Goal: Information Seeking & Learning: Get advice/opinions

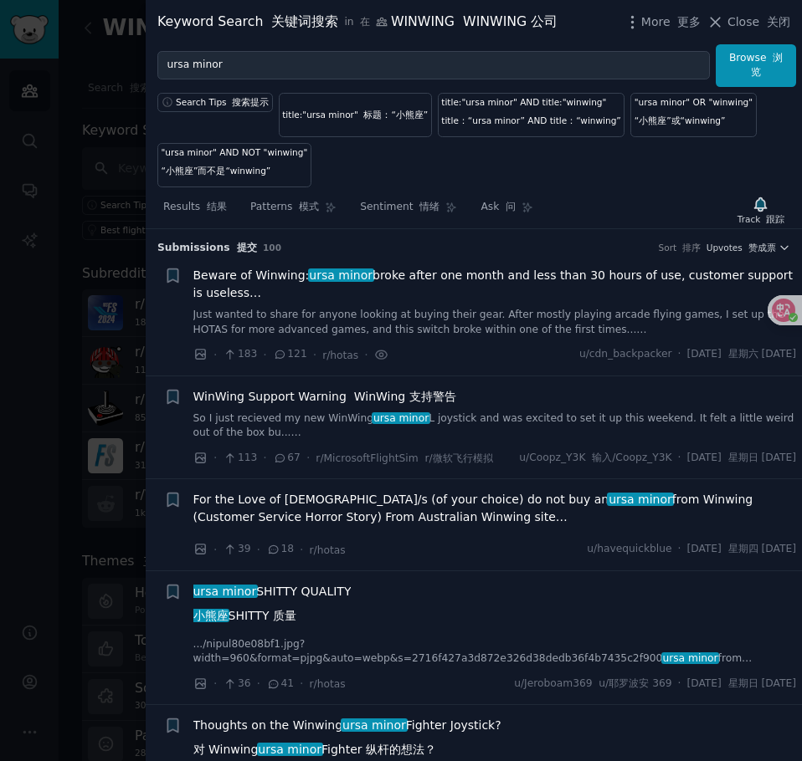
scroll to position [1332, 0]
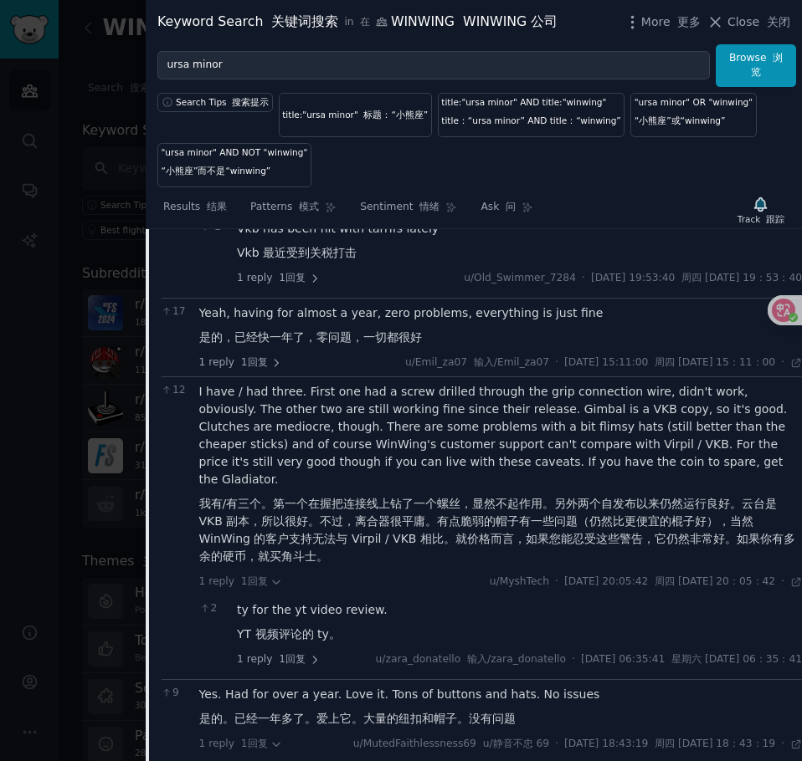
click at [658, 170] on div "Search Tips 搜索提示 title:"ursa minor" 标题：“小熊座” title:"ursa minor" AND title:"winw…" at bounding box center [474, 137] width 656 height 100
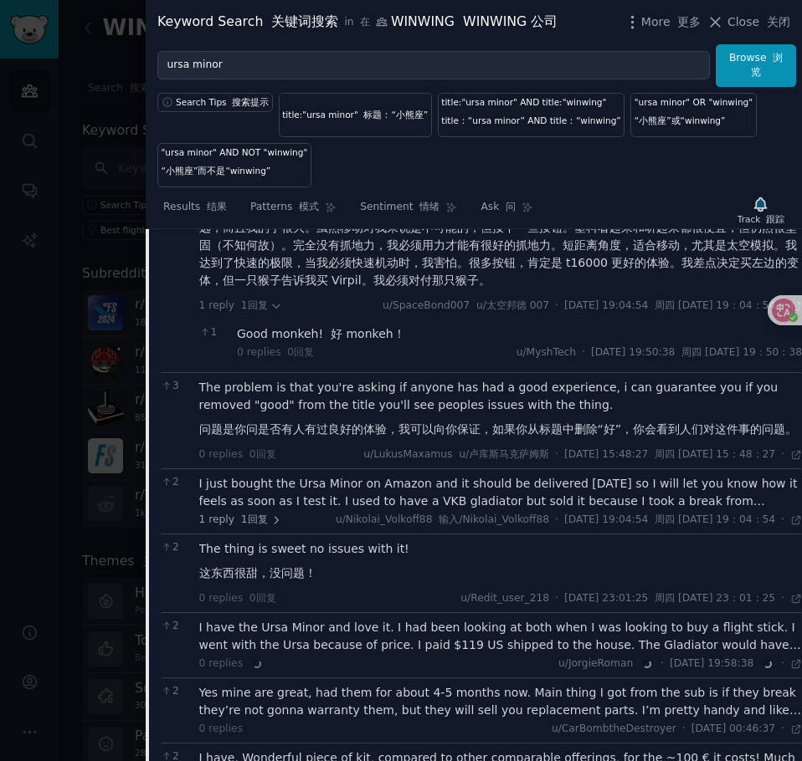
scroll to position [2922, 0]
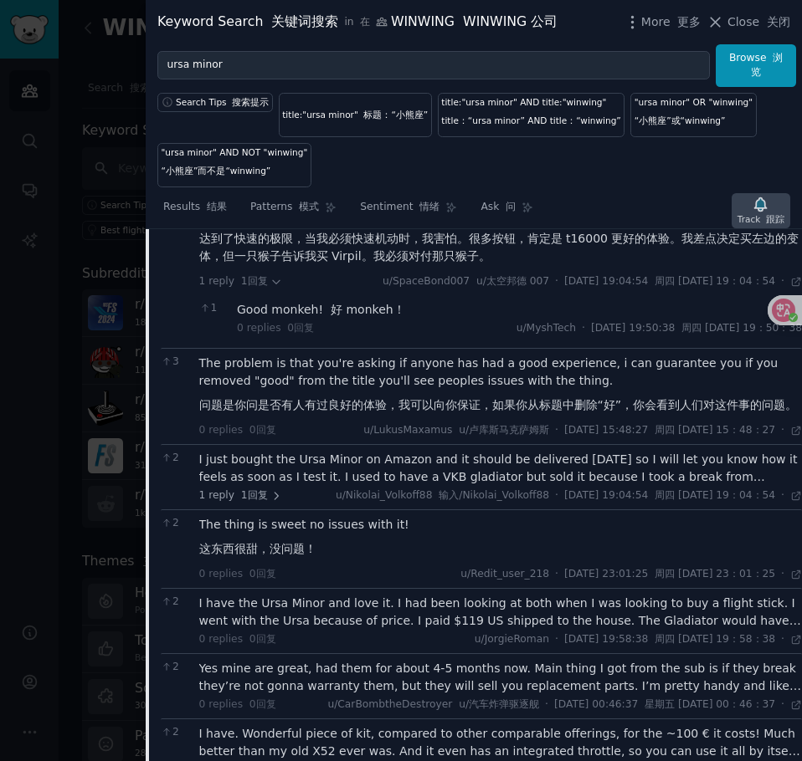
click at [769, 205] on icon "button" at bounding box center [760, 205] width 18 height 18
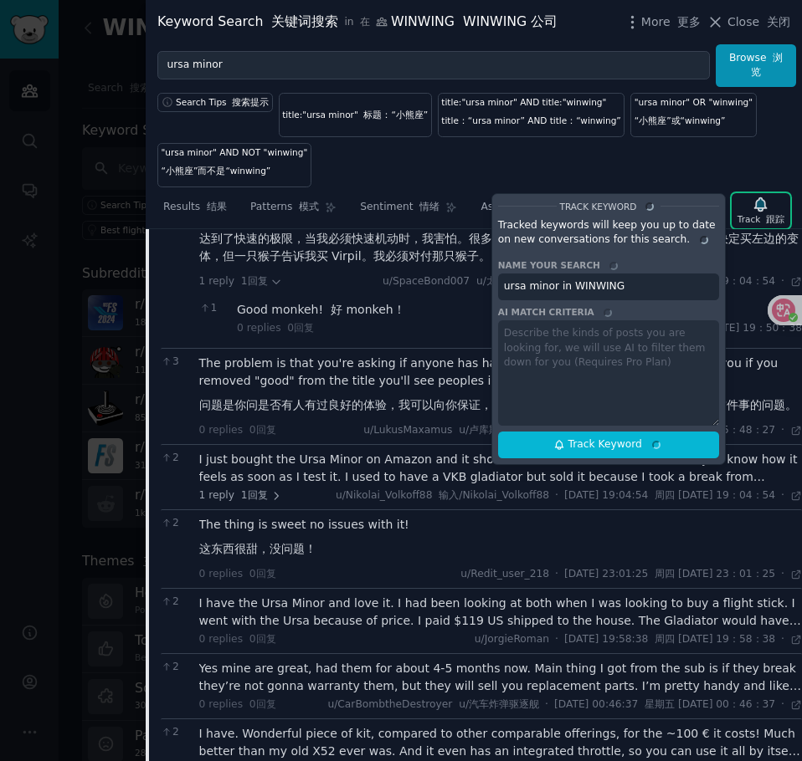
click at [766, 153] on div "Search Tips 搜索提示 title:"ursa minor" 标题：“小熊座” title:"ursa minor" AND title:"winw…" at bounding box center [474, 137] width 656 height 100
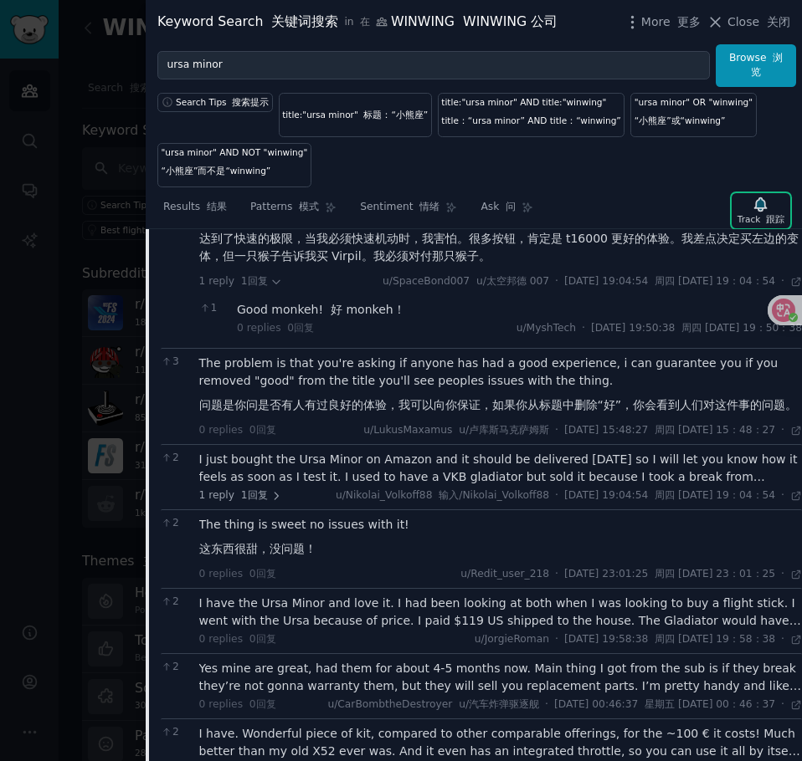
drag, startPoint x: 795, startPoint y: 277, endPoint x: 795, endPoint y: 312, distance: 35.1
click at [795, 312] on html "Audiences Search Conversations AI Reports Help Account More WINWING WINWING 公司 …" at bounding box center [401, 380] width 802 height 761
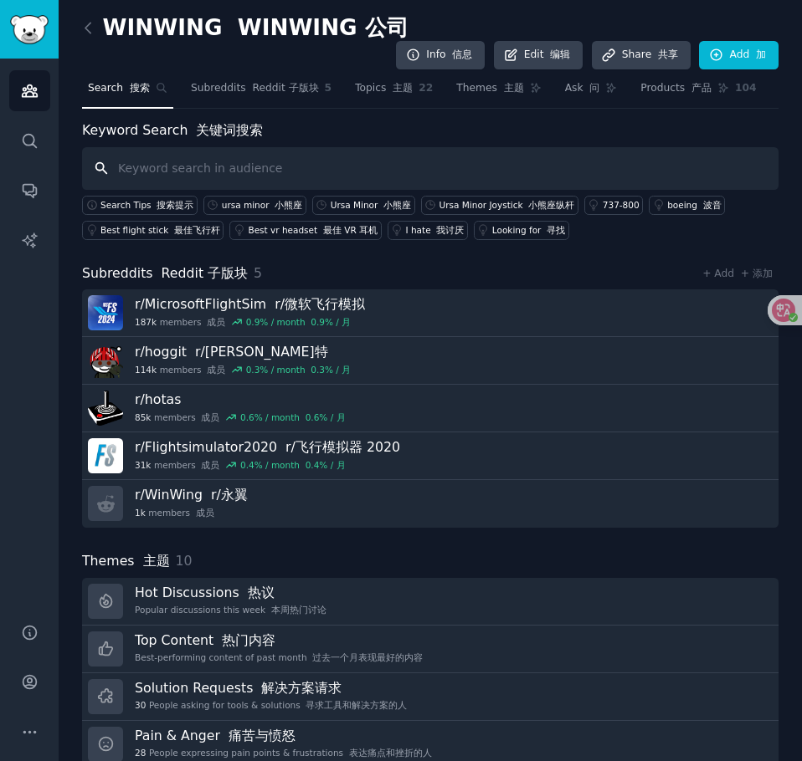
click at [241, 169] on input "text" at bounding box center [430, 168] width 696 height 43
type input "ursaminor"
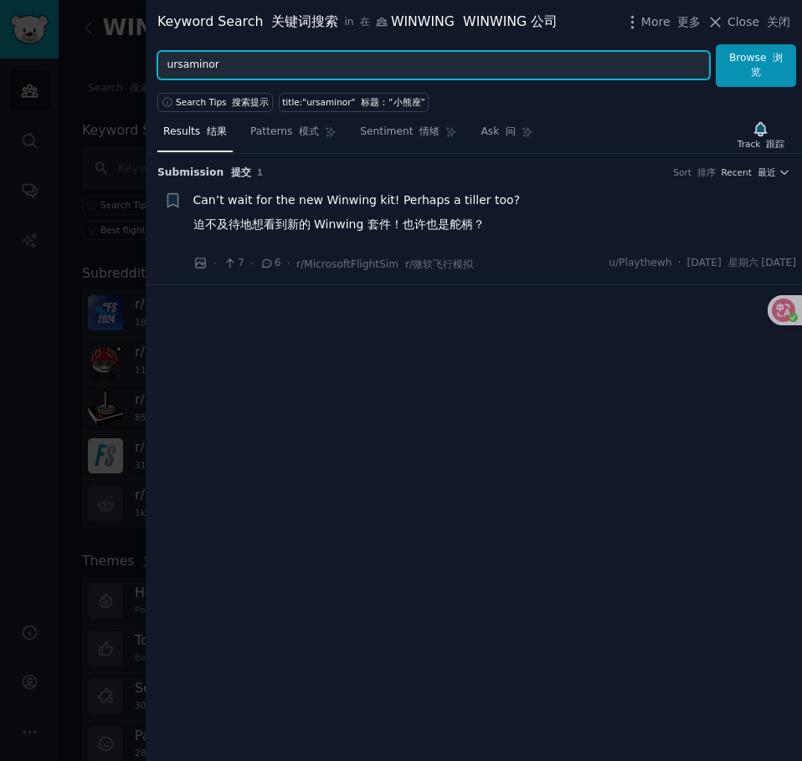
click at [194, 76] on input "ursaminor" at bounding box center [433, 65] width 552 height 28
click at [186, 68] on input "ursaminor" at bounding box center [433, 65] width 552 height 28
click at [285, 62] on input "ursa minor" at bounding box center [433, 65] width 552 height 28
type input "ursa minor"
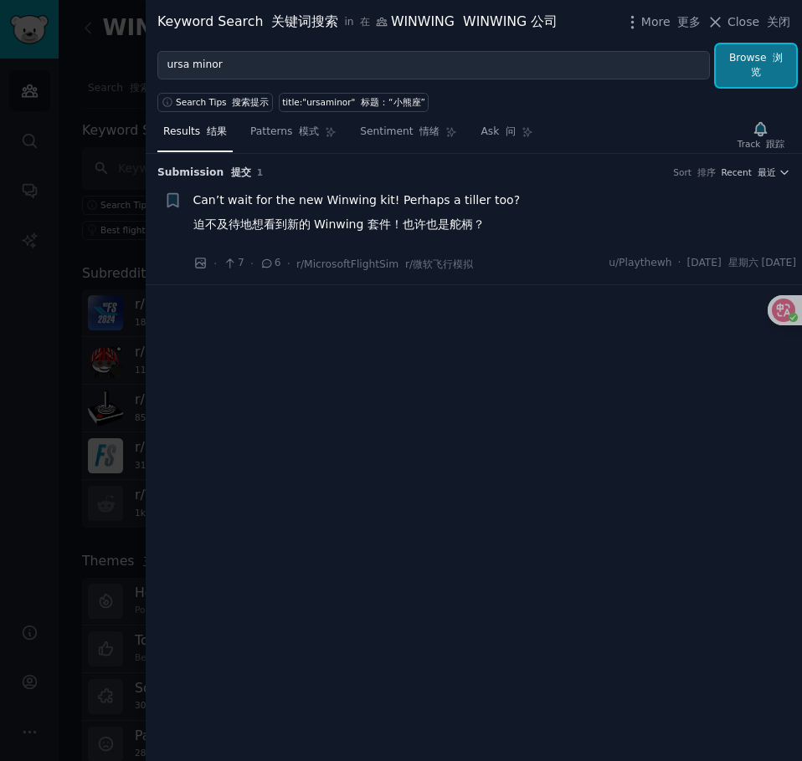
click at [764, 79] on button "Browse 浏览" at bounding box center [755, 65] width 80 height 43
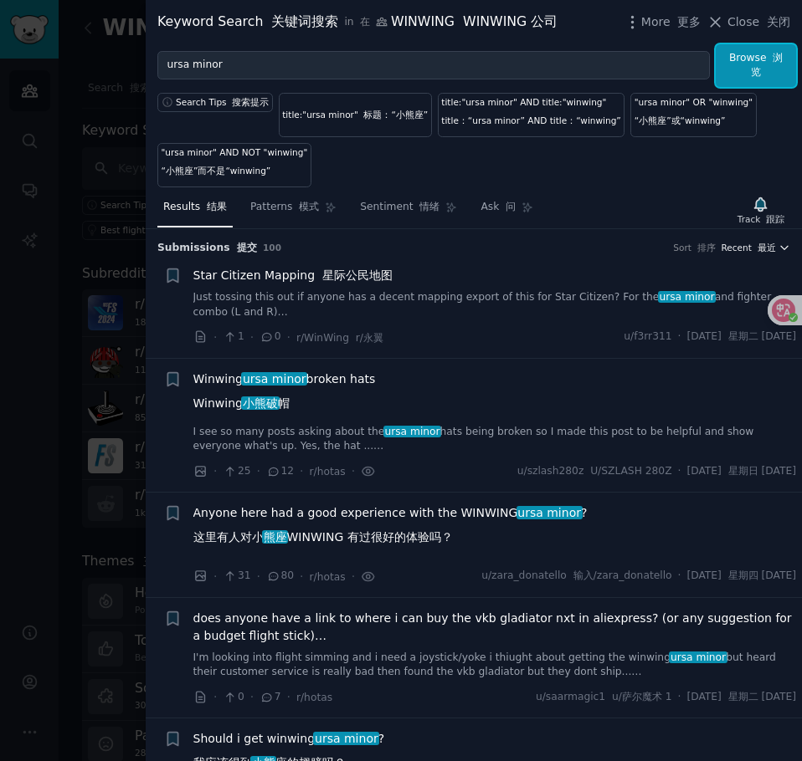
click at [730, 244] on span "Recent 最近" at bounding box center [748, 248] width 54 height 12
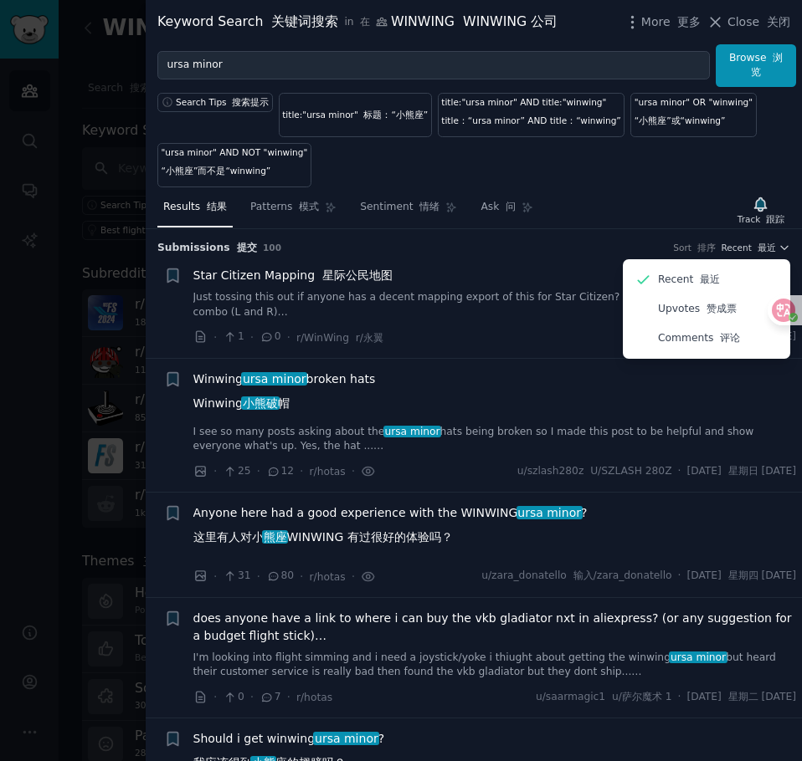
click at [674, 159] on div "Search Tips 搜索提示 title:"ursa minor" 标题：“小熊座” title:"ursa minor" AND title:"winw…" at bounding box center [474, 137] width 656 height 100
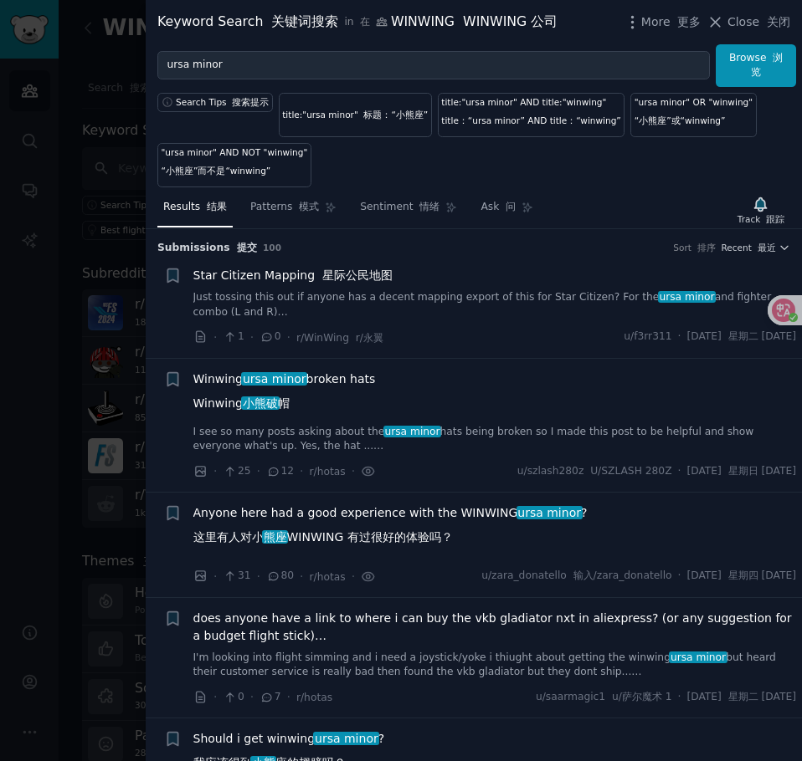
click at [581, 304] on link "Just tossing this out if anyone has a decent mapping export of this for Star Ci…" at bounding box center [494, 304] width 603 height 29
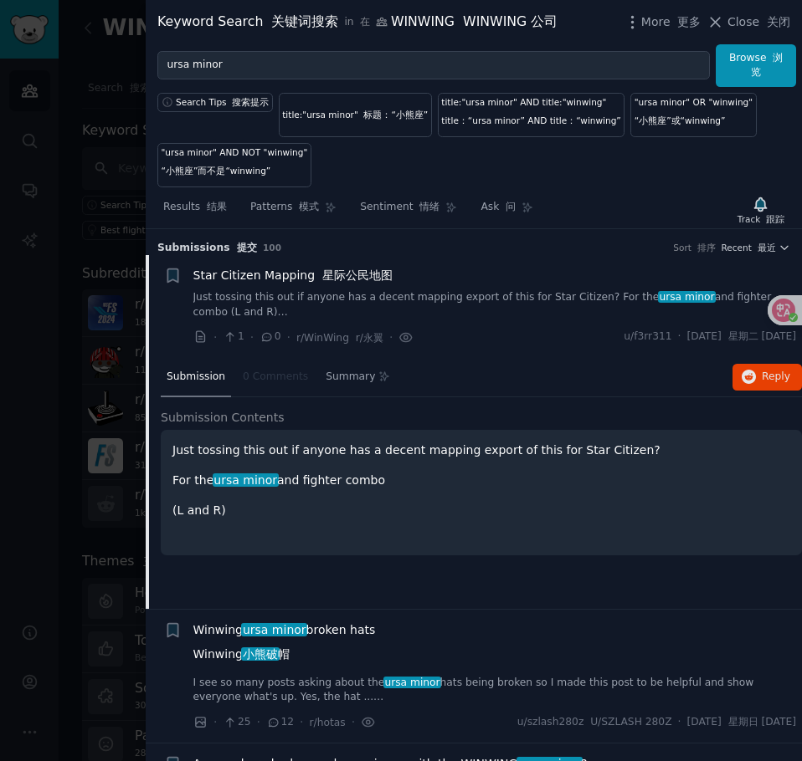
scroll to position [27, 0]
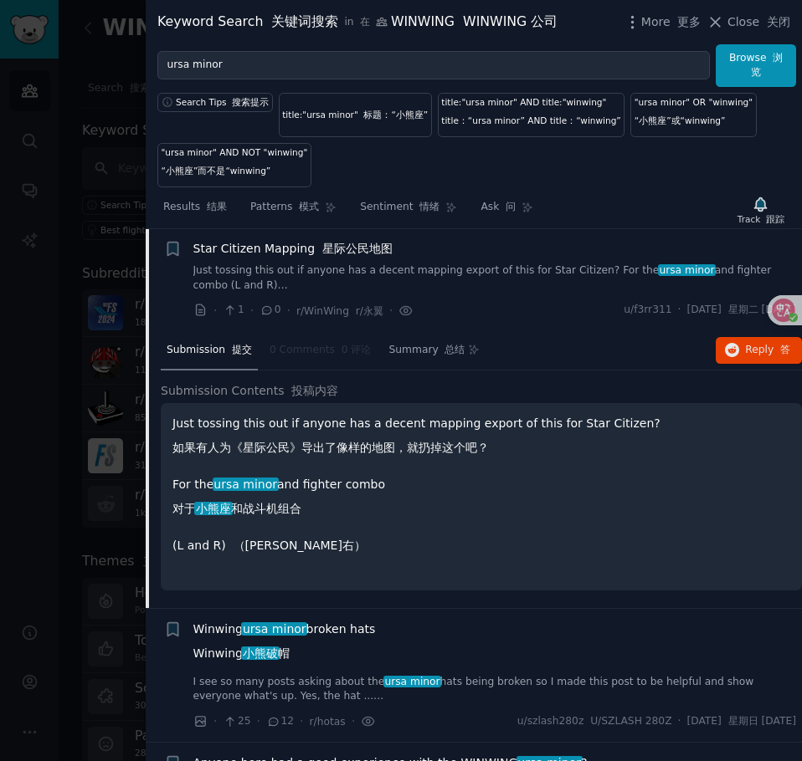
click at [496, 460] on p "Just tossing this out if anyone has a decent mapping export of this for Star Ci…" at bounding box center [480, 439] width 617 height 49
drag, startPoint x: 218, startPoint y: 420, endPoint x: 279, endPoint y: 418, distance: 61.1
click at [279, 418] on p "Just tossing this out if anyone has a decent mapping export of this for Star Ci…" at bounding box center [480, 439] width 617 height 49
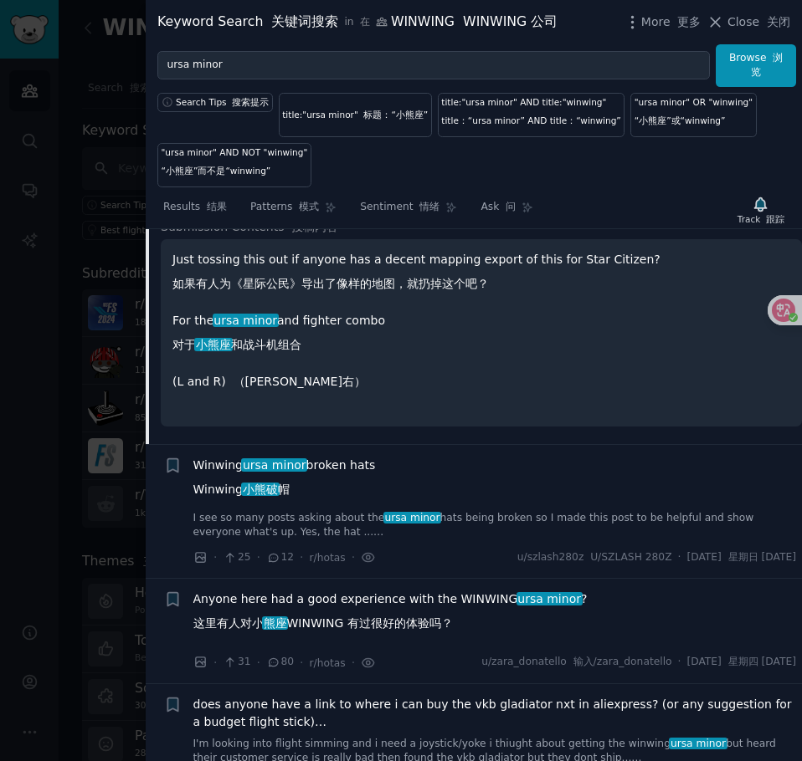
scroll to position [194, 0]
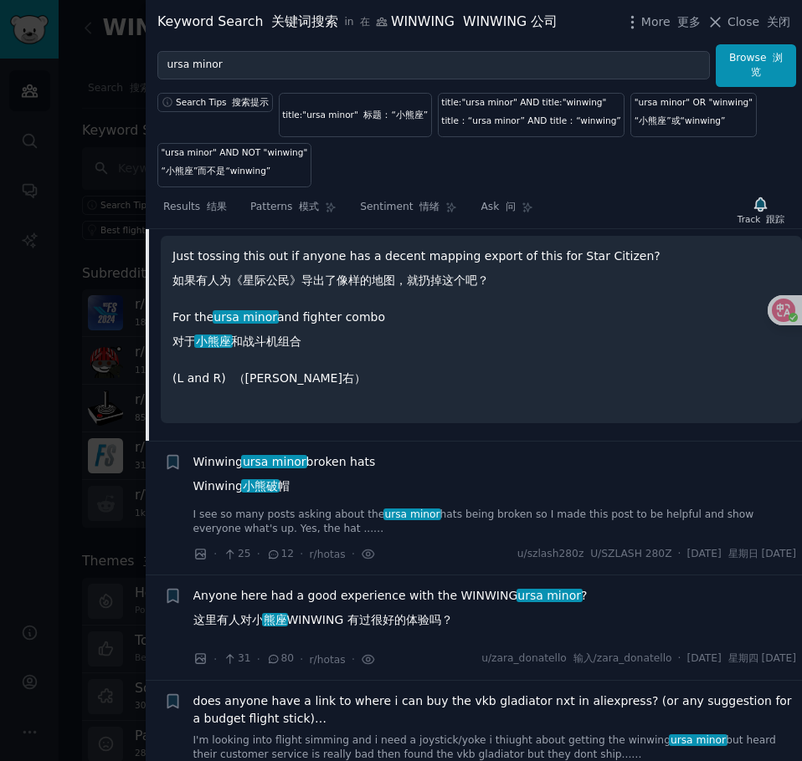
click at [545, 496] on div "Winwing ursa minor broken hats Winwing 小熊破 帽" at bounding box center [494, 477] width 603 height 49
click at [294, 486] on span "Winwing ursa minor broken hats Winwing 小熊破 帽" at bounding box center [284, 477] width 182 height 49
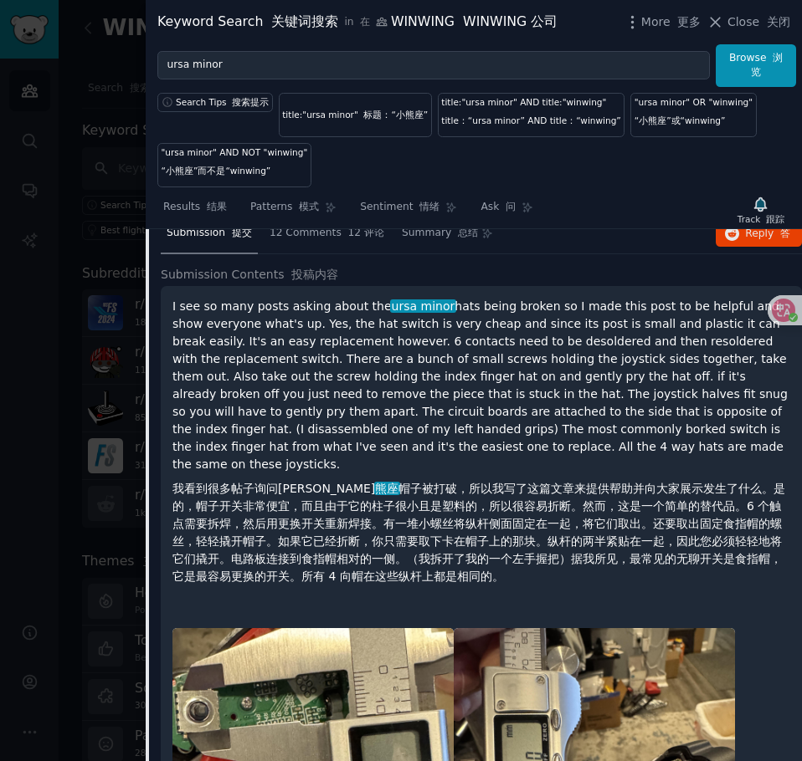
scroll to position [361, 0]
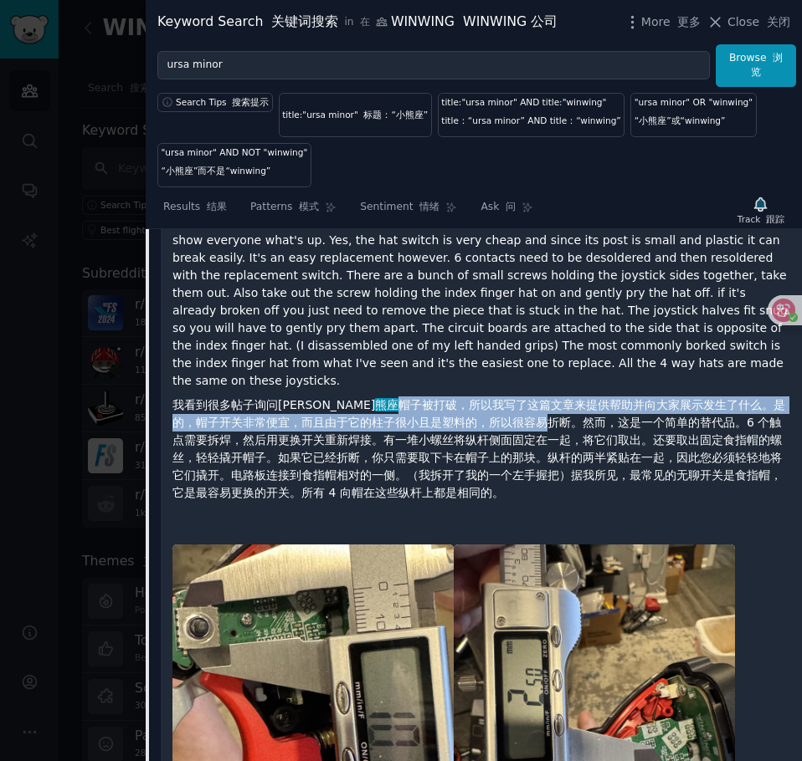
drag, startPoint x: 319, startPoint y: 385, endPoint x: 484, endPoint y: 400, distance: 166.3
click at [481, 400] on font "我看到很多帖子询问小 熊座 帽子被打破，所以我写了这篇文章来提供帮助并向大家展示发生了什么。是的，帽子开关非常便宜，而且由于它的柱子很小且是塑料的，所以很容易…" at bounding box center [478, 448] width 612 height 101
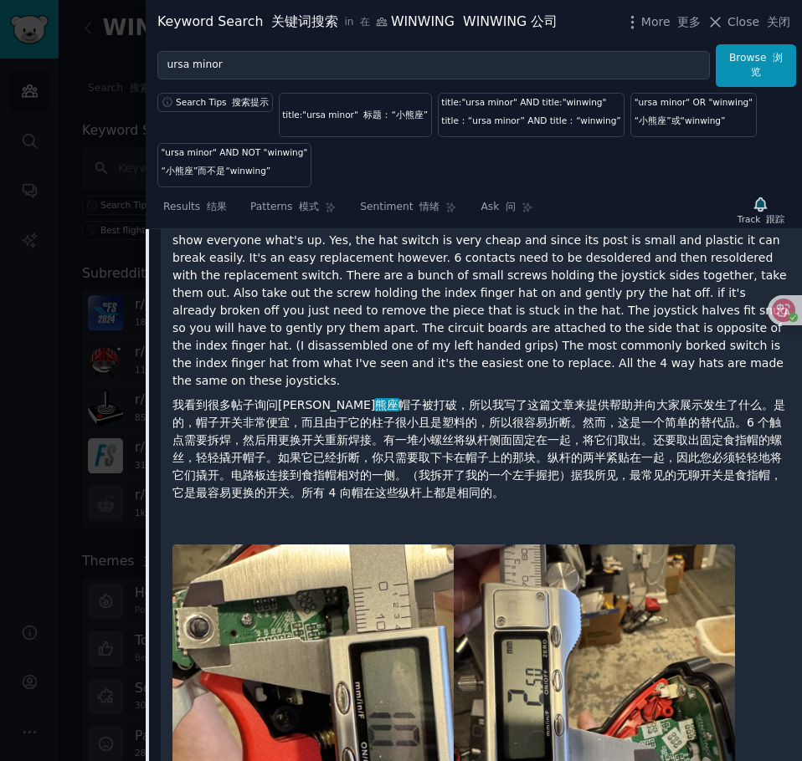
click at [489, 400] on font "我看到很多帖子询问小 熊座 帽子被打破，所以我写了这篇文章来提供帮助并向大家展示发生了什么。是的，帽子开关非常便宜，而且由于它的柱子很小且是塑料的，所以很容易…" at bounding box center [478, 448] width 612 height 101
drag, startPoint x: 667, startPoint y: 402, endPoint x: 756, endPoint y: 407, distance: 88.9
click at [756, 407] on font "我看到很多帖子询问小 熊座 帽子被打破，所以我写了这篇文章来提供帮助并向大家展示发生了什么。是的，帽子开关非常便宜，而且由于它的柱子很小且是塑料的，所以很容易…" at bounding box center [478, 448] width 612 height 101
copy font "6 个触点需要拆焊"
click at [735, 408] on font "我看到很多帖子询问小 熊座 帽子被打破，所以我写了这篇文章来提供帮助并向大家展示发生了什么。是的，帽子开关非常便宜，而且由于它的柱子很小且是塑料的，所以很容易…" at bounding box center [478, 448] width 612 height 101
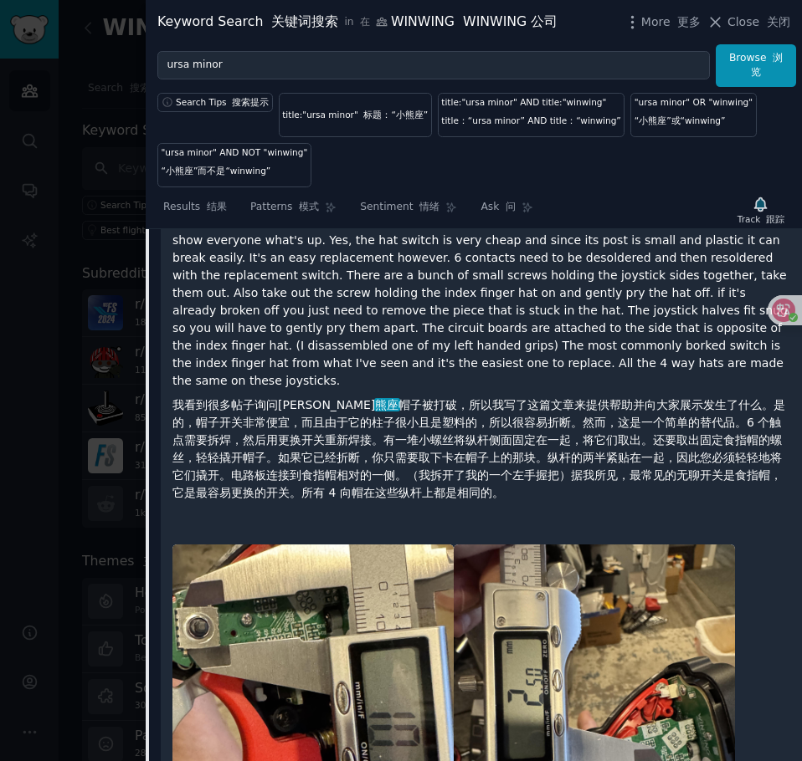
click at [500, 461] on font "我看到很多帖子询问小 熊座 帽子被打破，所以我写了这篇文章来提供帮助并向大家展示发生了什么。是的，帽子开关非常便宜，而且由于它的柱子很小且是塑料的，所以很容易…" at bounding box center [478, 448] width 612 height 101
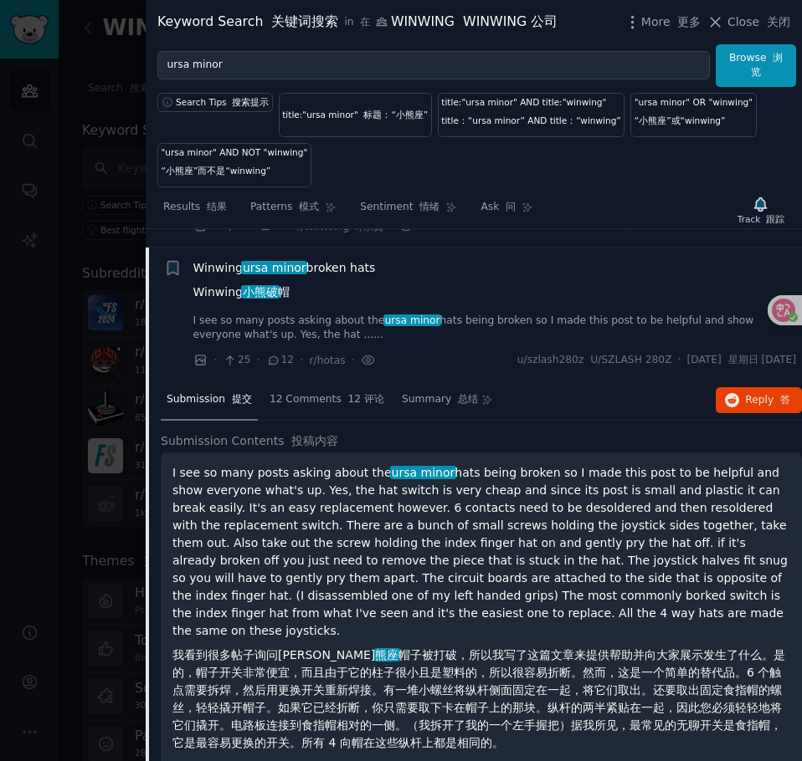
scroll to position [110, 0]
drag, startPoint x: 170, startPoint y: 474, endPoint x: 771, endPoint y: 611, distance: 616.2
copy p "I see so many posts asking about the ursa minor hats being broken so I made thi…"
click at [438, 610] on p "I see so many posts asking about the ursa minor hats being broken so I made thi…" at bounding box center [480, 612] width 617 height 295
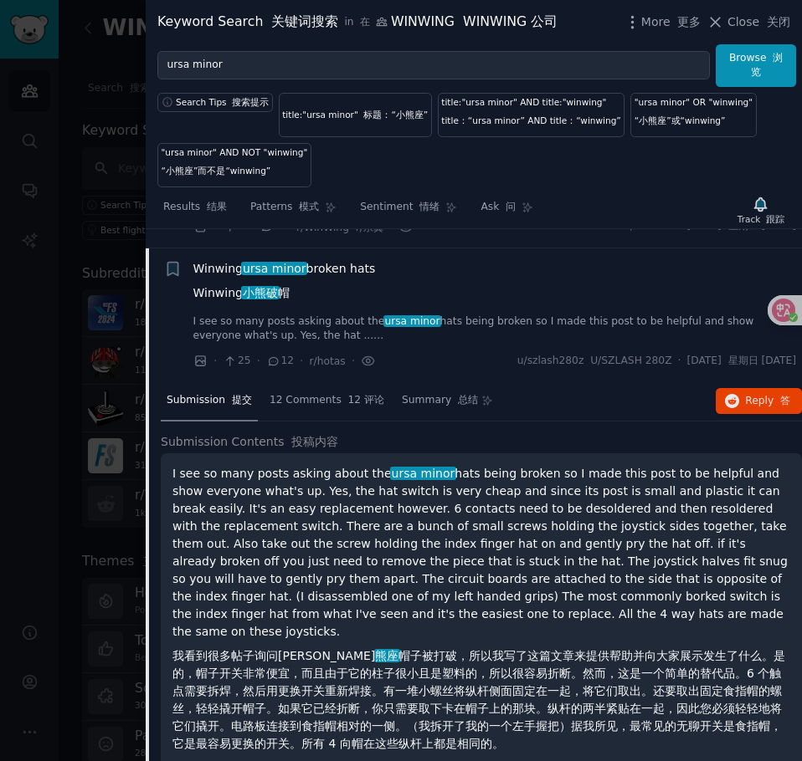
scroll to position [361, 0]
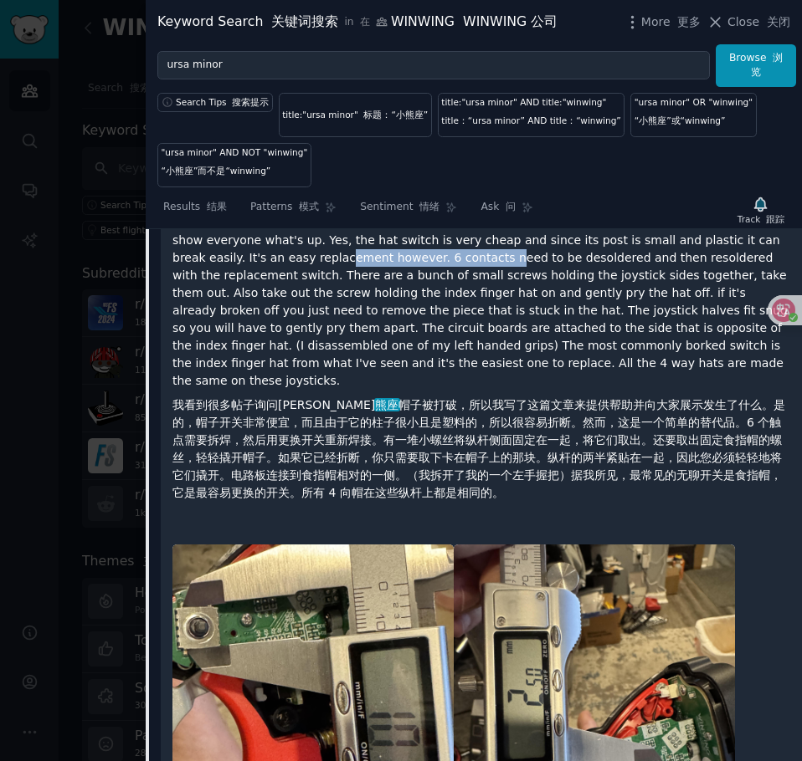
drag, startPoint x: 351, startPoint y: 261, endPoint x: 521, endPoint y: 260, distance: 170.7
click at [521, 260] on p "I see so many posts asking about the ursa minor hats being broken so I made thi…" at bounding box center [480, 361] width 617 height 295
click at [524, 260] on p "I see so many posts asking about the ursa minor hats being broken so I made thi…" at bounding box center [480, 361] width 617 height 295
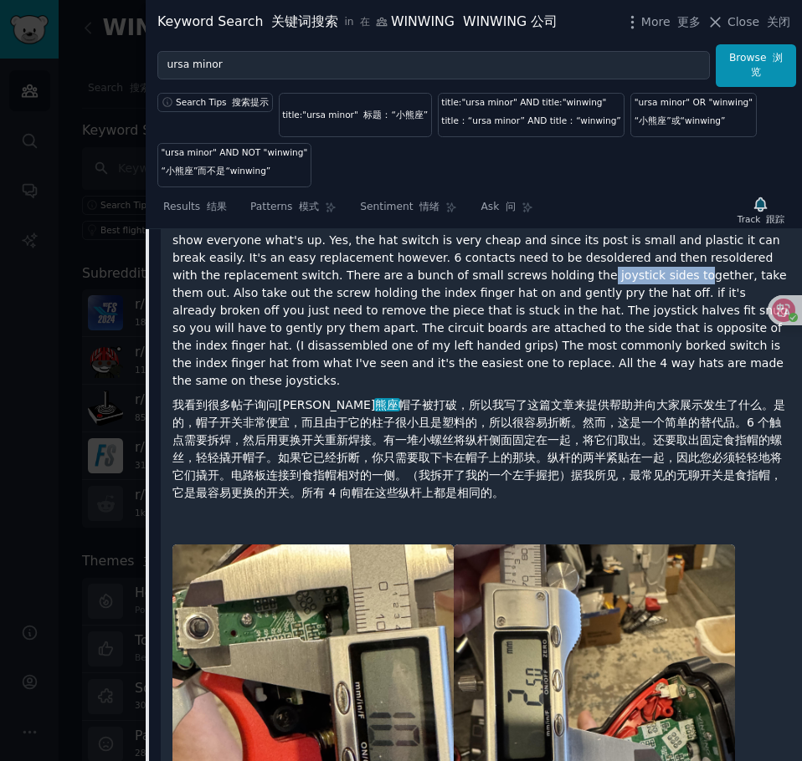
drag, startPoint x: 538, startPoint y: 272, endPoint x: 630, endPoint y: 269, distance: 92.1
click at [629, 269] on p "I see so many posts asking about the ursa minor hats being broken so I made thi…" at bounding box center [480, 361] width 617 height 295
click at [620, 269] on p "I see so many posts asking about the ursa minor hats being broken so I made thi…" at bounding box center [480, 361] width 617 height 295
drag, startPoint x: 670, startPoint y: 269, endPoint x: 752, endPoint y: 284, distance: 83.4
click at [752, 284] on p "I see so many posts asking about the ursa minor hats being broken so I made thi…" at bounding box center [480, 361] width 617 height 295
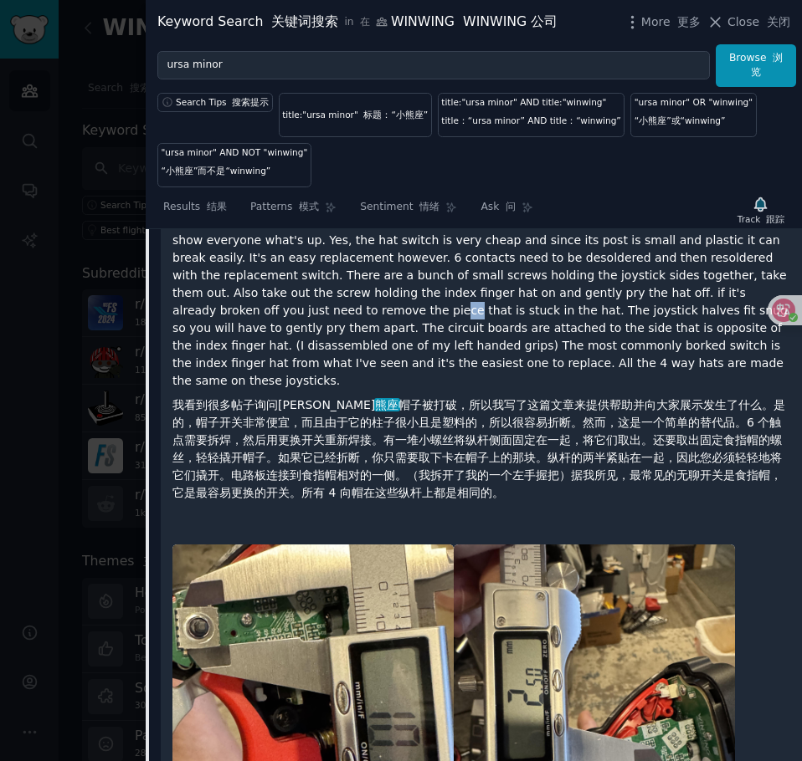
drag, startPoint x: 350, startPoint y: 315, endPoint x: 198, endPoint y: 320, distance: 151.5
click at [318, 321] on p "I see so many posts asking about the ursa minor hats being broken so I made thi…" at bounding box center [480, 361] width 617 height 295
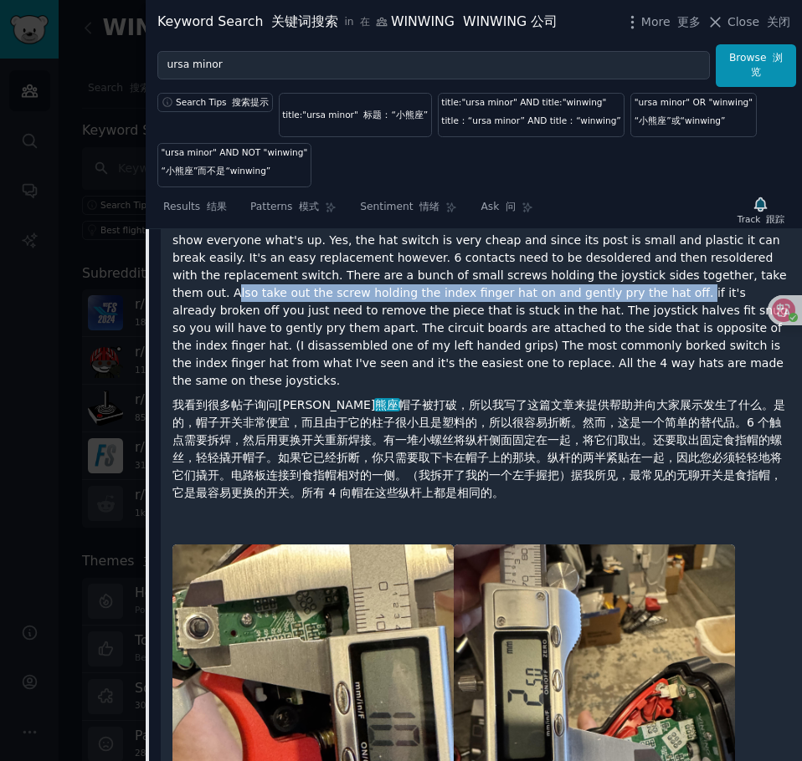
drag, startPoint x: 172, startPoint y: 291, endPoint x: 631, endPoint y: 290, distance: 459.3
copy p "Also take out the screw holding the index finger hat on and gently pry the hat …"
click at [556, 294] on p "I see so many posts asking about the ursa minor hats being broken so I made thi…" at bounding box center [480, 361] width 617 height 295
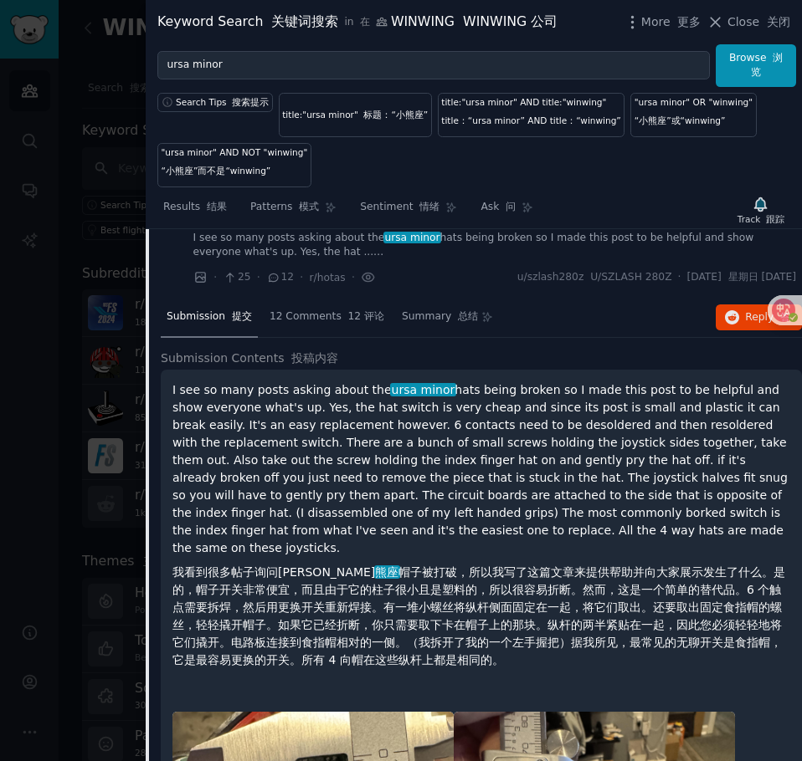
scroll to position [27, 0]
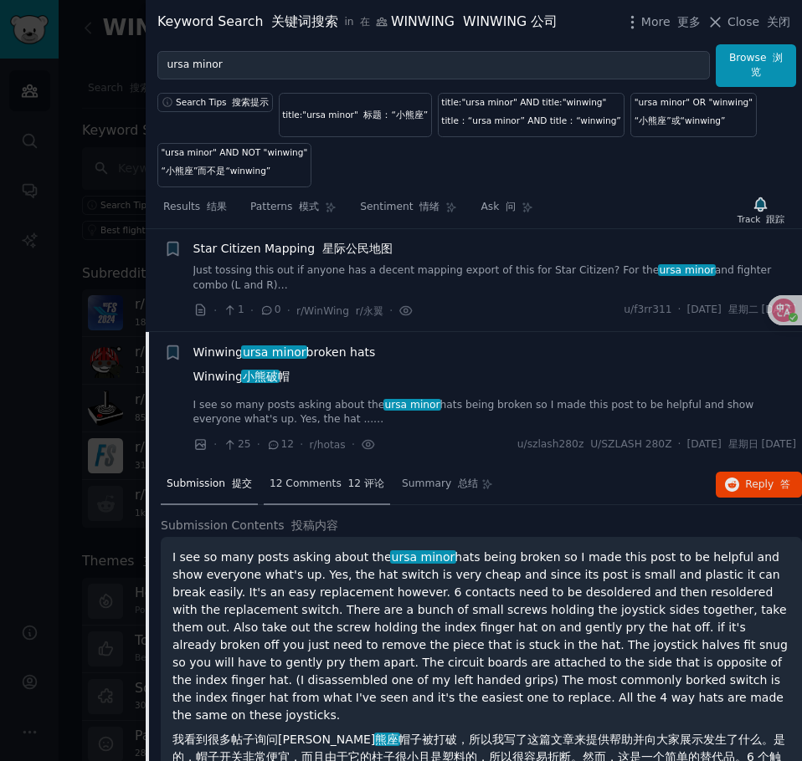
click at [305, 493] on div "12 Comments 12 评论" at bounding box center [327, 485] width 126 height 40
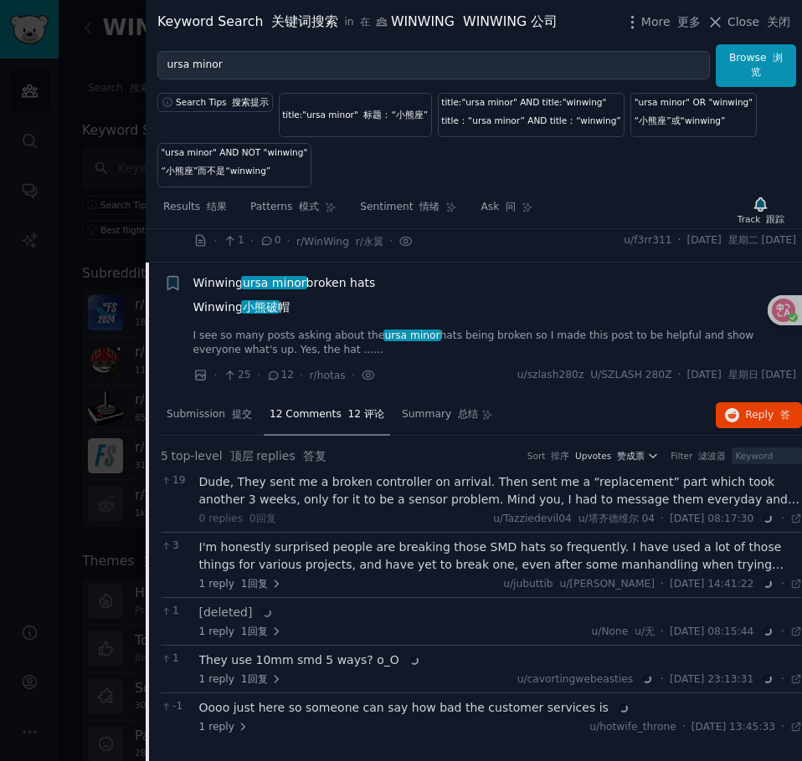
scroll to position [194, 0]
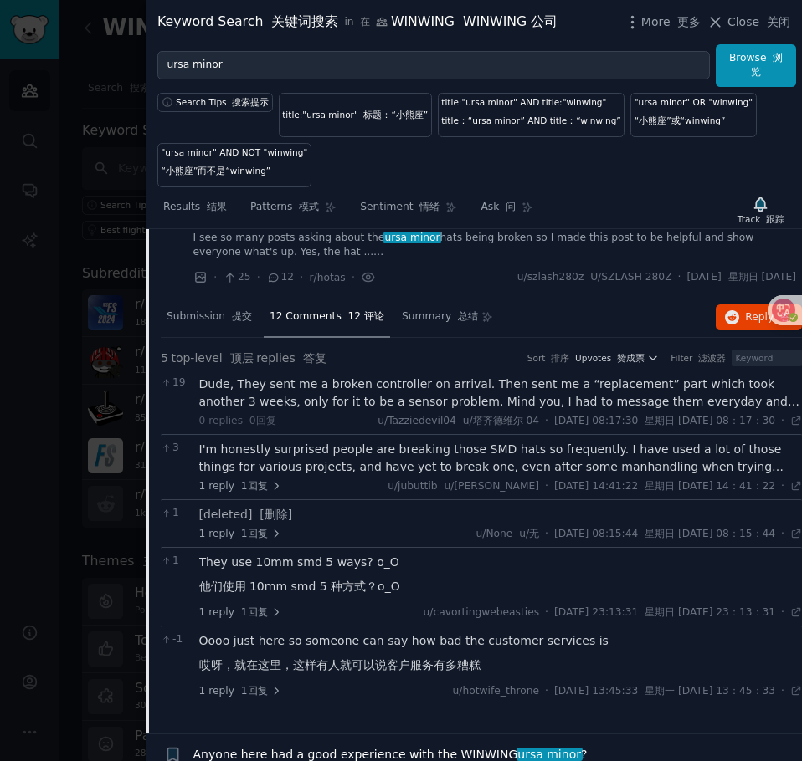
click at [381, 404] on div "Dude, They sent me a broken controller on arrival. Then sent me a “replacement”…" at bounding box center [500, 393] width 603 height 35
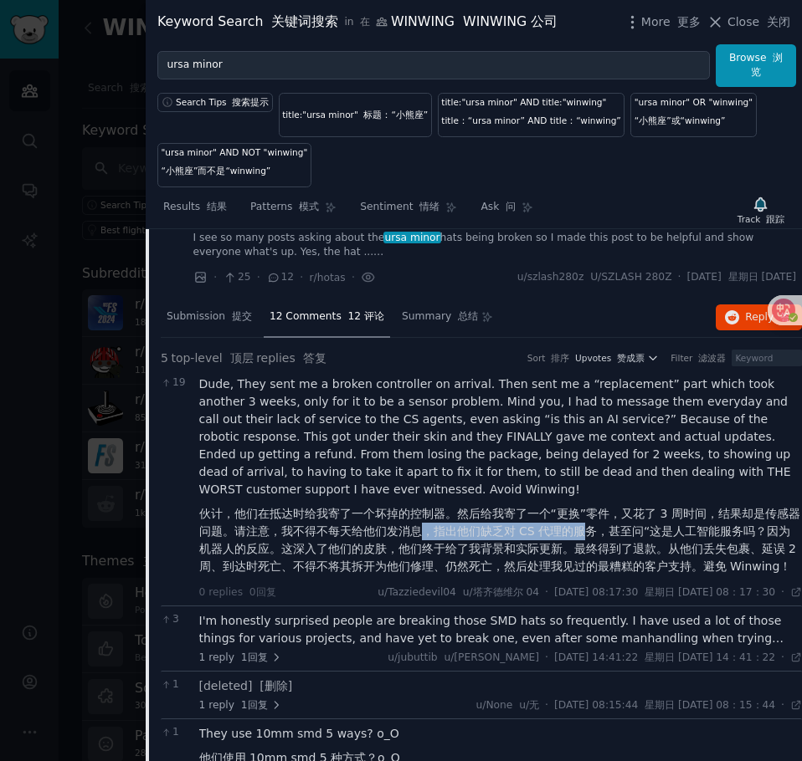
drag, startPoint x: 422, startPoint y: 529, endPoint x: 597, endPoint y: 536, distance: 175.0
click at [590, 536] on font "伙计，他们在抵达时给我寄了一个坏掉的控制器。然后给我寄了一个“更换”零件，又花了 3 周时间，结果却是传感器问题。请注意，我不得不每天给他们发消息，指出他们缺…" at bounding box center [499, 540] width 601 height 66
click at [597, 536] on font "伙计，他们在抵达时给我寄了一个坏掉的控制器。然后给我寄了一个“更换”零件，又花了 3 周时间，结果却是传感器问题。请注意，我不得不每天给他们发消息，指出他们缺…" at bounding box center [499, 540] width 601 height 66
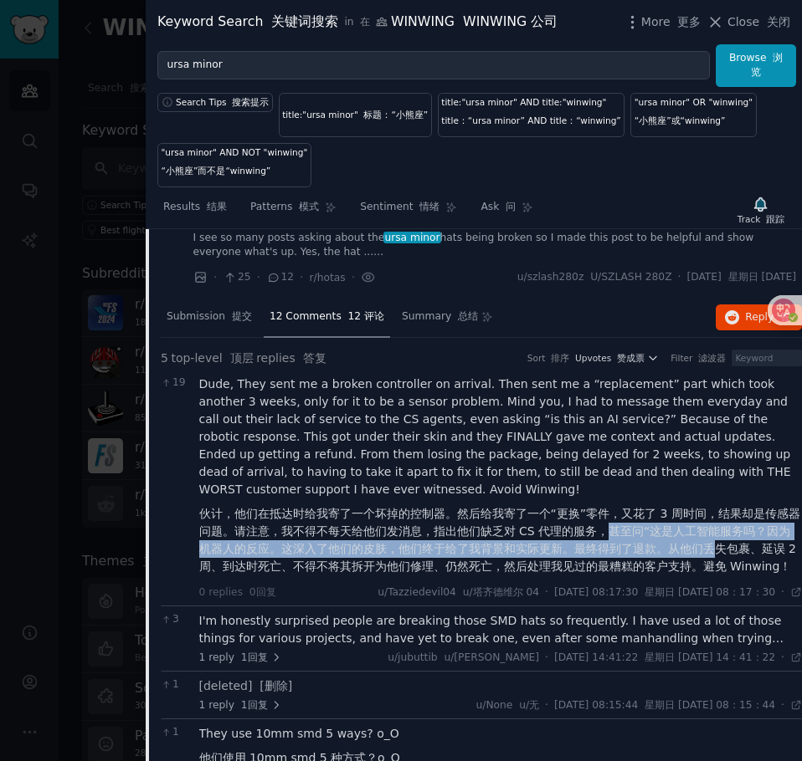
drag, startPoint x: 611, startPoint y: 529, endPoint x: 714, endPoint y: 556, distance: 106.6
click at [714, 556] on font "伙计，他们在抵达时给我寄了一个坏掉的控制器。然后给我寄了一个“更换”零件，又花了 3 周时间，结果却是传感器问题。请注意，我不得不每天给他们发消息，指出他们缺…" at bounding box center [500, 540] width 603 height 70
copy font "甚至问“这是人工智能服务吗？因为机器人的反应。这深入了他们的皮肤，他们终于给了我背景和实际更新。最终得到了退款。从他们丢"
click at [714, 556] on font "伙计，他们在抵达时给我寄了一个坏掉的控制器。然后给我寄了一个“更换”零件，又花了 3 周时间，结果却是传感器问题。请注意，我不得不每天给他们发消息，指出他们缺…" at bounding box center [500, 540] width 603 height 70
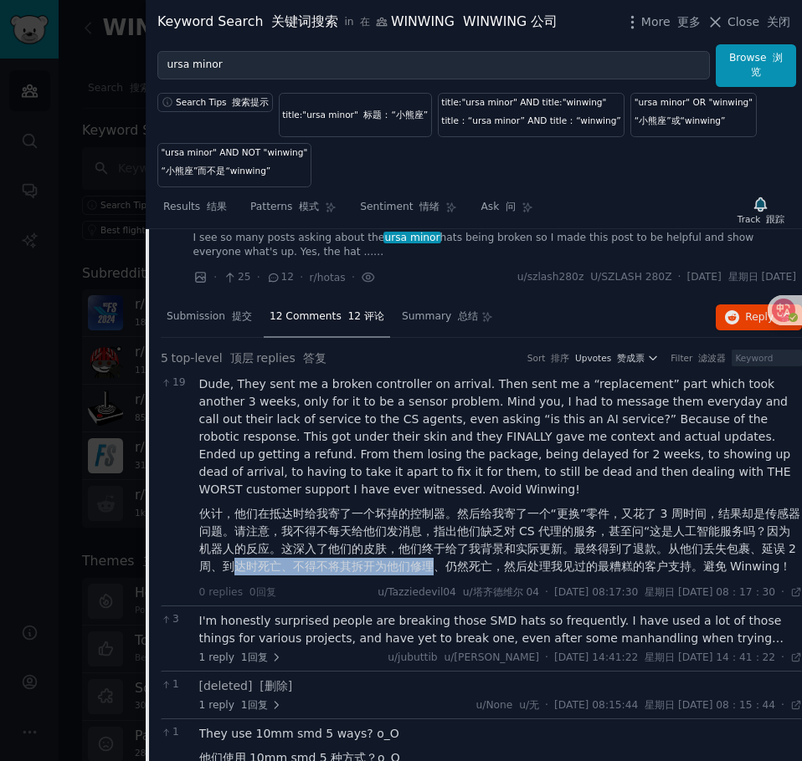
drag, startPoint x: 236, startPoint y: 558, endPoint x: 459, endPoint y: 566, distance: 223.5
click at [459, 566] on font "伙计，他们在抵达时给我寄了一个坏掉的控制器。然后给我寄了一个“更换”零件，又花了 3 周时间，结果却是传感器问题。请注意，我不得不每天给他们发消息，指出他们缺…" at bounding box center [500, 540] width 603 height 70
click at [459, 566] on font "伙计，他们在抵达时给我寄了一个坏掉的控制器。然后给我寄了一个“更换”零件，又花了 3 周时间，结果却是传感器问题。请注意，我不得不每天给他们发消息，指出他们缺…" at bounding box center [499, 540] width 601 height 66
click at [543, 531] on font "伙计，他们在抵达时给我寄了一个坏掉的控制器。然后给我寄了一个“更换”零件，又花了 3 周时间，结果却是传感器问题。请注意，我不得不每天给他们发消息，指出他们缺…" at bounding box center [499, 540] width 601 height 66
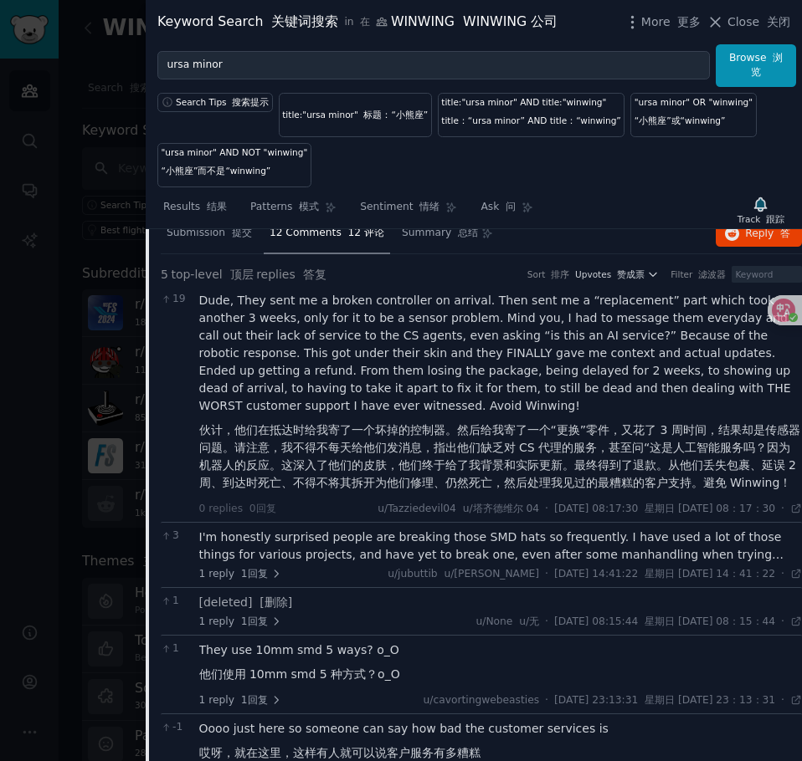
click at [358, 552] on div "I'm honestly surprised people are breaking those SMD hats so frequently. I have…" at bounding box center [500, 546] width 603 height 35
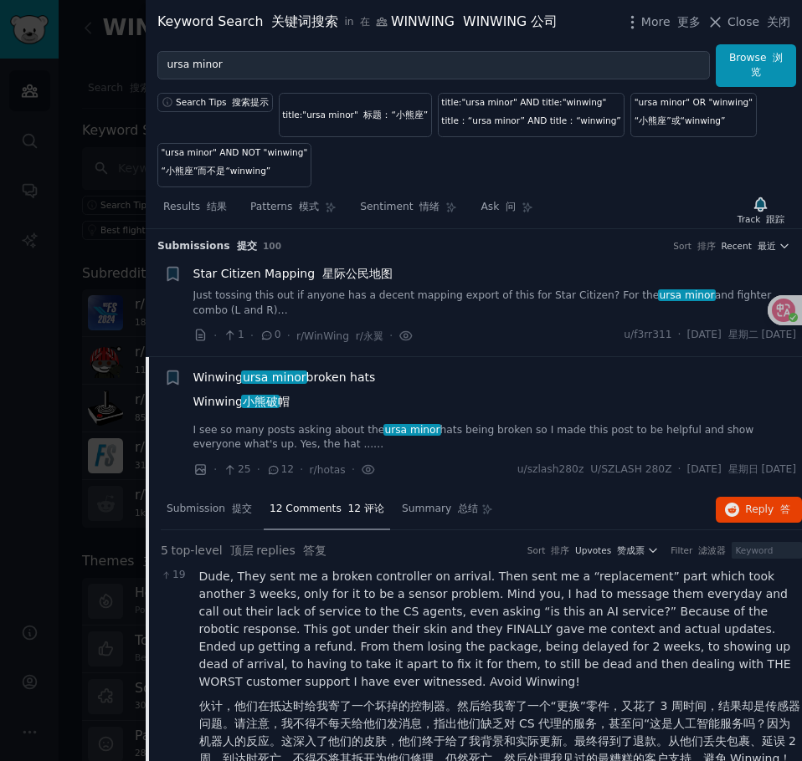
scroll to position [0, 0]
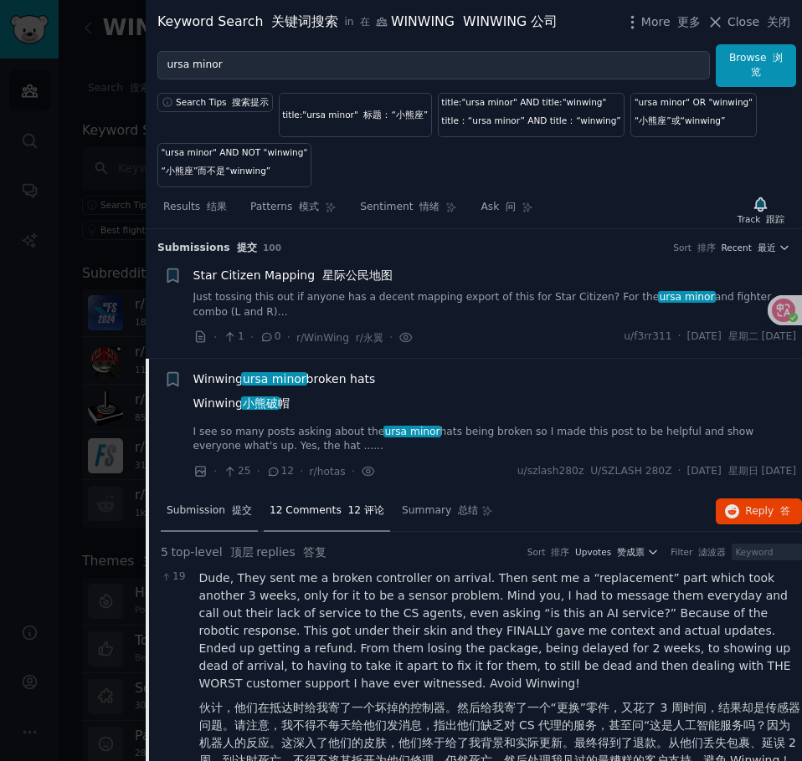
click at [200, 500] on div "Submission 提交" at bounding box center [209, 512] width 97 height 40
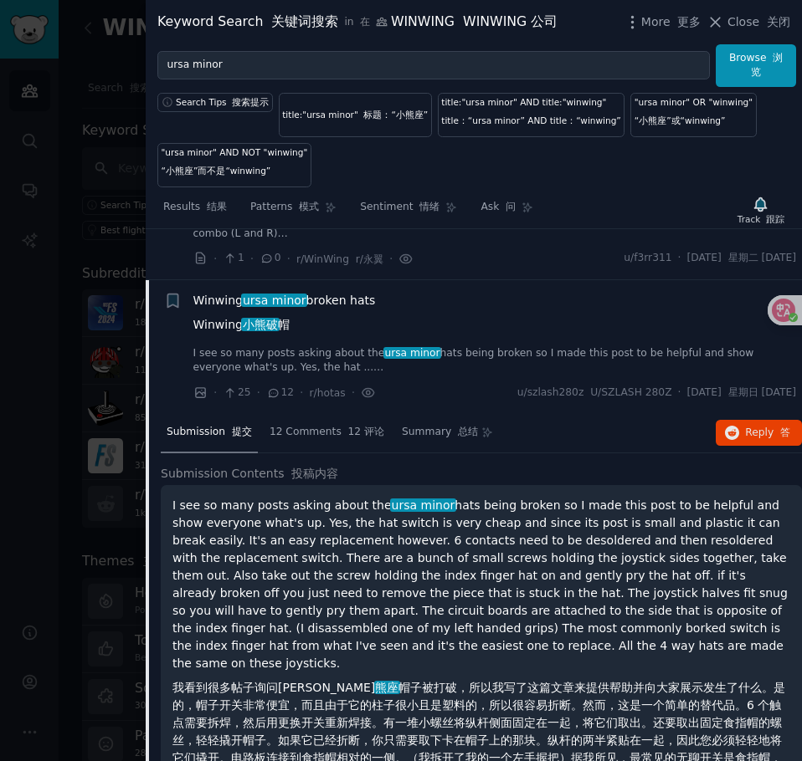
scroll to position [167, 0]
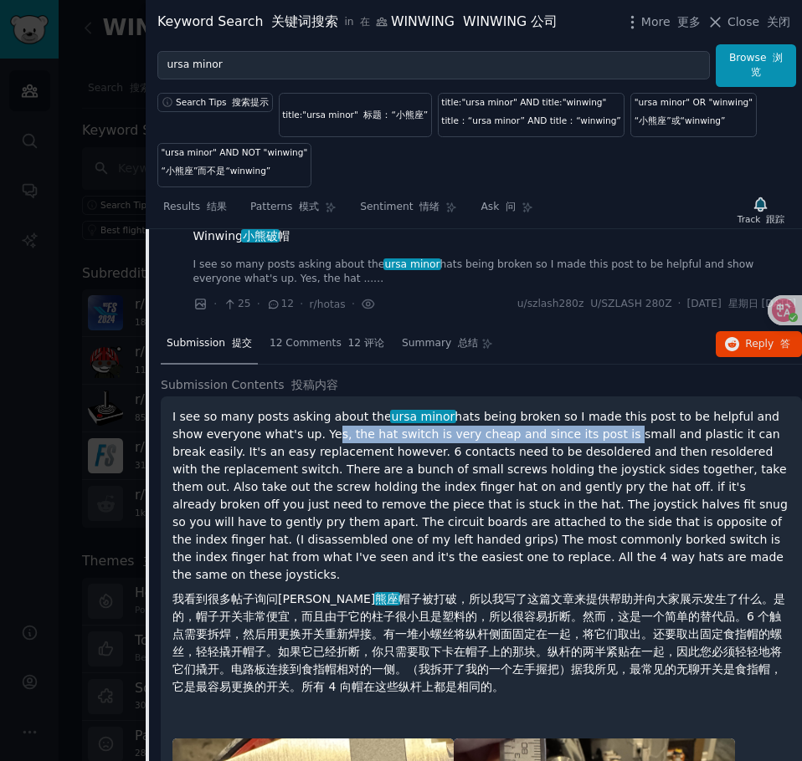
drag, startPoint x: 329, startPoint y: 439, endPoint x: 611, endPoint y: 433, distance: 282.0
click at [611, 433] on p "I see so many posts asking about the ursa minor hats being broken so I made thi…" at bounding box center [480, 555] width 617 height 295
copy p "es, the hat switch is very cheap and since its post is"
click at [611, 433] on p "I see so many posts asking about the ursa minor hats being broken so I made thi…" at bounding box center [480, 555] width 617 height 295
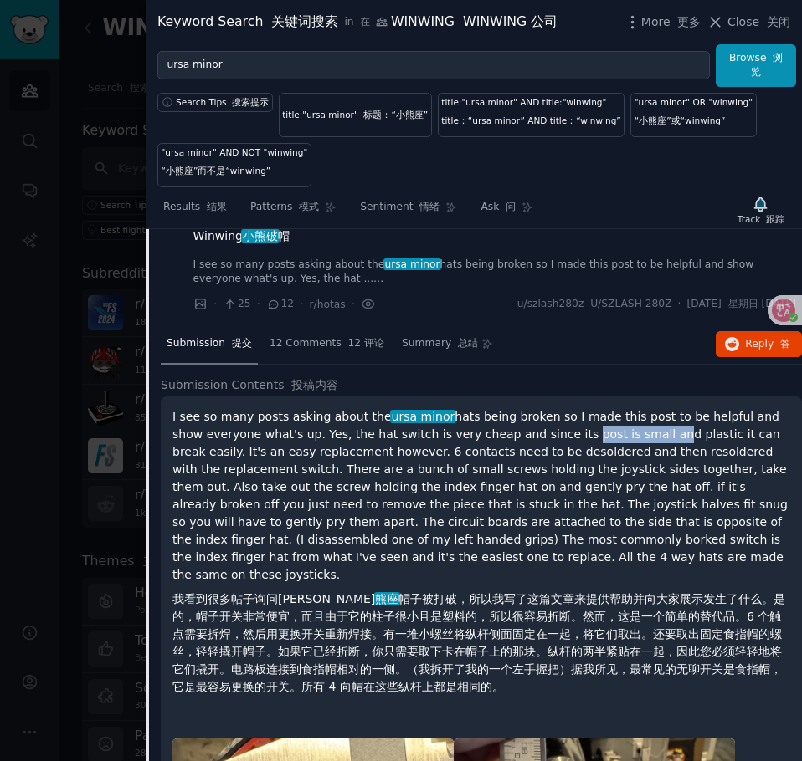
drag, startPoint x: 570, startPoint y: 439, endPoint x: 654, endPoint y: 442, distance: 84.5
click at [654, 442] on p "I see so many posts asking about the ursa minor hats being broken so I made thi…" at bounding box center [480, 555] width 617 height 295
drag, startPoint x: 601, startPoint y: 431, endPoint x: 715, endPoint y: 437, distance: 113.9
click at [715, 437] on p "I see so many posts asking about the ursa minor hats being broken so I made thi…" at bounding box center [480, 555] width 617 height 295
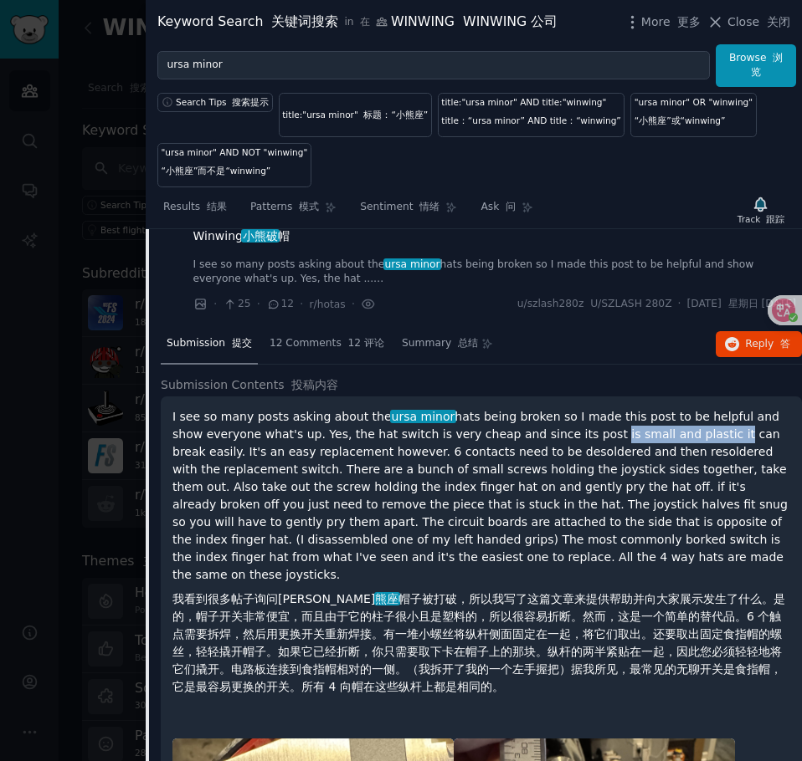
copy p "is small and plastic i"
click at [715, 437] on p "I see so many posts asking about the ursa minor hats being broken so I made thi…" at bounding box center [480, 555] width 617 height 295
drag, startPoint x: 702, startPoint y: 431, endPoint x: 737, endPoint y: 448, distance: 38.9
click at [757, 440] on p "I see so many posts asking about the ursa minor hats being broken so I made thi…" at bounding box center [480, 555] width 617 height 295
click at [277, 428] on p "I see so many posts asking about the ursa minor hats being broken so I made thi…" at bounding box center [480, 555] width 617 height 295
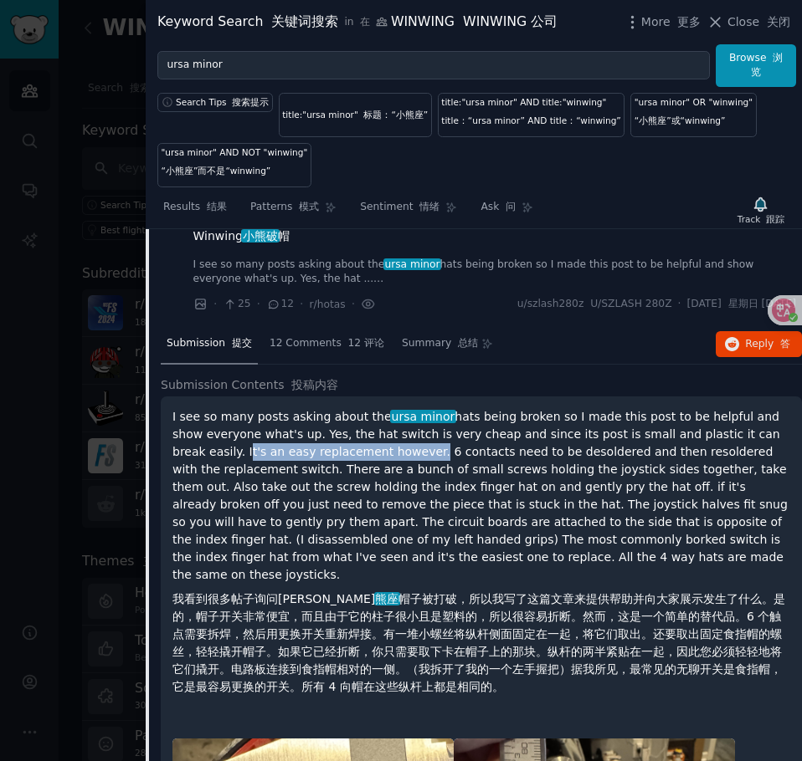
drag, startPoint x: 233, startPoint y: 449, endPoint x: 394, endPoint y: 451, distance: 161.5
click at [394, 451] on p "I see so many posts asking about the ursa minor hats being broken so I made thi…" at bounding box center [480, 555] width 617 height 295
copy p "It's an easy replacement however"
click at [394, 451] on p "I see so many posts asking about the ursa minor hats being broken so I made thi…" at bounding box center [480, 555] width 617 height 295
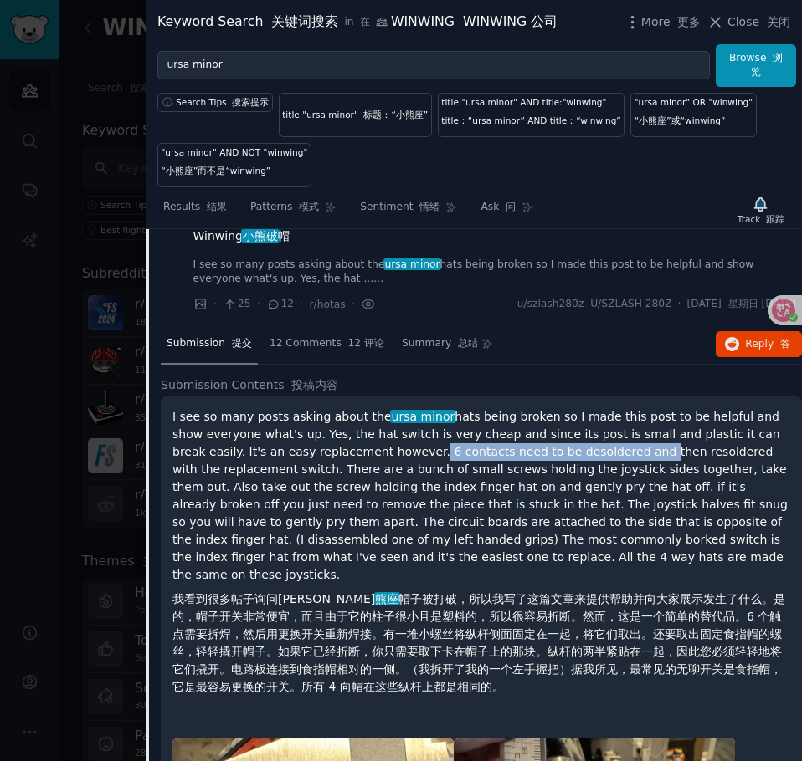
drag, startPoint x: 402, startPoint y: 451, endPoint x: 602, endPoint y: 450, distance: 200.0
click at [602, 450] on p "I see so many posts asking about the ursa minor hats being broken so I made thi…" at bounding box center [480, 555] width 617 height 295
click at [576, 452] on p "I see so many posts asking about the ursa minor hats being broken so I made thi…" at bounding box center [480, 555] width 617 height 295
click at [650, 462] on p "I see so many posts asking about the ursa minor hats being broken so I made thi…" at bounding box center [480, 555] width 617 height 295
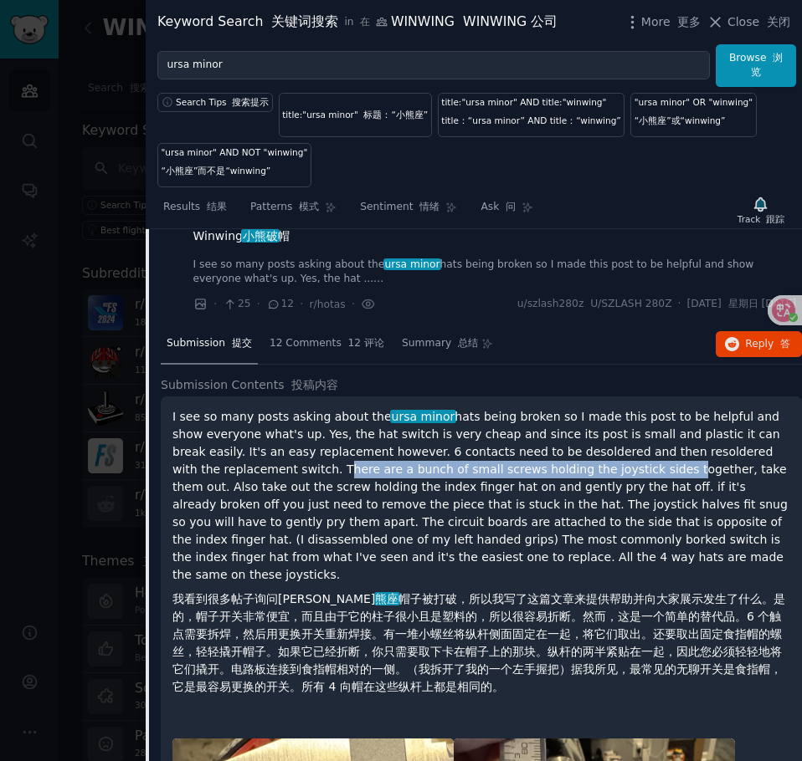
drag, startPoint x: 285, startPoint y: 467, endPoint x: 626, endPoint y: 466, distance: 340.5
click at [626, 466] on p "I see so many posts asking about the ursa minor hats being broken so I made thi…" at bounding box center [480, 555] width 617 height 295
copy p "There are a bunch of small screws holding the joystick sides"
click at [626, 466] on p "I see so many posts asking about the ursa minor hats being broken so I made thi…" at bounding box center [480, 555] width 617 height 295
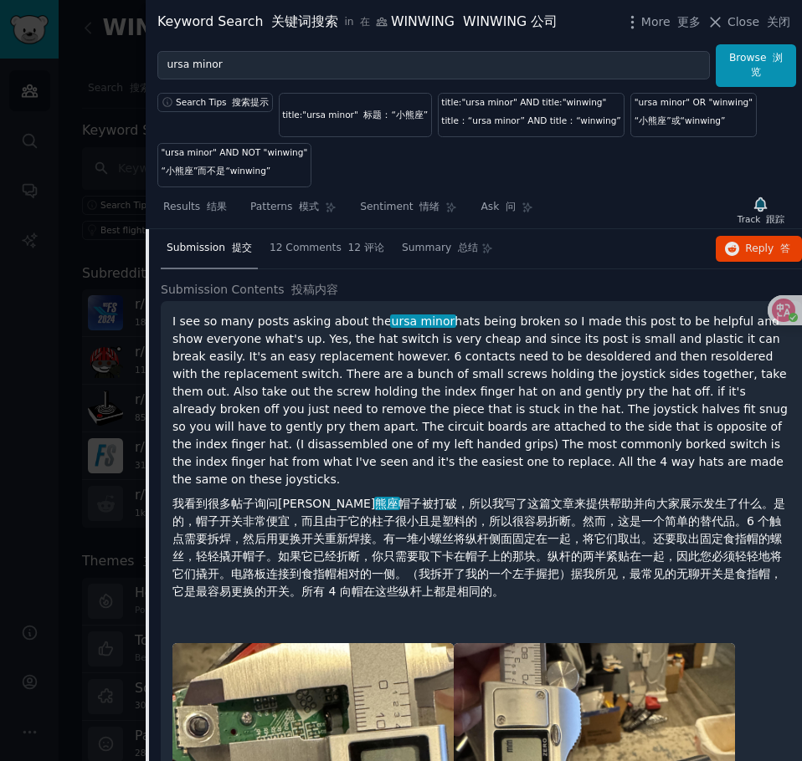
scroll to position [251, 0]
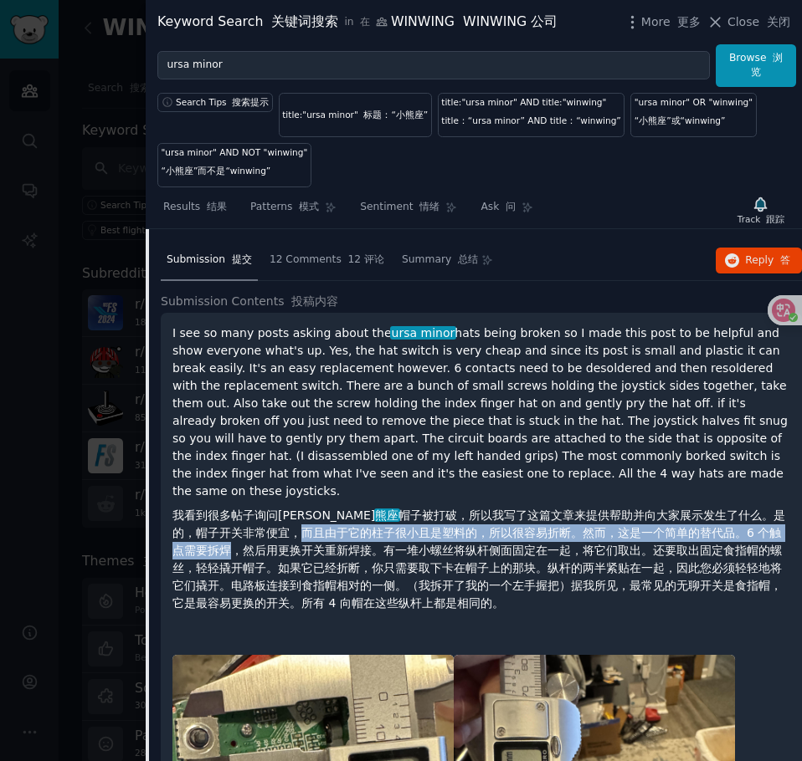
drag, startPoint x: 218, startPoint y: 518, endPoint x: 756, endPoint y: 517, distance: 538.0
click at [756, 517] on font "我看到很多帖子询问小 熊座 帽子被打破，所以我写了这篇文章来提供帮助并向大家展示发生了什么。是的，帽子开关非常便宜，而且由于它的柱子很小且是塑料的，所以很容易…" at bounding box center [478, 559] width 612 height 101
copy font "而且由于它的柱子很小且是塑料的，所以很容易折断。然而，这是一个简单的替代品。6 个触点需要拆焊"
click at [756, 517] on font "我看到很多帖子询问小 熊座 帽子被打破，所以我写了这篇文章来提供帮助并向大家展示发生了什么。是的，帽子开关非常便宜，而且由于它的柱子很小且是塑料的，所以很容易…" at bounding box center [478, 559] width 612 height 101
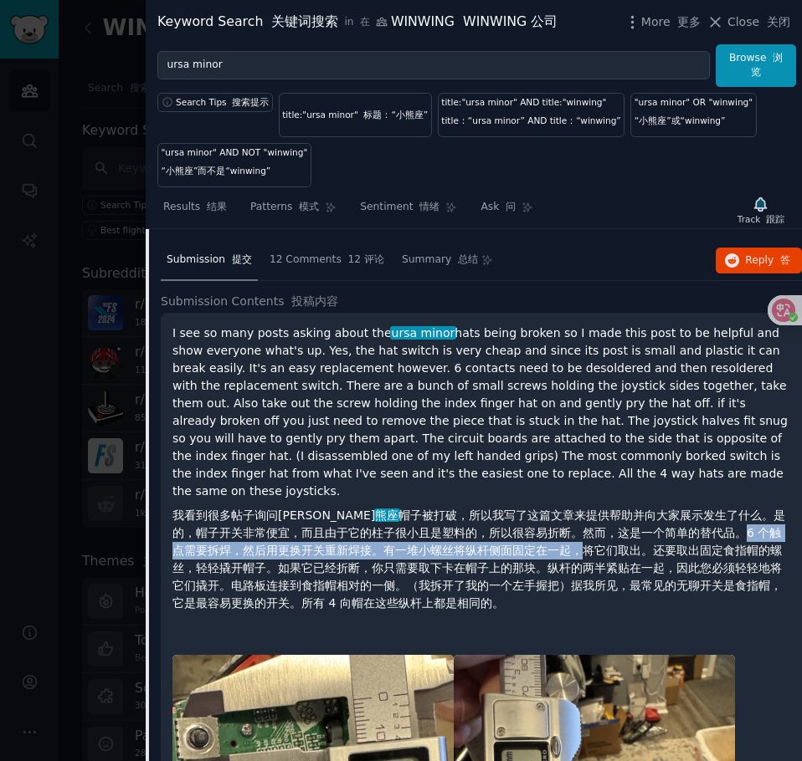
drag, startPoint x: 662, startPoint y: 520, endPoint x: 505, endPoint y: 536, distance: 158.2
click at [505, 536] on font "我看到很多帖子询问小 熊座 帽子被打破，所以我写了这篇文章来提供帮助并向大家展示发生了什么。是的，帽子开关非常便宜，而且由于它的柱子很小且是塑料的，所以很容易…" at bounding box center [478, 559] width 612 height 101
copy font "6 个触点需要拆焊，然后用更换开关重新焊接。有一堆小螺丝将纵杆侧面固定在一起，"
click at [505, 536] on font "我看到很多帖子询问小 熊座 帽子被打破，所以我写了这篇文章来提供帮助并向大家展示发生了什么。是的，帽子开关非常便宜，而且由于它的柱子很小且是塑料的，所以很容易…" at bounding box center [478, 559] width 612 height 101
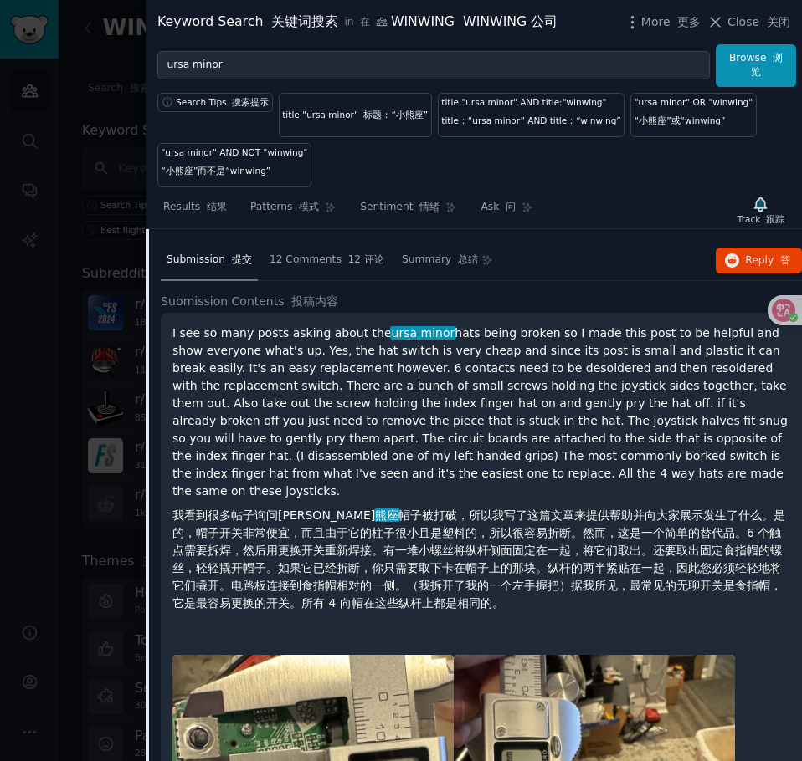
click at [564, 536] on font "我看到很多帖子询问小 熊座 帽子被打破，所以我写了这篇文章来提供帮助并向大家展示发生了什么。是的，帽子开关非常便宜，而且由于它的柱子很小且是塑料的，所以很容易…" at bounding box center [478, 559] width 612 height 101
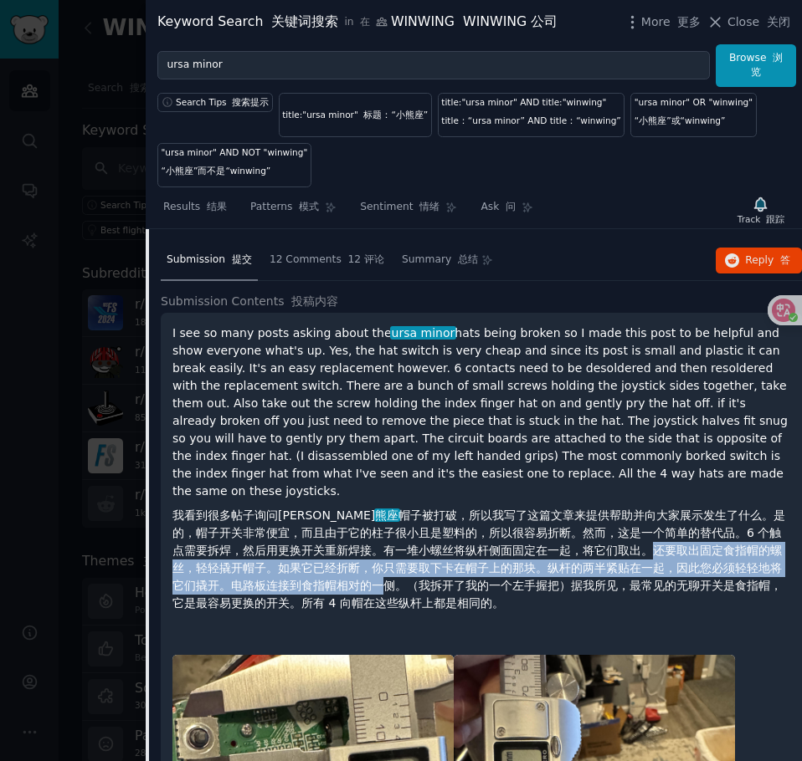
drag, startPoint x: 569, startPoint y: 535, endPoint x: 301, endPoint y: 560, distance: 268.9
click at [301, 560] on font "我看到很多帖子询问小 熊座 帽子被打破，所以我写了这篇文章来提供帮助并向大家展示发生了什么。是的，帽子开关非常便宜，而且由于它的柱子很小且是塑料的，所以很容易…" at bounding box center [480, 559] width 617 height 105
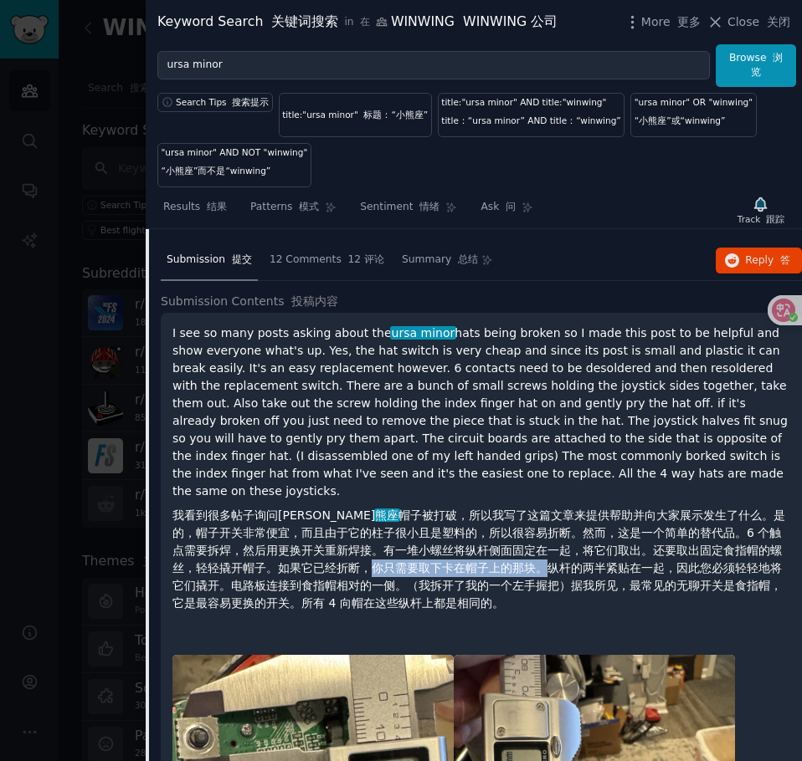
drag, startPoint x: 284, startPoint y: 551, endPoint x: 466, endPoint y: 551, distance: 181.6
click at [466, 551] on font "我看到很多帖子询问小 熊座 帽子被打破，所以我写了这篇文章来提供帮助并向大家展示发生了什么。是的，帽子开关非常便宜，而且由于它的柱子很小且是塑料的，所以很容易…" at bounding box center [478, 559] width 612 height 101
click at [467, 551] on font "我看到很多帖子询问小 熊座 帽子被打破，所以我写了这篇文章来提供帮助并向大家展示发生了什么。是的，帽子开关非常便宜，而且由于它的柱子很小且是塑料的，所以很容易…" at bounding box center [478, 559] width 612 height 101
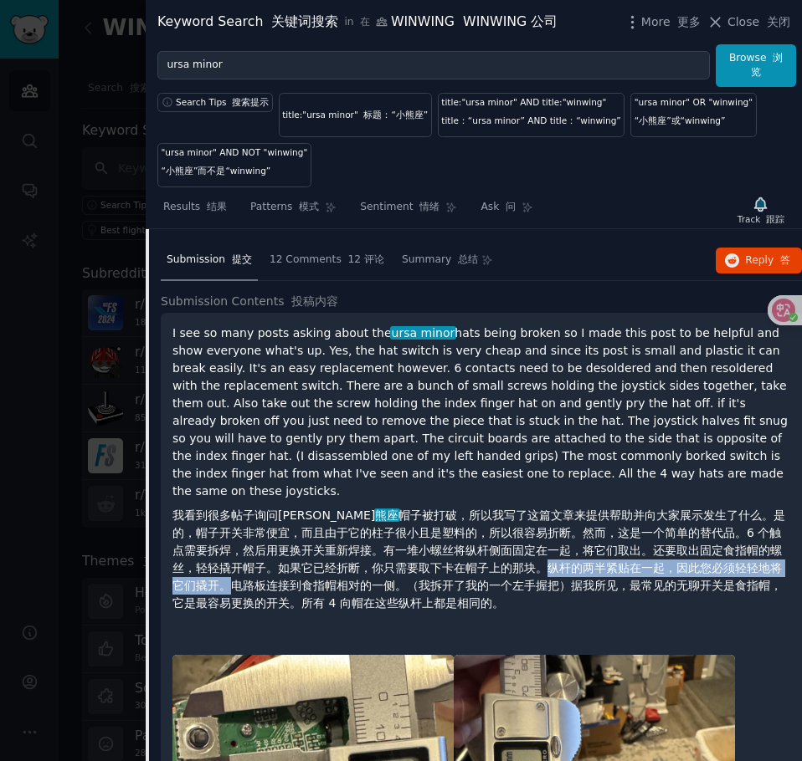
drag, startPoint x: 462, startPoint y: 550, endPoint x: 759, endPoint y: 555, distance: 297.1
click at [759, 555] on font "我看到很多帖子询问小 熊座 帽子被打破，所以我写了这篇文章来提供帮助并向大家展示发生了什么。是的，帽子开关非常便宜，而且由于它的柱子很小且是塑料的，所以很容易…" at bounding box center [478, 559] width 612 height 101
click at [748, 554] on font "我看到很多帖子询问小 熊座 帽子被打破，所以我写了这篇文章来提供帮助并向大家展示发生了什么。是的，帽子开关非常便宜，而且由于它的柱子很小且是塑料的，所以很容易…" at bounding box center [478, 559] width 612 height 101
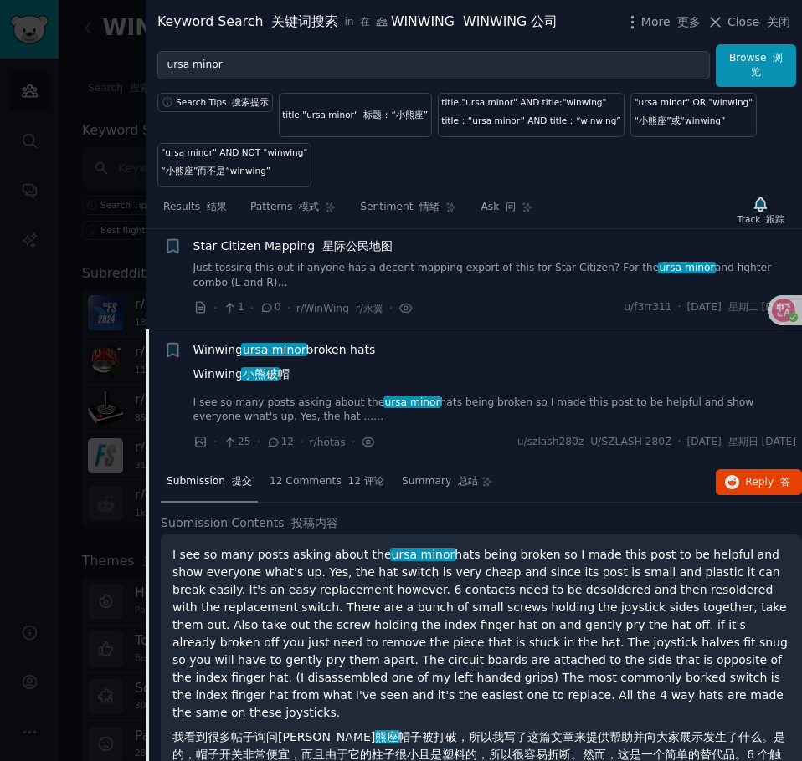
scroll to position [0, 0]
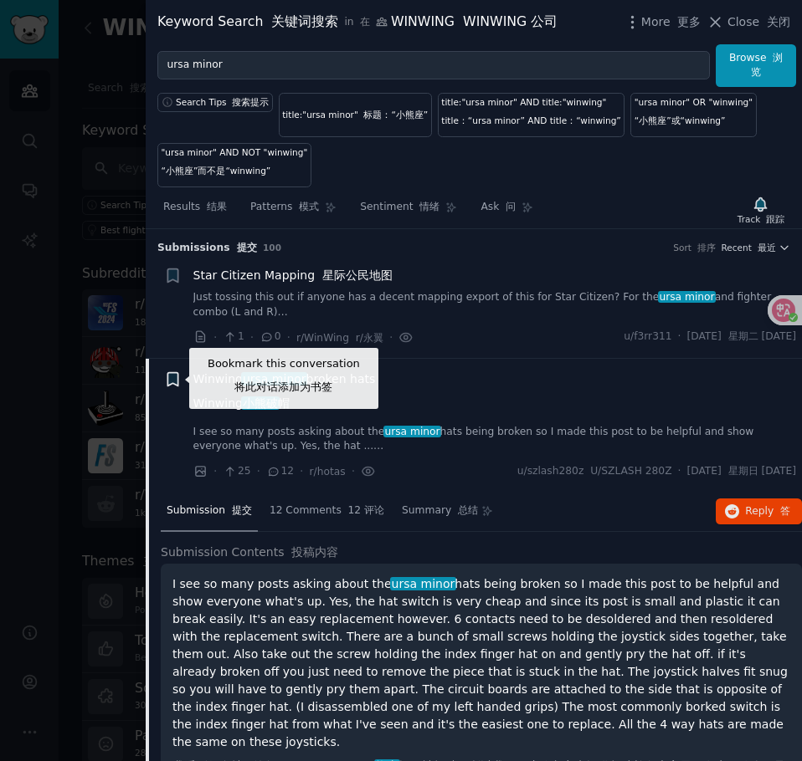
click at [167, 377] on icon "button" at bounding box center [172, 378] width 10 height 13
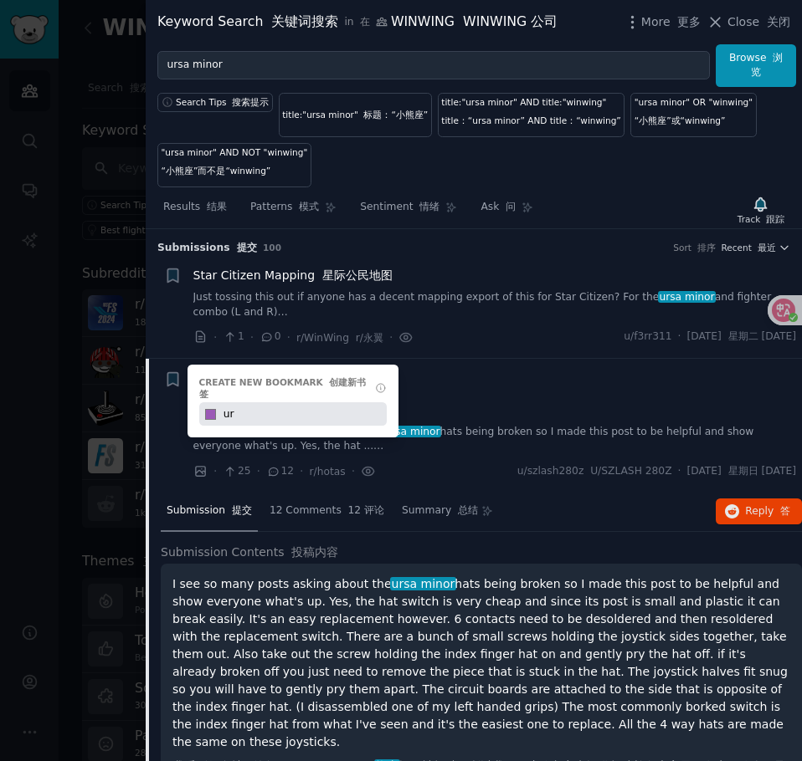
type input "u"
type input "Ursa Minor"
click at [329, 385] on font "创建新书签" at bounding box center [282, 388] width 167 height 22
click at [336, 383] on font "创建新书签" at bounding box center [282, 388] width 167 height 22
click at [491, 392] on div "Winwing ursa minor broken hats Winwing 小熊破 帽" at bounding box center [494, 395] width 603 height 49
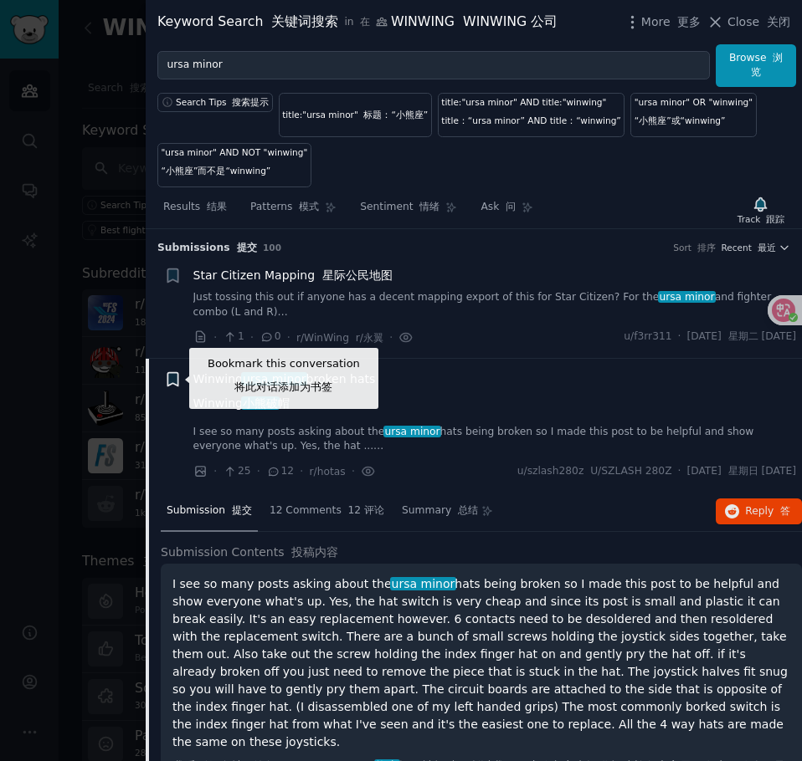
click at [173, 375] on icon "button" at bounding box center [172, 378] width 10 height 13
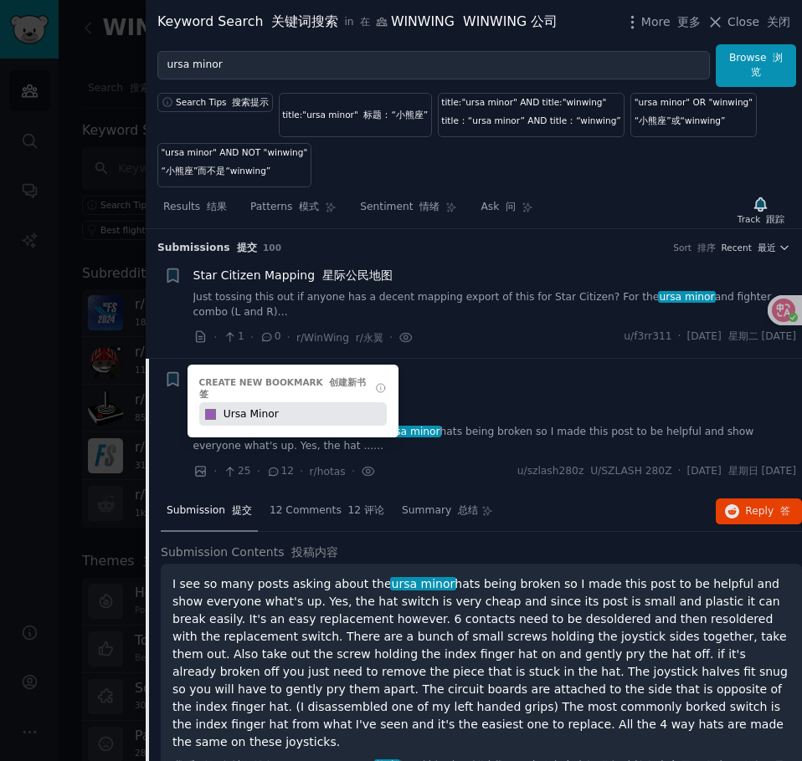
click at [301, 408] on input "Ursa Minor" at bounding box center [303, 413] width 166 height 23
click at [347, 384] on font "创建新书签" at bounding box center [282, 388] width 167 height 22
click at [284, 402] on input "Ursa Minor" at bounding box center [303, 413] width 166 height 23
click at [206, 405] on input "#9b59b6" at bounding box center [210, 413] width 22 height 23
type input "#0245ca"
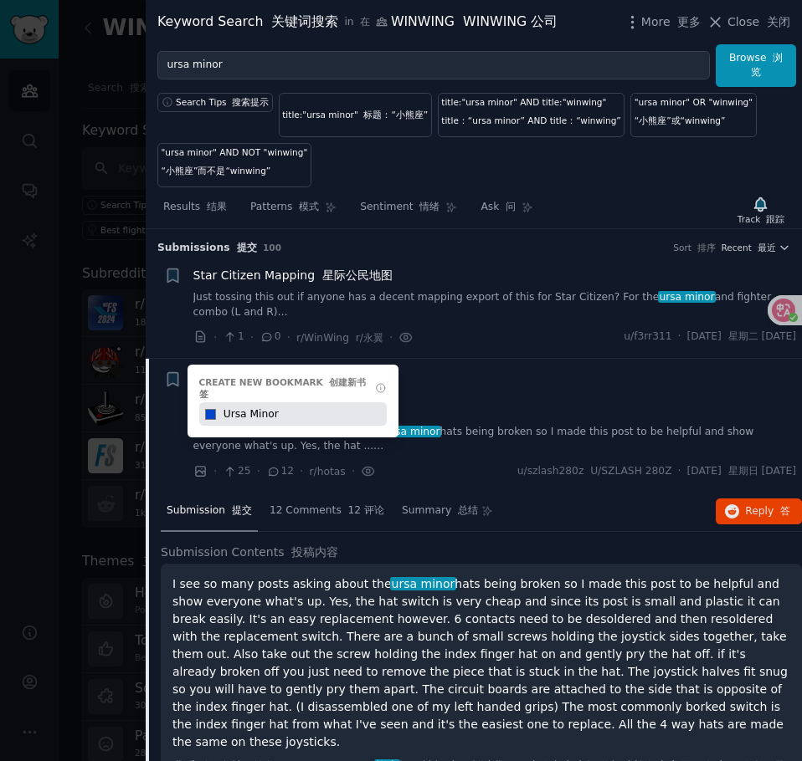
click at [213, 402] on input "#0245ca" at bounding box center [210, 413] width 22 height 23
click at [295, 405] on input "Ursa Minor" at bounding box center [303, 413] width 166 height 23
click at [351, 402] on input "Ursa Minor" at bounding box center [303, 413] width 166 height 23
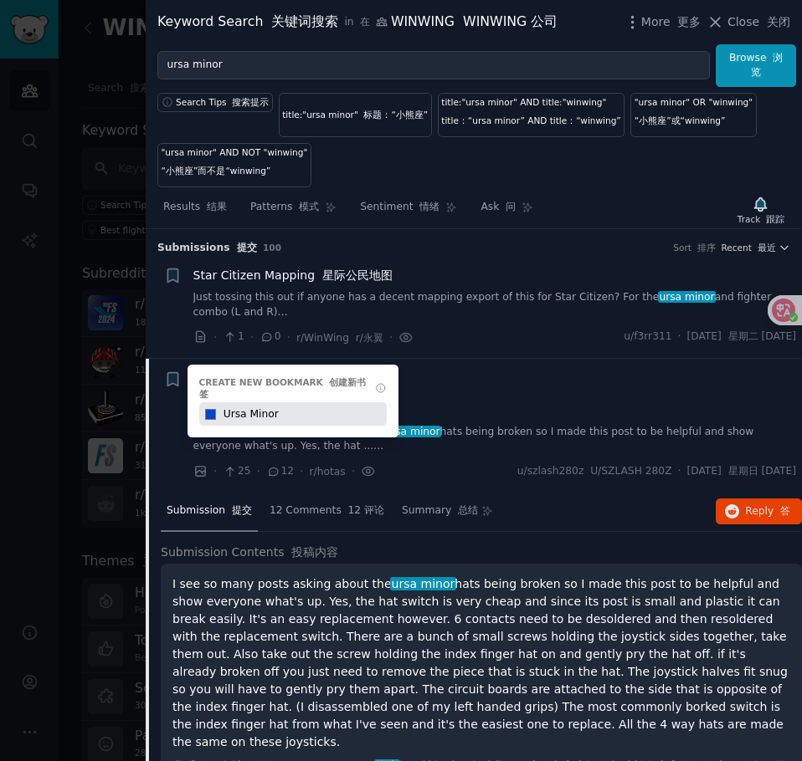
click at [353, 378] on font "创建新书签" at bounding box center [282, 388] width 167 height 22
click at [286, 377] on div "Create new bookmark 创建新书签" at bounding box center [284, 388] width 170 height 23
click at [233, 381] on div "Create new bookmark 创建新书签" at bounding box center [284, 388] width 170 height 23
click at [169, 366] on li "Reddit image submission Reddit 图片提交 Bookmark this conversation 将此对话添加为书签 + Crea…" at bounding box center [474, 426] width 656 height 134
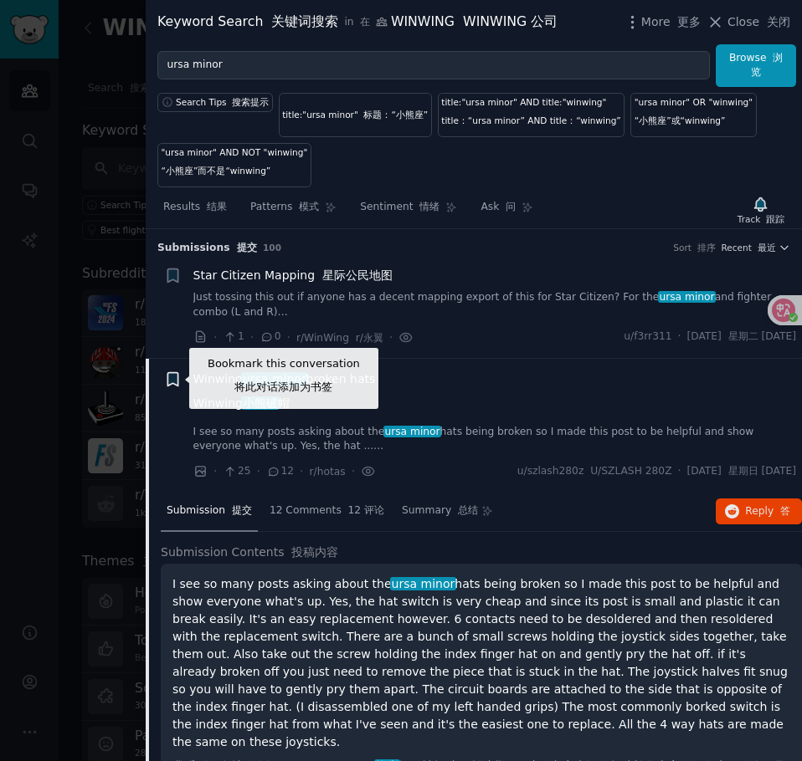
click at [177, 383] on icon "button" at bounding box center [172, 378] width 10 height 13
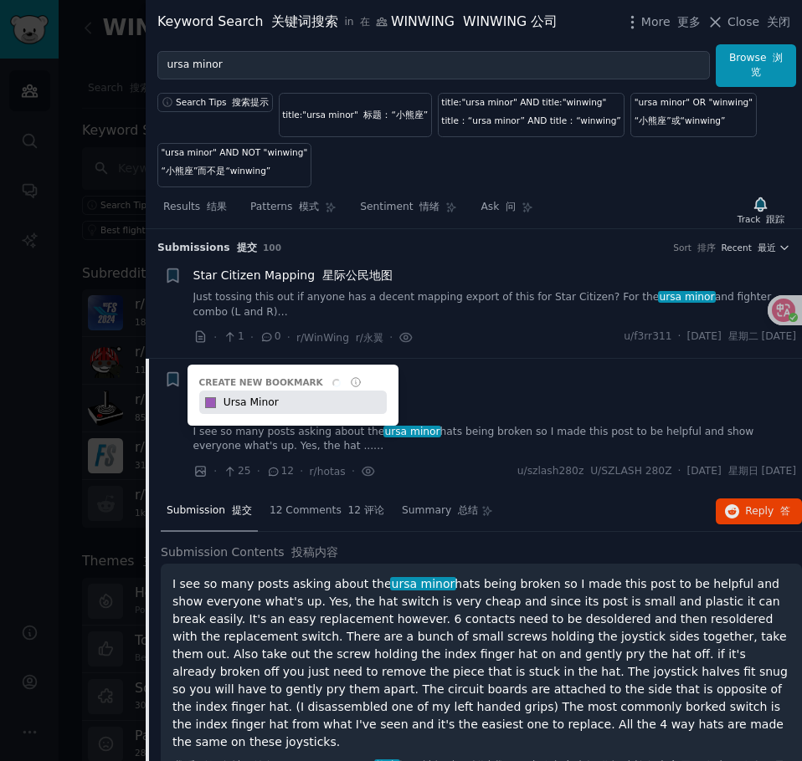
click at [178, 383] on div "+ Create new bookmark #9b59b6 Ursa Minor" at bounding box center [173, 380] width 18 height 18
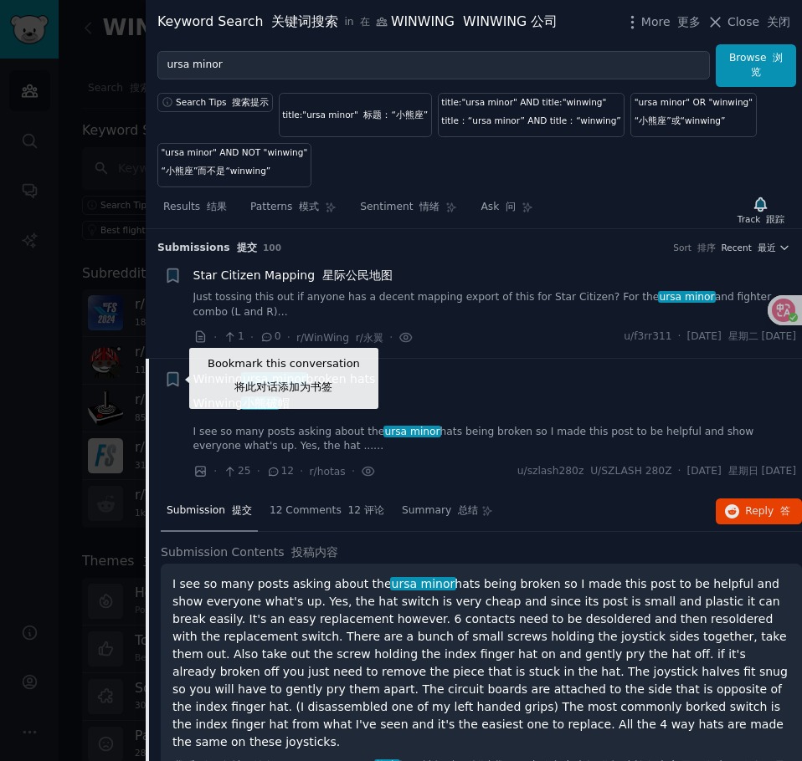
click at [177, 383] on icon "button" at bounding box center [172, 378] width 10 height 13
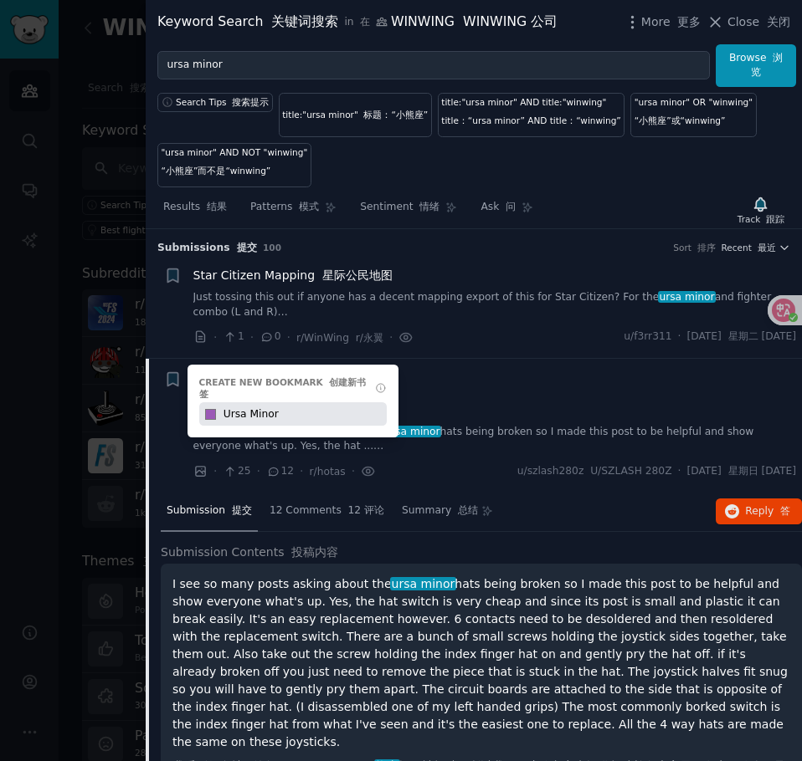
click at [344, 402] on input "Ursa Minor" at bounding box center [303, 413] width 166 height 23
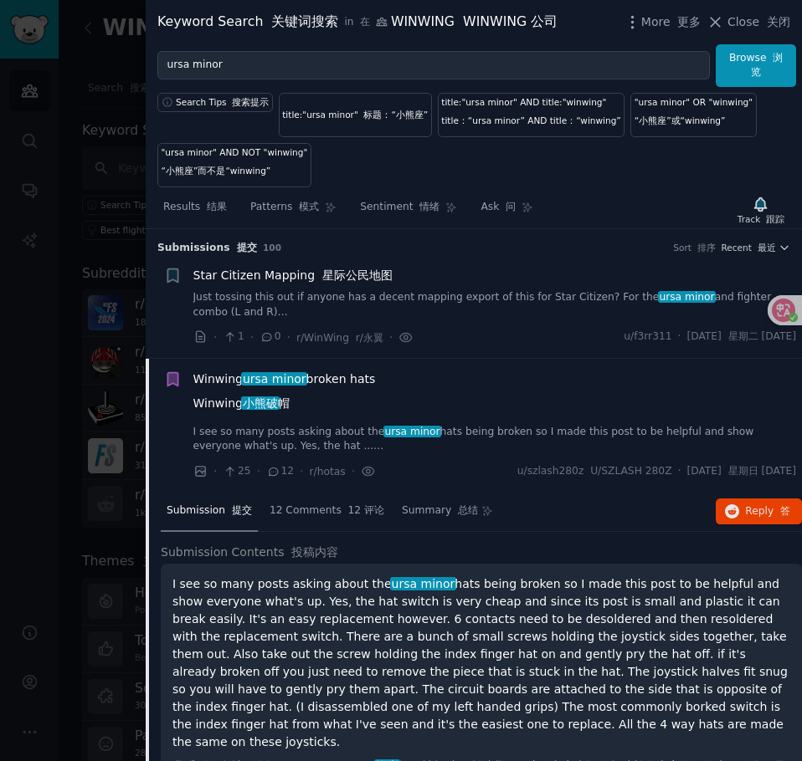
click at [467, 399] on div "Winwing ursa minor broken hats Winwing 小熊破 帽" at bounding box center [494, 395] width 603 height 49
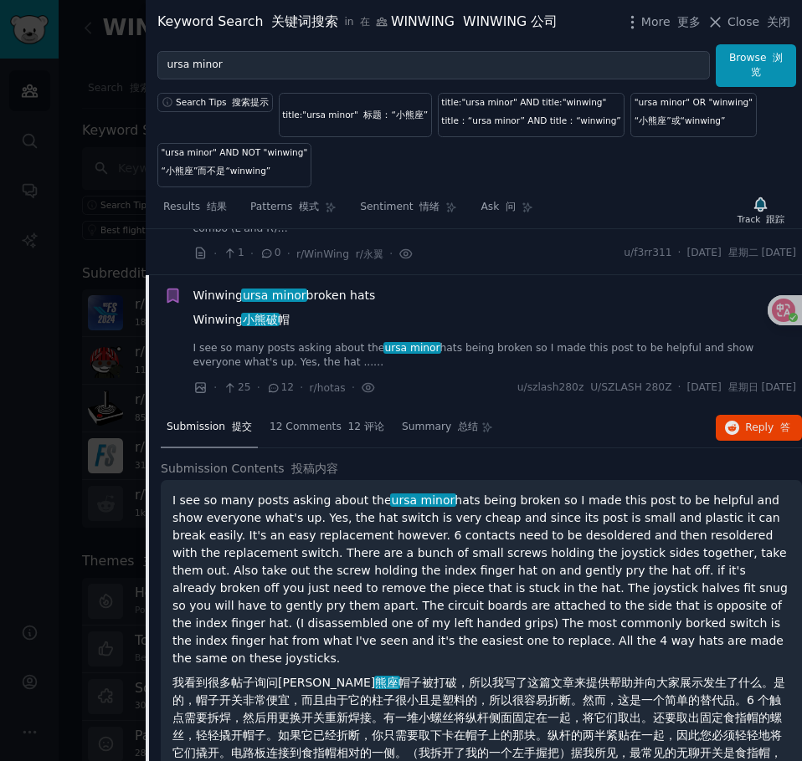
scroll to position [167, 0]
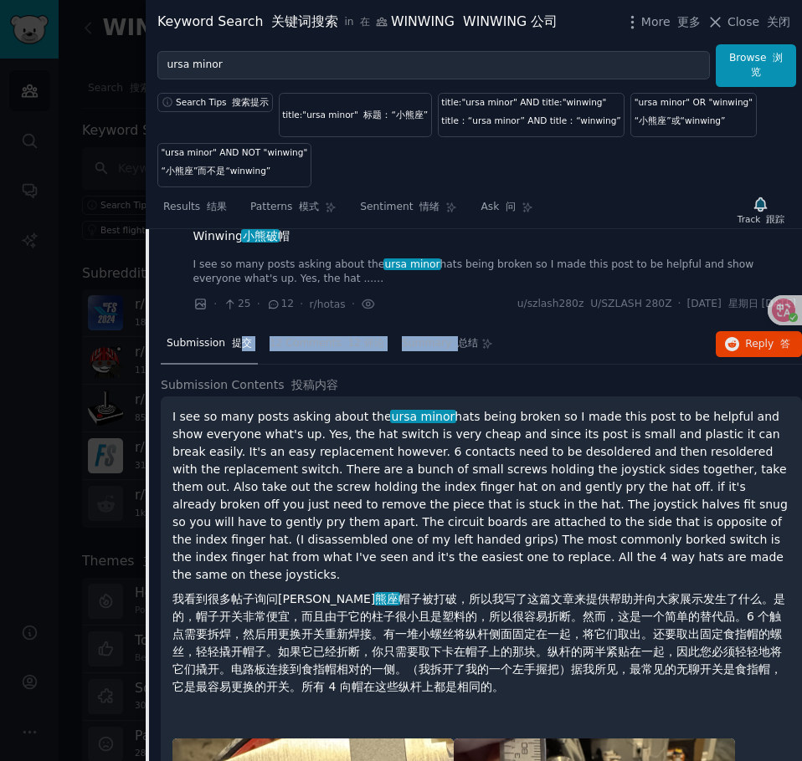
drag, startPoint x: 446, startPoint y: 345, endPoint x: 242, endPoint y: 358, distance: 204.6
click at [242, 358] on nav "Submission 提交 12 Comments 12 评论 Summary 总结" at bounding box center [330, 345] width 338 height 40
click at [536, 248] on div "Winwing ursa minor broken hats Winwing 小熊破 帽" at bounding box center [494, 227] width 603 height 49
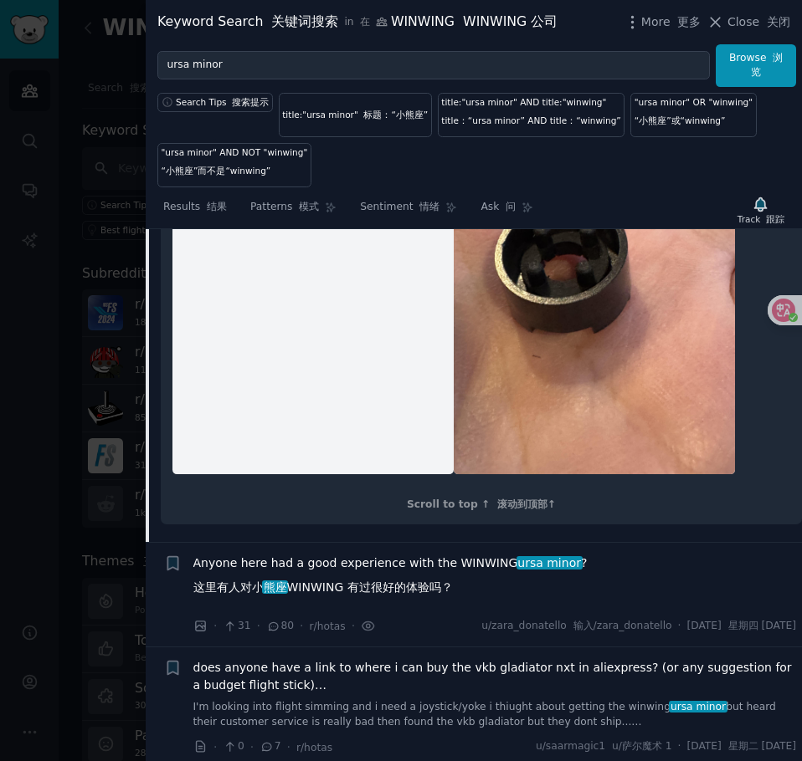
scroll to position [2594, 0]
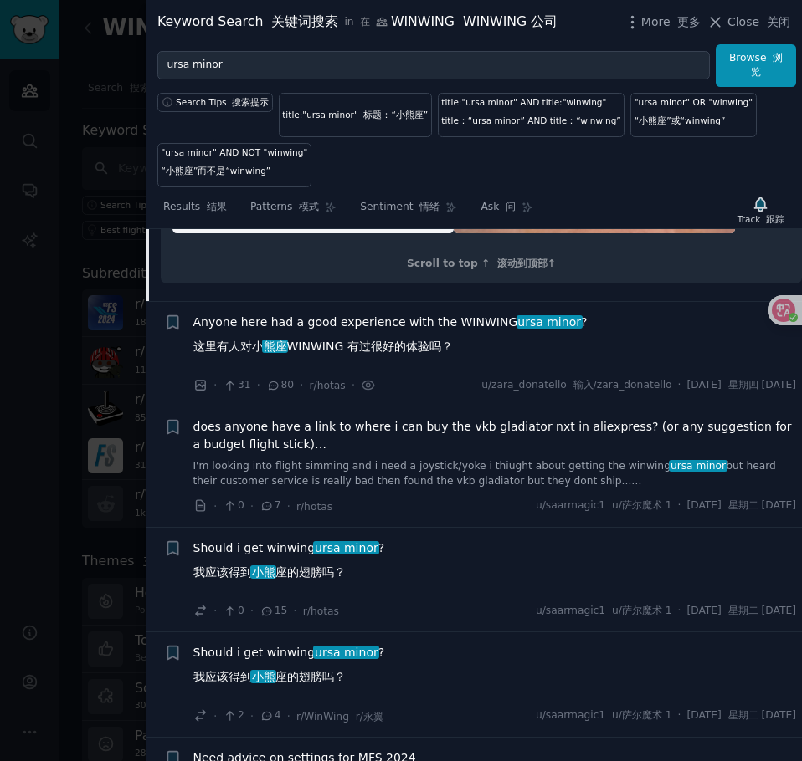
click at [382, 469] on link "I'm looking into flight simming and i need a joystick/yoke i thiught about gett…" at bounding box center [494, 473] width 603 height 29
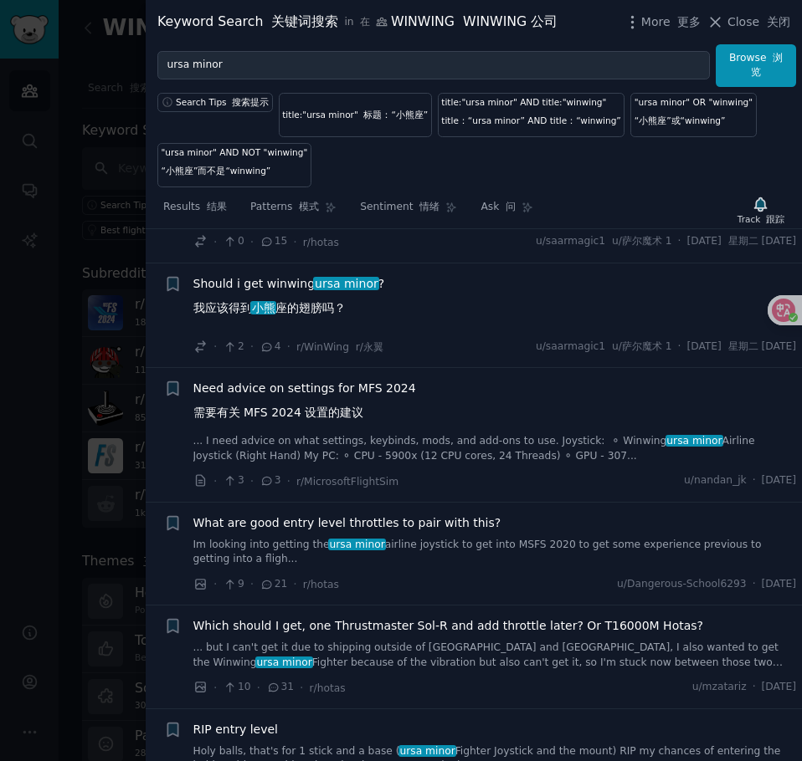
scroll to position [369, 0]
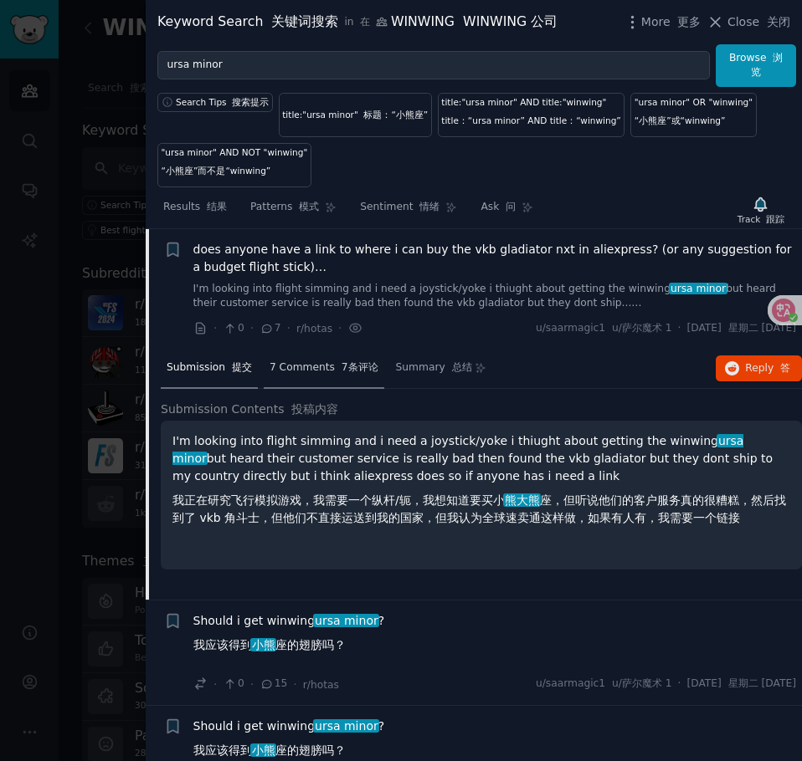
click at [323, 367] on span "7 Comments 7条评论" at bounding box center [323, 368] width 109 height 15
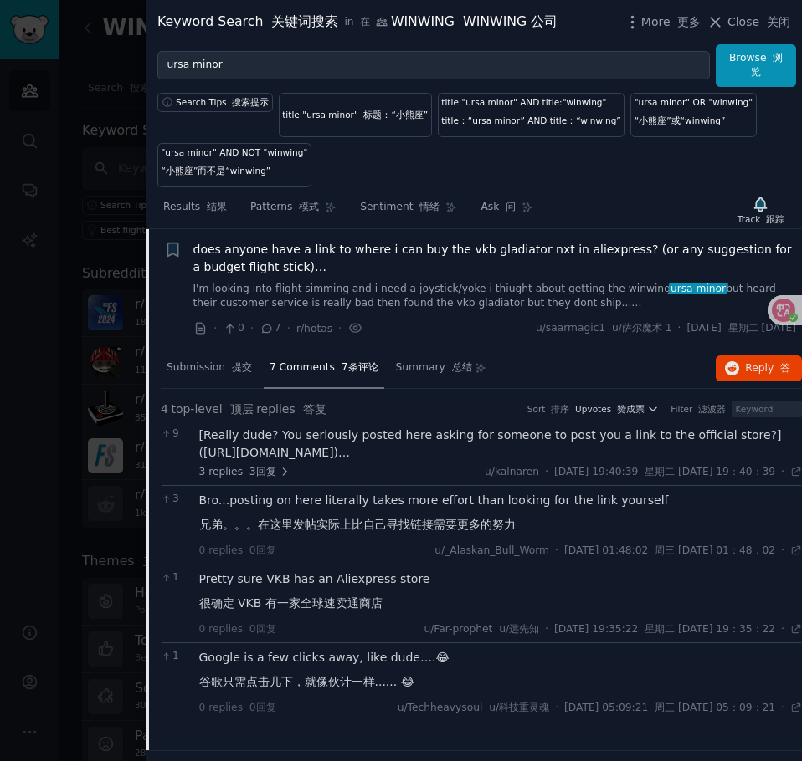
click at [424, 450] on div "[Really dude? You seriously posted here asking for someone to post you a link t…" at bounding box center [500, 444] width 603 height 35
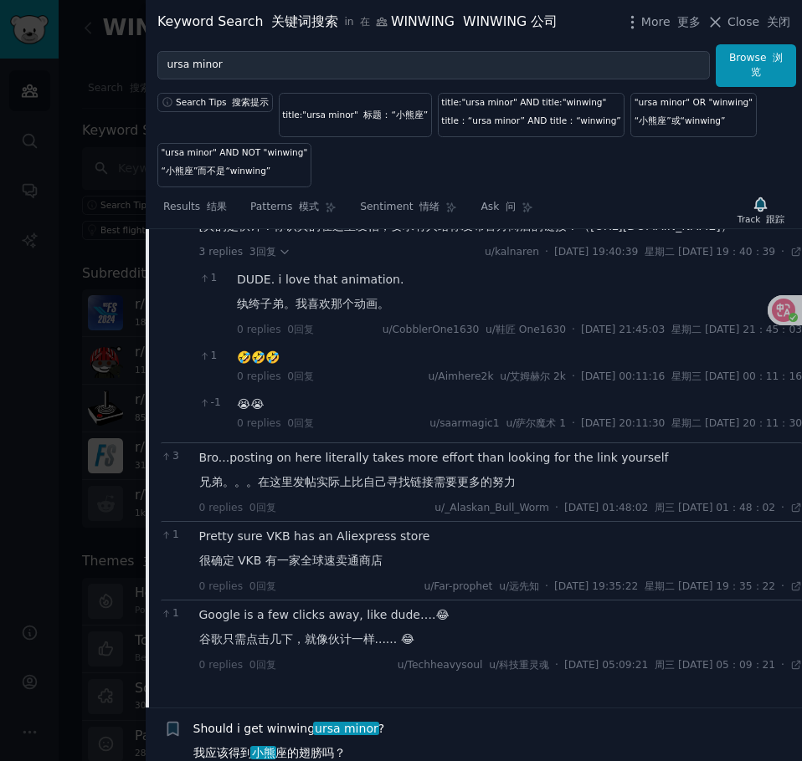
scroll to position [202, 0]
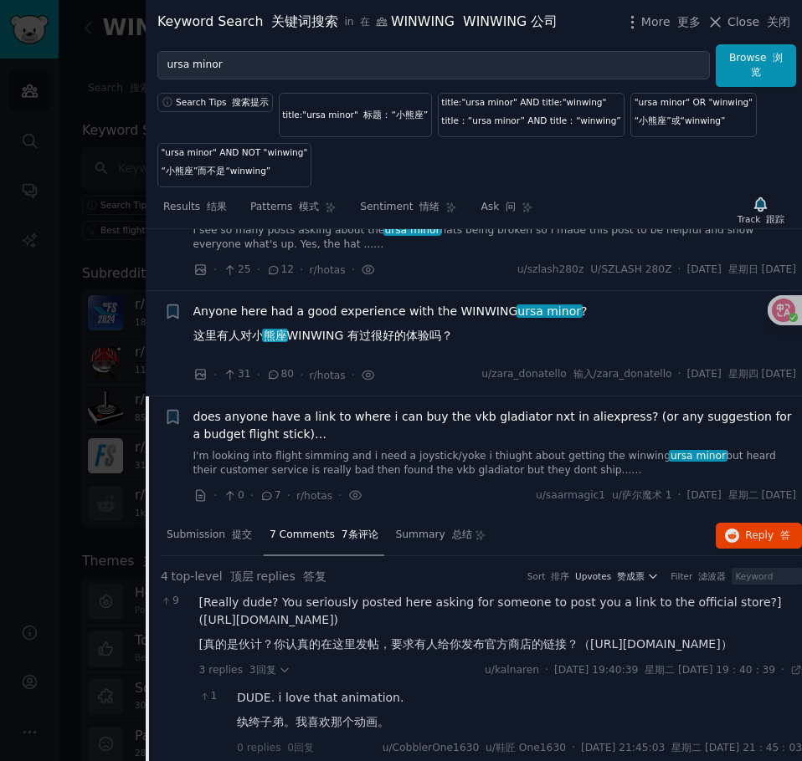
click at [438, 468] on link "I'm looking into flight simming and i need a joystick/yoke i thiught about gett…" at bounding box center [494, 463] width 603 height 29
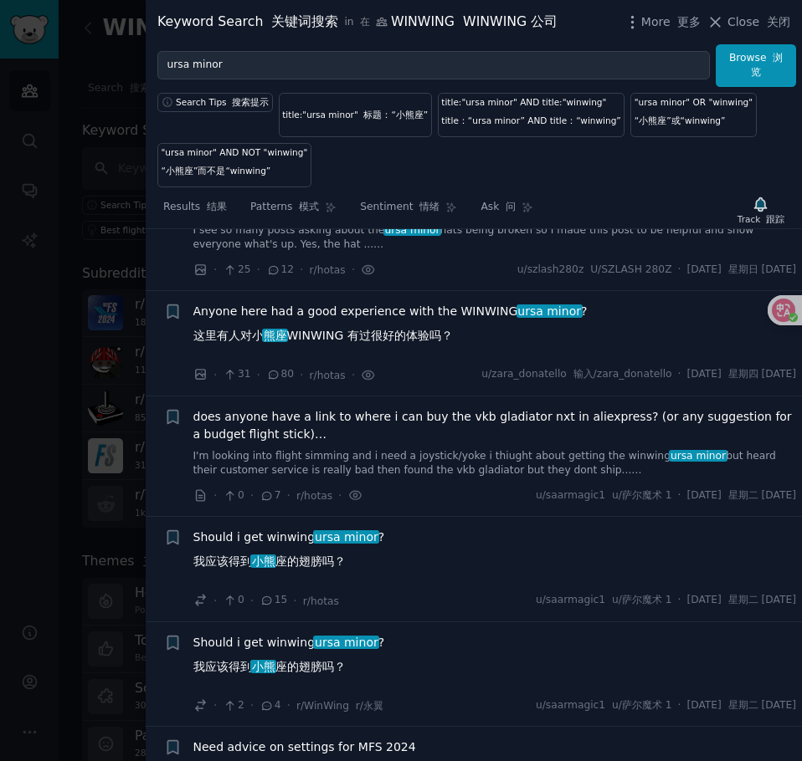
scroll to position [369, 0]
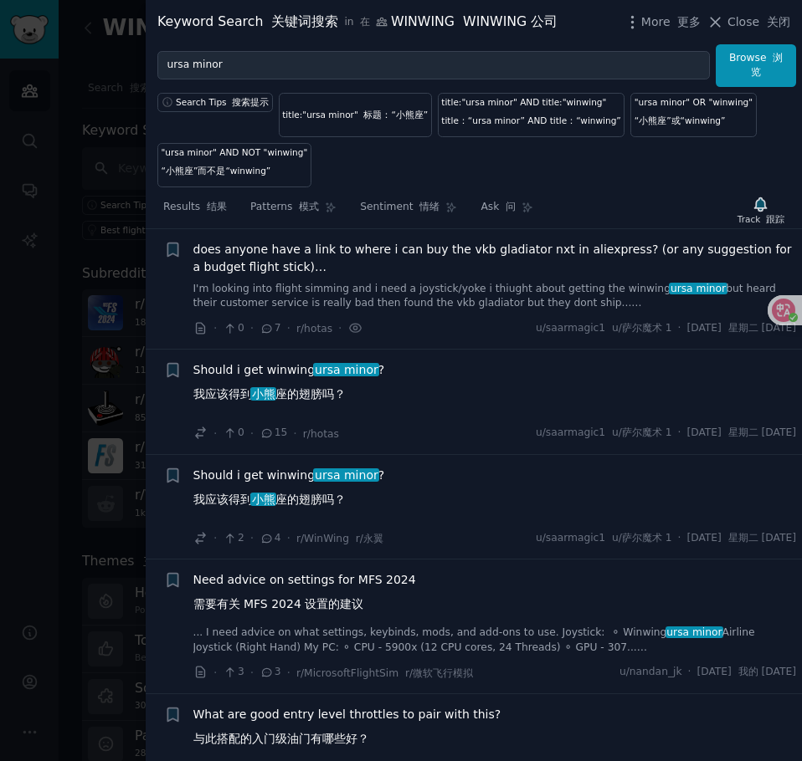
click at [318, 395] on font "我应该得到 小熊 座的翅膀吗？" at bounding box center [269, 393] width 152 height 13
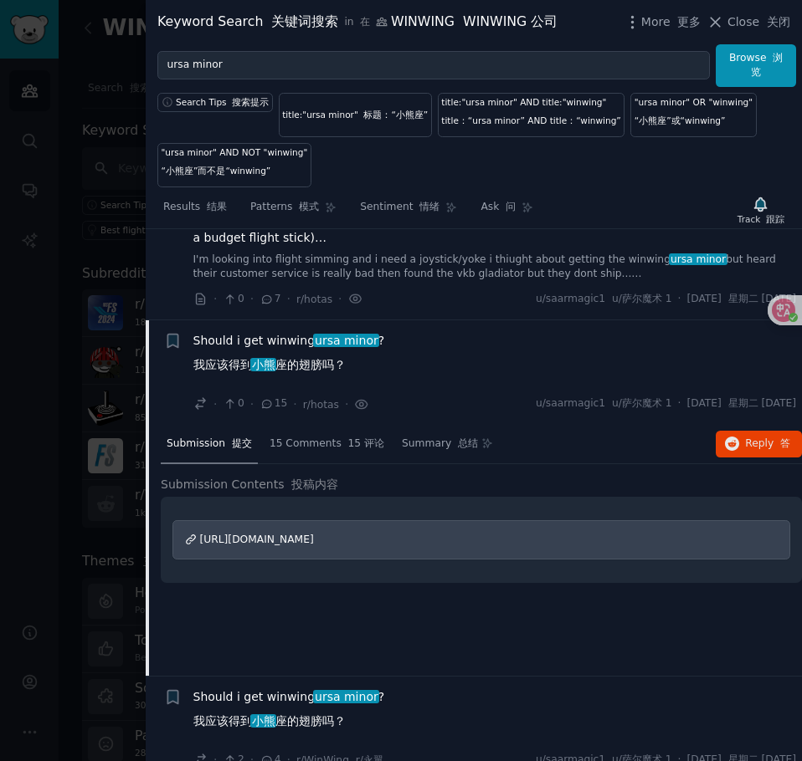
scroll to position [407, 0]
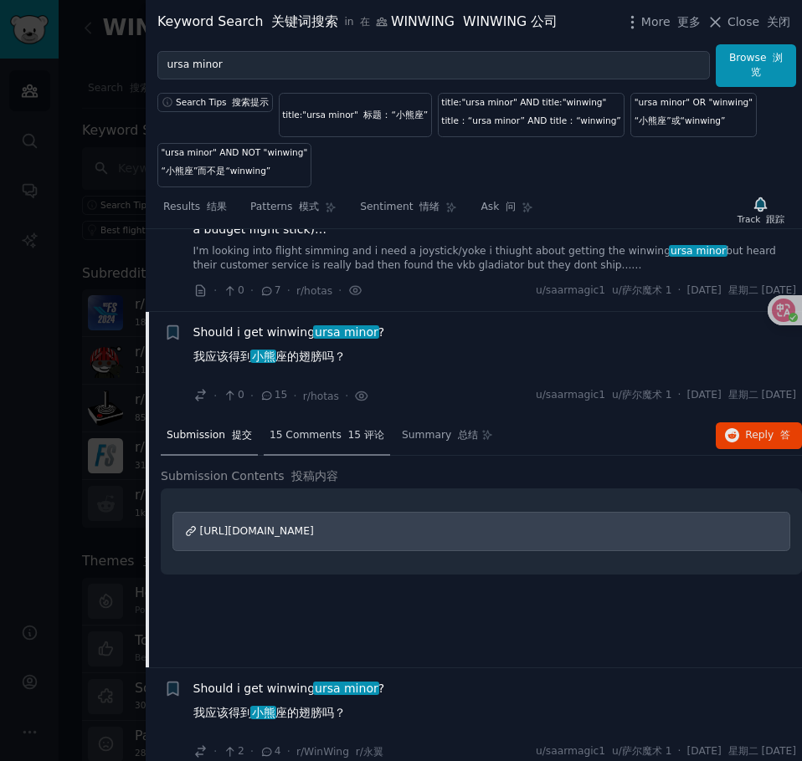
click at [305, 424] on div "15 Comments 15 评论" at bounding box center [327, 437] width 126 height 40
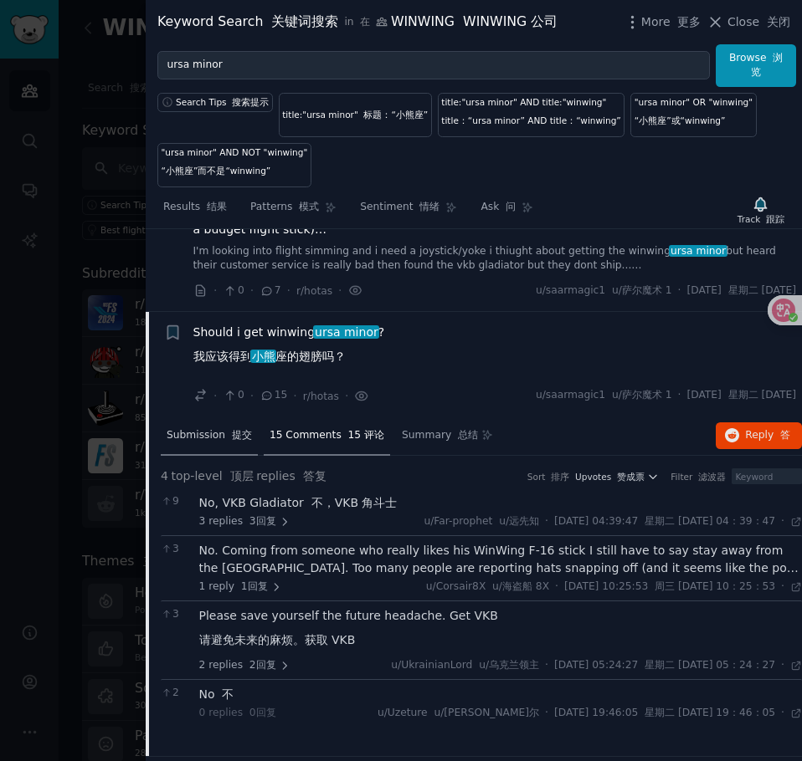
click at [232, 439] on font "提交" at bounding box center [242, 435] width 20 height 12
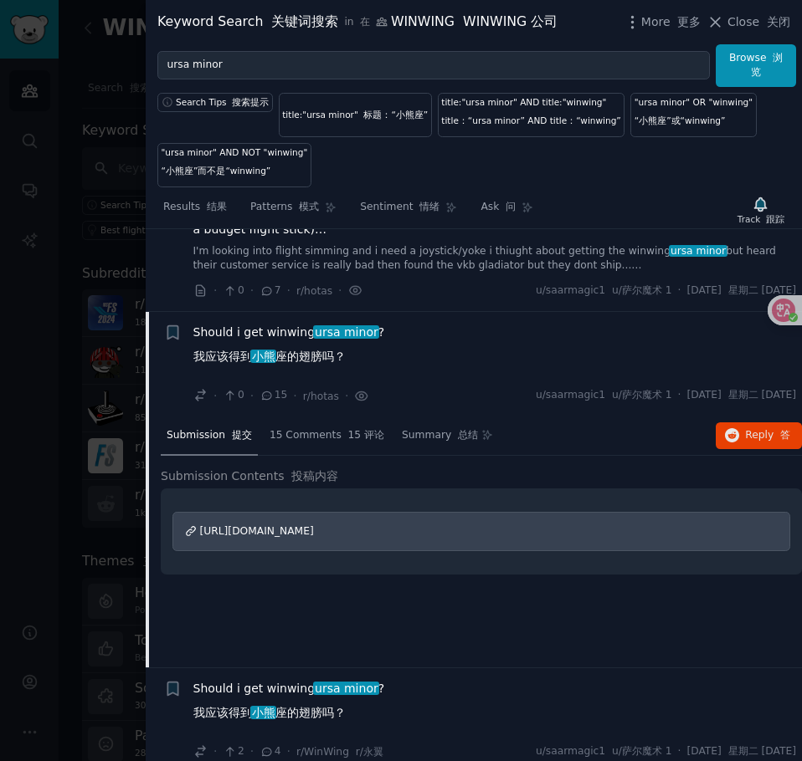
click at [390, 361] on div "Should i get winwing ursa minor ? 我应该得到 小熊 座的翅膀吗？" at bounding box center [494, 348] width 603 height 49
click at [291, 351] on font "我应该得到 小熊 座的翅膀吗？" at bounding box center [269, 356] width 152 height 13
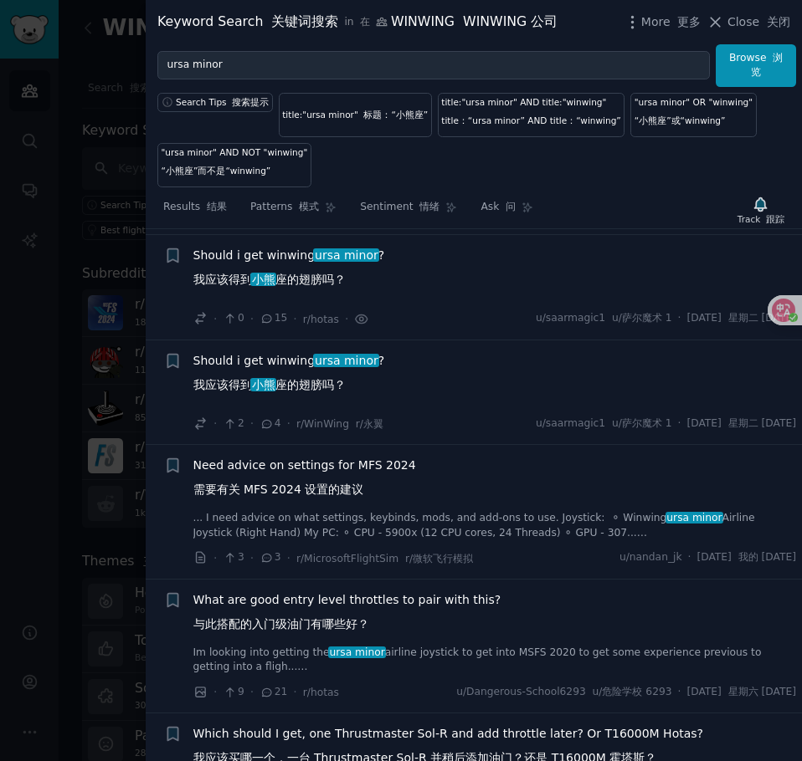
scroll to position [490, 0]
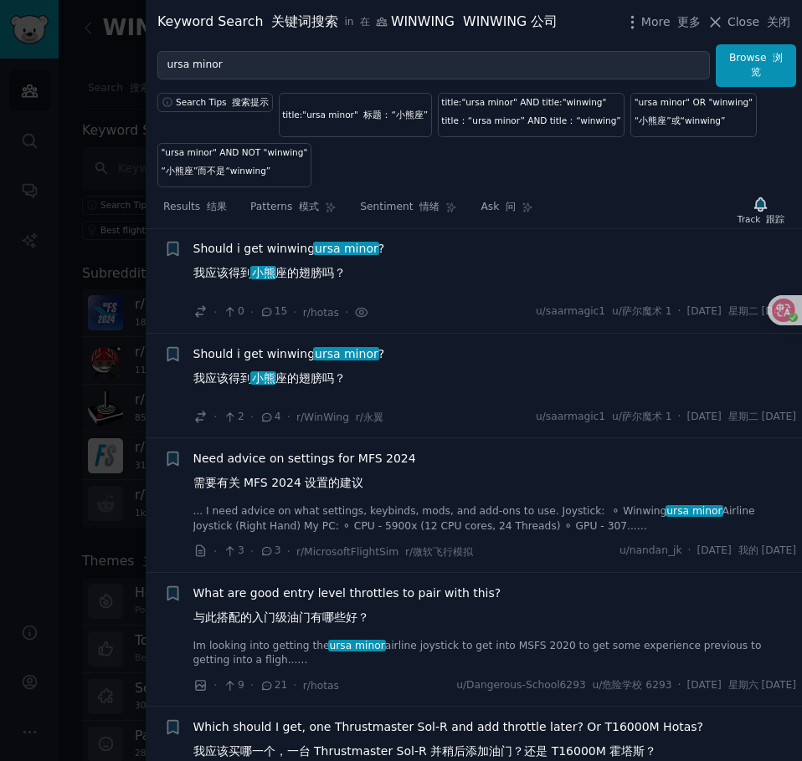
click at [317, 389] on span "Should i get winwing ursa minor ? 我应该得到 小熊 座的翅膀吗？" at bounding box center [289, 370] width 192 height 49
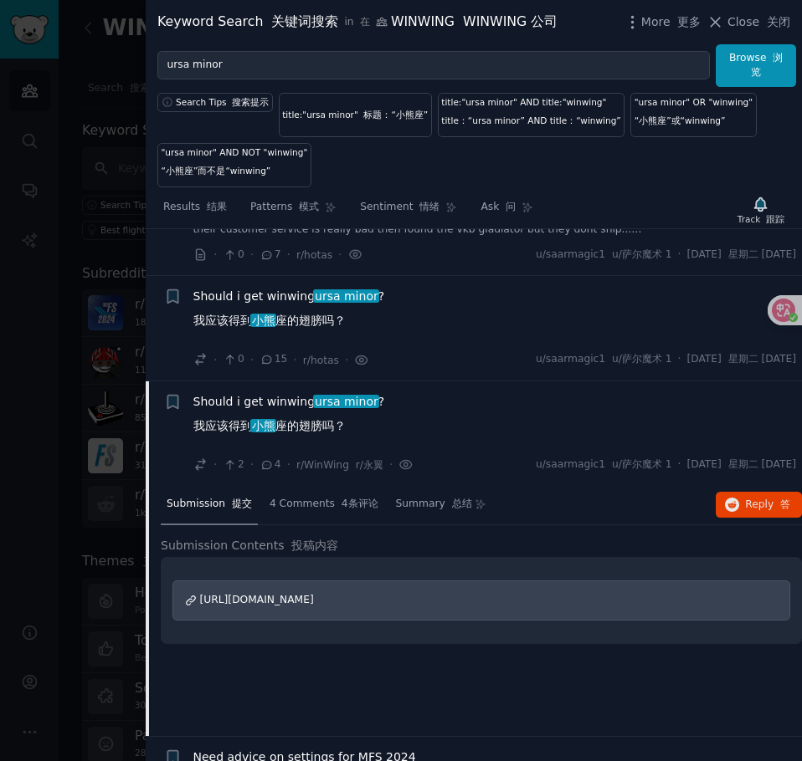
scroll to position [428, 0]
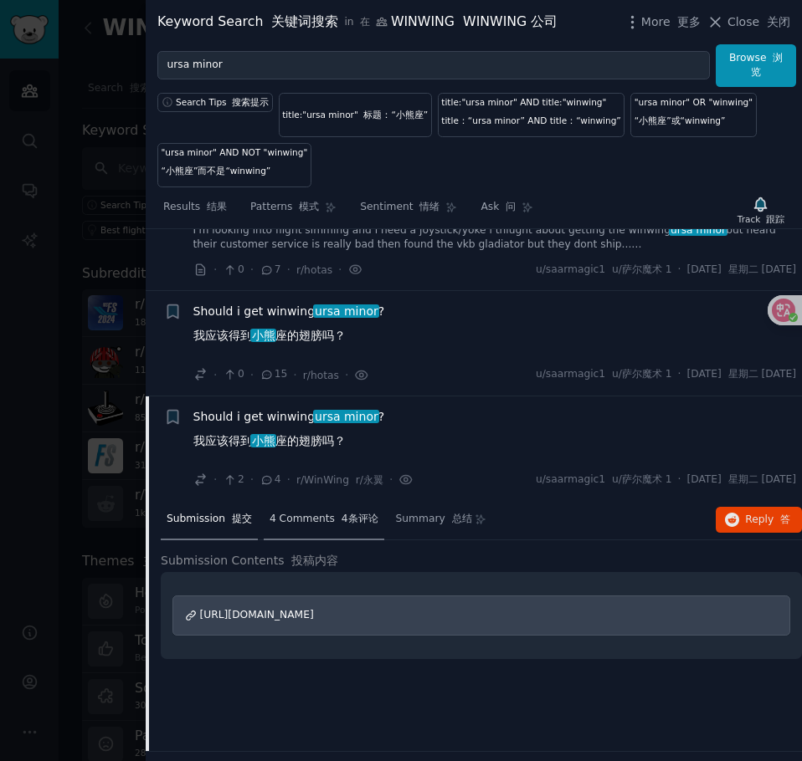
click at [327, 527] on div "4 Comments 4条评论" at bounding box center [324, 520] width 120 height 40
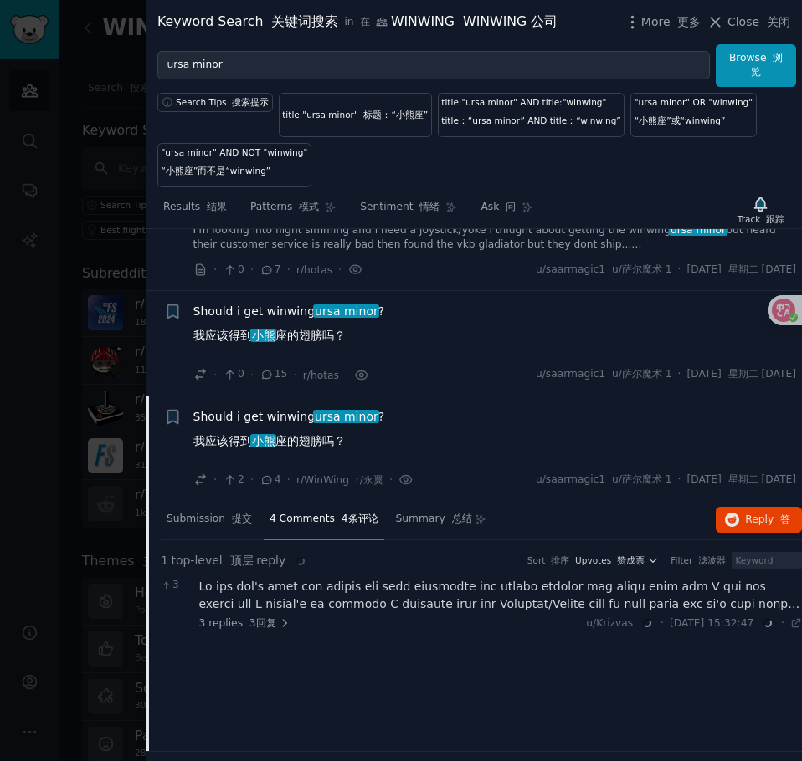
click at [418, 592] on div at bounding box center [500, 595] width 603 height 35
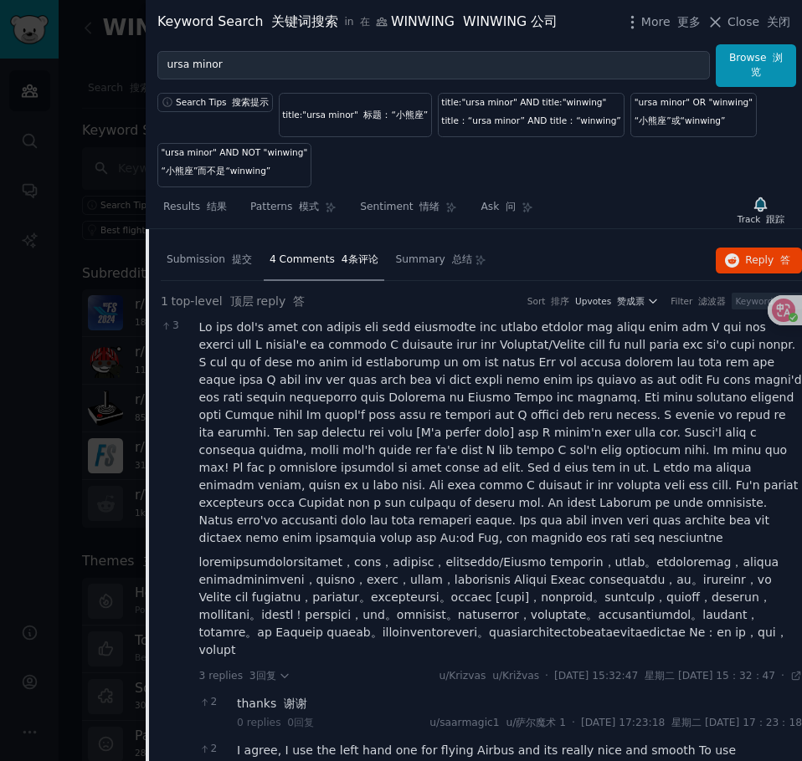
scroll to position [595, 0]
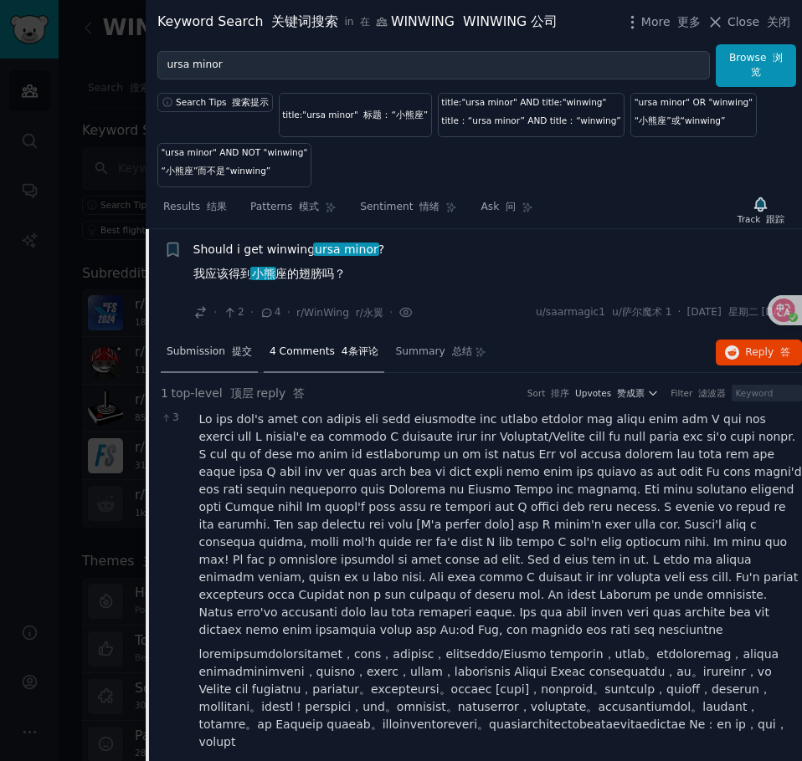
click at [232, 346] on font "提交" at bounding box center [242, 352] width 20 height 12
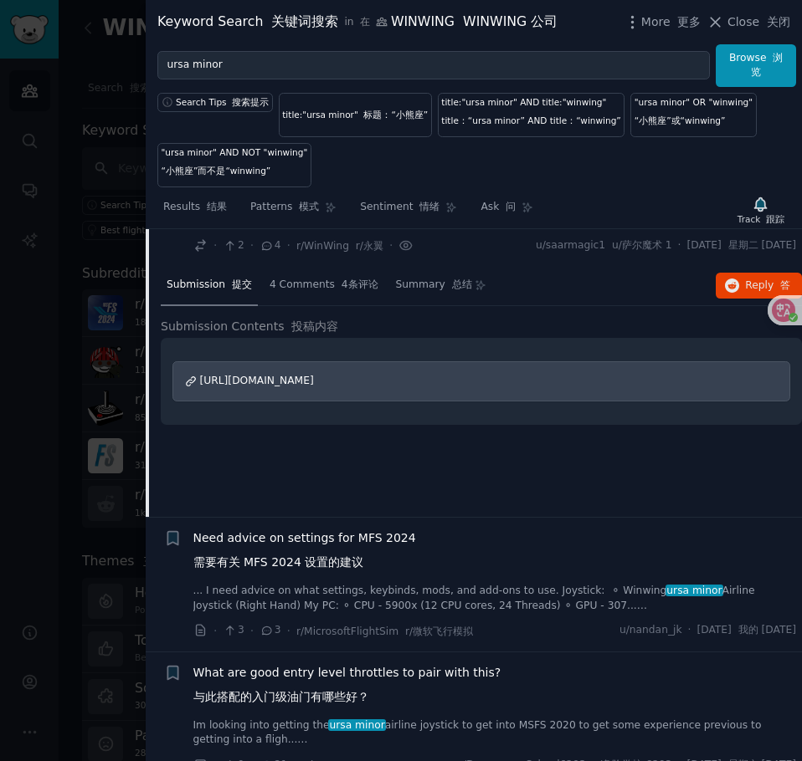
scroll to position [762, 0]
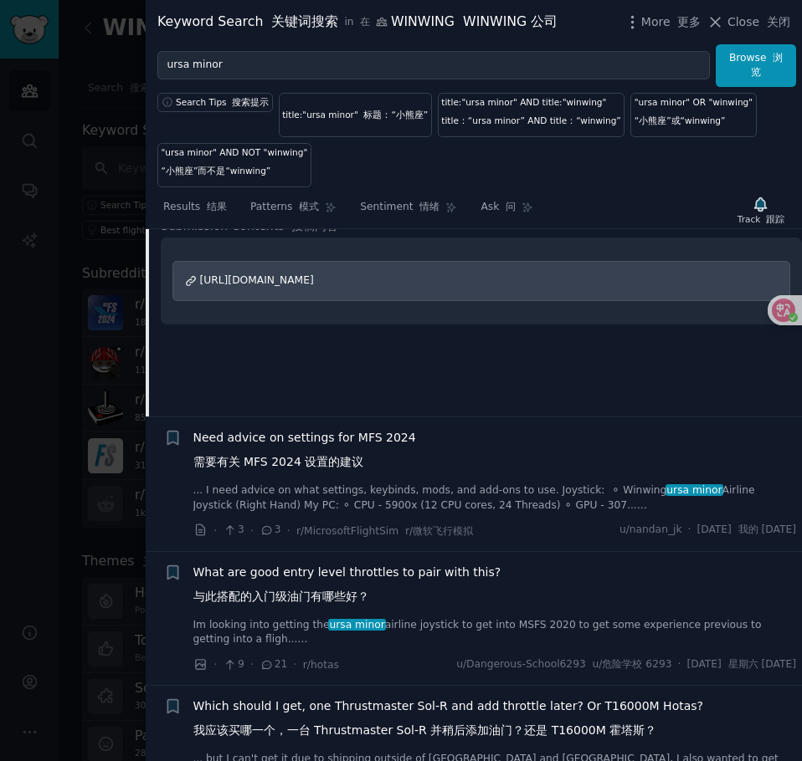
click at [366, 466] on span "Need advice on settings for MFS 2024 需要有关 MFS 2024 设置的建议" at bounding box center [304, 453] width 223 height 49
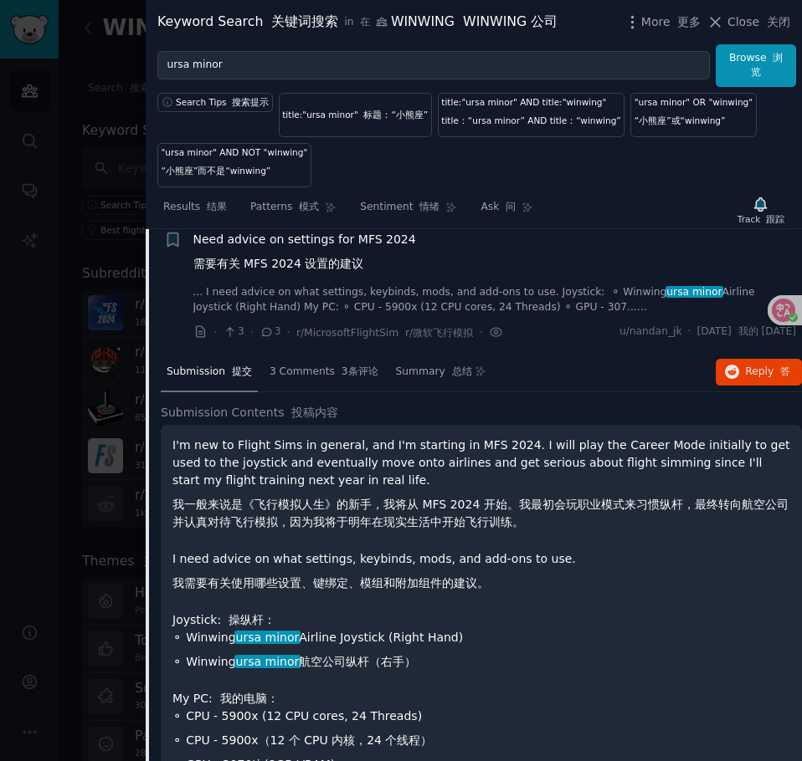
scroll to position [700, 0]
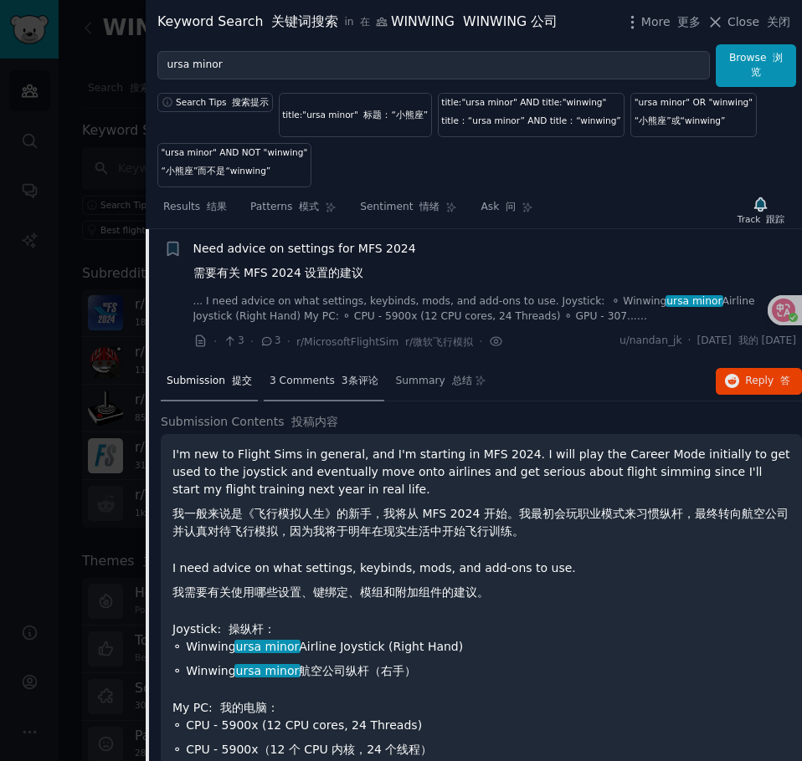
click at [314, 387] on span "3 Comments 3条评论" at bounding box center [323, 381] width 109 height 15
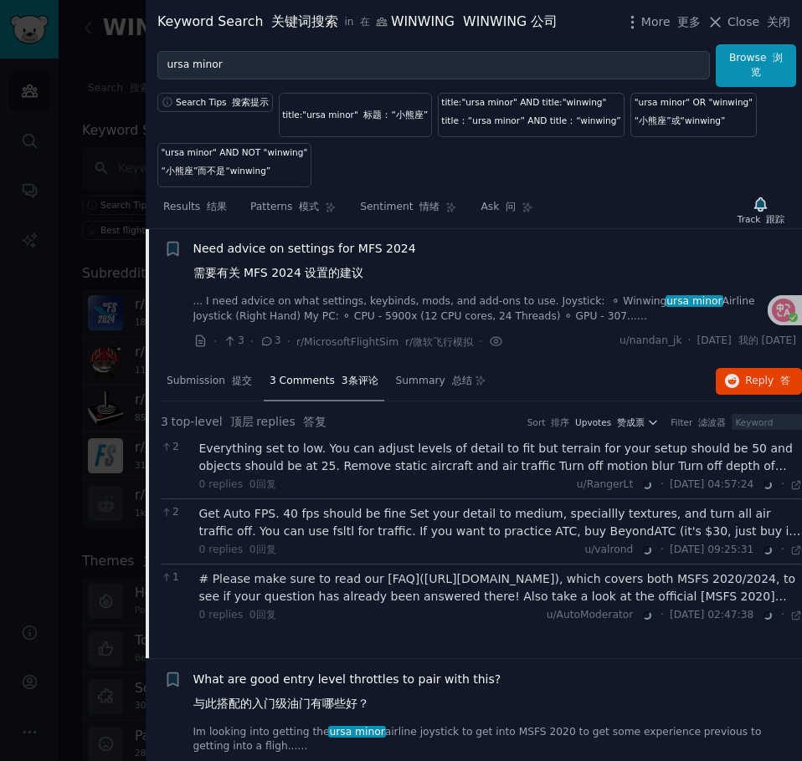
click at [392, 472] on div "Everything set to low. You can adjust levels of detail to fit but terrain for y…" at bounding box center [500, 457] width 603 height 35
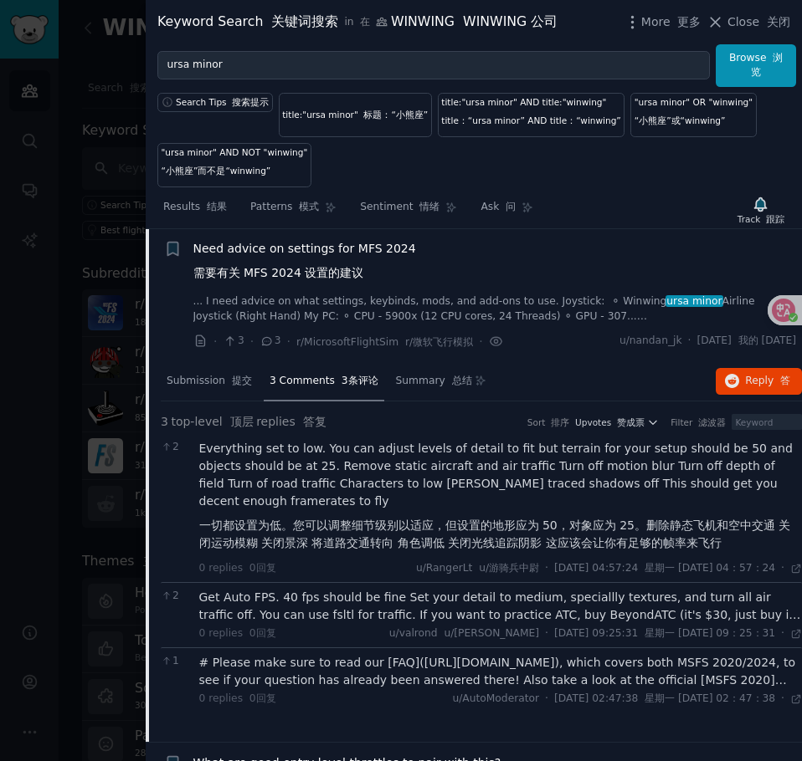
scroll to position [784, 0]
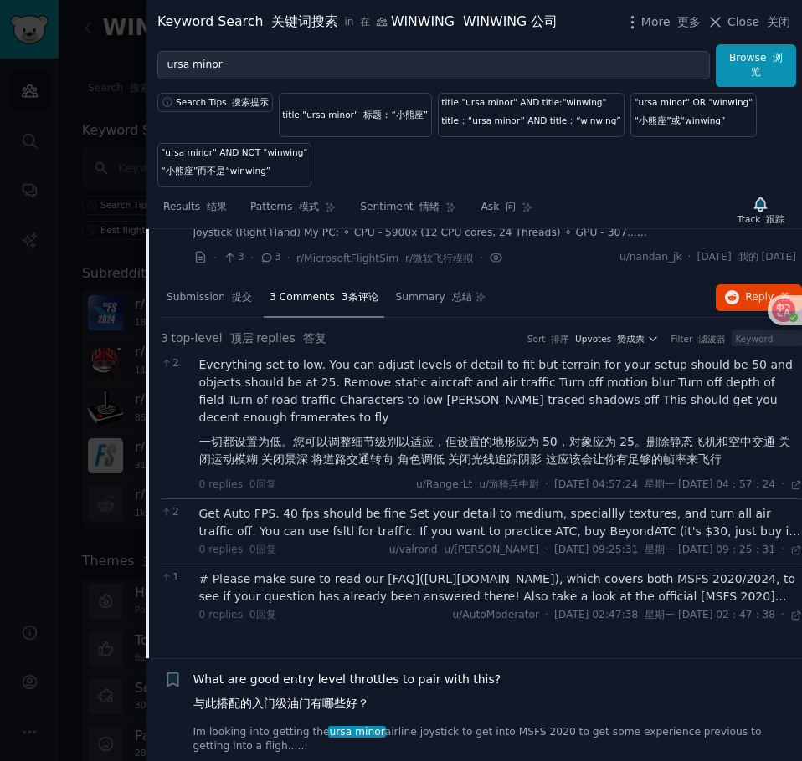
click at [355, 532] on div "Get Auto FPS. 40 fps should be fine Set your detail to medium, speciallly textu…" at bounding box center [500, 522] width 603 height 35
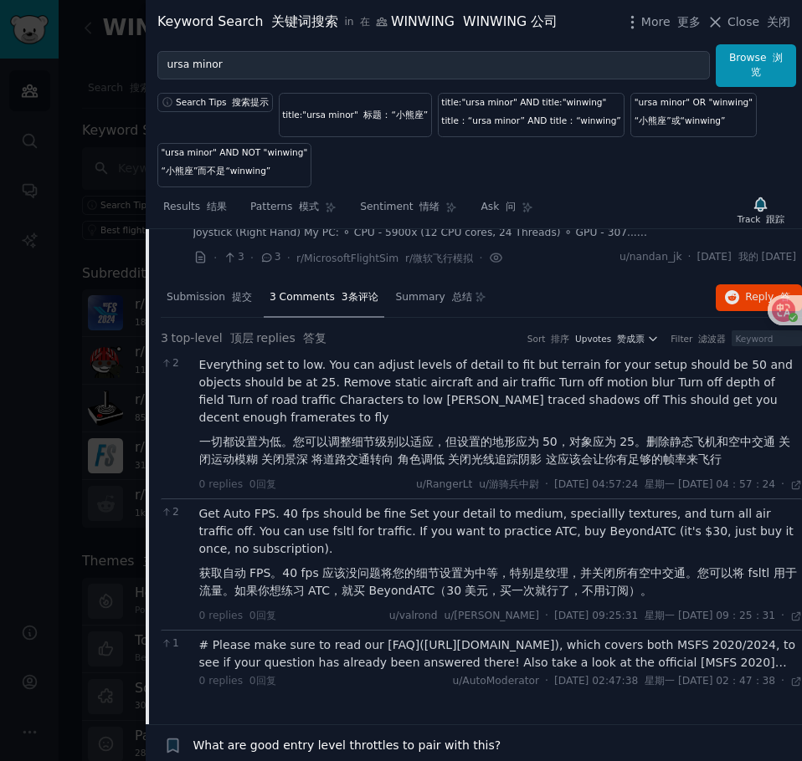
click at [351, 670] on div "# Please make sure to read our [FAQ]([URL][DOMAIN_NAME]), which covers both MSF…" at bounding box center [500, 654] width 603 height 35
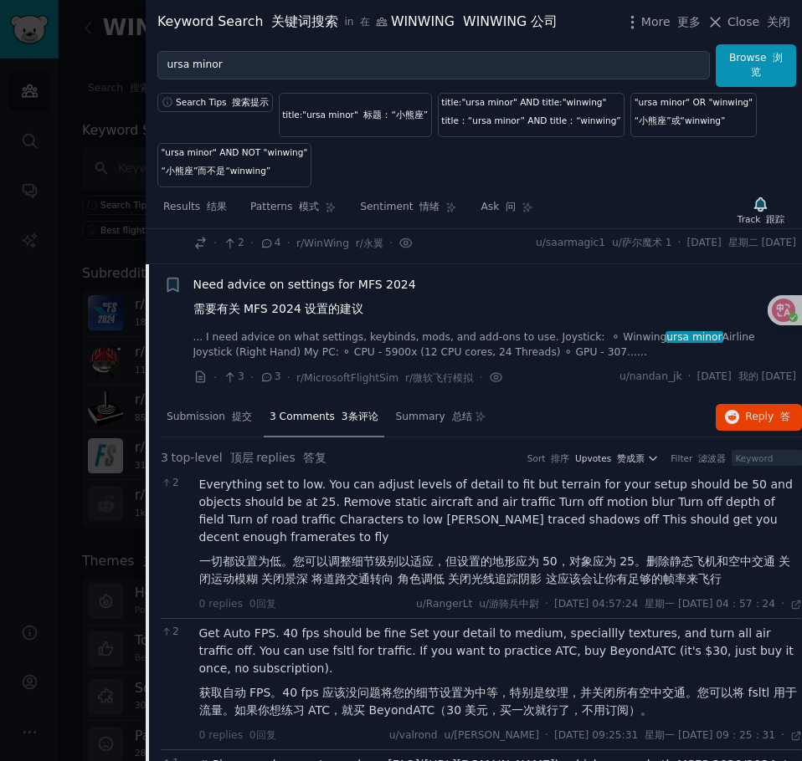
scroll to position [617, 0]
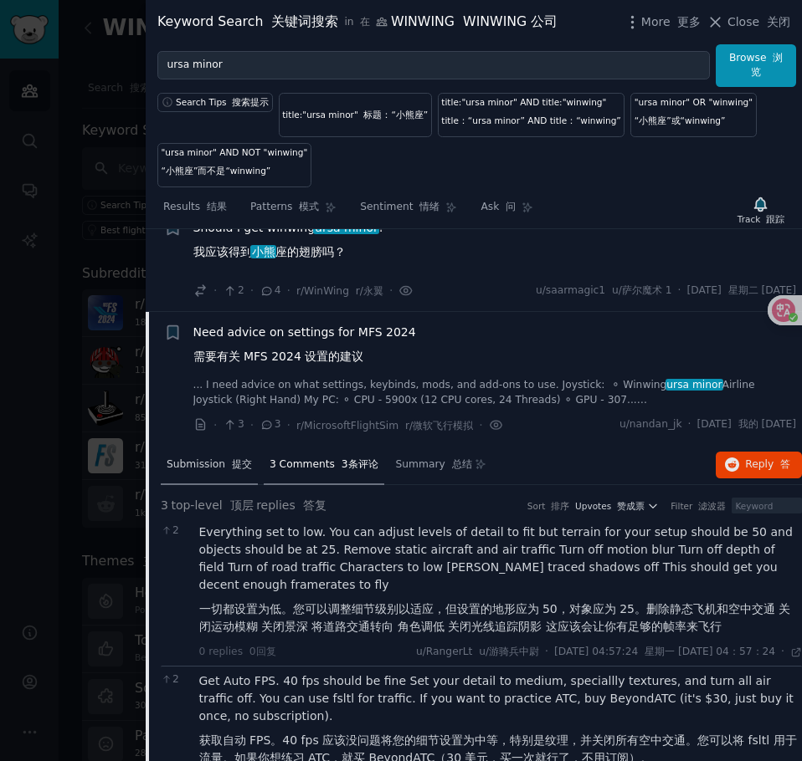
click at [242, 459] on font "提交" at bounding box center [242, 465] width 20 height 12
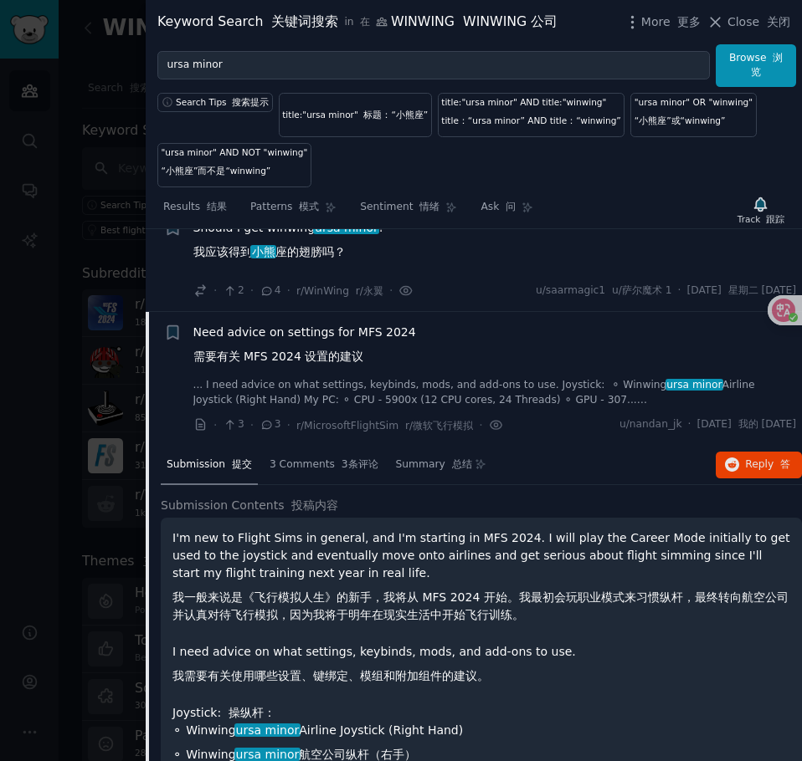
click at [433, 383] on link "... I need advice on what settings, keybinds, mods, and add-ons to use. Joystic…" at bounding box center [494, 392] width 603 height 29
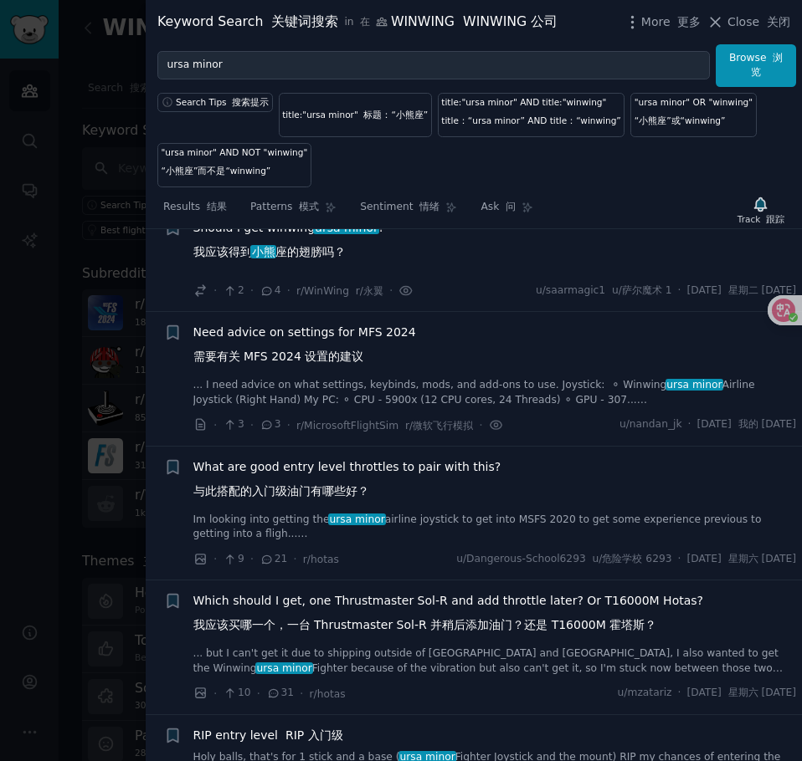
scroll to position [700, 0]
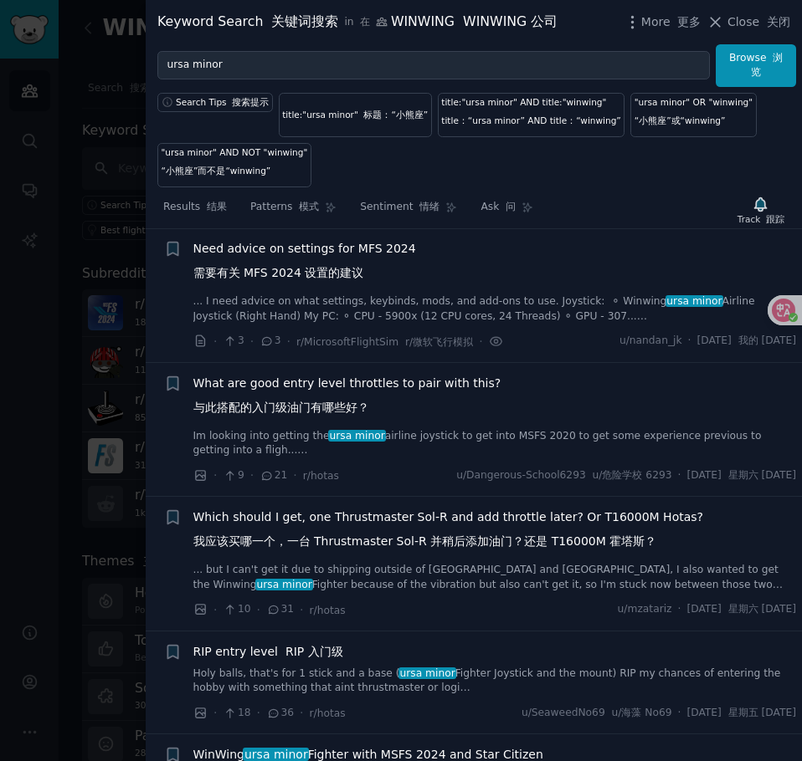
click at [453, 443] on link "Im looking into getting the ursa minor airline joystick to get into MSFS 2020 t…" at bounding box center [494, 443] width 603 height 29
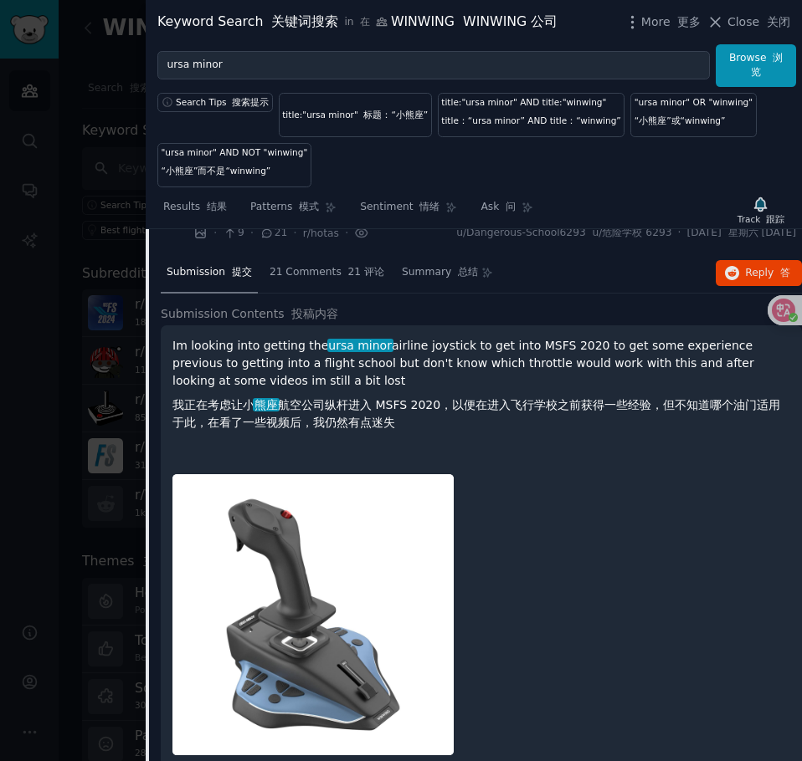
scroll to position [918, 0]
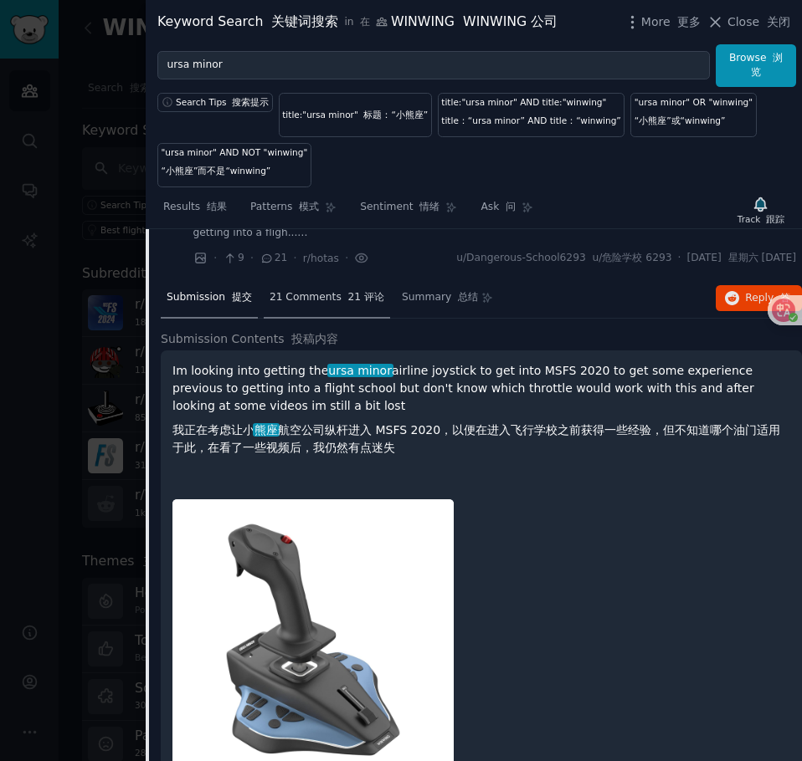
click at [295, 310] on div "21 Comments 21 评论" at bounding box center [327, 299] width 126 height 40
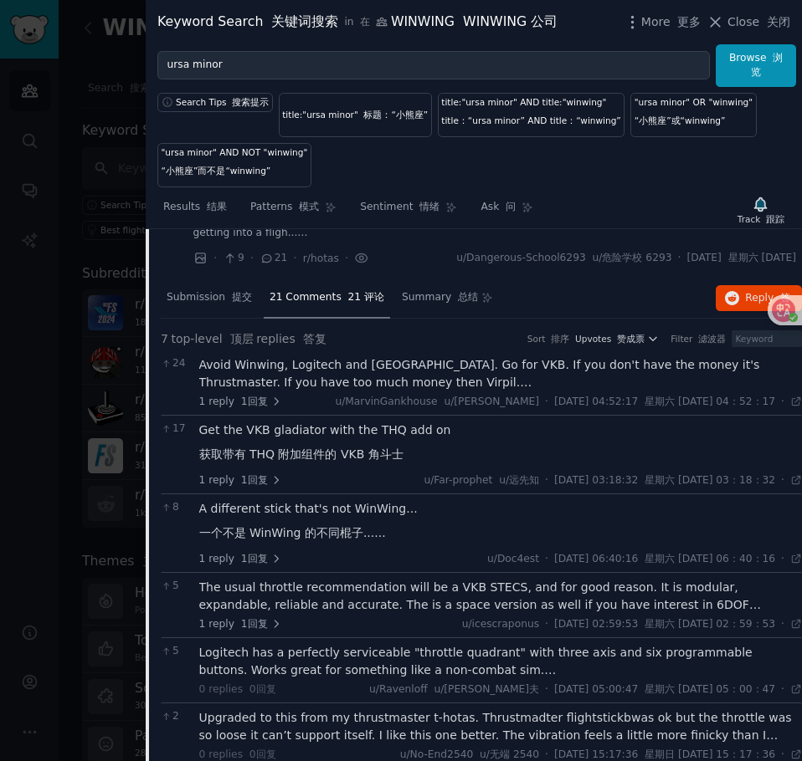
click at [473, 377] on div "Avoid Winwing, Logitech and [GEOGRAPHIC_DATA]. Go for VKB. If you don't have th…" at bounding box center [500, 373] width 603 height 35
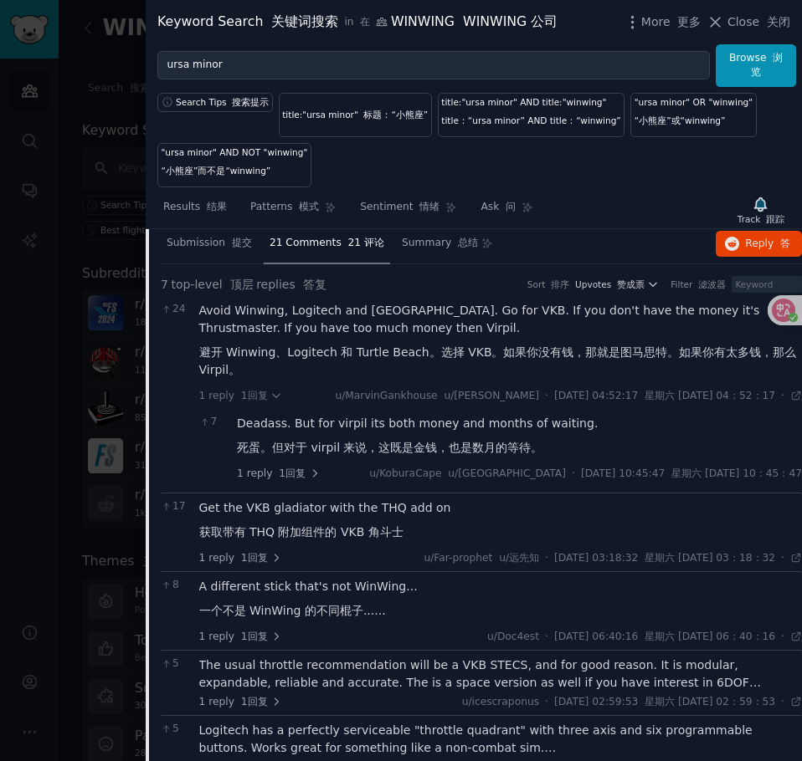
scroll to position [1002, 0]
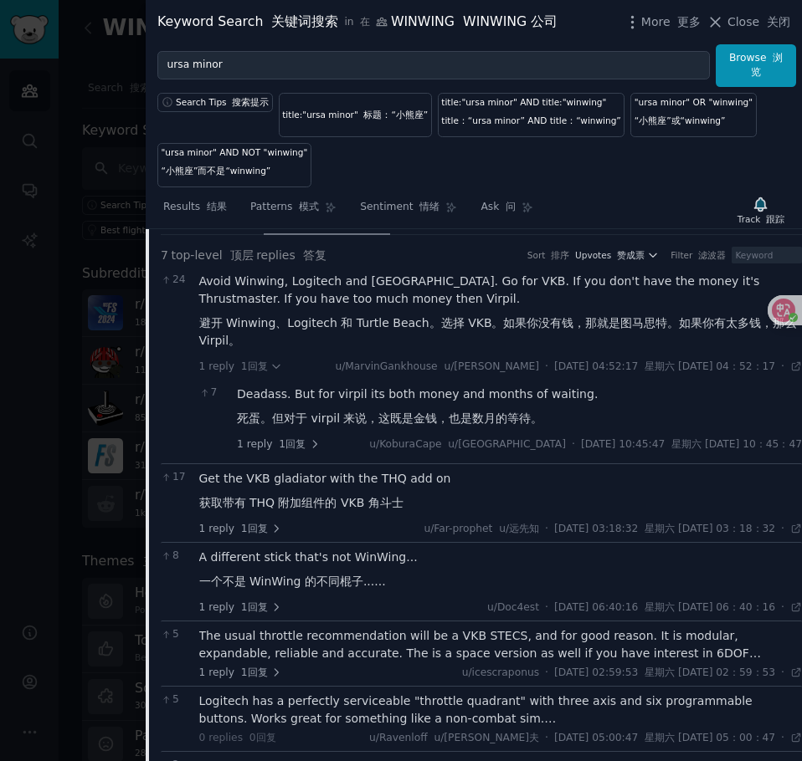
click at [311, 490] on div "Get the VKB gladiator with the THQ add on 获取带有 THQ 附加组件的 VKB 角斗士" at bounding box center [500, 494] width 603 height 49
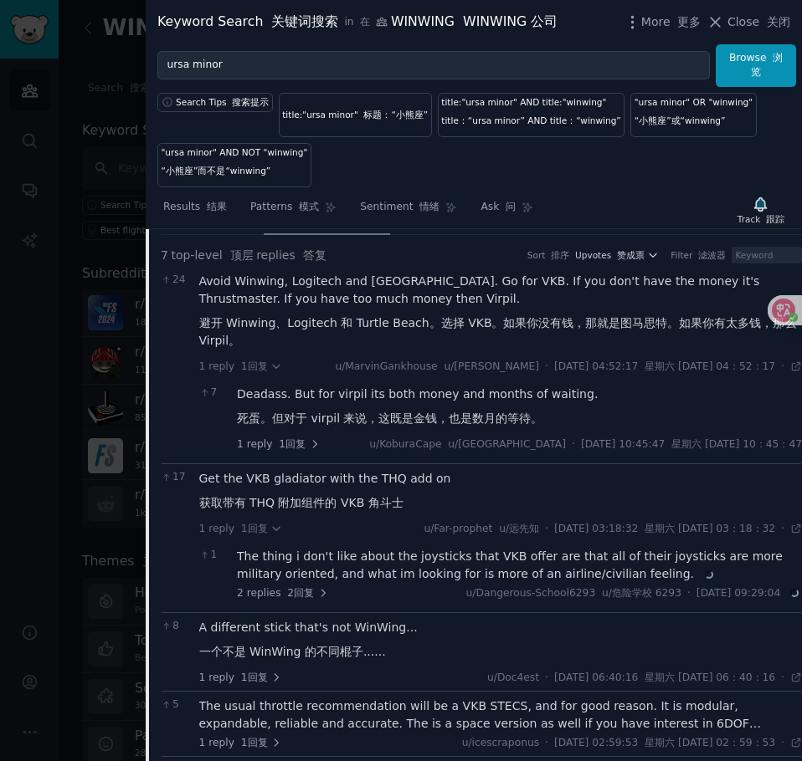
click at [331, 642] on div "A different stick that's not WinWing... 一个不是 WinWing 的不同棍子......" at bounding box center [500, 643] width 603 height 49
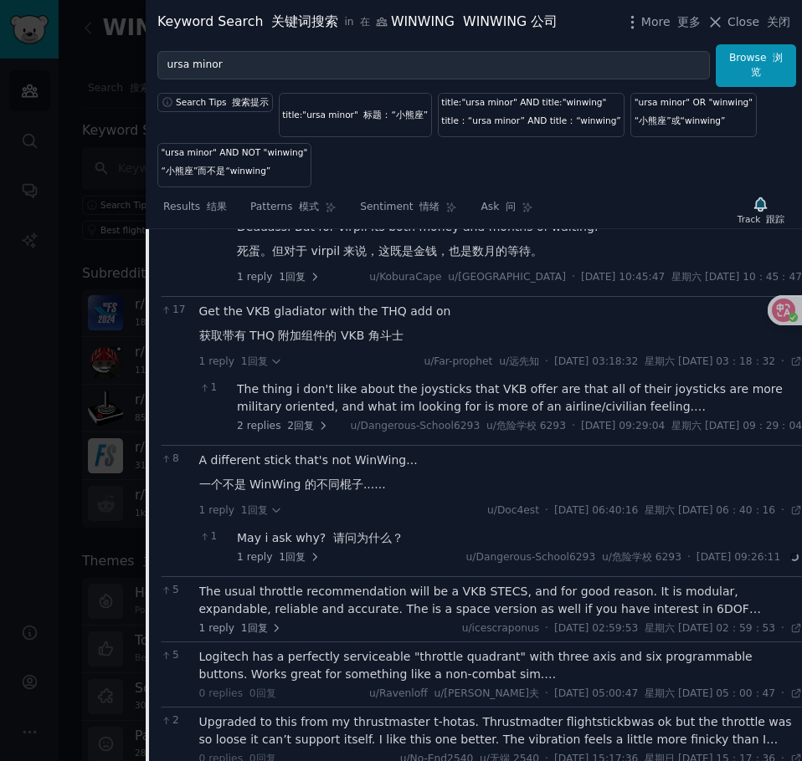
click at [320, 614] on div "The usual throttle recommendation will be a VKB STECS, and for good reason. It …" at bounding box center [500, 600] width 603 height 35
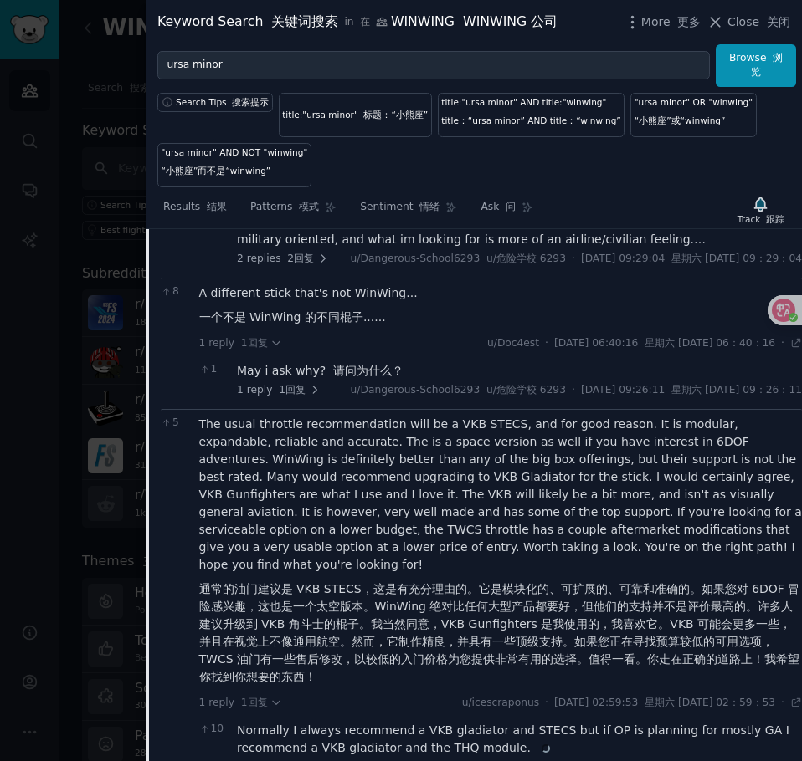
scroll to position [1504, 0]
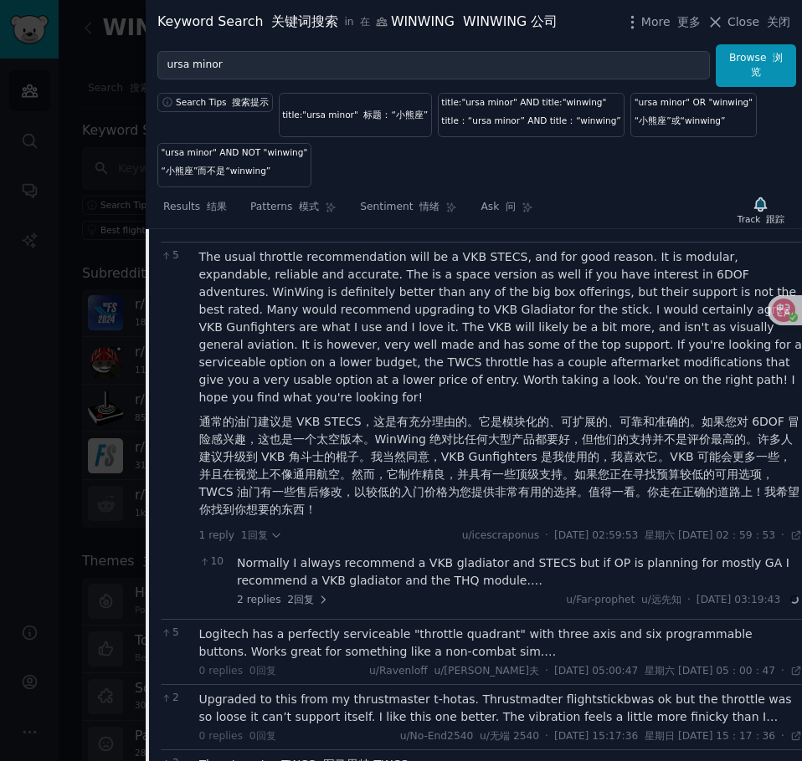
click at [371, 641] on div "Logitech has a perfectly serviceable "throttle quadrant" with three axis and si…" at bounding box center [500, 643] width 603 height 35
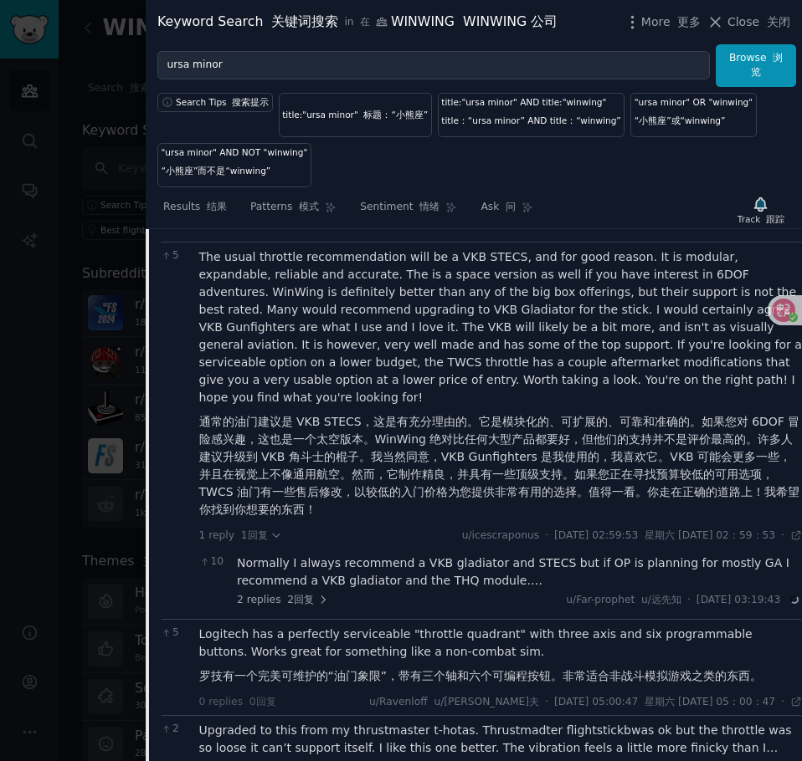
scroll to position [1671, 0]
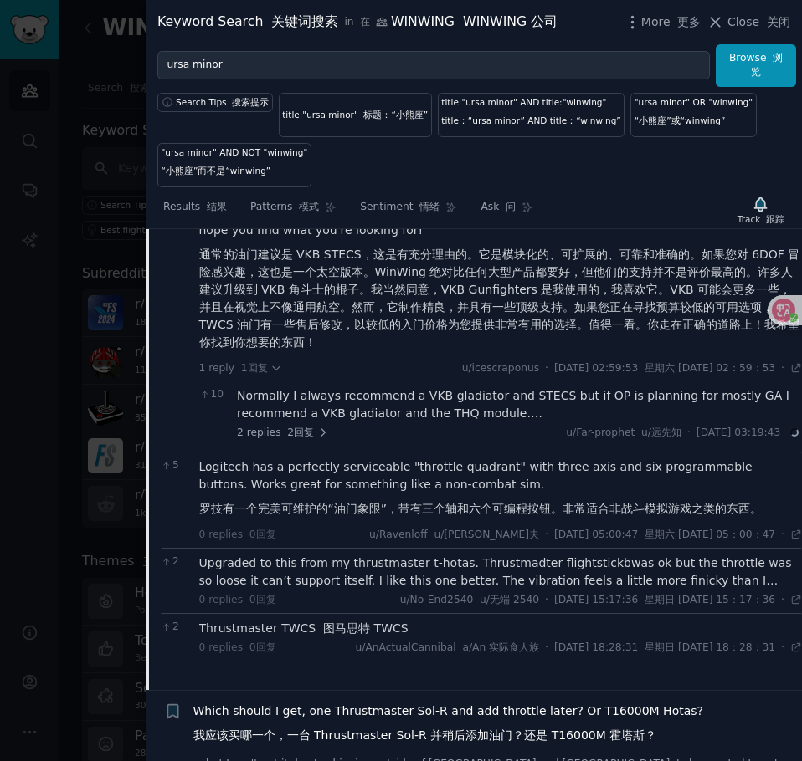
click at [344, 576] on div "Upgraded to this from my thrustmaster t-hotas. Thrustmadter flightstickbwas ok …" at bounding box center [500, 572] width 603 height 35
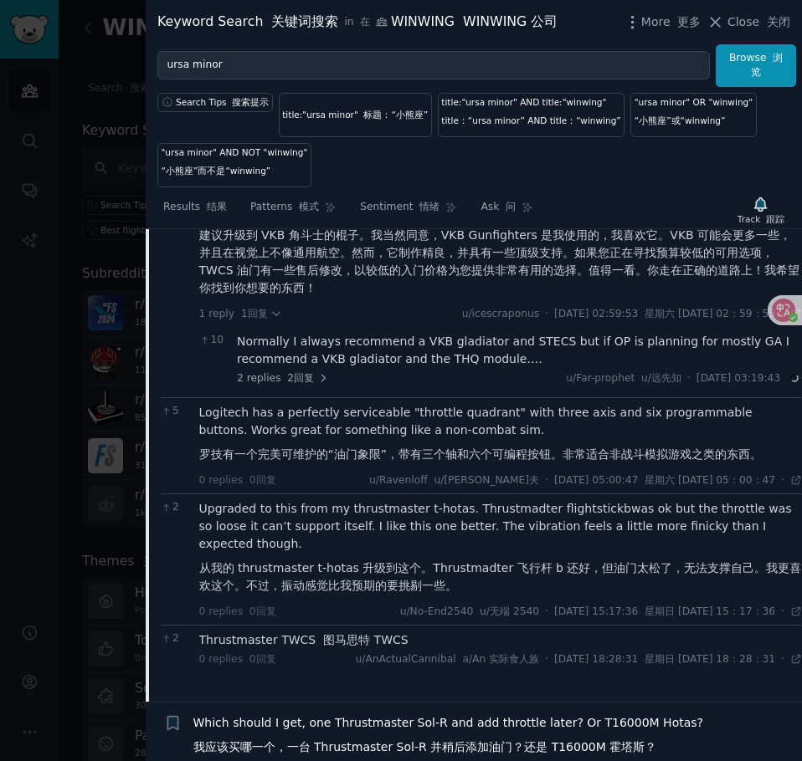
scroll to position [1755, 0]
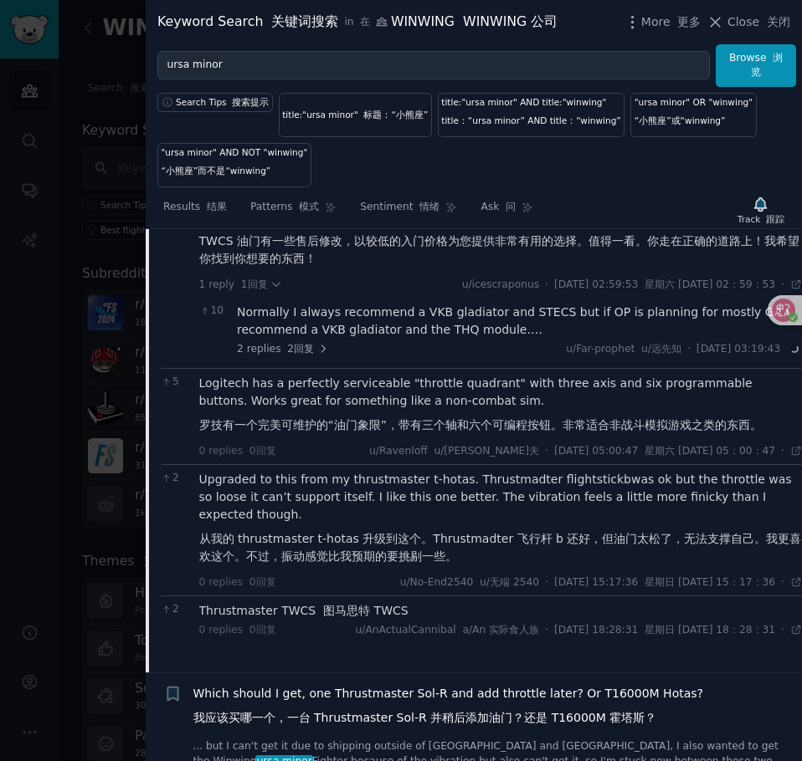
click at [288, 608] on div "Thrustmaster TWCS 图马思特 TWCS" at bounding box center [500, 611] width 603 height 18
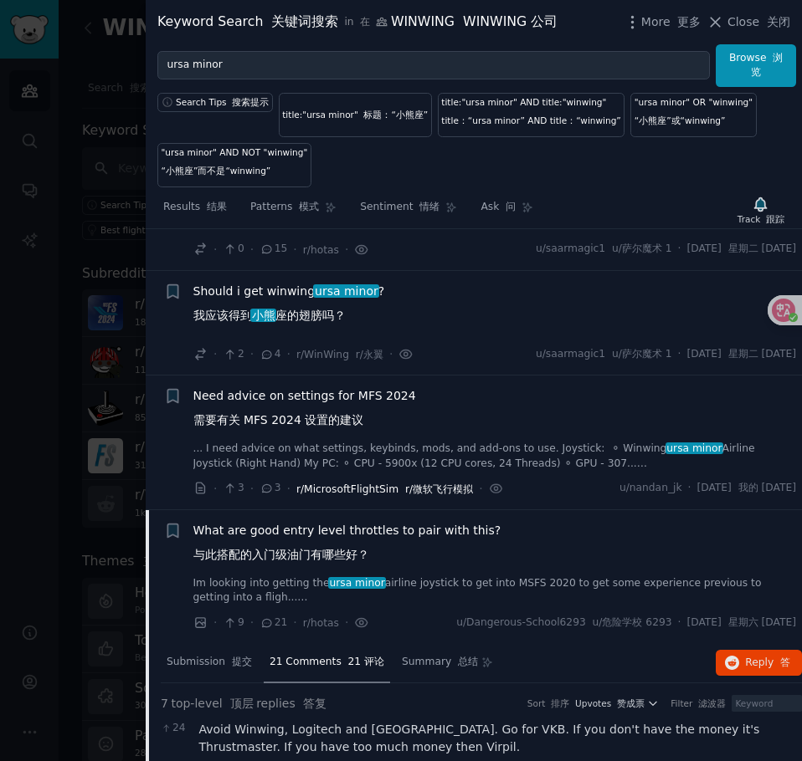
scroll to position [583, 0]
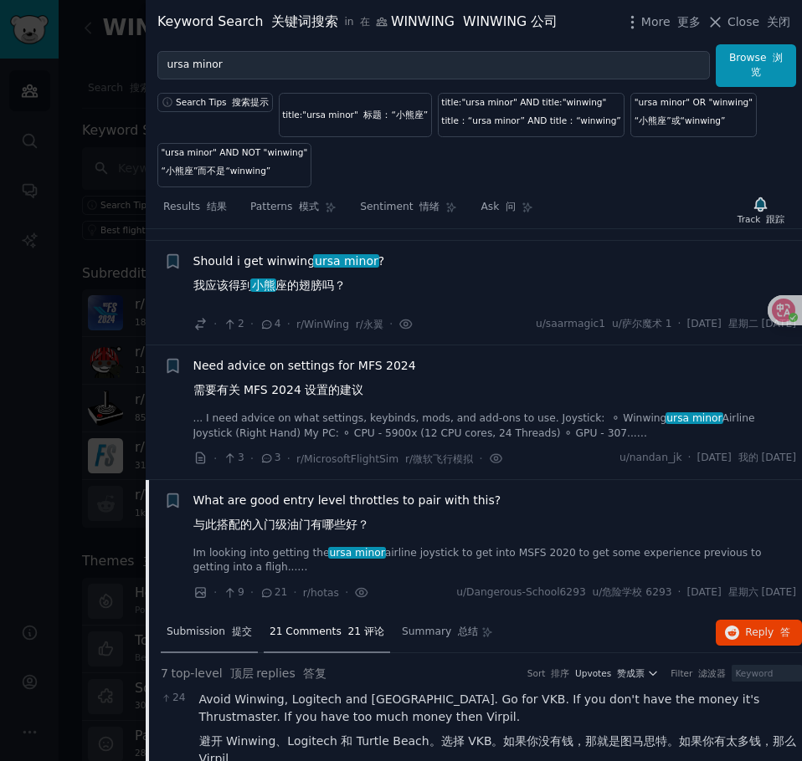
click at [222, 627] on span "Submission 提交" at bounding box center [209, 632] width 85 height 15
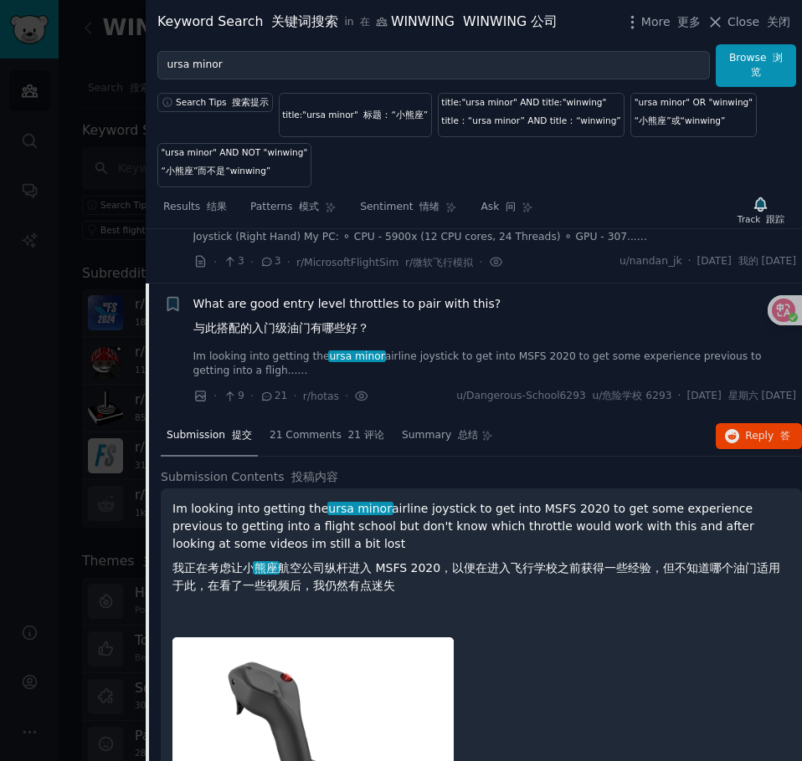
scroll to position [751, 0]
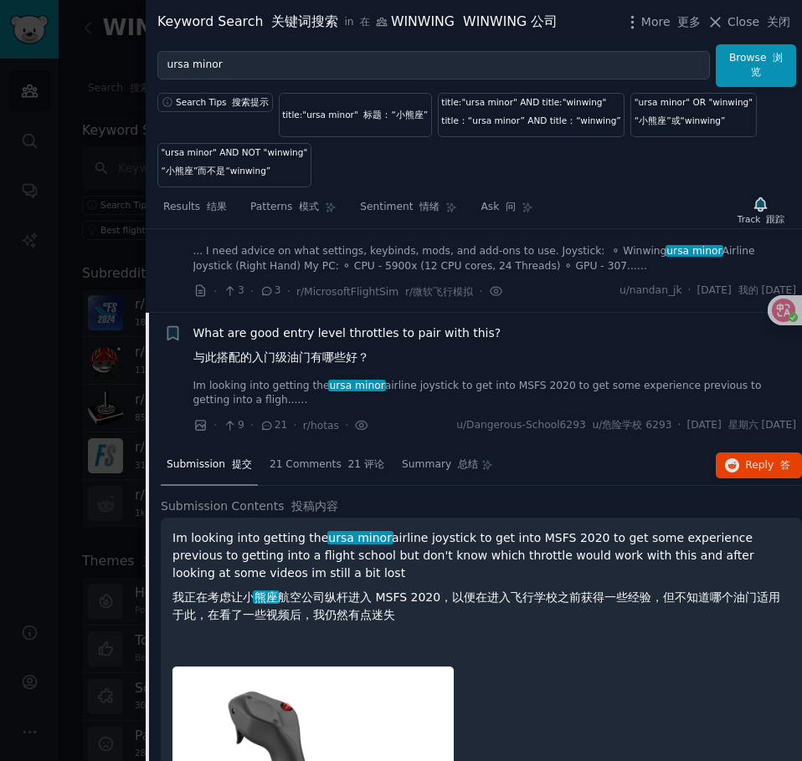
click at [402, 355] on span "What are good entry level throttles to pair with this? 与此搭配的入门级油门有哪些好？" at bounding box center [347, 349] width 308 height 49
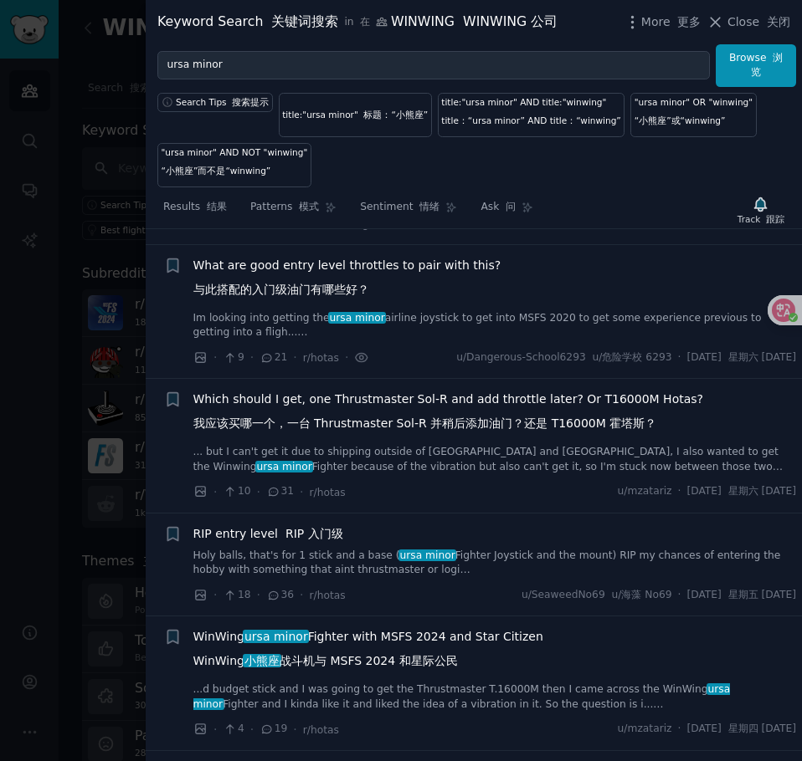
scroll to position [834, 0]
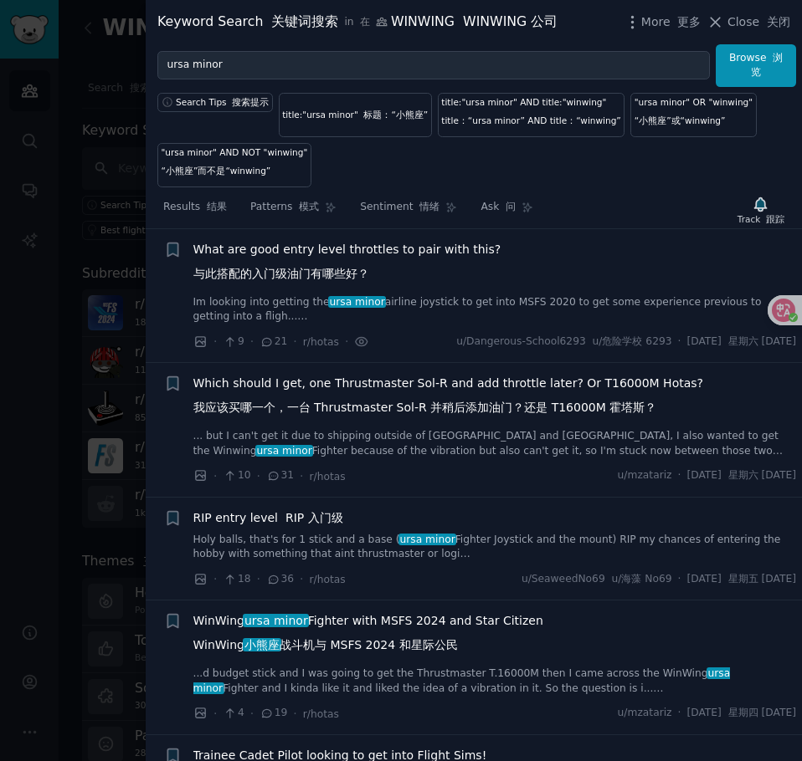
click at [394, 416] on font "我应该买哪一个，一台 Thrustmaster Sol-R 并稍后添加油门？还是 T16000M 霍塔斯？" at bounding box center [425, 408] width 464 height 18
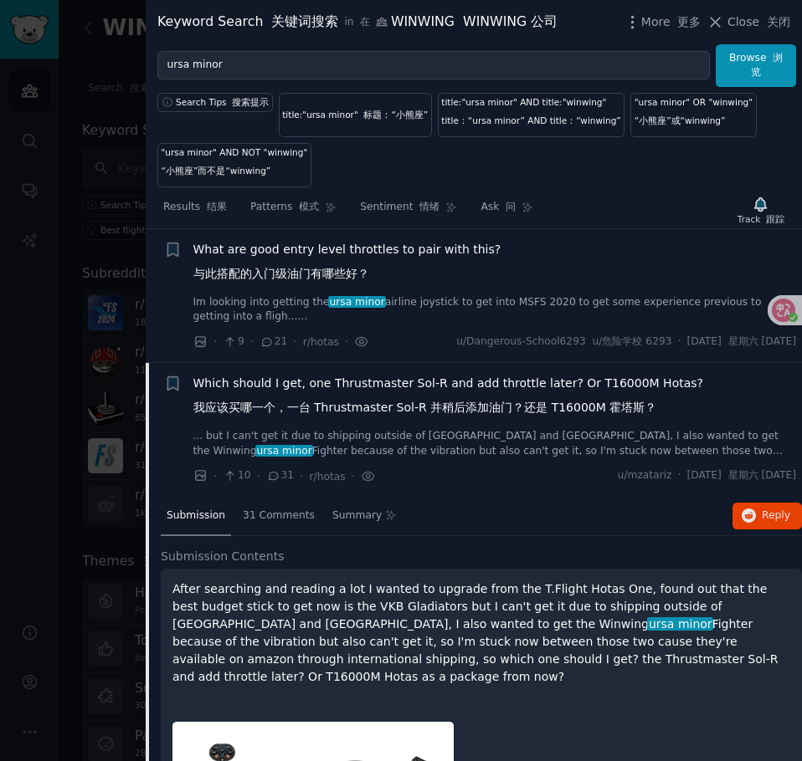
scroll to position [969, 0]
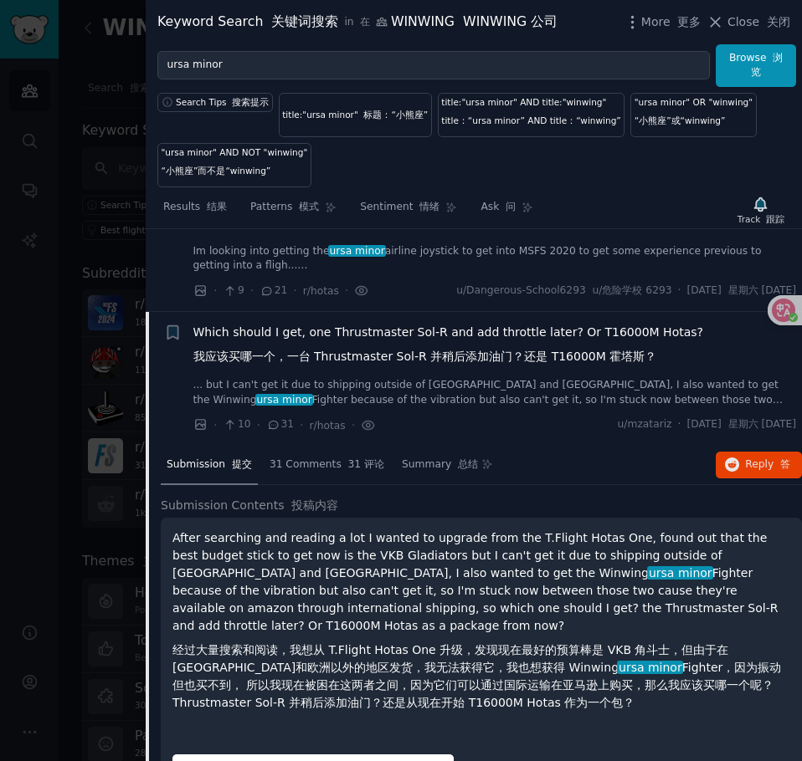
click at [339, 357] on font "我应该买哪一个，一台 Thrustmaster Sol-R 并稍后添加油门？还是 T16000M 霍塔斯？" at bounding box center [425, 356] width 464 height 13
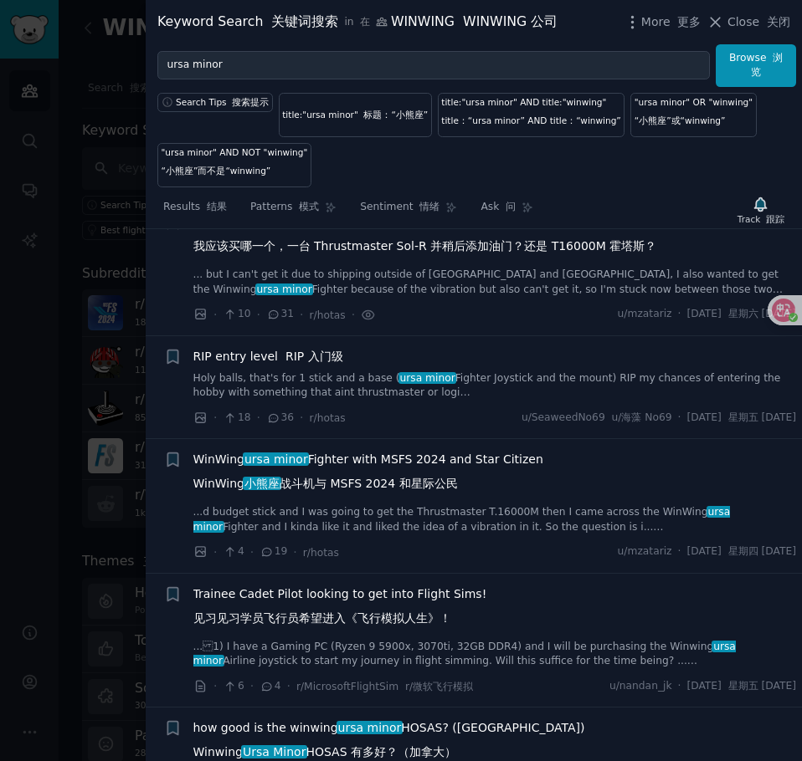
scroll to position [969, 0]
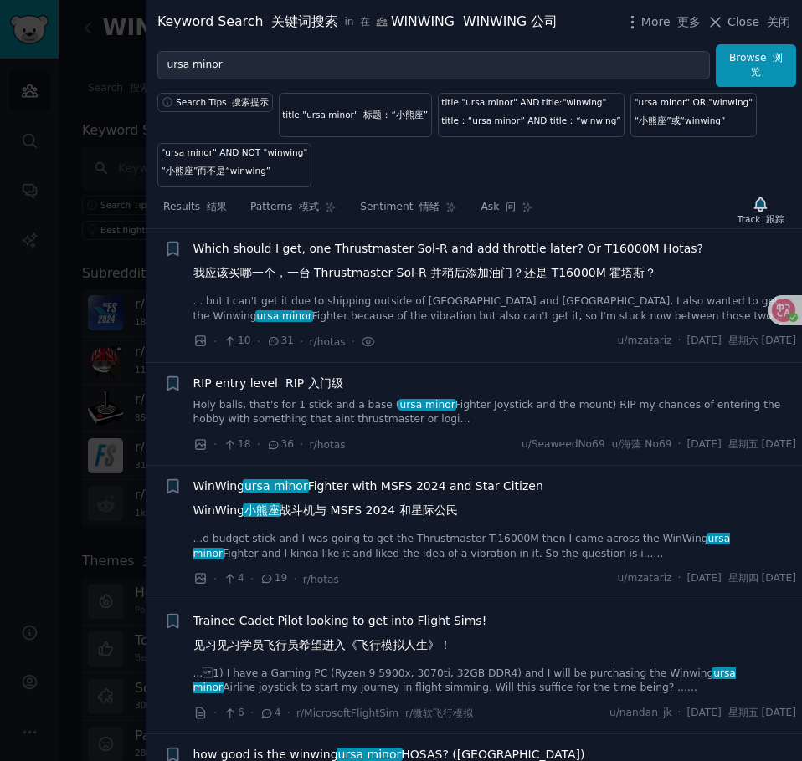
click at [488, 305] on link "... but I can't get it due to shipping outside of [GEOGRAPHIC_DATA] and [GEOGRA…" at bounding box center [494, 309] width 603 height 29
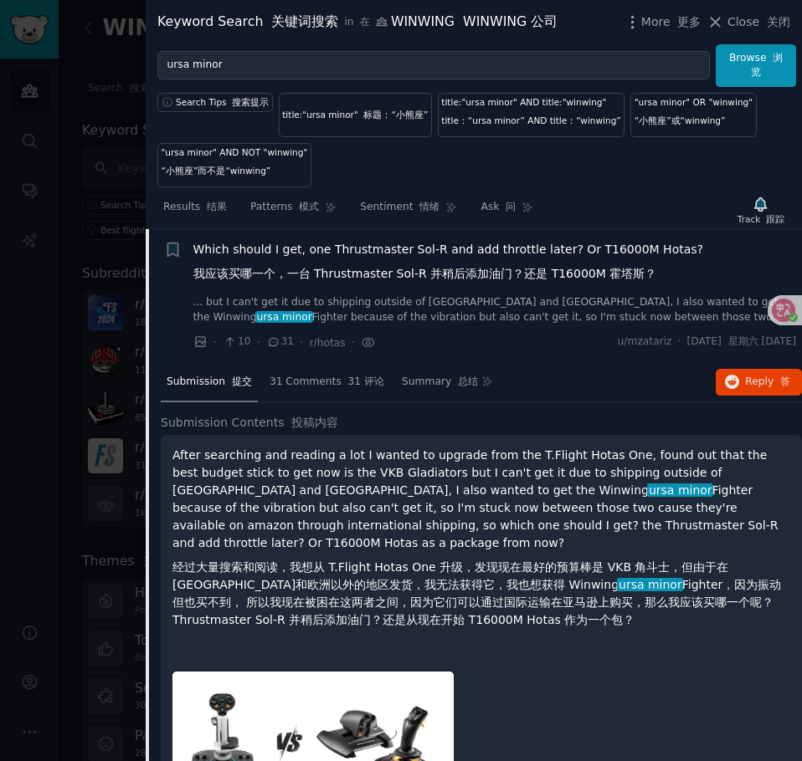
scroll to position [969, 0]
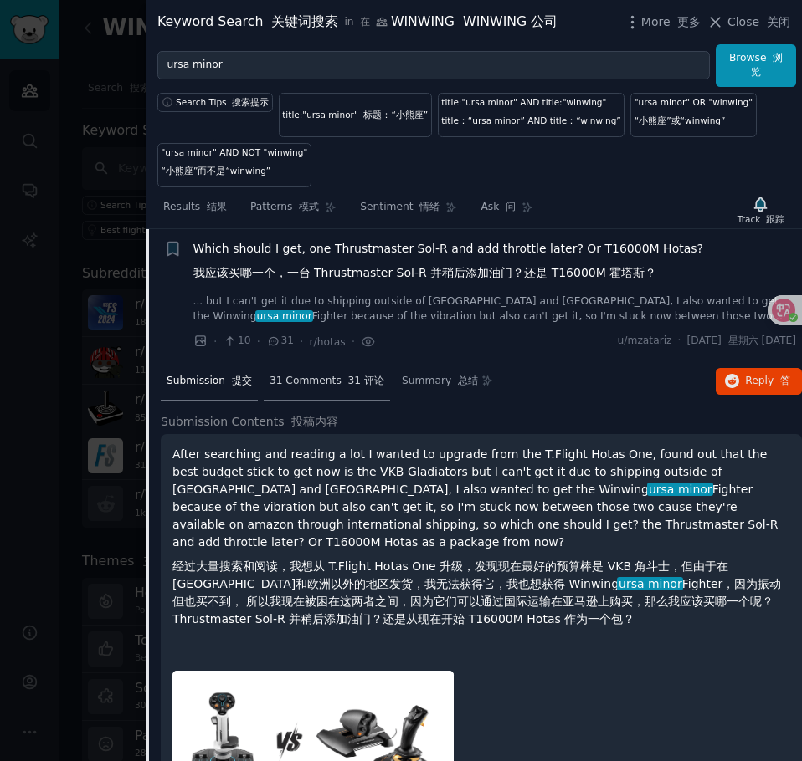
click at [273, 376] on span "31 Comments 31 评论" at bounding box center [326, 381] width 115 height 15
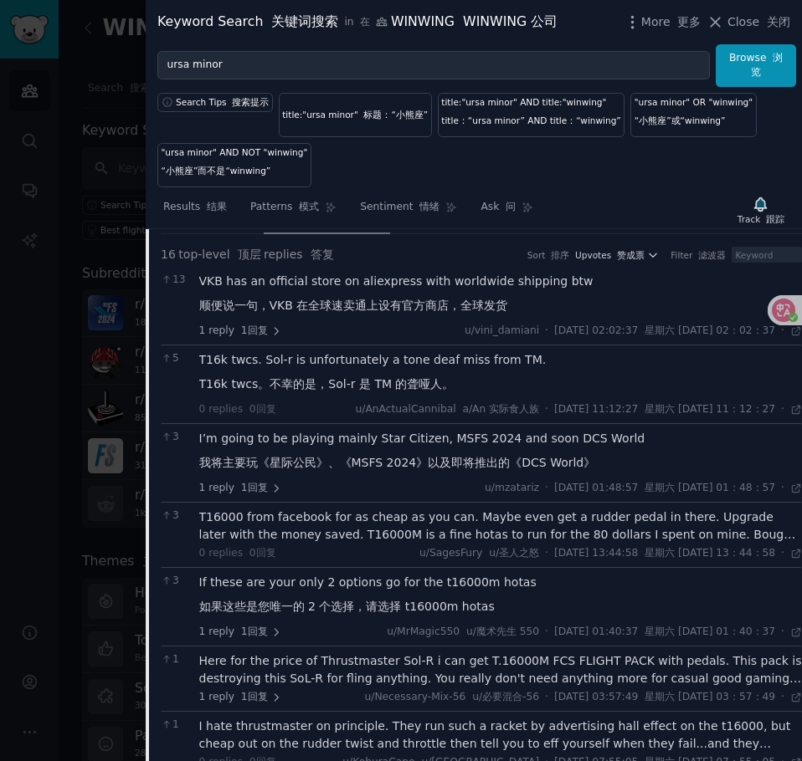
scroll to position [1220, 0]
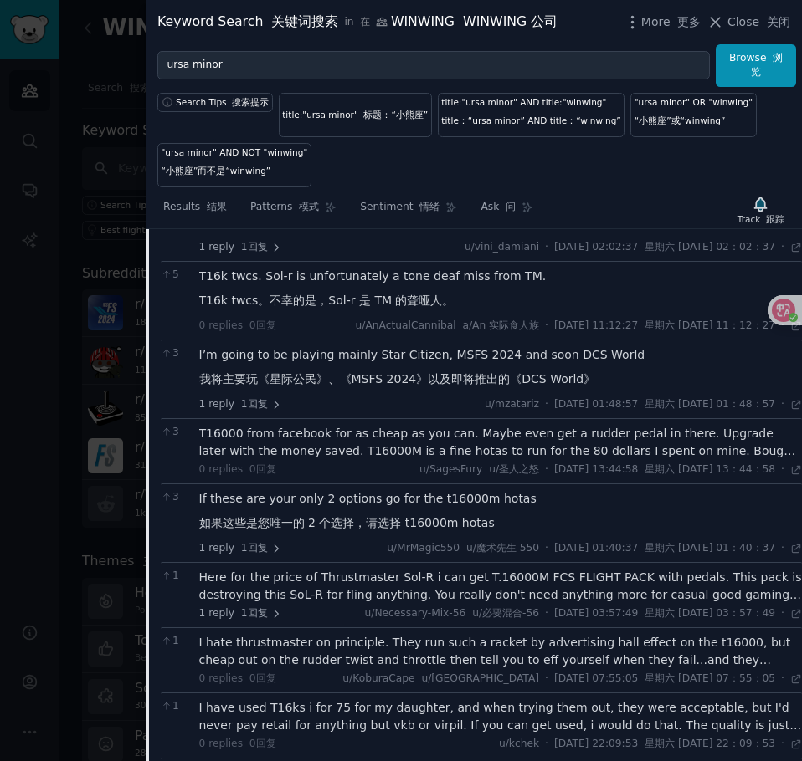
click at [361, 578] on div "Here for the price of Thrustmaster Sol-R i can get T.16000M FCS FLIGHT PACK wit…" at bounding box center [500, 586] width 603 height 35
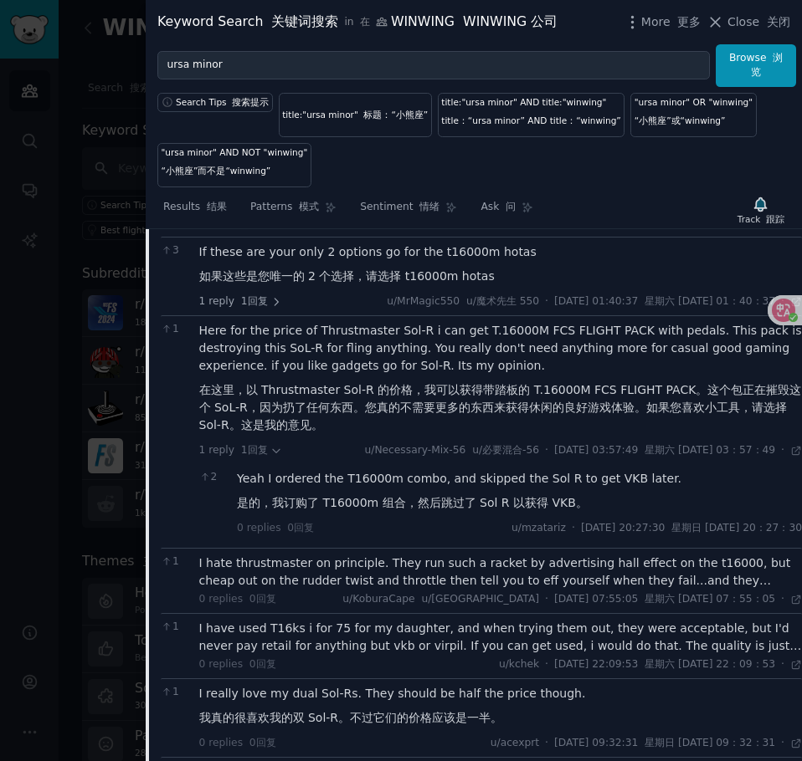
scroll to position [1471, 0]
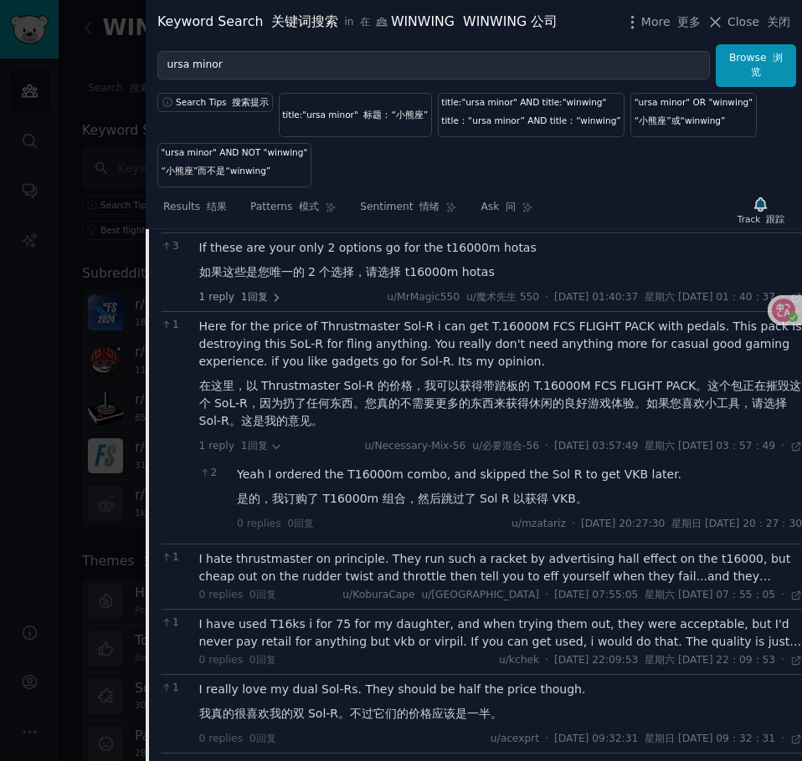
click at [356, 573] on div "I hate thrustmaster on principle. They run such a racket by advertising hall ef…" at bounding box center [500, 568] width 603 height 35
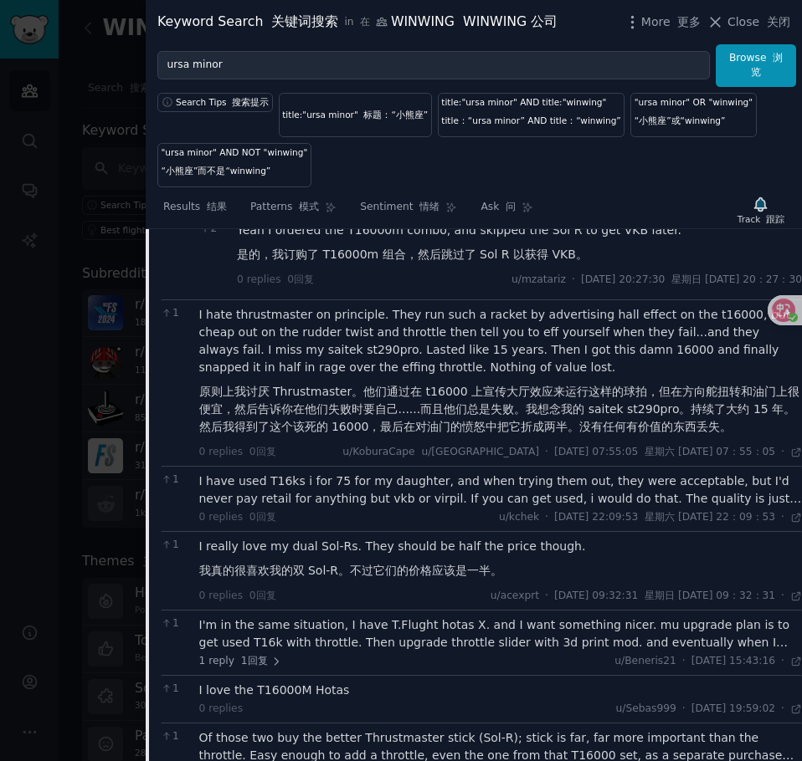
scroll to position [1722, 0]
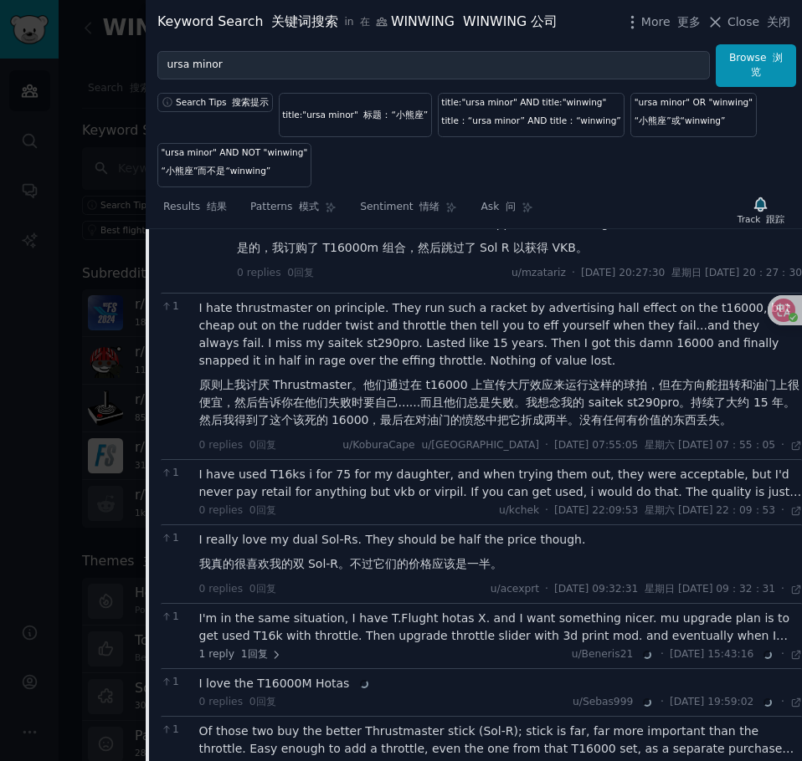
click at [385, 489] on div "I have used T16ks i for 75 for my daughter, and when trying them out, they were…" at bounding box center [500, 483] width 603 height 35
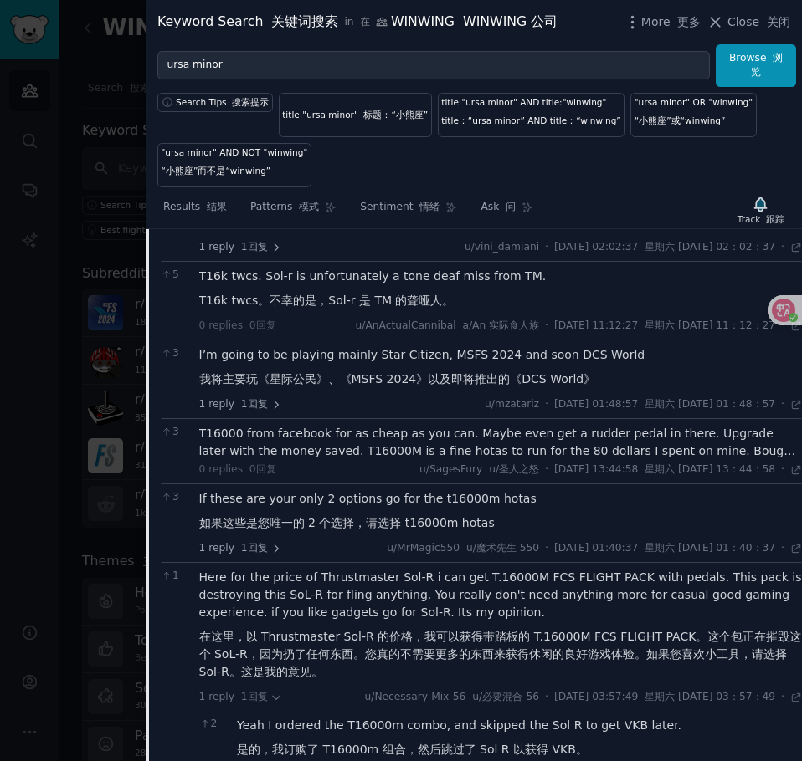
scroll to position [802, 0]
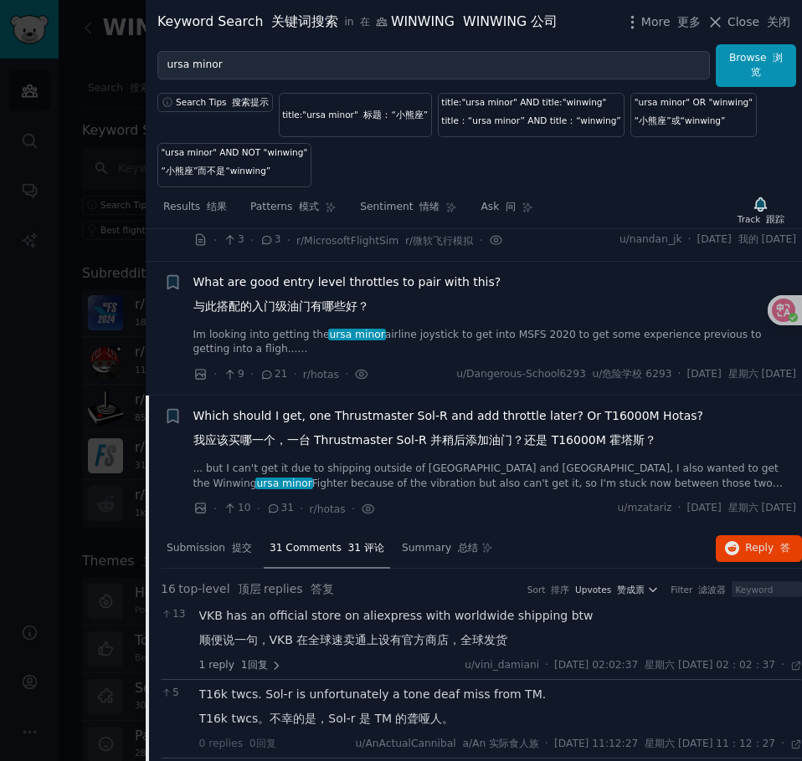
click at [413, 449] on span "Which should I get, one Thrustmaster Sol-R and add throttle later? Or T16000M H…" at bounding box center [448, 431] width 510 height 49
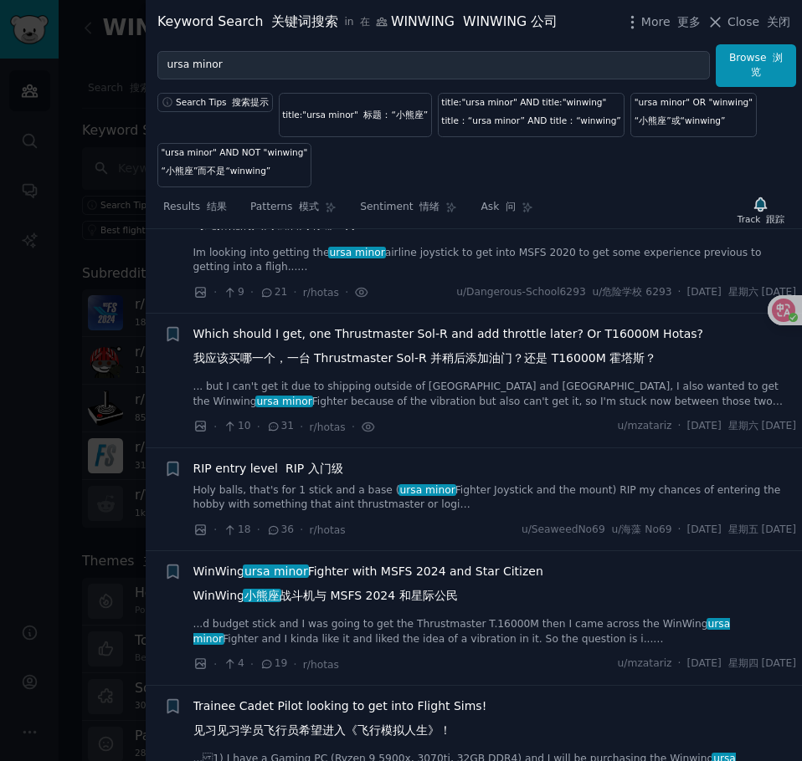
scroll to position [969, 0]
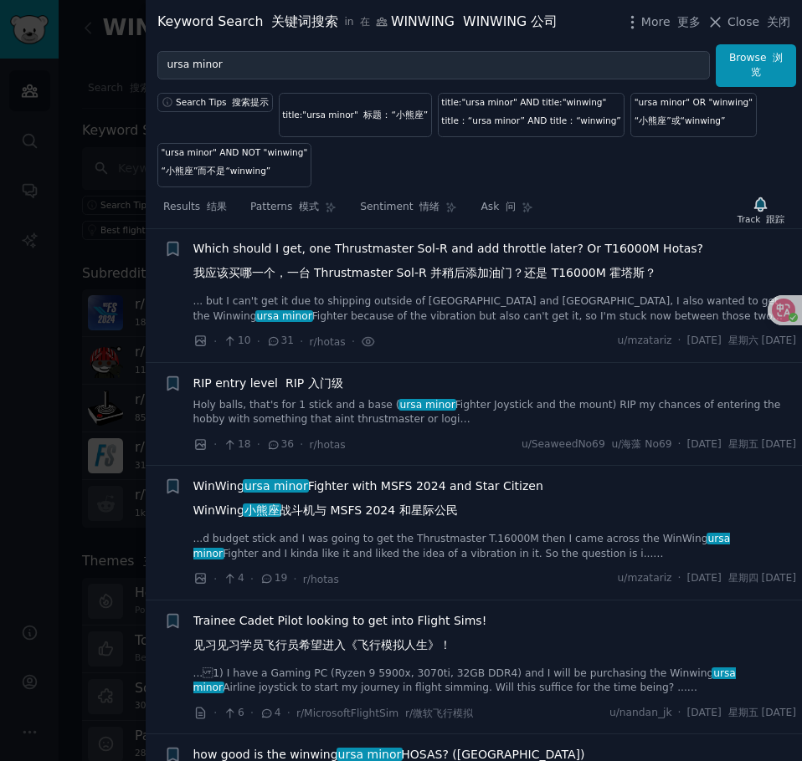
click at [492, 413] on link "Holy balls, that's for 1 stick and a base ( ursa minor Fighter Joystick and the…" at bounding box center [494, 412] width 603 height 29
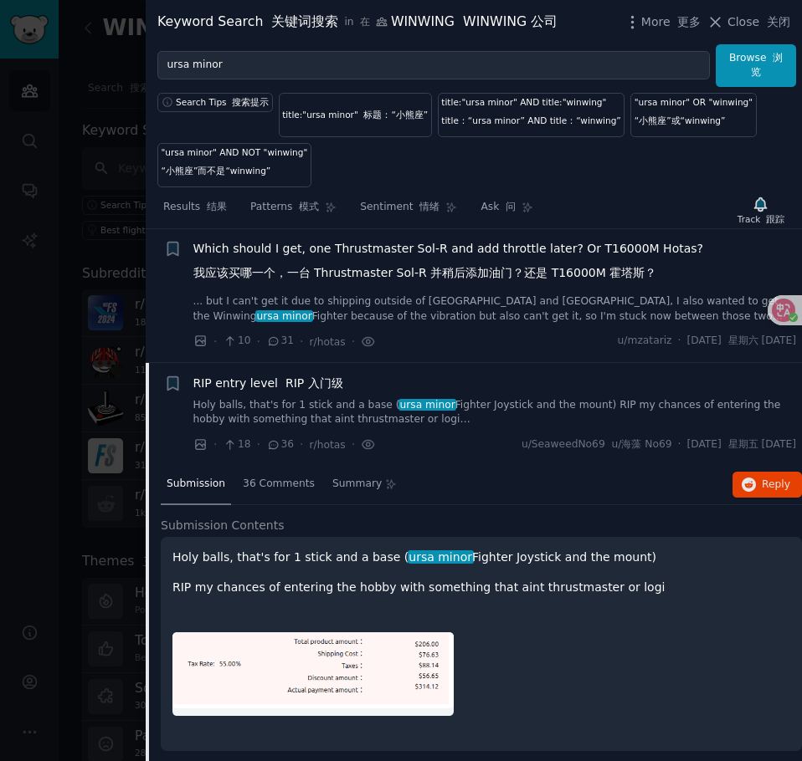
scroll to position [1103, 0]
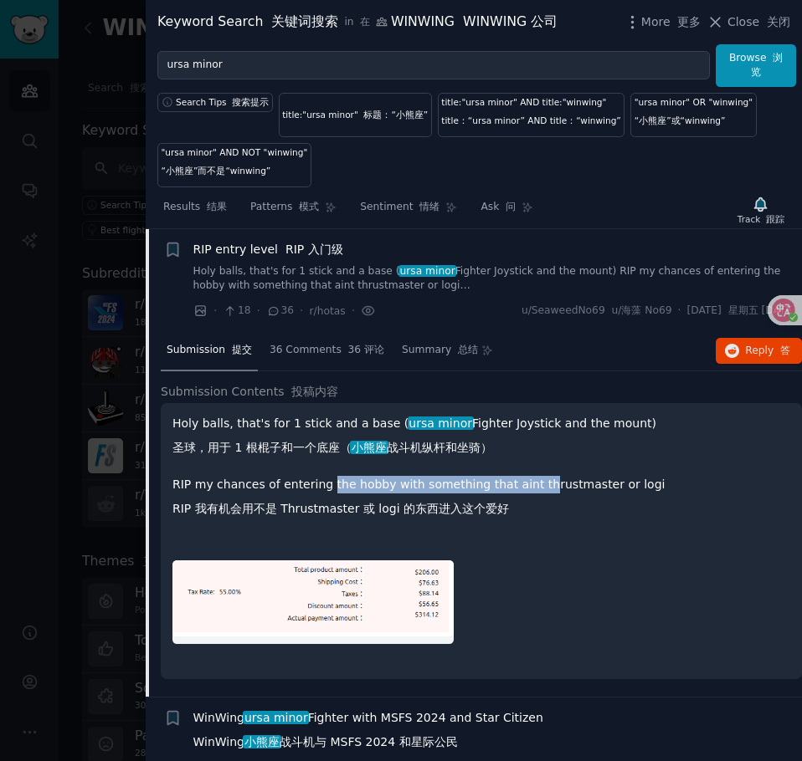
drag, startPoint x: 329, startPoint y: 486, endPoint x: 543, endPoint y: 486, distance: 214.2
click at [543, 486] on p "RIP my chances of entering the hobby with something that aint thrustmaster or l…" at bounding box center [480, 500] width 617 height 49
click at [592, 490] on p "RIP my chances of entering the hobby with something that aint thrustmaster or l…" at bounding box center [480, 500] width 617 height 49
click at [328, 362] on div "36 Comments 36 评论" at bounding box center [327, 351] width 126 height 40
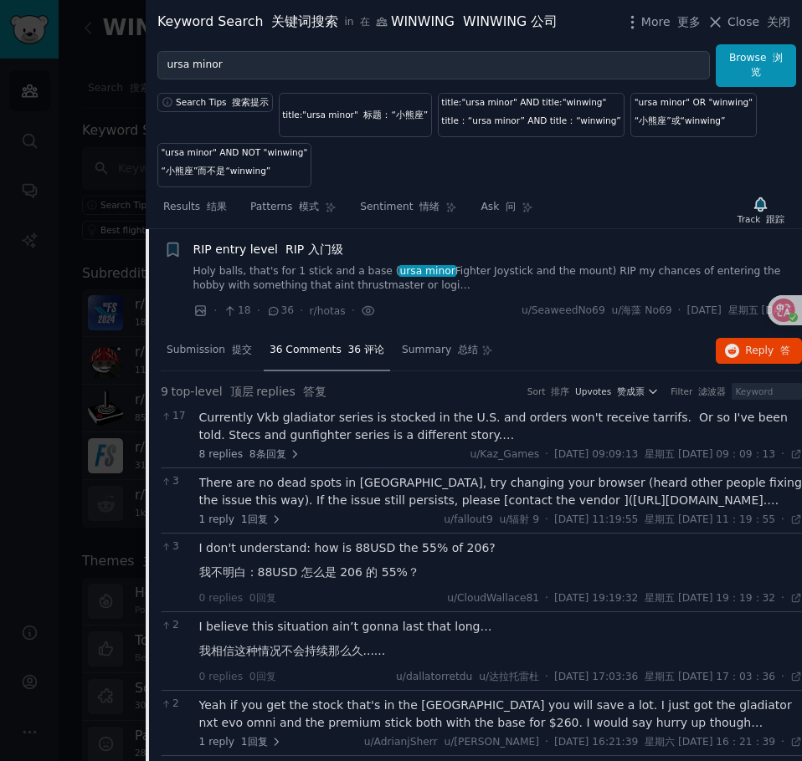
click at [398, 428] on div "Currently Vkb gladiator series is stocked in the U.S. and orders won't receive …" at bounding box center [500, 426] width 603 height 35
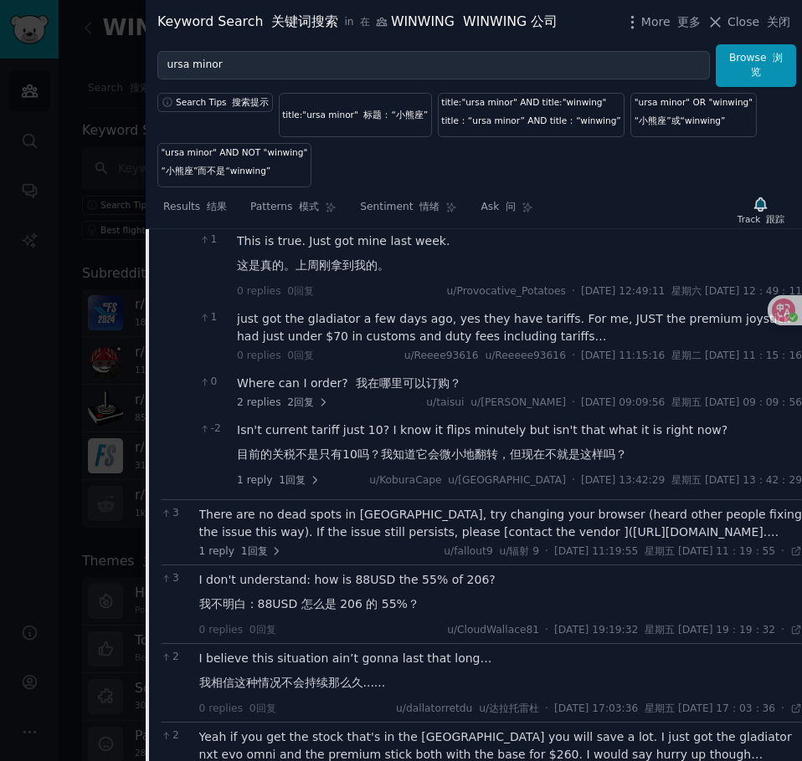
scroll to position [1688, 0]
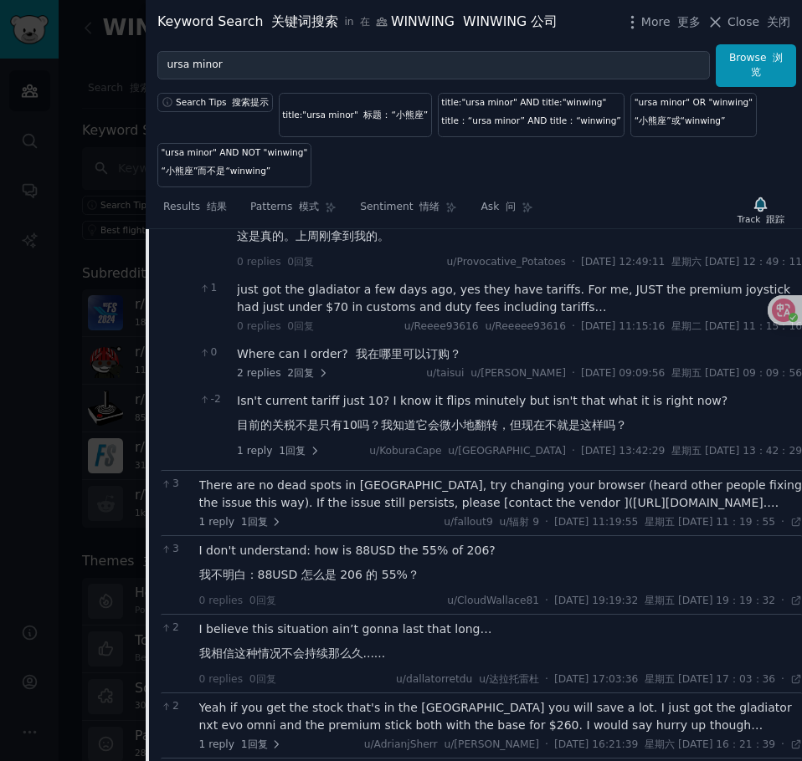
click at [361, 490] on div "There are no dead spots in [GEOGRAPHIC_DATA], try changing your browser (heard …" at bounding box center [500, 494] width 603 height 35
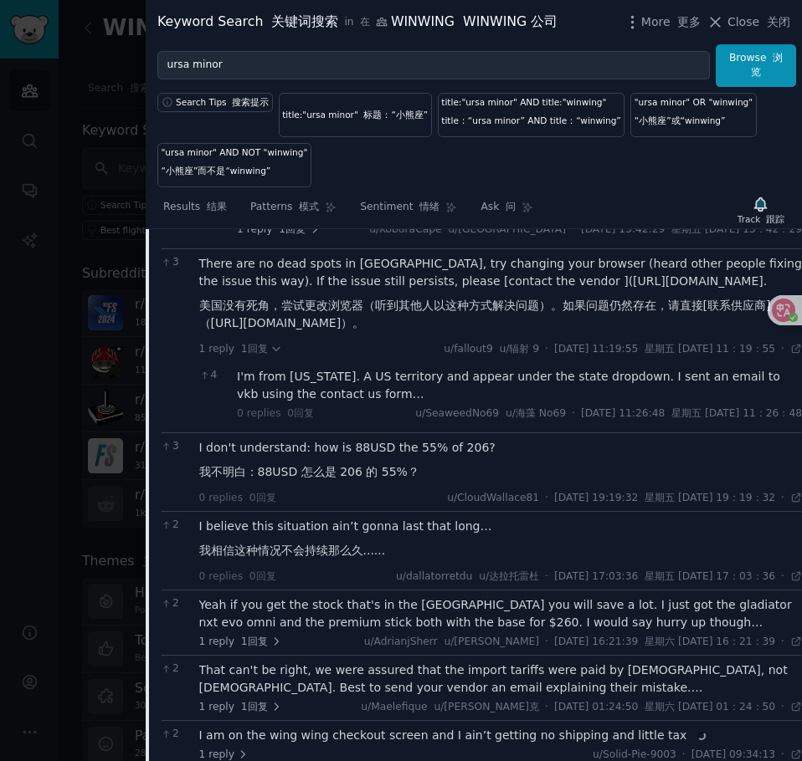
scroll to position [1939, 0]
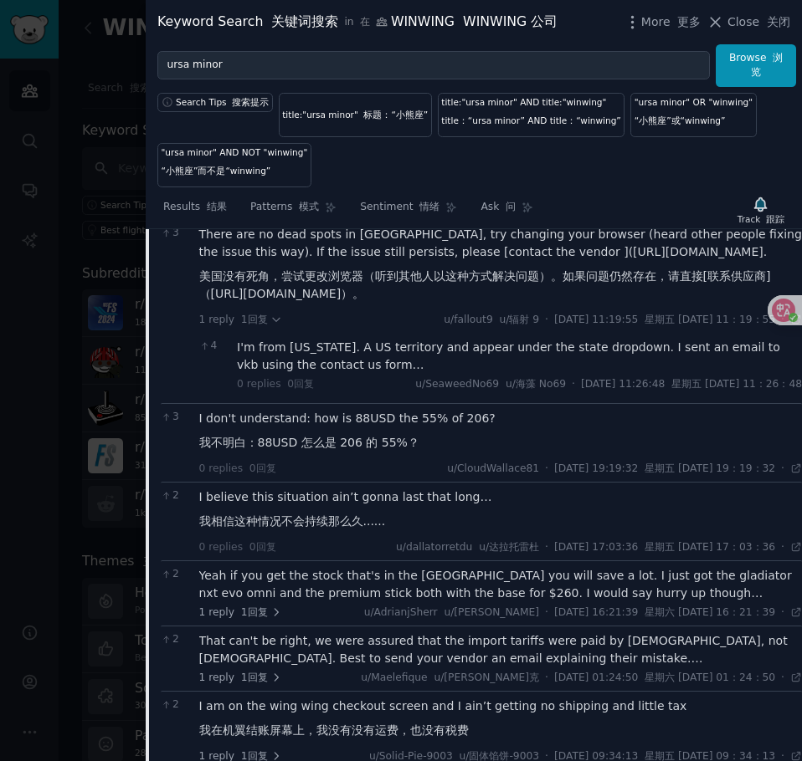
click at [315, 587] on div "Yeah if you get the stock that's in the [GEOGRAPHIC_DATA] you will save a lot. …" at bounding box center [500, 584] width 603 height 35
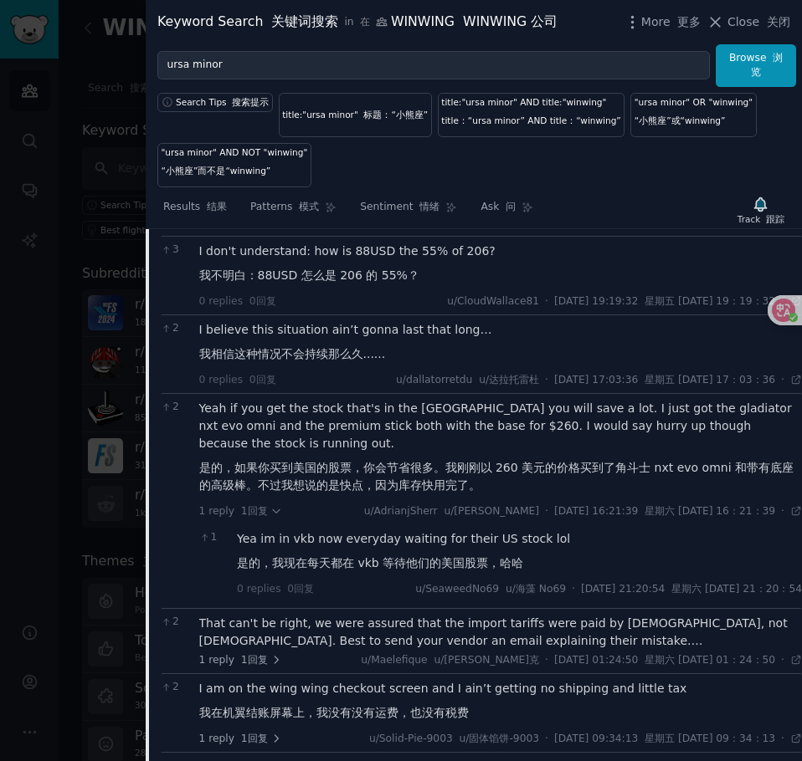
scroll to position [2190, 0]
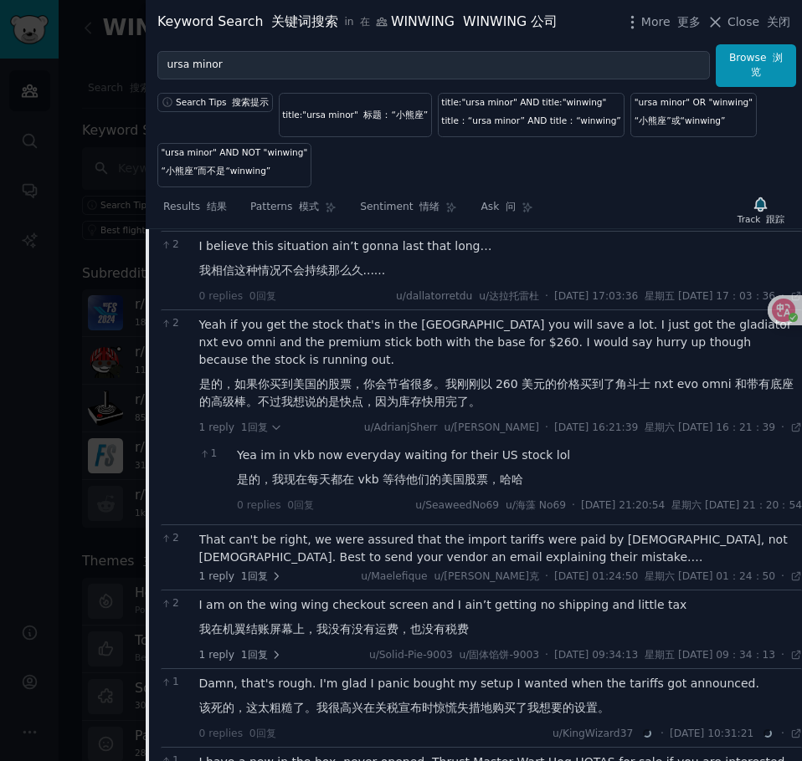
click at [361, 542] on div "That can't be right, we were assured that the import tariffs were paid by [DEMO…" at bounding box center [500, 548] width 603 height 35
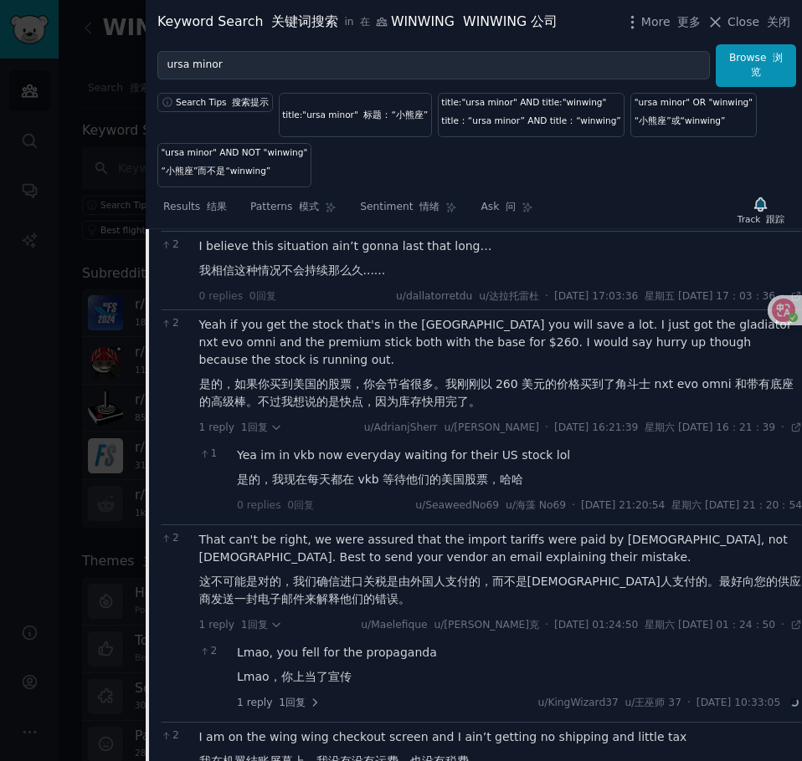
click at [327, 696] on div "1 reply 1回复 u/KingWizard37 u/王巫师 37 · [DATE] 10:33:05 [DATE]" at bounding box center [519, 703] width 565 height 15
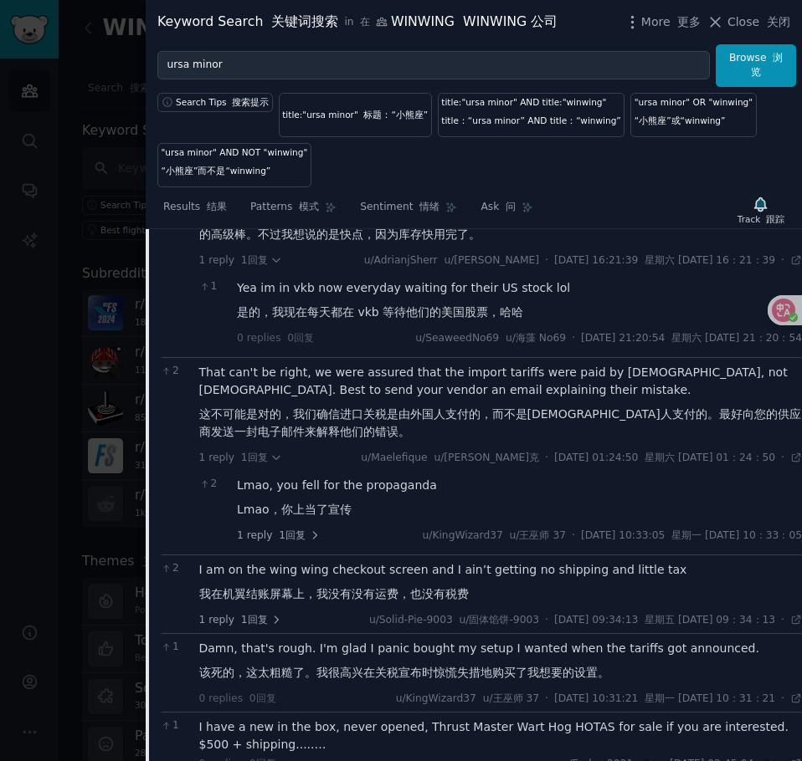
click at [336, 587] on font "我在机翼结账屏幕上，我没有没有运费，也没有税费" at bounding box center [333, 593] width 269 height 13
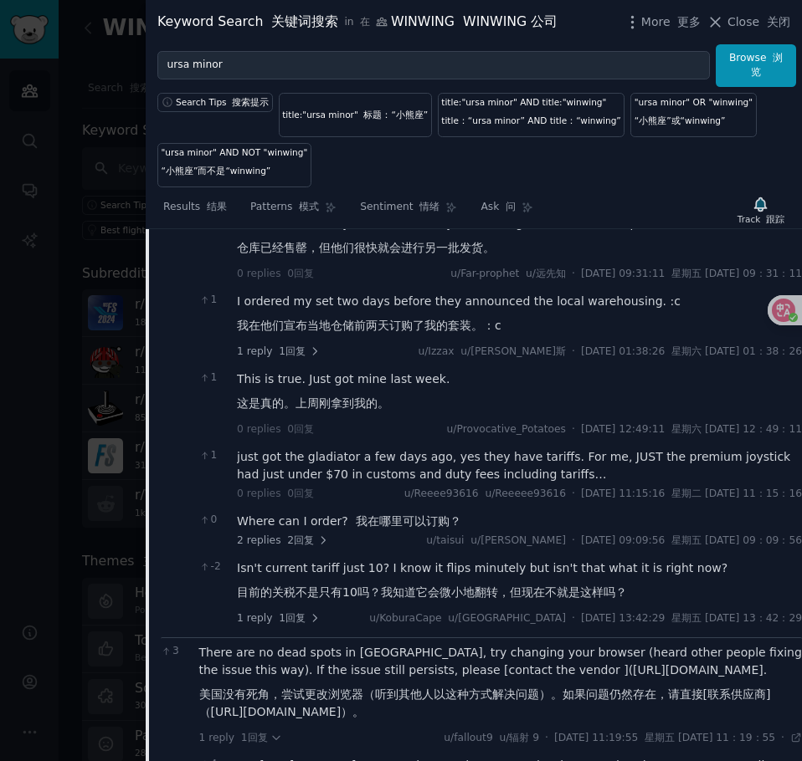
scroll to position [1103, 0]
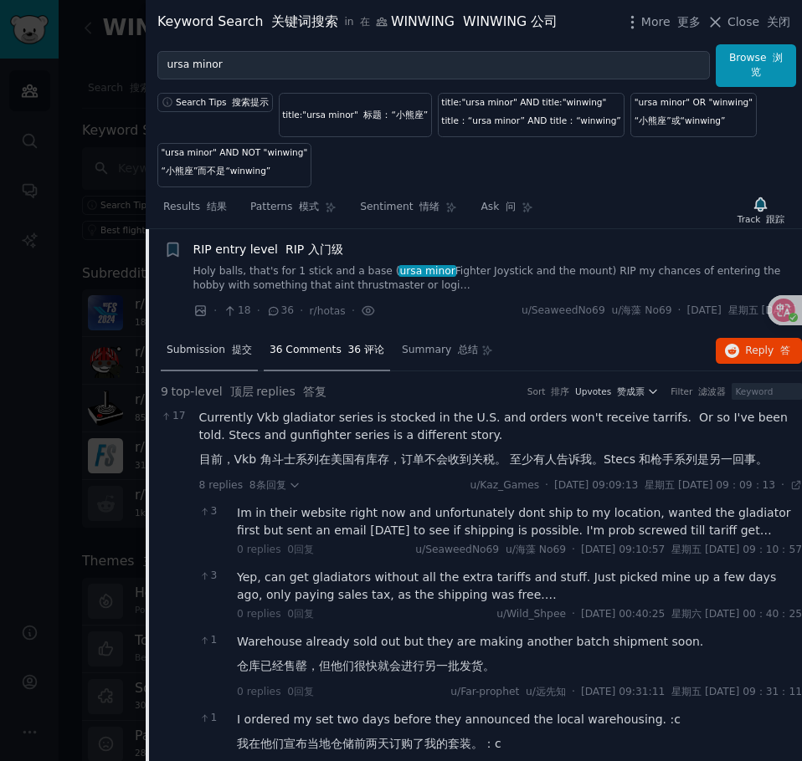
click at [232, 352] on font "提交" at bounding box center [242, 350] width 20 height 12
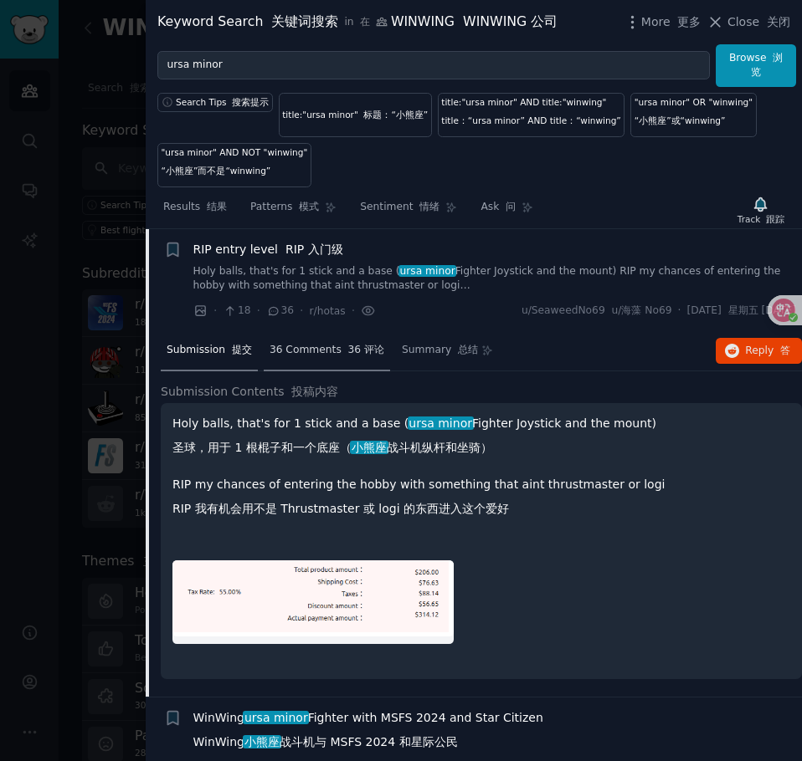
click at [329, 343] on span "36 Comments 36 评论" at bounding box center [326, 350] width 115 height 15
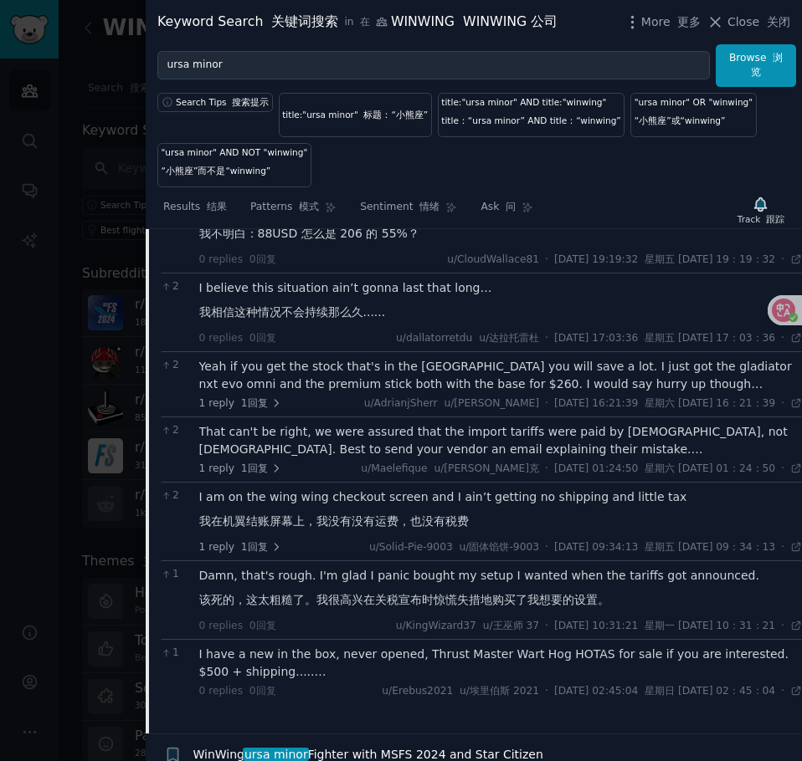
scroll to position [1521, 0]
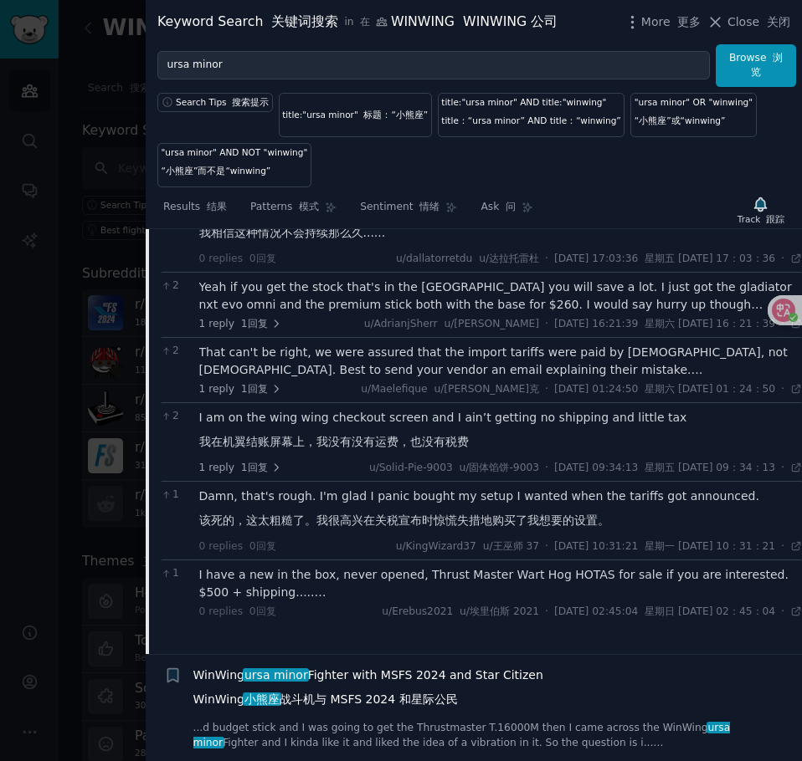
click at [456, 703] on font "WinWing 小熊座 战斗机与 MSFS 2024 和星际公民" at bounding box center [325, 699] width 264 height 13
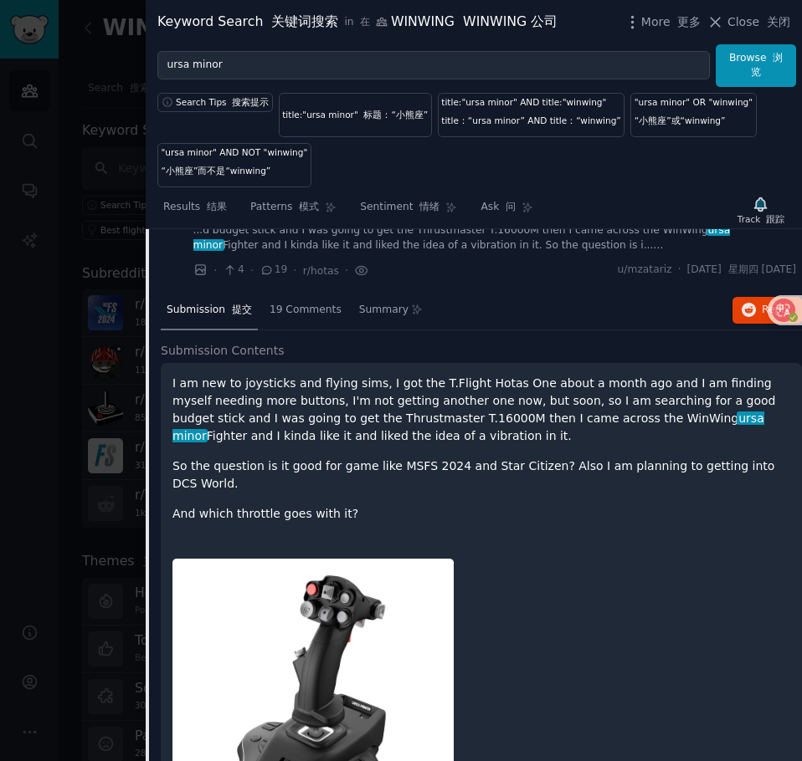
scroll to position [1207, 0]
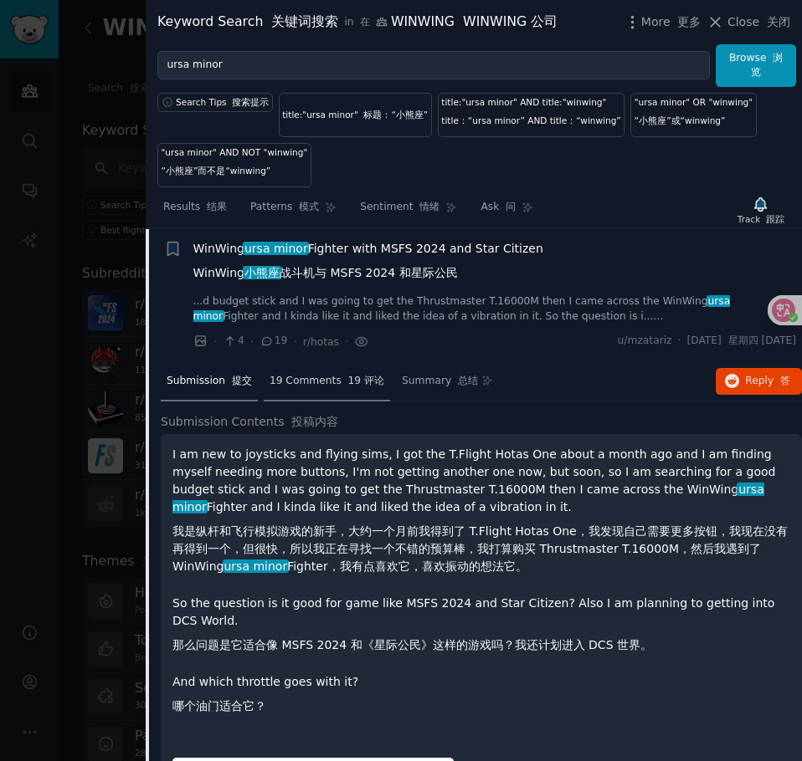
click at [348, 375] on font "19 评论" at bounding box center [366, 381] width 36 height 12
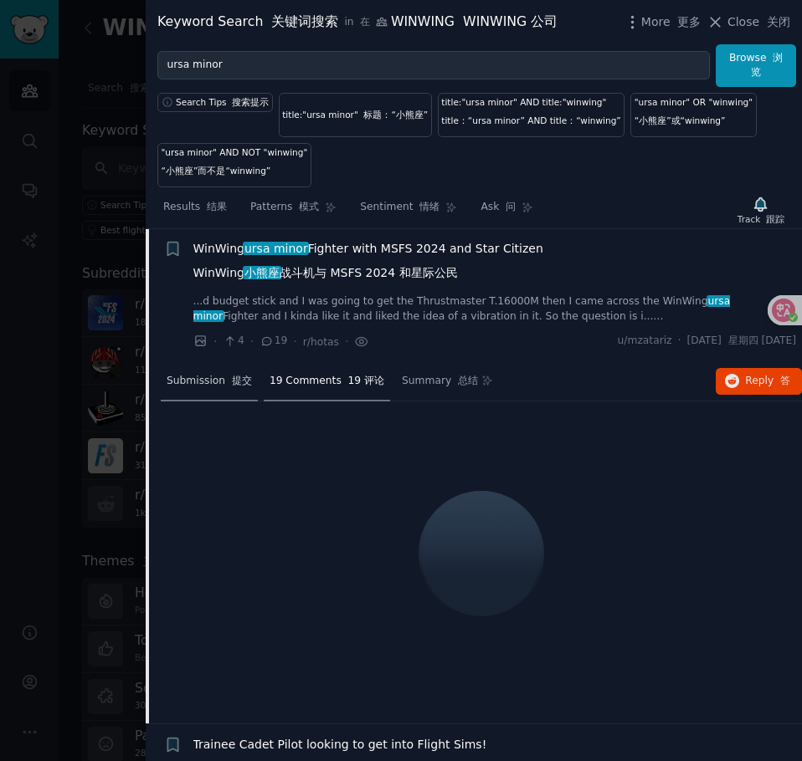
click at [212, 388] on div "Submission 提交" at bounding box center [209, 382] width 97 height 40
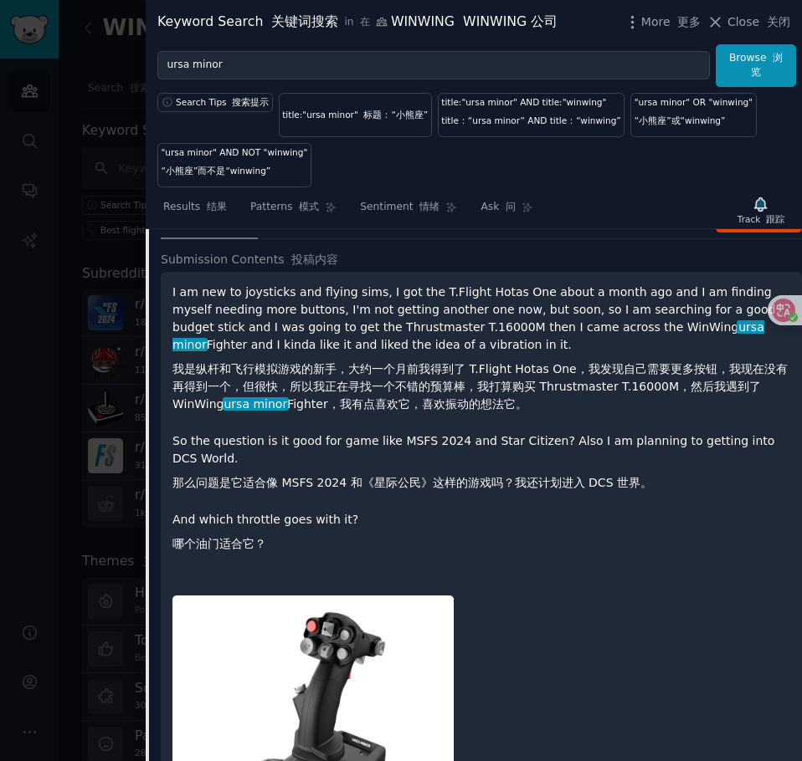
scroll to position [1374, 0]
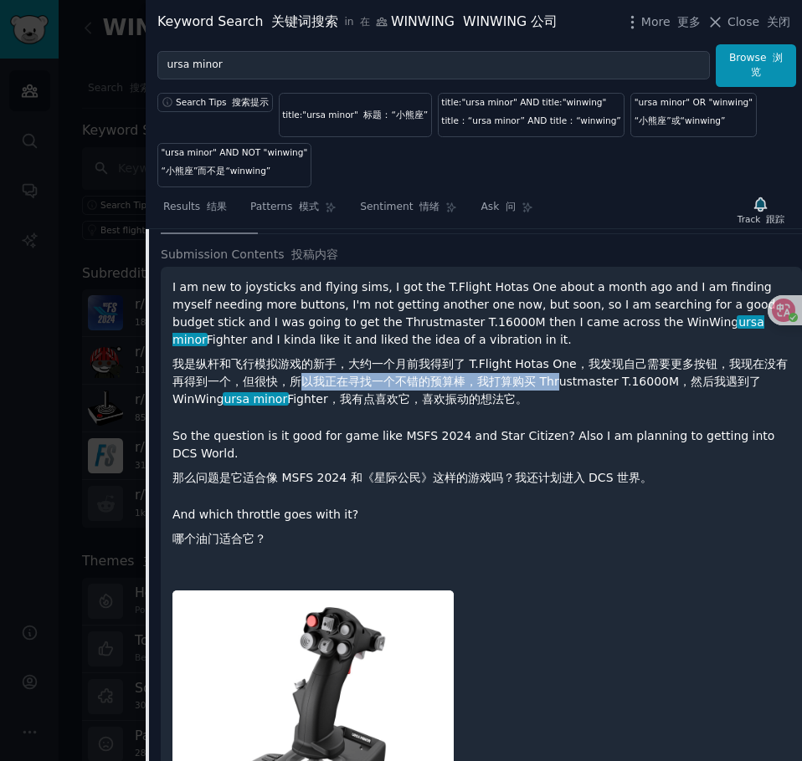
drag, startPoint x: 302, startPoint y: 386, endPoint x: 562, endPoint y: 380, distance: 260.3
click at [562, 380] on font "我是纵杆和飞行模拟游戏的新手，大约一个月前我得到了 T.Flight Hotas One，我发现自己需要更多按钮，我现在没有再得到一个，但很快，所以我正在寻找…" at bounding box center [479, 381] width 615 height 49
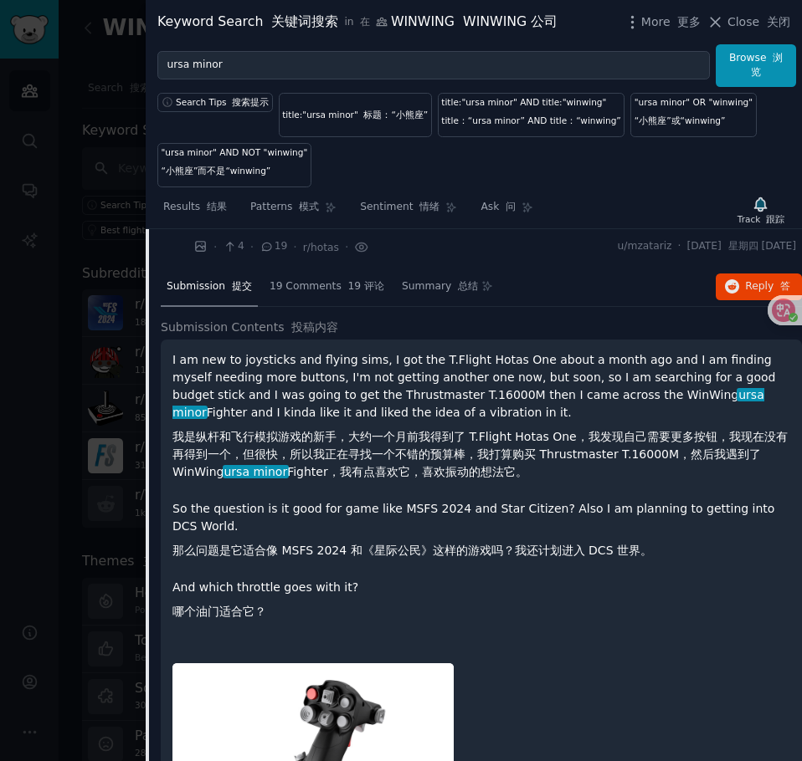
scroll to position [1290, 0]
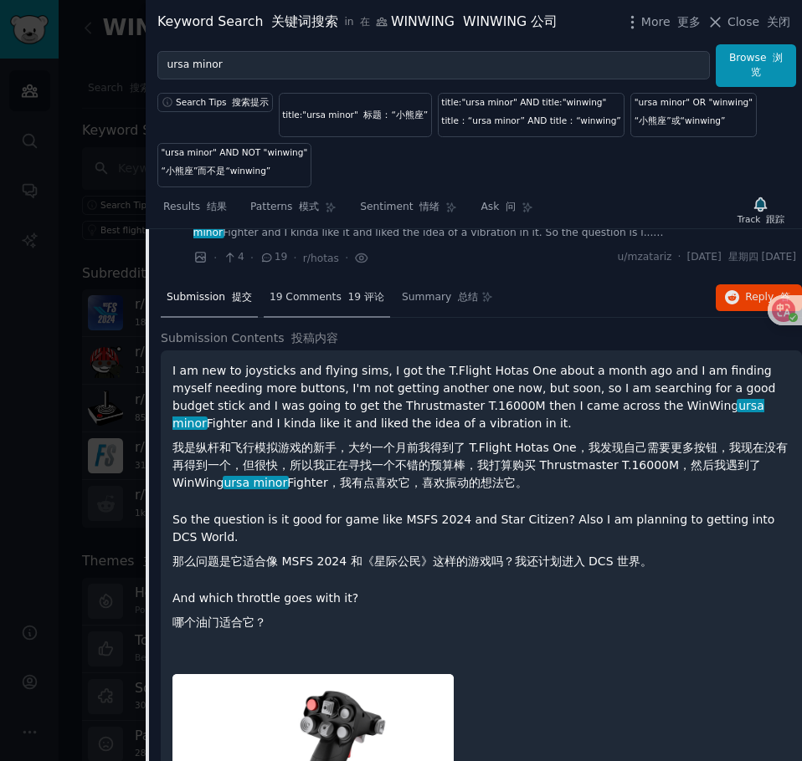
click at [307, 306] on div "19 Comments 19 评论" at bounding box center [327, 299] width 126 height 40
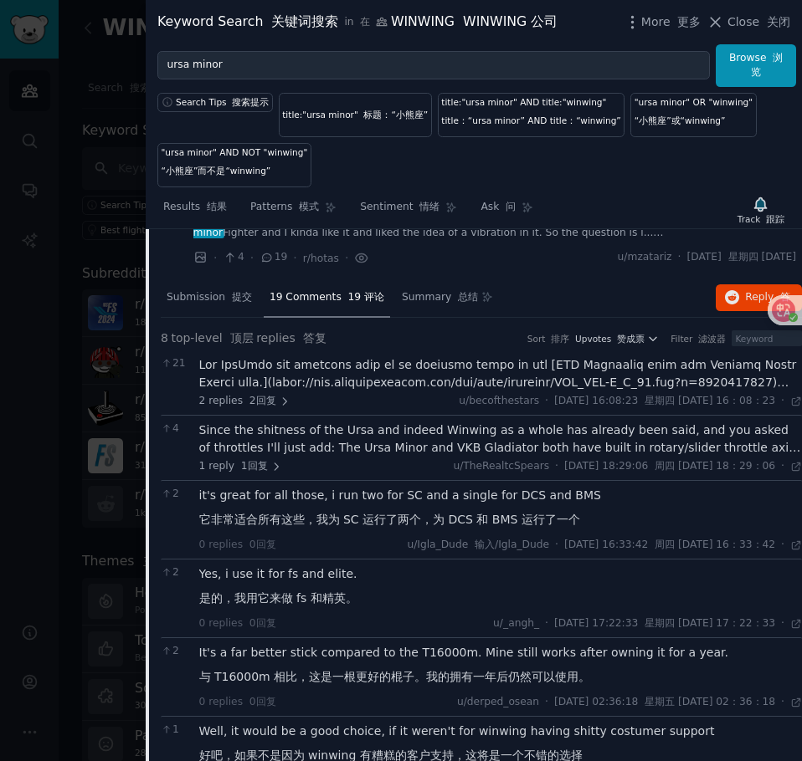
click at [422, 392] on div "2 replies 2回复 u/becofthestars · [DATE] 16:08:23 星期四 [DATE] 16：08：23 [DATE] ·" at bounding box center [500, 382] width 603 height 53
click at [381, 378] on div at bounding box center [500, 373] width 603 height 35
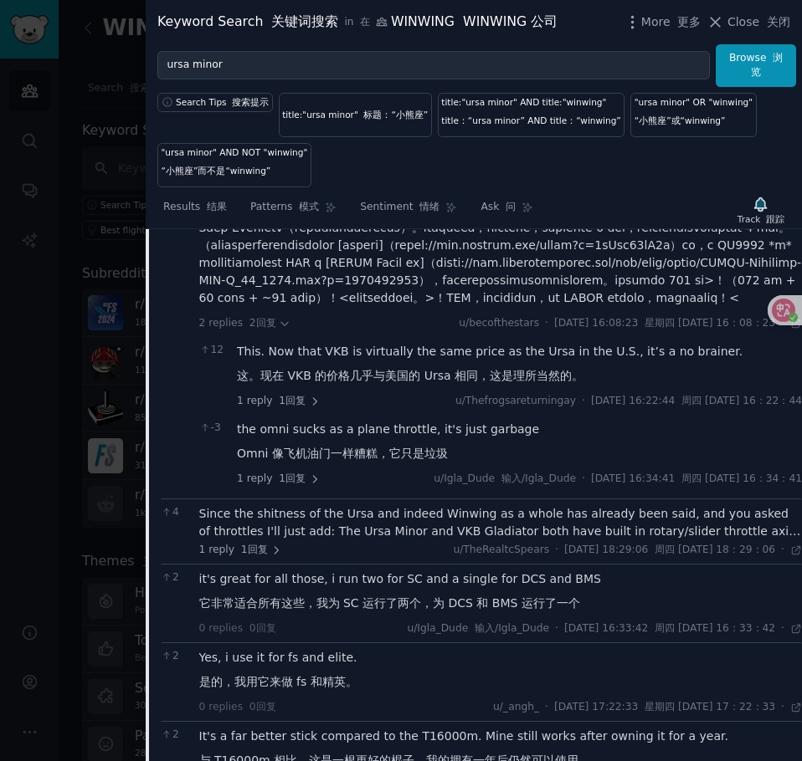
scroll to position [2043, 0]
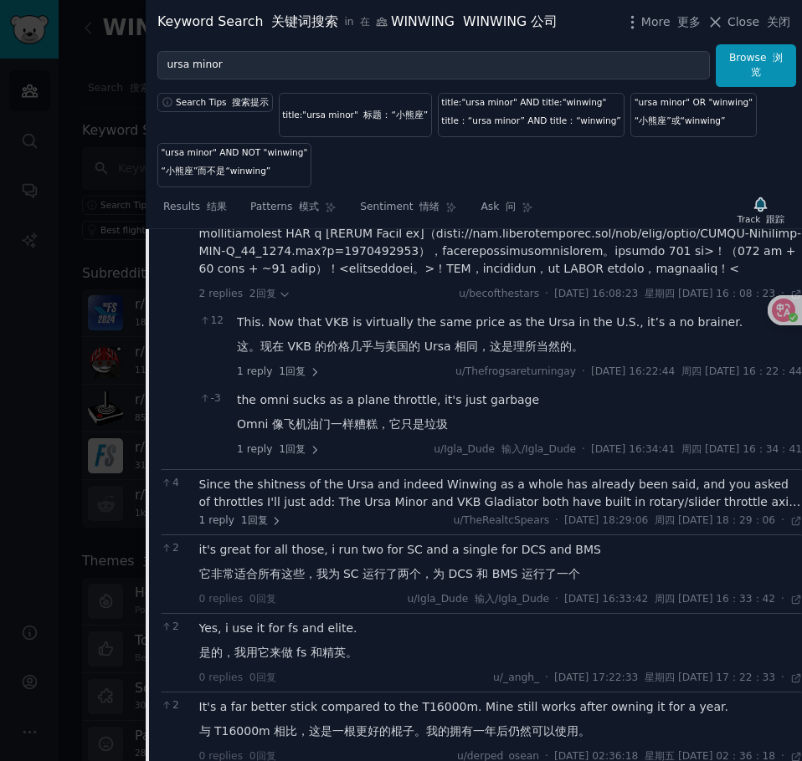
click at [310, 511] on div "Since the shitness of the Ursa and indeed Winwing as a whole has already been s…" at bounding box center [500, 493] width 603 height 35
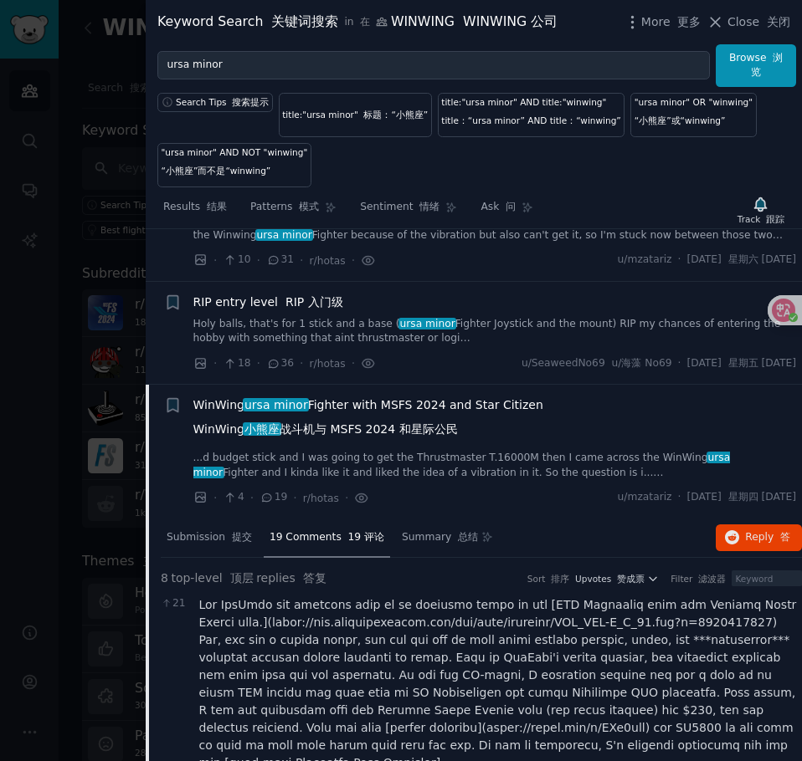
scroll to position [1039, 0]
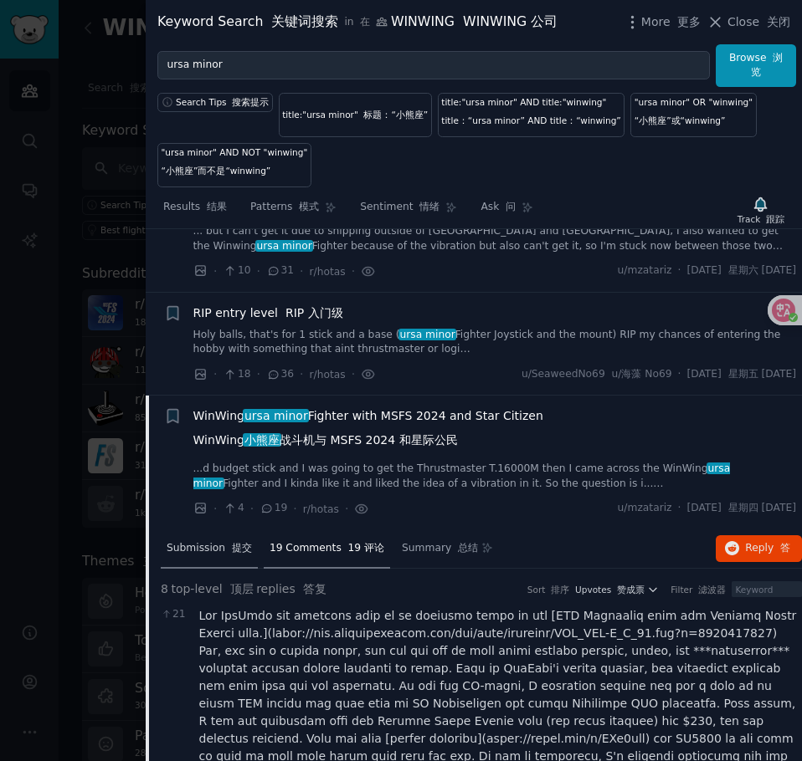
click at [220, 559] on div "Submission 提交" at bounding box center [209, 550] width 97 height 40
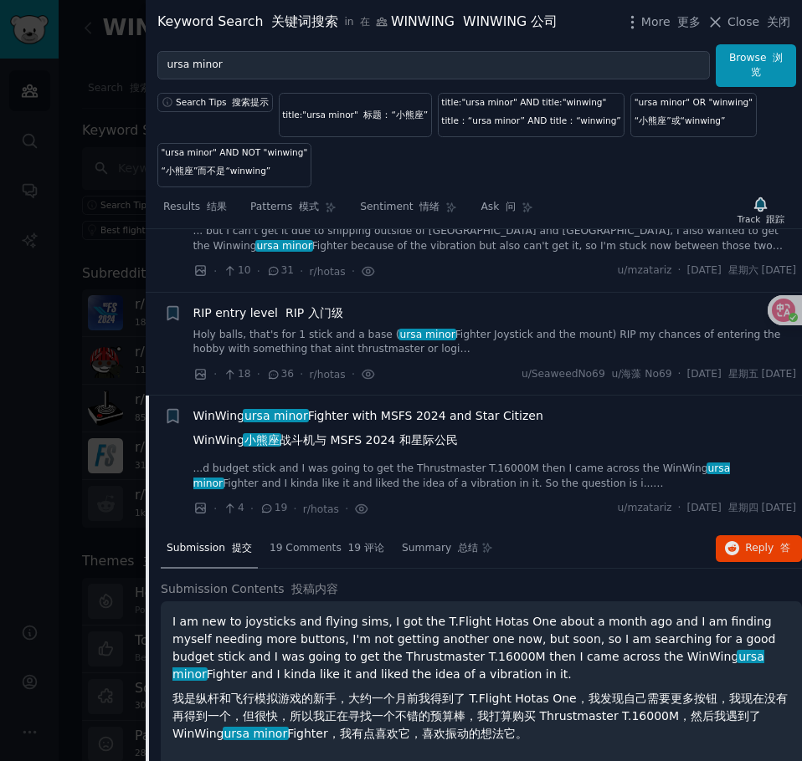
scroll to position [1290, 0]
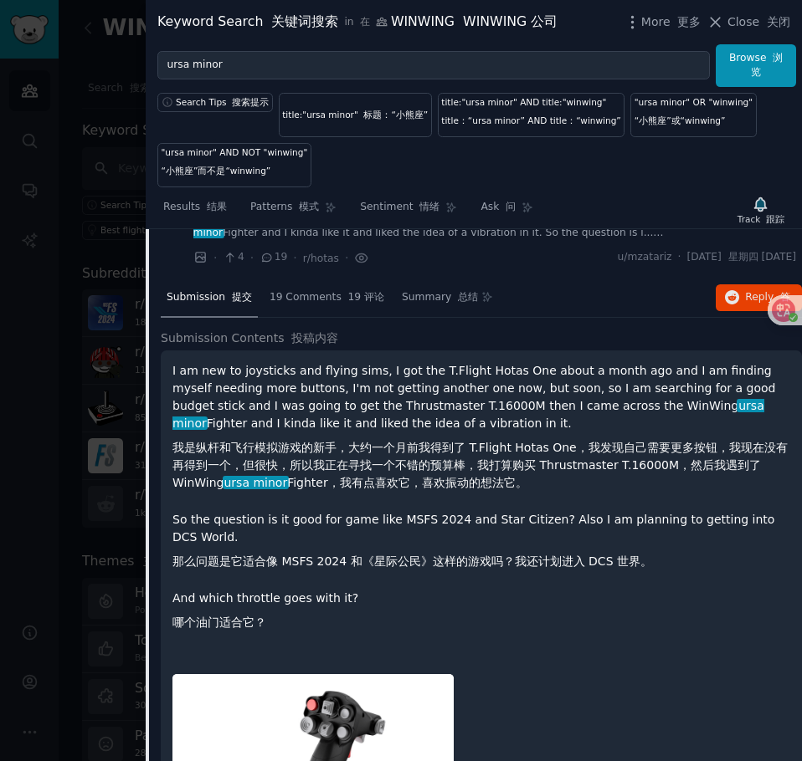
click at [438, 235] on link "...d budget stick and I was going to get the Thrustmaster T.16000M then I came …" at bounding box center [494, 225] width 603 height 29
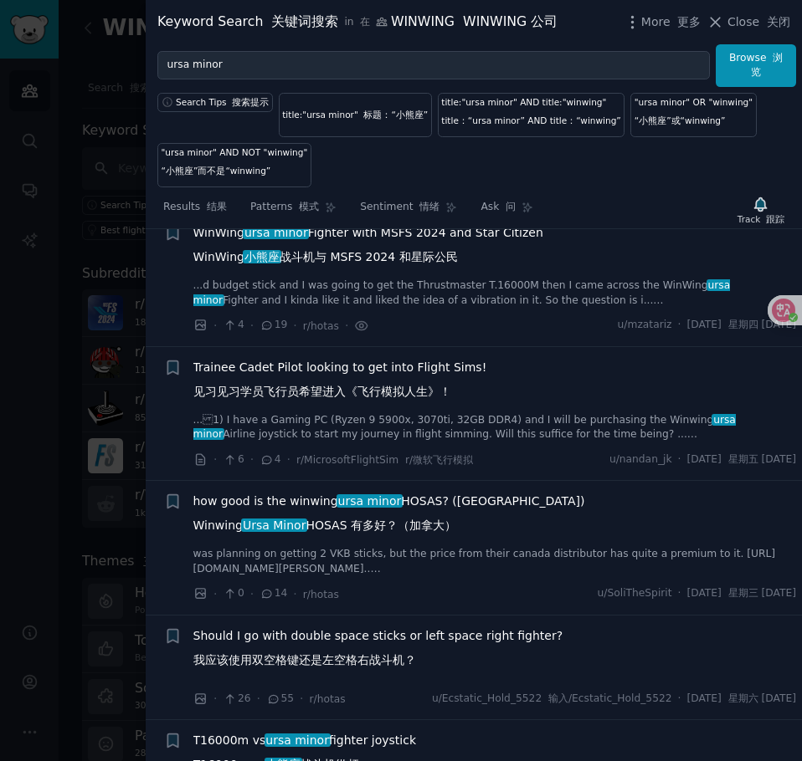
scroll to position [1207, 0]
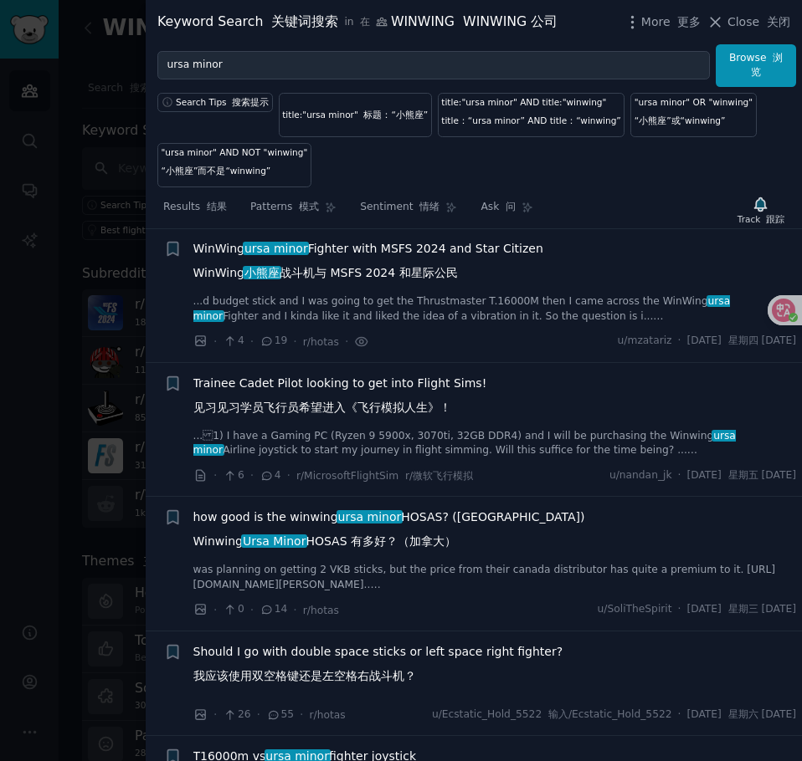
click at [457, 453] on link "...1) I have a Gaming PC (Ryzen 9 5900x, 3070ti, 32GB DDR4) and I will be purc…" at bounding box center [494, 443] width 603 height 29
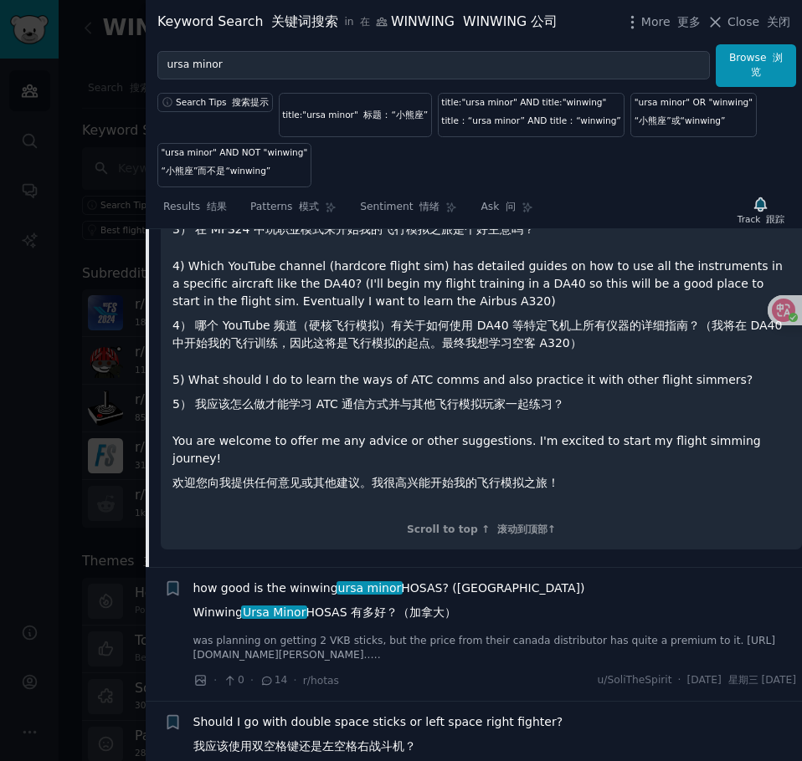
scroll to position [1424, 0]
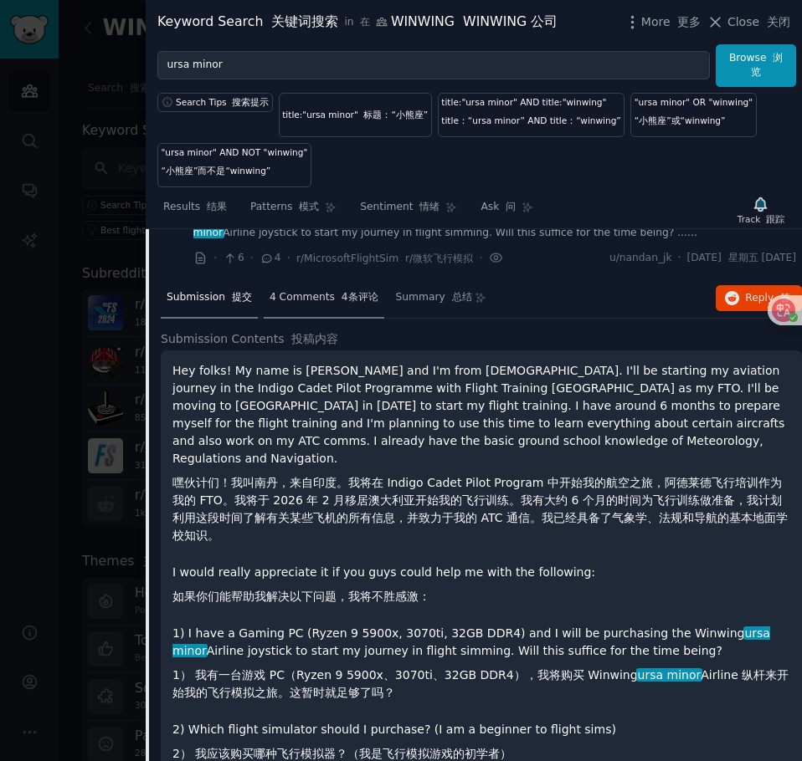
click at [297, 297] on span "4 Comments 4条评论" at bounding box center [323, 297] width 109 height 15
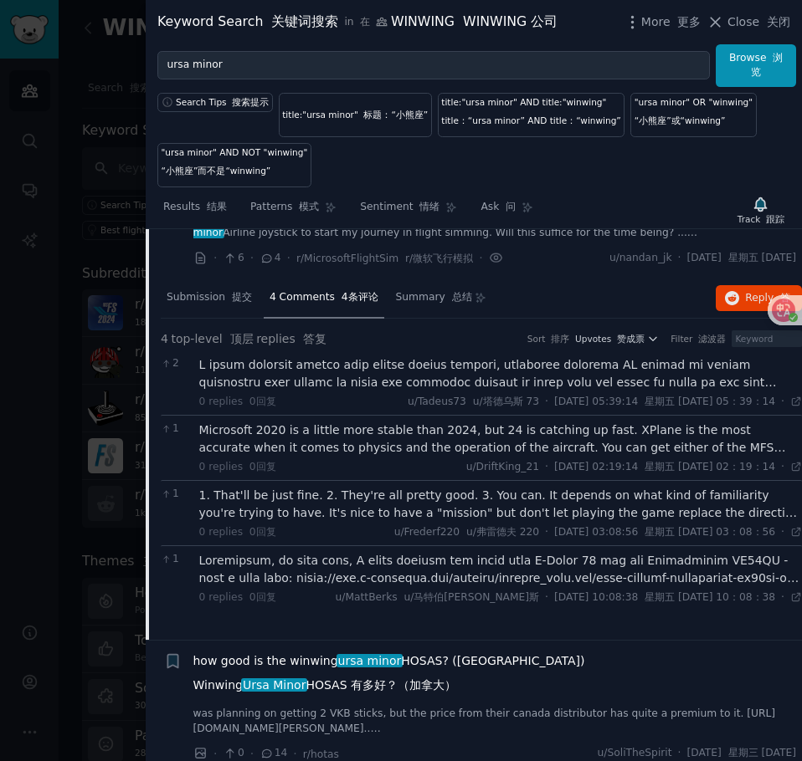
click at [343, 380] on div at bounding box center [500, 373] width 603 height 35
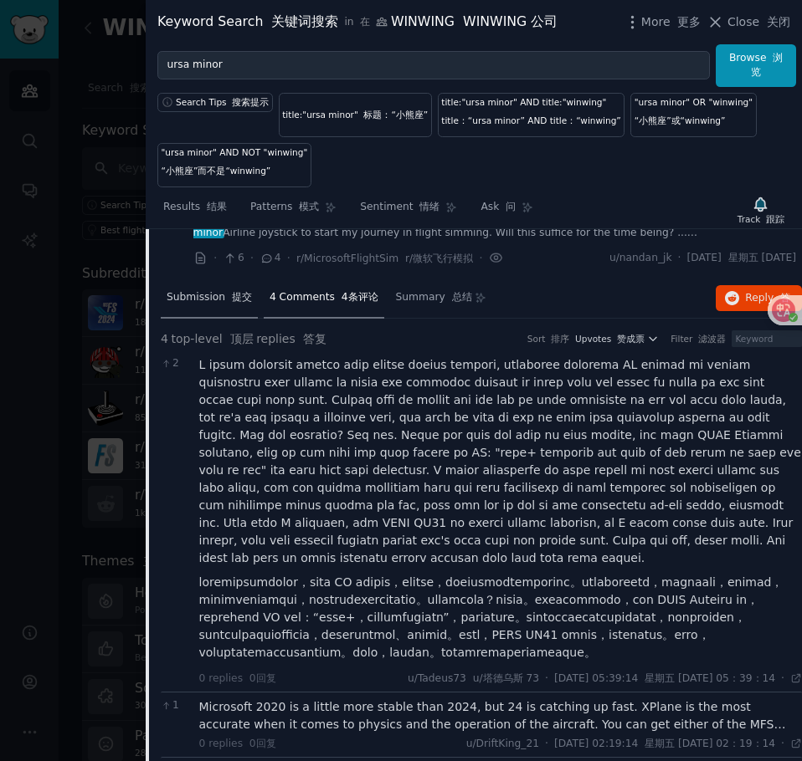
click at [228, 305] on span "Submission 提交" at bounding box center [209, 297] width 85 height 15
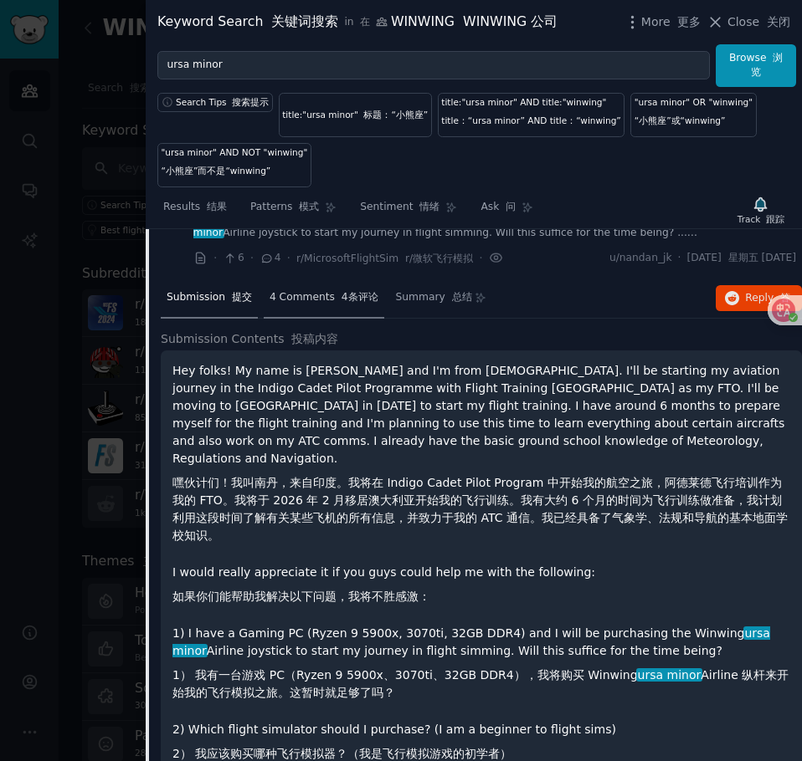
click at [308, 298] on span "4 Comments 4条评论" at bounding box center [323, 297] width 109 height 15
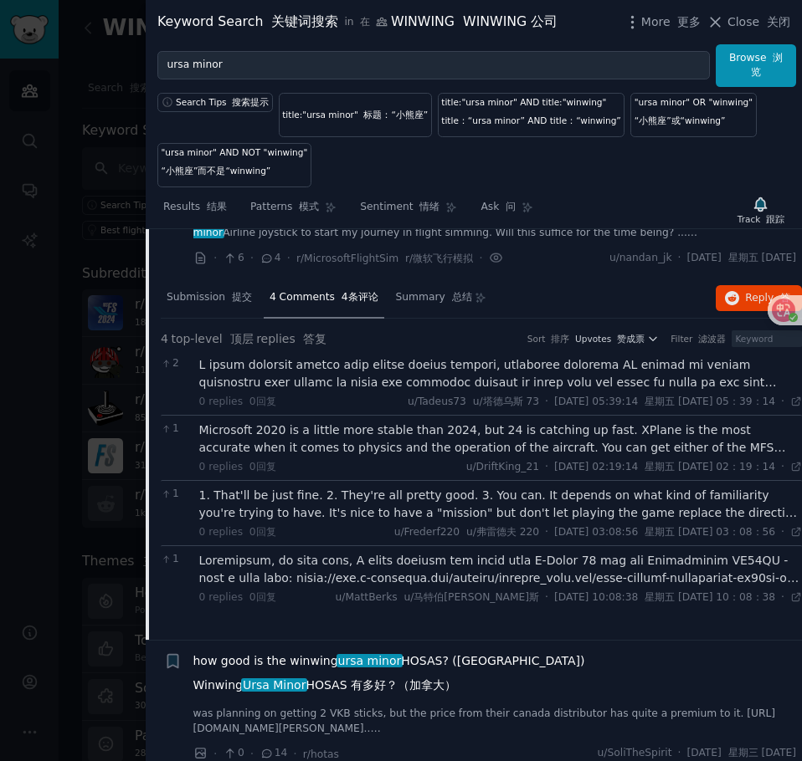
click at [387, 456] on div "Microsoft 2020 is a little more stable than 2024, but 24 is catching up fast. X…" at bounding box center [500, 439] width 603 height 35
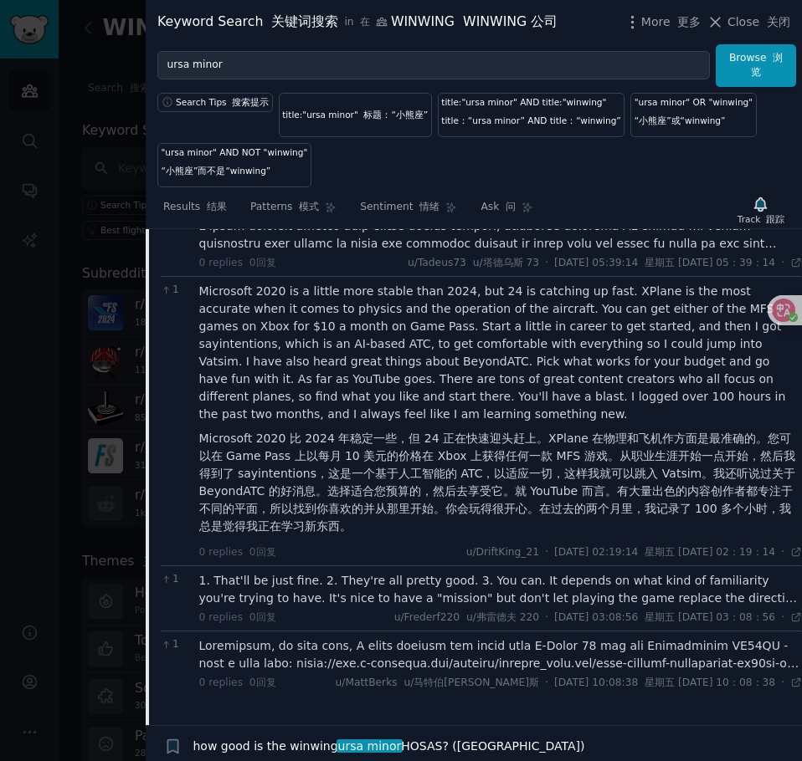
scroll to position [1591, 0]
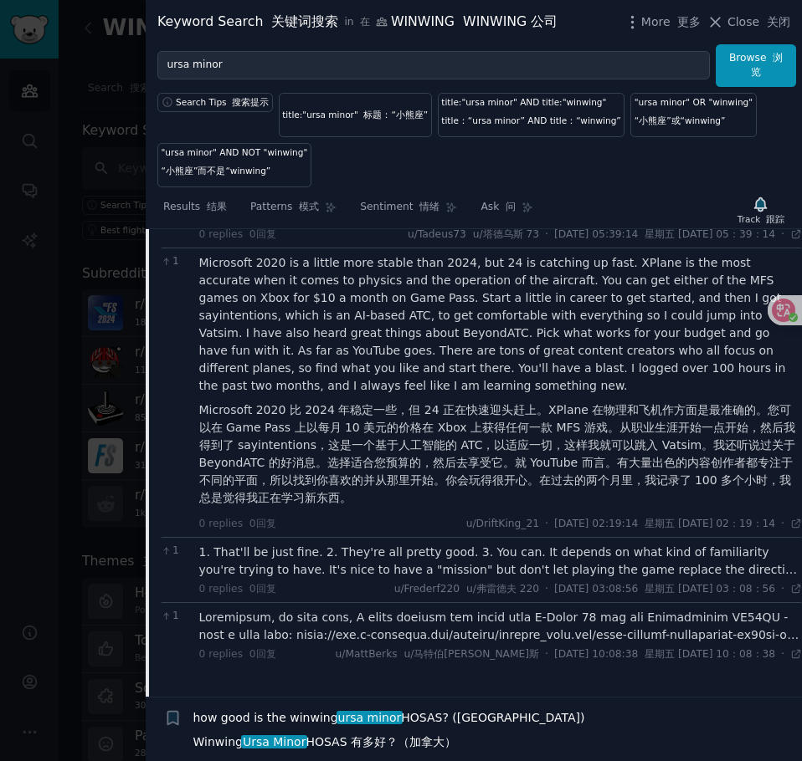
click at [361, 563] on div "1. That'll be just fine. 2. They're all pretty good. 3. You can. It depends on …" at bounding box center [500, 561] width 603 height 35
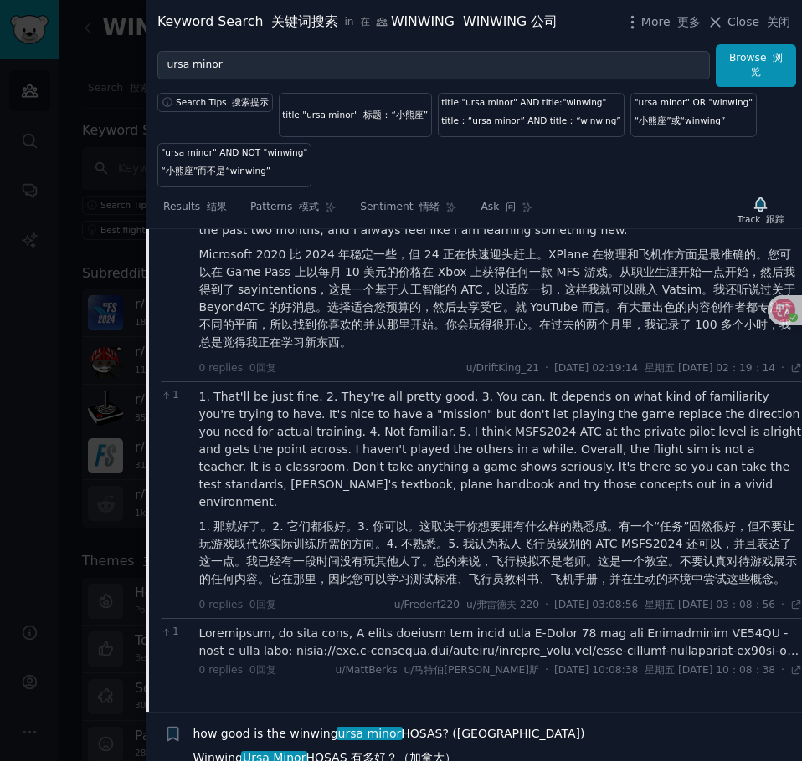
scroll to position [1759, 0]
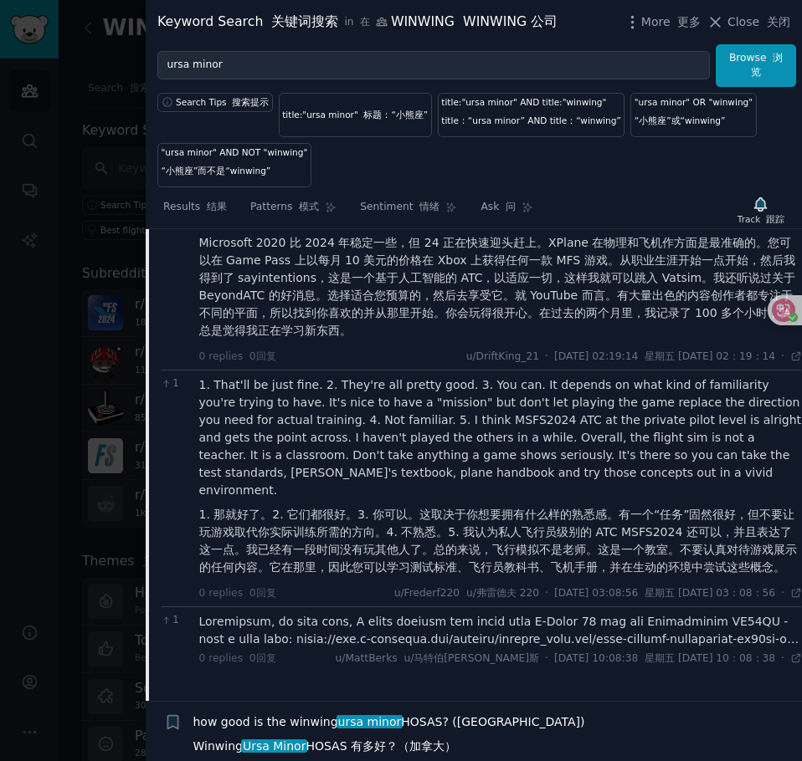
click at [341, 617] on div "就我个人而言，就您而言，我建议您从 X-Plane 12 和 Realsimgear DA40NG 开始 - 看看这里：[URL][DOMAIN_NAME] …" at bounding box center [500, 630] width 603 height 35
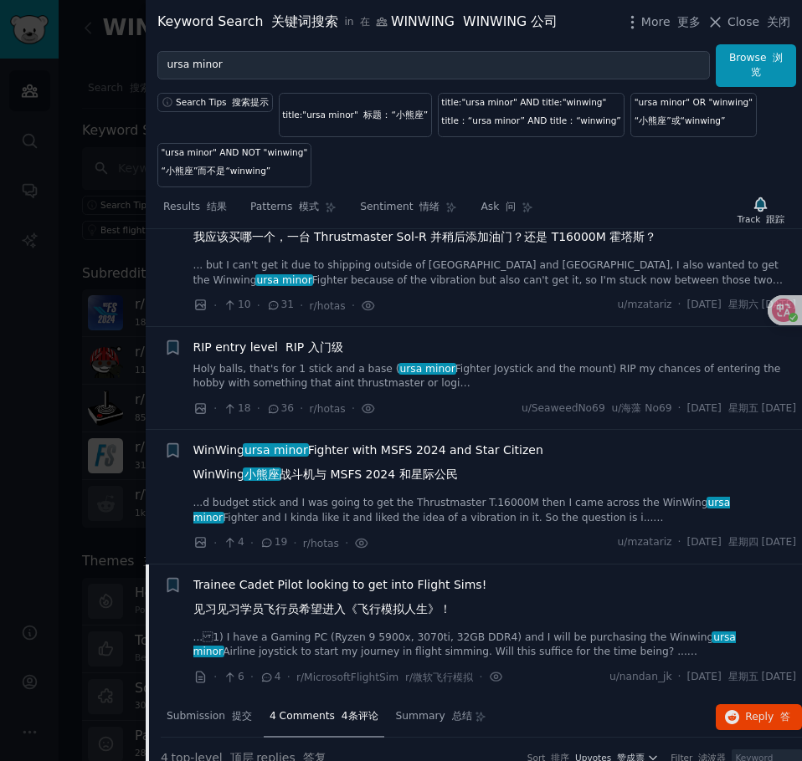
scroll to position [1006, 0]
click at [382, 589] on span "Trainee Cadet Pilot looking to get into Flight [PERSON_NAME]! 见习见习学员飞行员希望进入《飞行模…" at bounding box center [340, 600] width 294 height 49
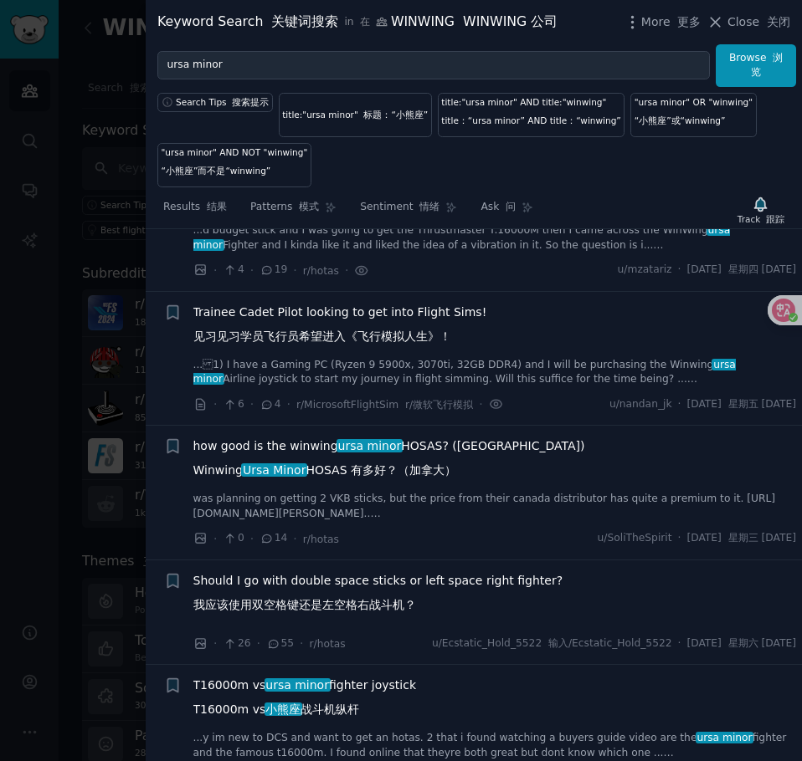
scroll to position [1340, 0]
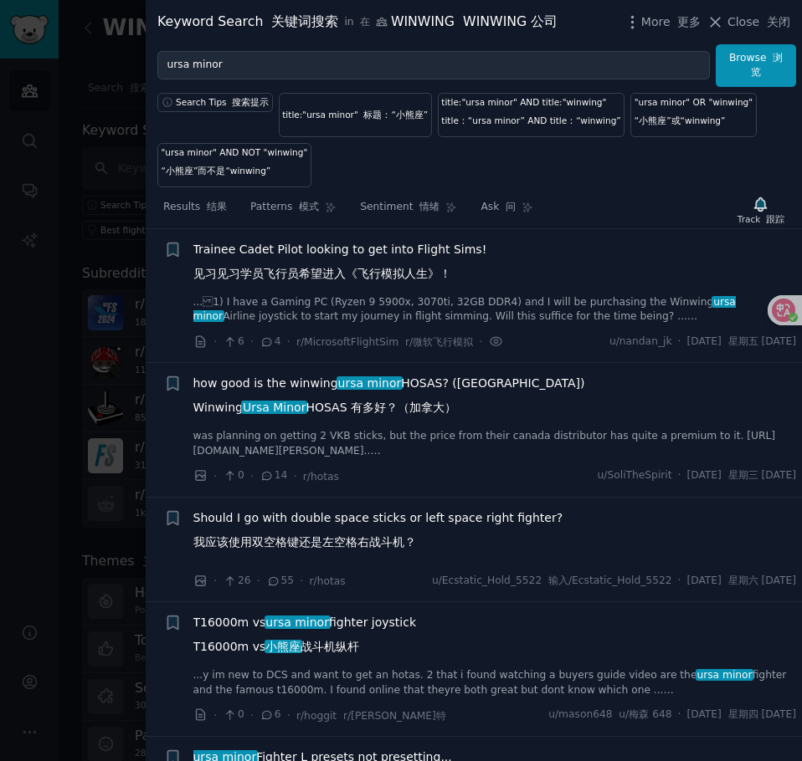
click at [434, 418] on span "how good is the winwing ursa minor HOSAS? ([GEOGRAPHIC_DATA]) Winwing Ursa Mino…" at bounding box center [389, 399] width 392 height 49
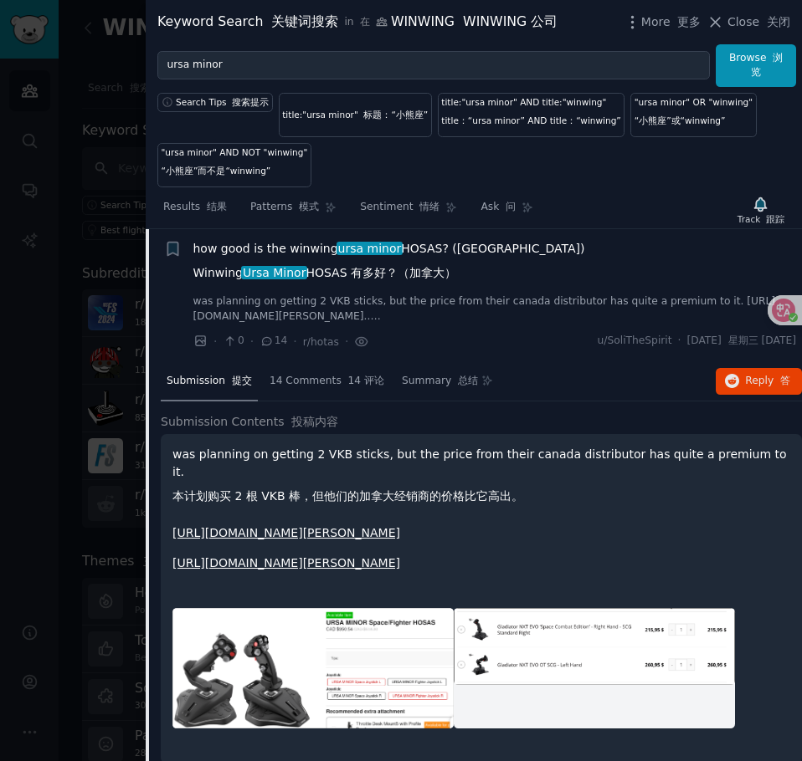
scroll to position [1559, 0]
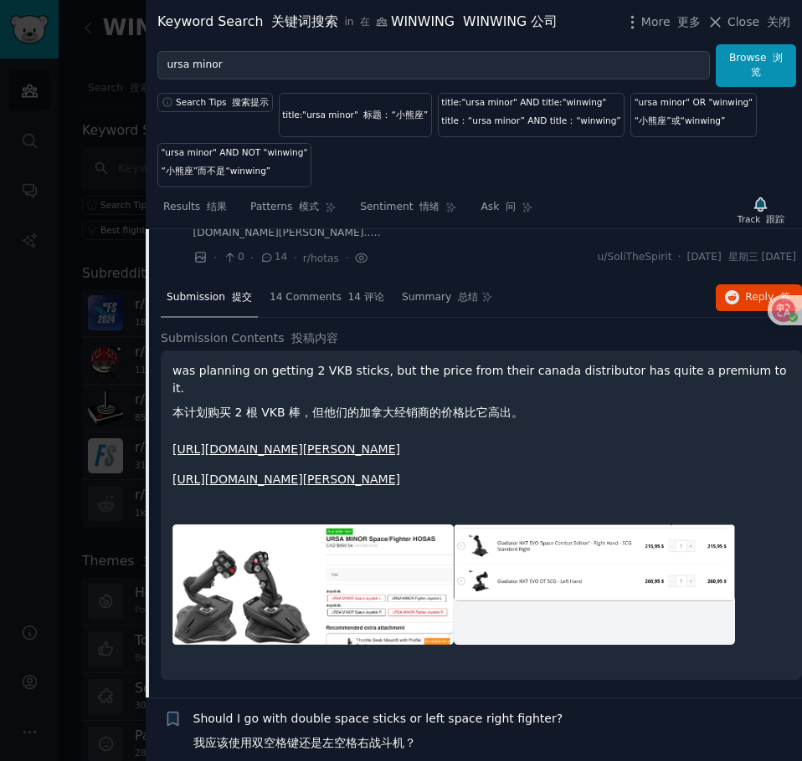
click at [394, 638] on img at bounding box center [312, 585] width 281 height 121
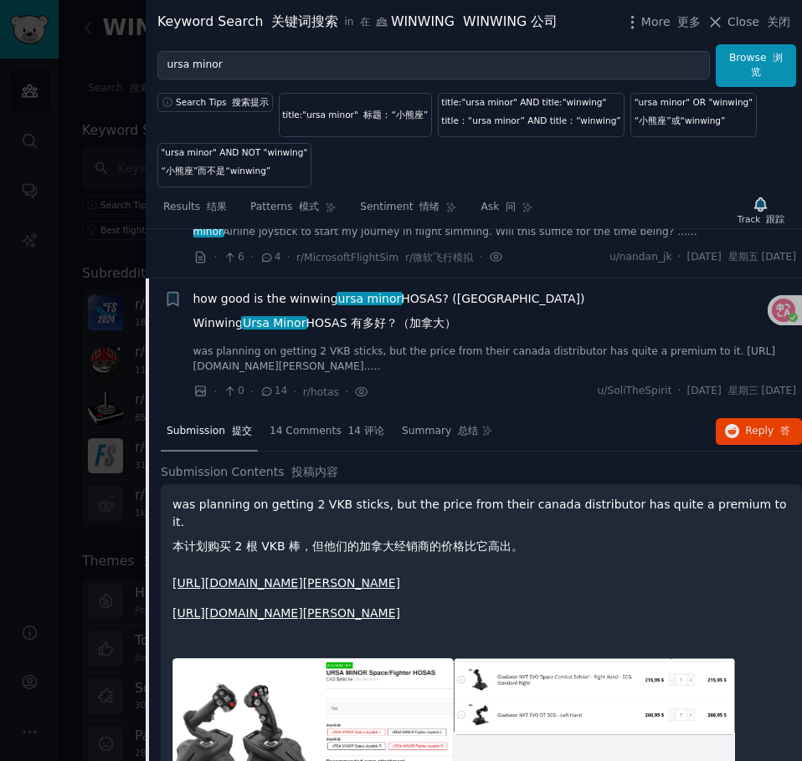
scroll to position [1391, 0]
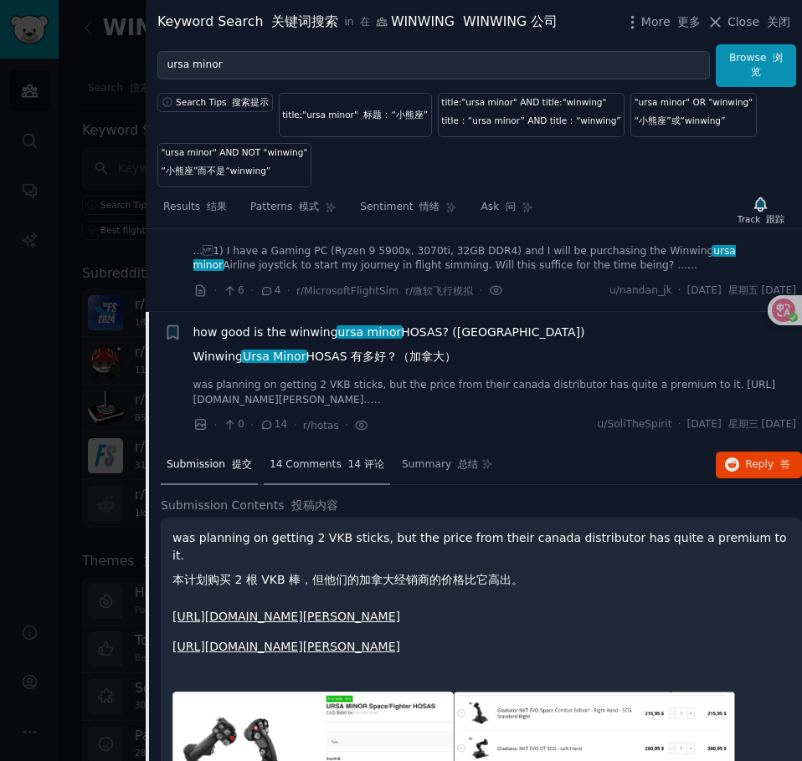
click at [322, 464] on span "14 Comments 14 评论" at bounding box center [326, 465] width 115 height 15
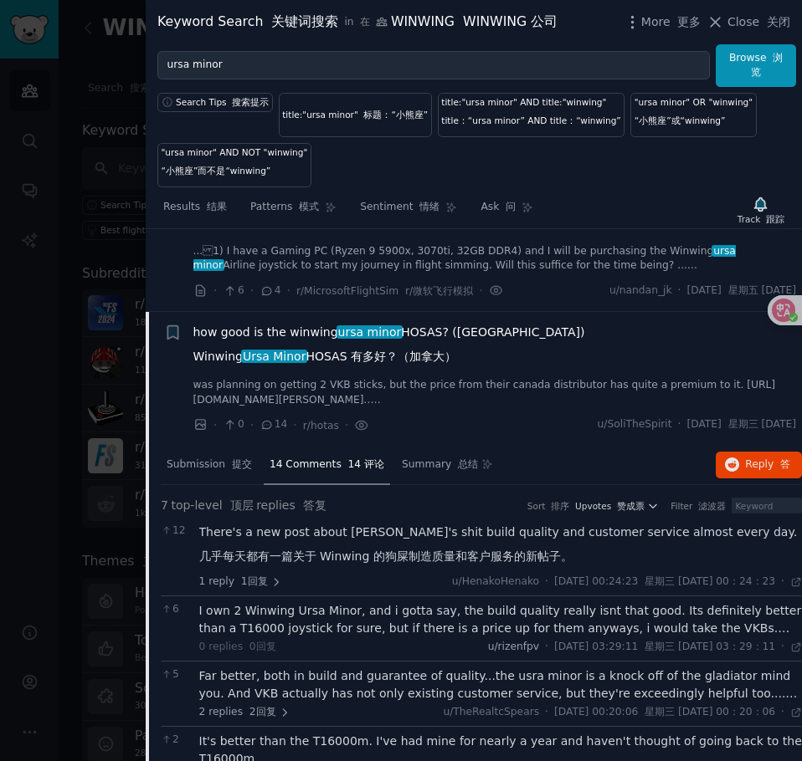
scroll to position [1475, 0]
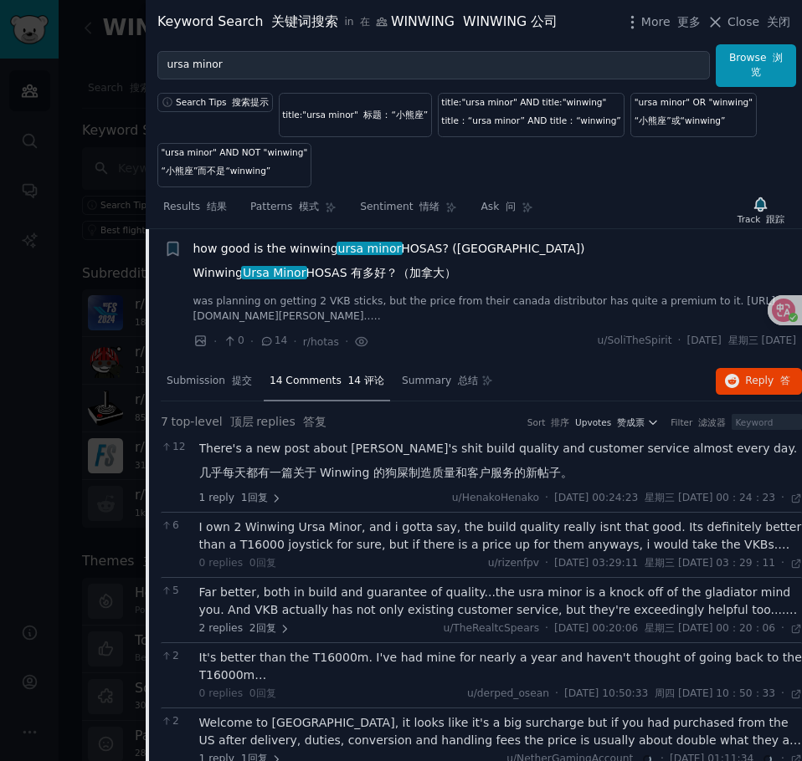
click at [359, 537] on div "I own 2 Winwing Ursa Minor, and i gotta say, the build quality really isnt that…" at bounding box center [500, 536] width 603 height 35
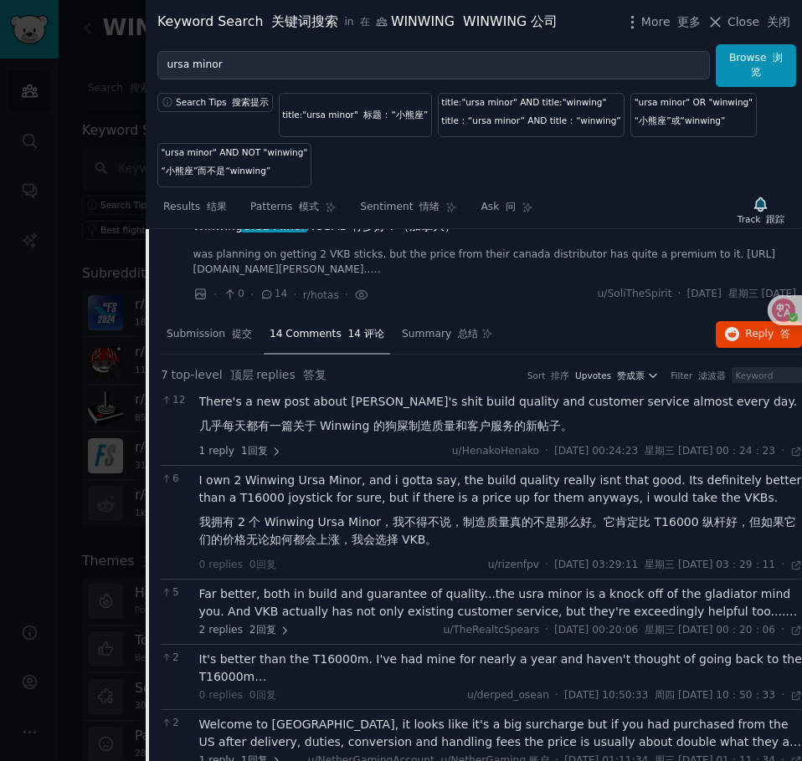
scroll to position [1559, 0]
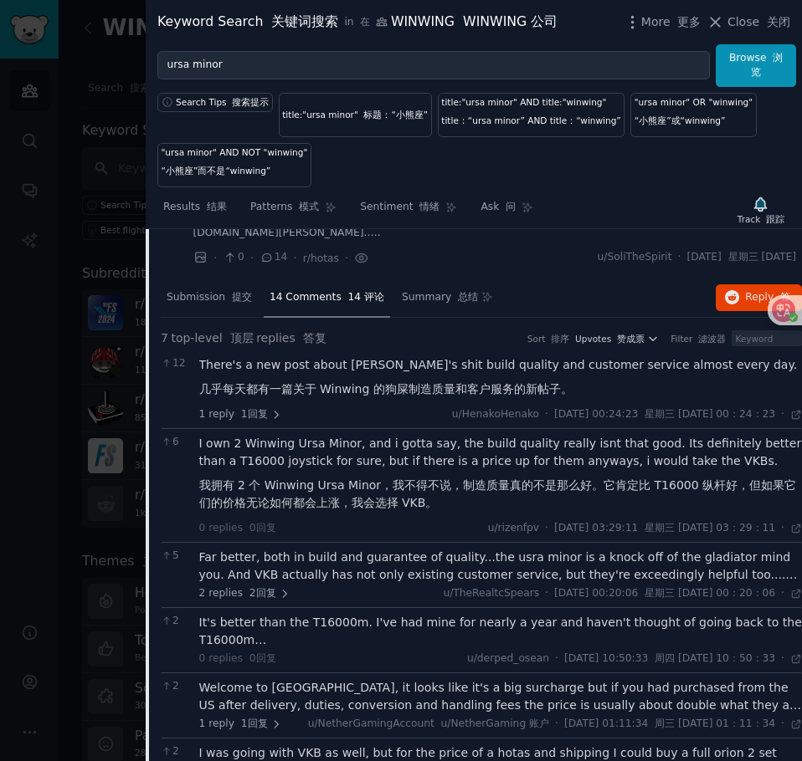
click at [361, 564] on div "Far better, both in build and guarantee of quality...the usra minor is a knock …" at bounding box center [500, 566] width 603 height 35
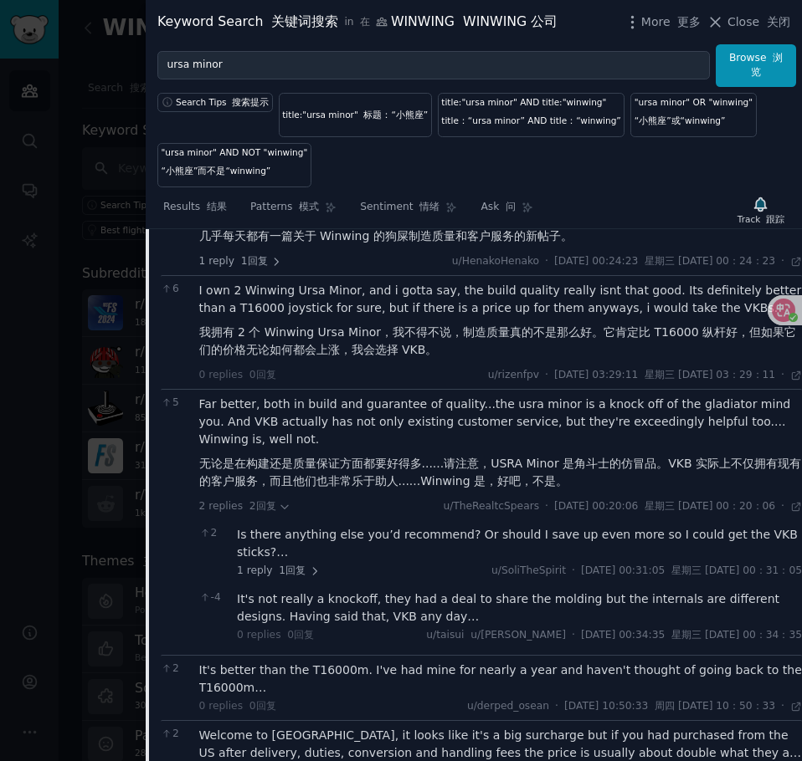
scroll to position [1810, 0]
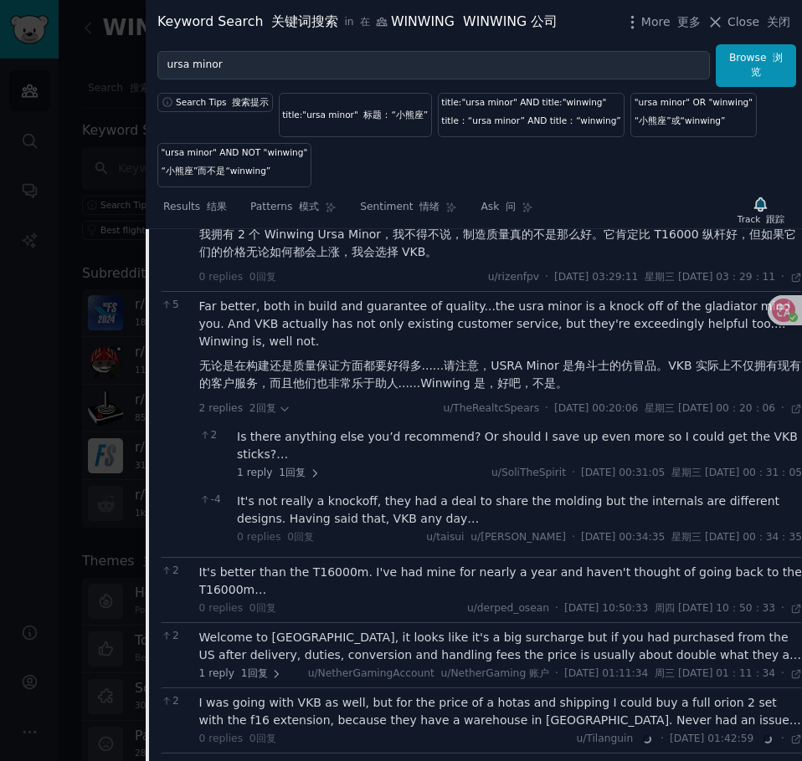
click at [333, 578] on div "It's better than the T16000m. I've had mine for nearly a year and haven't thoug…" at bounding box center [500, 581] width 603 height 35
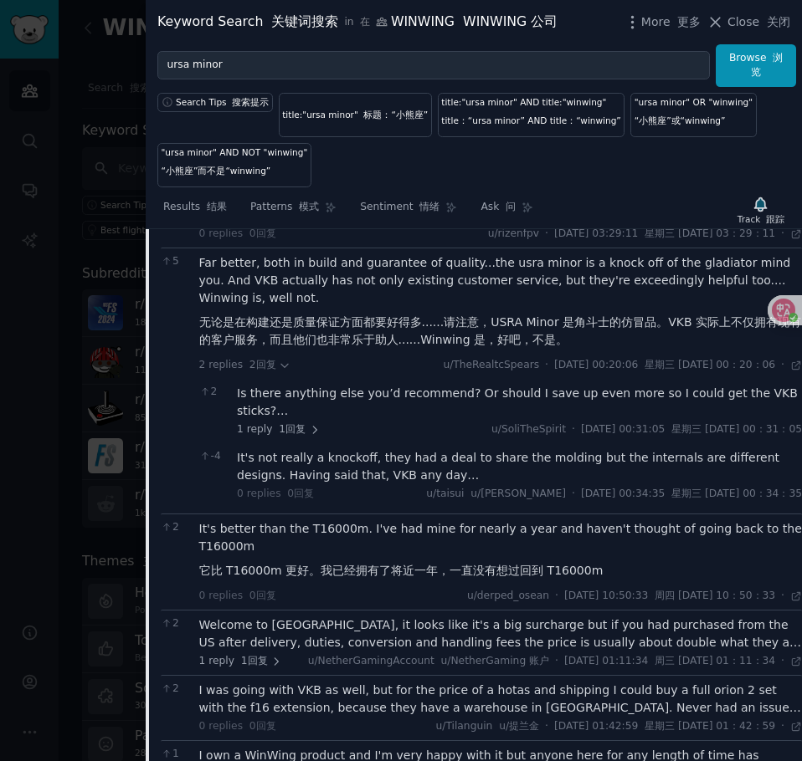
scroll to position [1893, 0]
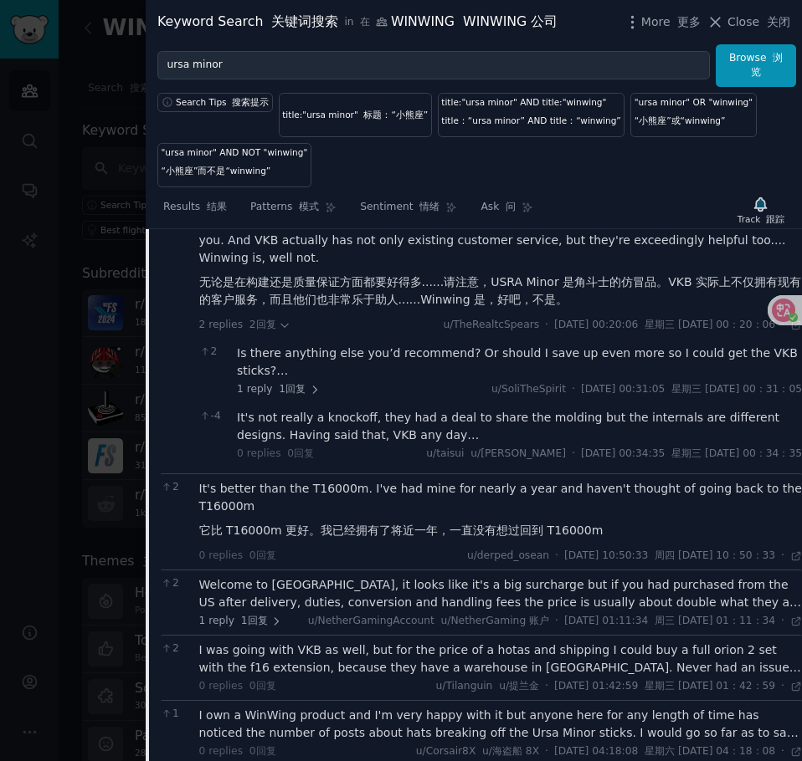
click at [326, 597] on div "Welcome to [GEOGRAPHIC_DATA], it looks like it's a big surcharge but if you had…" at bounding box center [500, 593] width 603 height 35
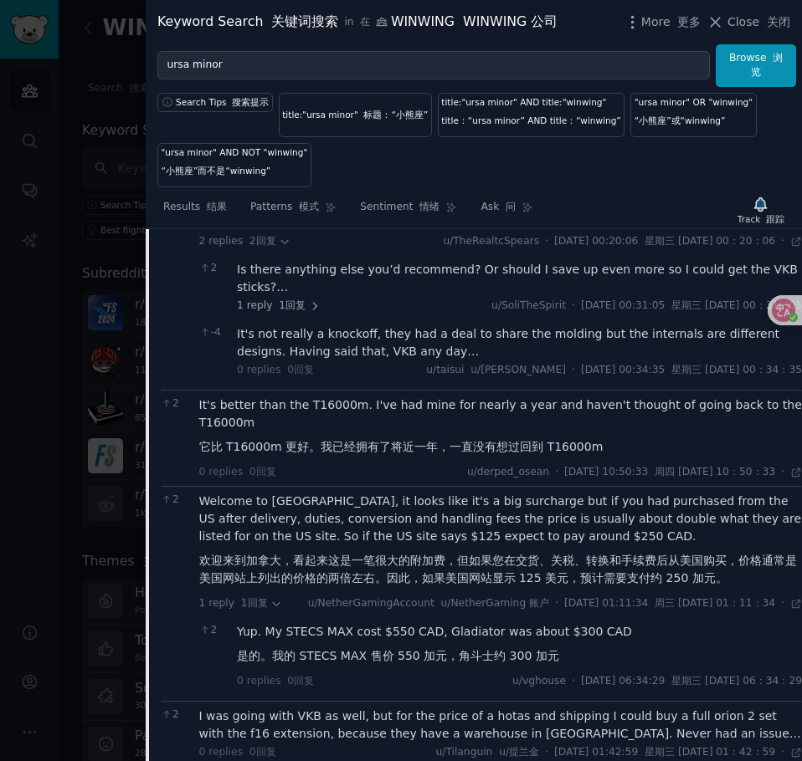
scroll to position [2144, 0]
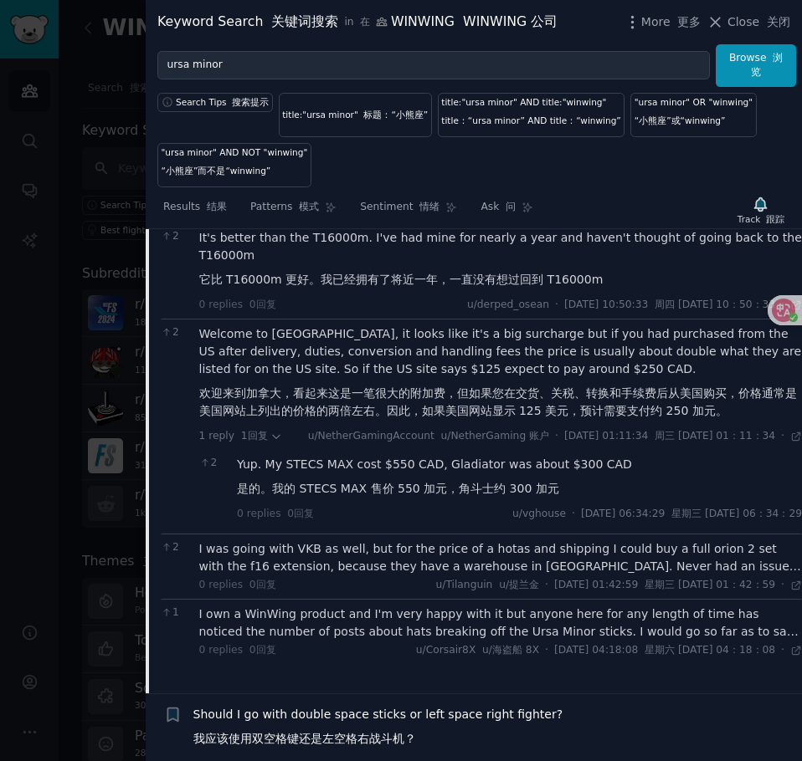
click at [381, 573] on div "I was going with VKB as well, but for the price of a hotas and shipping I could…" at bounding box center [500, 557] width 603 height 35
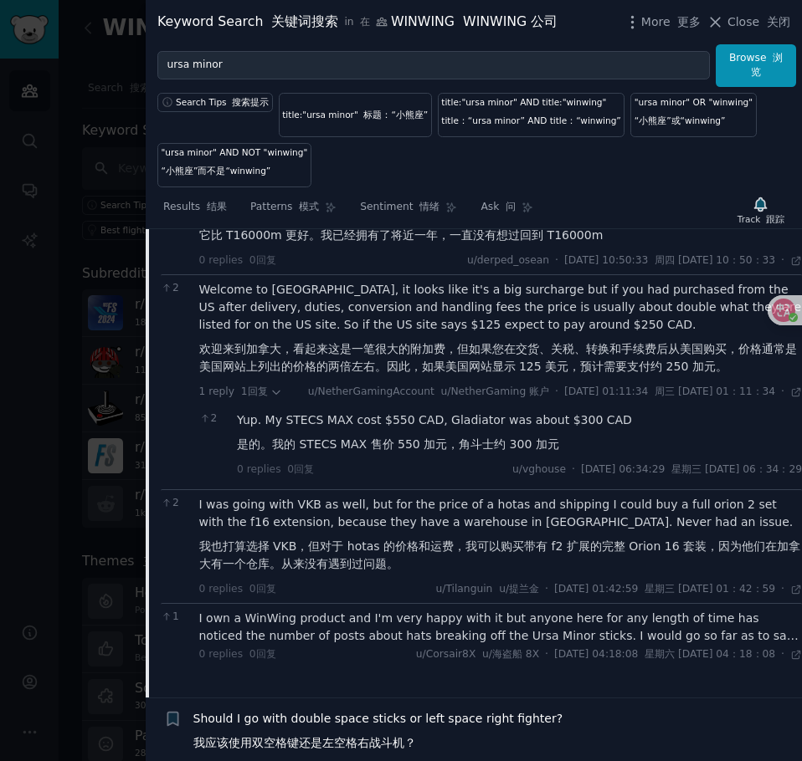
scroll to position [2228, 0]
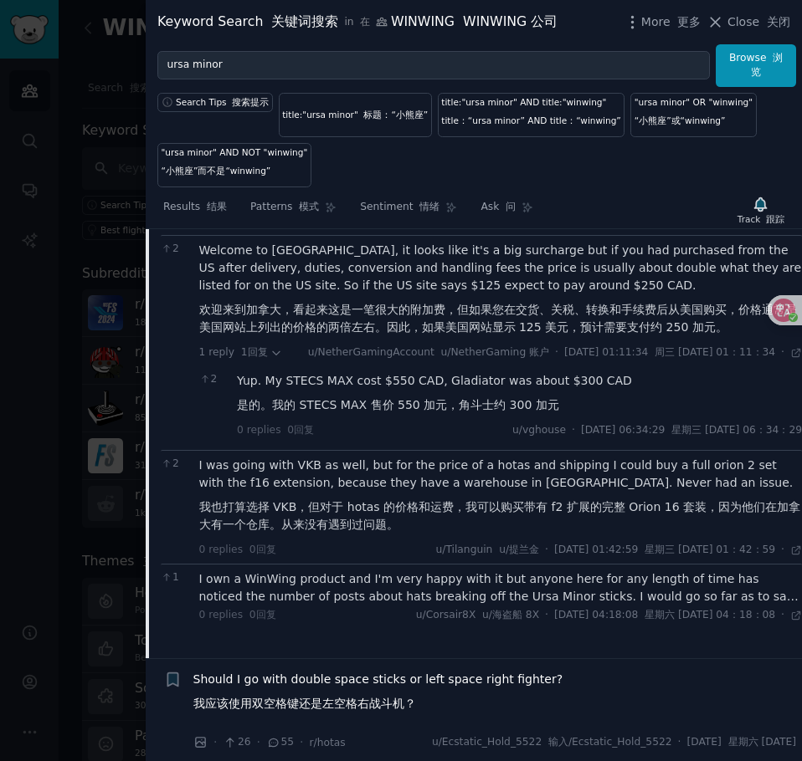
click at [392, 601] on div "I own a WinWing product and I'm very happy with it but anyone here for any leng…" at bounding box center [500, 588] width 603 height 35
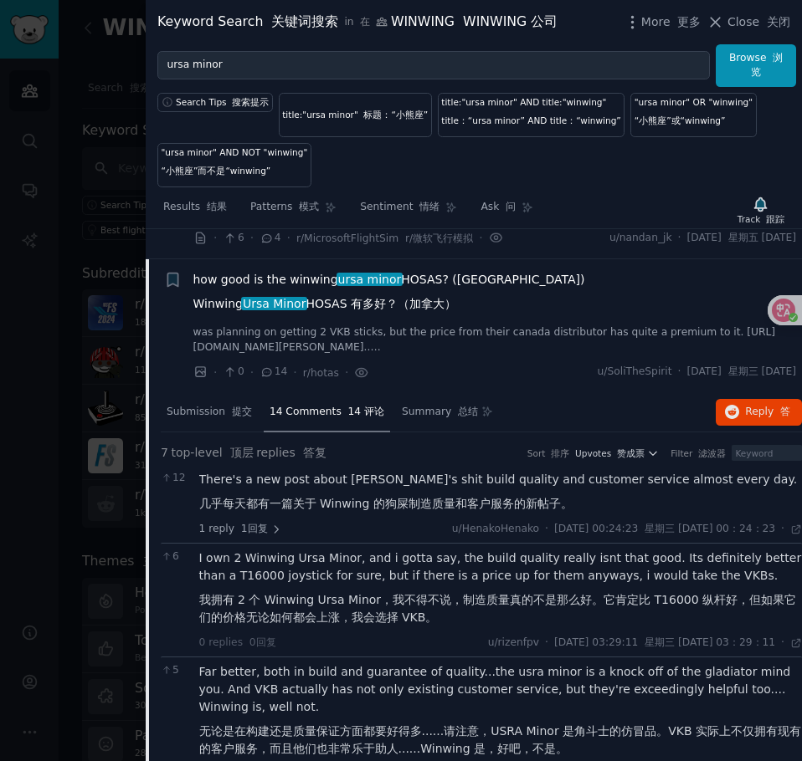
scroll to position [1391, 0]
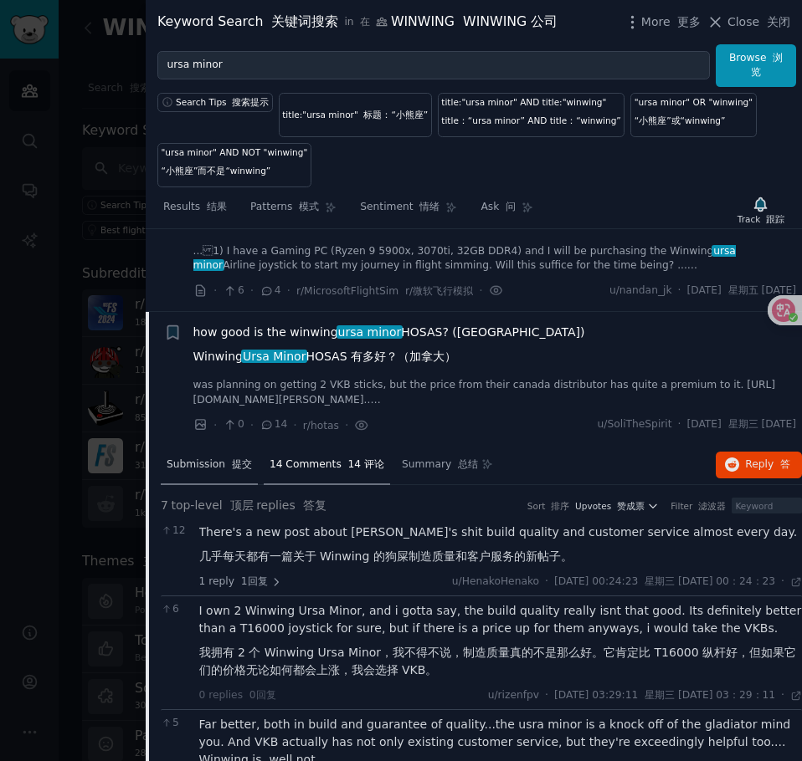
click at [221, 469] on span "Submission 提交" at bounding box center [209, 465] width 85 height 15
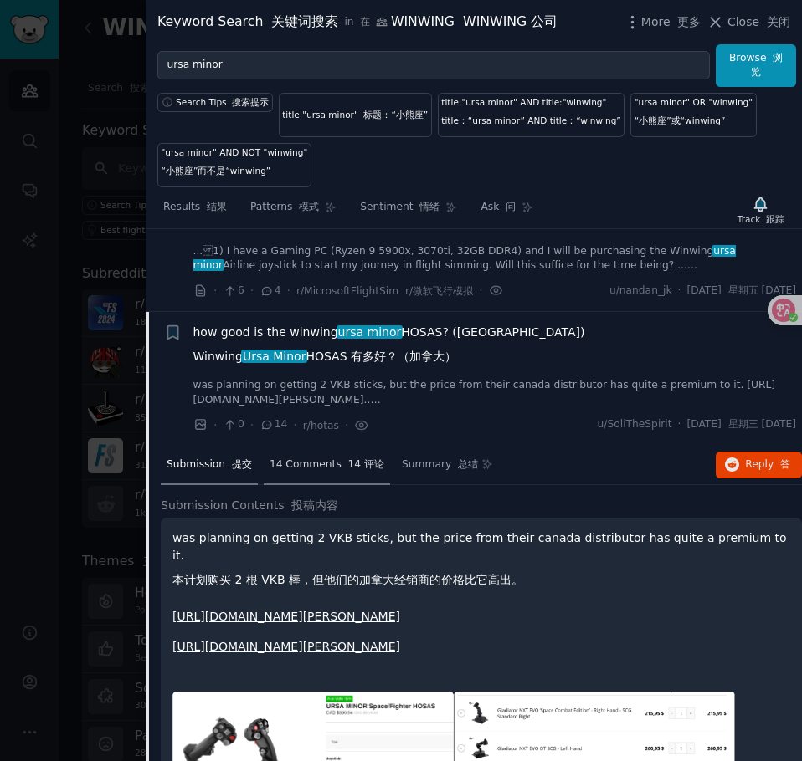
click at [298, 454] on div "14 Comments 14 评论" at bounding box center [327, 466] width 126 height 40
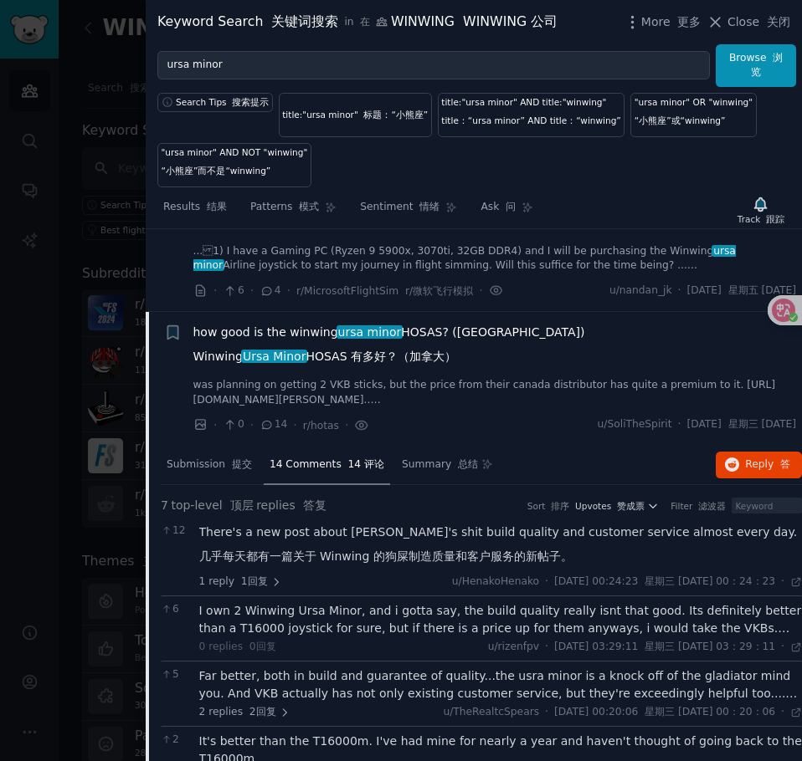
click at [558, 342] on div "how good is the winwing ursa minor HOSAS? ([GEOGRAPHIC_DATA]) Winwing Ursa Mino…" at bounding box center [494, 348] width 603 height 49
click at [460, 347] on span "how good is the winwing ursa minor HOSAS? ([GEOGRAPHIC_DATA]) Winwing Ursa Mino…" at bounding box center [389, 348] width 392 height 49
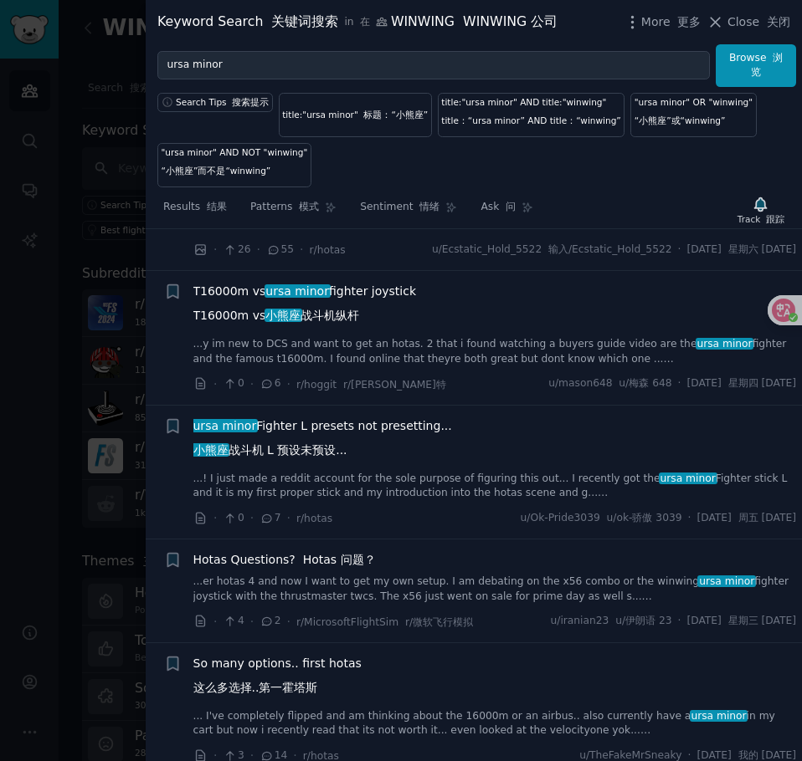
scroll to position [1642, 0]
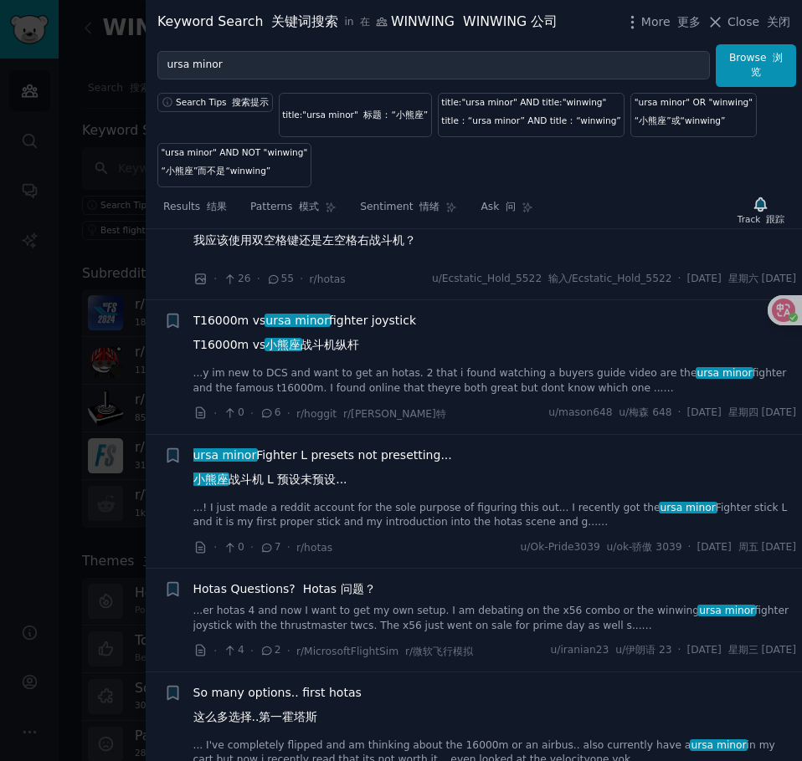
click at [346, 351] on font "T16000m vs 小熊座 战斗机纵杆" at bounding box center [276, 344] width 167 height 13
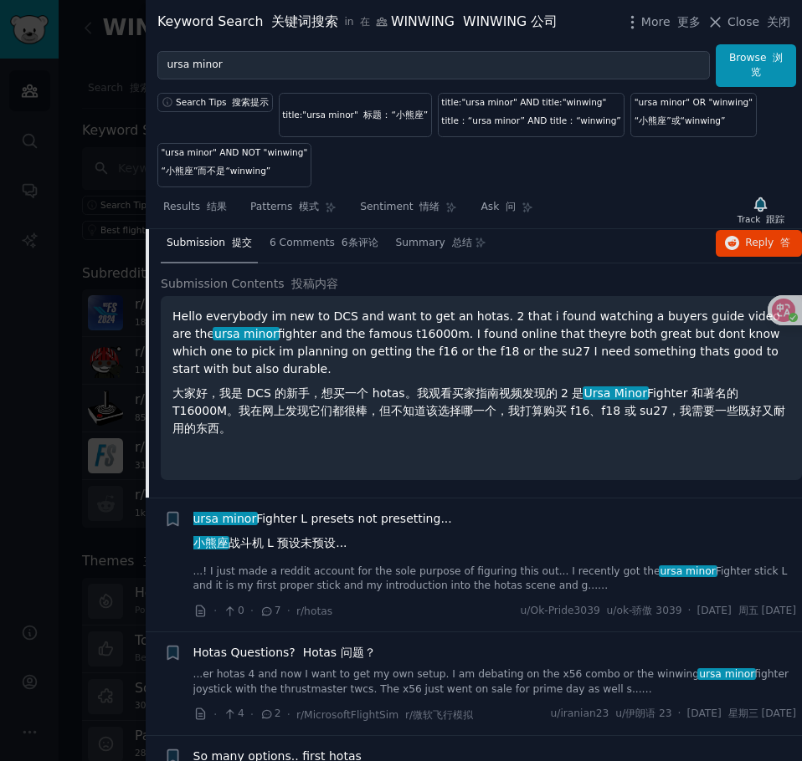
scroll to position [1882, 0]
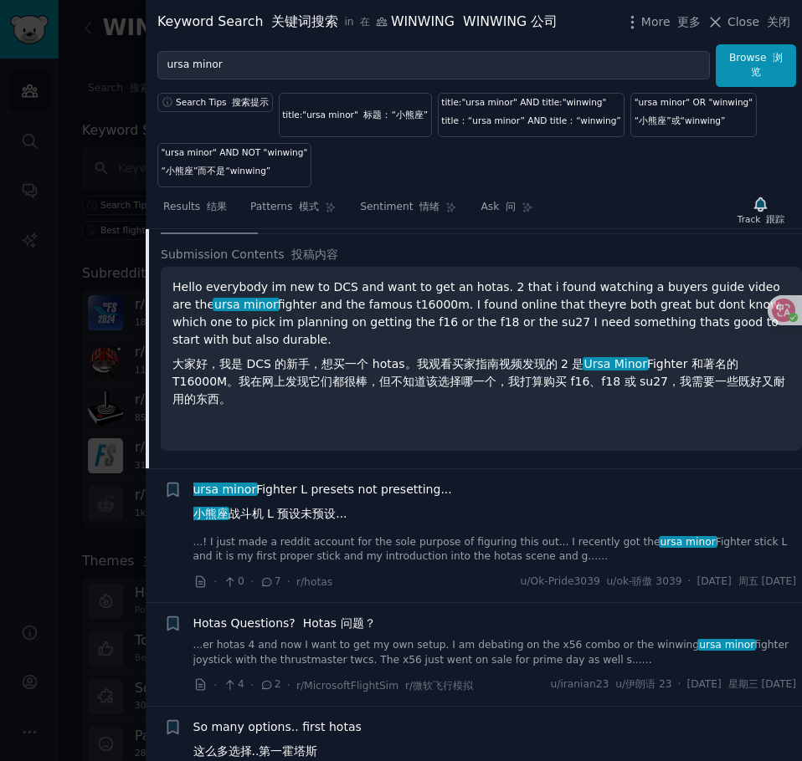
click at [337, 539] on link "...! I just made a reddit account for the sole purpose of figuring this out... …" at bounding box center [494, 549] width 603 height 29
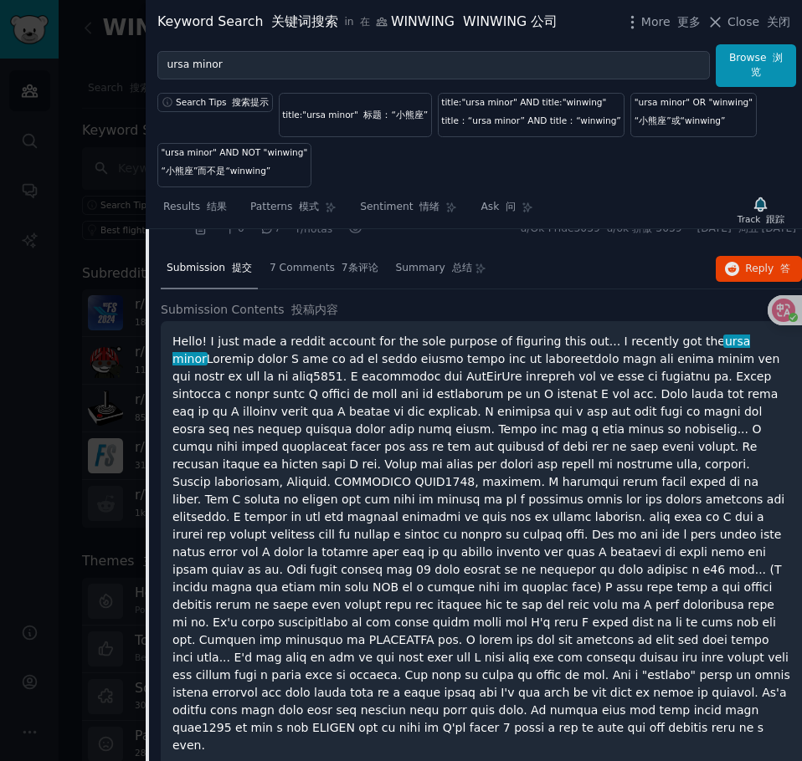
scroll to position [1932, 0]
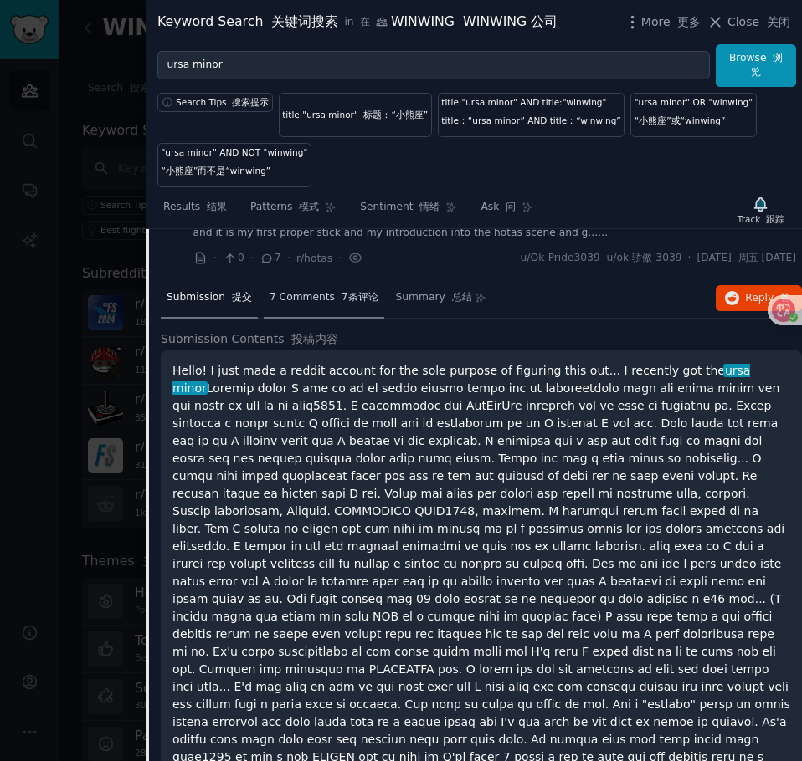
click at [335, 297] on font at bounding box center [338, 297] width 7 height 12
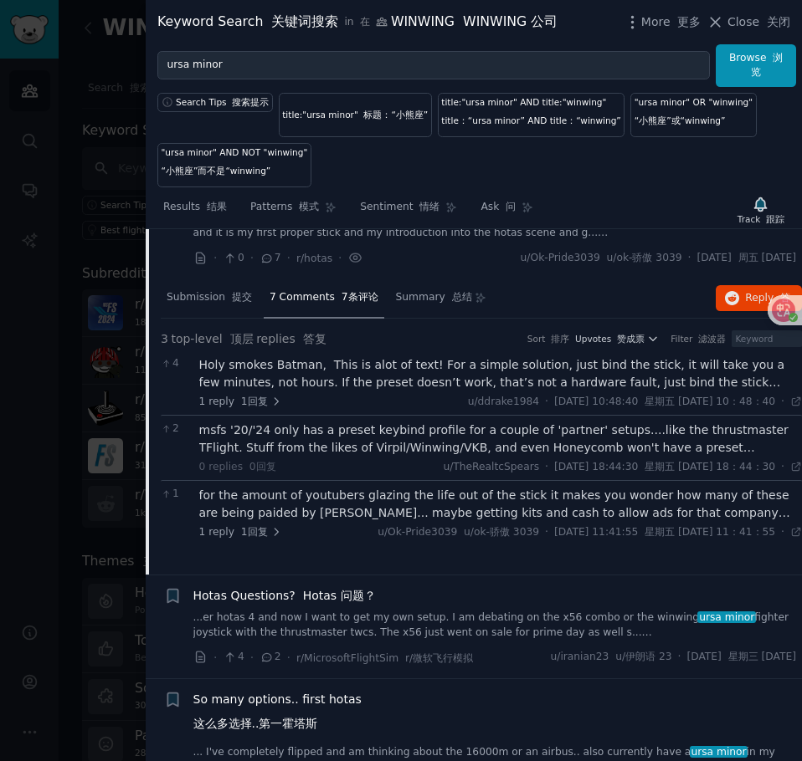
click at [356, 361] on div "Holy smokes Batman, This is alot of text! For a simple solution, just bind the …" at bounding box center [500, 373] width 603 height 35
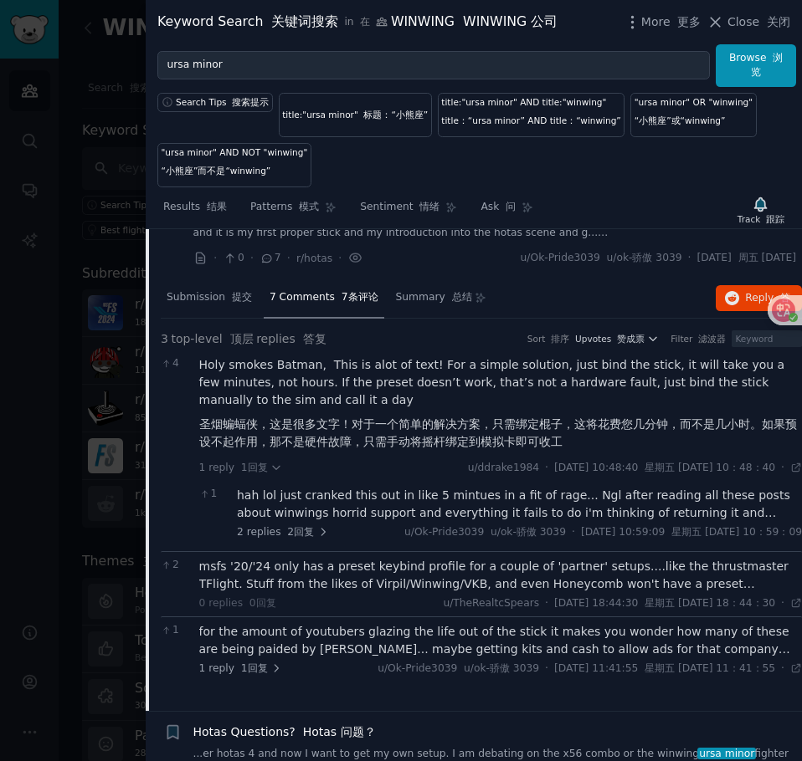
click at [344, 573] on div "msfs '20/'24 only has a preset keybind profile for a couple of 'partner' setups…" at bounding box center [500, 575] width 603 height 35
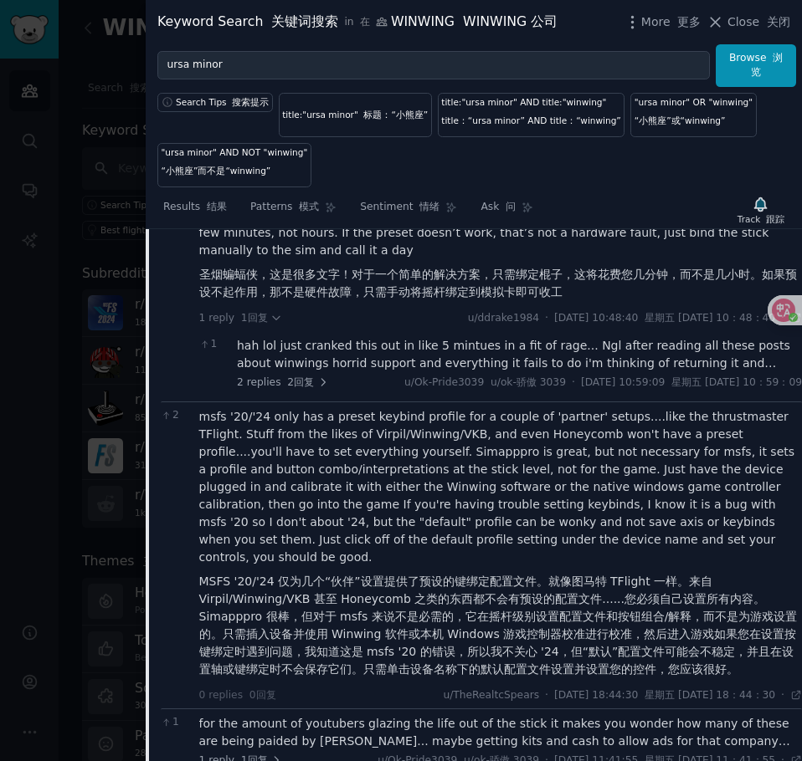
scroll to position [2183, 0]
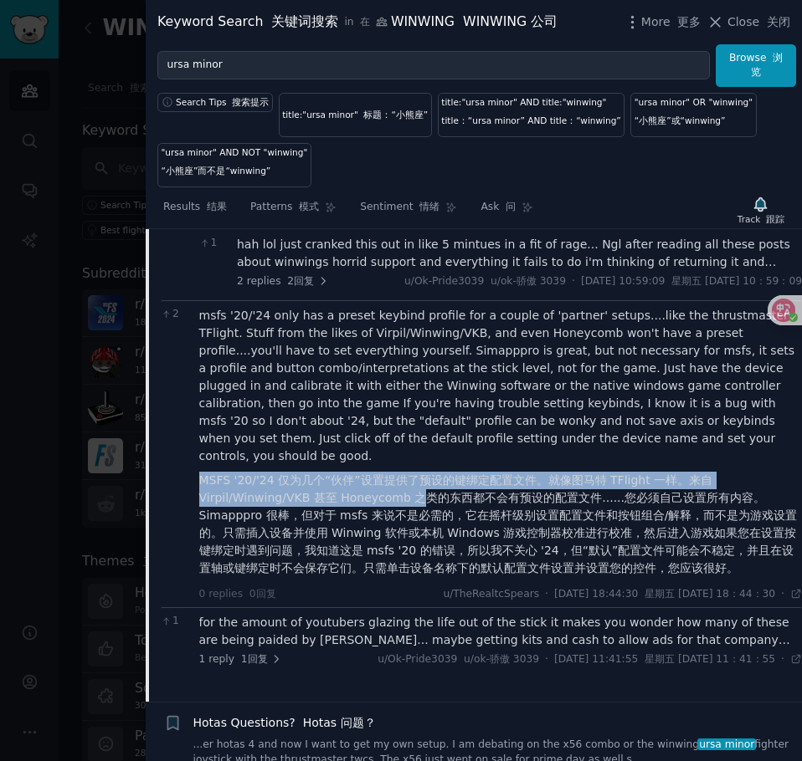
drag, startPoint x: 198, startPoint y: 484, endPoint x: 419, endPoint y: 476, distance: 221.0
click at [419, 476] on font "MSFS '20/'24 仅为几个“伙伴”设置提供了预设的键绑定配置文件。就像图马特 TFlight 一样。来自 Virpil/Winwing/VKB 甚至 …" at bounding box center [498, 524] width 598 height 101
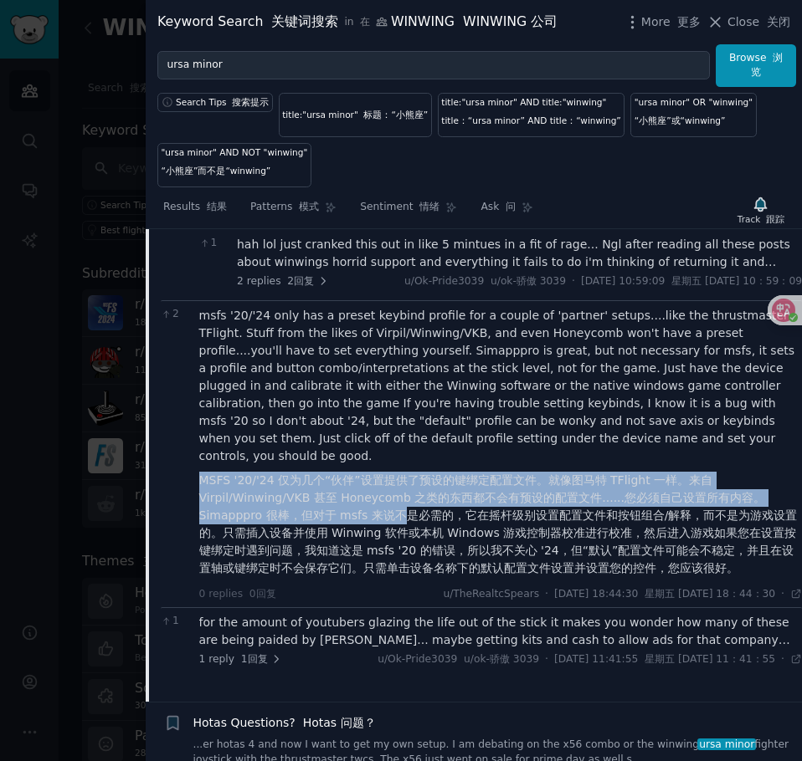
drag, startPoint x: 196, startPoint y: 501, endPoint x: 401, endPoint y: 500, distance: 205.0
click at [401, 500] on div "2 msfs '20/'24 only has a preset keybind profile for a couple of 'partner' setu…" at bounding box center [481, 453] width 641 height 307
click at [401, 500] on font "MSFS '20/'24 仅为几个“伙伴”设置提供了预设的键绑定配置文件。就像图马特 TFlight 一样。来自 Virpil/Winwing/VKB 甚至 …" at bounding box center [498, 524] width 598 height 101
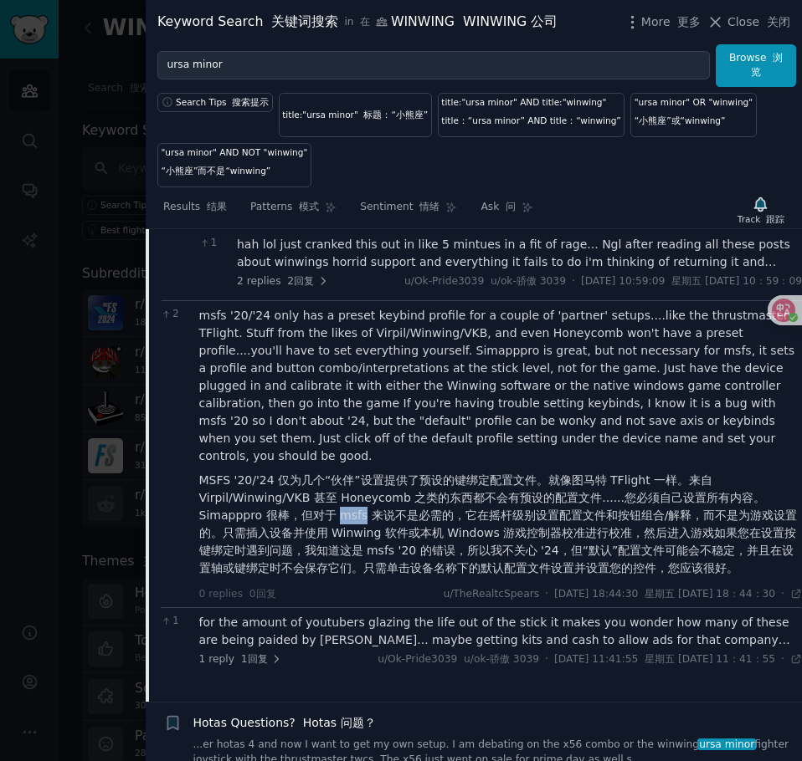
drag, startPoint x: 339, startPoint y: 491, endPoint x: 361, endPoint y: 495, distance: 23.0
click at [361, 495] on font "MSFS '20/'24 仅为几个“伙伴”设置提供了预设的键绑定配置文件。就像图马特 TFlight 一样。来自 Virpil/Winwing/VKB 甚至 …" at bounding box center [498, 524] width 598 height 101
drag, startPoint x: 404, startPoint y: 496, endPoint x: 568, endPoint y: 500, distance: 164.0
click at [568, 500] on font "MSFS '20/'24 仅为几个“伙伴”设置提供了预设的键绑定配置文件。就像图马特 TFlight 一样。来自 Virpil/Winwing/VKB 甚至 …" at bounding box center [498, 524] width 598 height 101
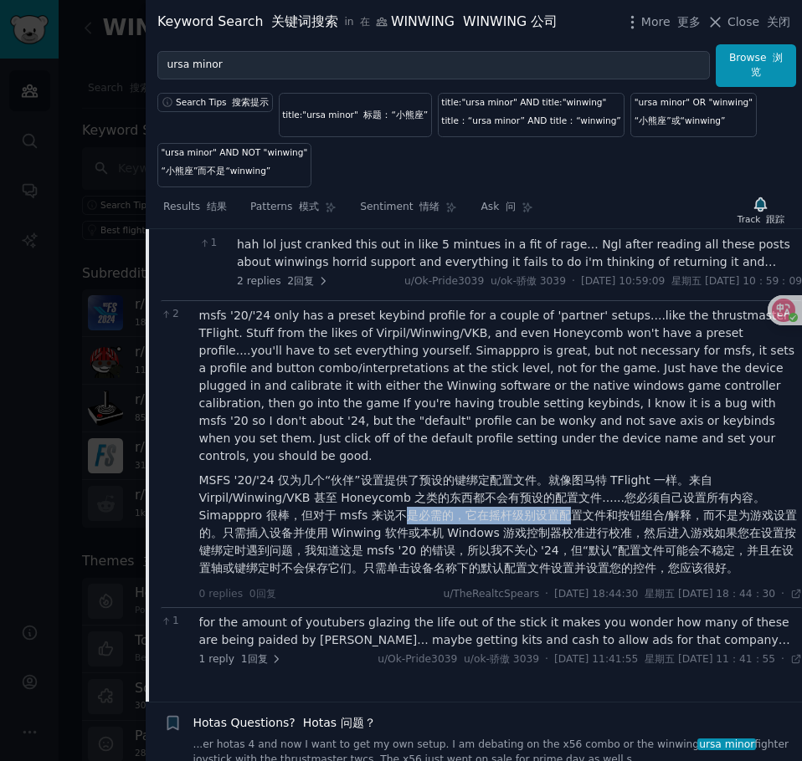
click at [568, 500] on font "MSFS '20/'24 仅为几个“伙伴”设置提供了预设的键绑定配置文件。就像图马特 TFlight 一样。来自 Virpil/Winwing/VKB 甚至 …" at bounding box center [498, 524] width 598 height 101
click at [693, 496] on font "MSFS '20/'24 仅为几个“伙伴”设置提供了预设的键绑定配置文件。就像图马特 TFlight 一样。来自 Virpil/Winwing/VKB 甚至 …" at bounding box center [498, 524] width 598 height 101
click at [298, 653] on div "1 reply 1回复 u/Ok-Pride3039 u/ok-骄傲 3039 · [DATE] 11:41:55 星期五 [DATE] 11：41：55 […" at bounding box center [500, 660] width 603 height 15
click at [318, 617] on div "for the amount of youtubers glazing the life out of the stick it makes you wond…" at bounding box center [500, 631] width 603 height 35
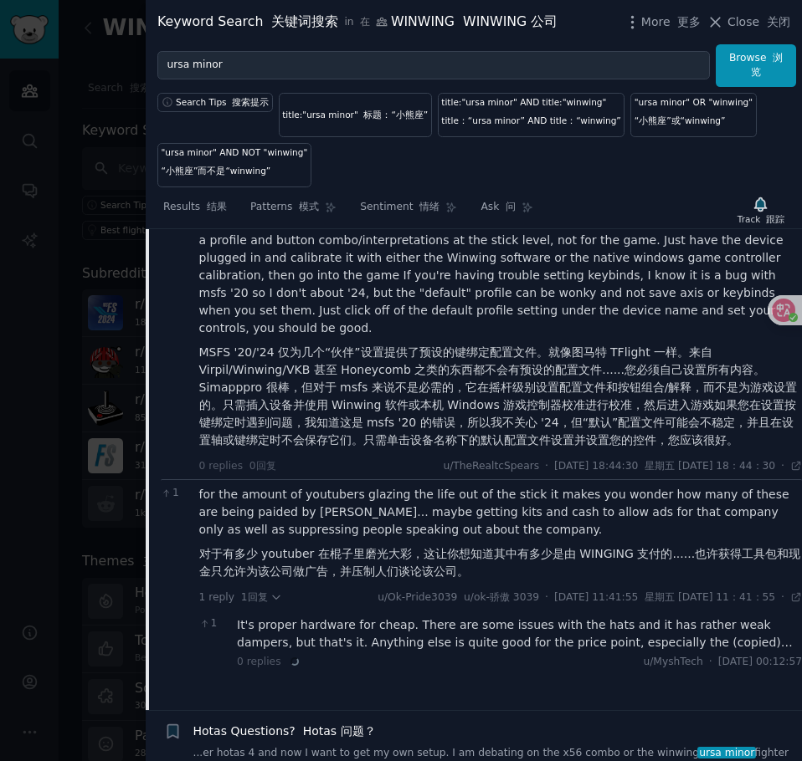
scroll to position [2350, 0]
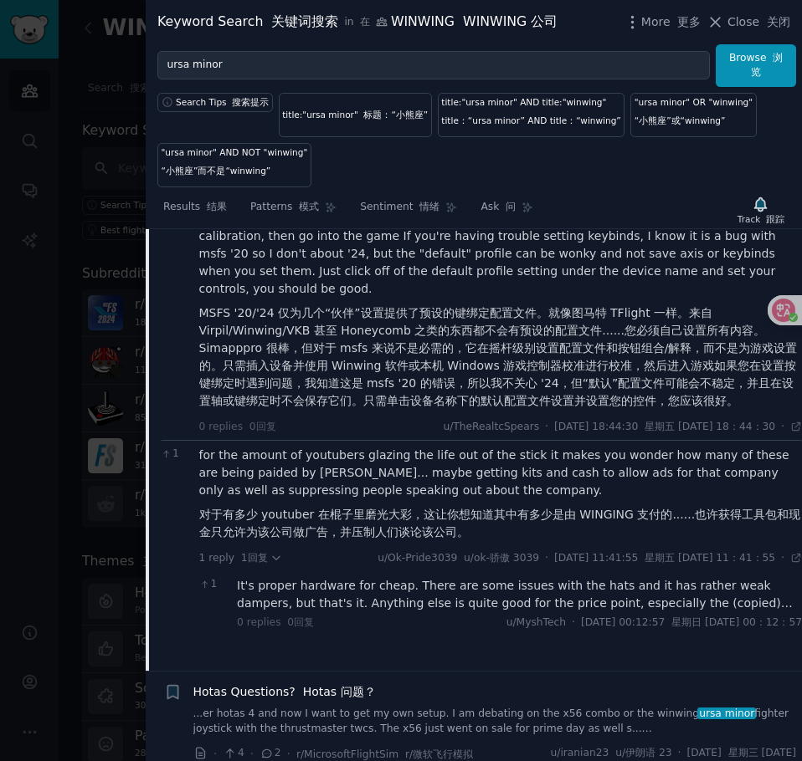
click at [323, 577] on div "It's proper hardware for cheap. There are some issues with the hats and it has …" at bounding box center [519, 594] width 565 height 35
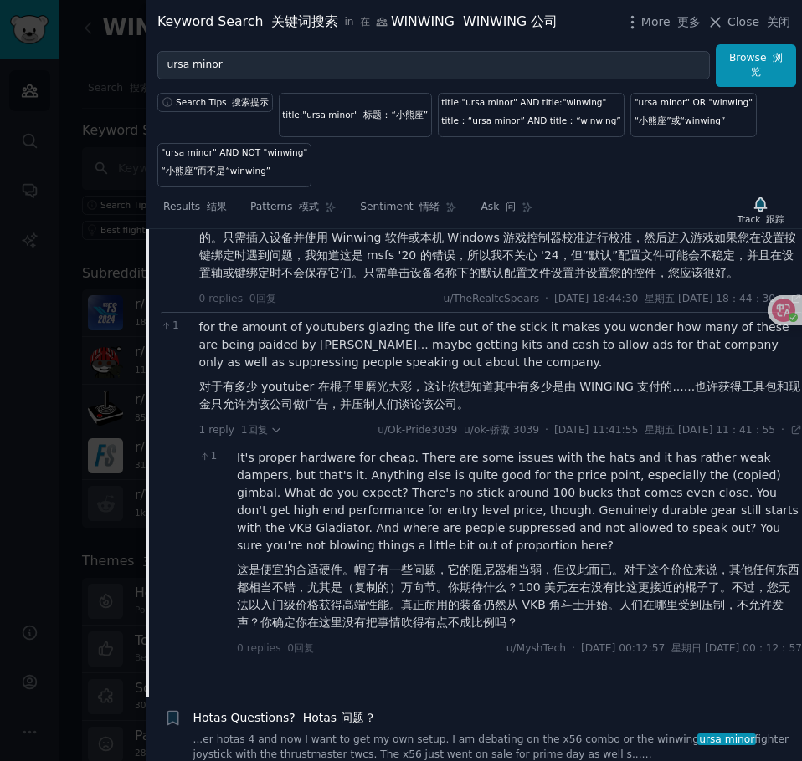
scroll to position [2434, 0]
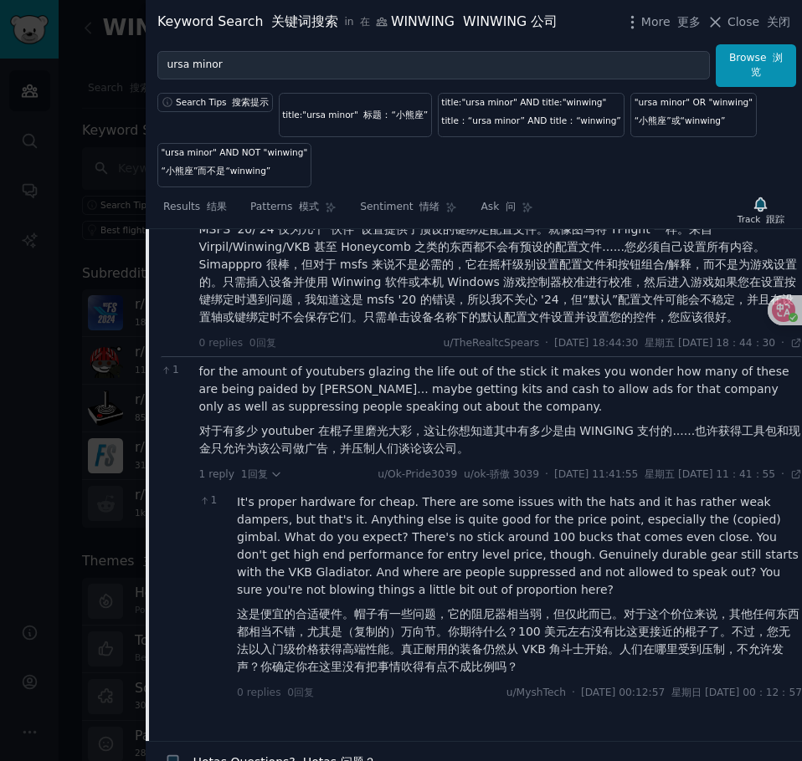
click at [662, 162] on div "Search Tips 搜索提示 title:"ursa minor" 标题：“小熊座” title:"ursa minor" AND title:"winw…" at bounding box center [474, 137] width 656 height 100
click at [742, 167] on div "Search Tips 搜索提示 title:"ursa minor" 标题：“小熊座” title:"ursa minor" AND title:"winw…" at bounding box center [474, 137] width 656 height 100
click at [756, 161] on div "Search Tips 搜索提示 title:"ursa minor" 标题：“小熊座” title:"ursa minor" AND title:"winw…" at bounding box center [474, 137] width 656 height 100
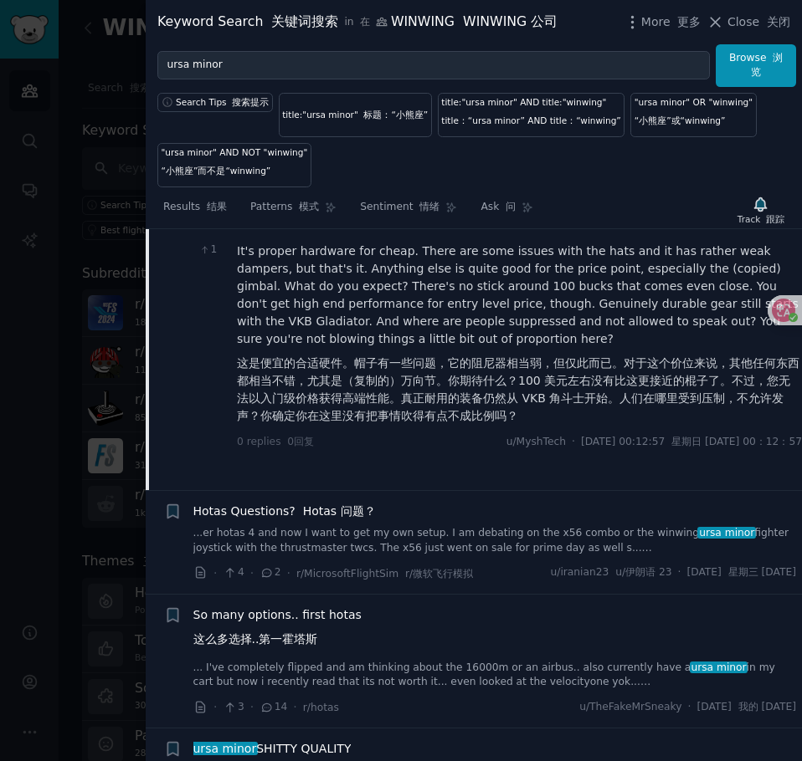
click at [642, 530] on link "...er hotas 4 and now I want to get my own setup. I am debating on the x56 comb…" at bounding box center [494, 540] width 603 height 29
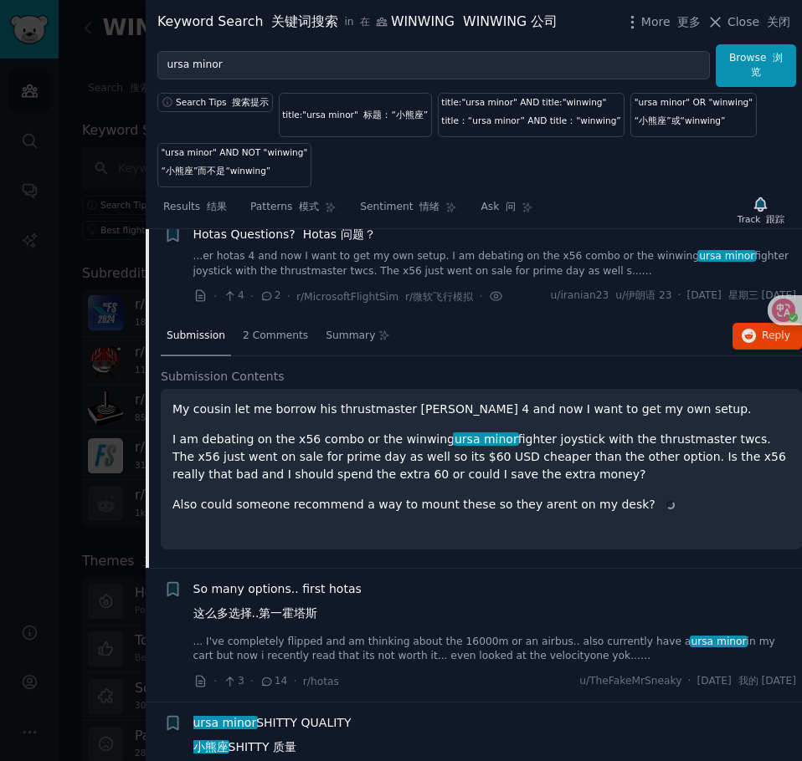
scroll to position [1983, 0]
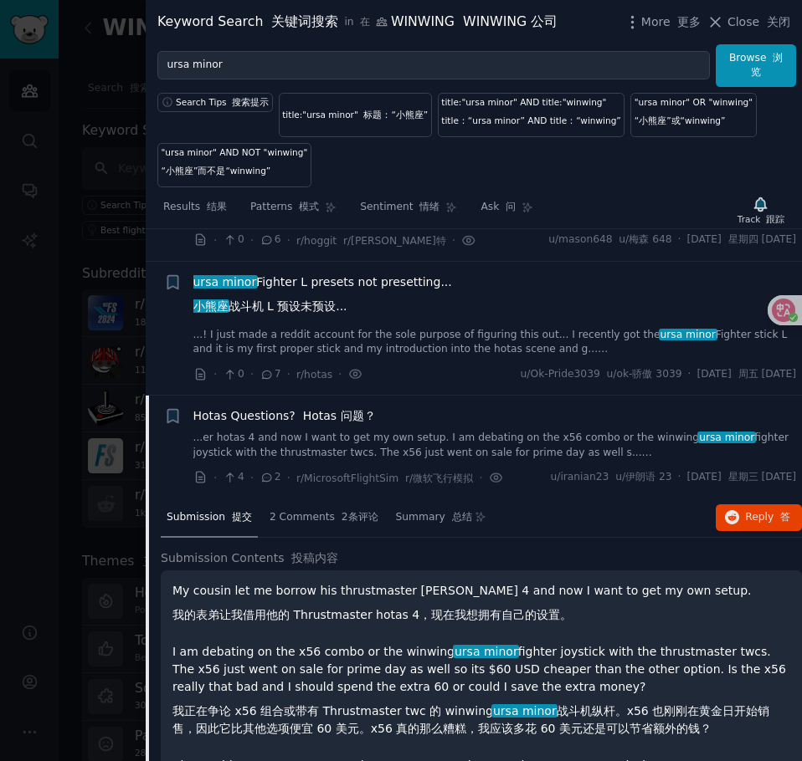
click at [511, 454] on link "...er hotas 4 and now I want to get my own setup. I am debating on the x56 comb…" at bounding box center [494, 445] width 603 height 29
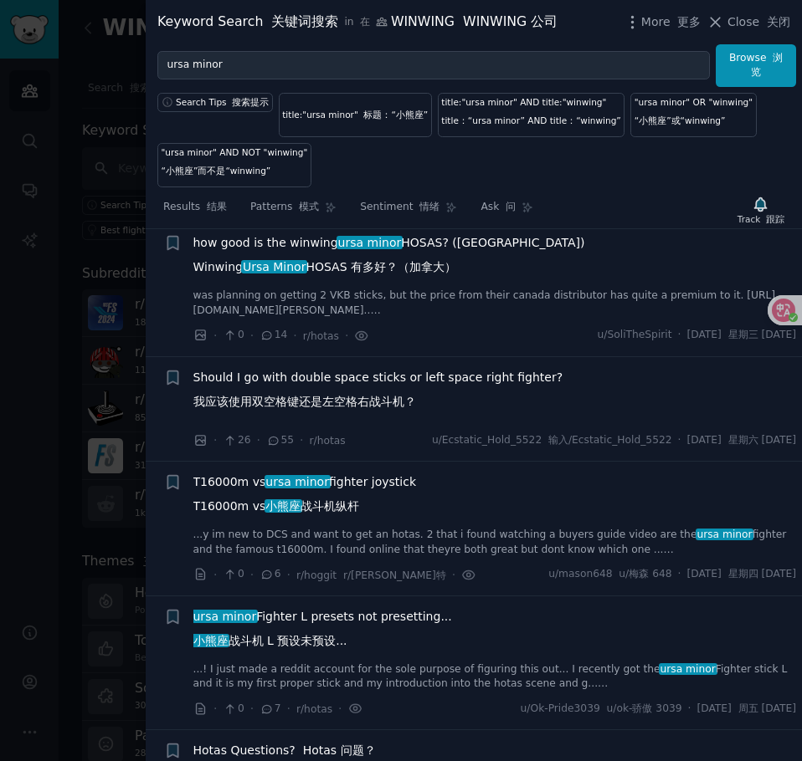
scroll to position [1565, 0]
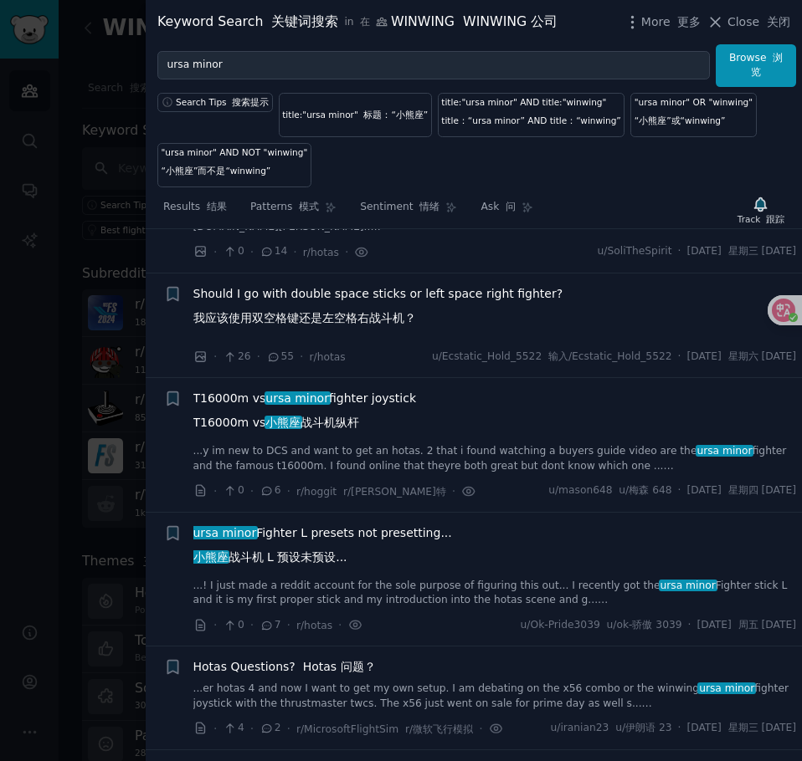
click at [423, 583] on link "...! I just made a reddit account for the sole purpose of figuring this out... …" at bounding box center [494, 593] width 603 height 29
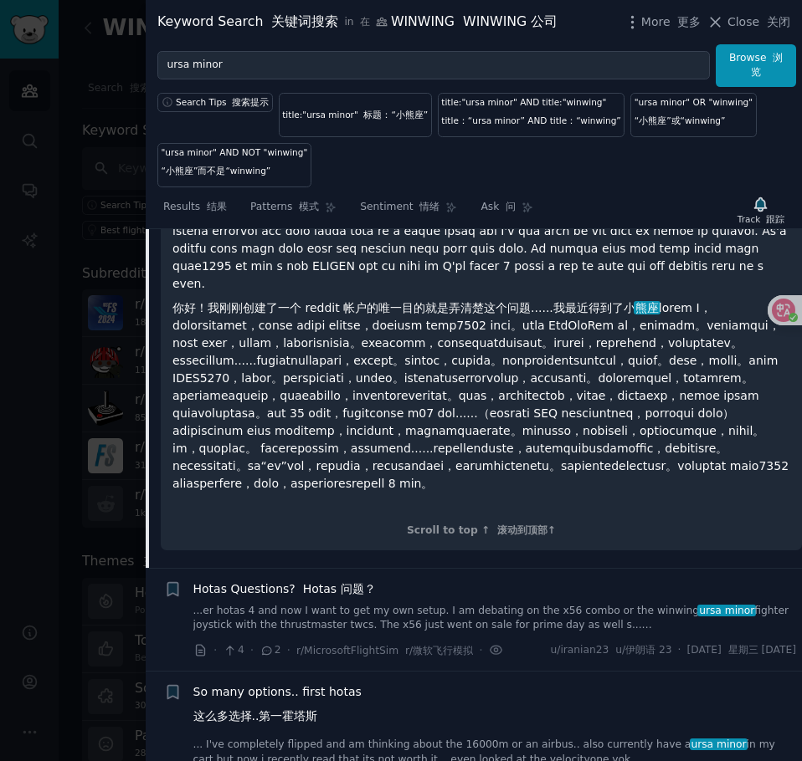
scroll to position [2518, 0]
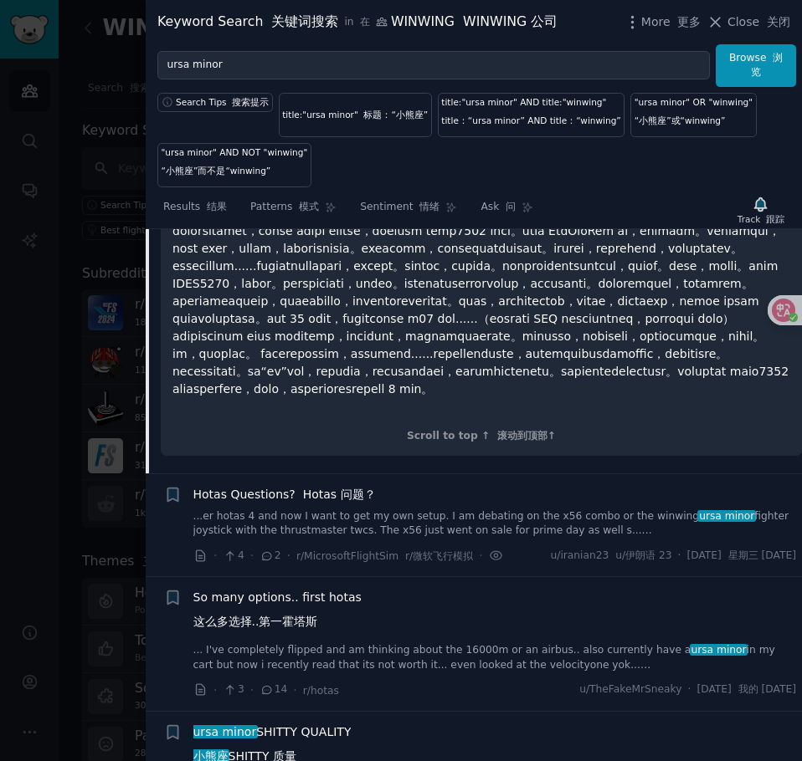
click at [304, 539] on link "...er hotas 4 and now I want to get my own setup. I am debating on the x56 comb…" at bounding box center [494, 524] width 603 height 29
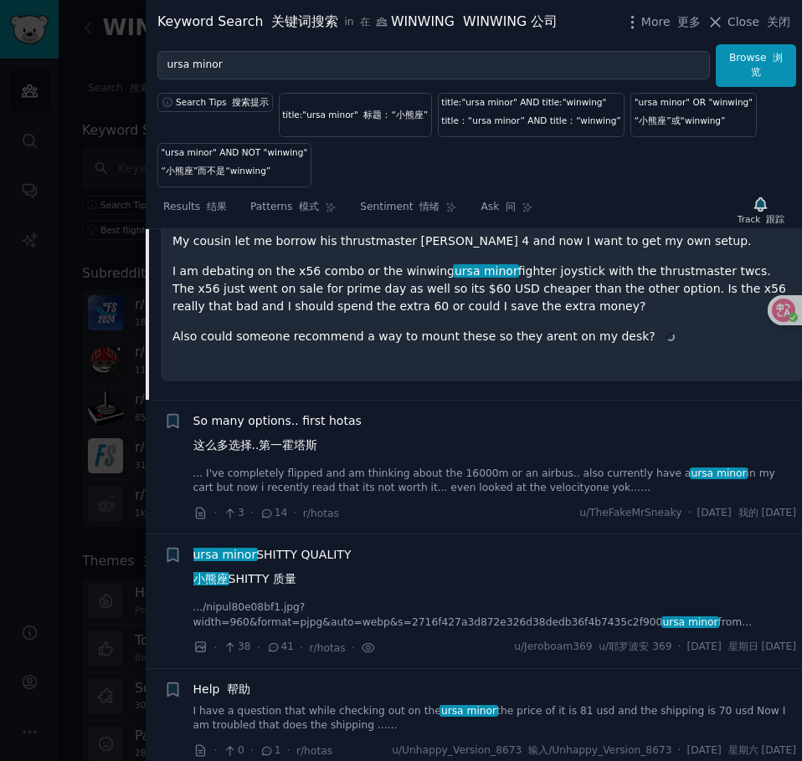
scroll to position [1983, 0]
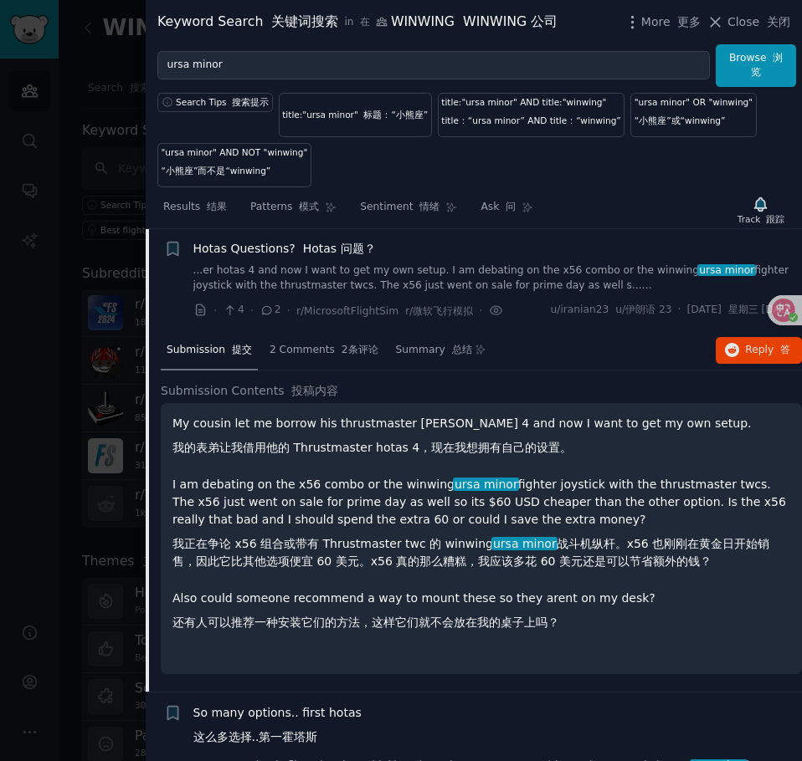
click at [417, 280] on link "...er hotas 4 and now I want to get my own setup. I am debating on the x56 comb…" at bounding box center [494, 278] width 603 height 29
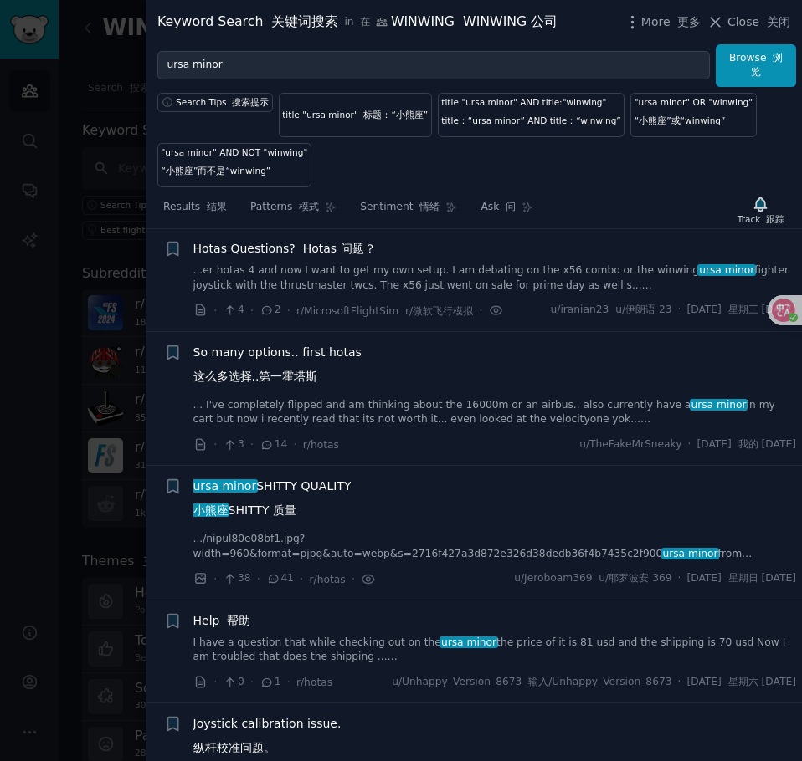
click at [417, 280] on link "...er hotas 4 and now I want to get my own setup. I am debating on the x56 comb…" at bounding box center [494, 278] width 603 height 29
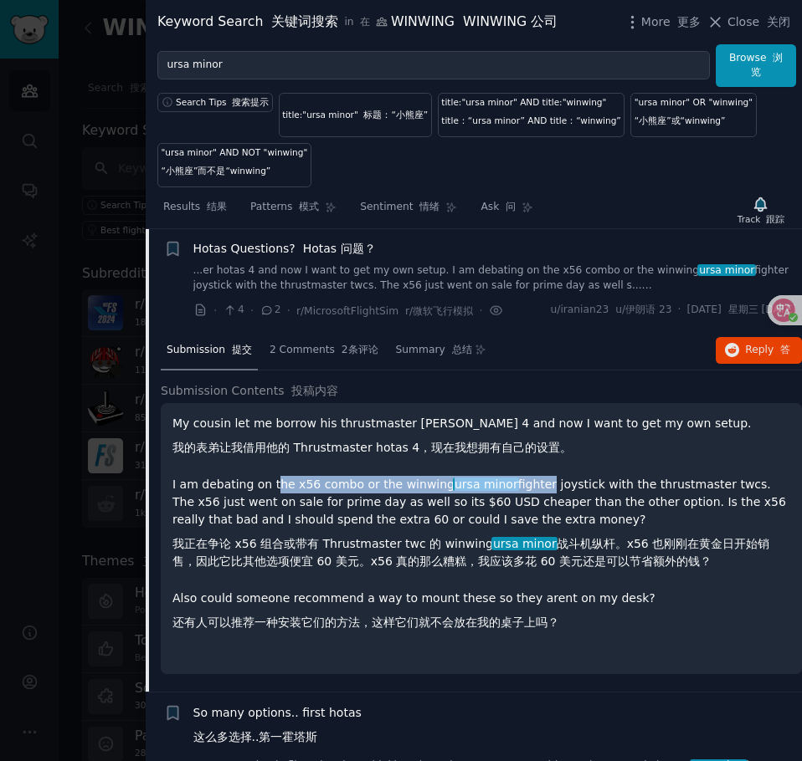
drag, startPoint x: 279, startPoint y: 482, endPoint x: 556, endPoint y: 489, distance: 277.9
click at [556, 489] on p "I am debating on the x56 combo or the winwing ursa minor fighter joystick with …" at bounding box center [480, 526] width 617 height 101
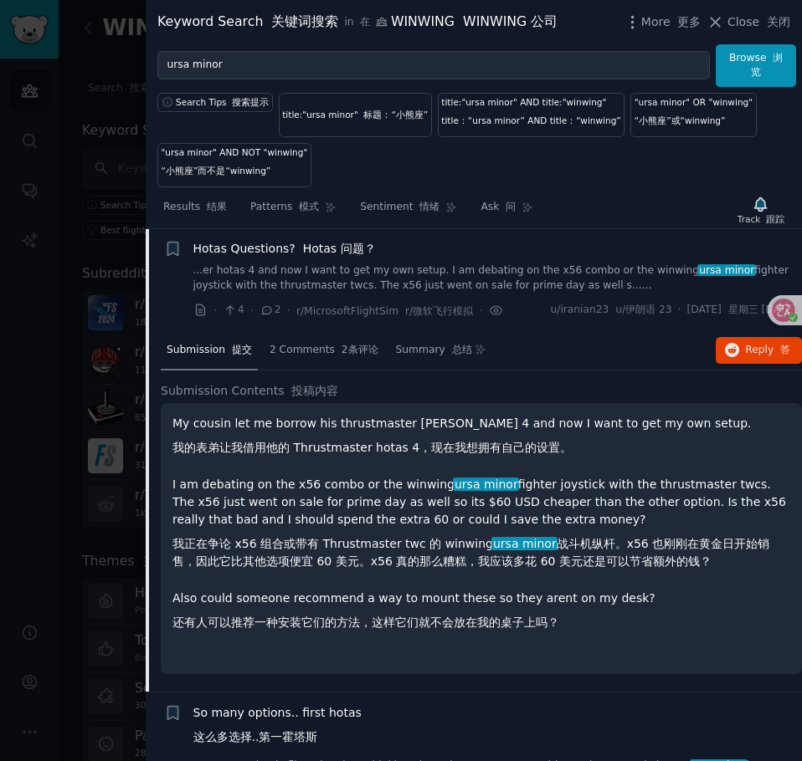
click at [678, 490] on p "I am debating on the x56 combo or the winwing ursa minor fighter joystick with …" at bounding box center [480, 526] width 617 height 101
click at [334, 363] on div "2 Comments 2条评论" at bounding box center [324, 351] width 120 height 40
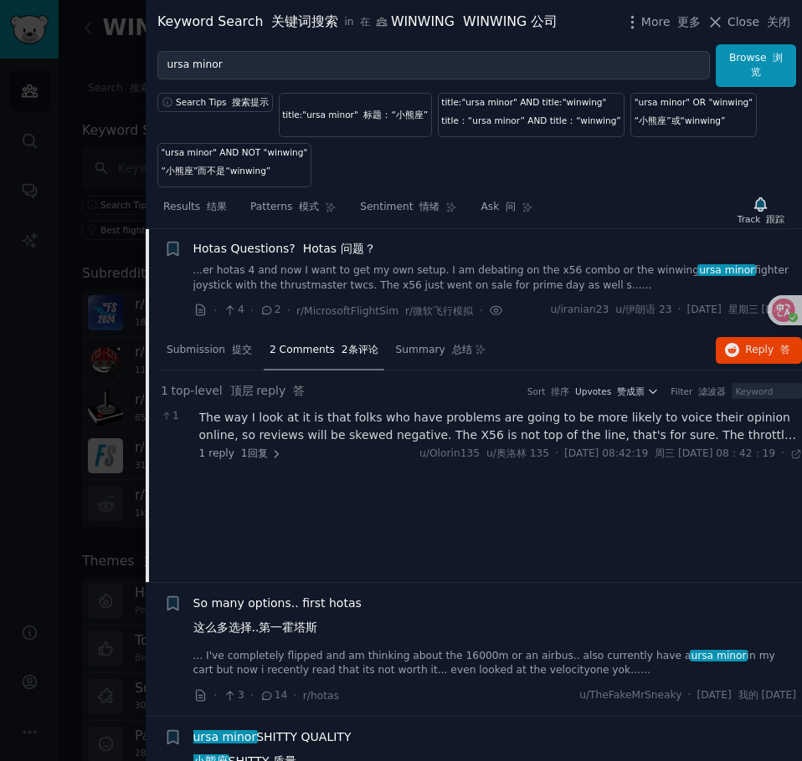
click at [357, 424] on div "The way I look at it is that folks who have problems are going to be more likel…" at bounding box center [500, 426] width 603 height 35
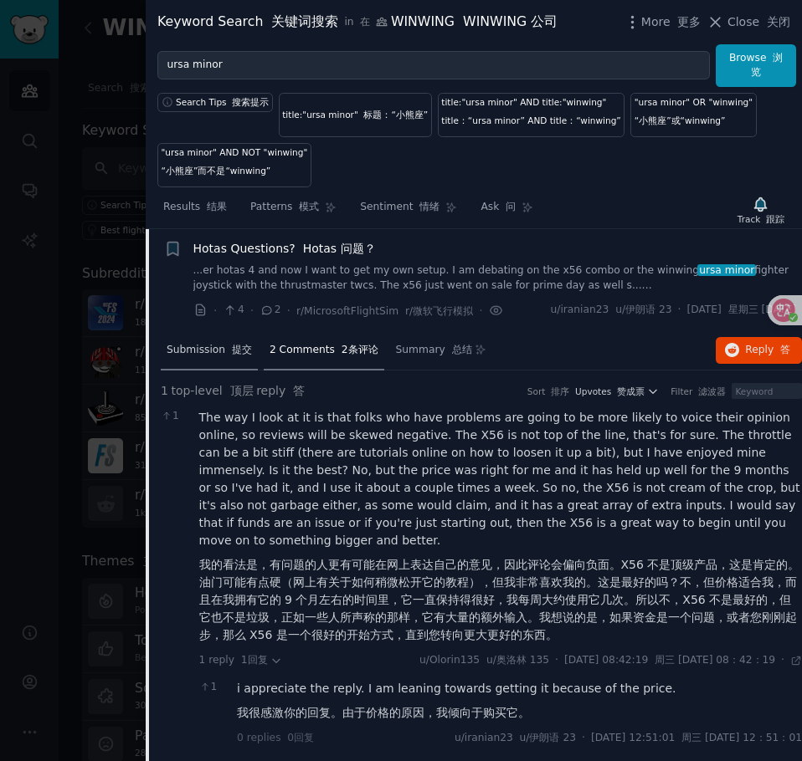
click at [225, 351] on font at bounding box center [228, 350] width 7 height 12
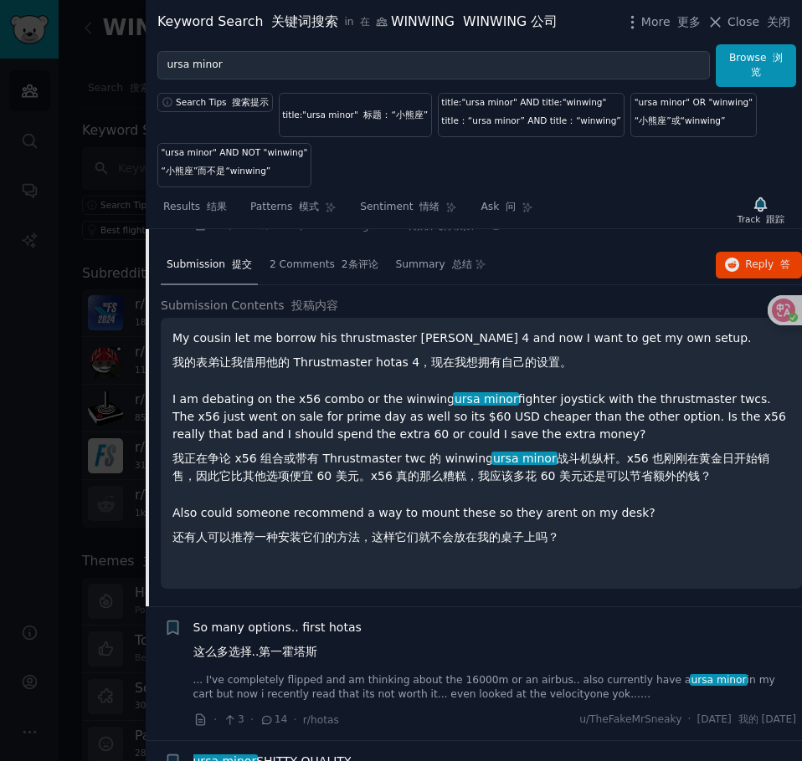
scroll to position [2150, 0]
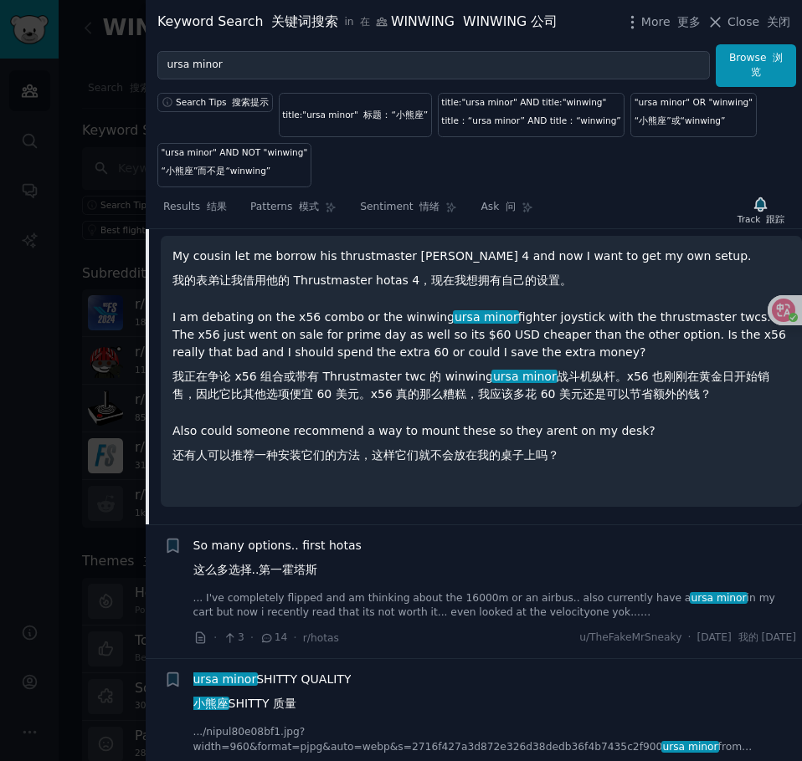
click at [315, 573] on font "这么多选择..第一霍塔斯" at bounding box center [255, 569] width 125 height 13
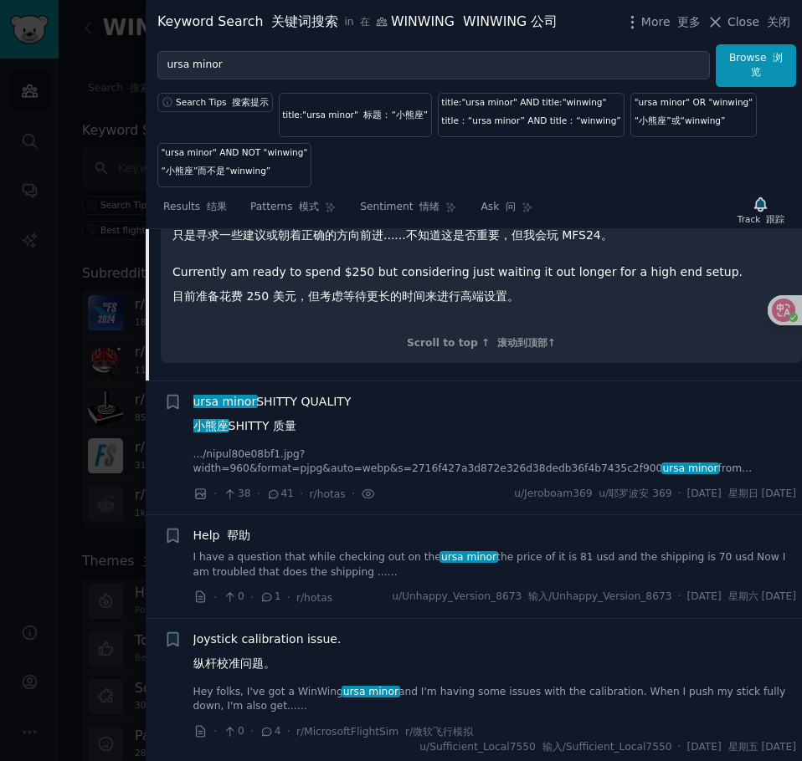
scroll to position [2755, 0]
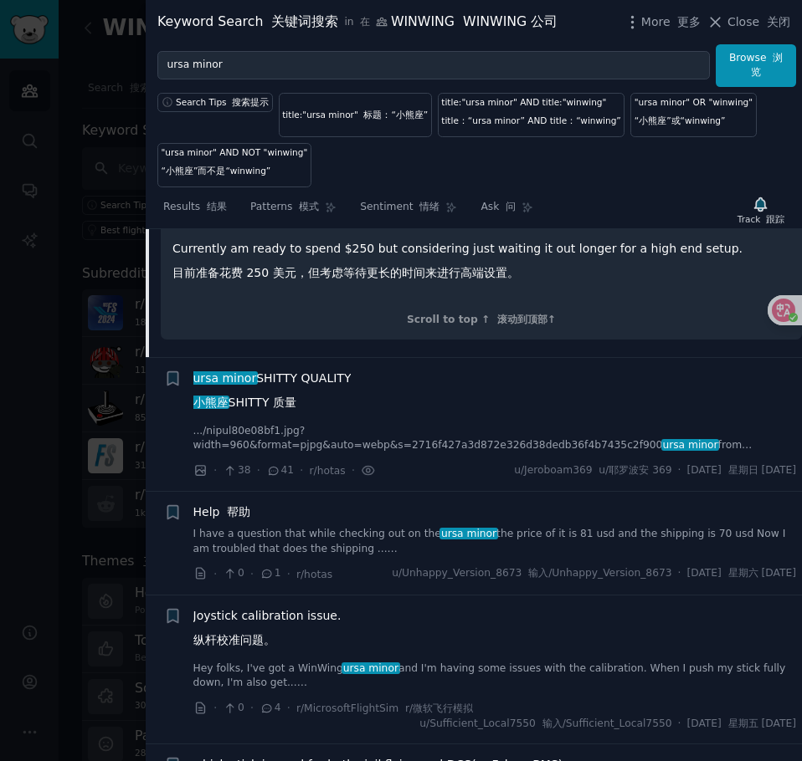
click at [389, 527] on link "I have a question that while checking out on the ursa minor the price of it is …" at bounding box center [494, 541] width 603 height 29
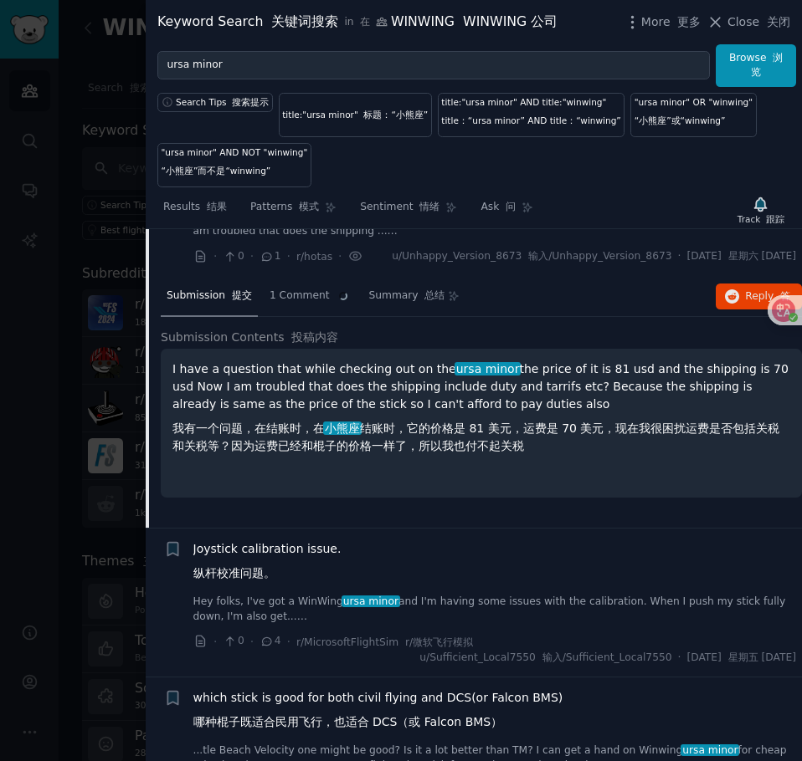
scroll to position [2438, 0]
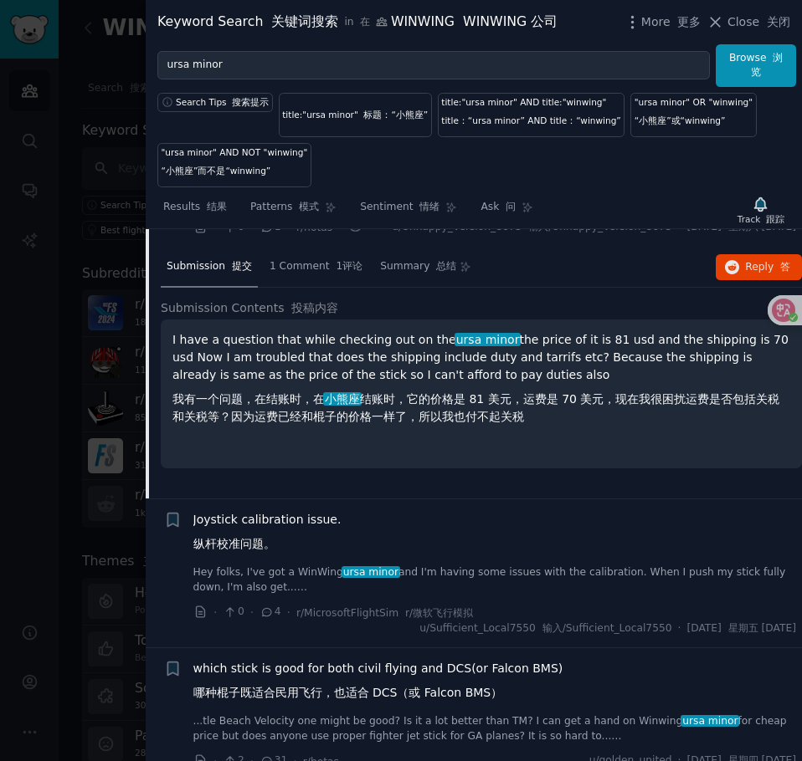
click at [108, 103] on div at bounding box center [401, 380] width 802 height 761
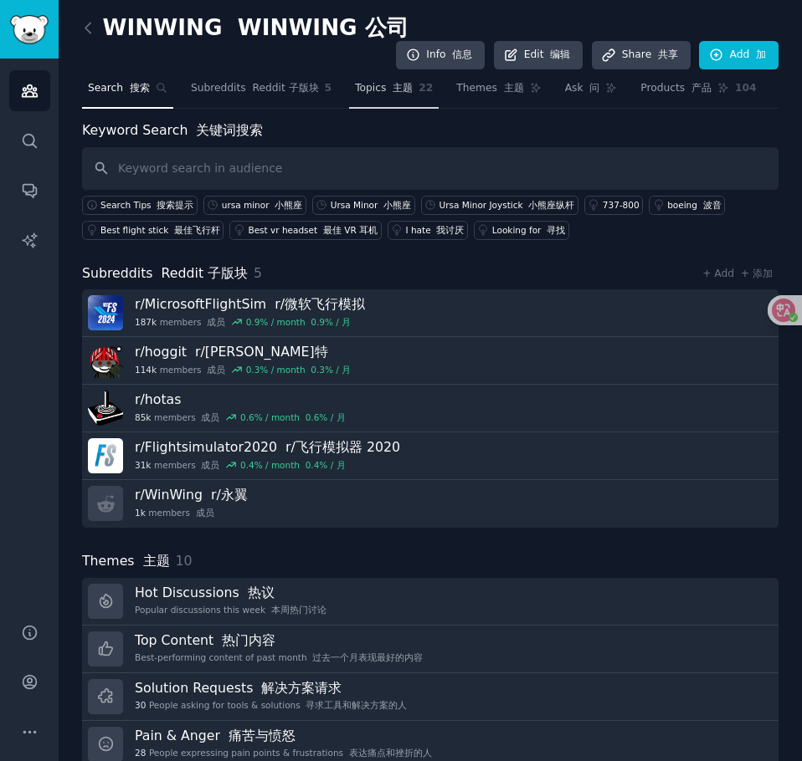
click at [403, 89] on font "主题" at bounding box center [402, 88] width 20 height 12
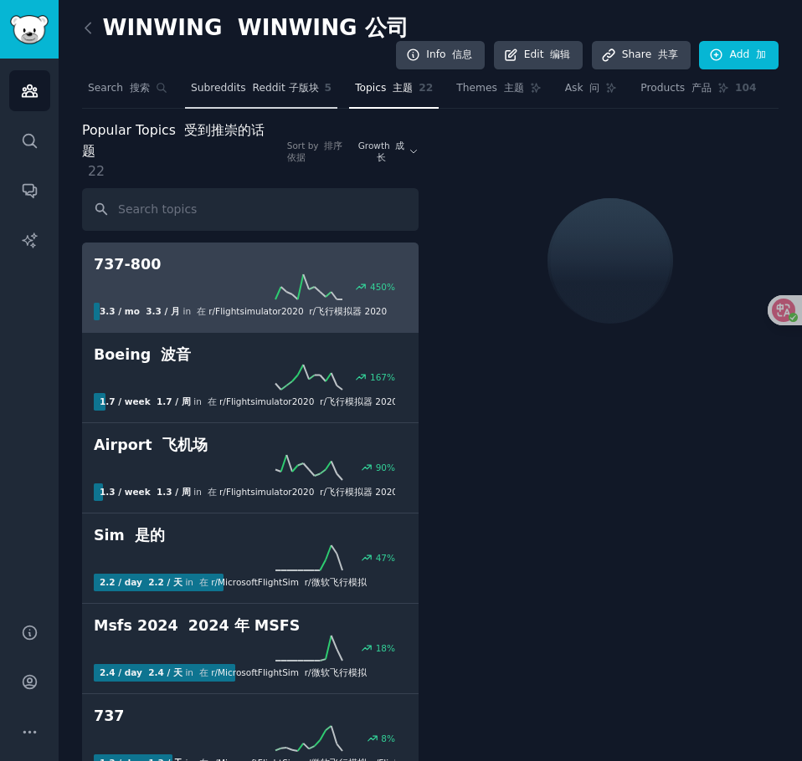
click at [294, 97] on link "Subreddits Reddit 子版块 5" at bounding box center [261, 92] width 152 height 34
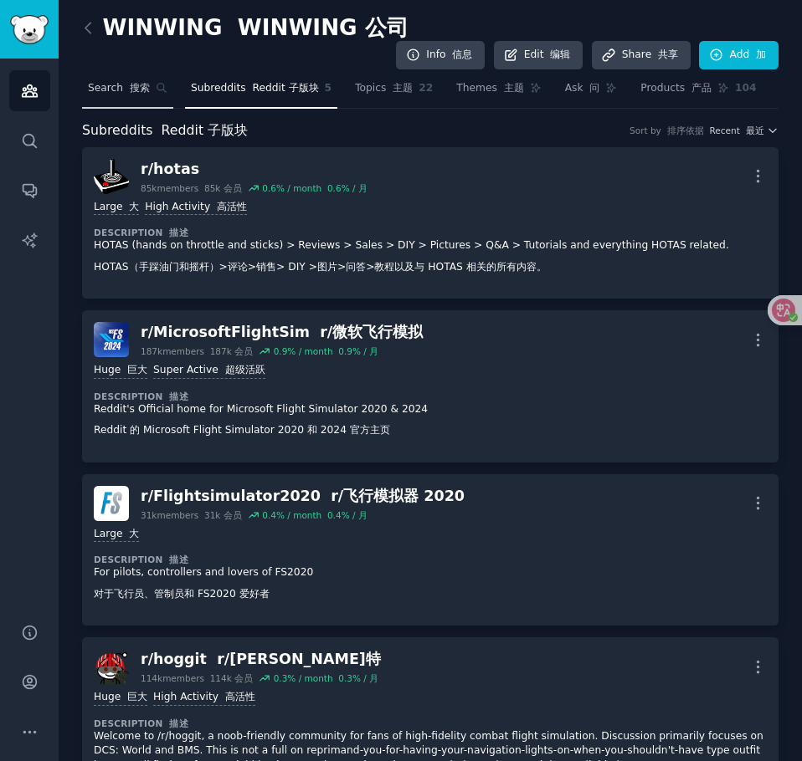
click at [115, 102] on link "Search 搜索" at bounding box center [127, 92] width 91 height 34
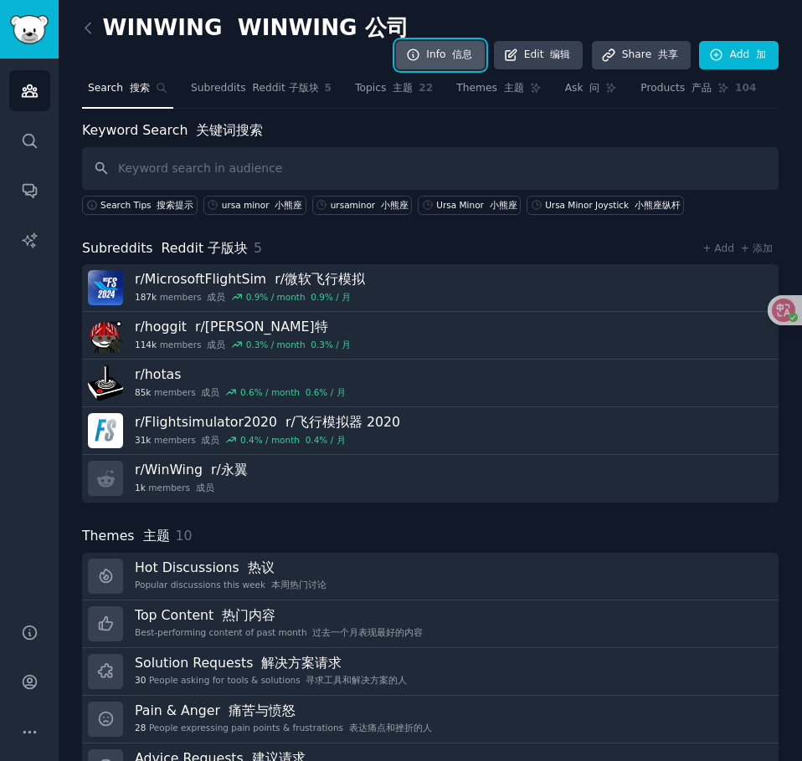
click at [466, 59] on font "信息" at bounding box center [462, 55] width 20 height 12
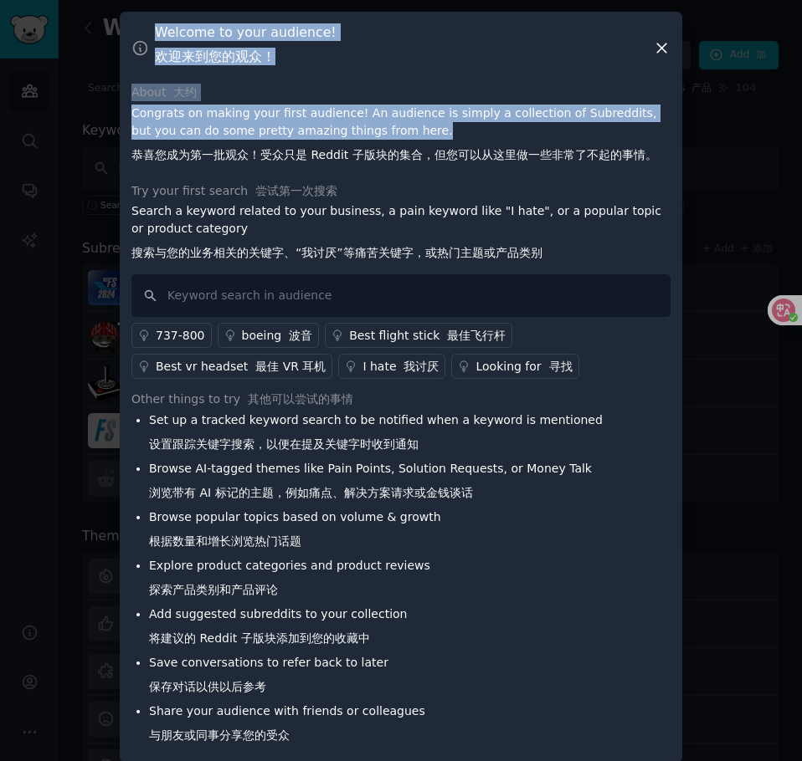
drag, startPoint x: 413, startPoint y: 131, endPoint x: 114, endPoint y: 136, distance: 299.6
click at [114, 136] on div "​ Welcome to your audience! 欢迎来到您的观众！ About 大约 Congrats on making your first au…" at bounding box center [401, 387] width 790 height 775
drag, startPoint x: 198, startPoint y: 123, endPoint x: 303, endPoint y: 126, distance: 104.6
click at [198, 123] on p "Congrats on making your first audience! An audience is simply a collection of S…" at bounding box center [400, 138] width 539 height 66
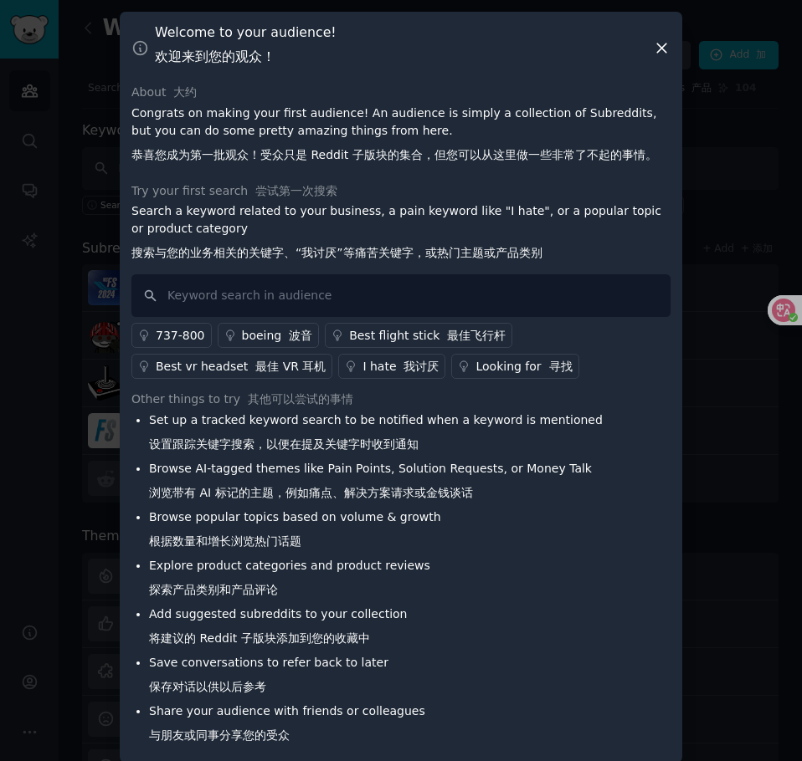
click at [663, 41] on icon at bounding box center [662, 48] width 18 height 18
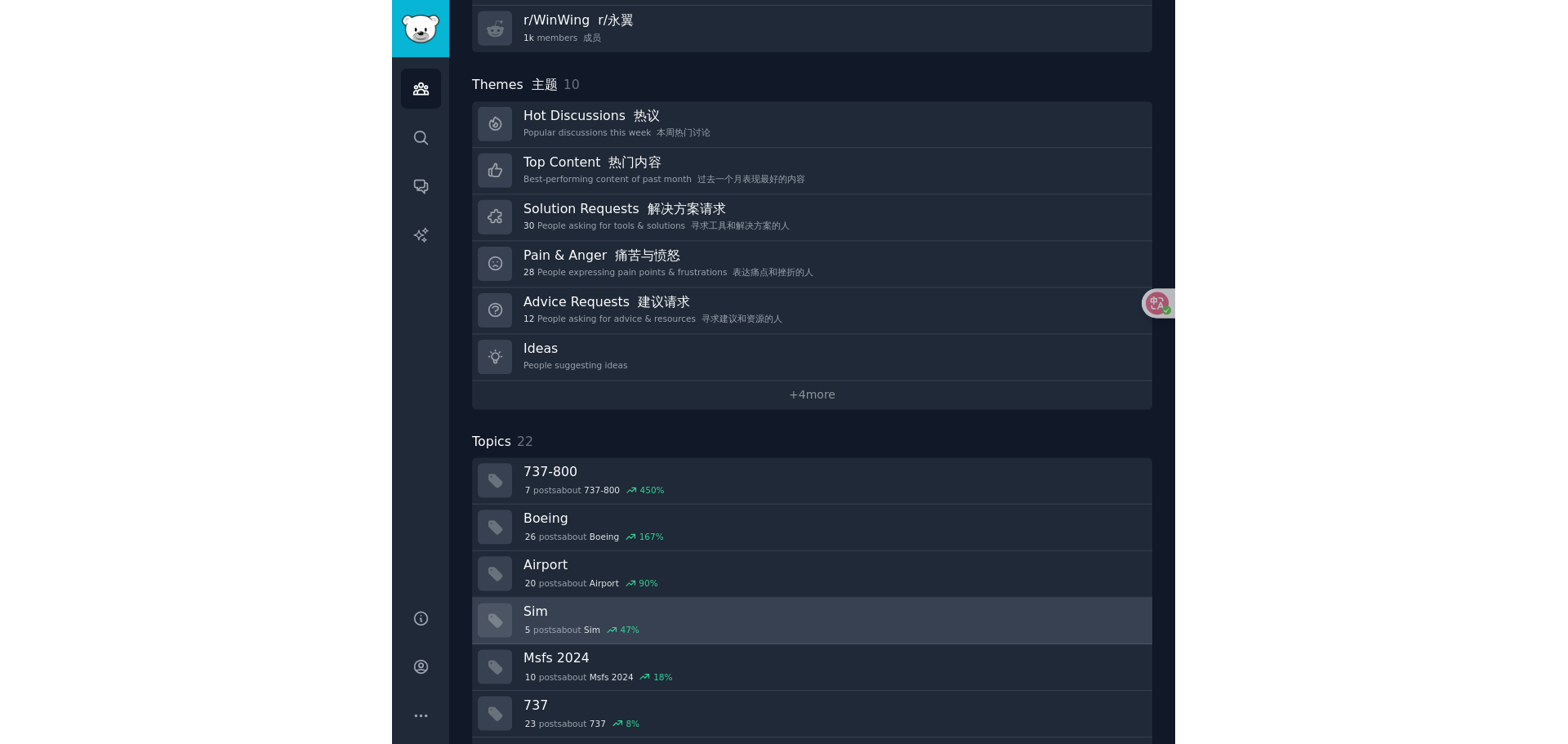
scroll to position [483, 0]
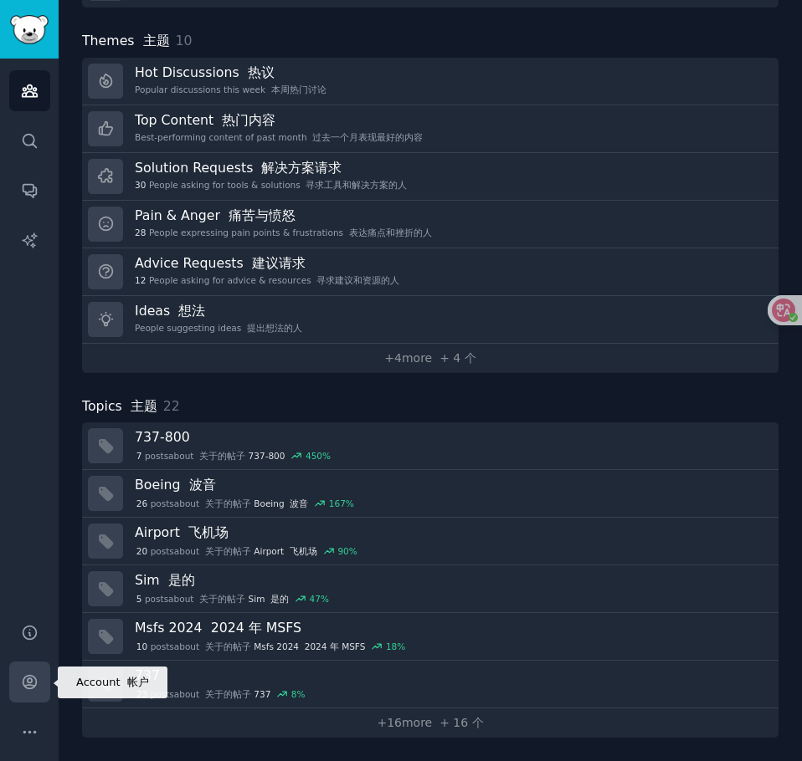
click at [30, 700] on link "Account" at bounding box center [29, 682] width 41 height 41
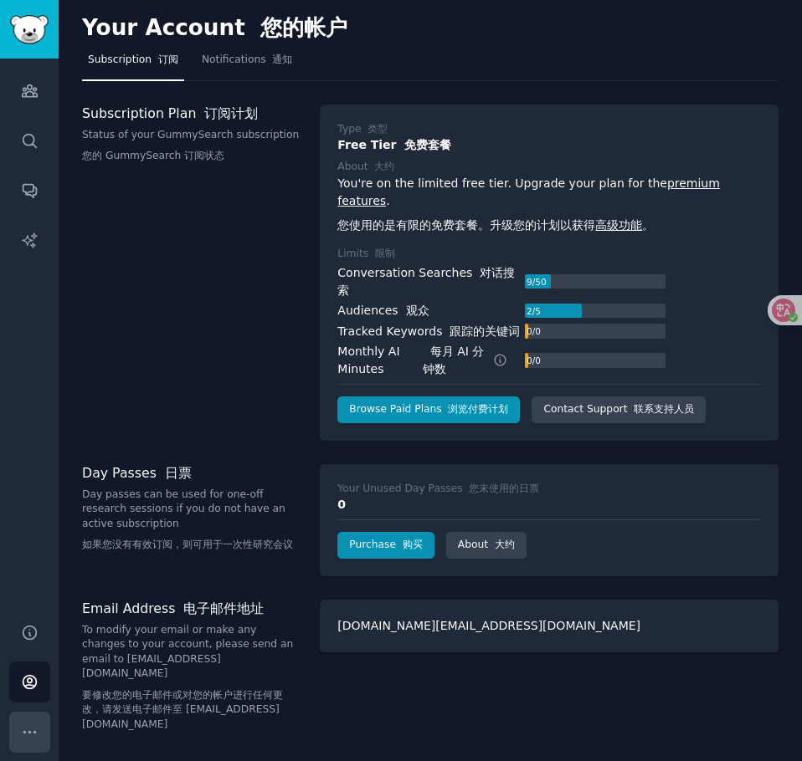
click at [30, 728] on icon "Sidebar" at bounding box center [30, 733] width 18 height 18
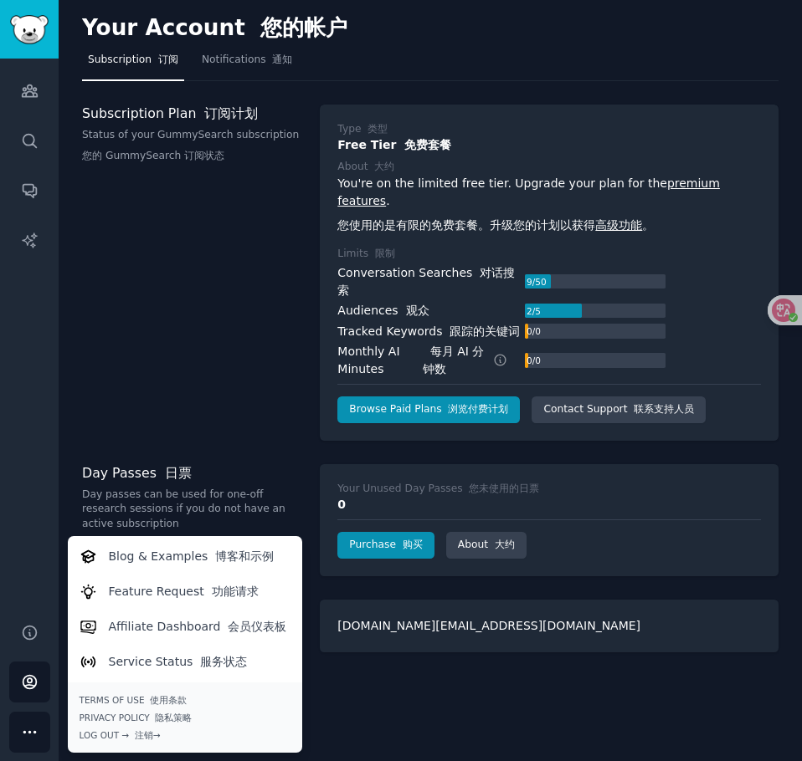
click at [18, 346] on div "Audiences Search Conversations AI Reports" at bounding box center [29, 331] width 59 height 545
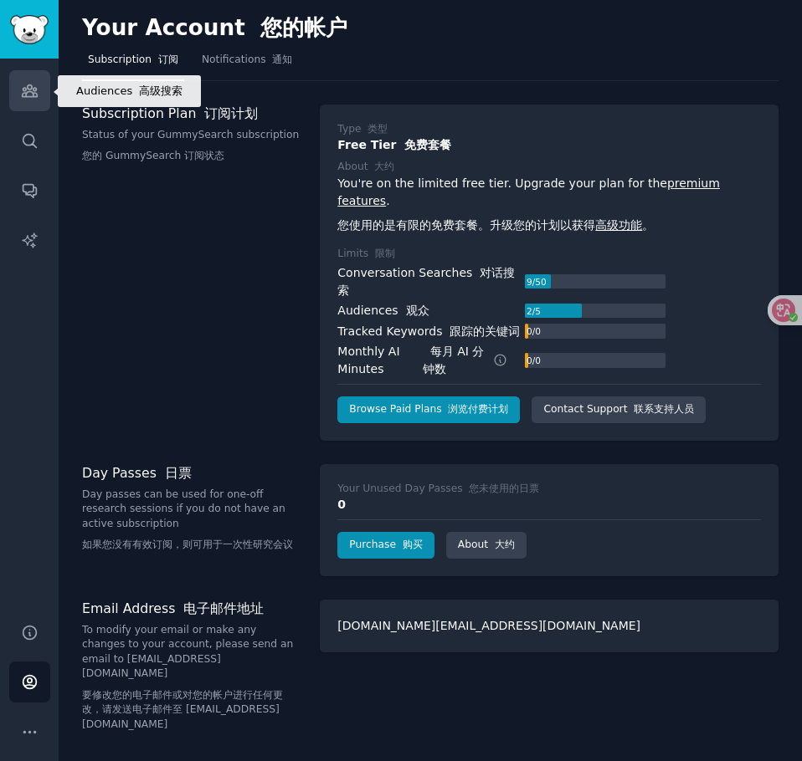
click at [17, 103] on link "Audiences" at bounding box center [29, 90] width 41 height 41
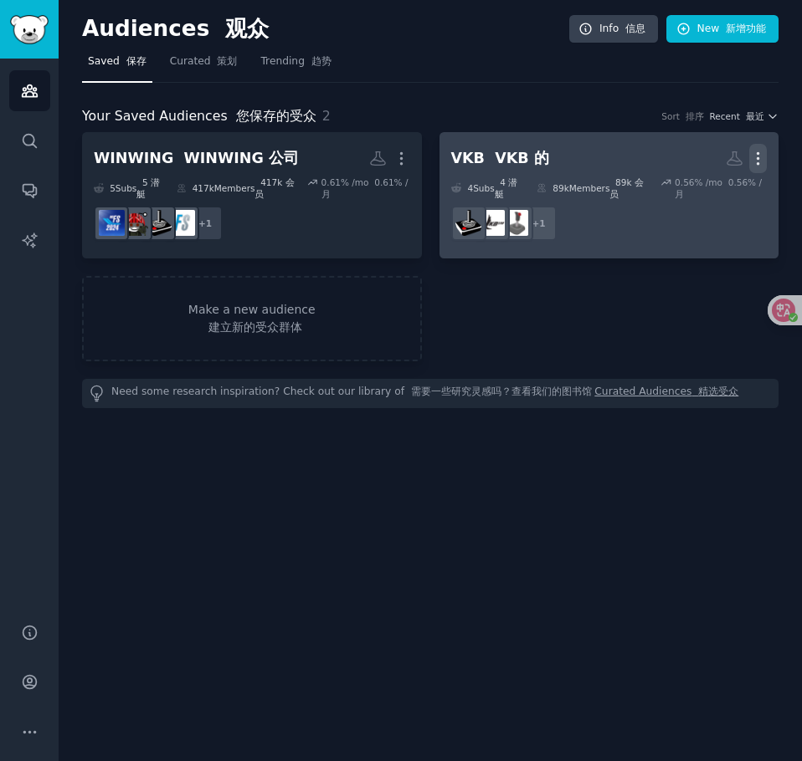
click at [759, 153] on icon "button" at bounding box center [758, 159] width 2 height 12
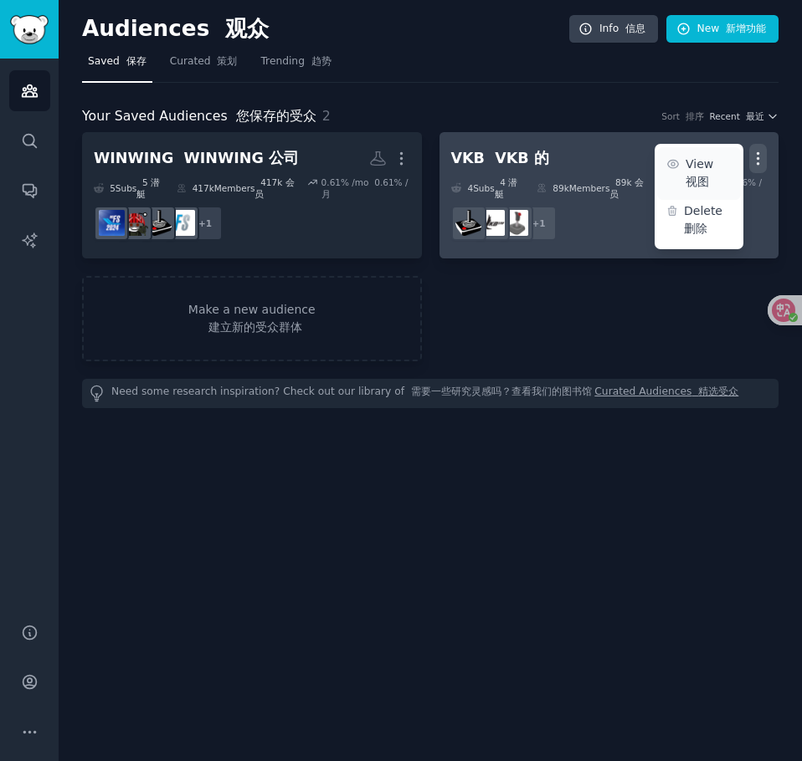
click at [708, 175] on font "视图" at bounding box center [696, 181] width 23 height 13
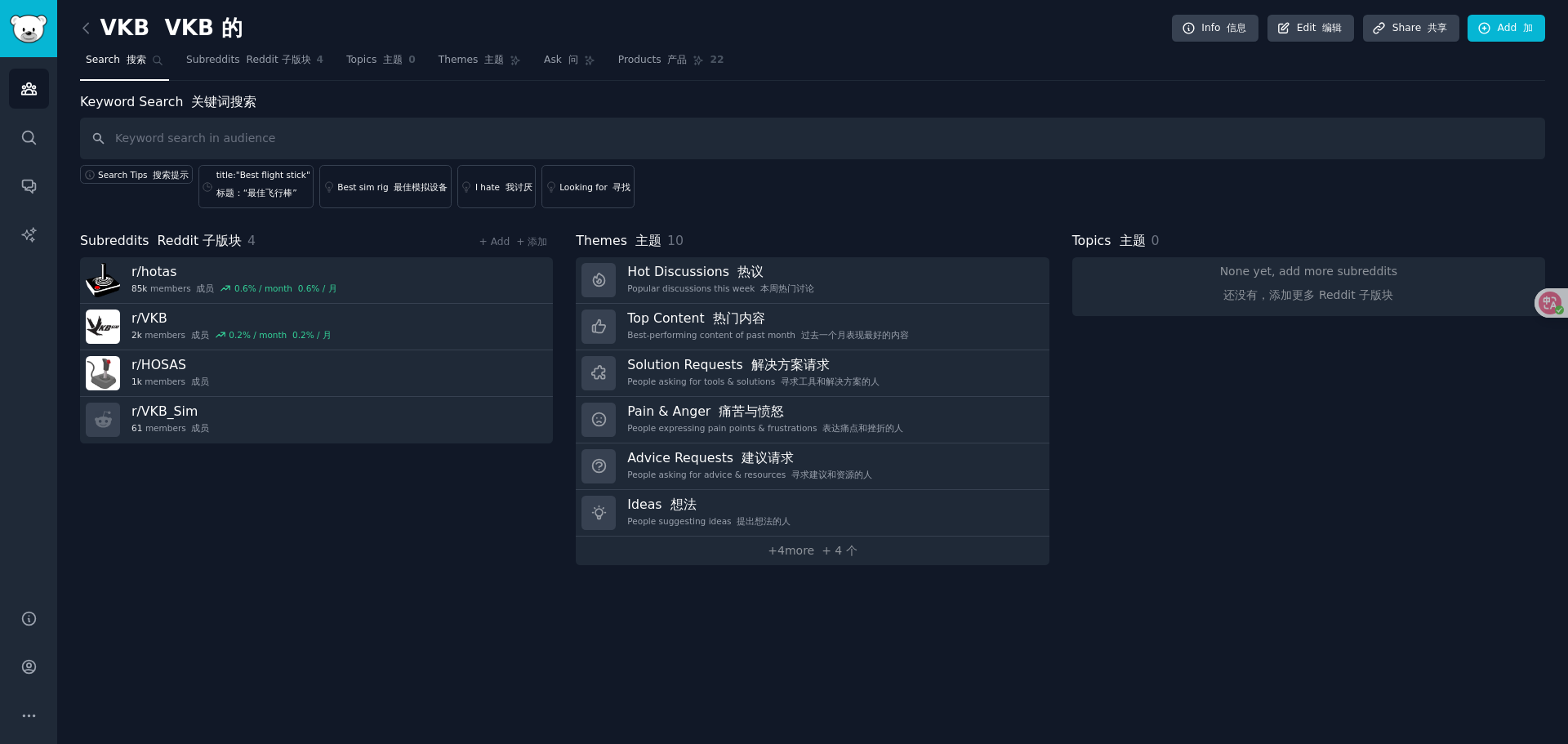
click at [753, 197] on div "Search Tips 搜索提示 title:"Best flight stick" 标题：“最佳飞行棒” Best sim rig 最佳模拟设备 I hat…" at bounding box center [812, 184] width 1465 height 49
click at [782, 202] on div "Search Tips 搜索提示 title:"Best flight stick" 标题：“最佳飞行棒” Best sim rig 最佳模拟设备 I hat…" at bounding box center [812, 184] width 1465 height 49
click at [243, 53] on link "Subreddits Reddit 子版块 4" at bounding box center [255, 64] width 148 height 33
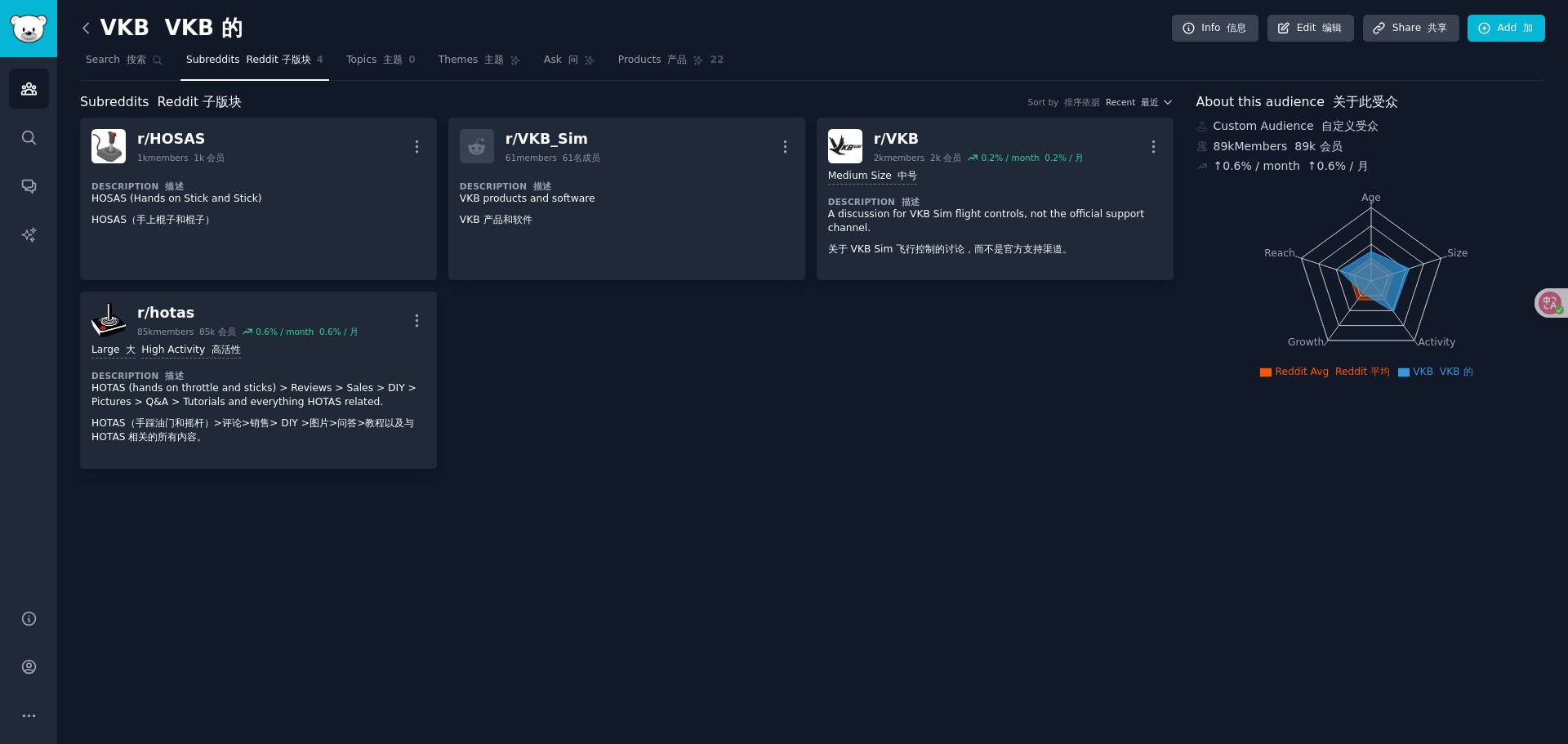
click at [83, 26] on icon at bounding box center [86, 28] width 18 height 18
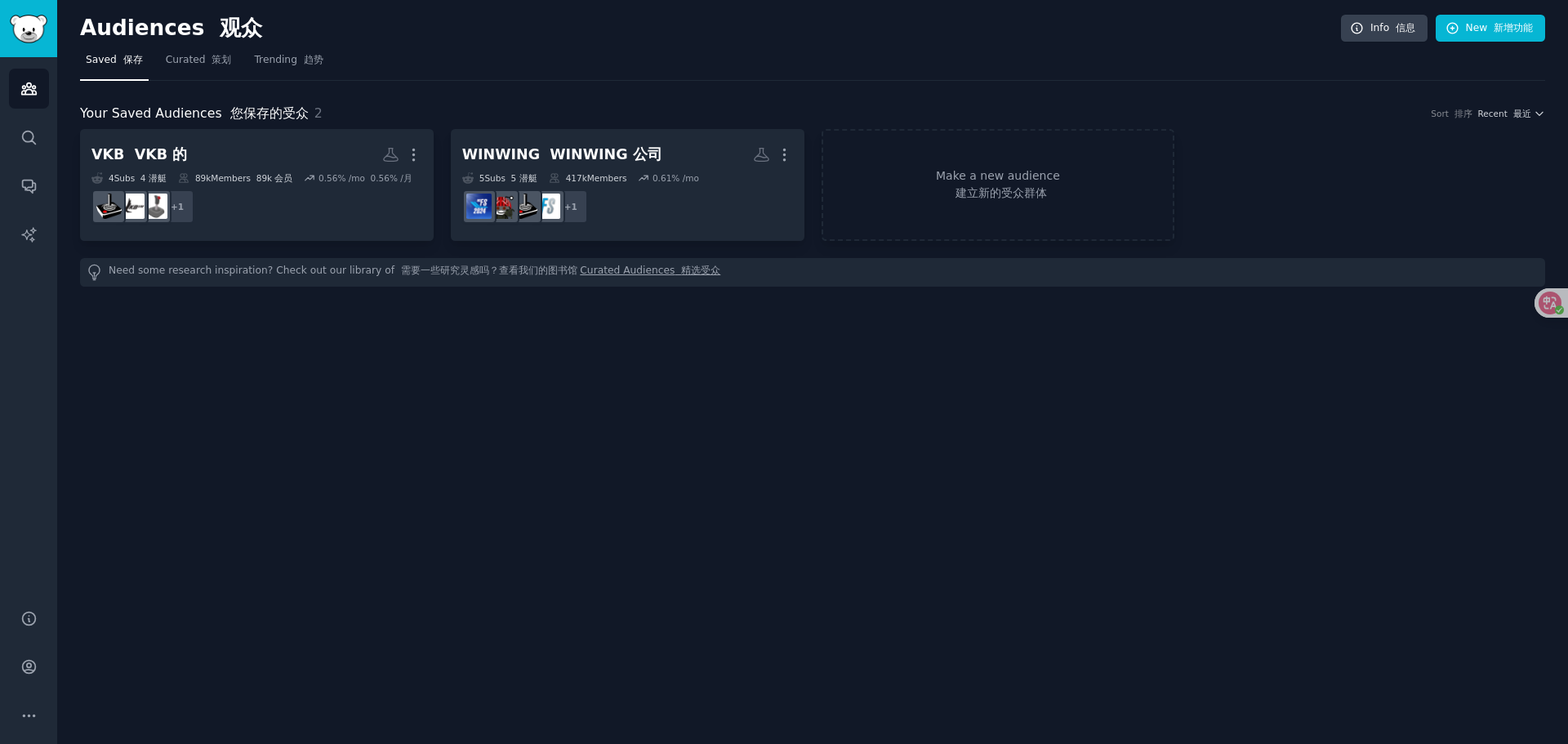
click at [571, 13] on div "Audiences 观众 Info 信息 New 新增功能 Saved 保存 Curated 策划 Trending 趋势 Your Saved Audien…" at bounding box center [813, 372] width 1511 height 744
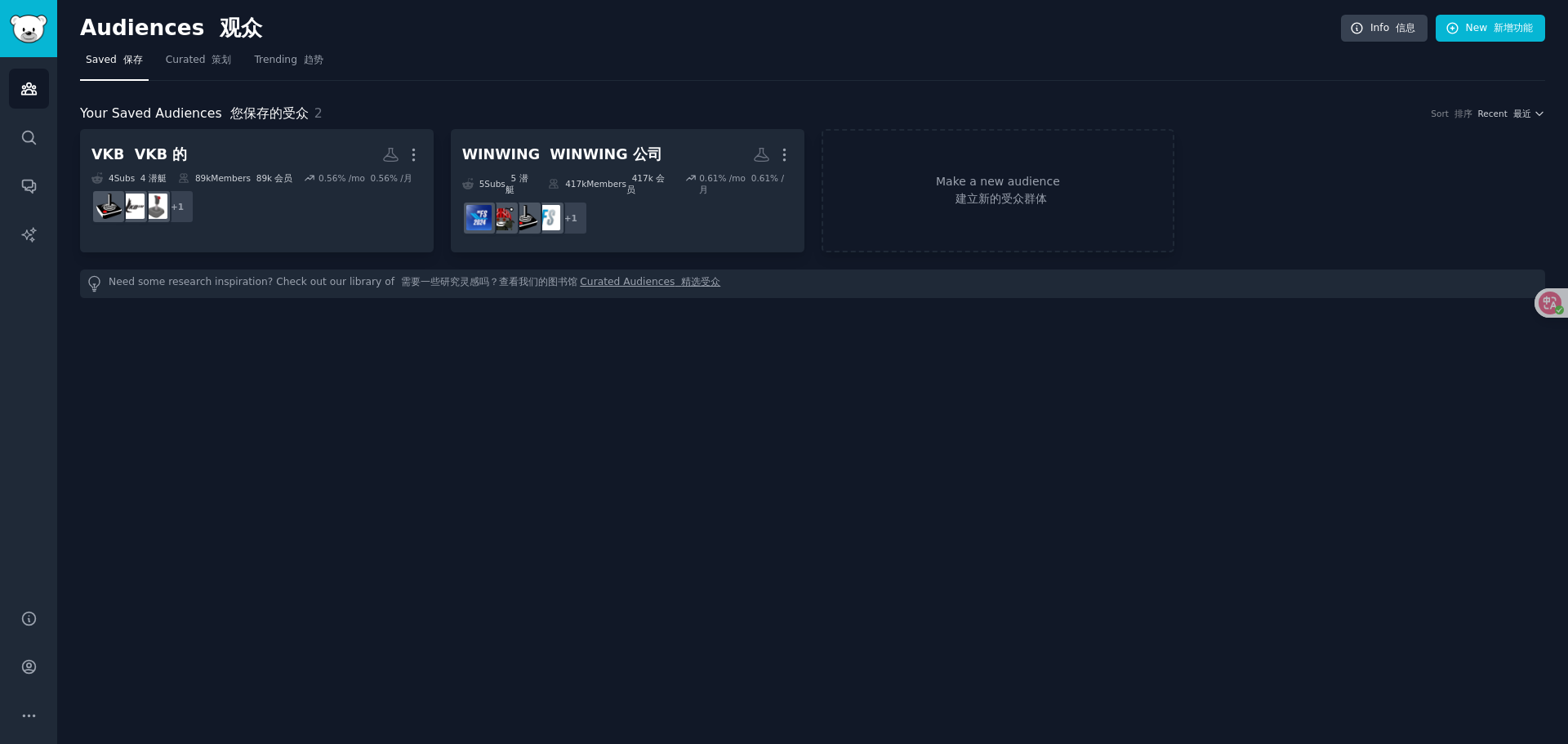
click at [753, 520] on div "Audiences 观众 Info 信息 New 新增功能 Saved 保存 Curated 策划 Trending 趋势 Your Saved Audien…" at bounding box center [813, 372] width 1511 height 744
click at [673, 458] on div "Audiences 观众 Info 信息 New 新增功能 Saved 保存 Curated 策划 Trending 趋势 Your Saved Audien…" at bounding box center [813, 372] width 1511 height 744
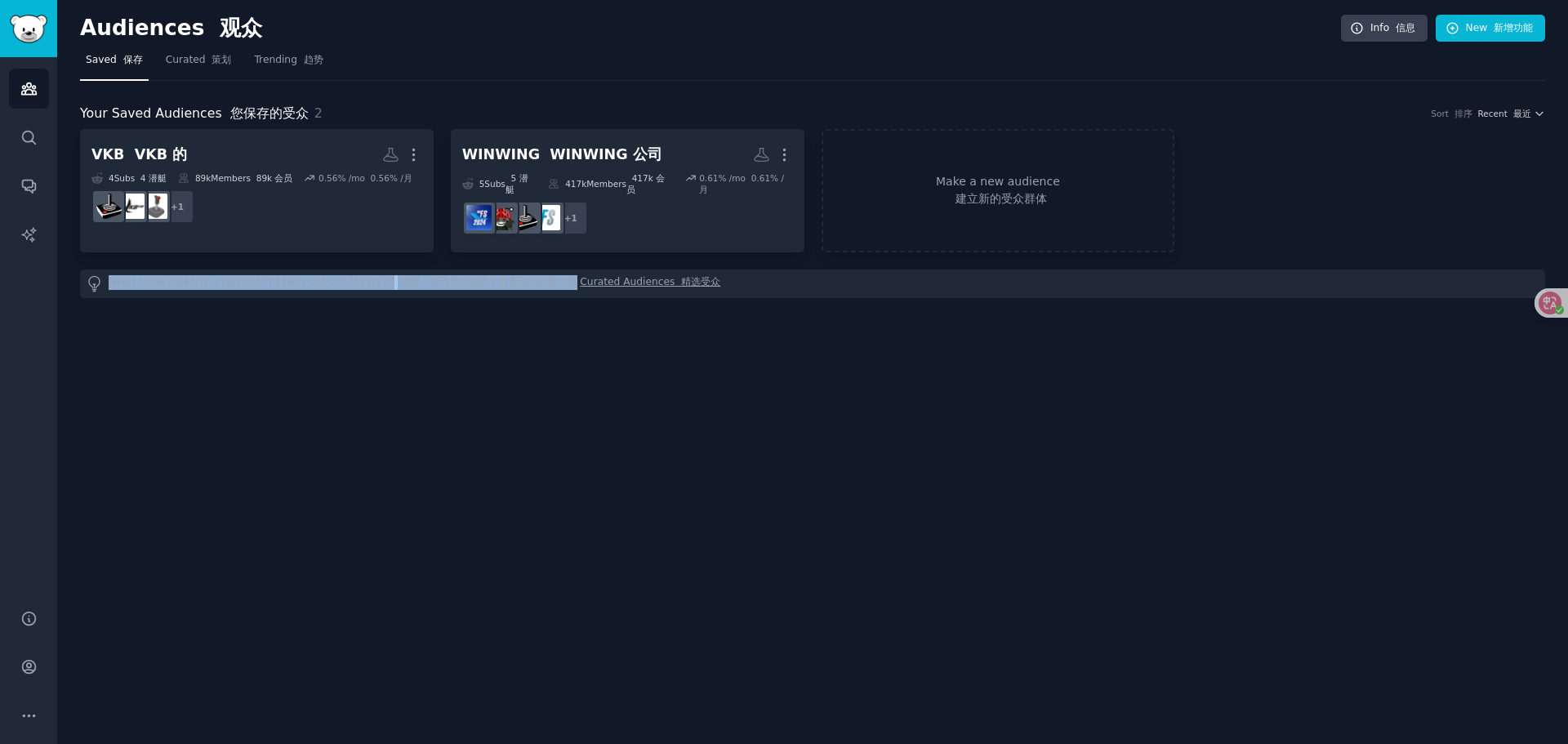
drag, startPoint x: 109, startPoint y: 265, endPoint x: 565, endPoint y: 263, distance: 456.0
click at [565, 269] on div "Need some research inspiration? Check out our library of 需要一些研究灵感吗？查看我们的图书馆 Cur…" at bounding box center [812, 283] width 1465 height 28
click at [548, 340] on div "Audiences 观众 Info 信息 New 新增功能 Saved 保存 Curated 策划 Trending 趋势 Your Saved Audien…" at bounding box center [813, 372] width 1511 height 744
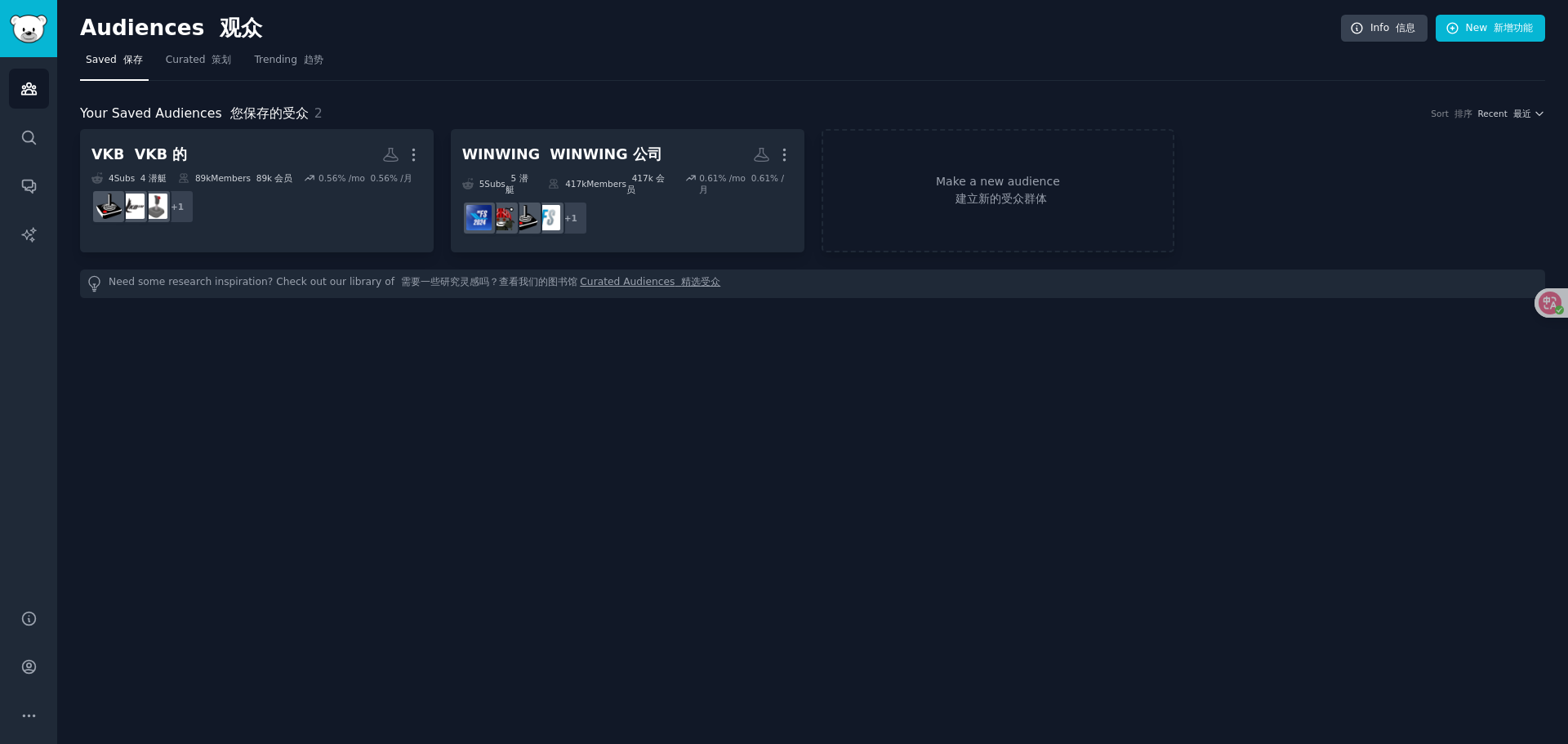
drag, startPoint x: 441, startPoint y: 93, endPoint x: 397, endPoint y: 101, distance: 44.7
click at [440, 93] on div "Your Saved Audiences 您保存的受众 2 Sort 排序 Recent 最近 VKB VKB 的 More 4 Sub s 4 潜艇 89k…" at bounding box center [812, 189] width 1465 height 218
click at [187, 64] on span "Curated 策划" at bounding box center [199, 60] width 66 height 15
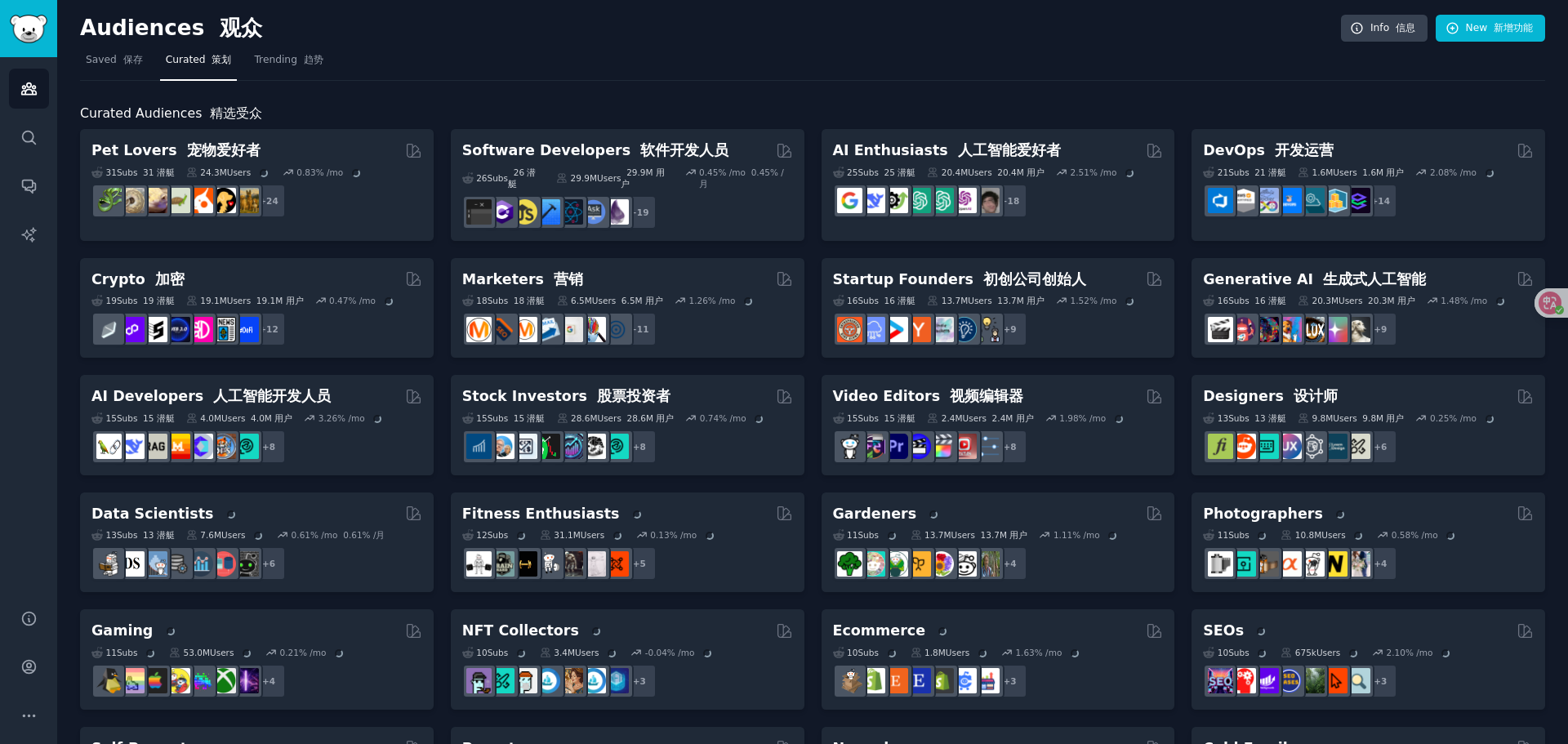
click at [782, 97] on div "Curated Audiences 精选受众 Pet Lovers 宠物爱好者 31 Sub s 31 潜艇 24.3M Users 0.83 % /mo +…" at bounding box center [812, 688] width 1465 height 1216
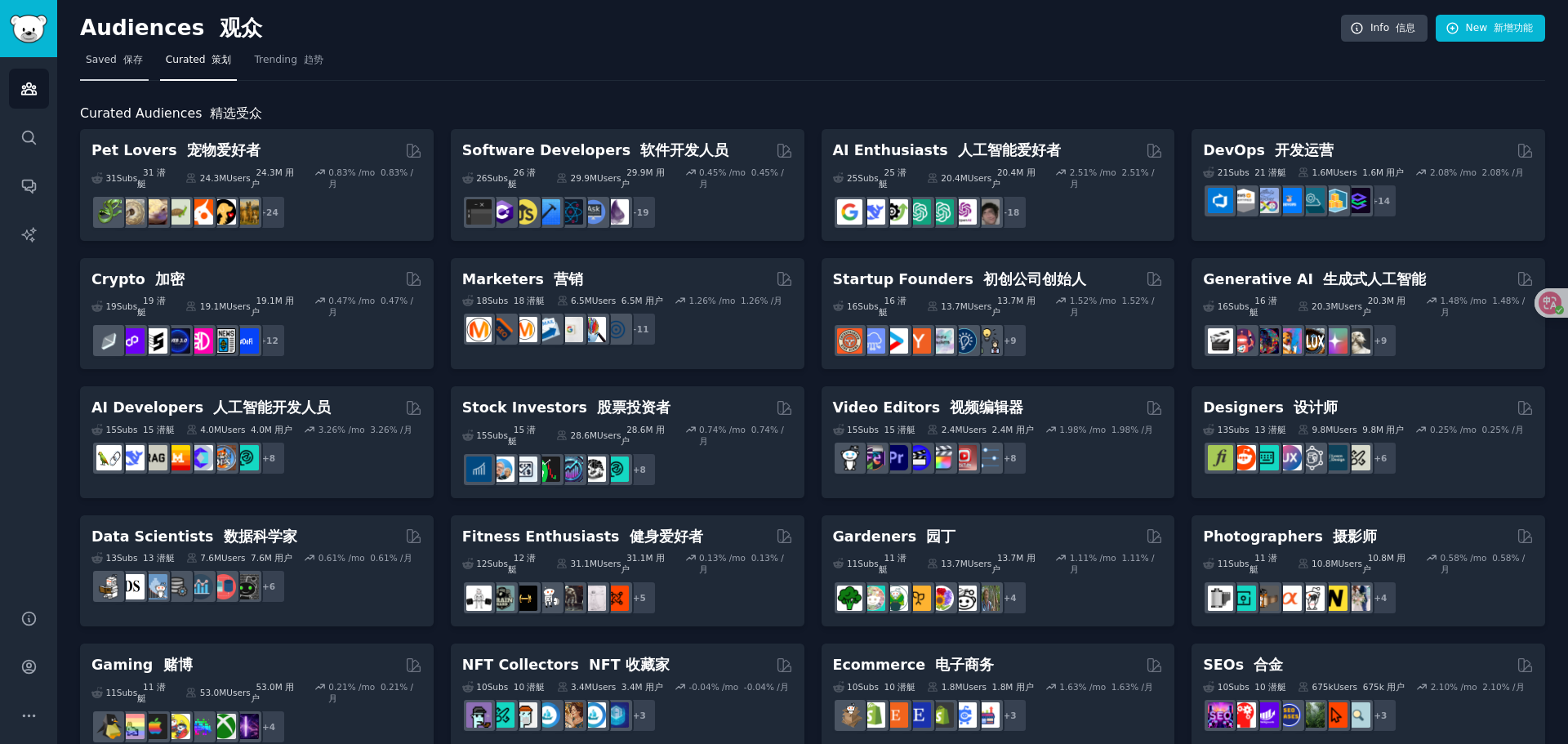
click at [99, 63] on span "Saved 保存" at bounding box center [114, 60] width 58 height 15
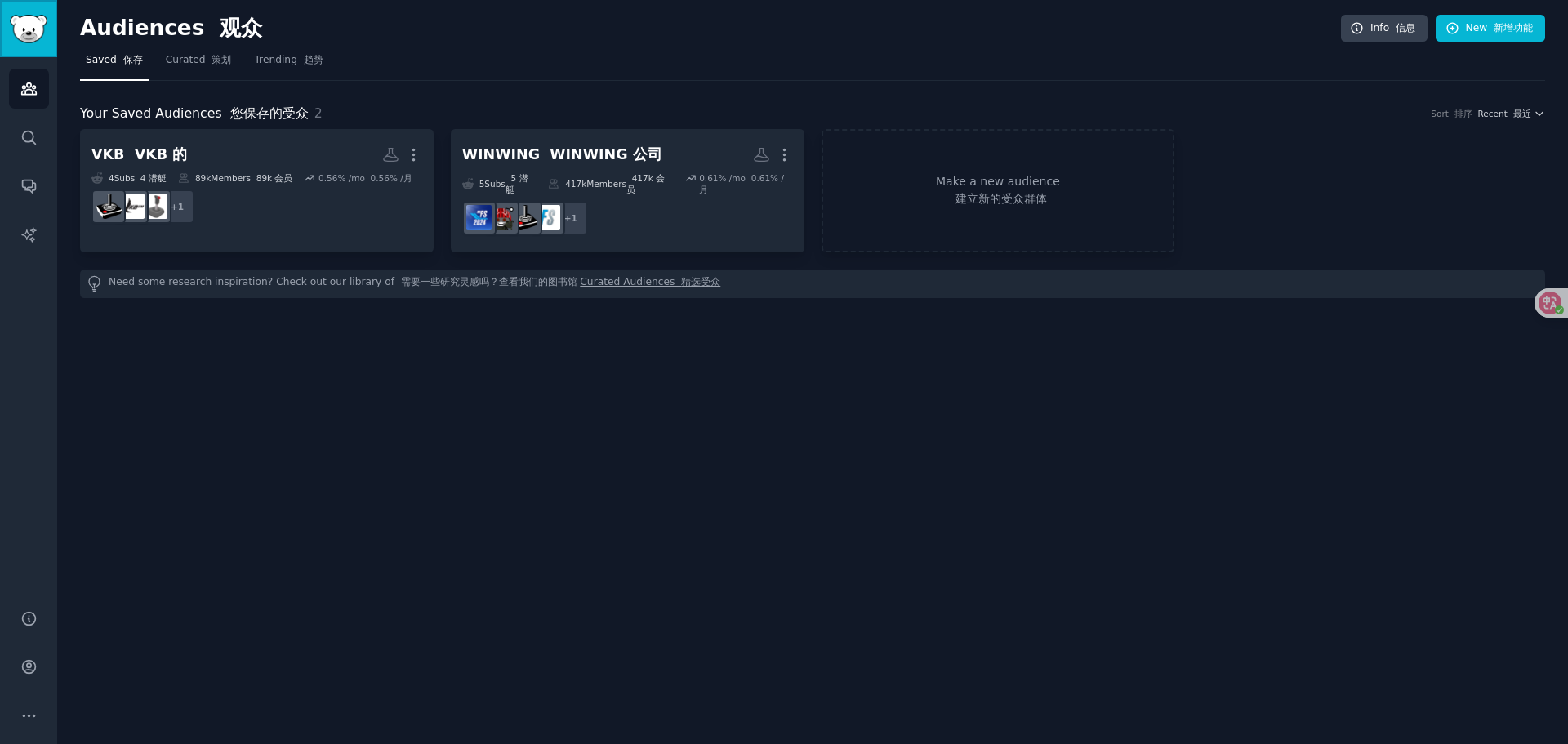
click at [27, 26] on img "Sidebar" at bounding box center [28, 28] width 37 height 28
click at [21, 89] on icon "Sidebar" at bounding box center [29, 89] width 18 height 18
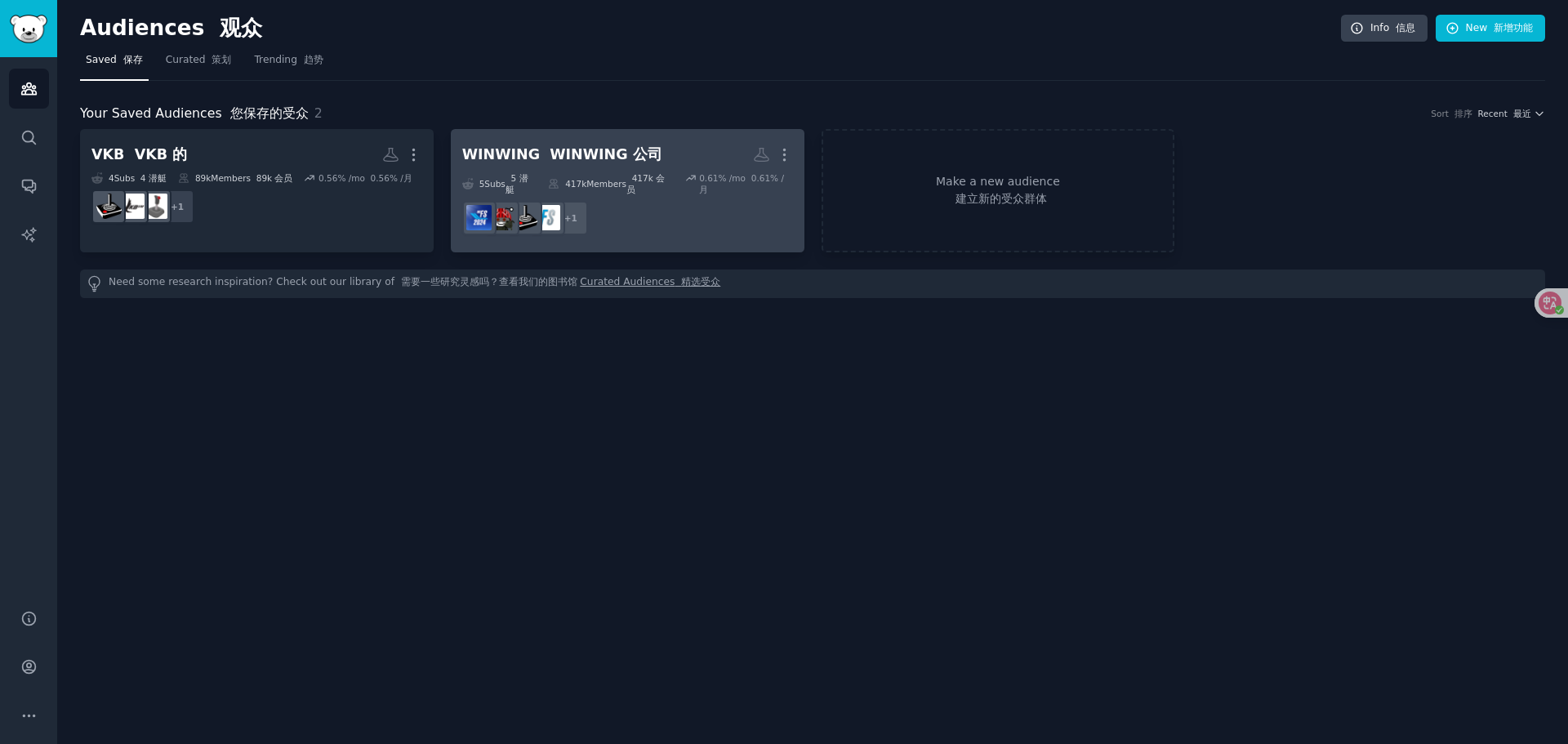
click at [661, 177] on font "417k 会员" at bounding box center [645, 184] width 38 height 21
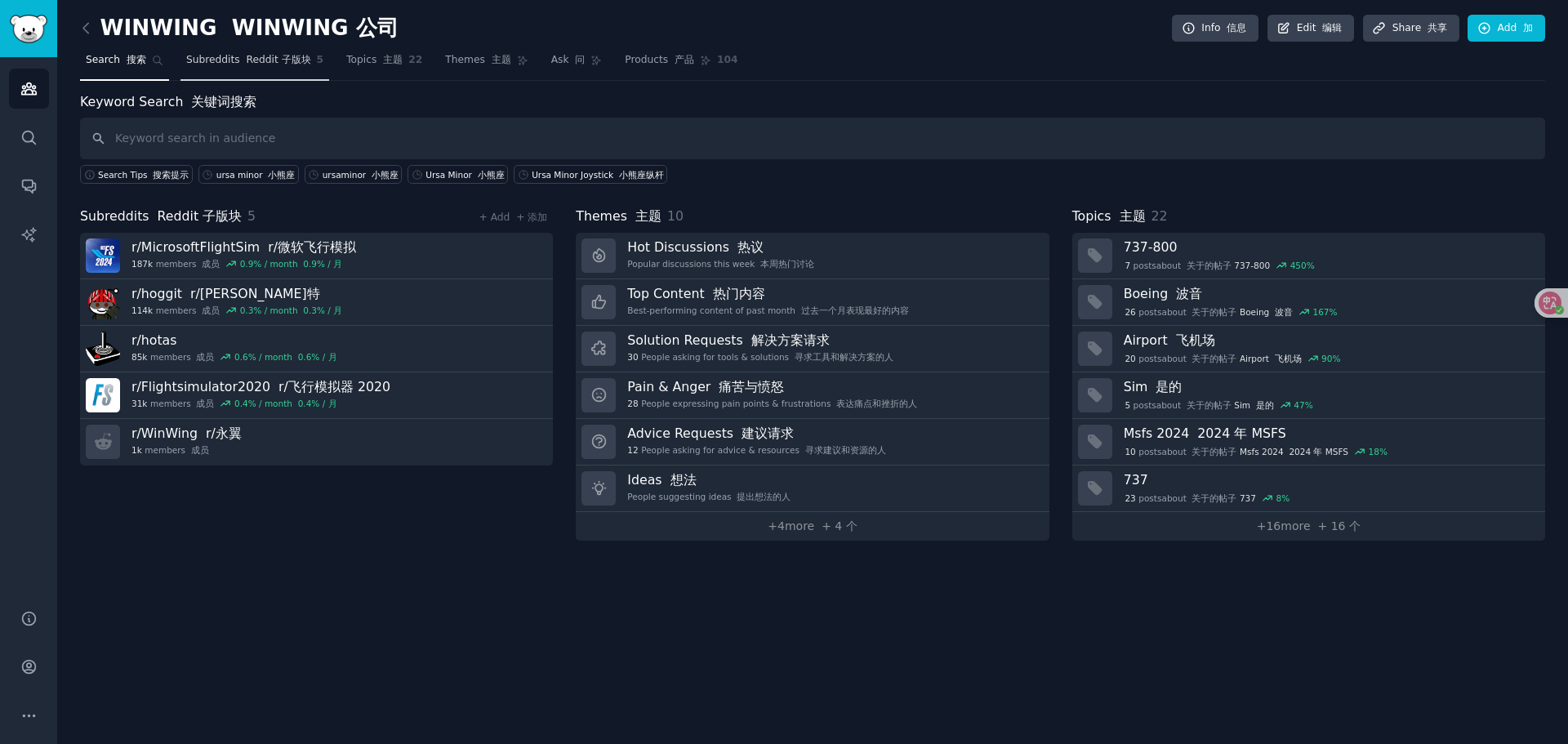
click at [257, 65] on font "Reddit 子版块" at bounding box center [278, 60] width 64 height 12
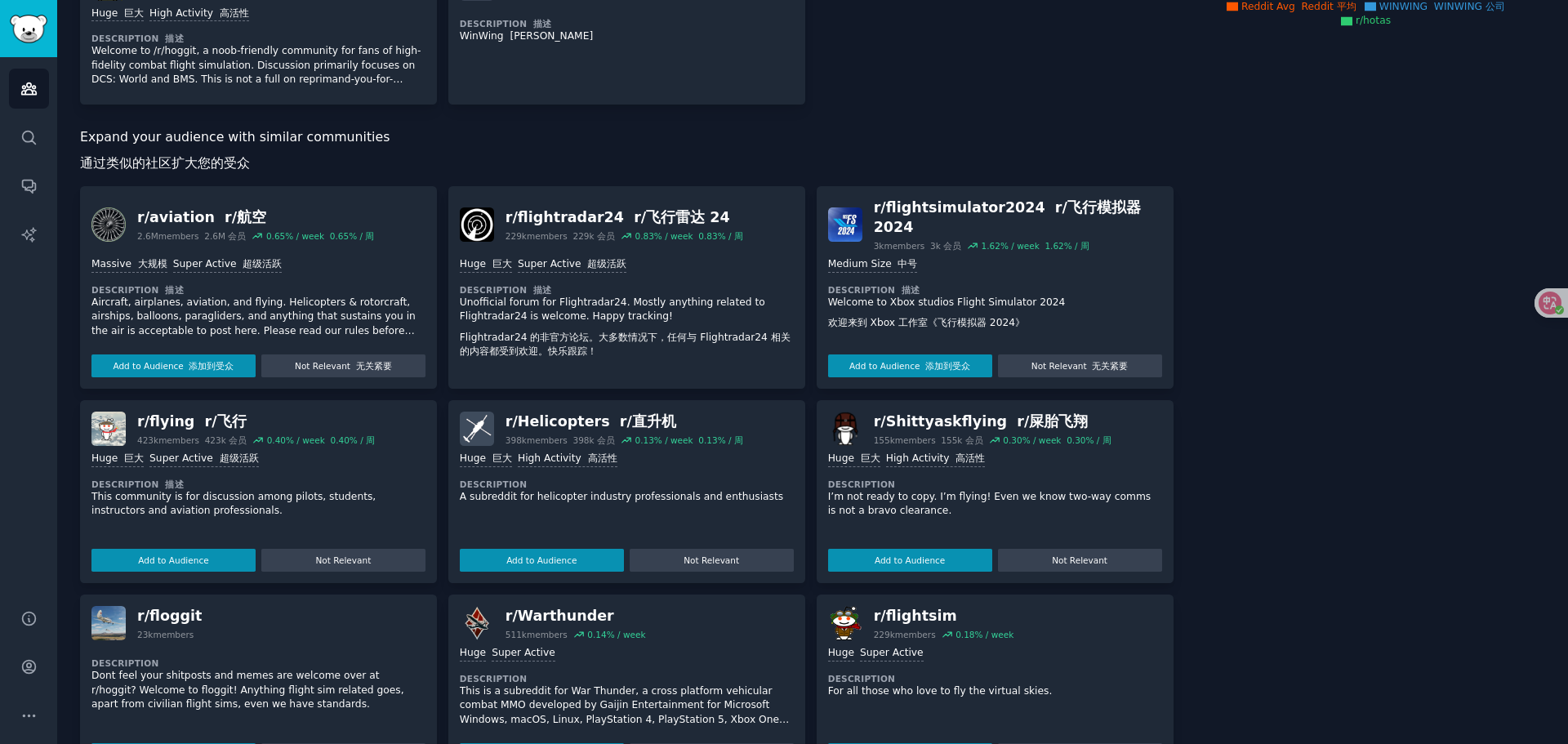
scroll to position [408, 0]
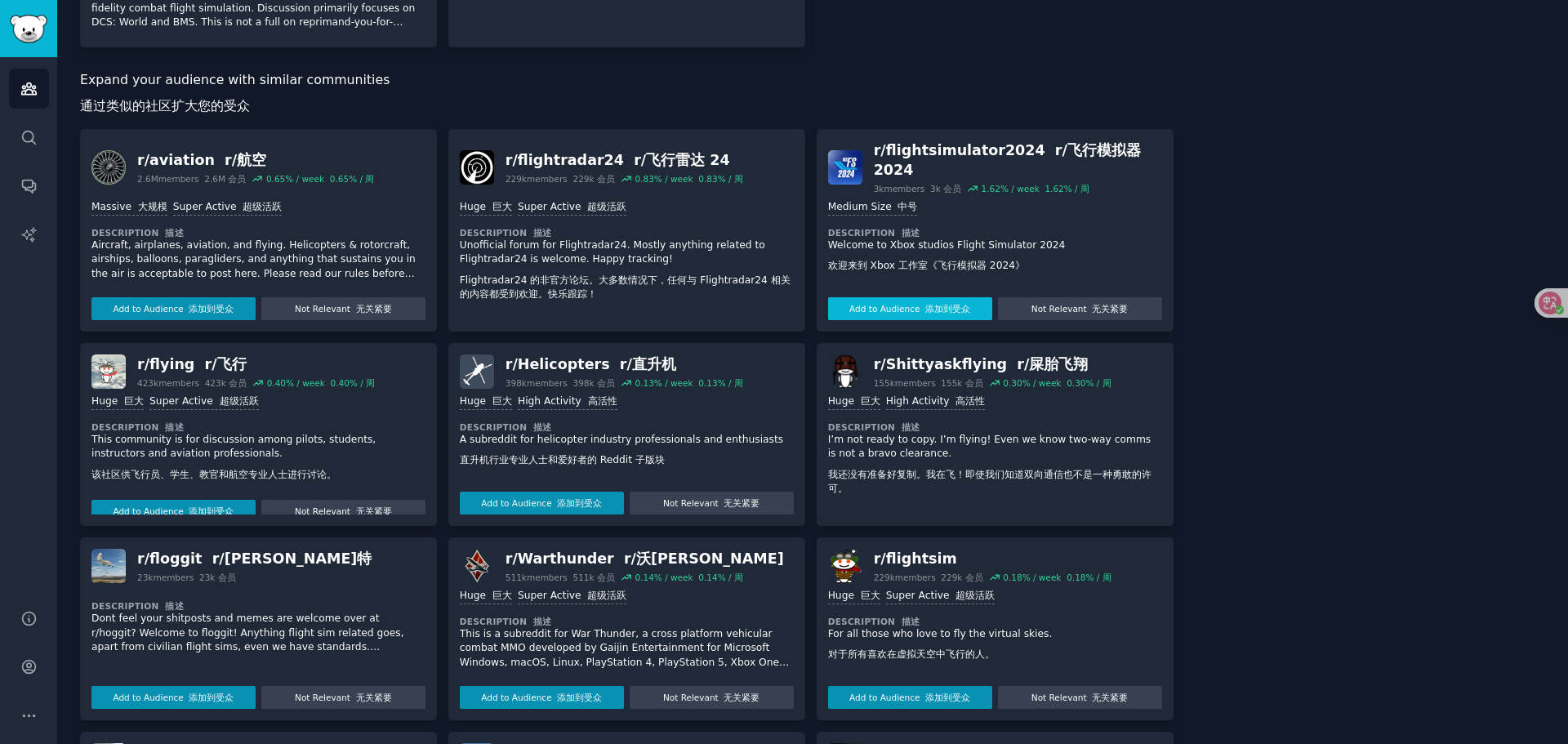
click at [782, 306] on button "Add to Audience 添加到受众" at bounding box center [910, 309] width 164 height 22
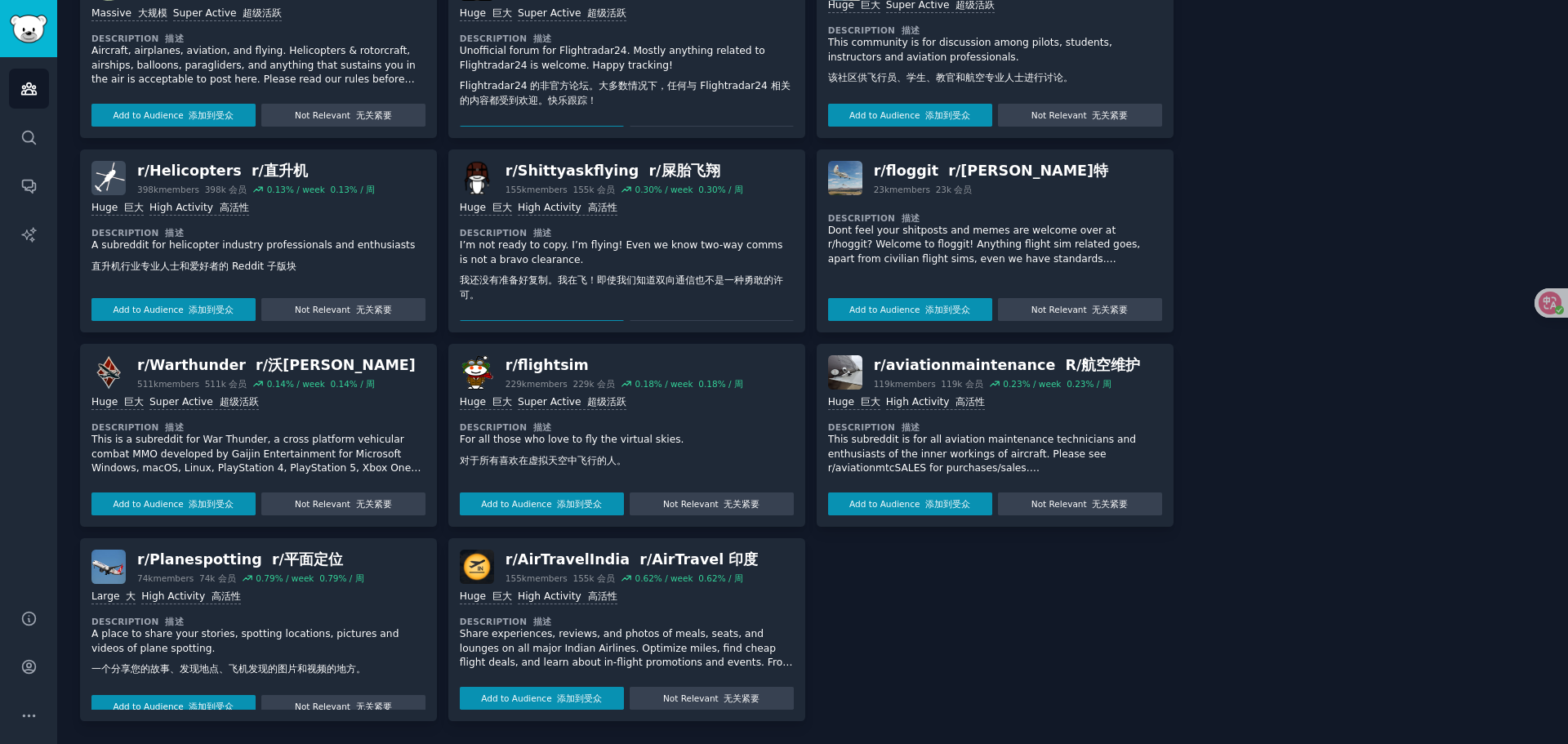
scroll to position [0, 0]
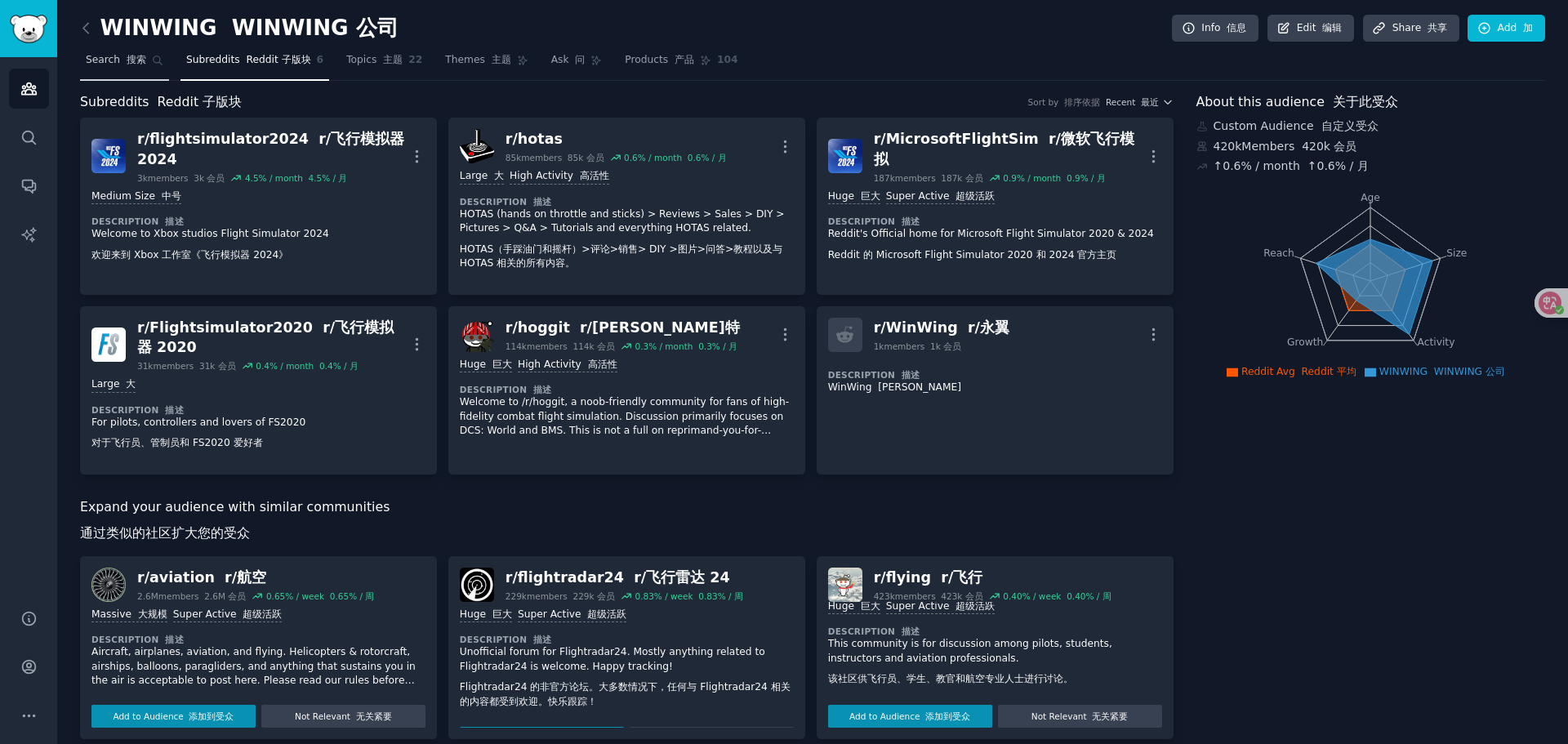
click at [118, 69] on link "Search 搜索" at bounding box center [124, 64] width 89 height 33
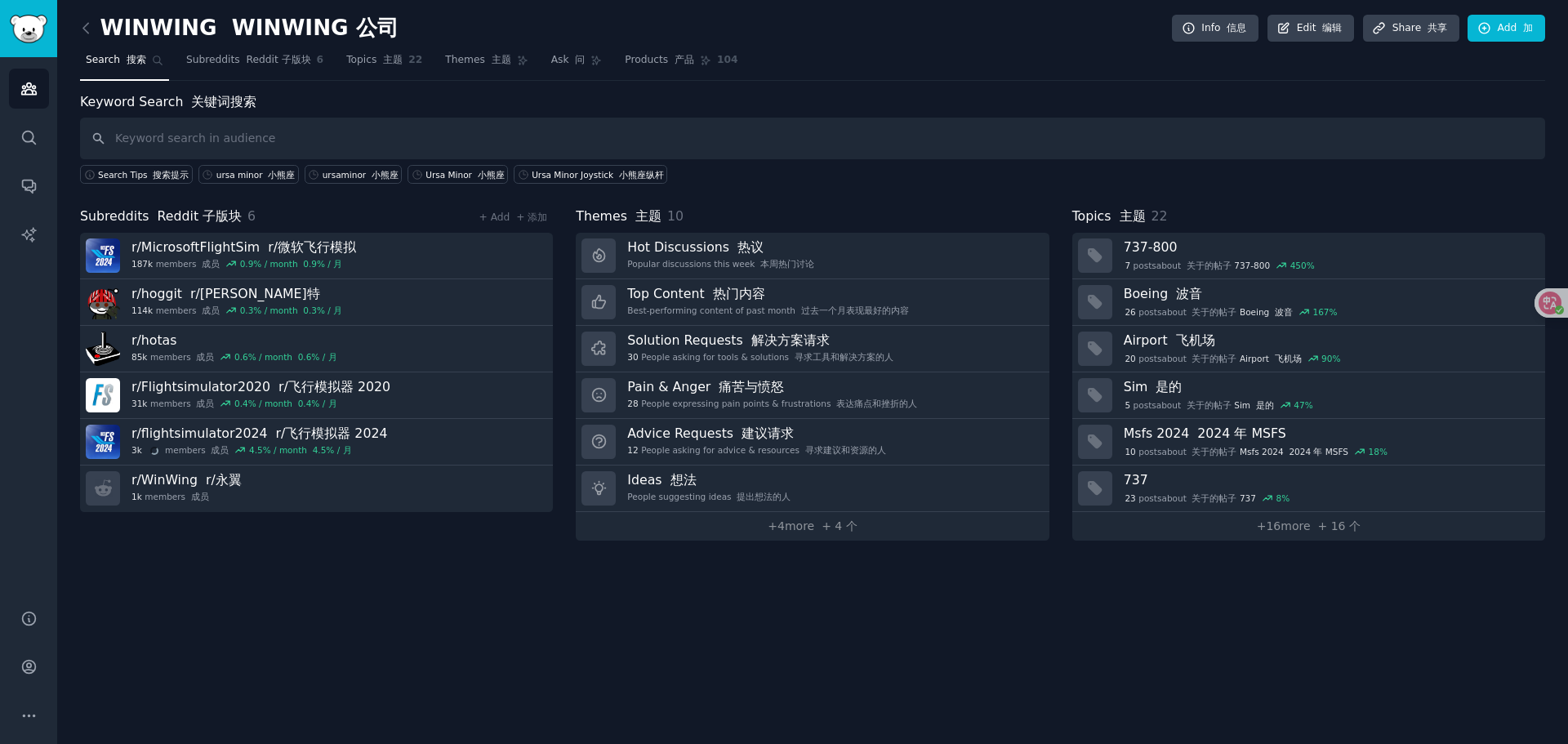
click at [366, 142] on input "text" at bounding box center [812, 138] width 1465 height 42
type input "ursa minor"
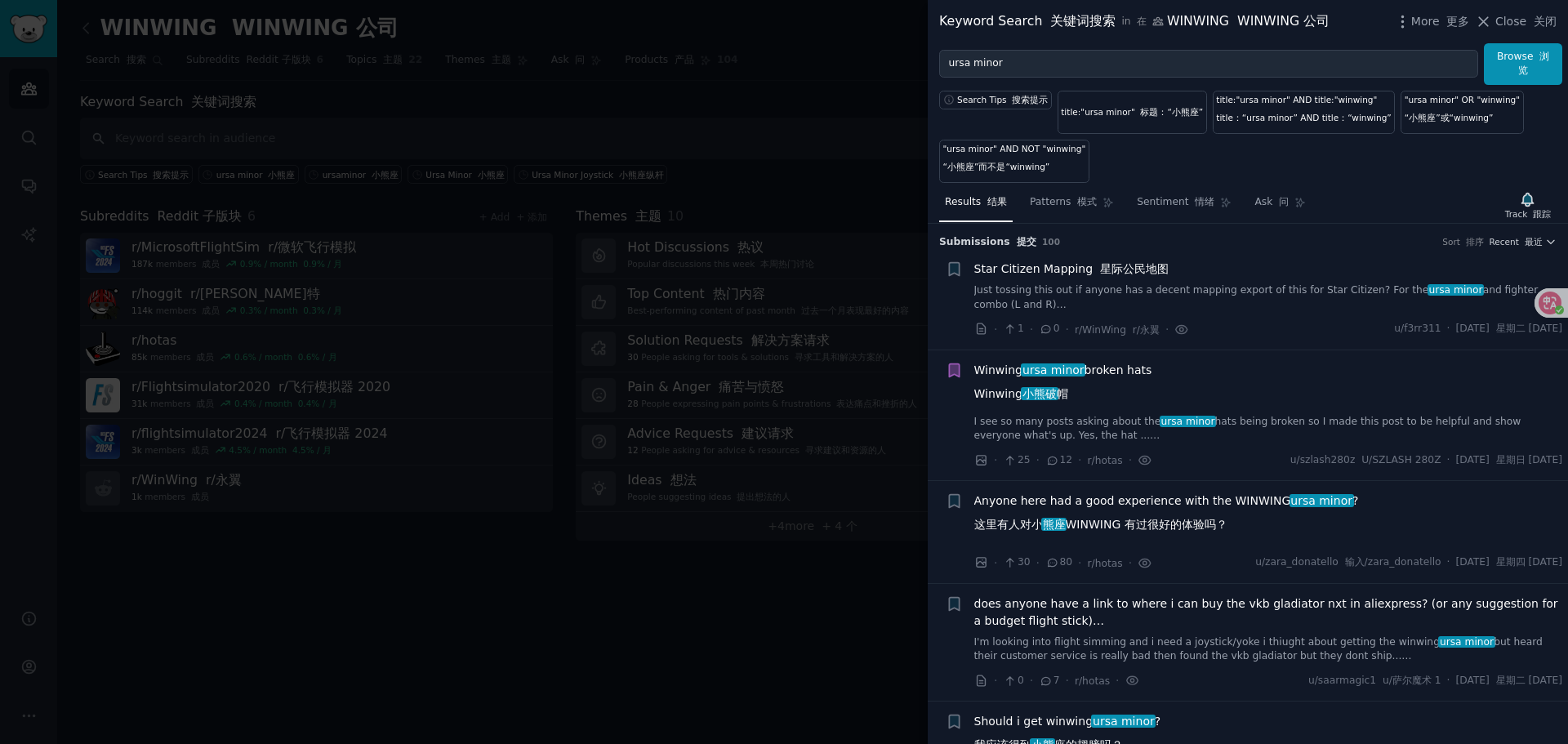
click at [782, 424] on link "I see so many posts asking about the ursa minor hats being broken so I made thi…" at bounding box center [1268, 429] width 589 height 28
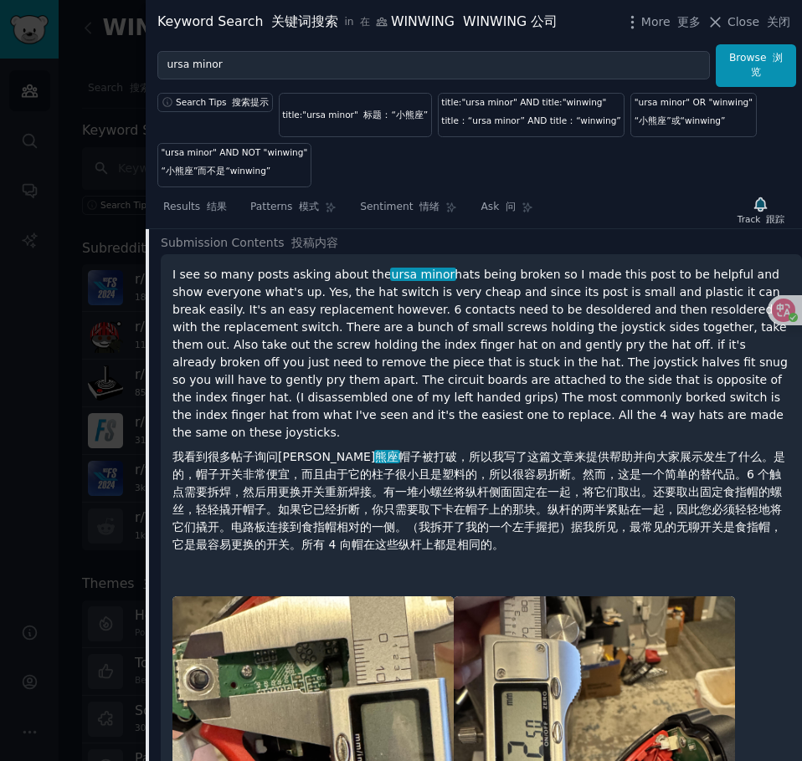
scroll to position [297, 0]
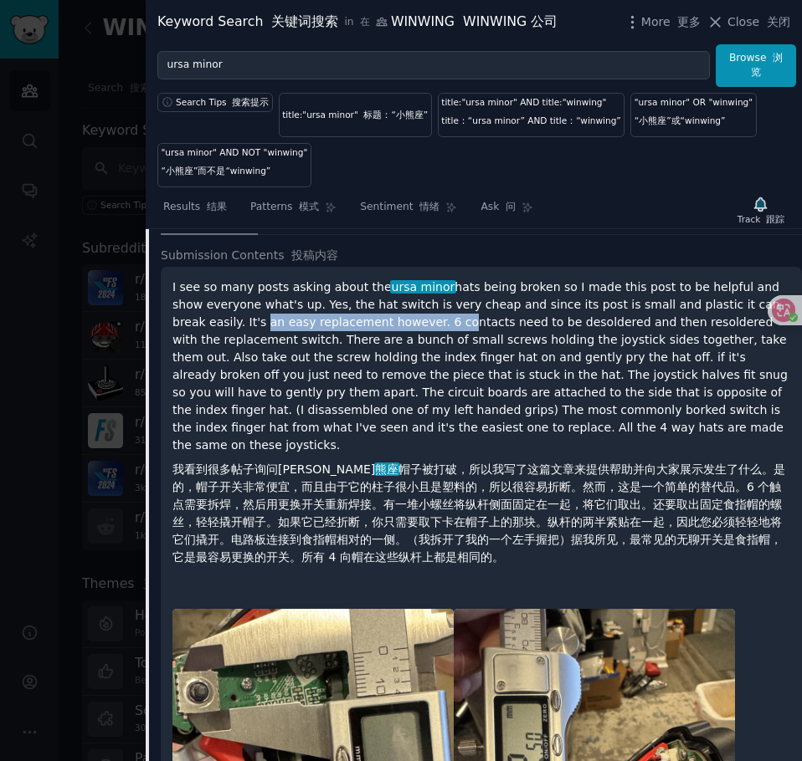
drag, startPoint x: 223, startPoint y: 323, endPoint x: 414, endPoint y: 319, distance: 191.6
click at [414, 319] on p "I see so many posts asking about the ursa minor hats being broken so I made thi…" at bounding box center [480, 426] width 617 height 295
drag, startPoint x: 429, startPoint y: 320, endPoint x: 476, endPoint y: 327, distance: 47.5
click at [433, 320] on p "I see so many posts asking about the ursa minor hats being broken so I made thi…" at bounding box center [480, 426] width 617 height 295
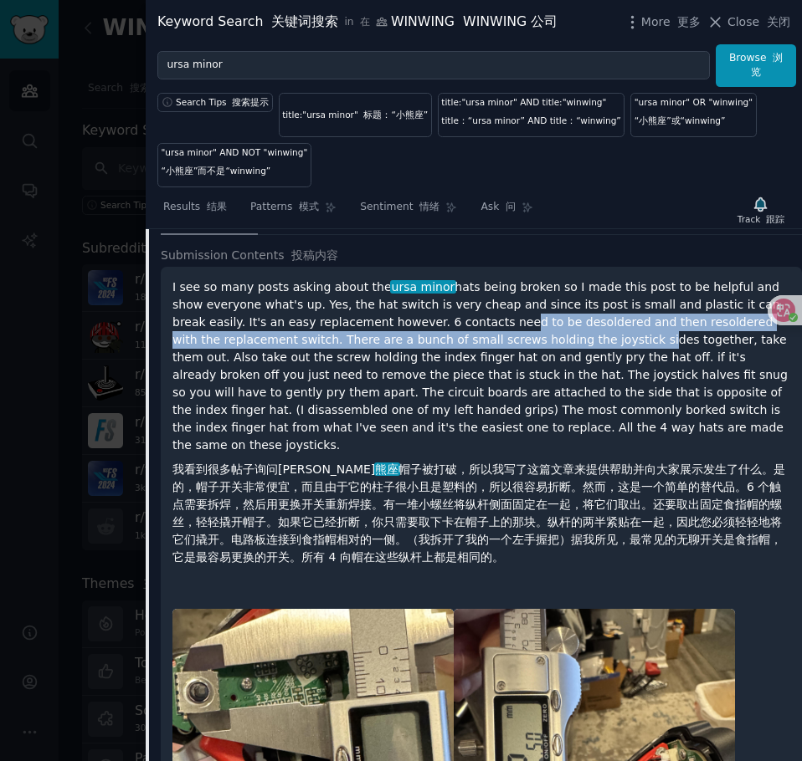
drag, startPoint x: 476, startPoint y: 327, endPoint x: 603, endPoint y: 346, distance: 128.6
click at [602, 346] on p "I see so many posts asking about the ursa minor hats being broken so I made thi…" at bounding box center [480, 426] width 617 height 295
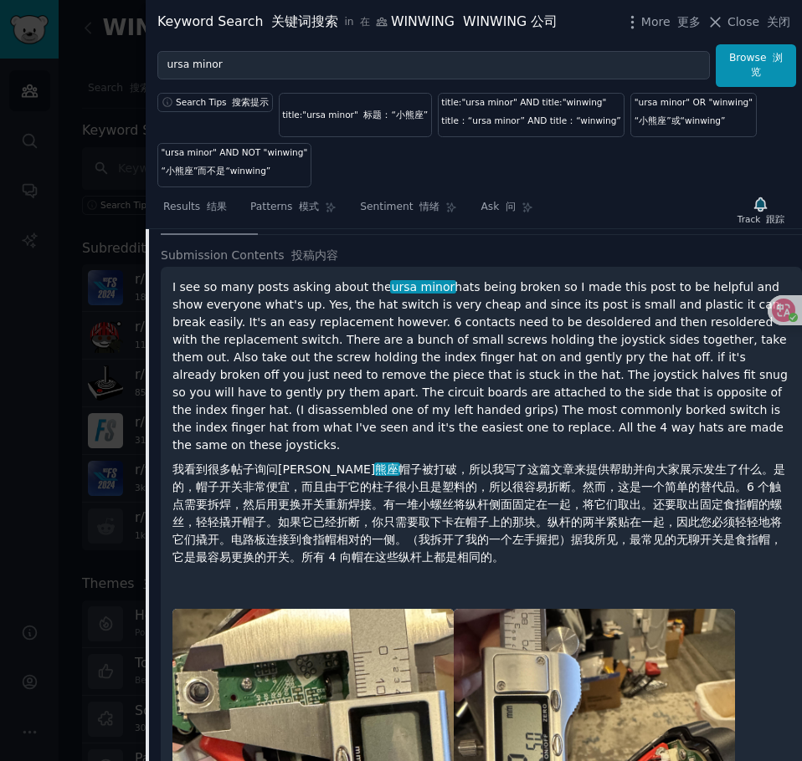
click at [620, 344] on p "I see so many posts asking about the ursa minor hats being broken so I made thi…" at bounding box center [480, 426] width 617 height 295
click at [445, 331] on p "I see so many posts asking about the ursa minor hats being broken so I made thi…" at bounding box center [480, 426] width 617 height 295
drag, startPoint x: 206, startPoint y: 320, endPoint x: 393, endPoint y: 317, distance: 187.4
click at [393, 317] on p "I see so many posts asking about the ursa minor hats being broken so I made thi…" at bounding box center [480, 426] width 617 height 295
click at [365, 319] on p "I see so many posts asking about the ursa minor hats being broken so I made thi…" at bounding box center [480, 426] width 617 height 295
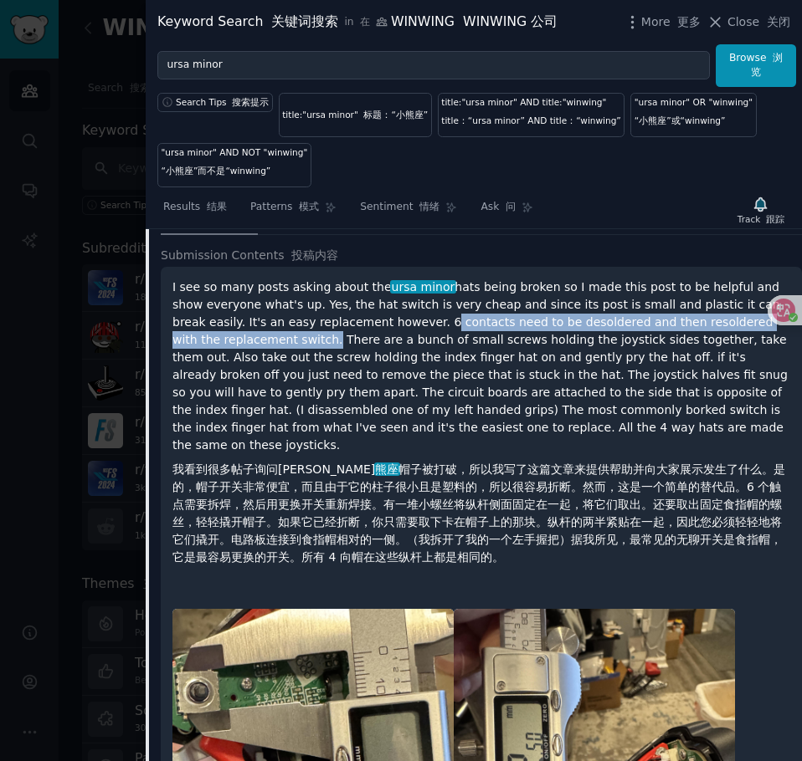
drag, startPoint x: 400, startPoint y: 316, endPoint x: 279, endPoint y: 339, distance: 122.6
click at [279, 339] on p "I see so many posts asking about the ursa minor hats being broken so I made thi…" at bounding box center [480, 426] width 617 height 295
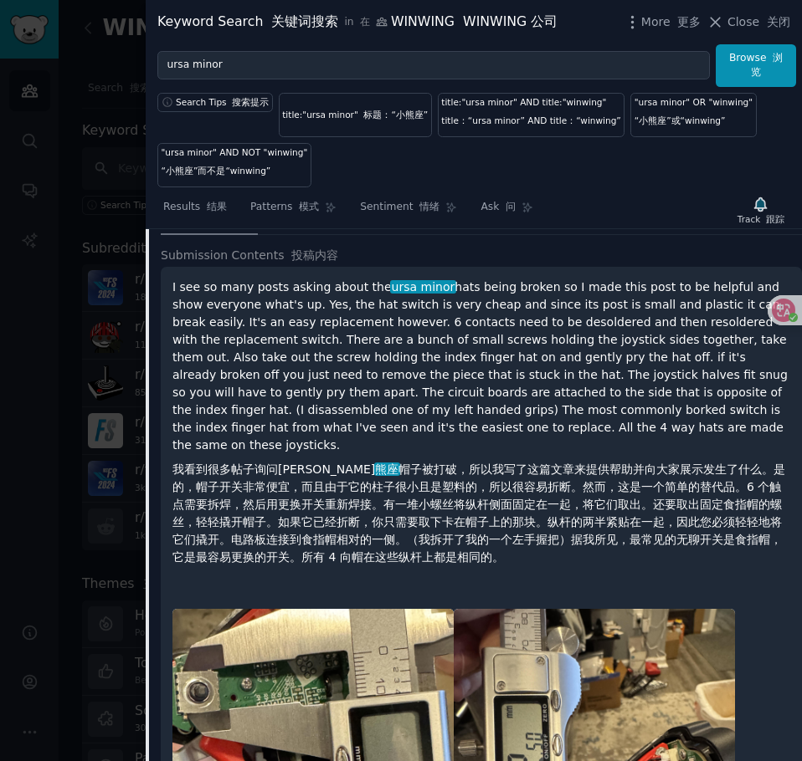
click at [581, 342] on p "I see so many posts asking about the ursa minor hats being broken so I made thi…" at bounding box center [480, 426] width 617 height 295
click at [561, 322] on p "I see so many posts asking about the ursa minor hats being broken so I made thi…" at bounding box center [480, 426] width 617 height 295
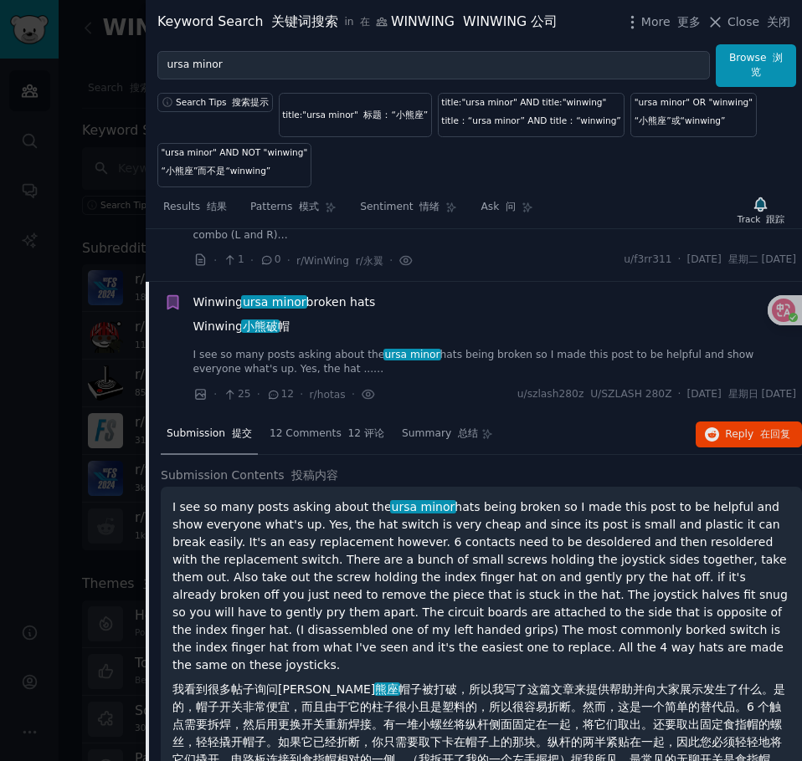
scroll to position [0, 0]
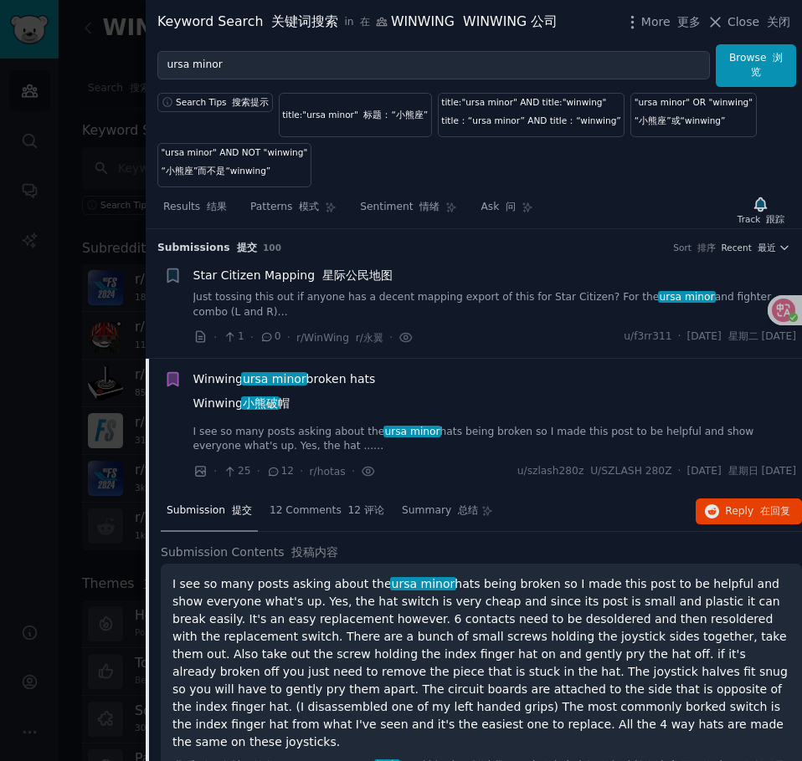
click at [444, 400] on div "Winwing ursa minor broken hats Winwing 小熊破 帽" at bounding box center [494, 395] width 603 height 49
click at [540, 426] on link "I see so many posts asking about the ursa minor hats being broken so I made thi…" at bounding box center [494, 439] width 603 height 29
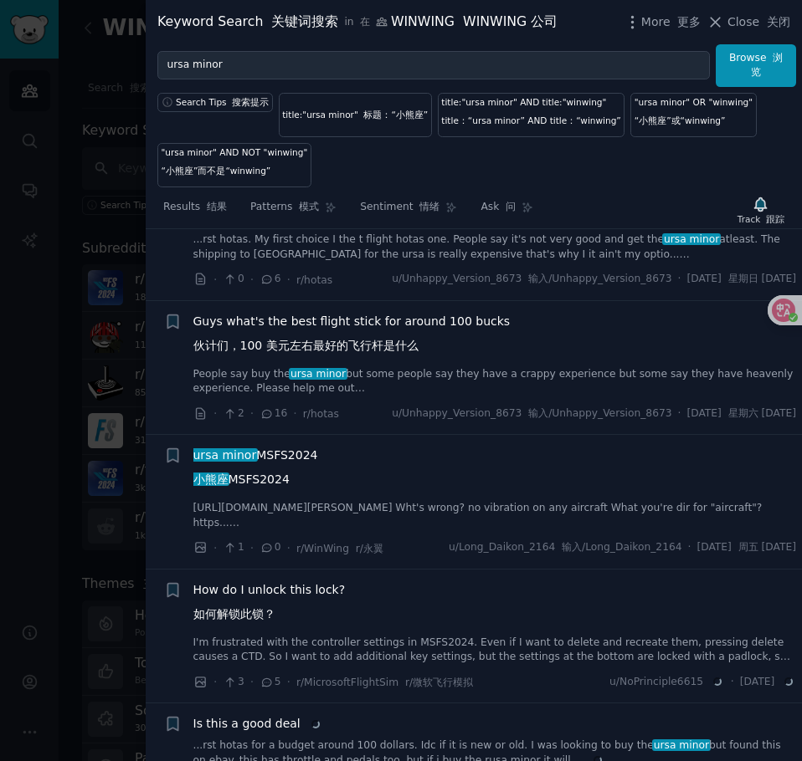
scroll to position [3714, 0]
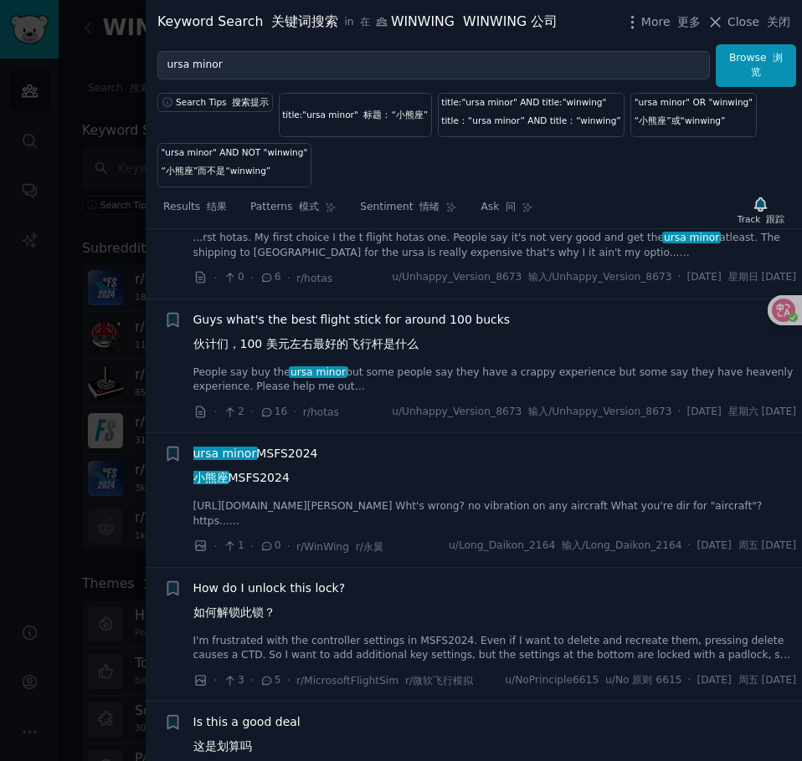
click at [379, 361] on div "Guys what's the best flight stick for around 100 bucks 伙计们，100 美元左右最好的飞行杆是什么 Pe…" at bounding box center [494, 353] width 603 height 84
click at [393, 376] on link "People say buy the ursa minor but some people say they have a crappy experience…" at bounding box center [494, 380] width 603 height 29
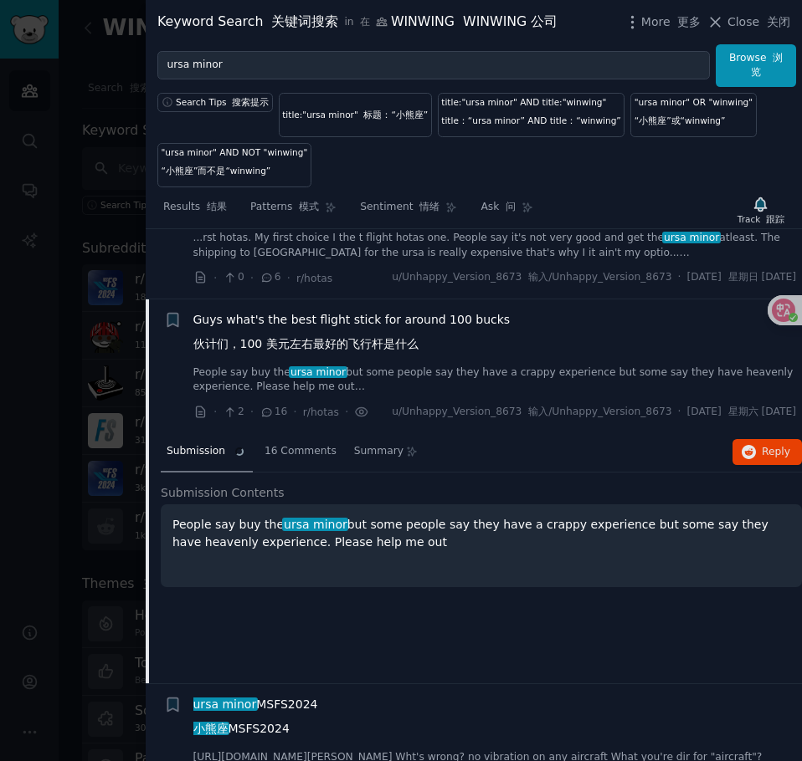
scroll to position [3784, 0]
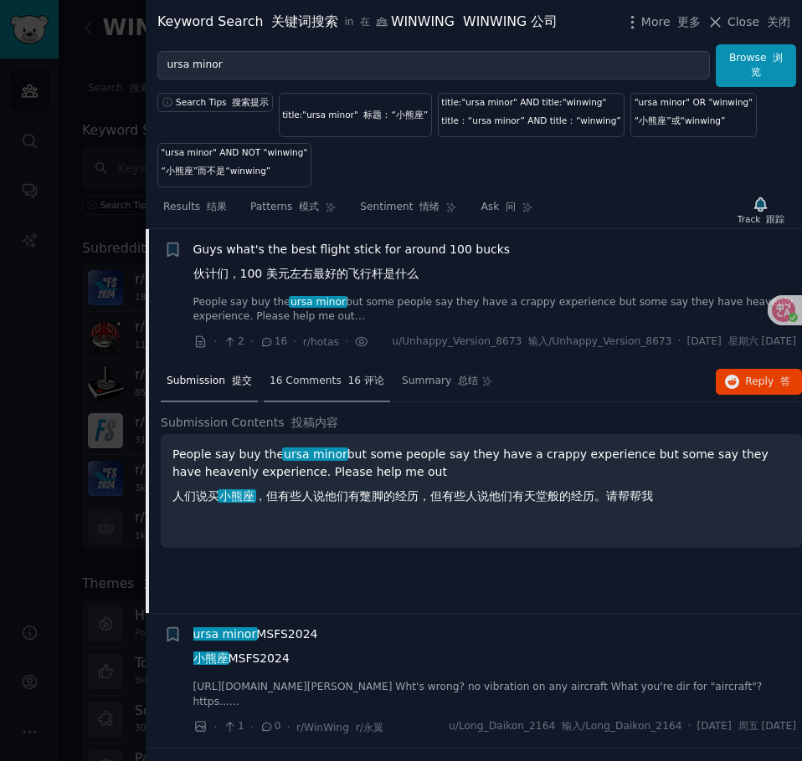
click at [302, 389] on span "16 Comments 16 评论" at bounding box center [326, 381] width 115 height 15
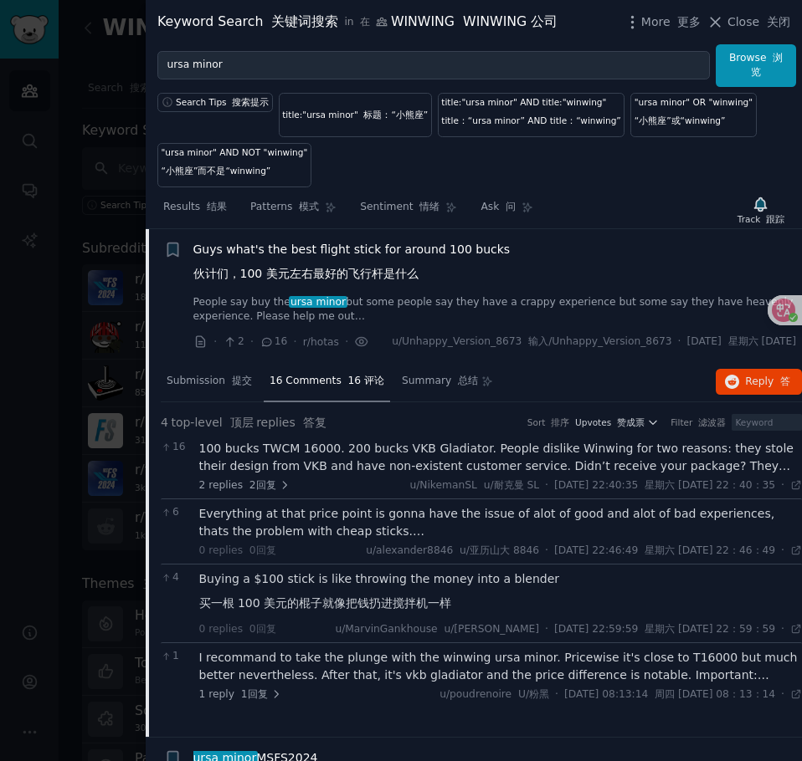
click at [298, 475] on div "100 bucks TWCM 16000. 200 bucks VKB Gladiator. People dislike Winwing for two r…" at bounding box center [500, 457] width 603 height 35
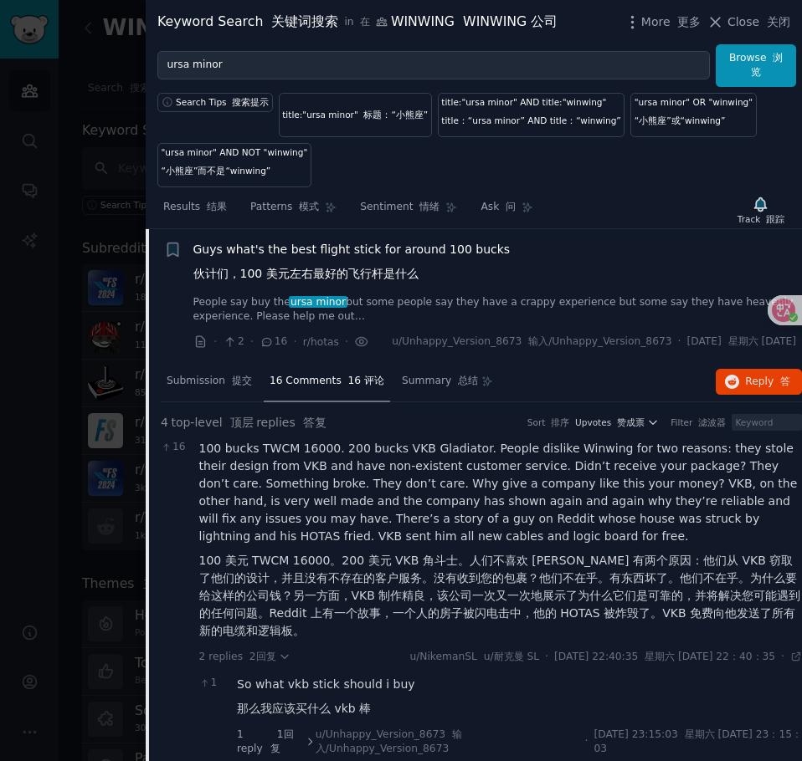
click at [177, 419] on div "4 top-level 顶层 replies 答复 Sort 排序 Upvotes 赞成票 Filter 滤波器 16 100 bucks TWCM 1600…" at bounding box center [481, 742] width 641 height 680
click at [222, 389] on span "Submission 提交" at bounding box center [209, 381] width 85 height 15
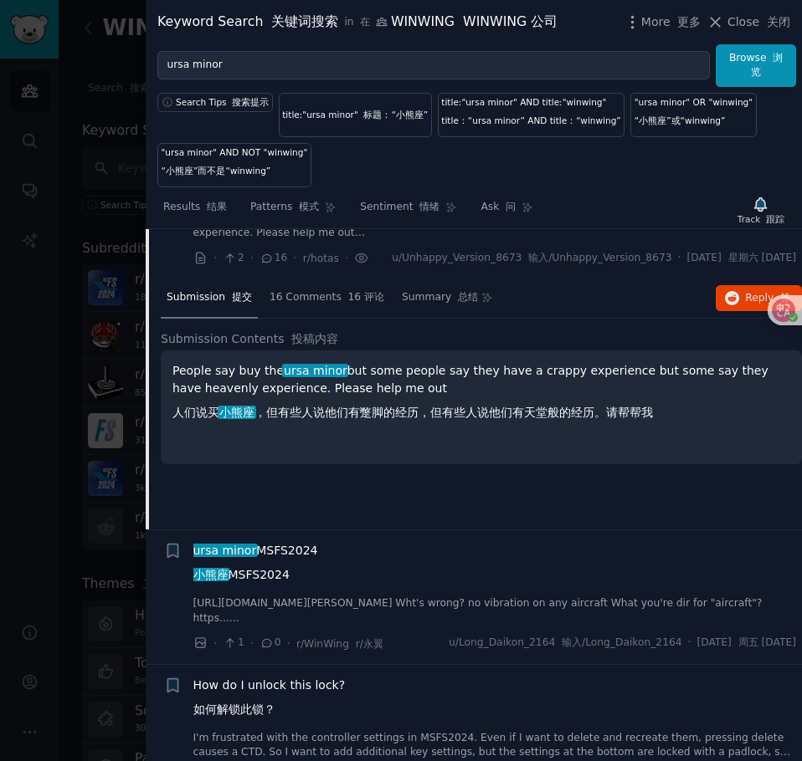
scroll to position [4119, 0]
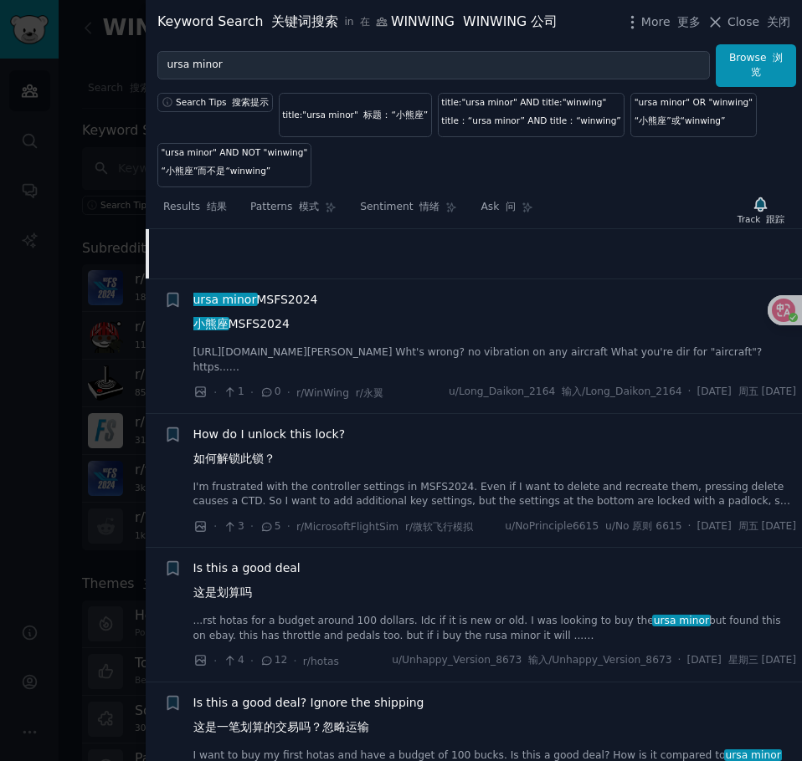
click at [240, 465] on font "如何解锁此锁？" at bounding box center [234, 458] width 82 height 13
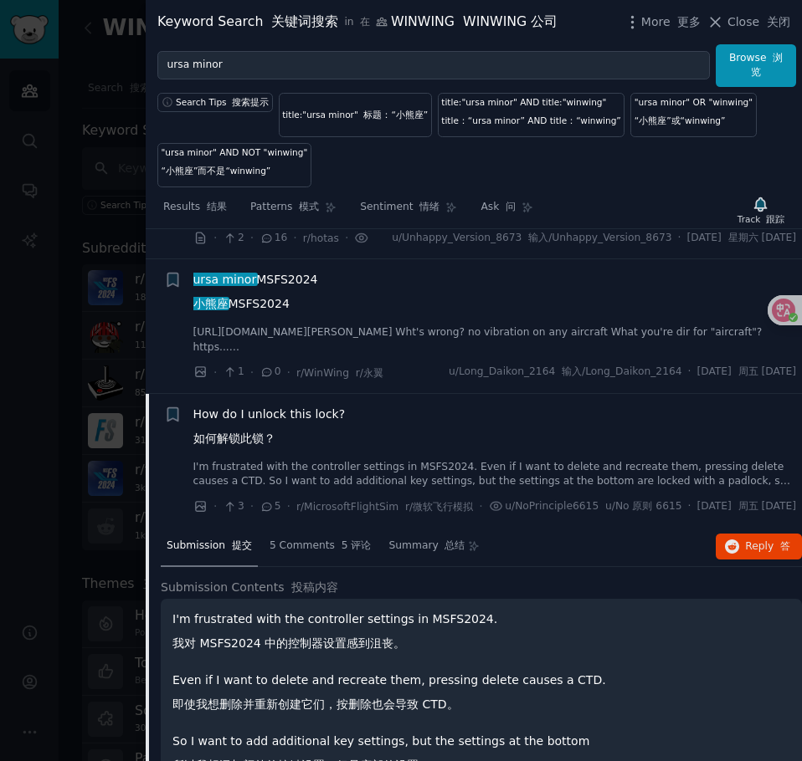
scroll to position [3817, 0]
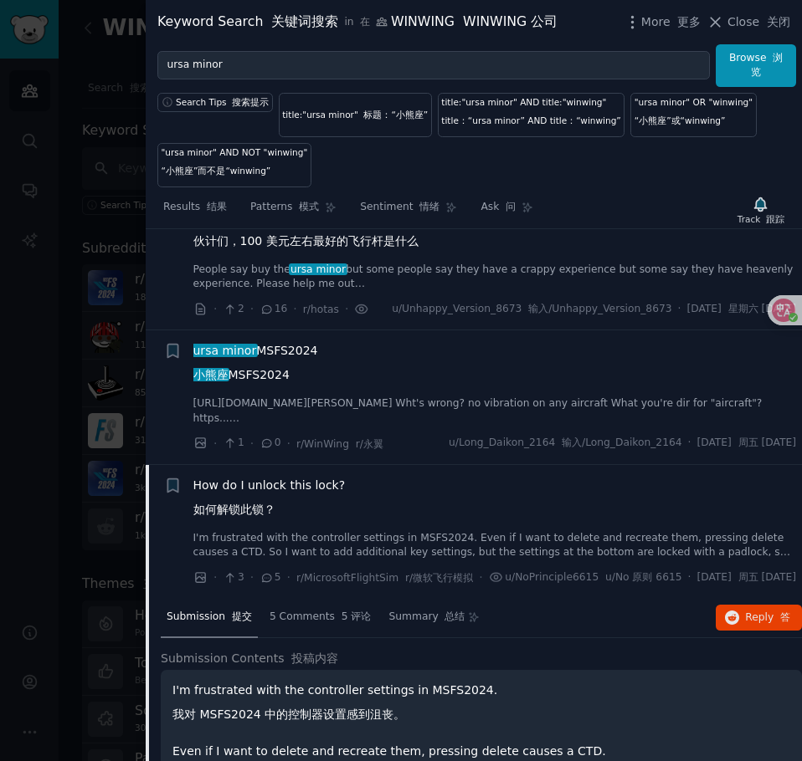
click at [281, 503] on span "How do I unlock this lock? 如何解锁此锁？" at bounding box center [269, 501] width 152 height 49
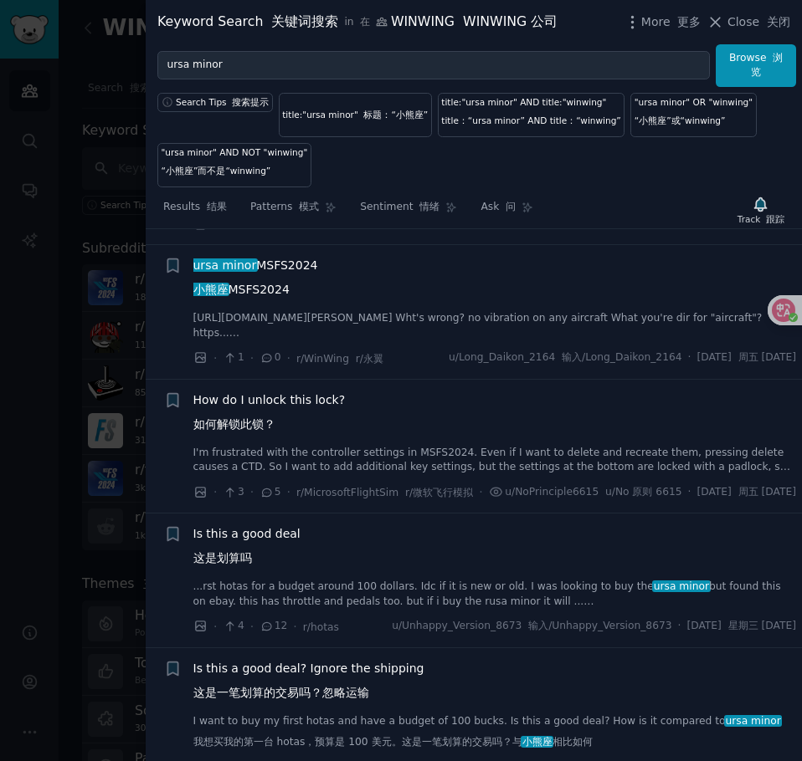
scroll to position [4068, 0]
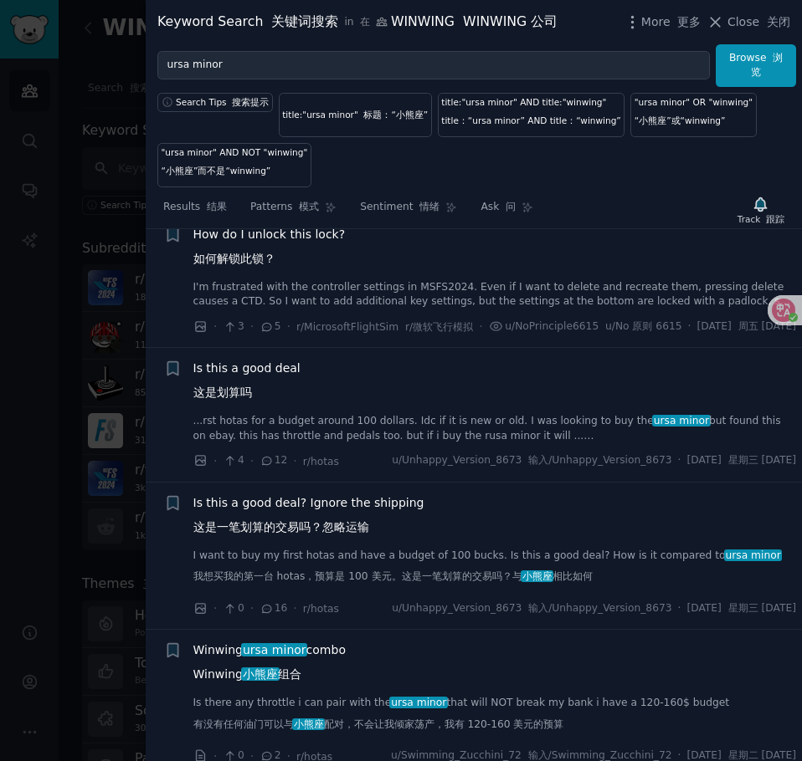
click at [330, 443] on link "...rst hotas for a budget around 100 dollars. Idc if it is new or old. I was lo…" at bounding box center [494, 428] width 603 height 29
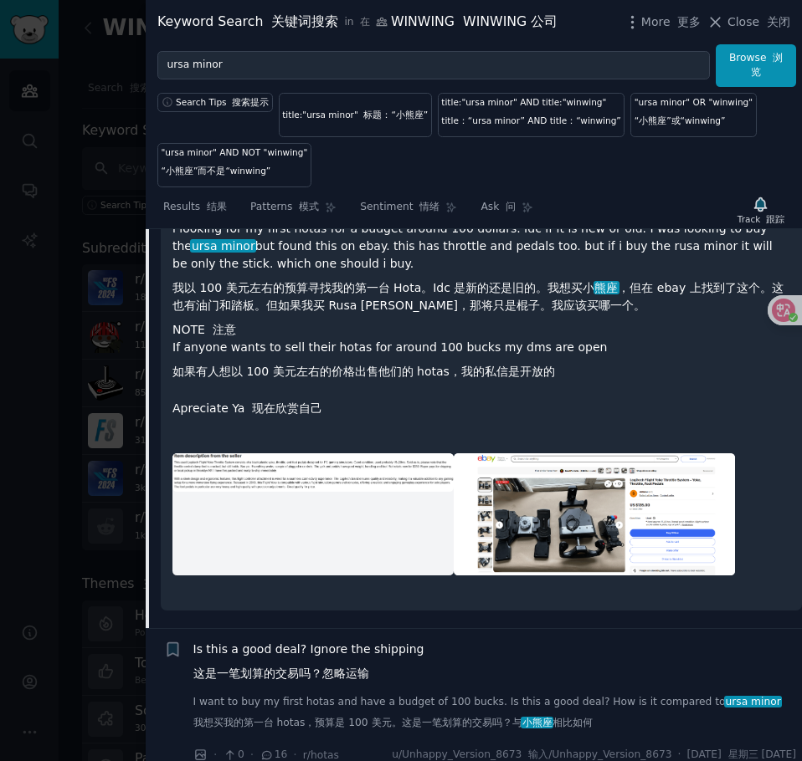
scroll to position [4384, 0]
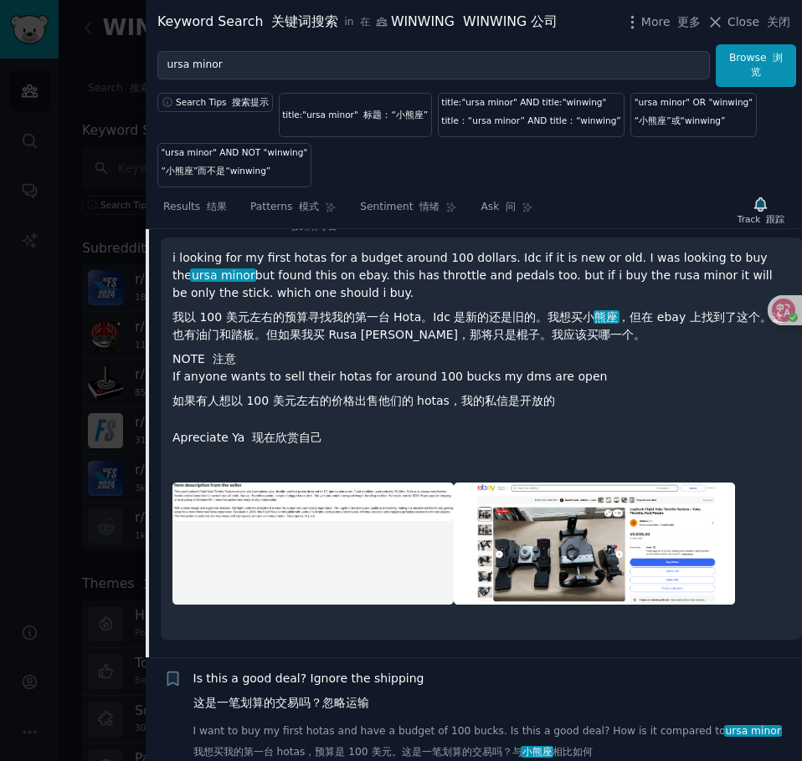
click at [341, 206] on div "12 Comments 12 评论" at bounding box center [327, 186] width 126 height 40
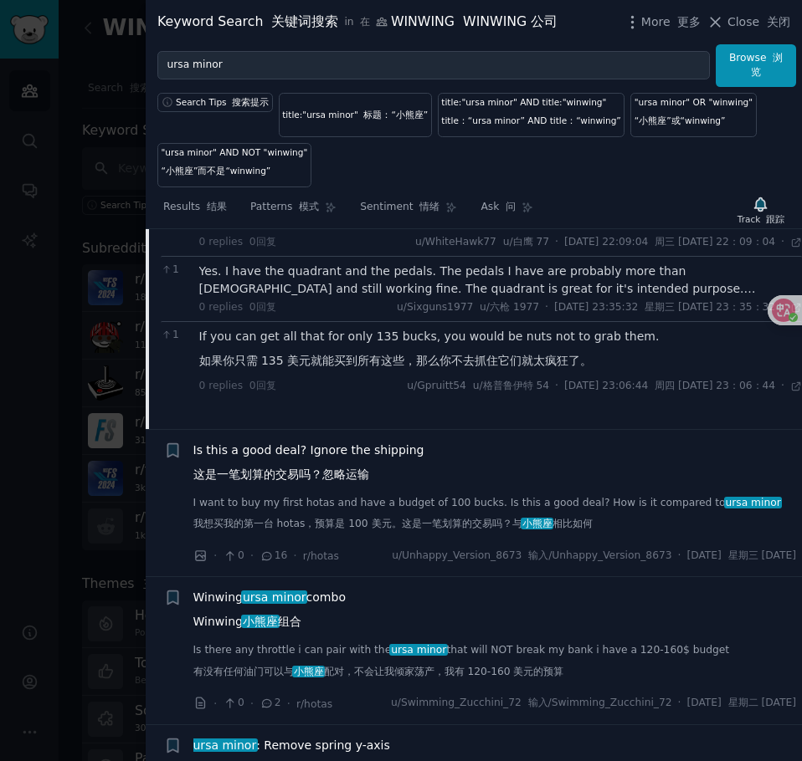
scroll to position [4719, 0]
click at [370, 489] on span "Is this a good deal? Ignore the shipping 这是一笔划算的交易吗？忽略运输" at bounding box center [308, 465] width 231 height 49
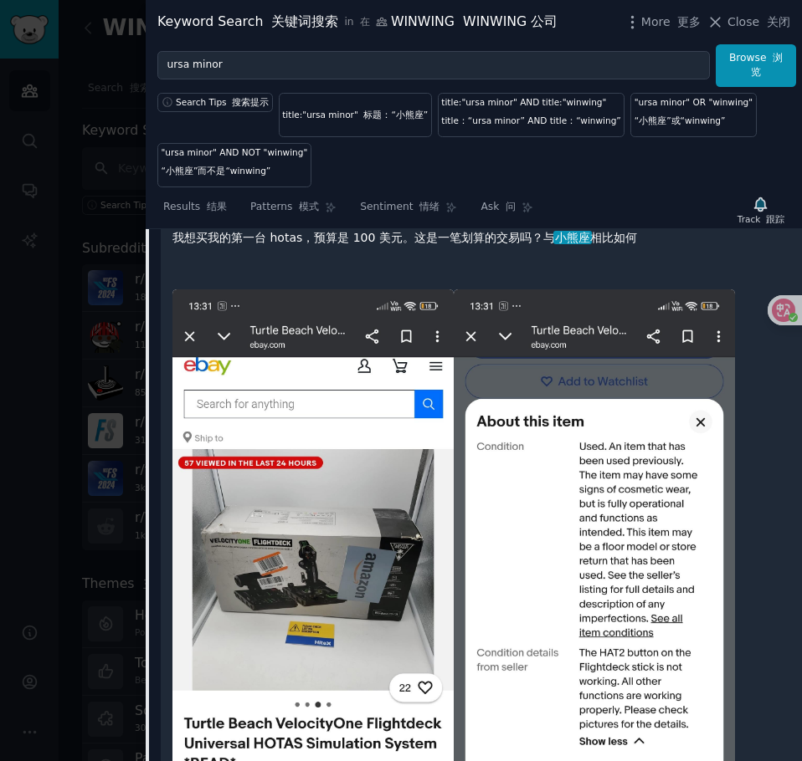
scroll to position [4450, 0]
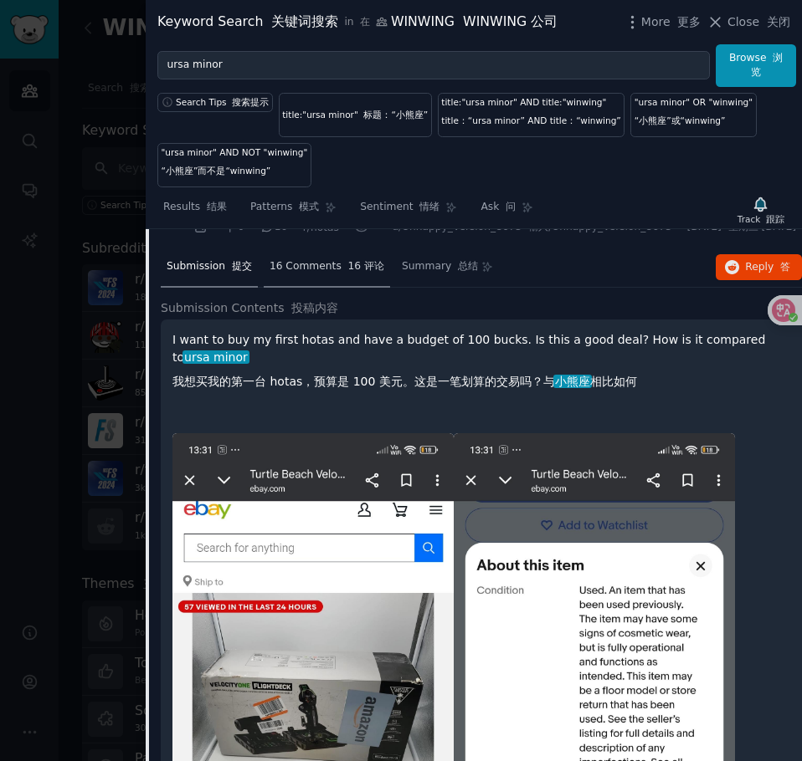
click at [295, 274] on span "16 Comments 16 评论" at bounding box center [326, 266] width 115 height 15
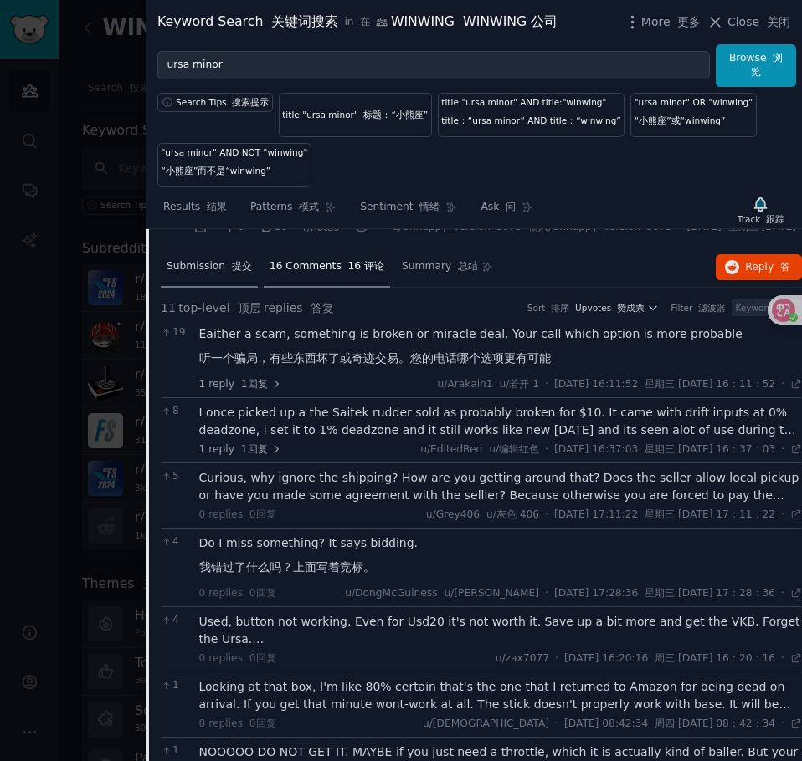
click at [225, 272] on font at bounding box center [228, 266] width 7 height 12
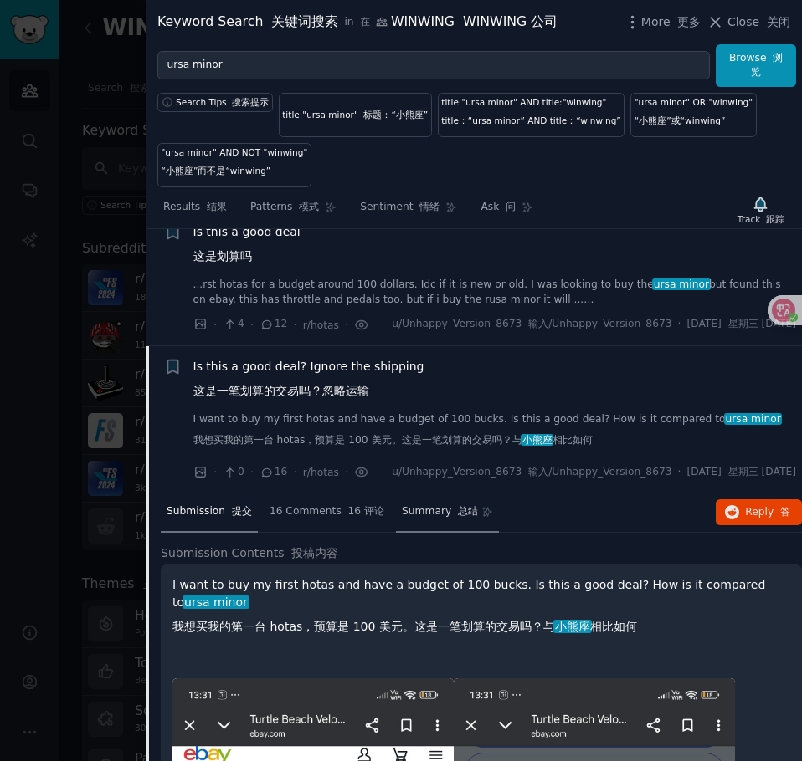
scroll to position [4198, 0]
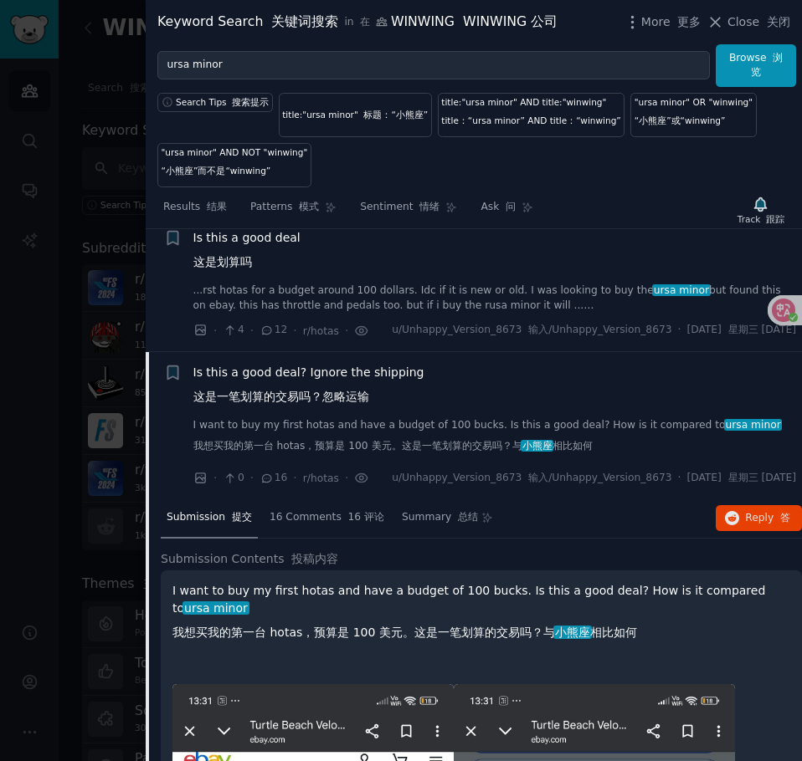
drag, startPoint x: 383, startPoint y: 462, endPoint x: 368, endPoint y: 444, distance: 23.1
click at [383, 461] on link "I want to buy my first hotas and have a budget of 100 bucks. Is this a good dea…" at bounding box center [494, 439] width 603 height 43
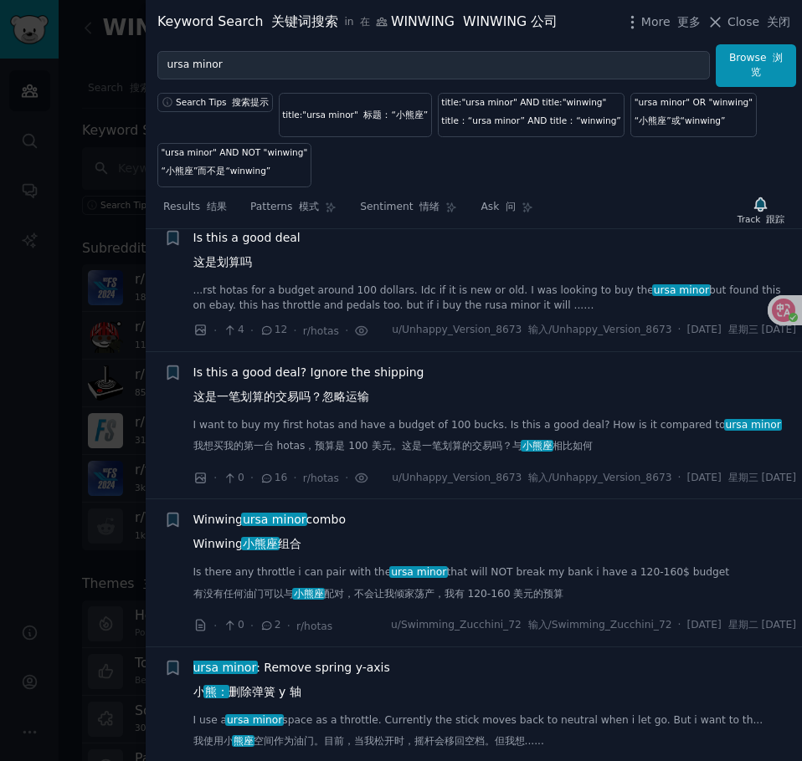
scroll to position [4366, 0]
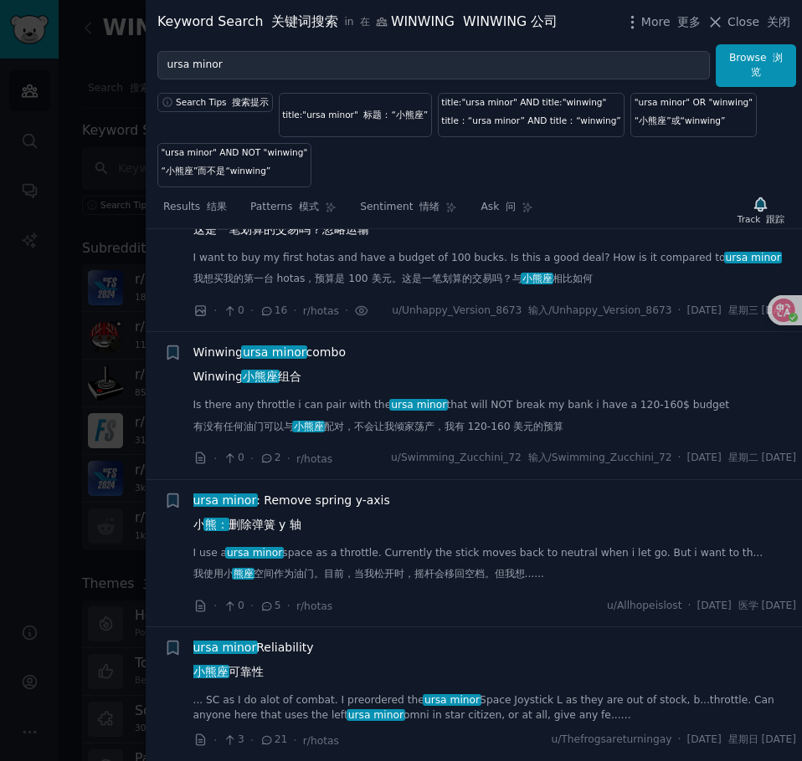
click at [311, 441] on link "Is there any throttle i can pair with the ursa minor that will NOT break my ban…" at bounding box center [494, 419] width 603 height 43
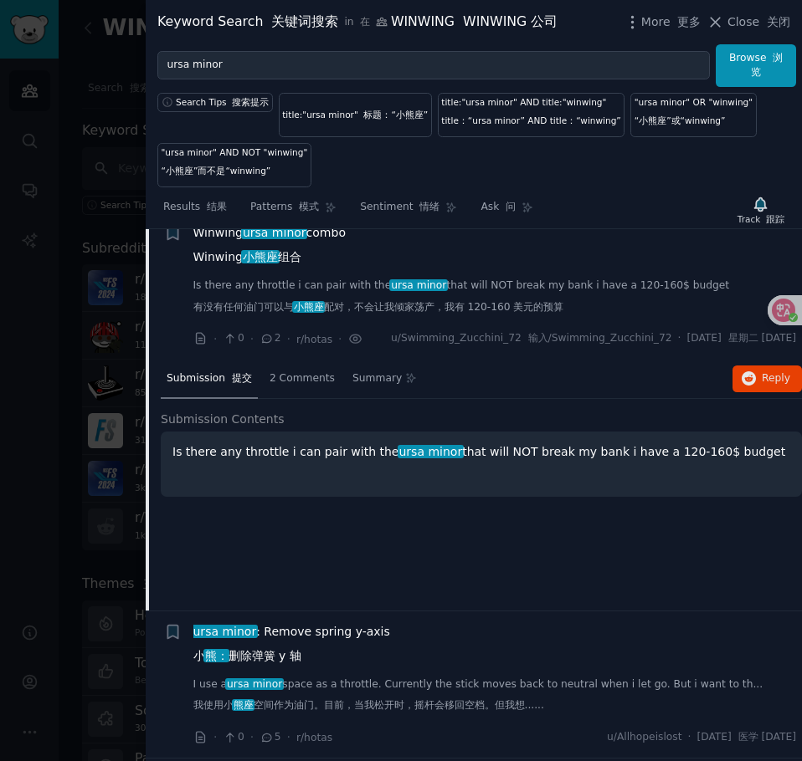
scroll to position [4528, 0]
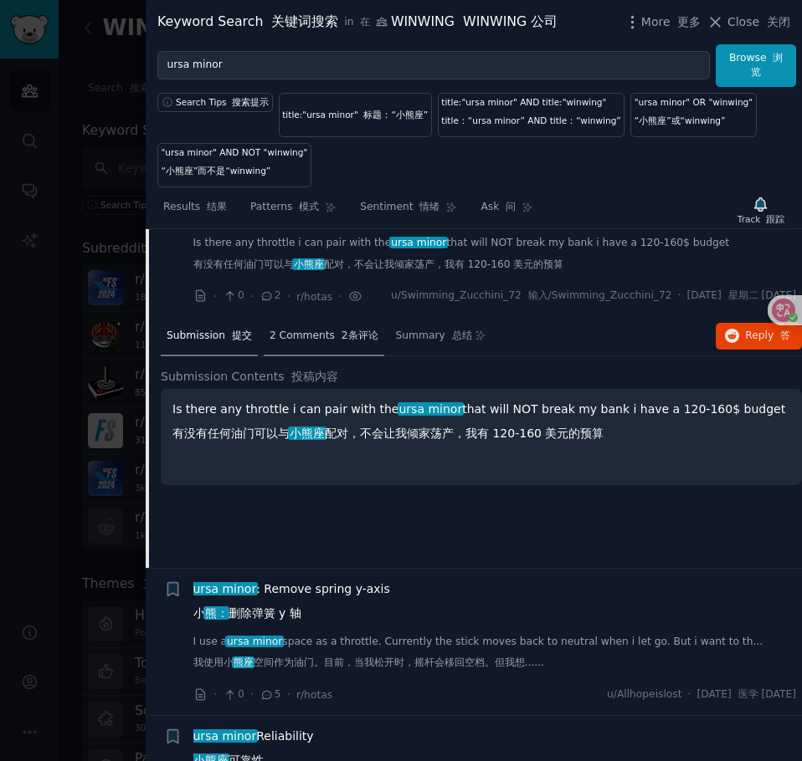
click at [329, 357] on div "2 Comments 2条评论" at bounding box center [324, 337] width 120 height 40
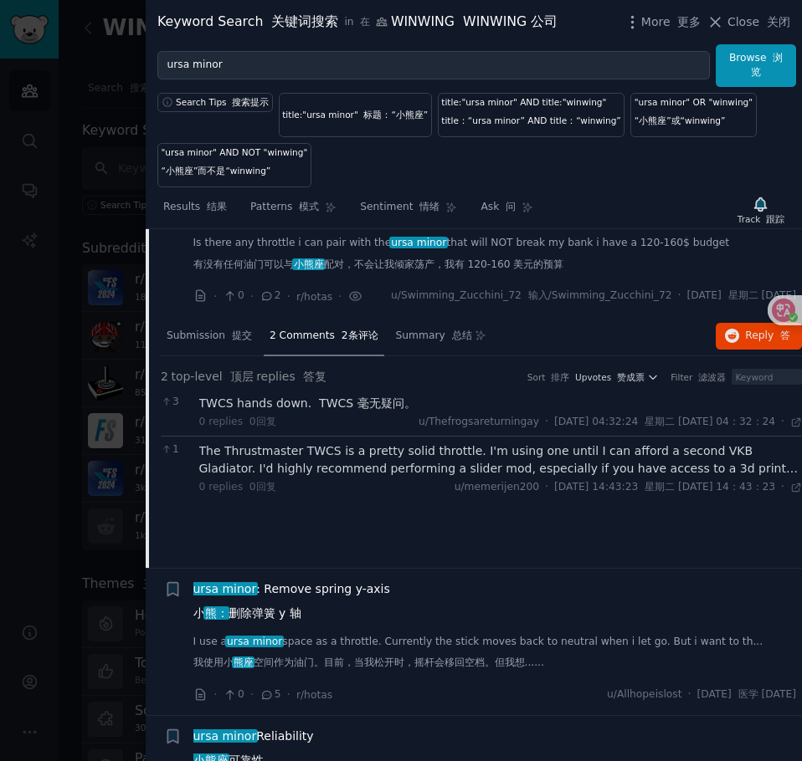
click at [341, 478] on div "The Thrustmaster TWCS is a pretty solid throttle. I'm using one until I can aff…" at bounding box center [500, 460] width 603 height 35
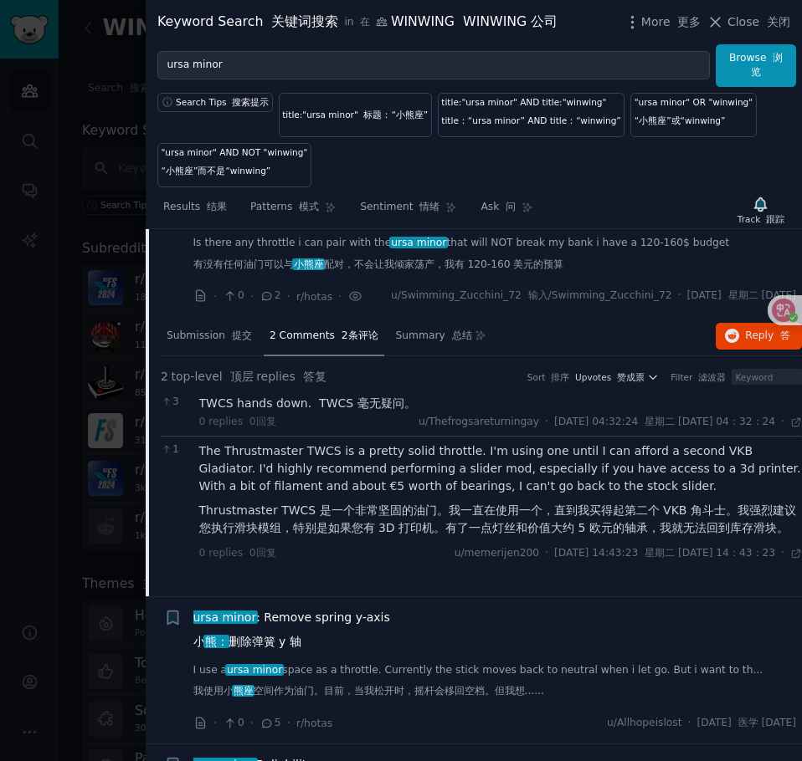
click at [305, 270] on span "小熊座" at bounding box center [308, 265] width 33 height 12
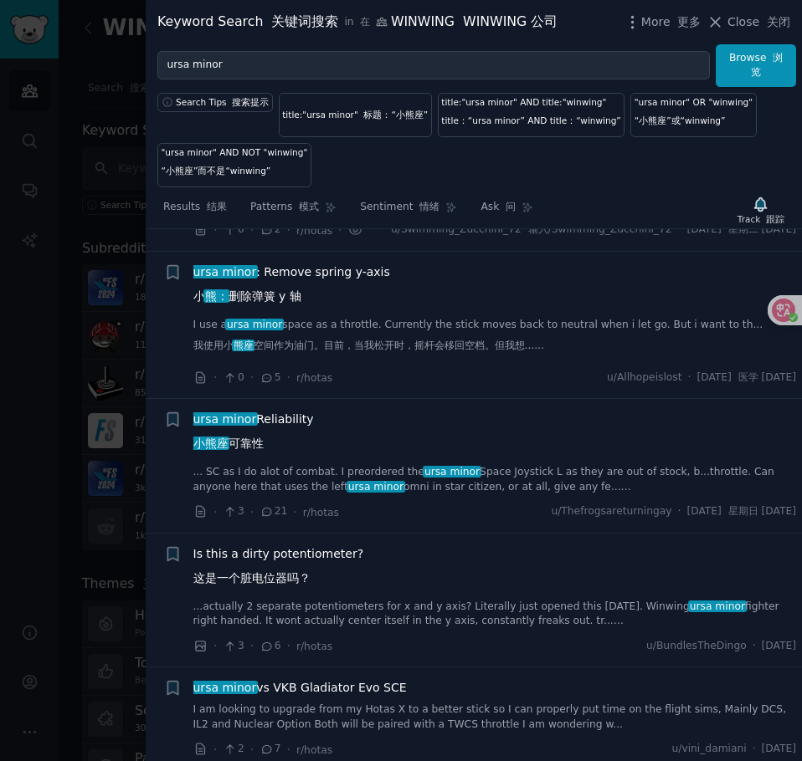
scroll to position [4612, 0]
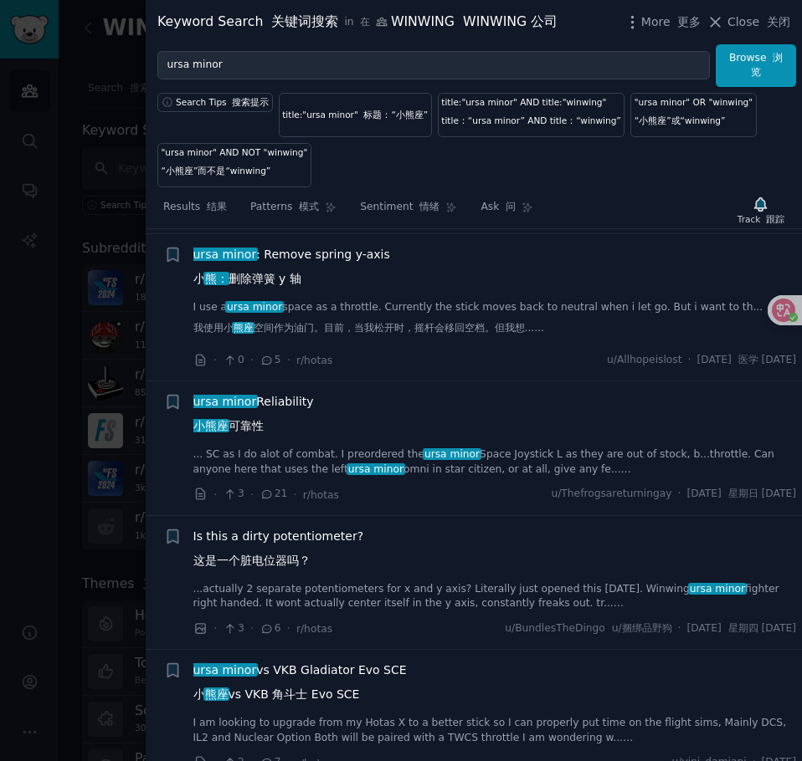
click at [354, 343] on link "I use a ursa minor space as a throttle. Currently the stick moves back to neutr…" at bounding box center [494, 321] width 603 height 43
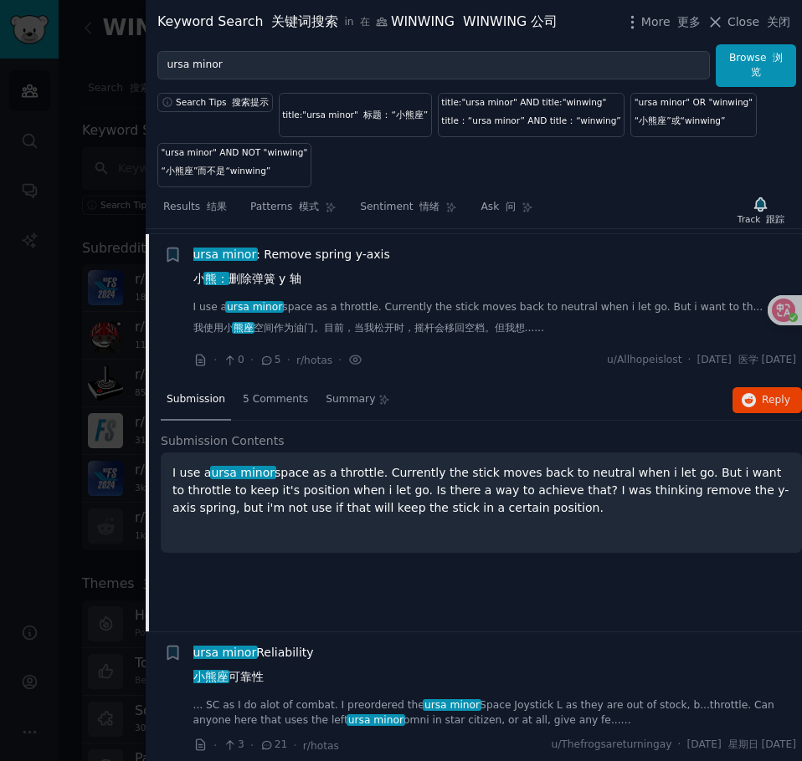
scroll to position [4690, 0]
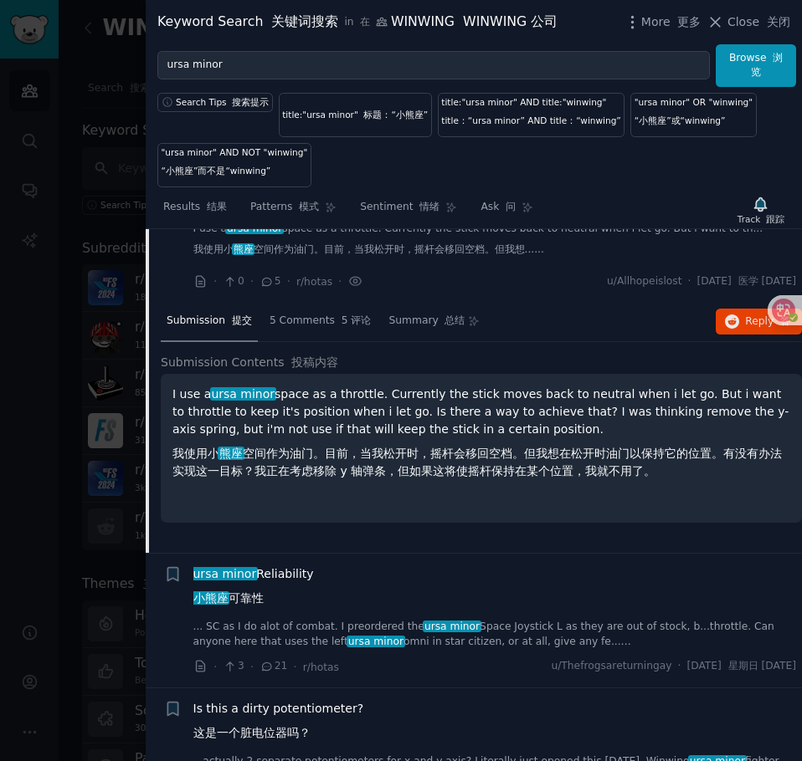
click at [354, 342] on div "5 Comments 5 评论" at bounding box center [321, 322] width 114 height 40
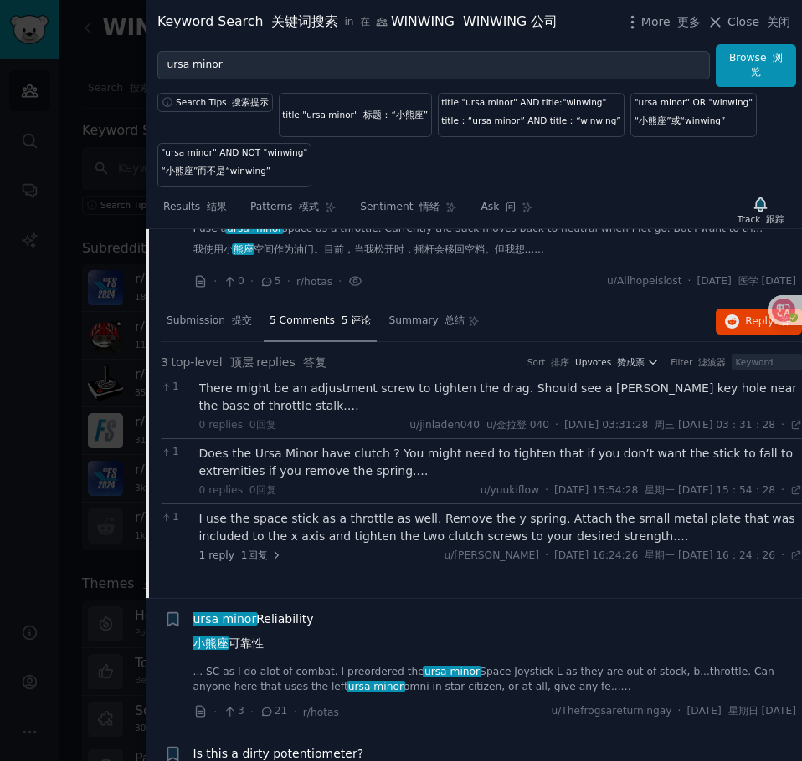
click at [315, 415] on div "There might be an adjustment screw to tighten the drag. Should see a [PERSON_NA…" at bounding box center [500, 397] width 603 height 35
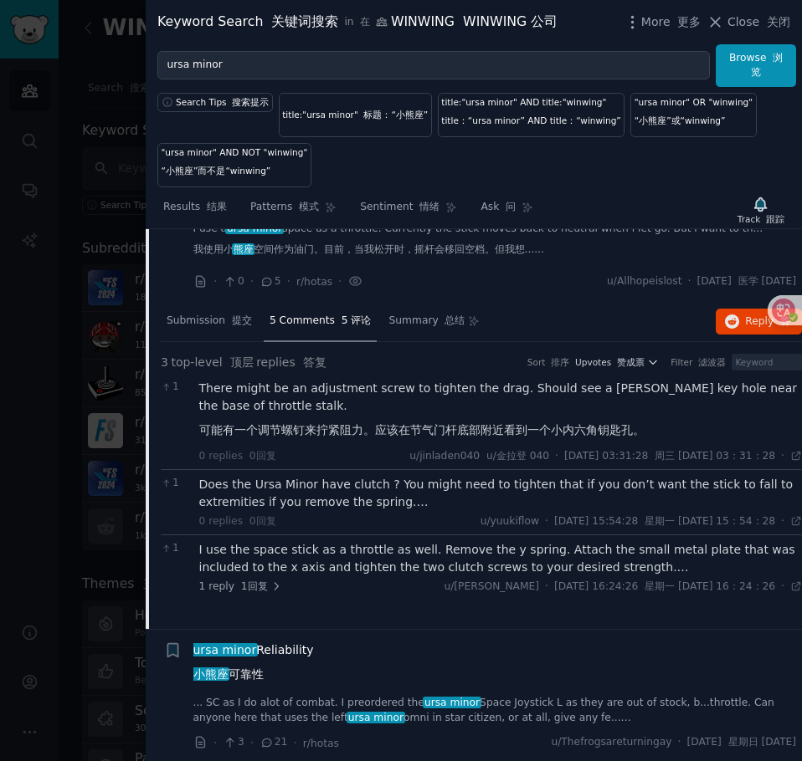
click at [370, 511] on div "Does the Ursa Minor have clutch ? You might need to tighten that if you don’t w…" at bounding box center [500, 493] width 603 height 35
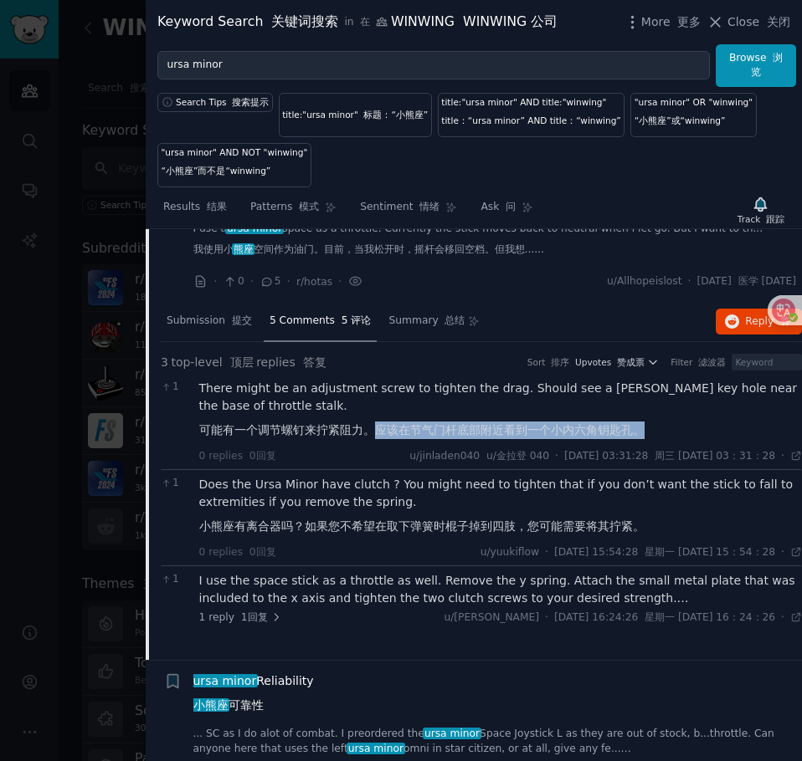
drag, startPoint x: 379, startPoint y: 496, endPoint x: 646, endPoint y: 503, distance: 267.0
click at [646, 446] on div "There might be an adjustment screw to tighten the drag. Should see a [PERSON_NA…" at bounding box center [500, 413] width 603 height 66
click at [562, 437] on font "可能有一个调节螺钉来拧紧阻力。应该在节气门杆底部附近看到一个小内六角钥匙孔。" at bounding box center [421, 429] width 445 height 13
click at [223, 342] on div "Submission 提交" at bounding box center [209, 322] width 97 height 40
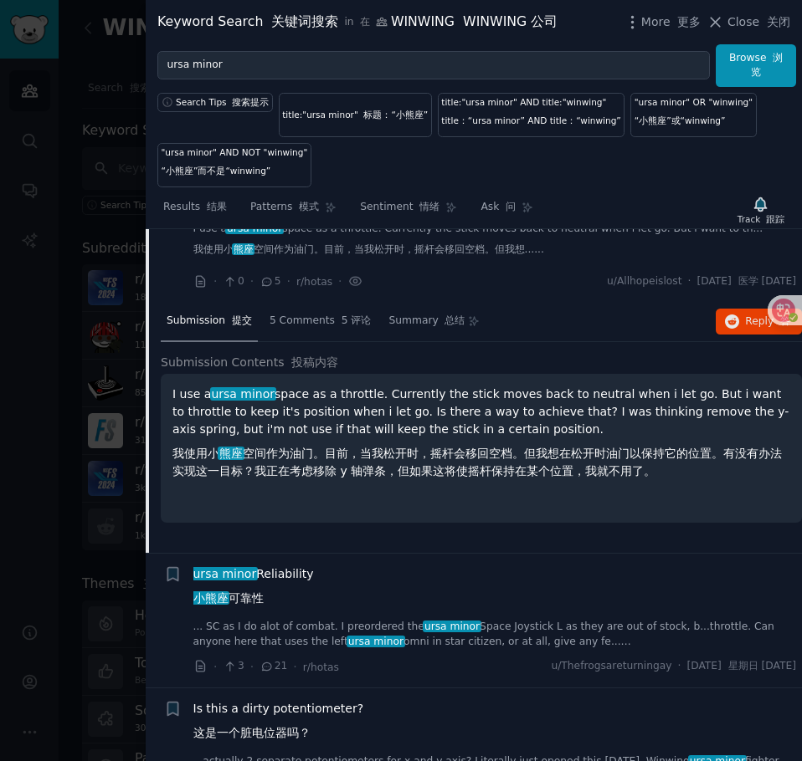
click at [317, 487] on p "I use a ursa minor space as a throttle. Currently the stick moves back to neutr…" at bounding box center [480, 436] width 617 height 101
click at [192, 483] on p "I use a ursa minor space as a throttle. Currently the stick moves back to neutr…" at bounding box center [480, 436] width 617 height 101
click at [298, 329] on span "5 Comments 5 评论" at bounding box center [320, 321] width 102 height 15
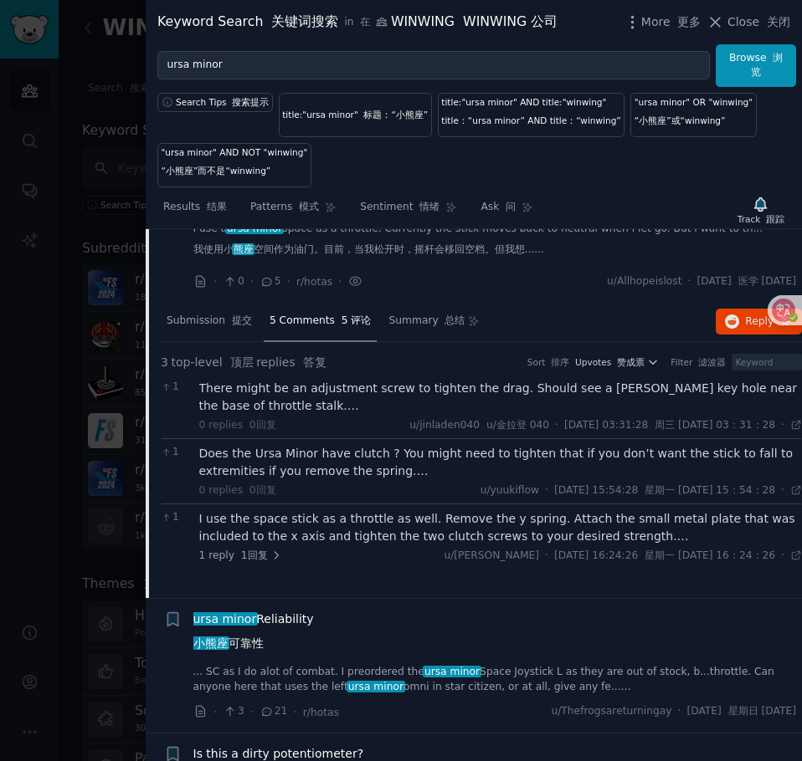
scroll to position [4774, 0]
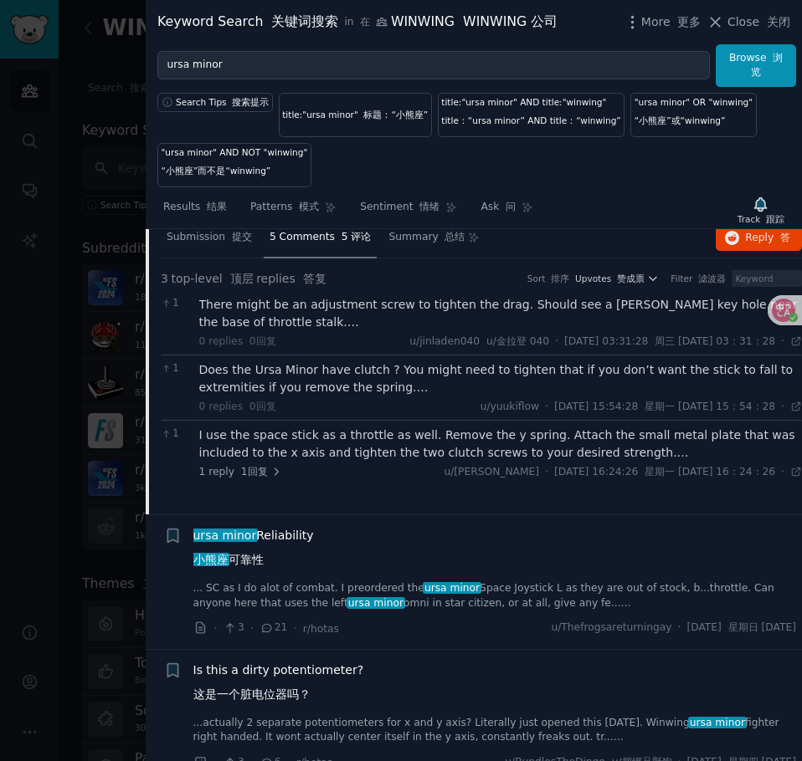
click at [327, 397] on div "Does the Ursa Minor have clutch ? You might need to tighten that if you don’t w…" at bounding box center [500, 378] width 603 height 35
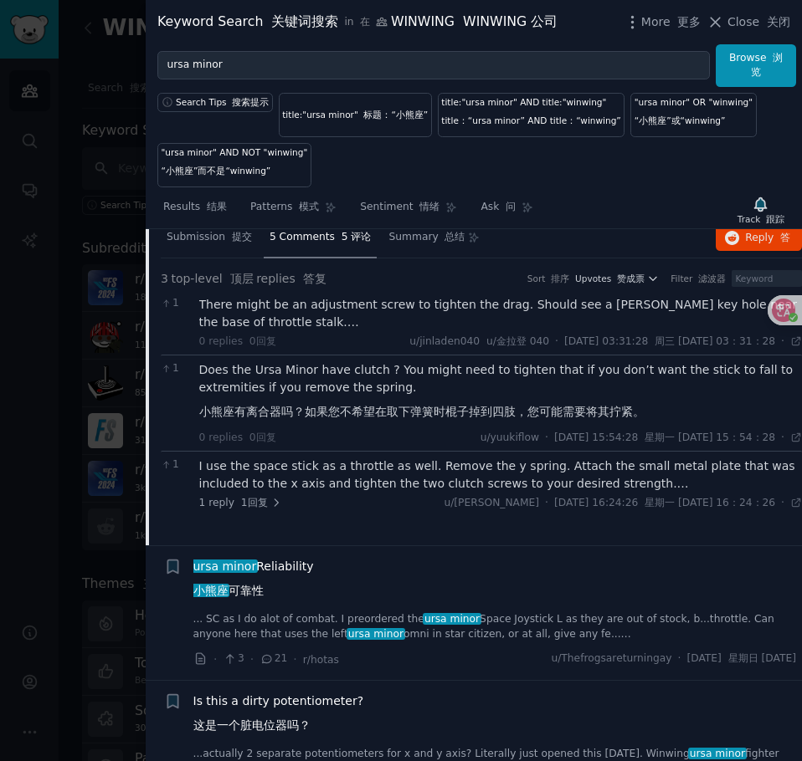
click at [349, 493] on div "I use the space stick as a throttle as well. Remove the y spring. Attach the sm…" at bounding box center [500, 475] width 603 height 35
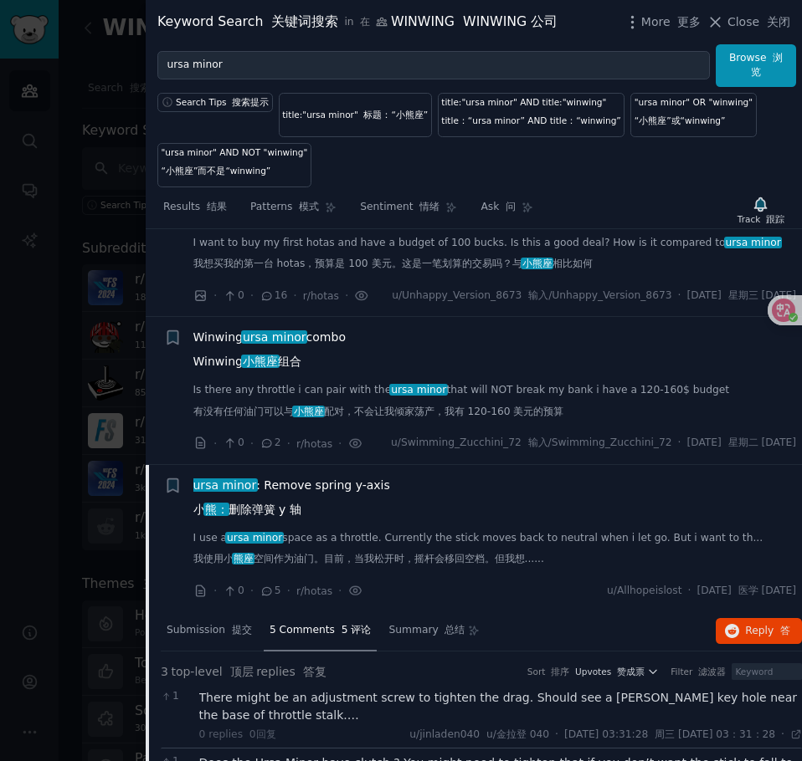
scroll to position [4523, 0]
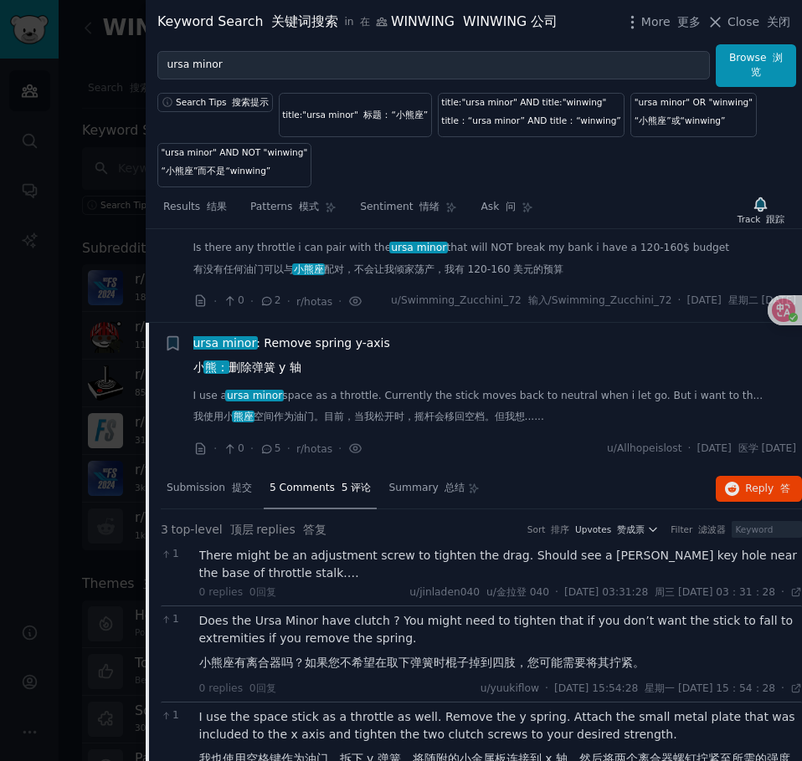
click at [379, 383] on div "ursa minor : Remove spring y-axis 小 熊： 删除弹簧 y 轴" at bounding box center [494, 359] width 603 height 49
click at [433, 432] on link "I use a ursa minor space as a throttle. Currently the stick moves back to neutr…" at bounding box center [494, 410] width 603 height 43
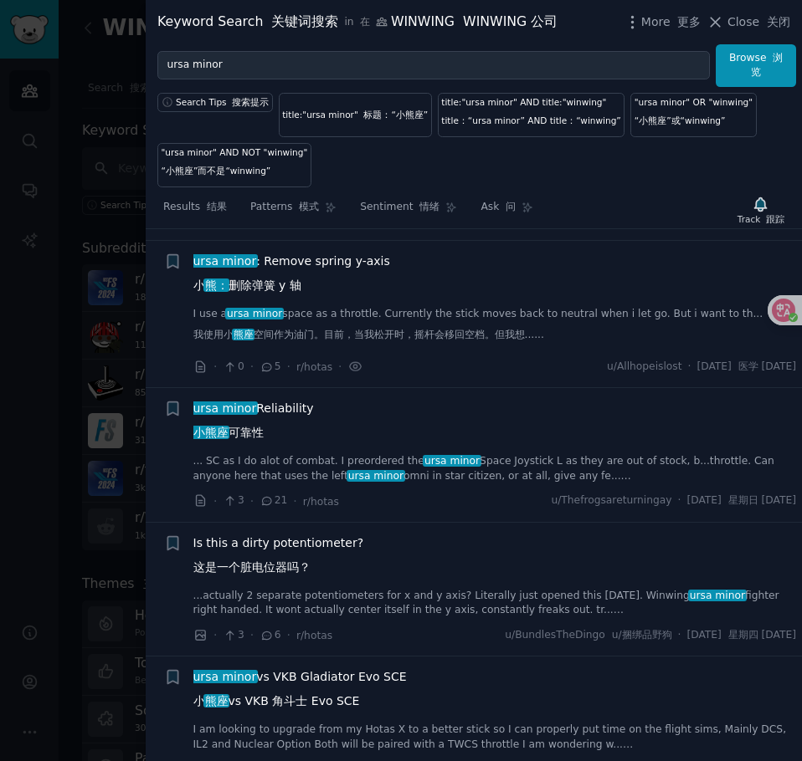
scroll to position [4690, 0]
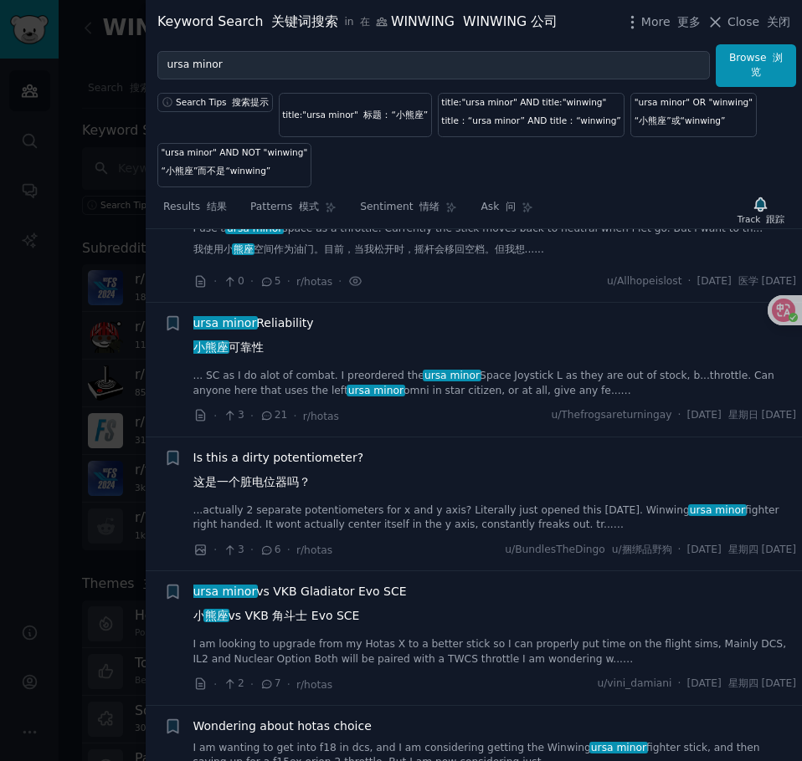
click at [437, 264] on link "I use a ursa minor space as a throttle. Currently the stick moves back to neutr…" at bounding box center [494, 243] width 603 height 43
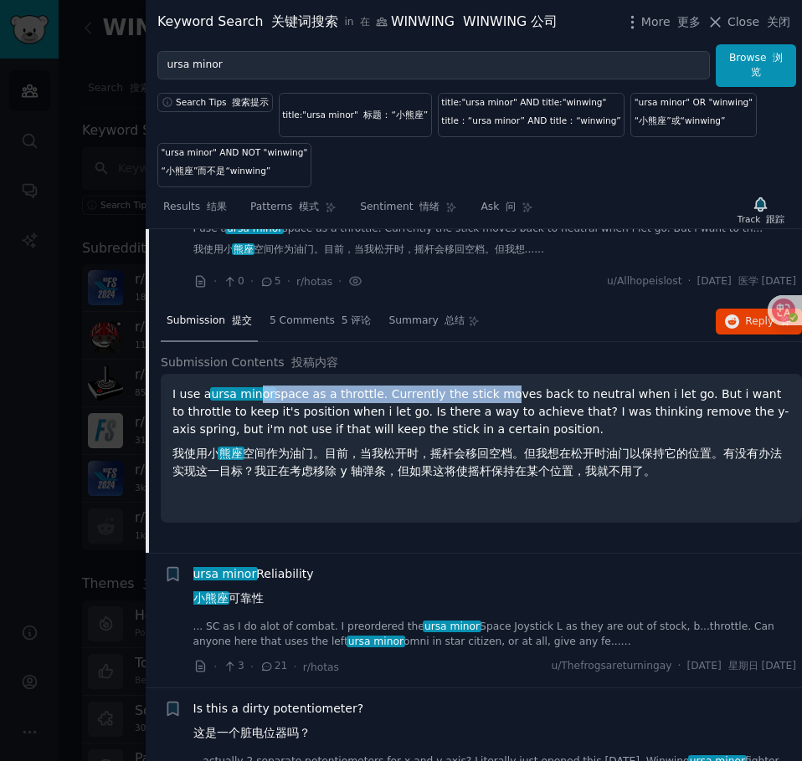
drag, startPoint x: 264, startPoint y: 469, endPoint x: 501, endPoint y: 474, distance: 237.7
click at [501, 474] on p "I use a ursa minor space as a throttle. Currently the stick moves back to neutr…" at bounding box center [480, 436] width 617 height 101
drag, startPoint x: 385, startPoint y: 462, endPoint x: 566, endPoint y: 465, distance: 181.6
click at [566, 465] on p "I use a ursa minor space as a throttle. Currently the stick moves back to neutr…" at bounding box center [480, 436] width 617 height 101
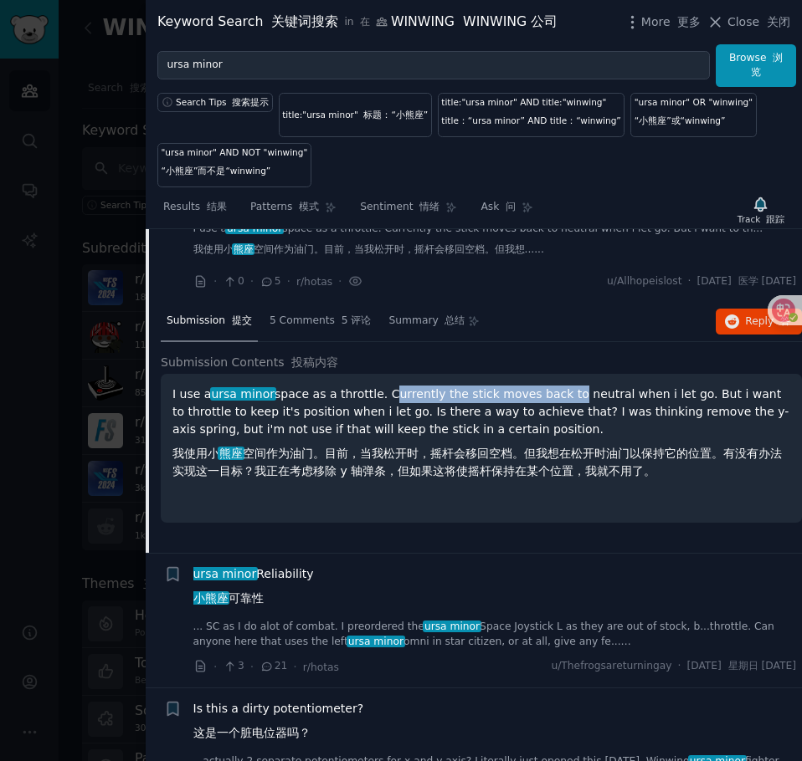
click at [566, 465] on p "I use a ursa minor space as a throttle. Currently the stick moves back to neutr…" at bounding box center [480, 436] width 617 height 101
click at [684, 466] on p "I use a ursa minor space as a throttle. Currently the stick moves back to neutr…" at bounding box center [480, 436] width 617 height 101
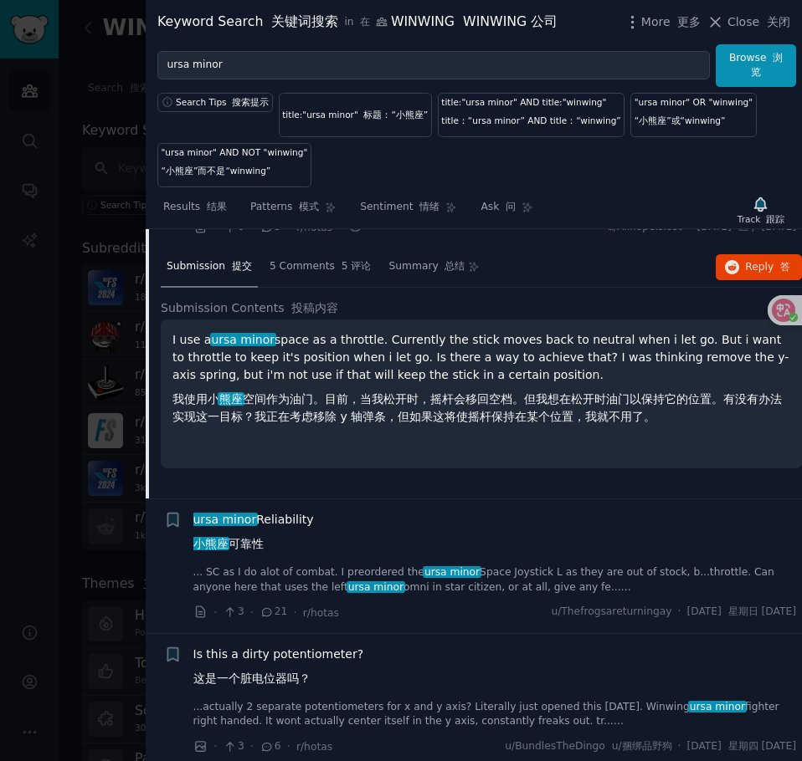
scroll to position [4774, 0]
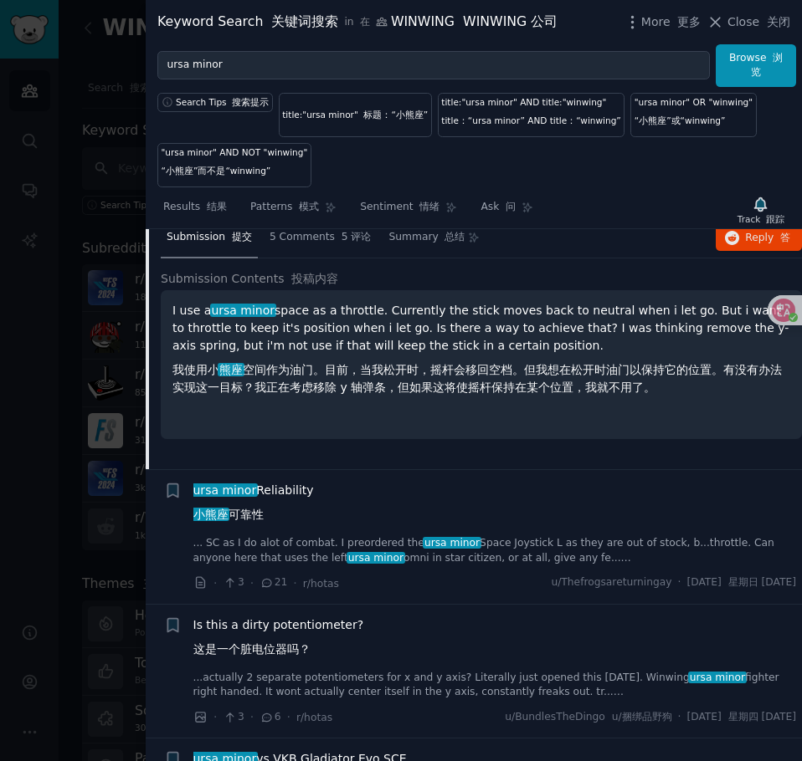
click at [272, 530] on span "ursa minor Reliability 小熊座 可靠性" at bounding box center [253, 506] width 120 height 49
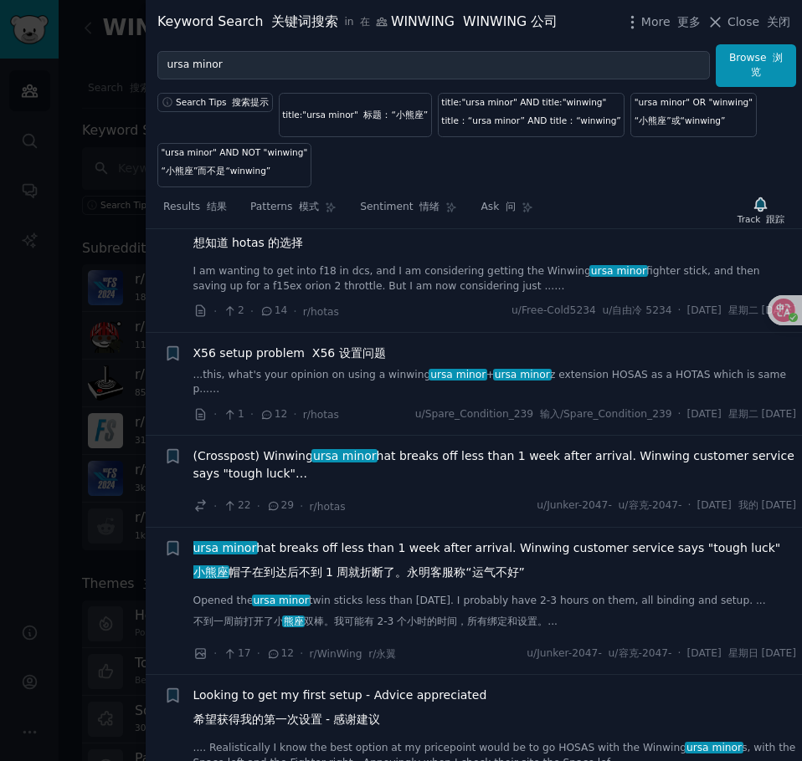
scroll to position [5674, 0]
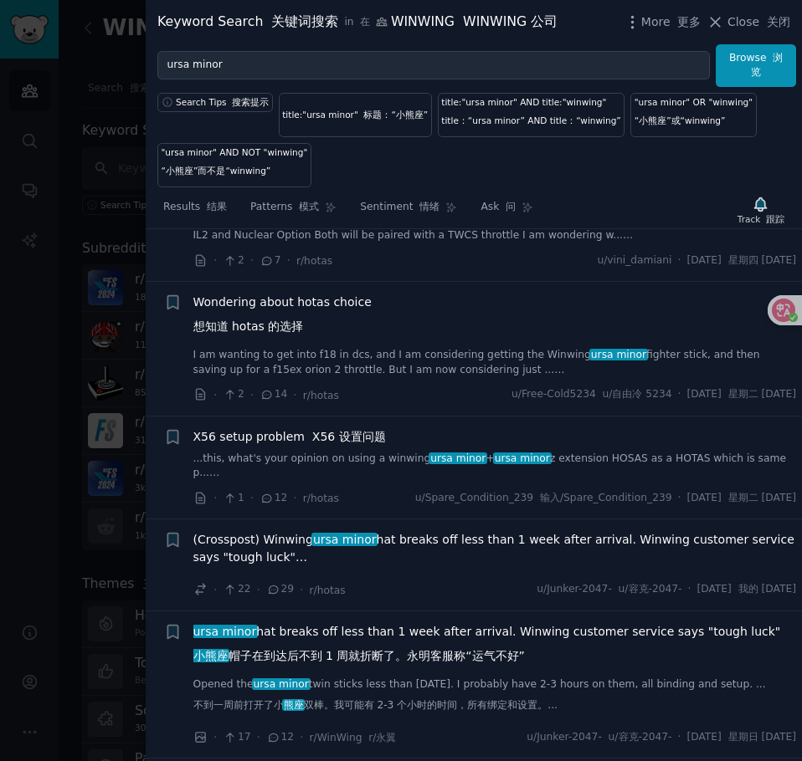
click at [306, 481] on div "X56 setup problem X56 设置问题 ...this, what's your opinion on using a winwing ursa…" at bounding box center [494, 454] width 603 height 53
click at [353, 443] on font "X56 设置问题" at bounding box center [349, 436] width 74 height 13
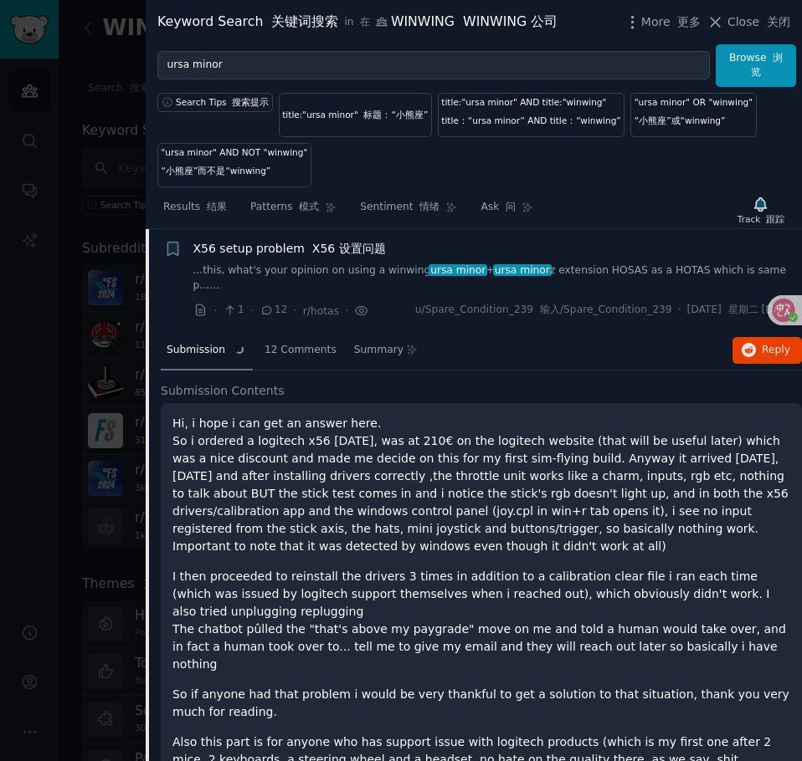
scroll to position [5375, 0]
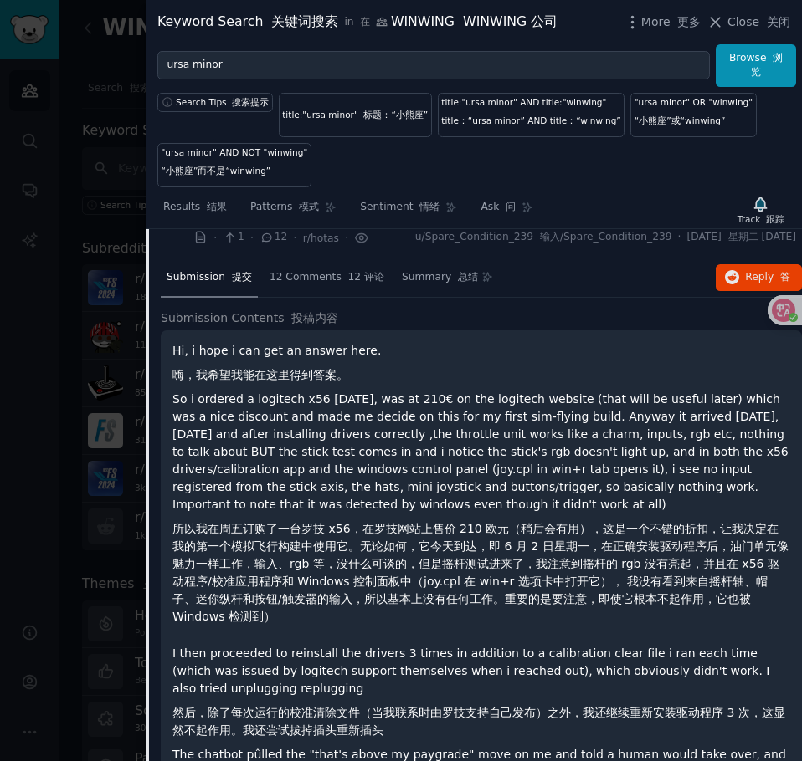
click at [438, 242] on font "...这，您对使用 winwing ursa minor + ursa minor z 扩展 HOSAS 作为相同的 p..." at bounding box center [381, 234] width 376 height 15
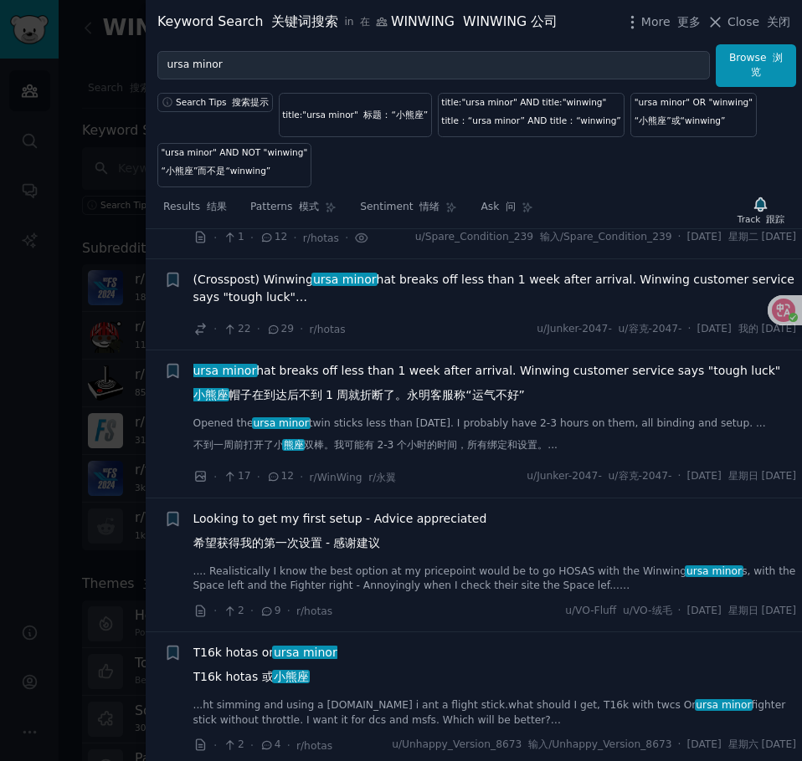
scroll to position [5542, 0]
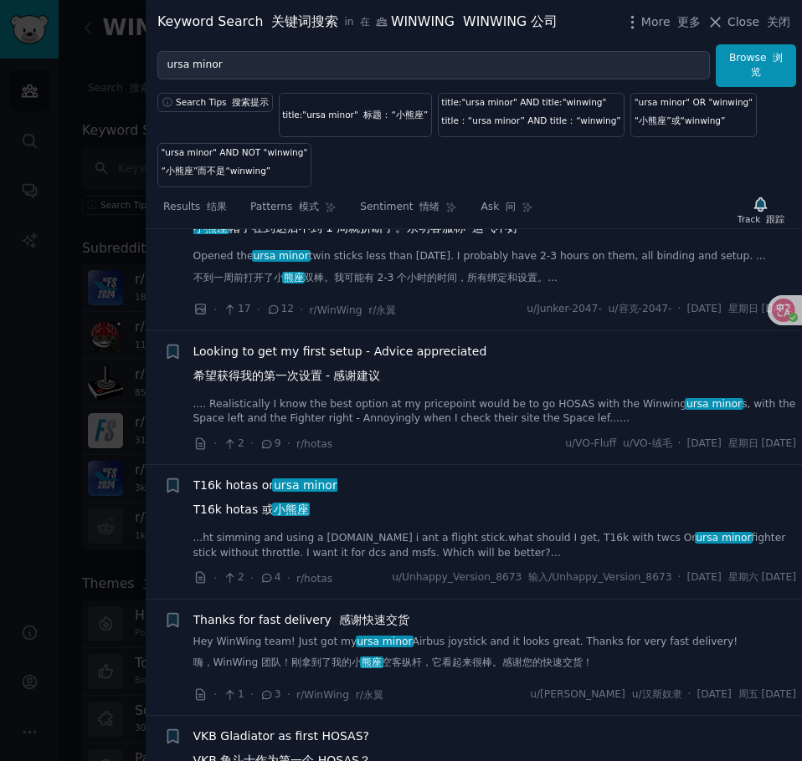
click at [423, 427] on link ".... Realistically I know the best option at my pricepoint would be to go HOSAS…" at bounding box center [494, 411] width 603 height 29
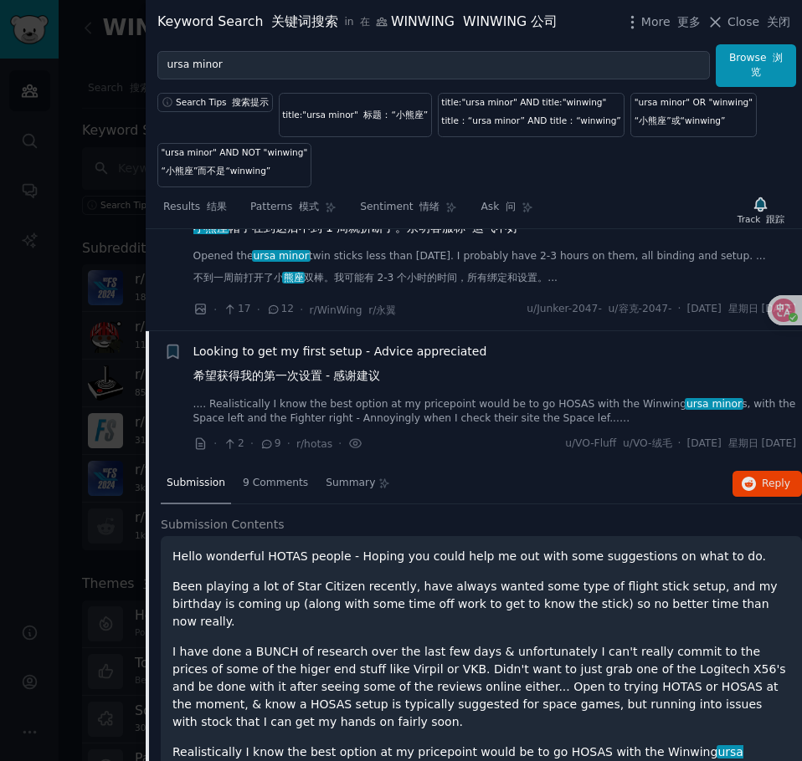
scroll to position [5731, 0]
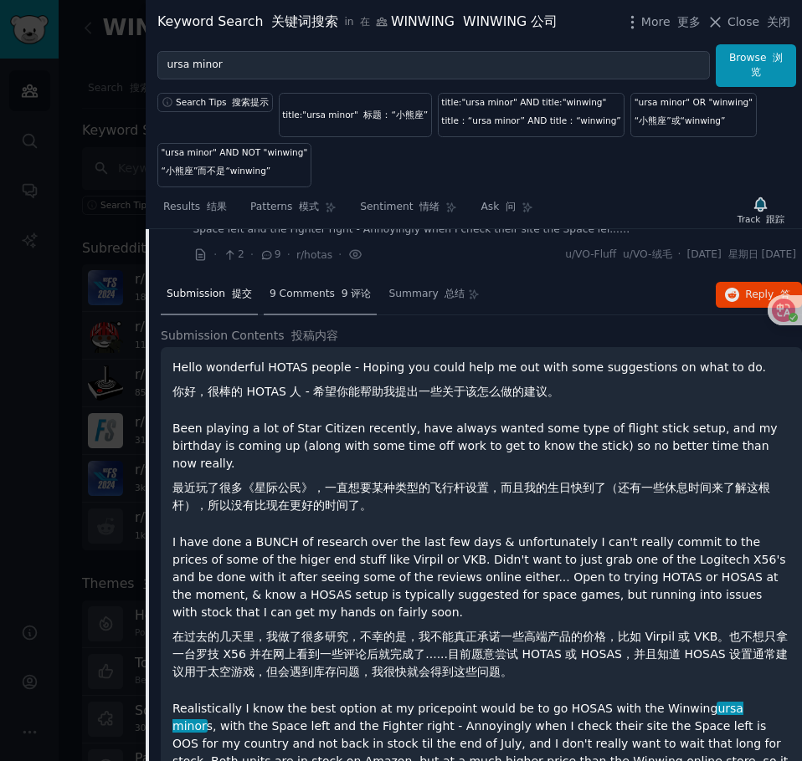
click at [304, 315] on div "9 Comments 9 评论" at bounding box center [321, 295] width 114 height 40
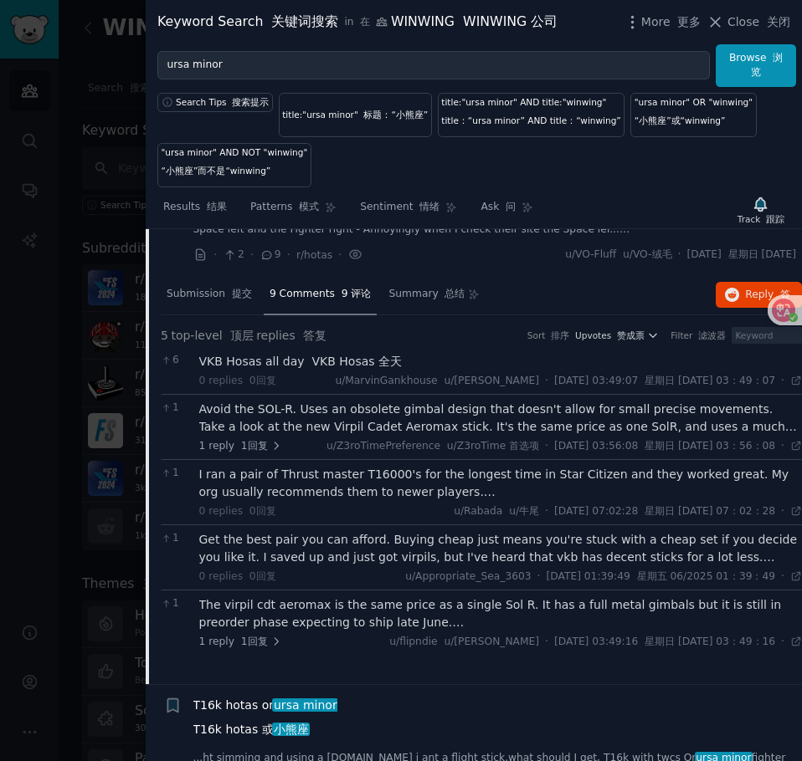
click at [344, 436] on div "Avoid the SOL-R. Uses an obsolete gimbal design that doesn't allow for small pr…" at bounding box center [500, 418] width 603 height 35
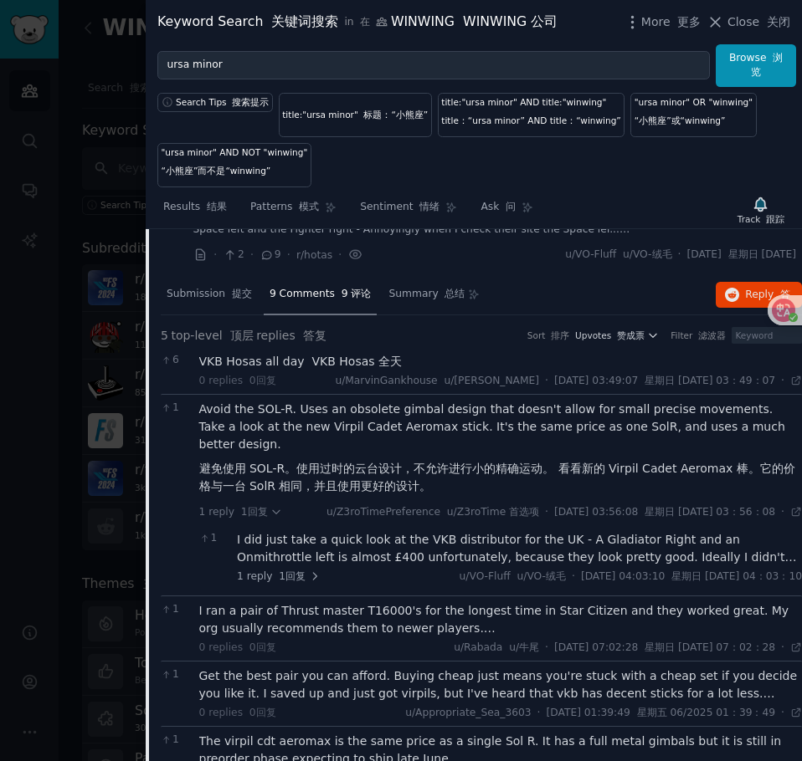
scroll to position [5982, 0]
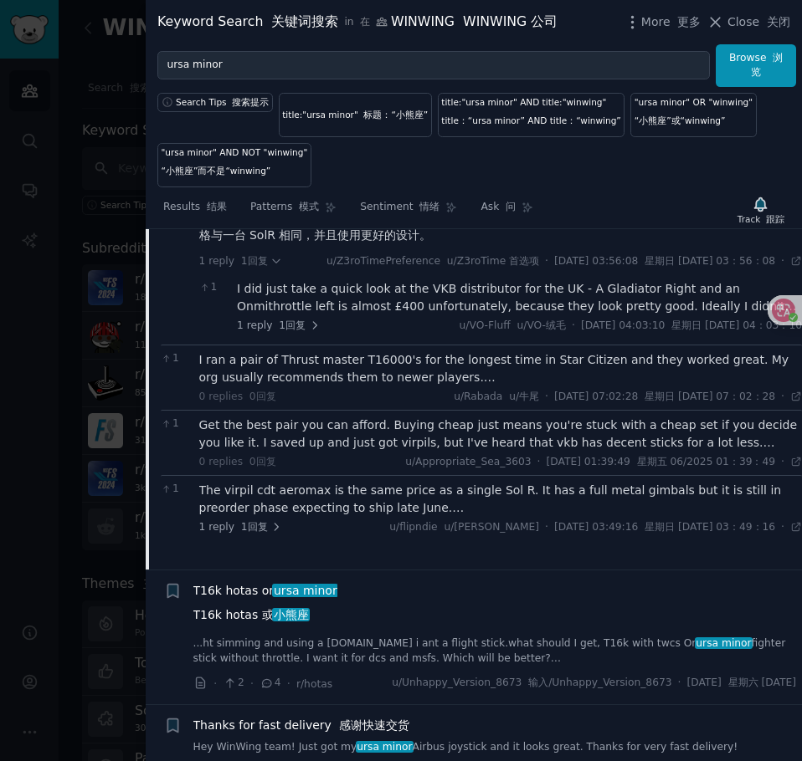
click at [379, 387] on div "I ran a pair of Thrust master T16000's for the longest time in Star Citizen and…" at bounding box center [500, 368] width 603 height 35
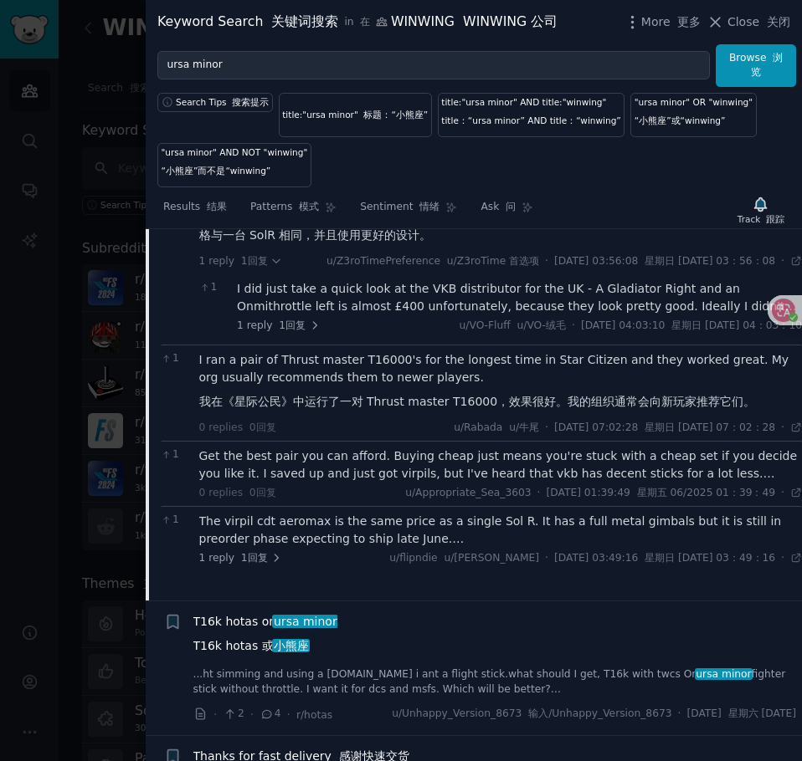
click at [344, 483] on div "Get the best pair you can afford. Buying cheap just means you're stuck with a c…" at bounding box center [500, 465] width 603 height 35
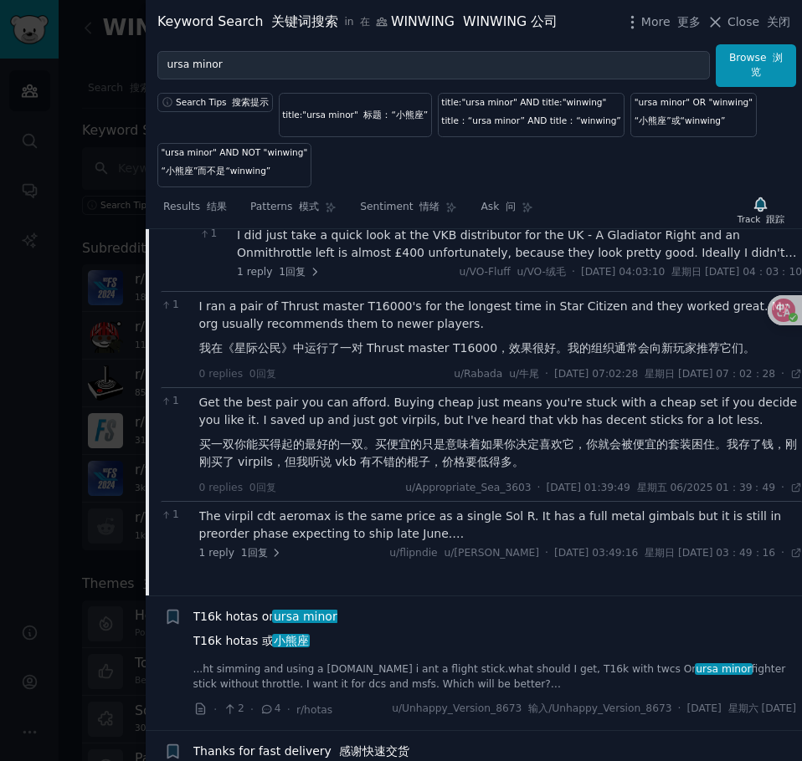
scroll to position [6066, 0]
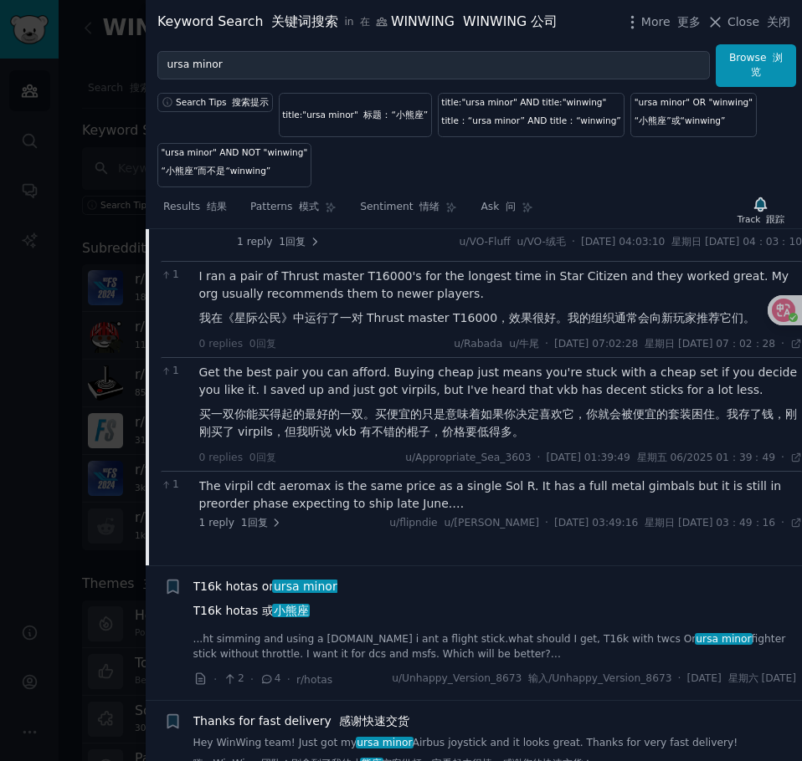
click at [369, 513] on div "The virpil cdt aeromax is the same price as a single Sol R. It has a full metal…" at bounding box center [500, 495] width 603 height 35
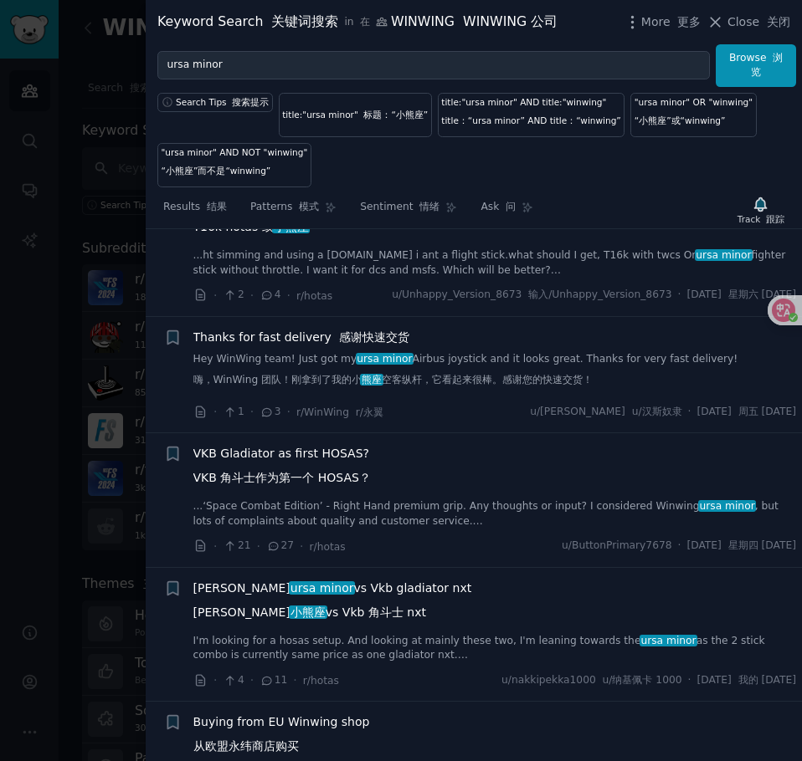
scroll to position [6568, 0]
click at [457, 396] on link "Hey WinWing team! Just got my ursa minor Airbus joystick and it looks great. Th…" at bounding box center [494, 374] width 603 height 43
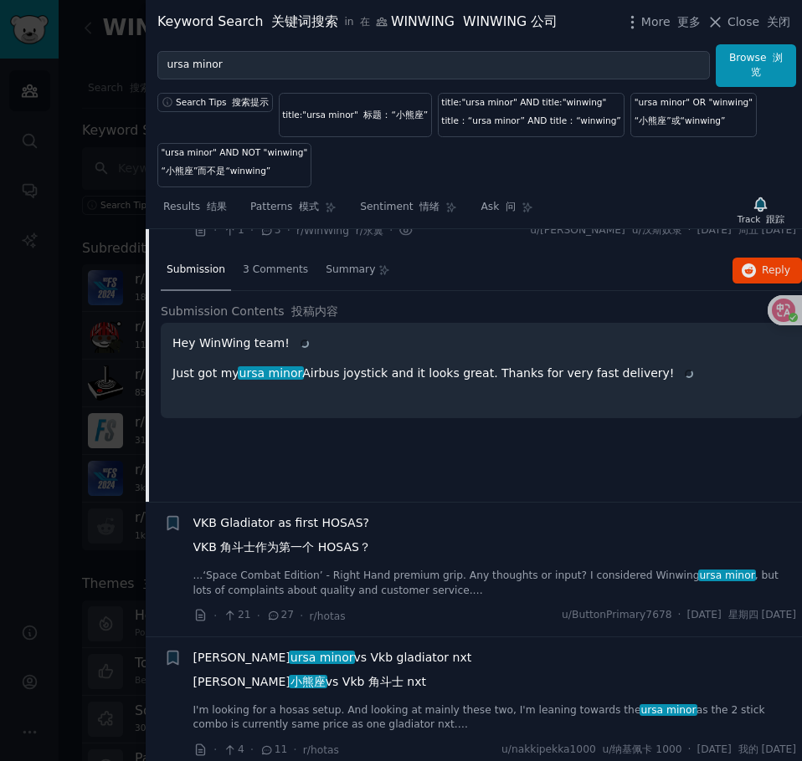
scroll to position [6000, 0]
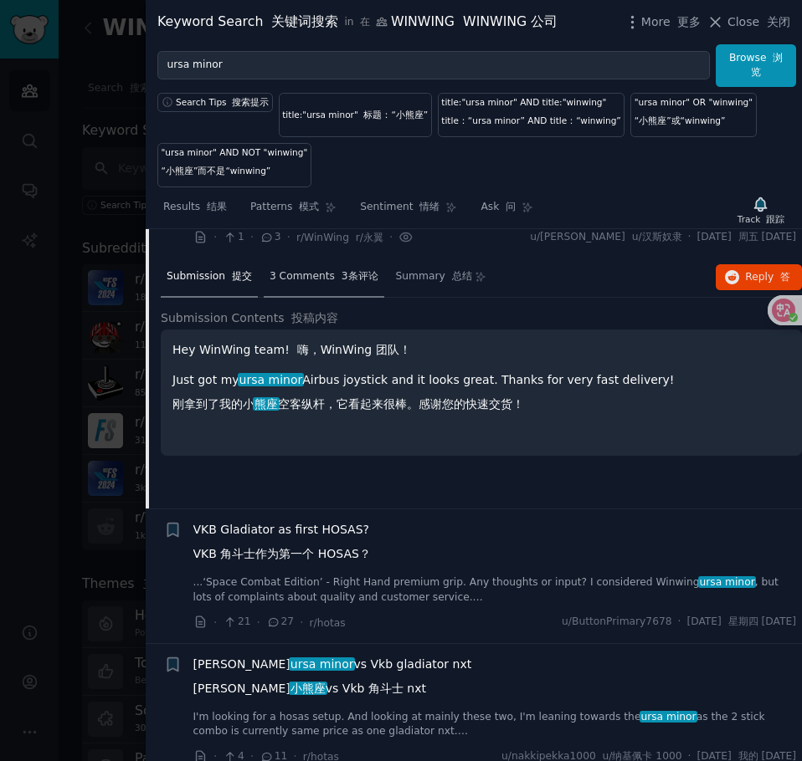
click at [323, 298] on div "3 Comments 3条评论" at bounding box center [324, 278] width 120 height 40
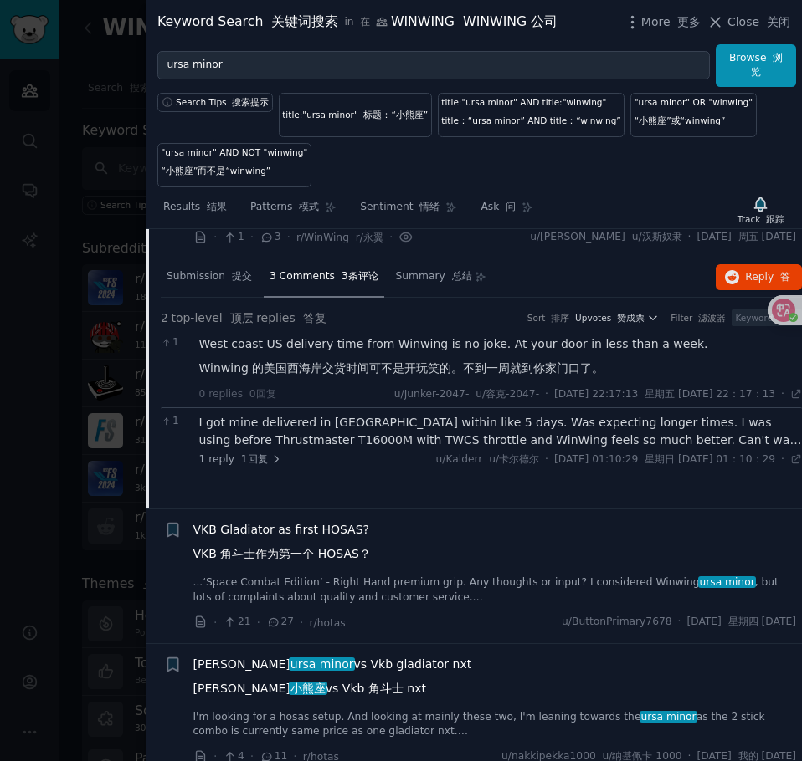
click at [471, 375] on font "Winwing 的美国西海岸交货时间可不是开玩笑的。不到一周就到你家门口了。" at bounding box center [401, 367] width 405 height 13
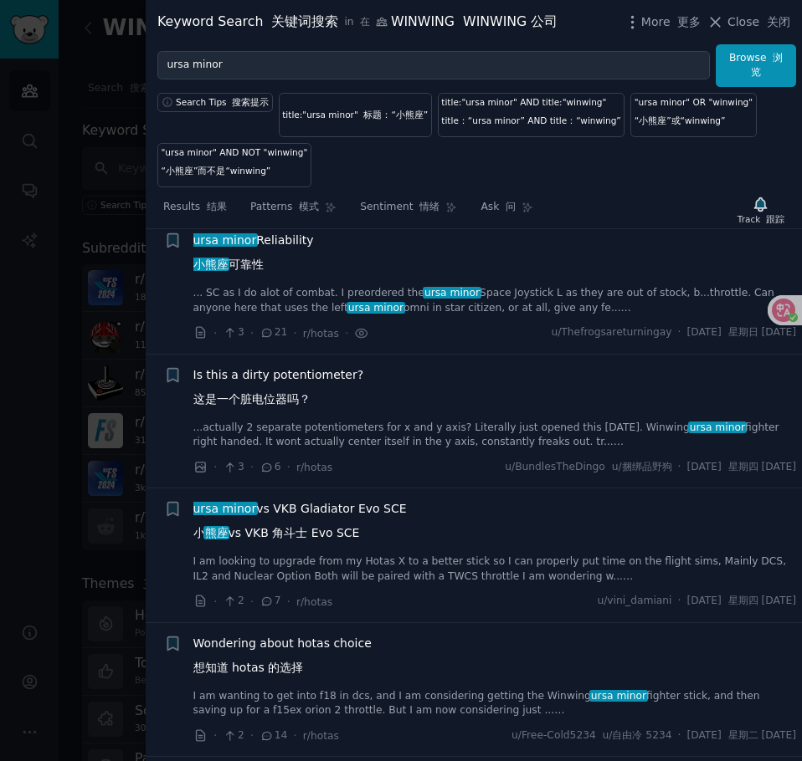
scroll to position [4745, 0]
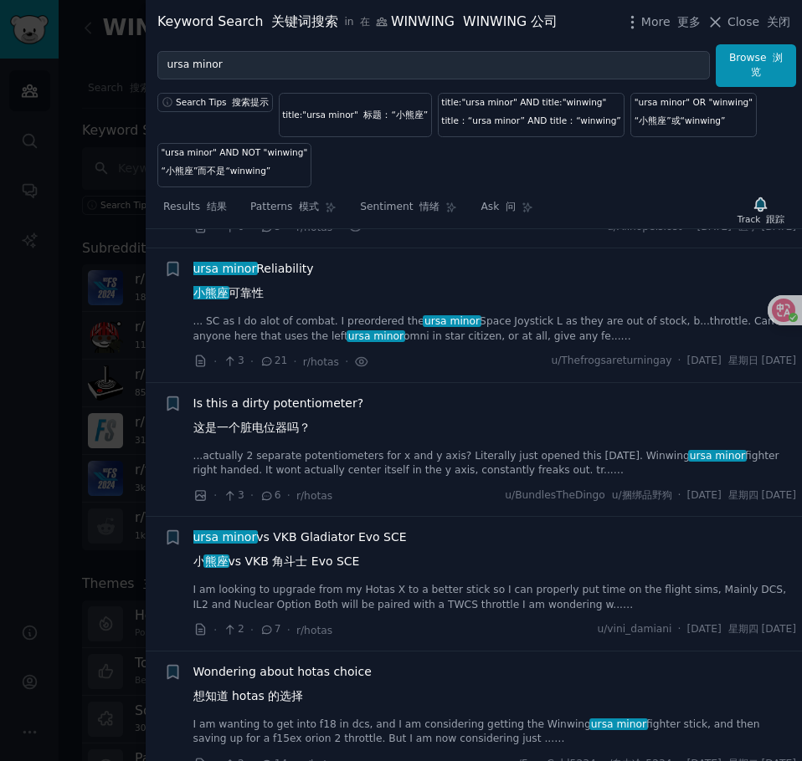
click at [483, 344] on link "... SC as I do alot of combat. I preordered the ursa minor Space Joystick L as …" at bounding box center [494, 329] width 603 height 29
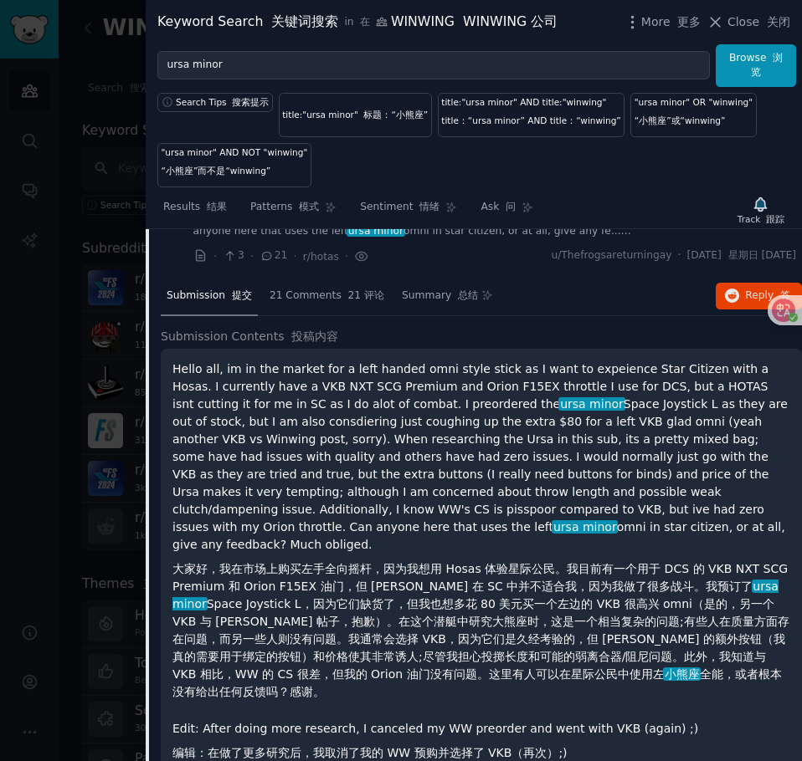
scroll to position [4838, 0]
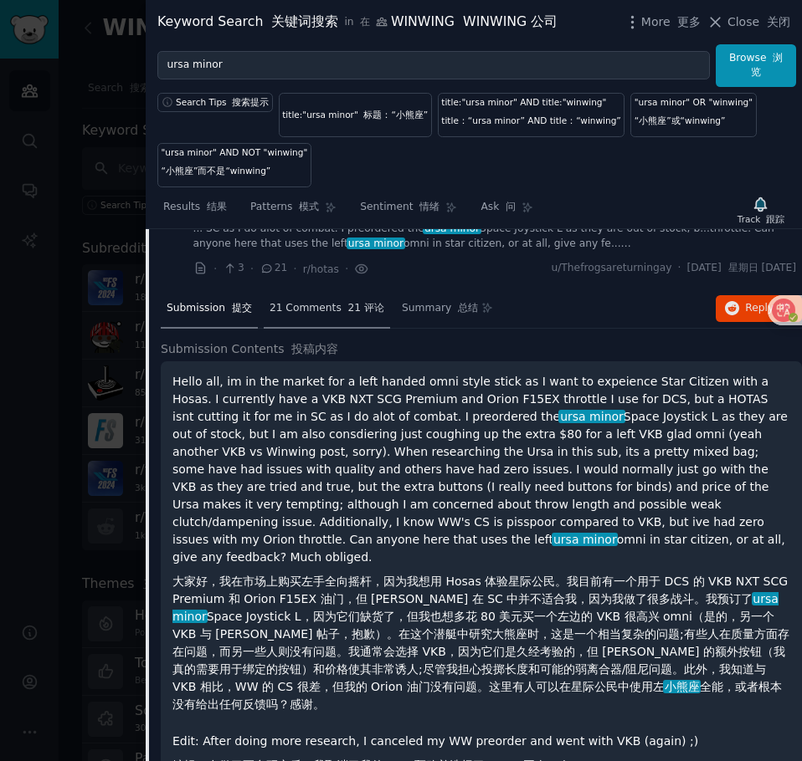
click at [300, 316] on span "21 Comments 21 评论" at bounding box center [326, 308] width 115 height 15
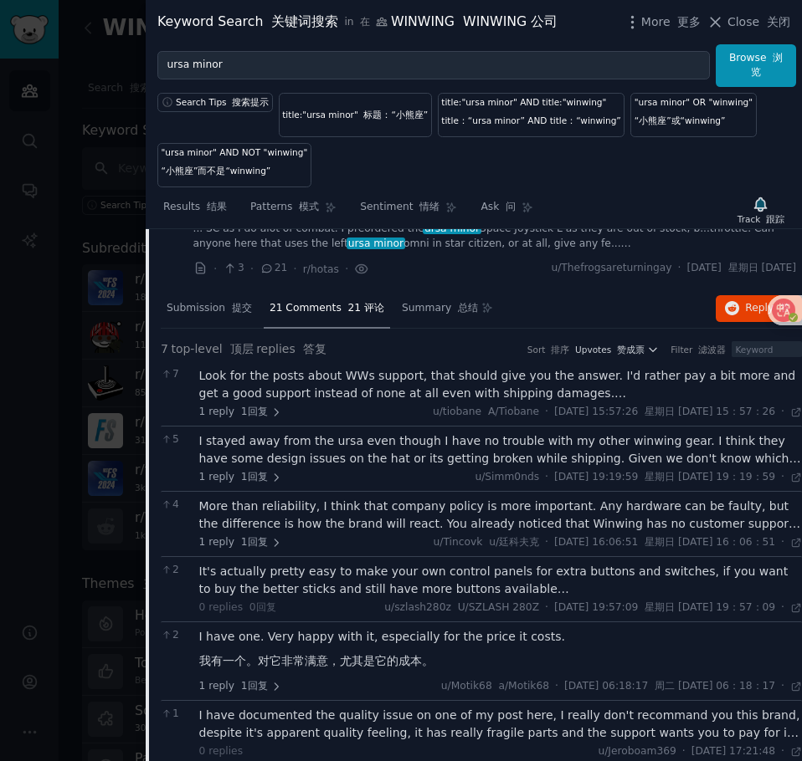
click at [371, 402] on div "Look for the posts about WWs support, that should give you the answer. I'd rath…" at bounding box center [500, 384] width 603 height 35
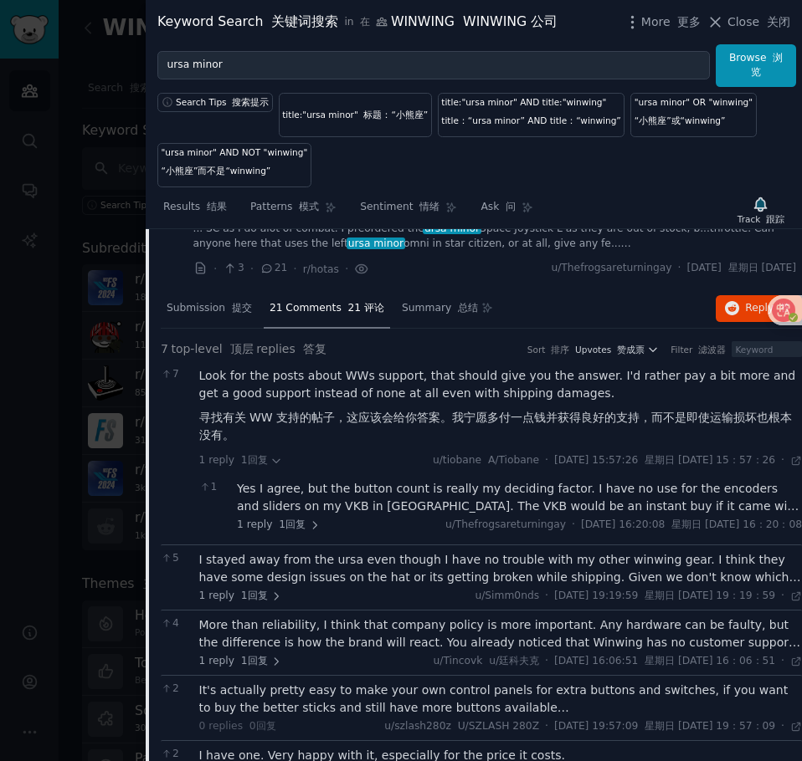
scroll to position [4921, 0]
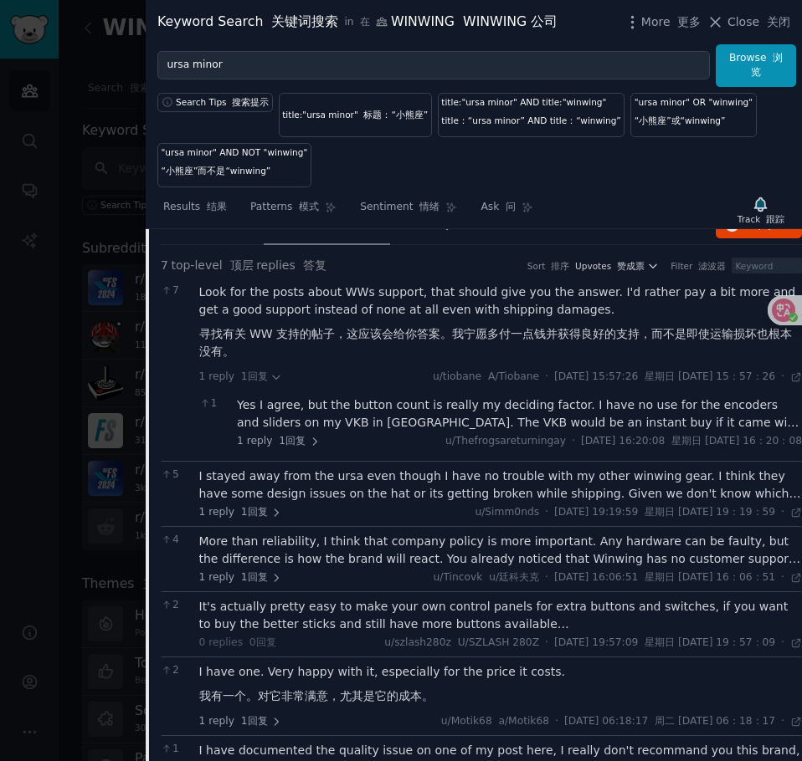
click at [339, 503] on div "I stayed away from the ursa even though I have no trouble with my other winwing…" at bounding box center [500, 485] width 603 height 35
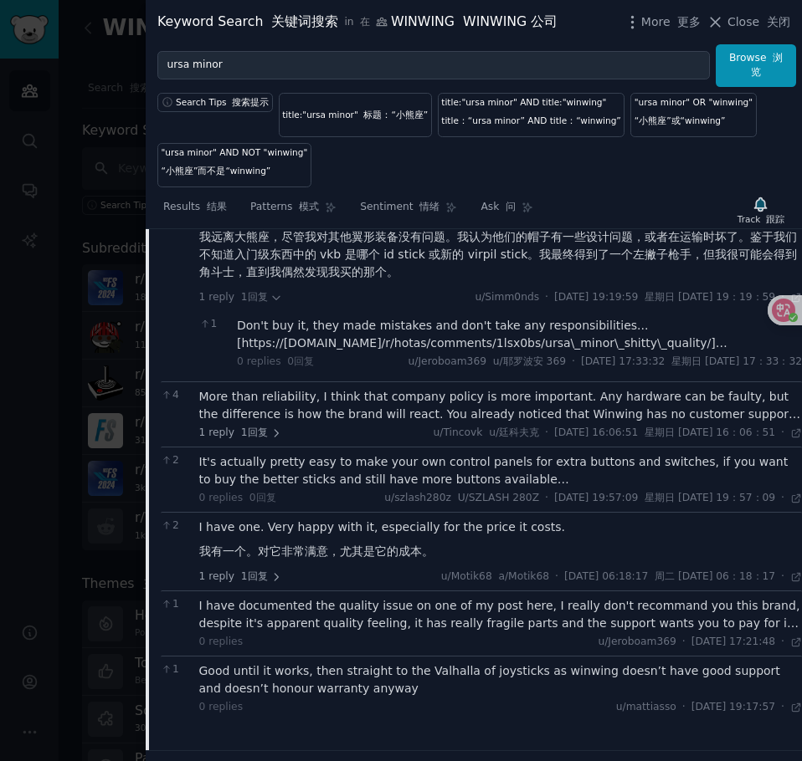
scroll to position [5256, 0]
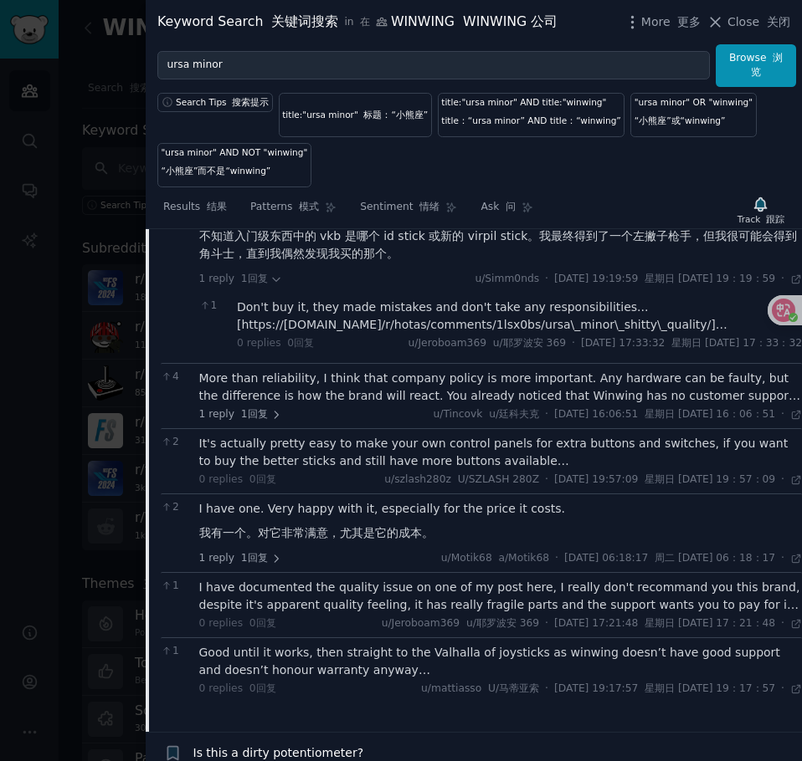
click at [339, 405] on div "More than reliability, I think that company policy is more important. Any hardw…" at bounding box center [500, 387] width 603 height 35
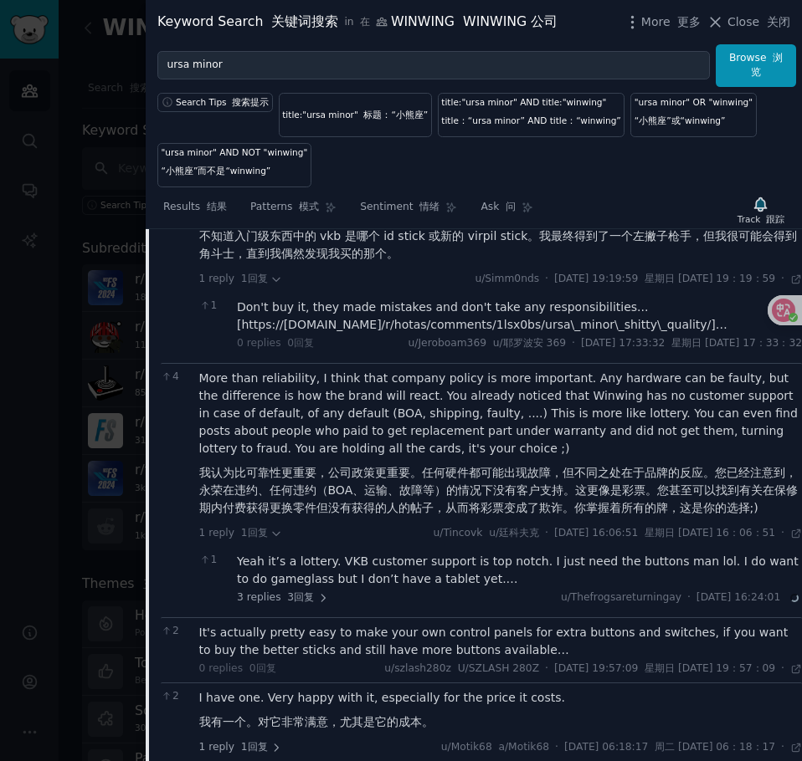
scroll to position [5340, 0]
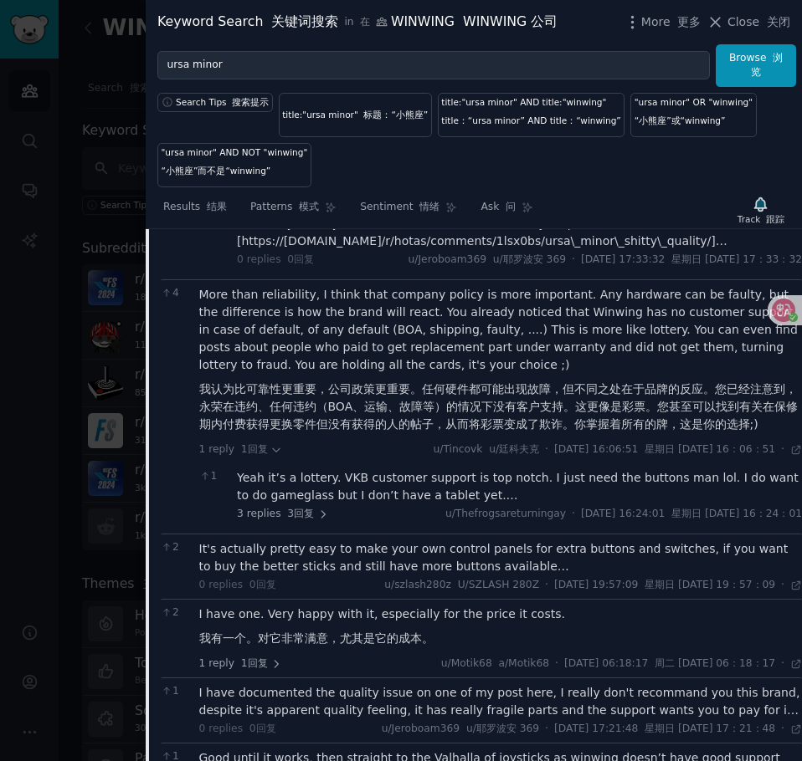
click at [361, 576] on div "It's actually pretty easy to make your own control panels for extra buttons and…" at bounding box center [500, 557] width 603 height 35
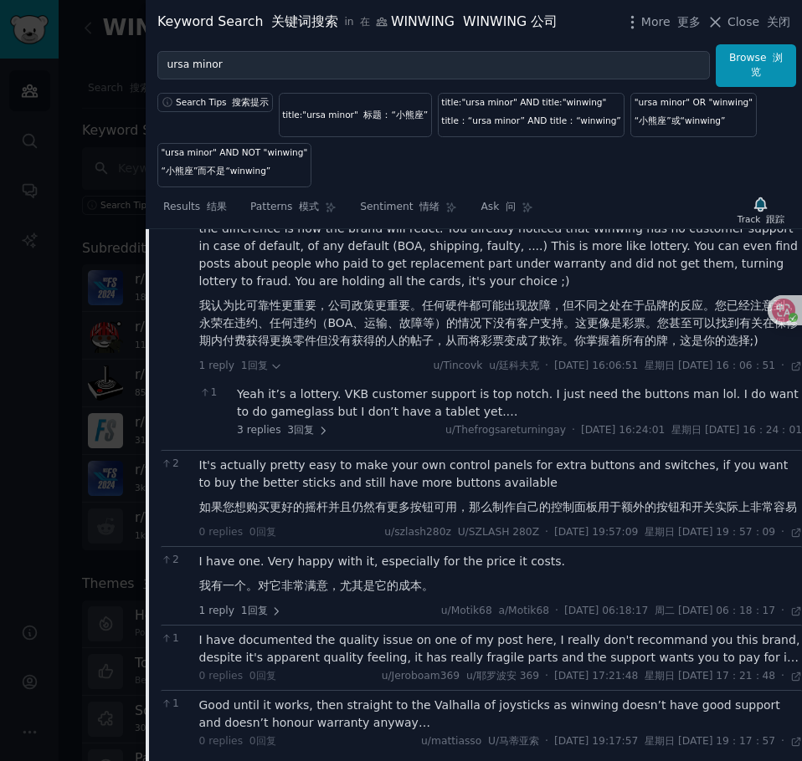
click at [366, 592] on font "我有一个。对它非常满意，尤其是它的成本。" at bounding box center [316, 585] width 234 height 13
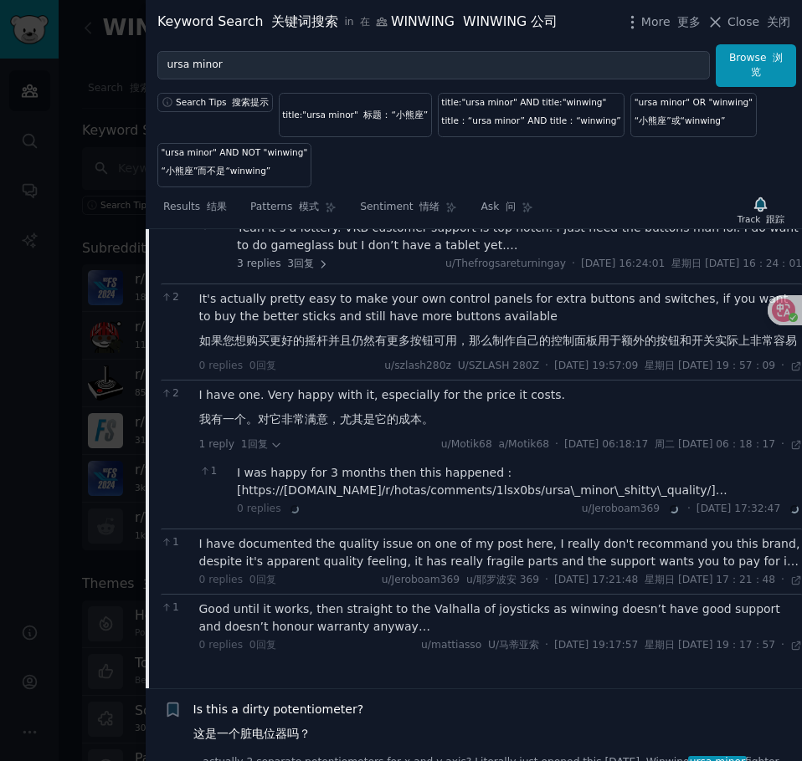
scroll to position [5591, 0]
click at [340, 570] on div "I have documented the quality issue on one of my post here, I really don't reco…" at bounding box center [500, 552] width 603 height 35
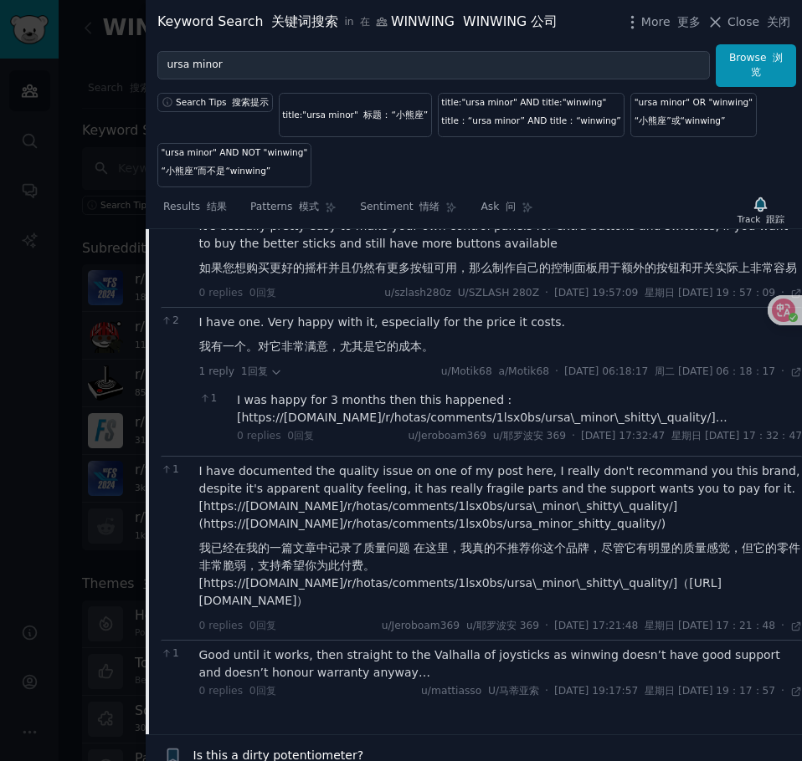
scroll to position [5758, 0]
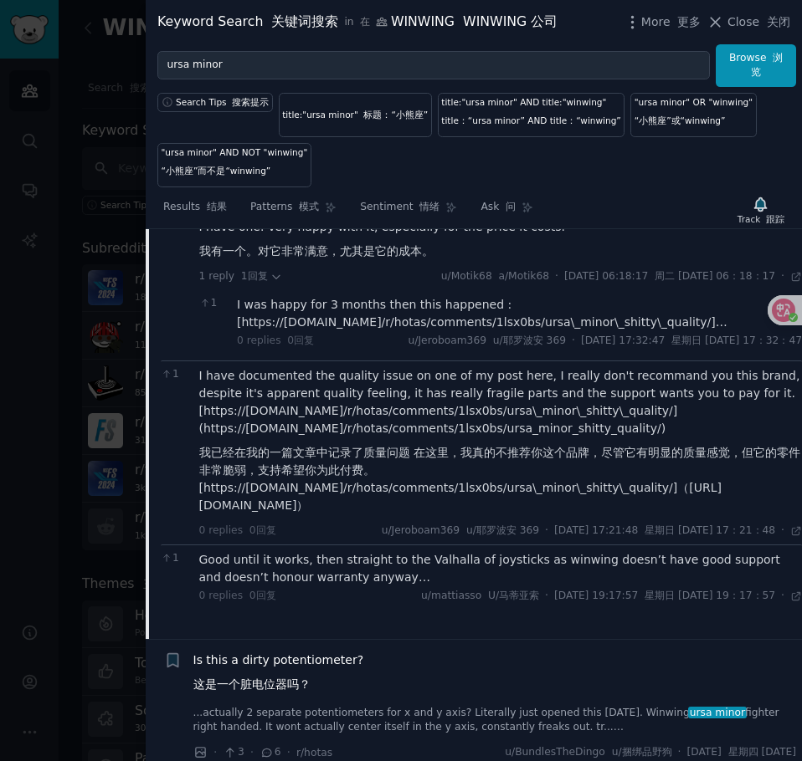
click at [324, 587] on div "Good until it works, then straight to the Valhalla of joysticks as winwing does…" at bounding box center [500, 568] width 603 height 35
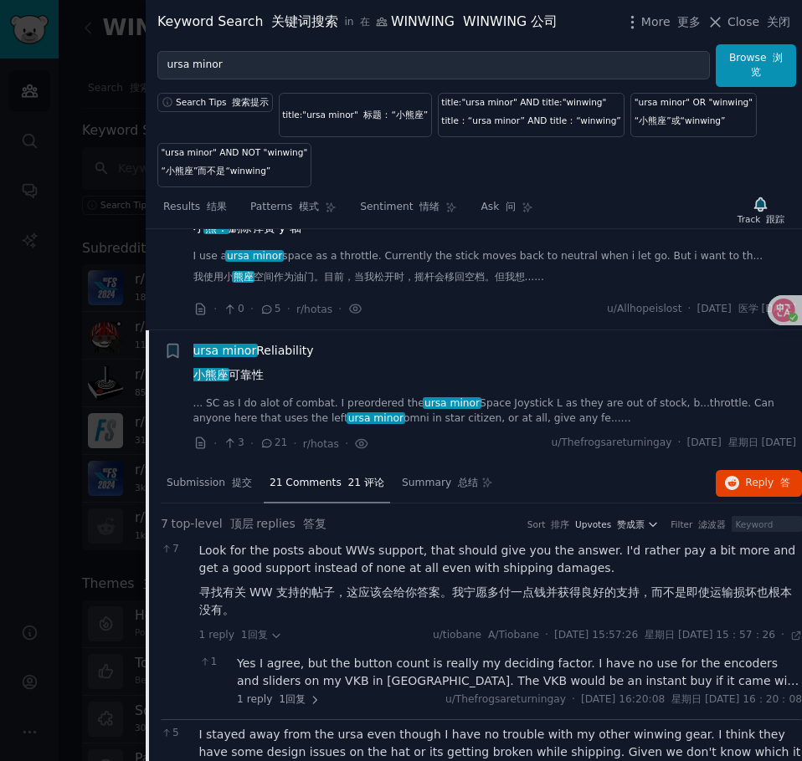
scroll to position [4670, 0]
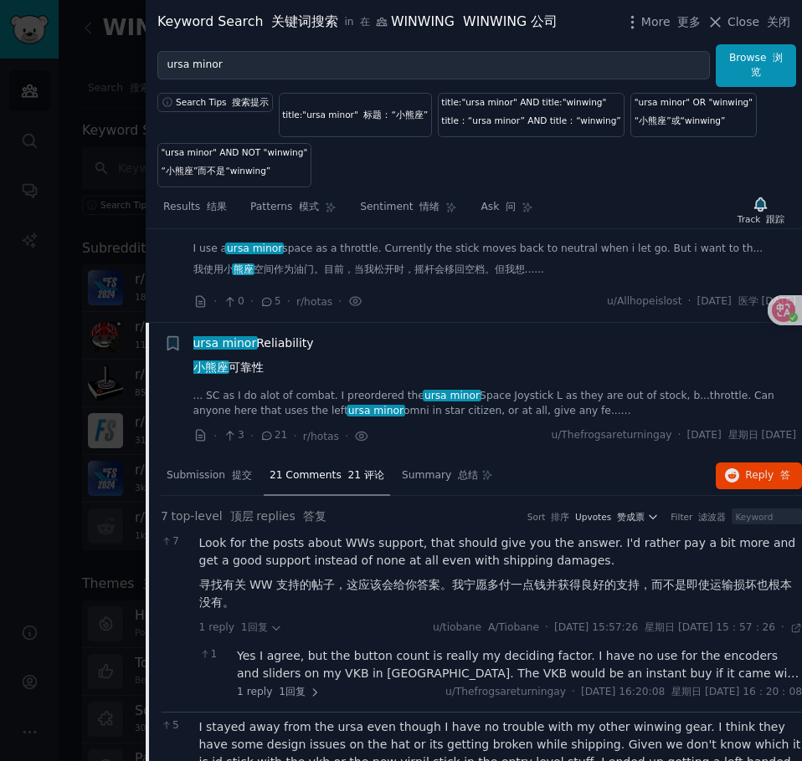
drag, startPoint x: 300, startPoint y: 455, endPoint x: 202, endPoint y: 532, distance: 124.5
click at [300, 383] on span "ursa minor Reliability 小熊座 可靠性" at bounding box center [253, 359] width 120 height 49
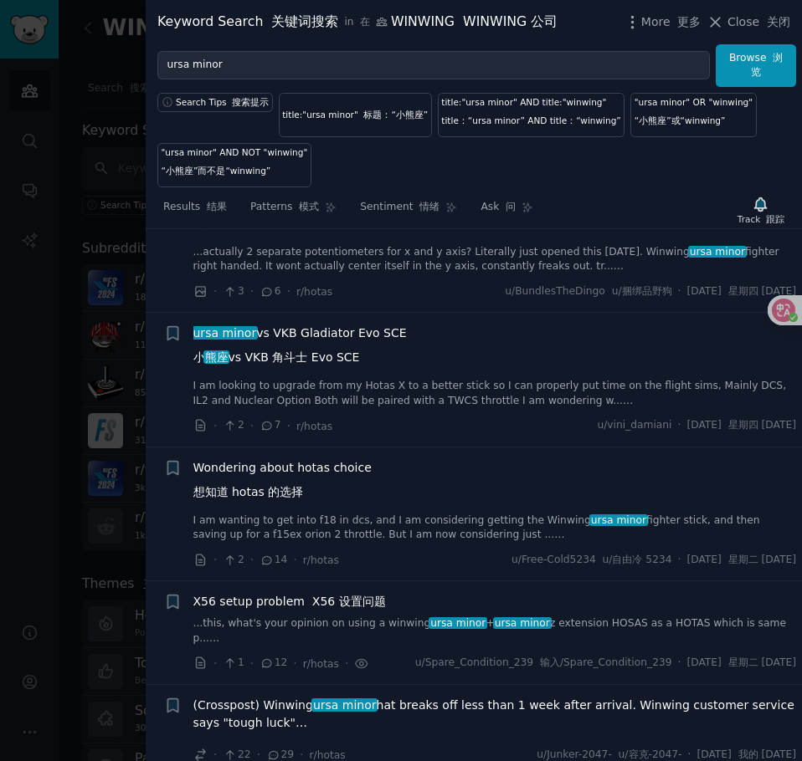
scroll to position [4921, 0]
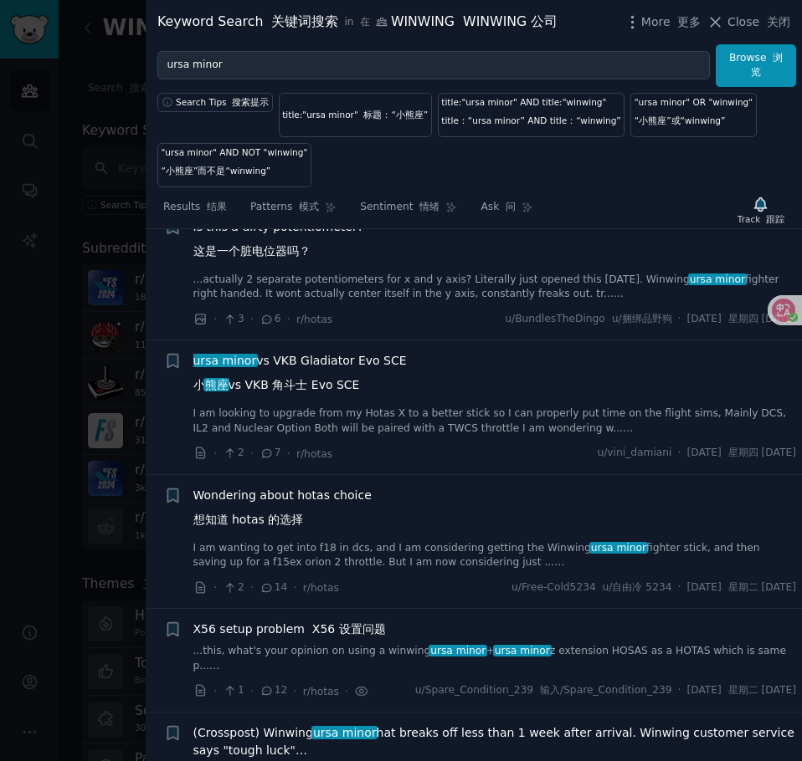
click at [371, 267] on div "Is this a dirty potentiometer? 这是一个脏电位器吗？" at bounding box center [494, 242] width 603 height 49
click at [294, 258] on font "这是一个脏电位器吗？" at bounding box center [251, 250] width 117 height 13
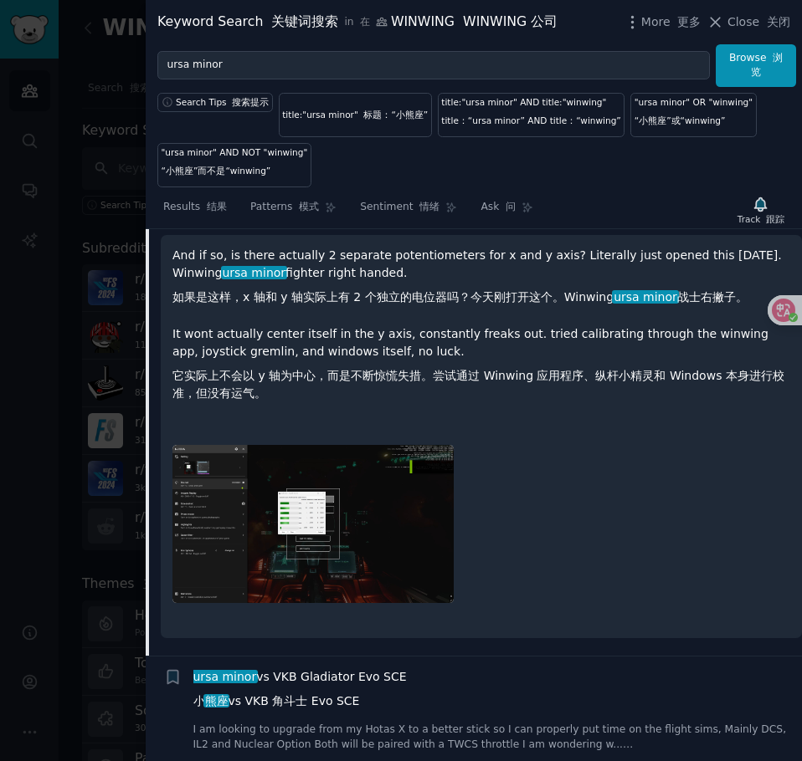
scroll to position [5056, 0]
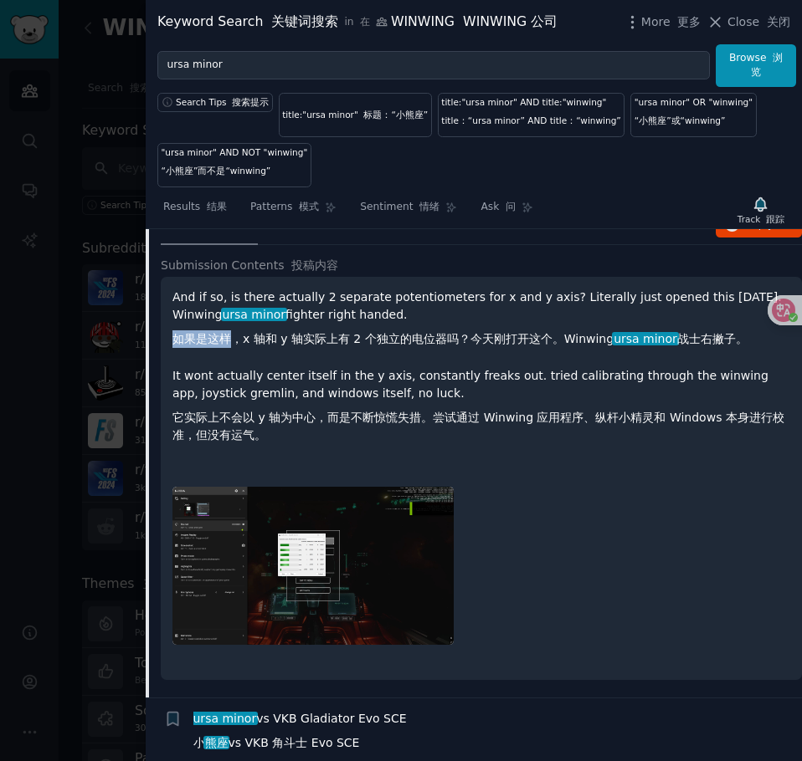
drag, startPoint x: 232, startPoint y: 412, endPoint x: 540, endPoint y: 401, distance: 308.1
click at [540, 355] on p "And if so, is there actually 2 separate potentiometers for x and y axis? Litera…" at bounding box center [480, 322] width 617 height 66
click at [517, 348] on font "如果是这样，x 轴和 y 轴实际上有 2 个独立的电位器吗？今天刚打开这个。Winwing ursa minor 战士右撇子。" at bounding box center [459, 339] width 575 height 18
click at [313, 232] on span "6 Comments 6条评论" at bounding box center [323, 224] width 109 height 15
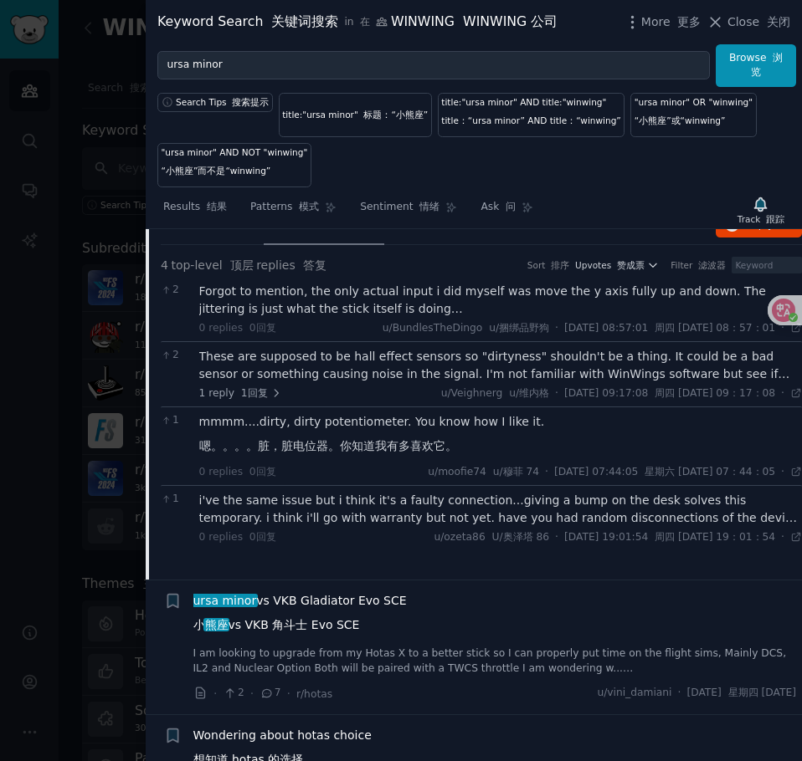
click at [305, 318] on div "Forgot to mention, the only actual input i did myself was move the y axis fully…" at bounding box center [500, 300] width 603 height 35
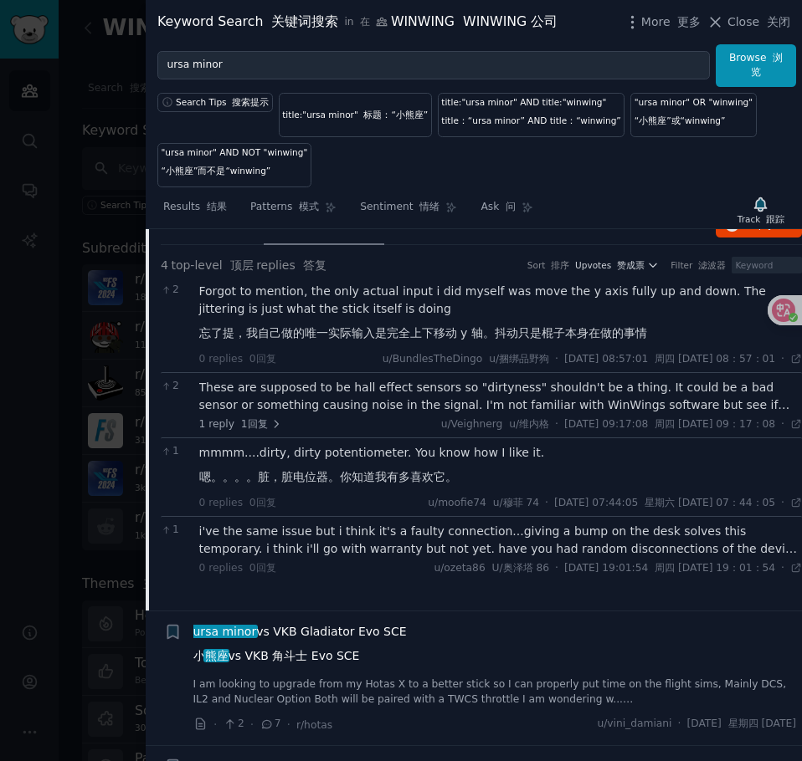
click at [327, 414] on div "These are supposed to be hall effect sensors so "dirtyness" shouldn't be a thin…" at bounding box center [500, 396] width 603 height 35
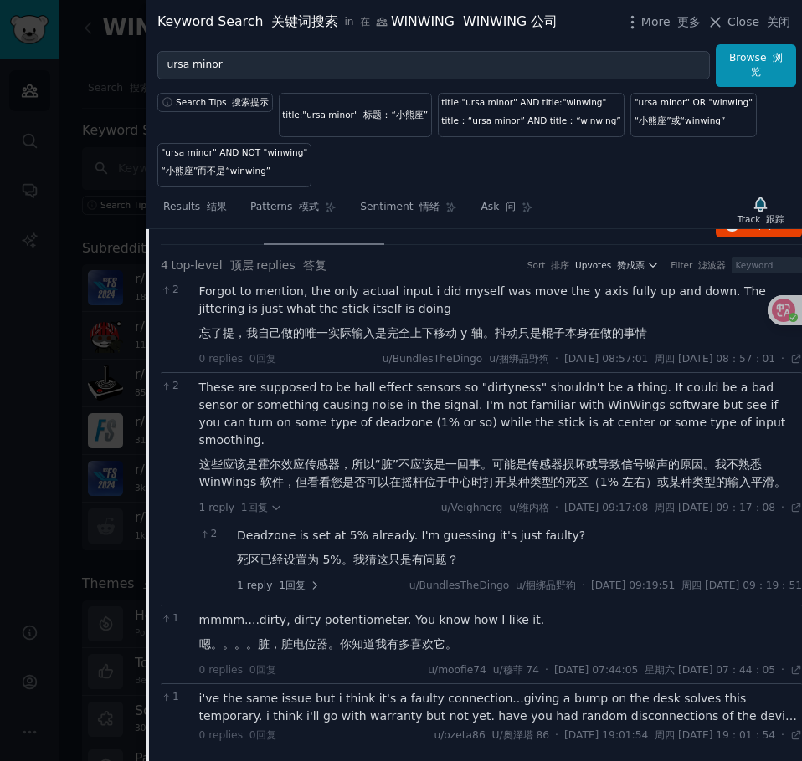
scroll to position [5140, 0]
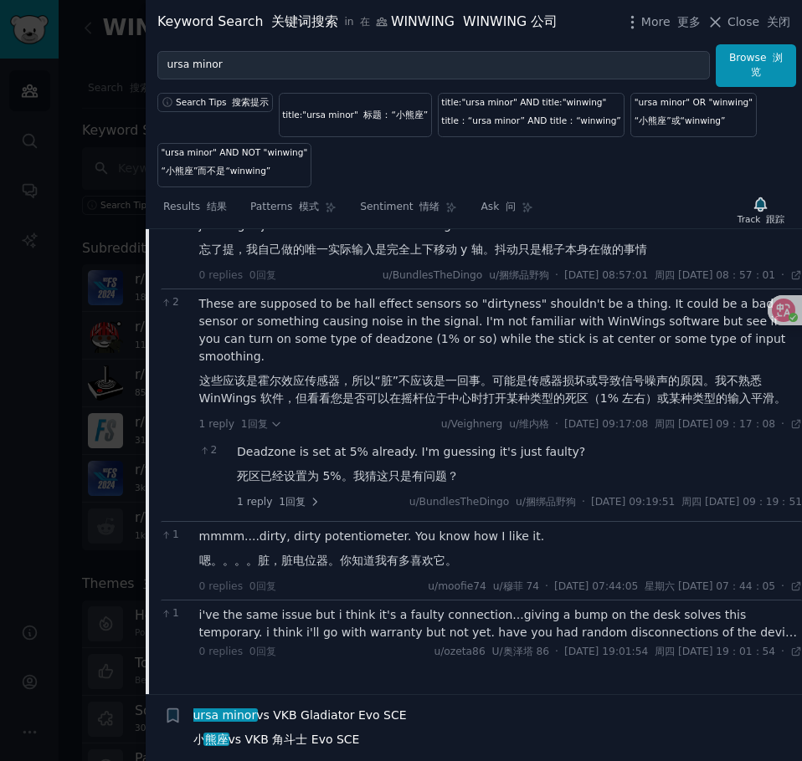
click at [354, 567] on font "嗯。。。。脏，脏电位器。你知道我有多喜欢它。" at bounding box center [328, 560] width 258 height 13
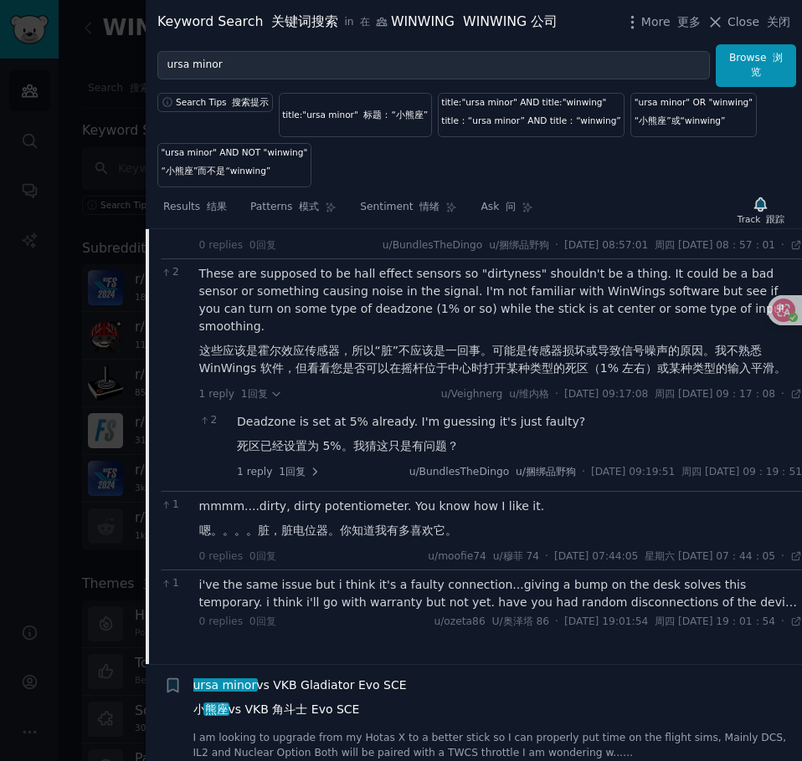
scroll to position [5223, 0]
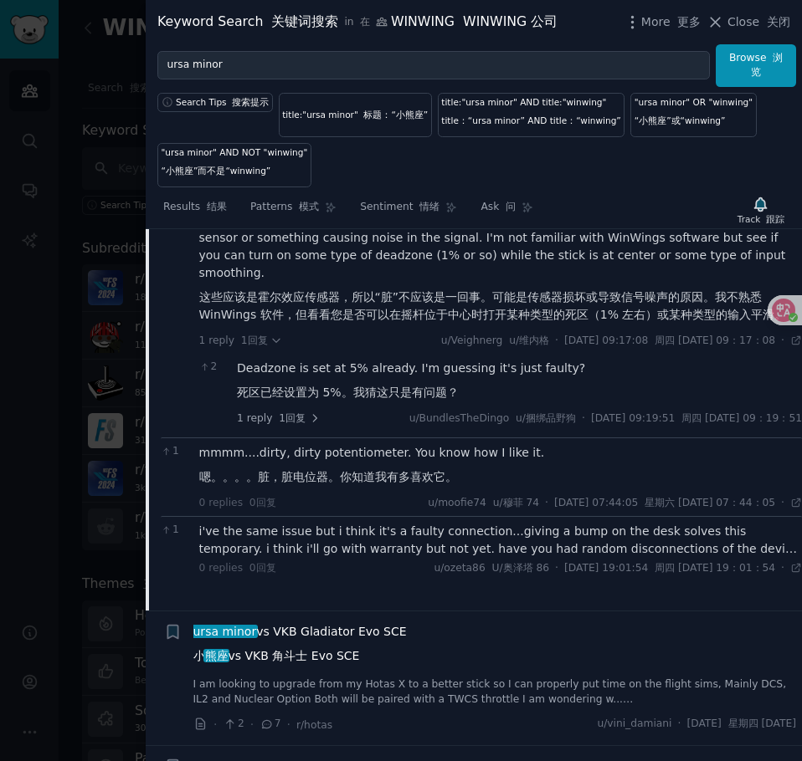
click at [336, 558] on div "i've the same issue but i think it's a faulty connection...giving a bump on the…" at bounding box center [500, 540] width 603 height 35
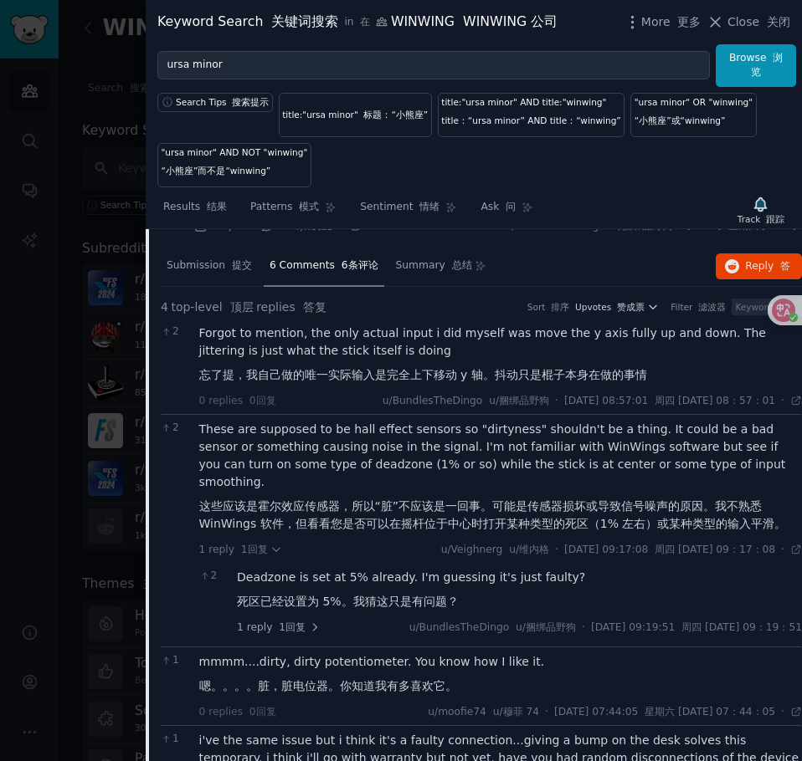
scroll to position [4972, 0]
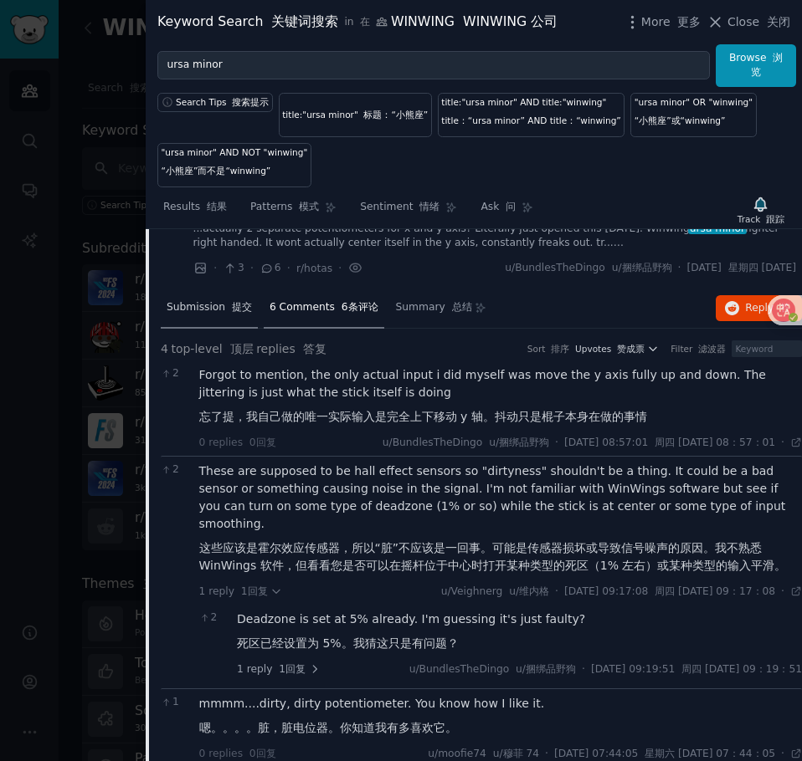
click at [213, 329] on div "Submission 提交" at bounding box center [209, 309] width 97 height 40
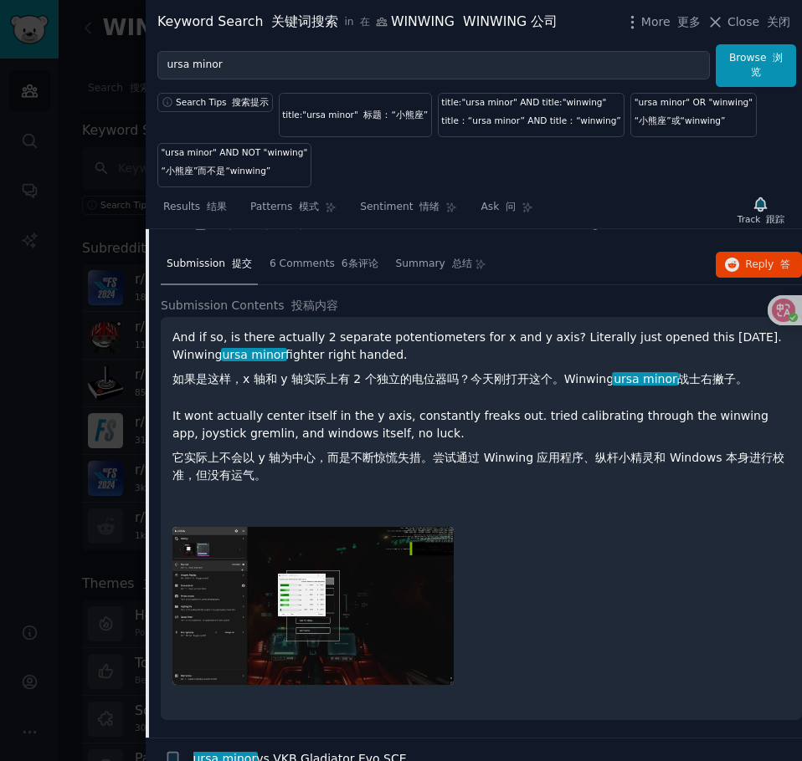
scroll to position [5056, 0]
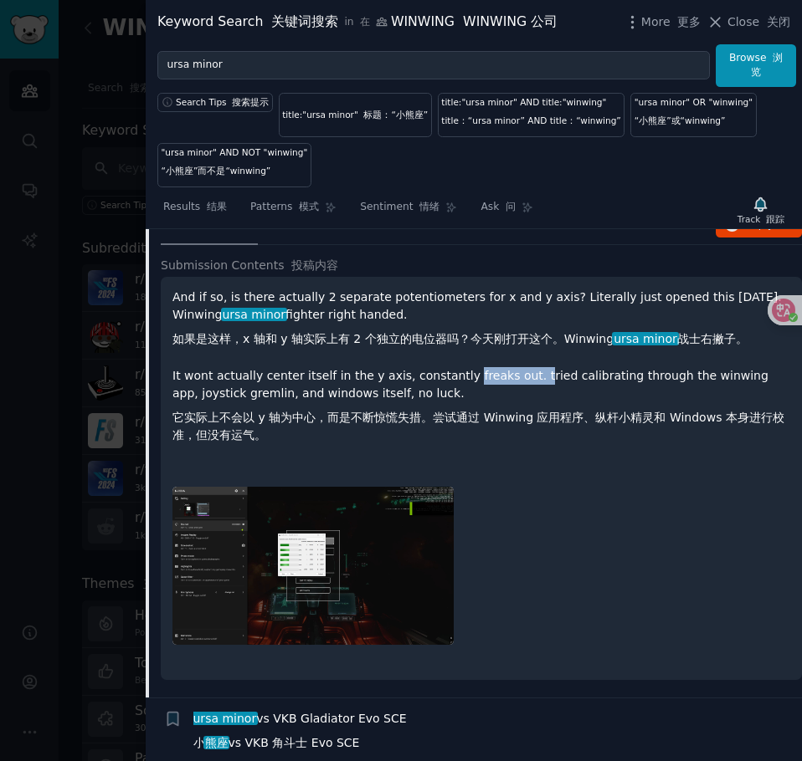
drag, startPoint x: 463, startPoint y: 450, endPoint x: 529, endPoint y: 440, distance: 66.9
click at [529, 440] on p "It wont actually center itself in the y axis, constantly freaks out. tried cali…" at bounding box center [480, 409] width 617 height 84
click at [619, 447] on p "It wont actually center itself in the y axis, constantly freaks out. tried cali…" at bounding box center [480, 409] width 617 height 84
click at [247, 645] on img at bounding box center [312, 566] width 281 height 158
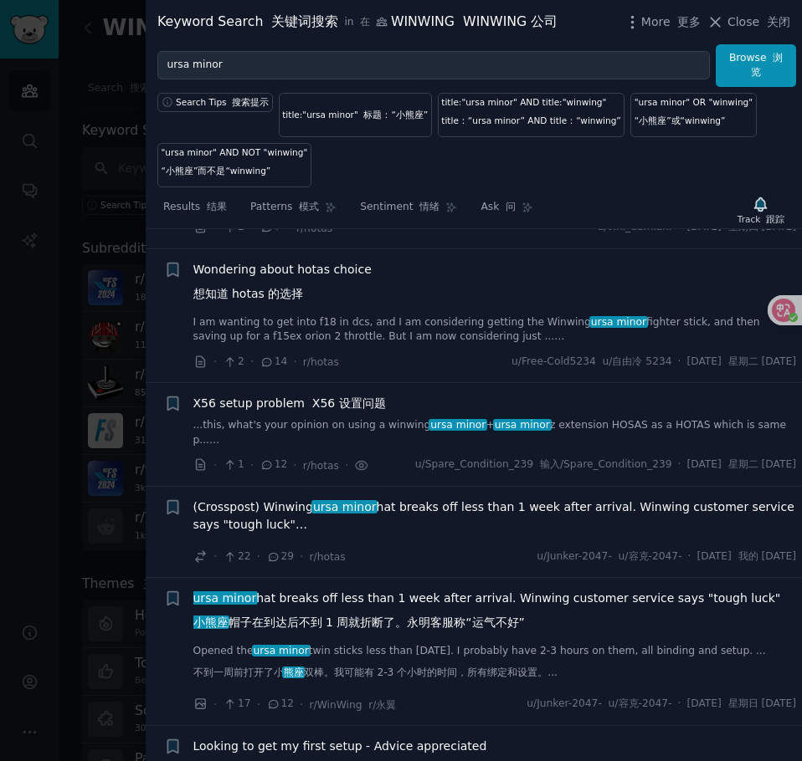
scroll to position [5642, 0]
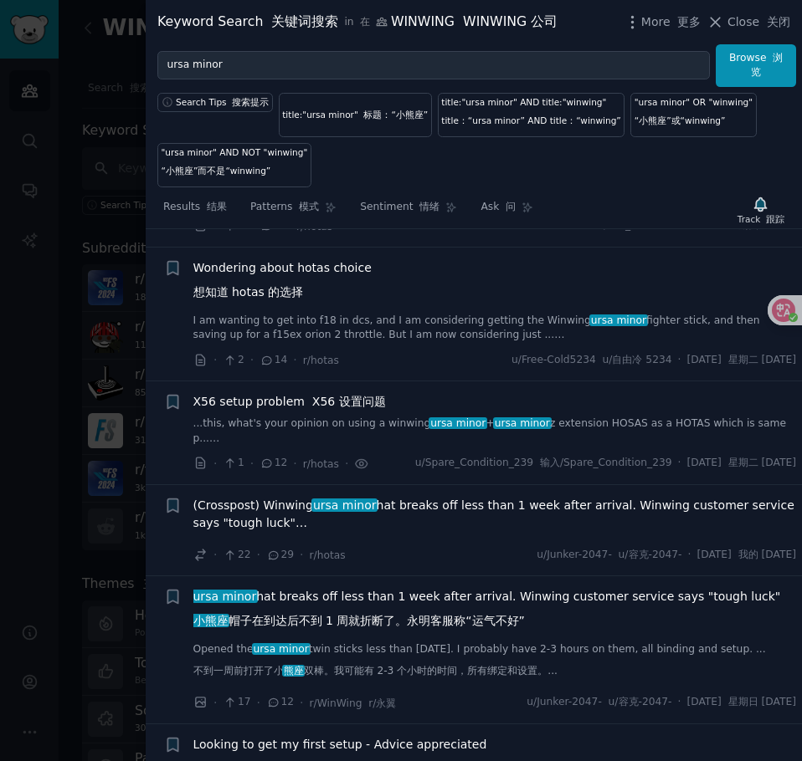
click at [496, 532] on span "(Crosspost) Winwing ursa minor hat breaks off less than 1 week after arrival. W…" at bounding box center [494, 514] width 603 height 35
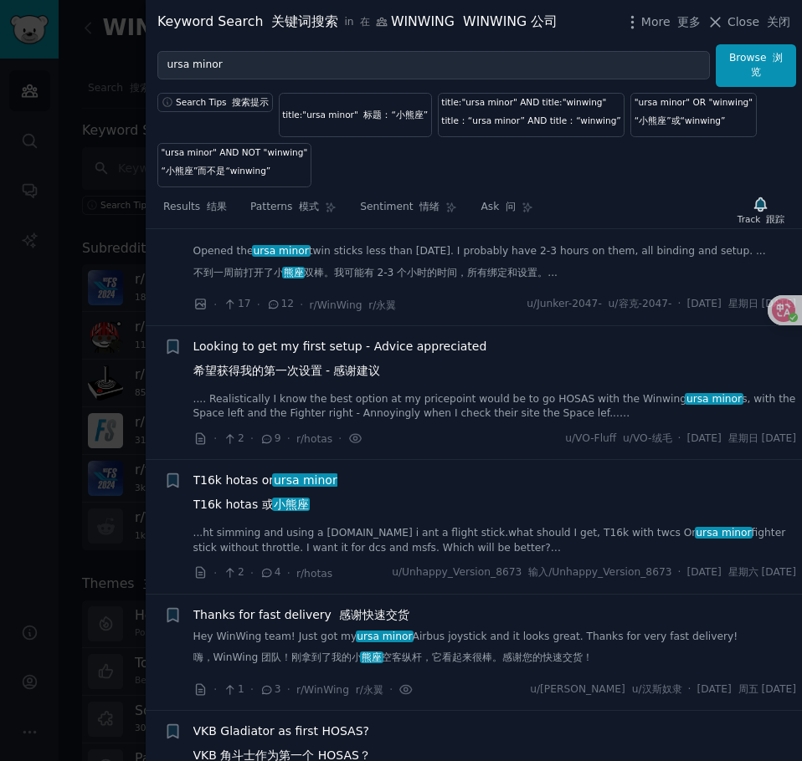
scroll to position [5827, 0]
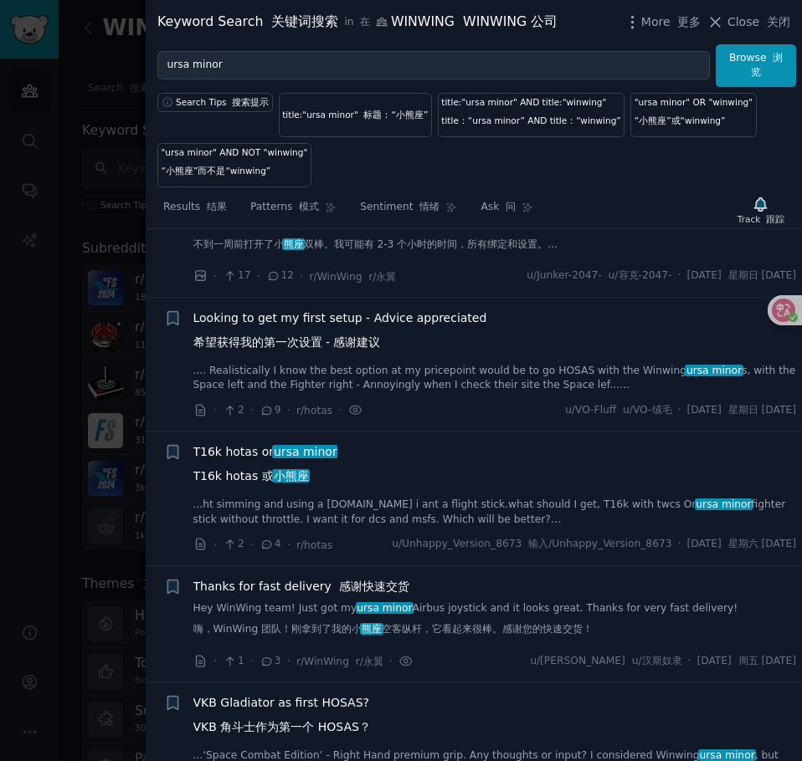
click at [350, 349] on font "希望获得我的第一次设置 - 感谢建议" at bounding box center [286, 342] width 187 height 13
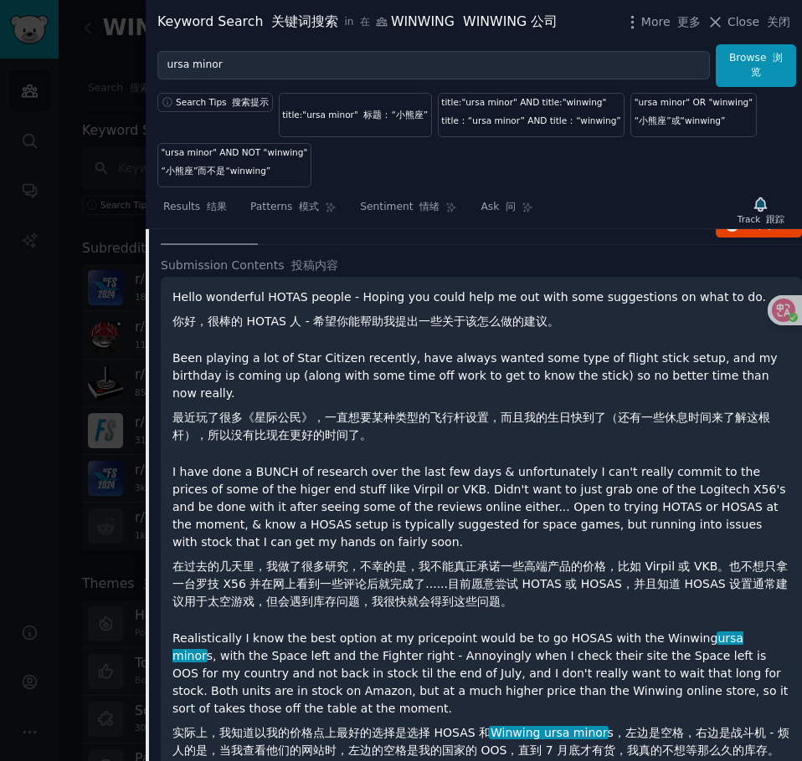
scroll to position [5731, 0]
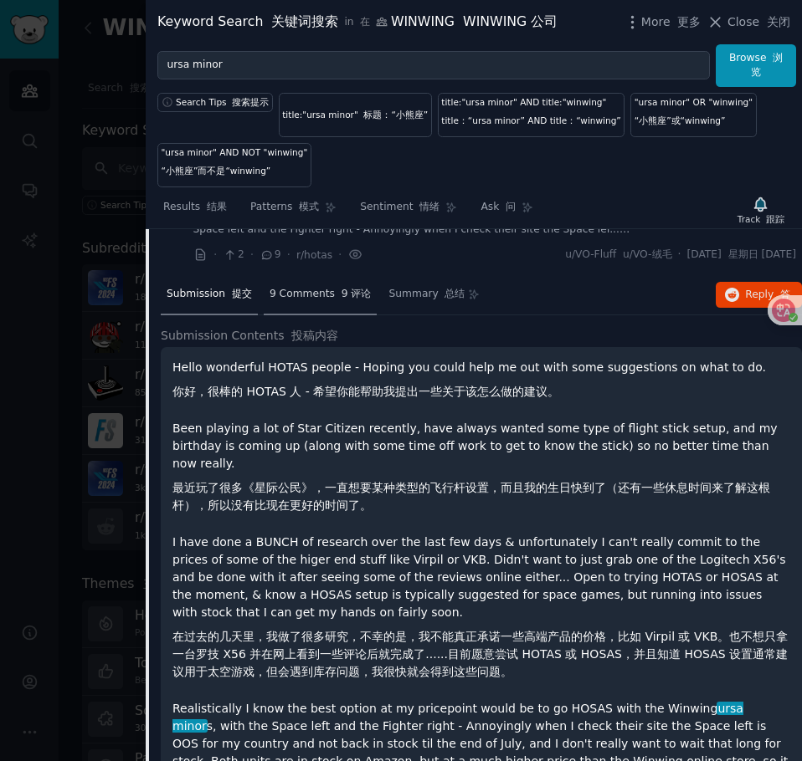
click at [310, 315] on div "9 Comments 9 评论" at bounding box center [321, 295] width 114 height 40
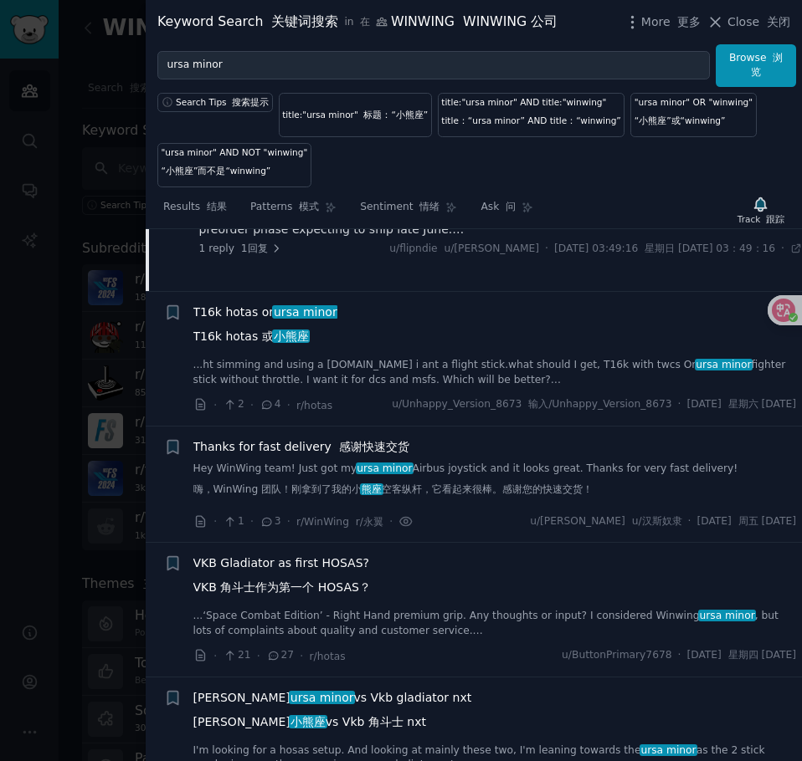
scroll to position [6150, 0]
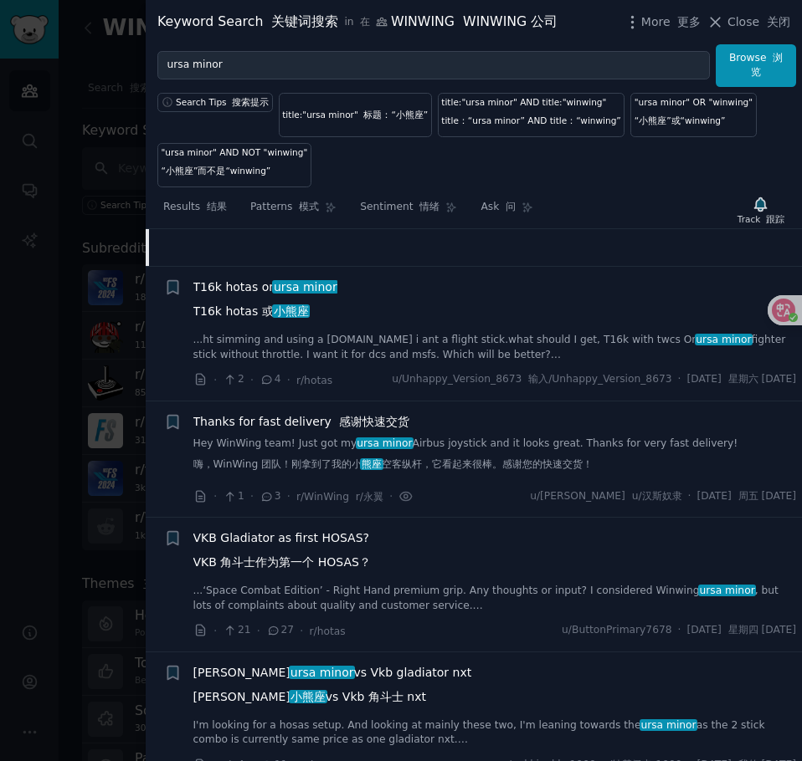
click at [556, 479] on link "Hey WinWing team! Just got my ursa minor Airbus joystick and it looks great. Th…" at bounding box center [494, 458] width 603 height 43
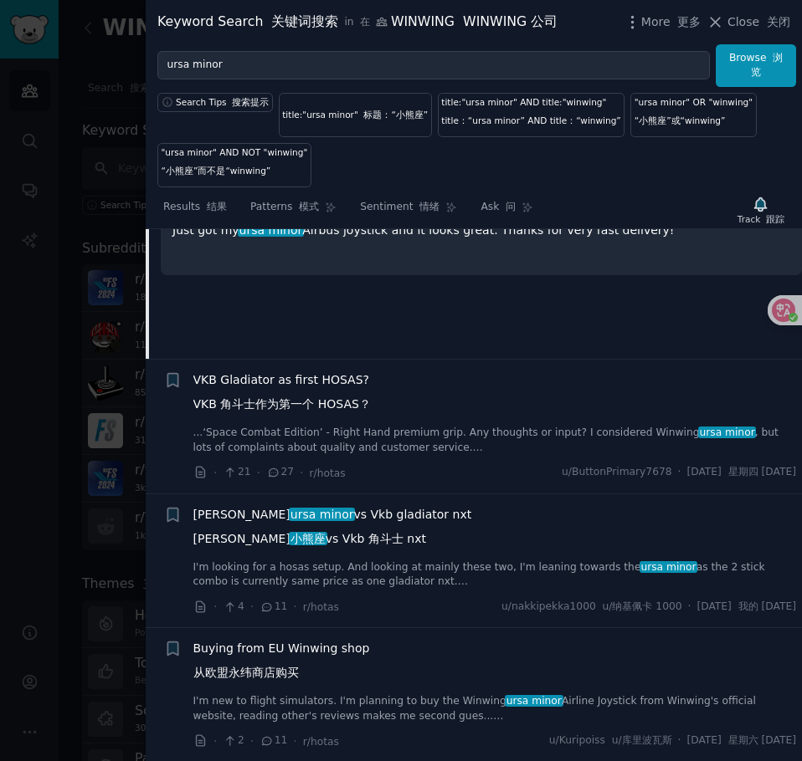
scroll to position [6000, 0]
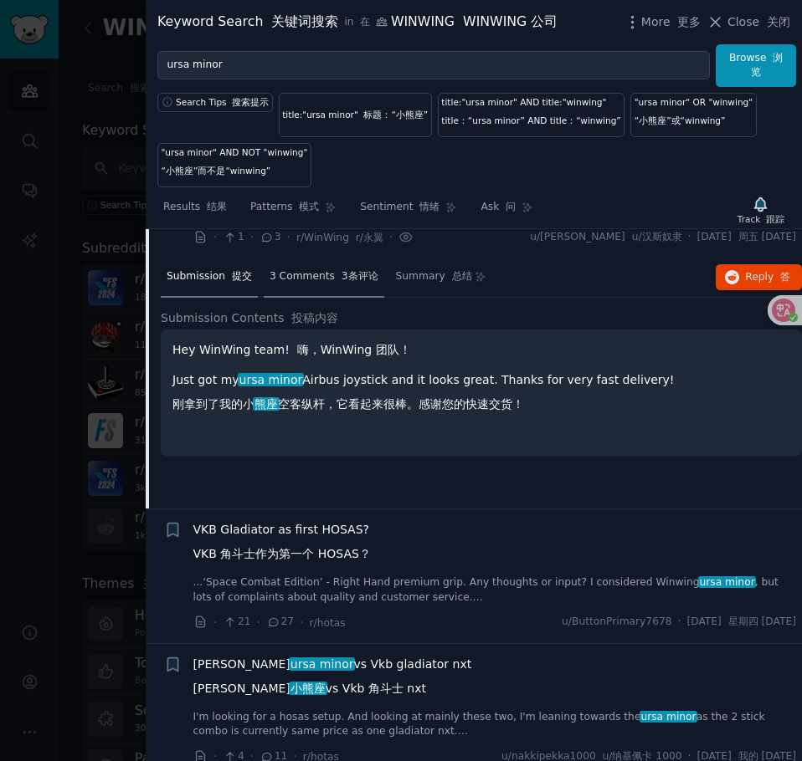
click at [324, 298] on div "3 Comments 3条评论" at bounding box center [324, 278] width 120 height 40
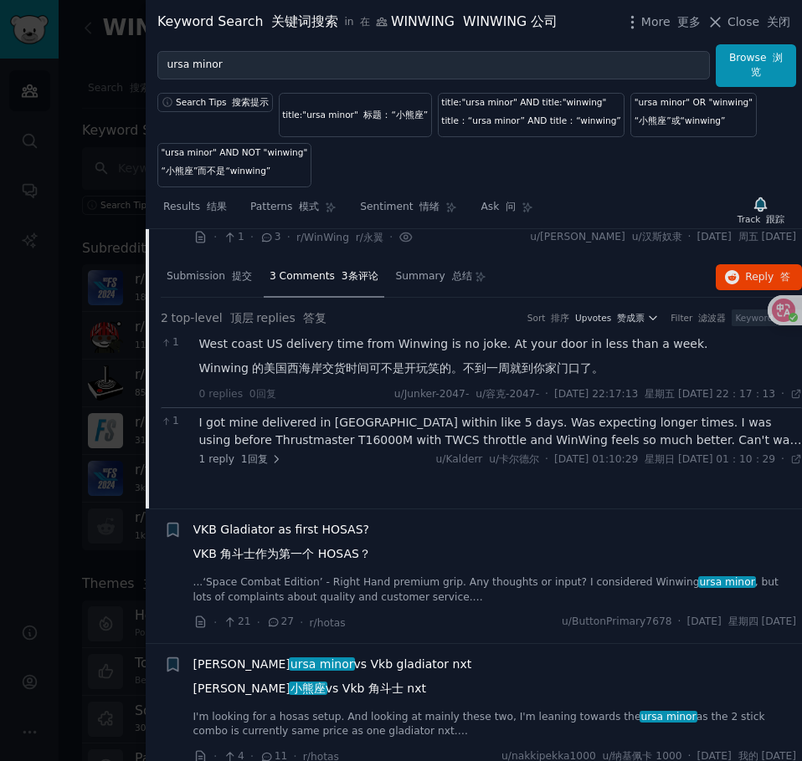
click at [308, 220] on link "Hey WinWing team! Just got my ursa minor Airbus joystick and it looks great. Th…" at bounding box center [494, 198] width 603 height 43
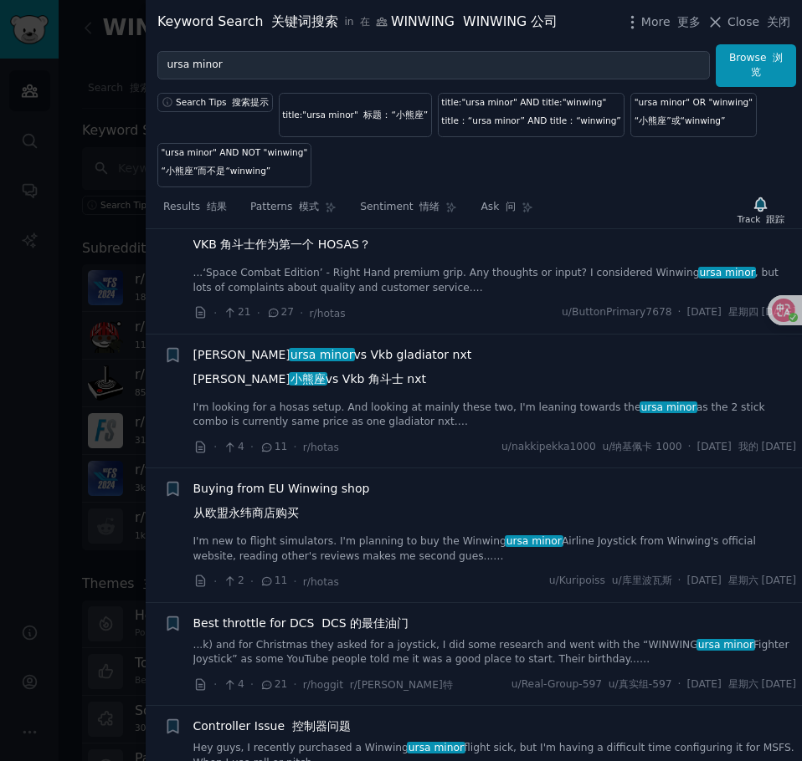
scroll to position [6084, 0]
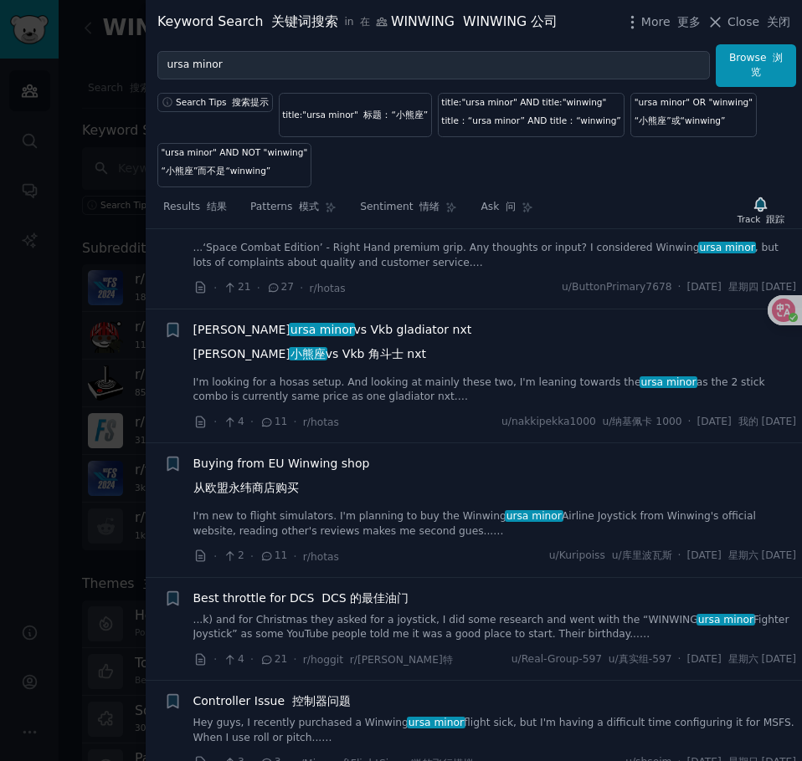
click at [441, 405] on div "HOSAS Winwing ursa minor vs Vkb gladiator nxt [PERSON_NAME] 小熊座 vs Vkb 角斗士 nxt …" at bounding box center [494, 363] width 603 height 84
click at [442, 405] on link "I'm looking for a hosas setup. And looking at mainly these two, I'm leaning tow…" at bounding box center [494, 390] width 603 height 29
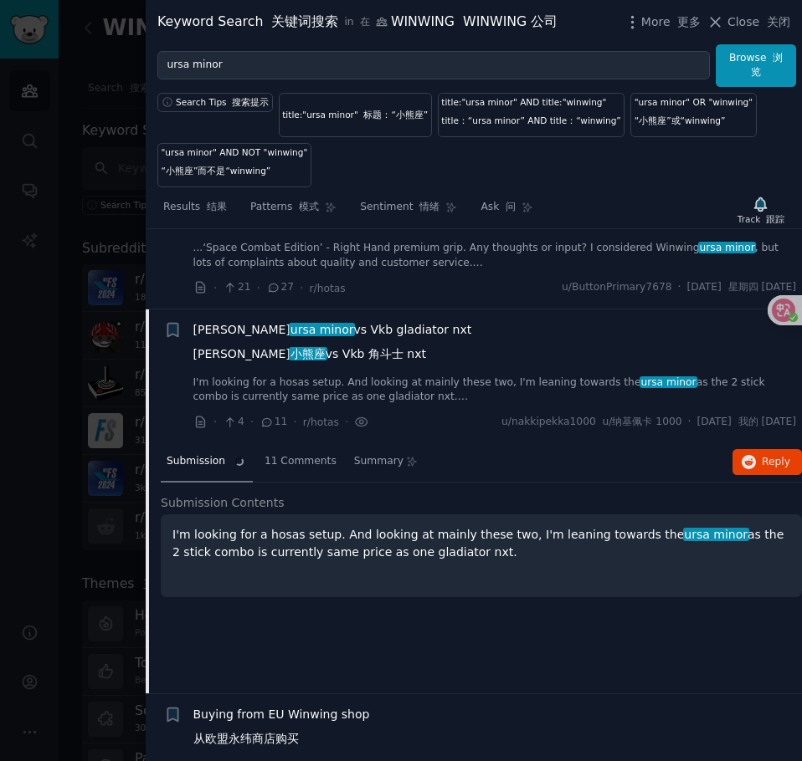
scroll to position [6251, 0]
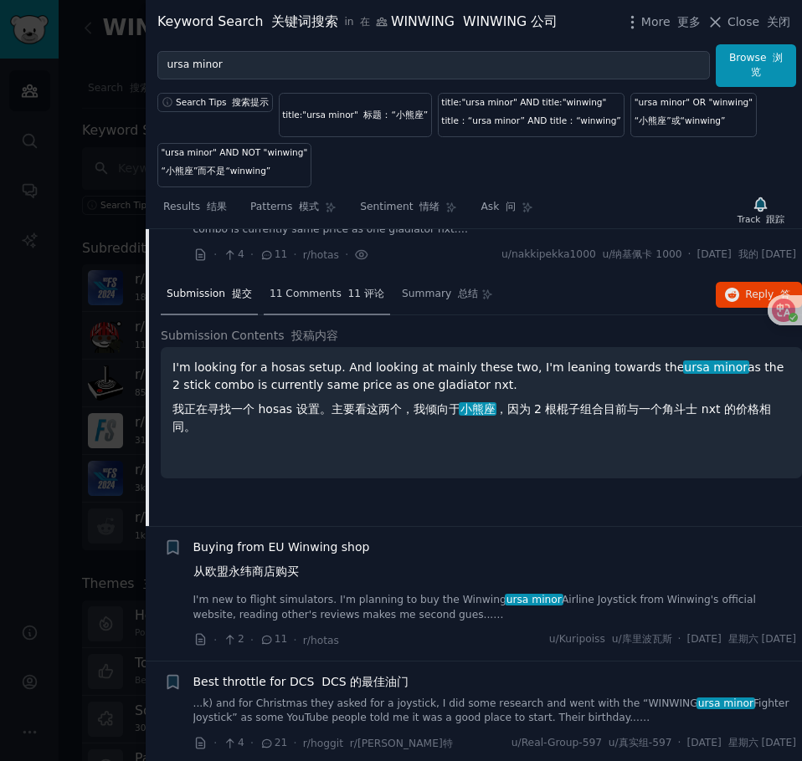
click at [324, 315] on div "11 Comments 11 评论" at bounding box center [327, 295] width 126 height 40
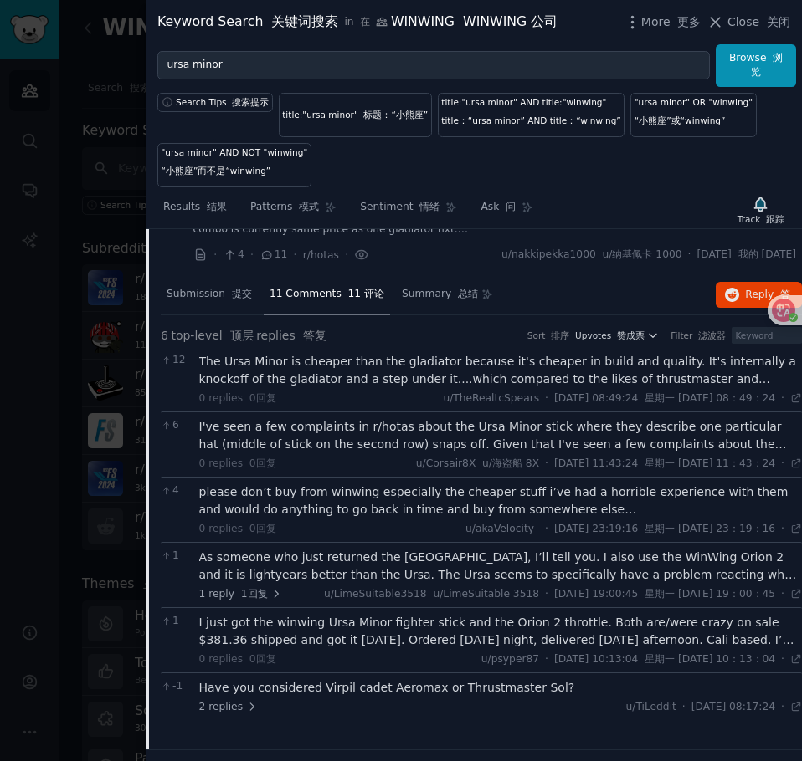
click at [361, 388] on div "The Ursa Minor is cheaper than the gladiator because it's cheaper in build and …" at bounding box center [500, 370] width 603 height 35
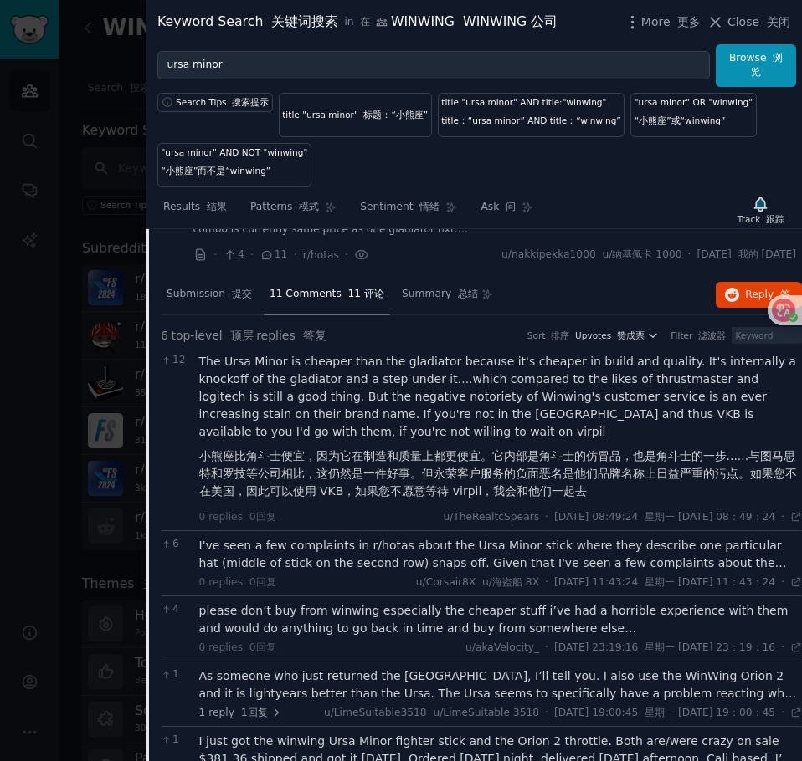
click at [401, 572] on div "I've seen a few complaints in r/hotas about the Ursa Minor stick where they des…" at bounding box center [500, 554] width 603 height 35
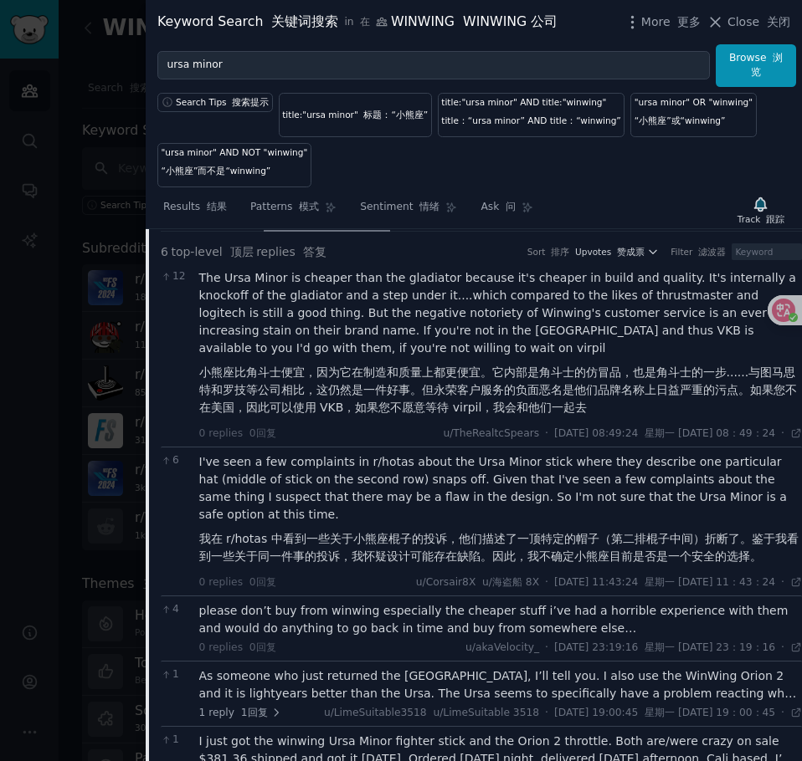
scroll to position [6418, 0]
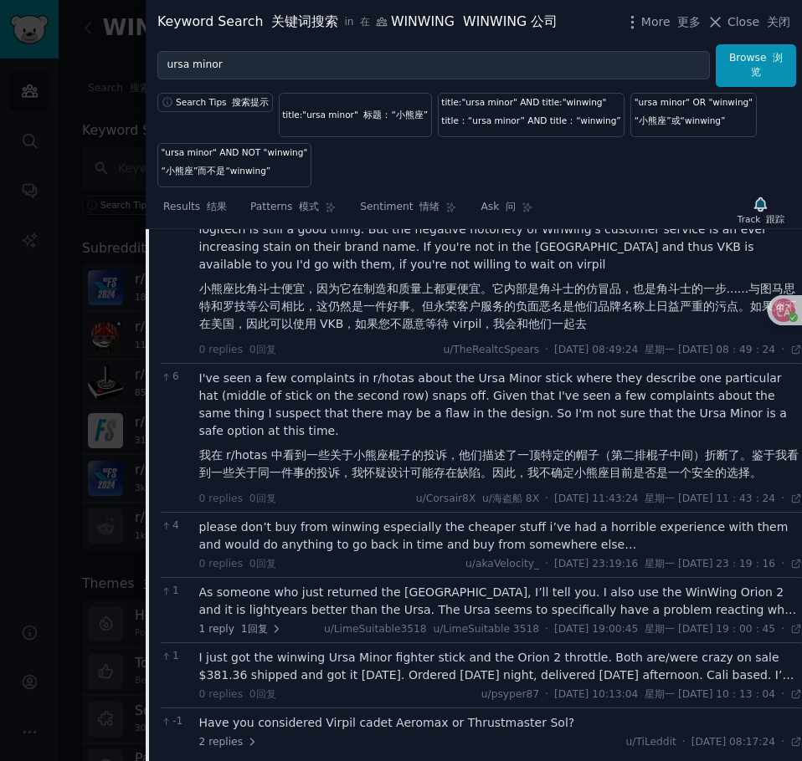
click at [546, 554] on div "please don’t buy from winwing especially the cheaper stuff i’ve had a horrible …" at bounding box center [500, 536] width 603 height 35
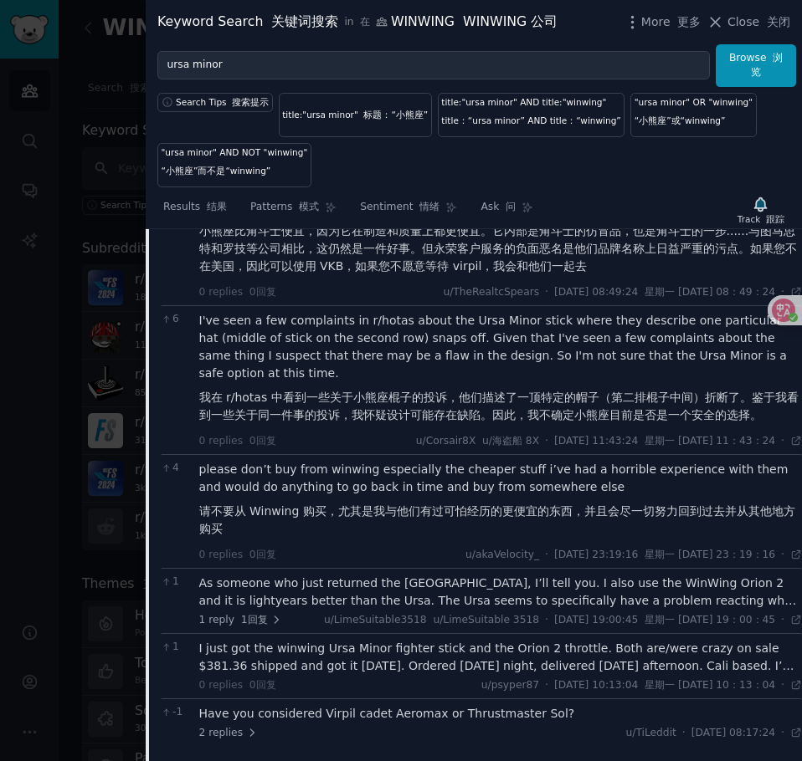
scroll to position [6502, 0]
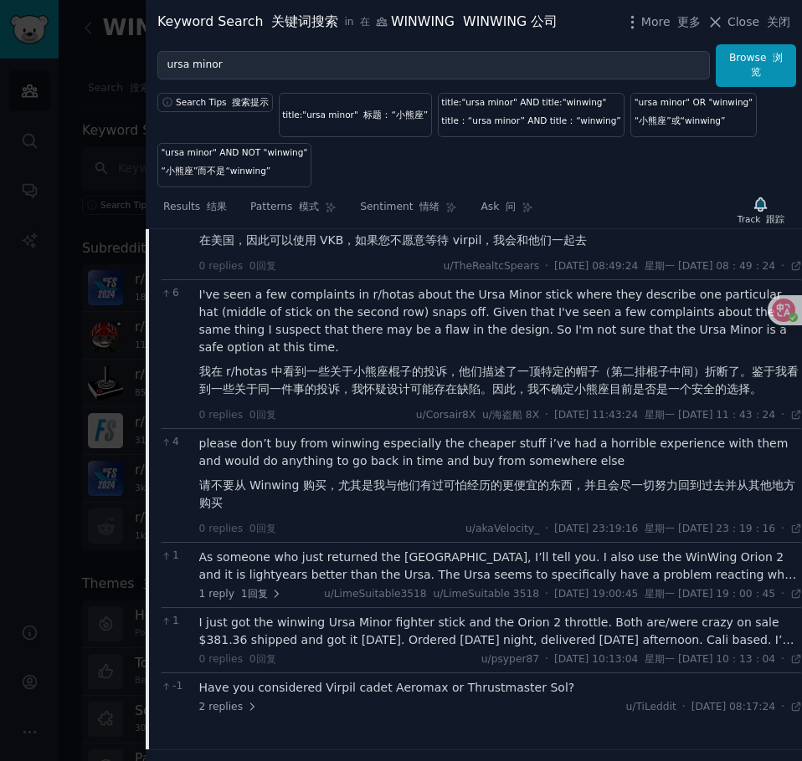
click at [404, 584] on div "As someone who just returned the [GEOGRAPHIC_DATA], I’ll tell you. I also use t…" at bounding box center [500, 566] width 603 height 35
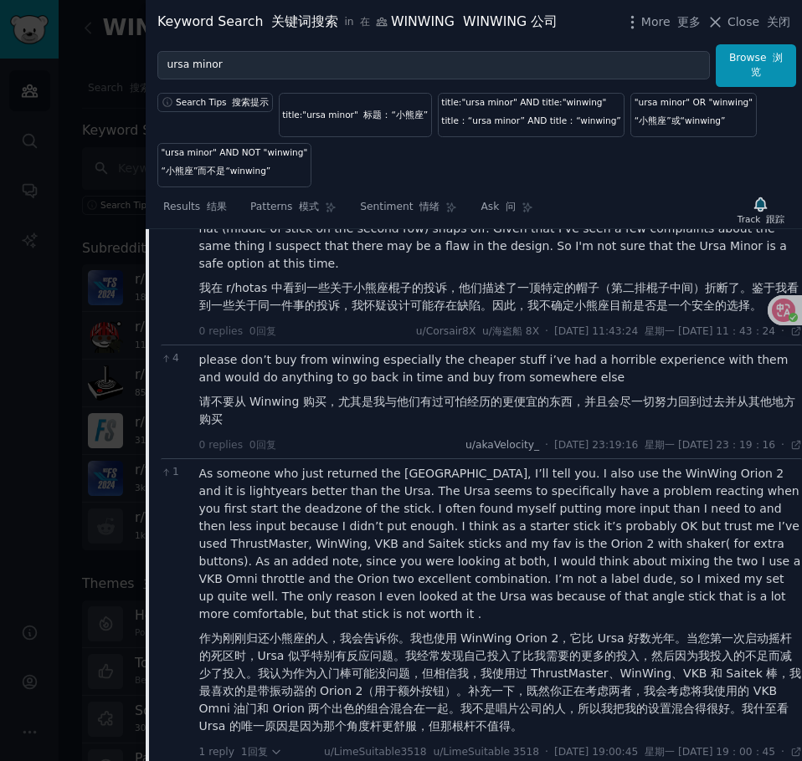
scroll to position [6753, 0]
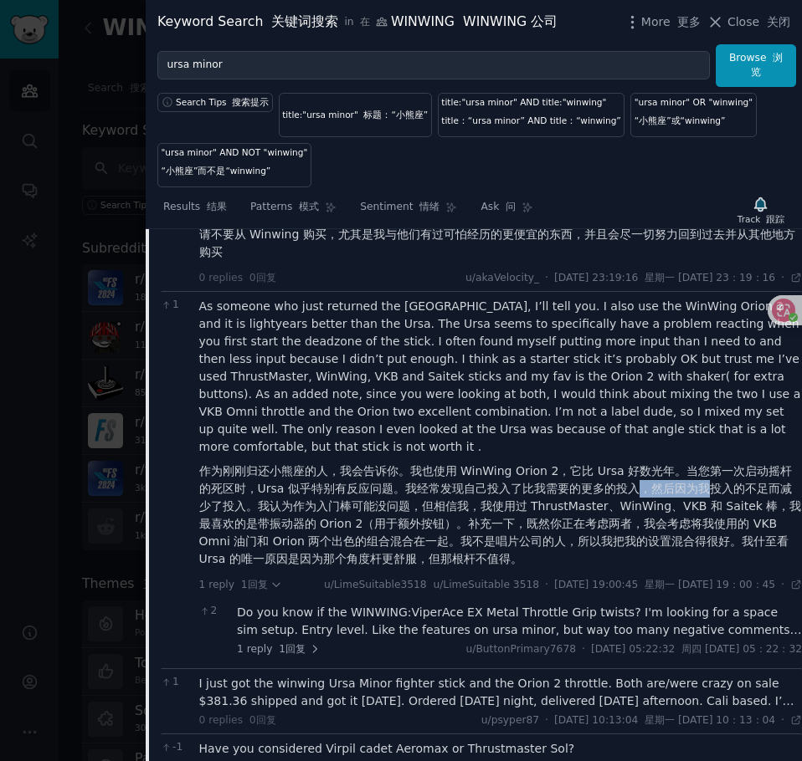
drag, startPoint x: 662, startPoint y: 573, endPoint x: 715, endPoint y: 573, distance: 52.7
click at [715, 566] on font "作为刚刚归还小熊座的人，我会告诉你。我也使用 WinWing Orion 2，它比 Ursa 好数光年。当您第一次启动摇杆的死区时，Ursa 似乎特别有反应问…" at bounding box center [500, 514] width 602 height 101
drag, startPoint x: 663, startPoint y: 580, endPoint x: 633, endPoint y: 586, distance: 29.9
click at [663, 566] on font "作为刚刚归还小熊座的人，我会告诉你。我也使用 WinWing Orion 2，它比 Ursa 好数光年。当您第一次启动摇杆的死区时，Ursa 似乎特别有反应问…" at bounding box center [500, 514] width 602 height 101
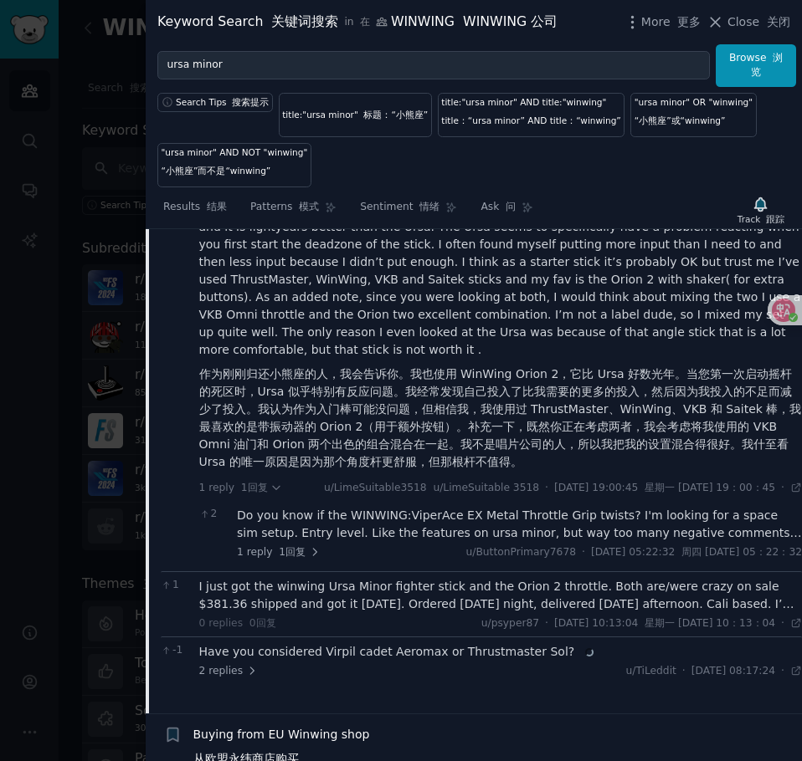
scroll to position [7004, 0]
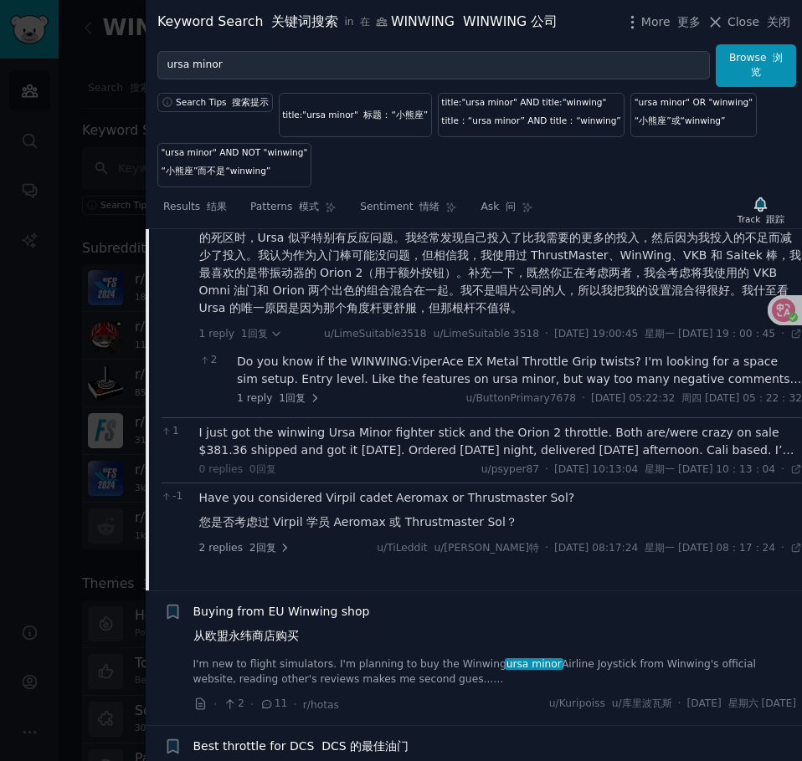
click at [440, 459] on div "I just got the winwing Ursa Minor fighter stick and the Orion 2 throttle. Both …" at bounding box center [500, 441] width 603 height 35
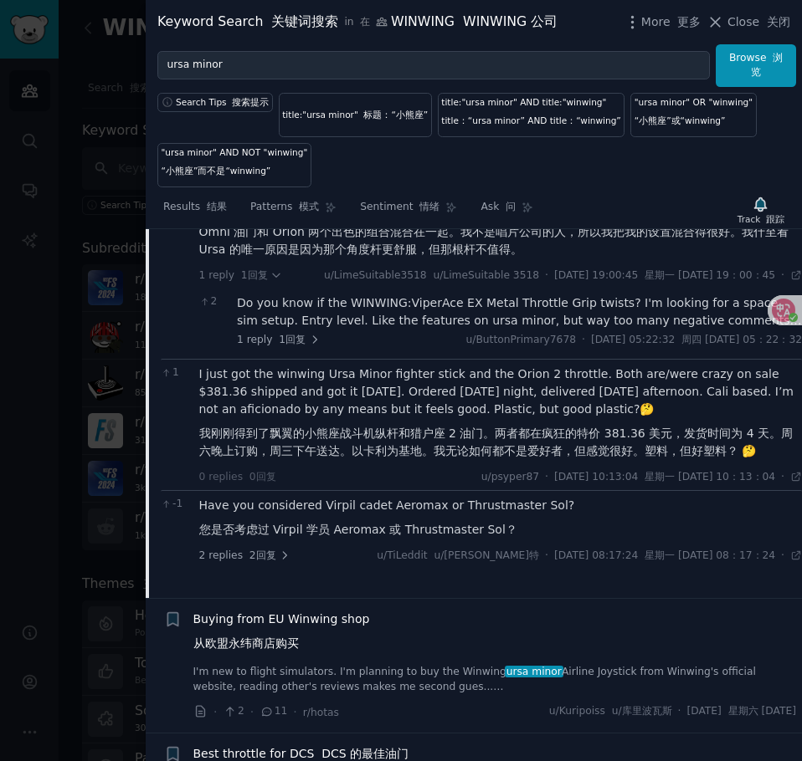
scroll to position [7088, 0]
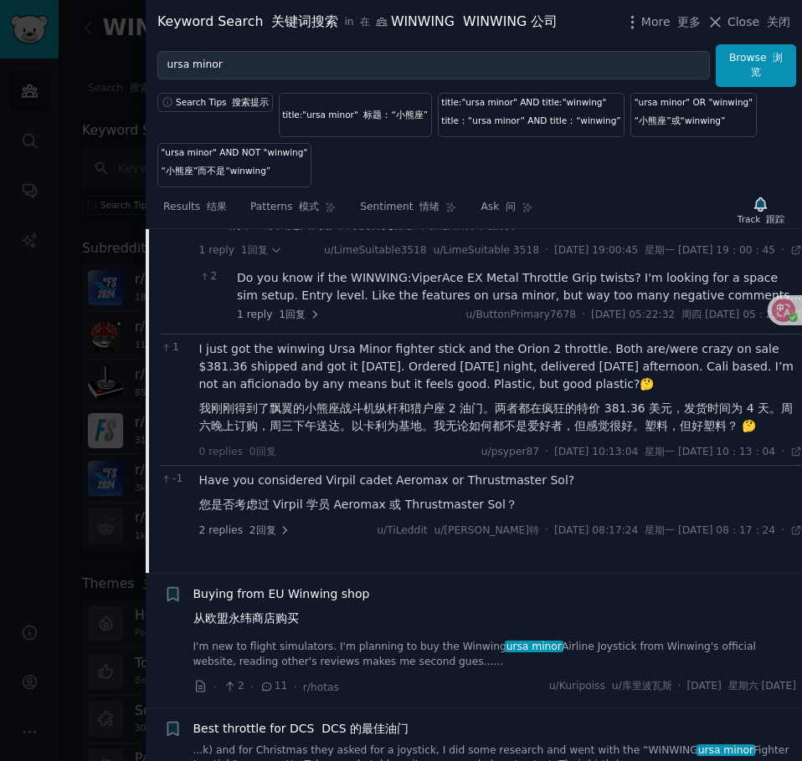
click at [387, 511] on font "您是否考虑过 Virpil 学员 Aeromax 或 Thrustmaster Sol？" at bounding box center [358, 504] width 318 height 13
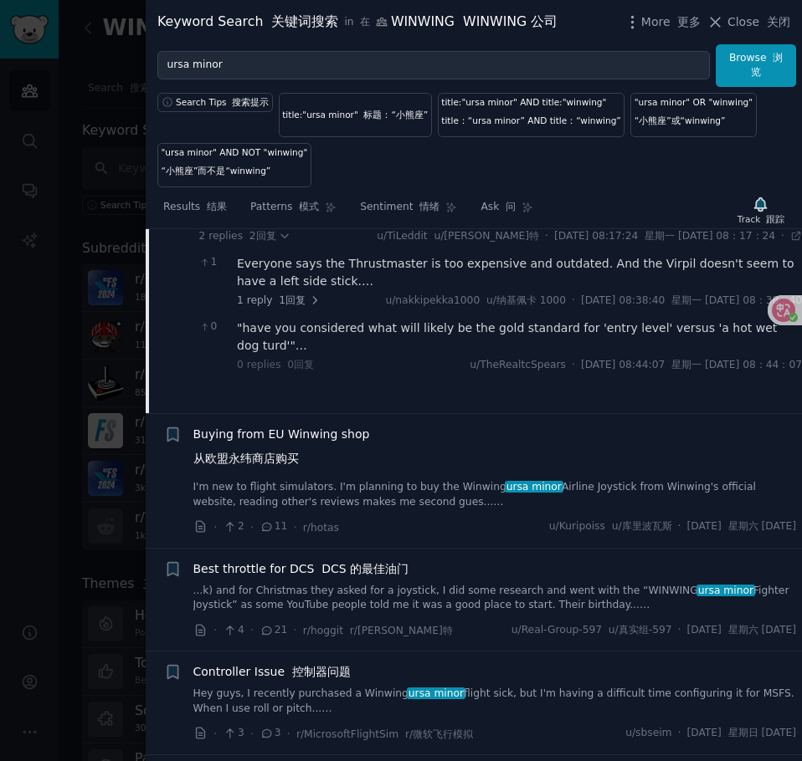
scroll to position [7422, 0]
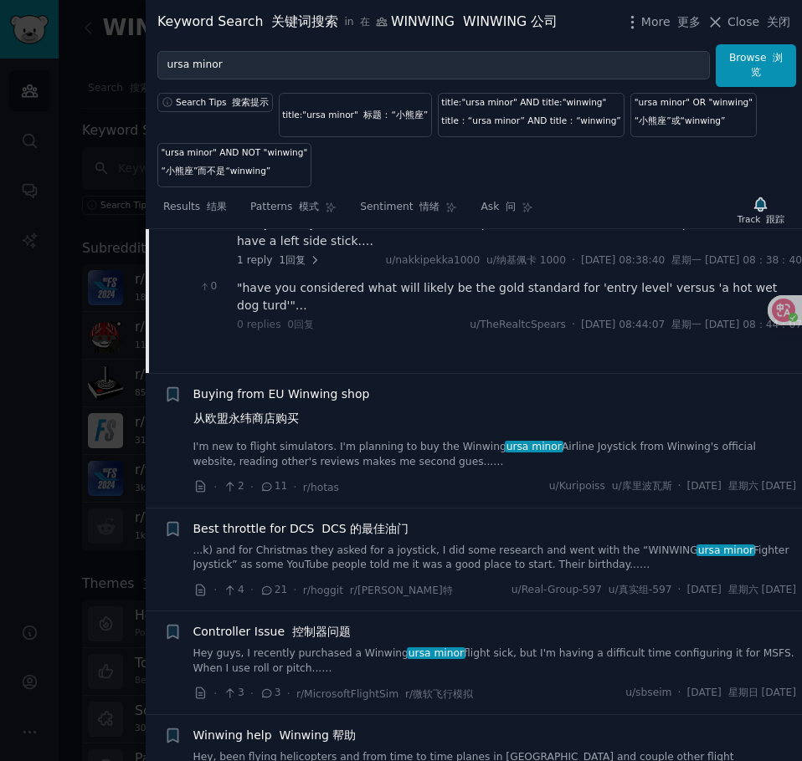
drag, startPoint x: 366, startPoint y: 536, endPoint x: 502, endPoint y: 536, distance: 136.4
click at [366, 469] on link "I'm new to flight simulators. I'm planning to buy the Winwing ursa minor Airlin…" at bounding box center [494, 454] width 603 height 29
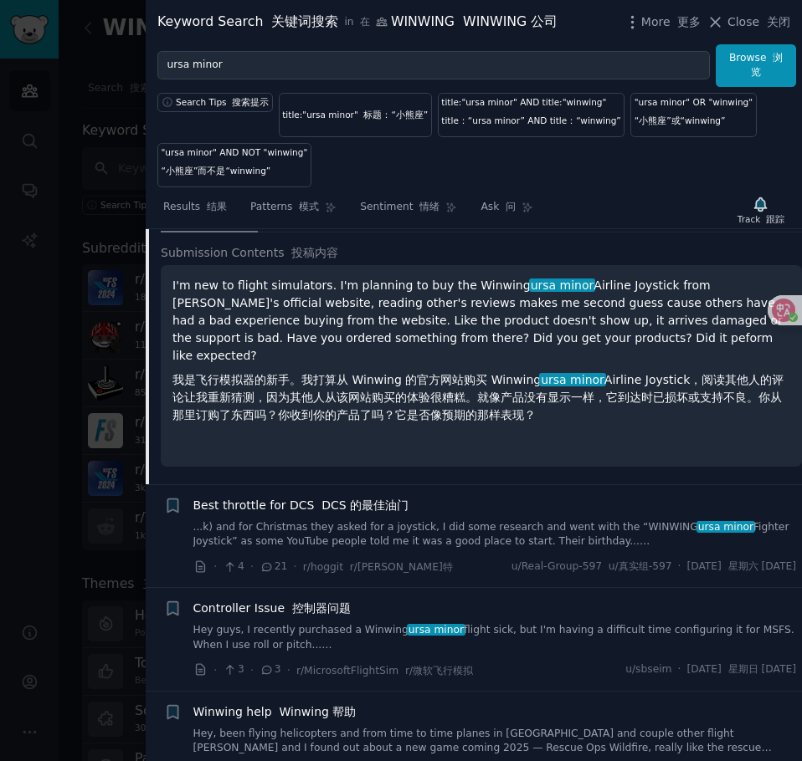
scroll to position [6468, 0]
click at [279, 549] on link "...k) and for Christmas they asked for a joystick, I did some research and went…" at bounding box center [494, 534] width 603 height 29
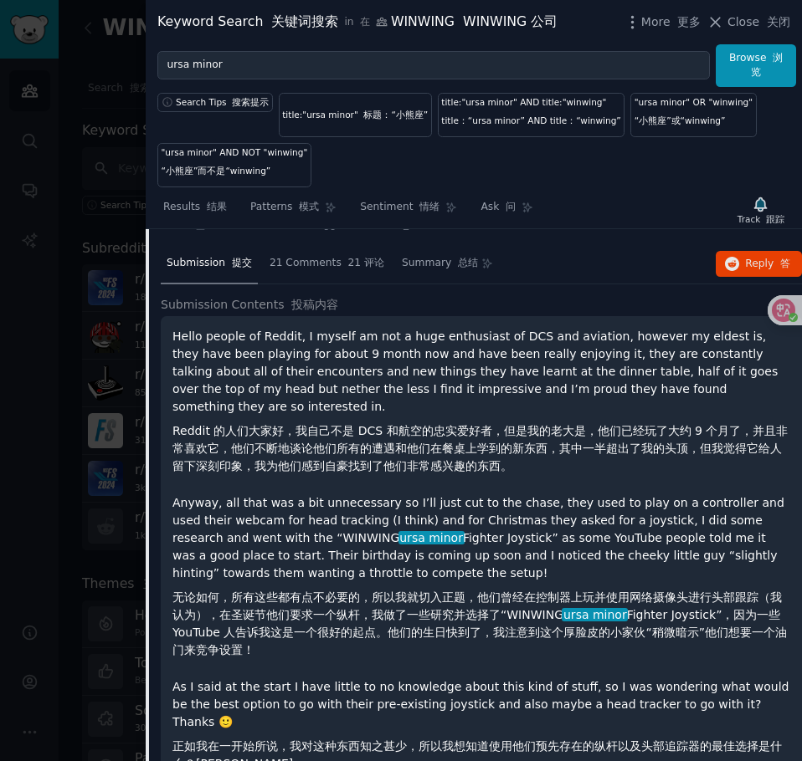
scroll to position [6436, 0]
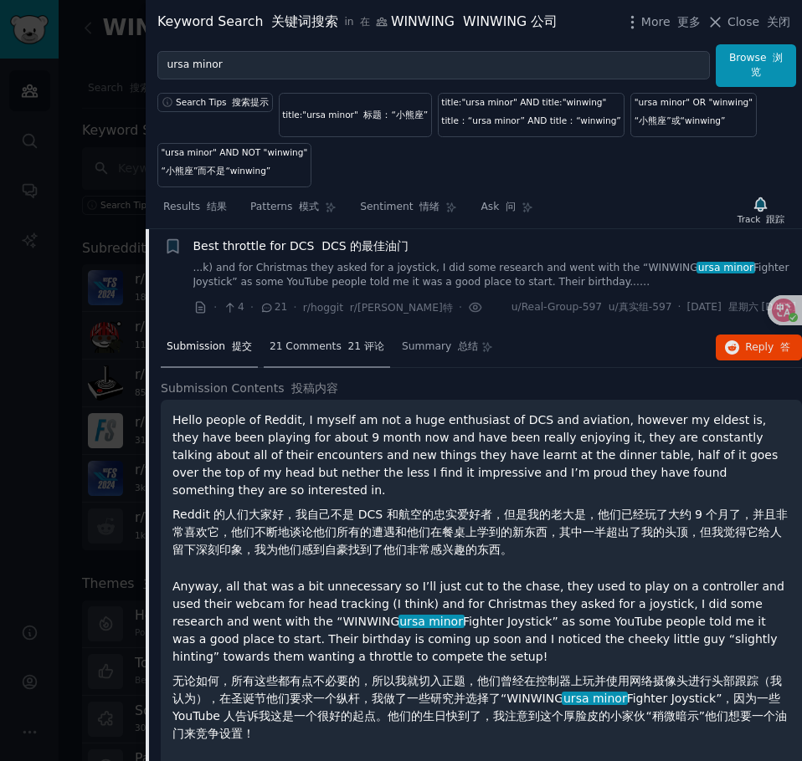
click at [329, 368] on div "21 Comments 21 评论" at bounding box center [327, 348] width 126 height 40
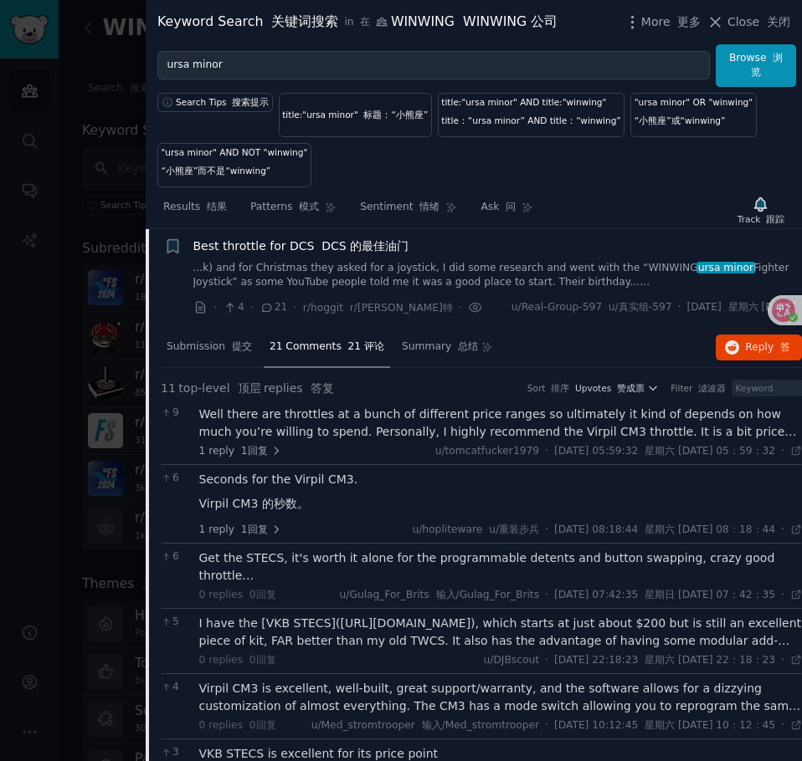
click at [391, 441] on div "Well there are throttles at a bunch of different price ranges so ultimately it …" at bounding box center [500, 423] width 603 height 35
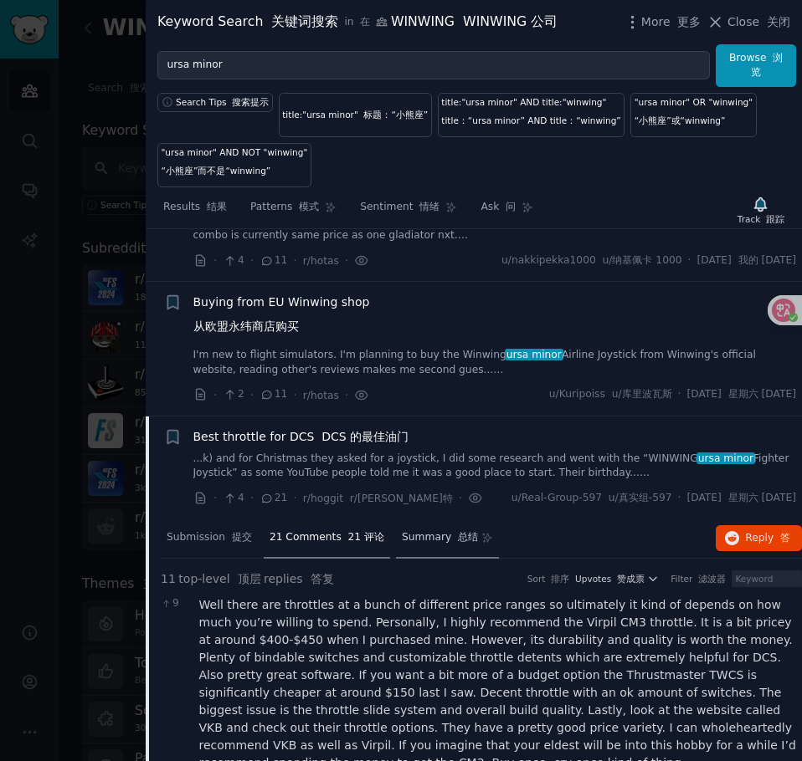
scroll to position [6268, 0]
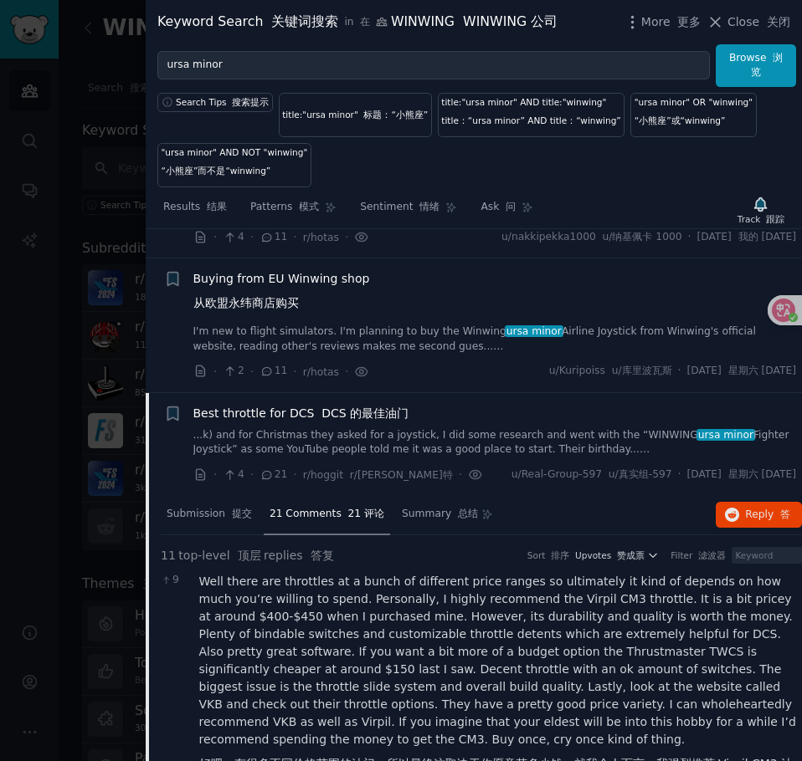
click at [321, 458] on link "...k) and for Christmas they asked for a joystick, I did some research and went…" at bounding box center [494, 442] width 603 height 29
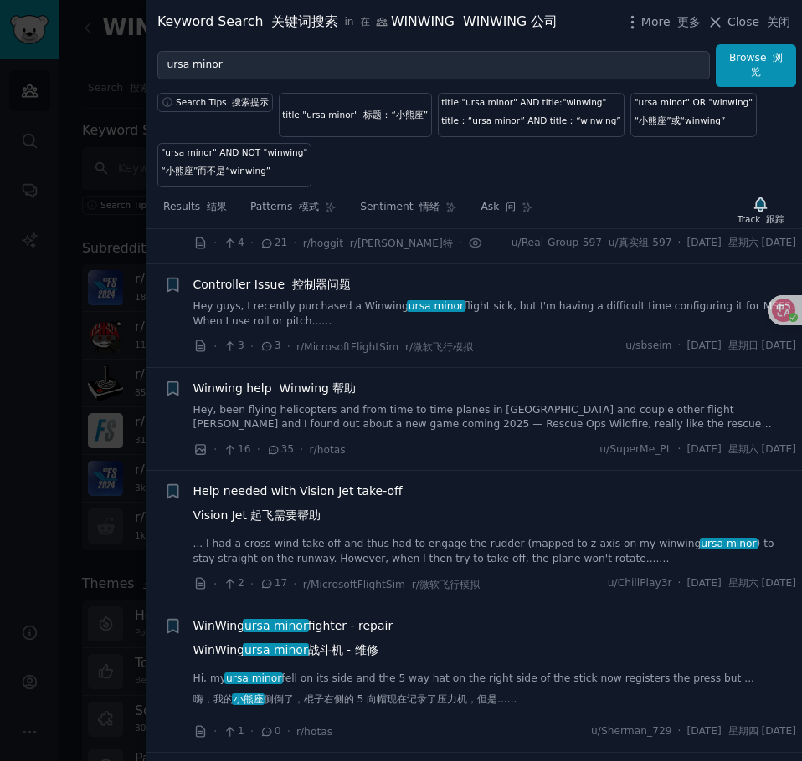
scroll to position [6519, 0]
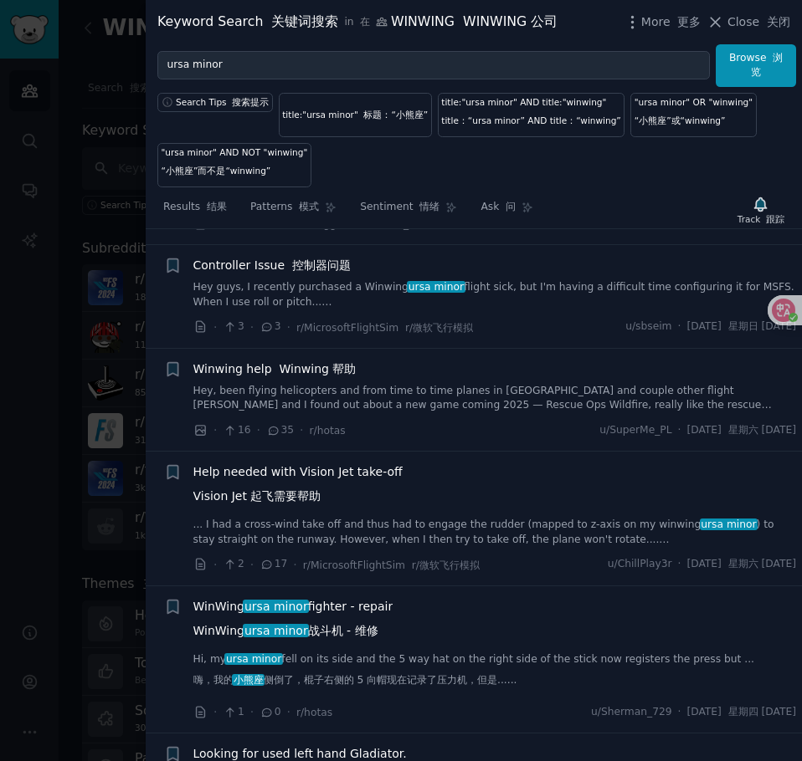
click at [358, 413] on link "Hey, been flying helicopters and from time to time planes in [GEOGRAPHIC_DATA] …" at bounding box center [494, 398] width 603 height 29
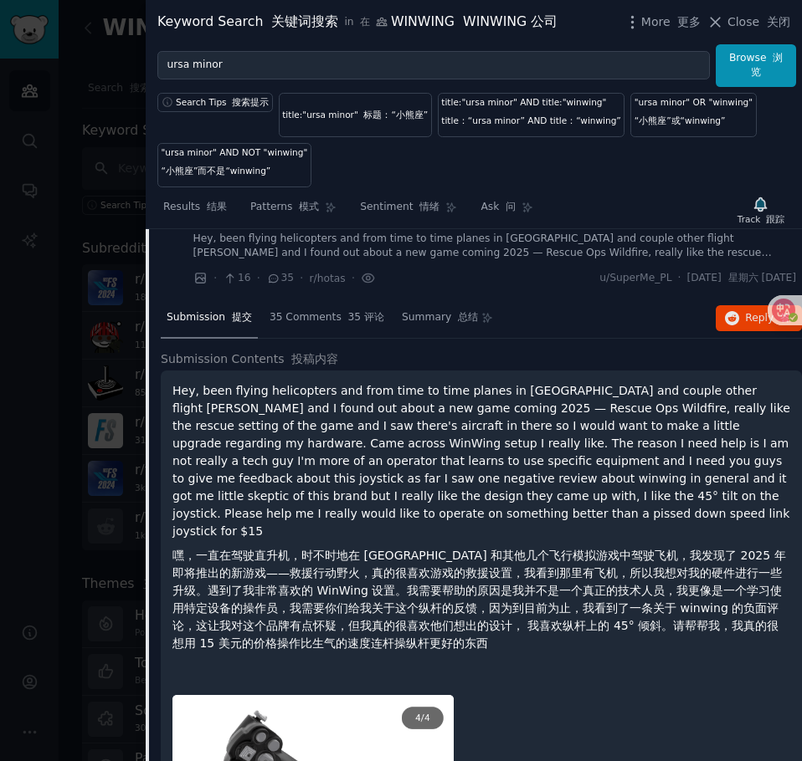
scroll to position [6642, 0]
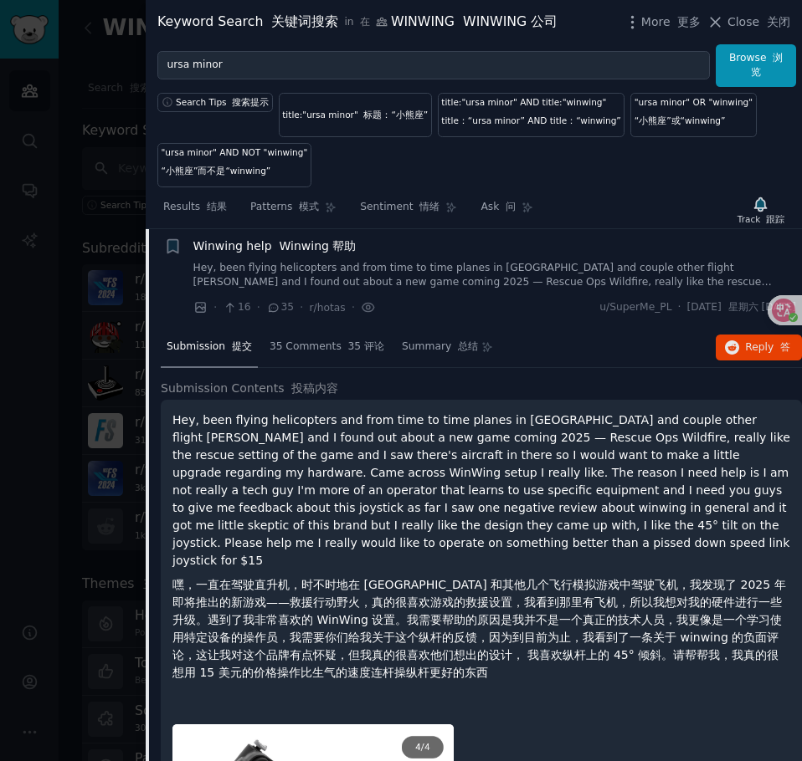
click at [414, 290] on link "Hey, been flying helicopters and from time to time planes in [GEOGRAPHIC_DATA] …" at bounding box center [494, 275] width 603 height 29
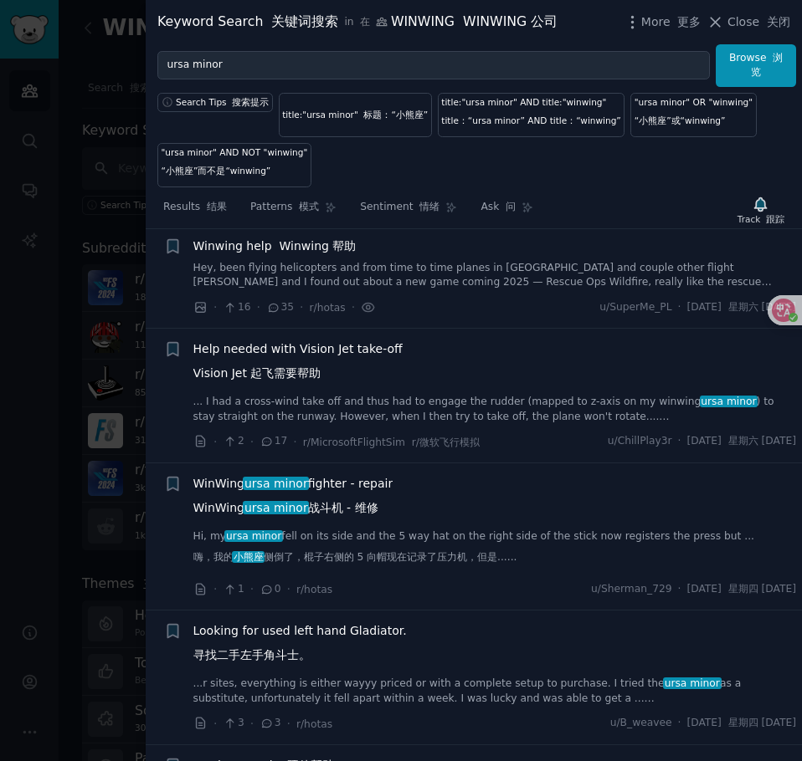
scroll to position [6726, 0]
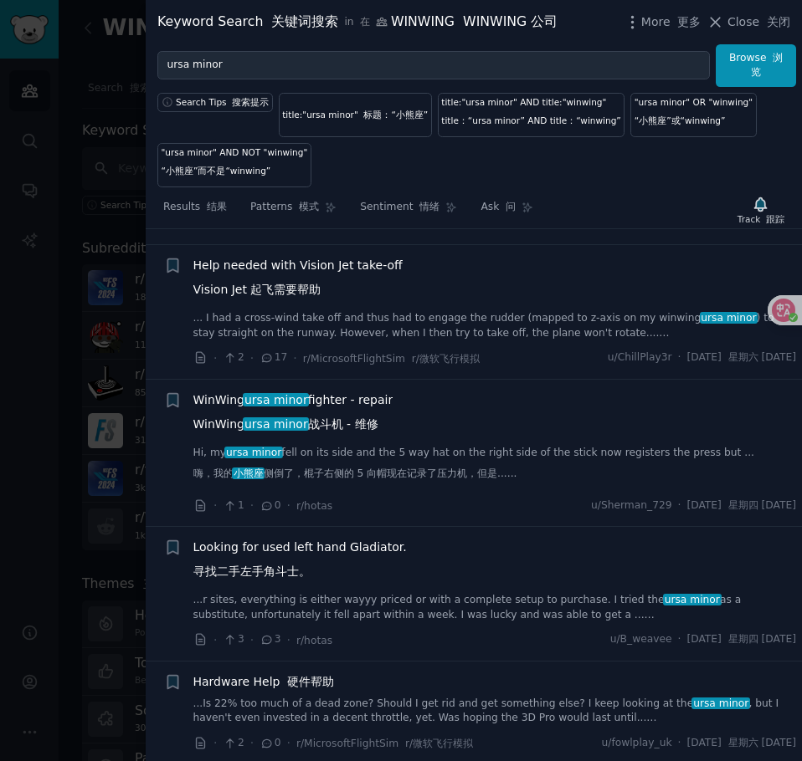
click at [381, 489] on div "WinWing ursa minor fighter - repair WinWing ursa minor 战斗机 - 维修 Hi, my ursa min…" at bounding box center [494, 440] width 603 height 97
click at [400, 489] on link "Hi, my ursa minor fell on its side and the 5 way hat on the right side of the s…" at bounding box center [494, 467] width 603 height 43
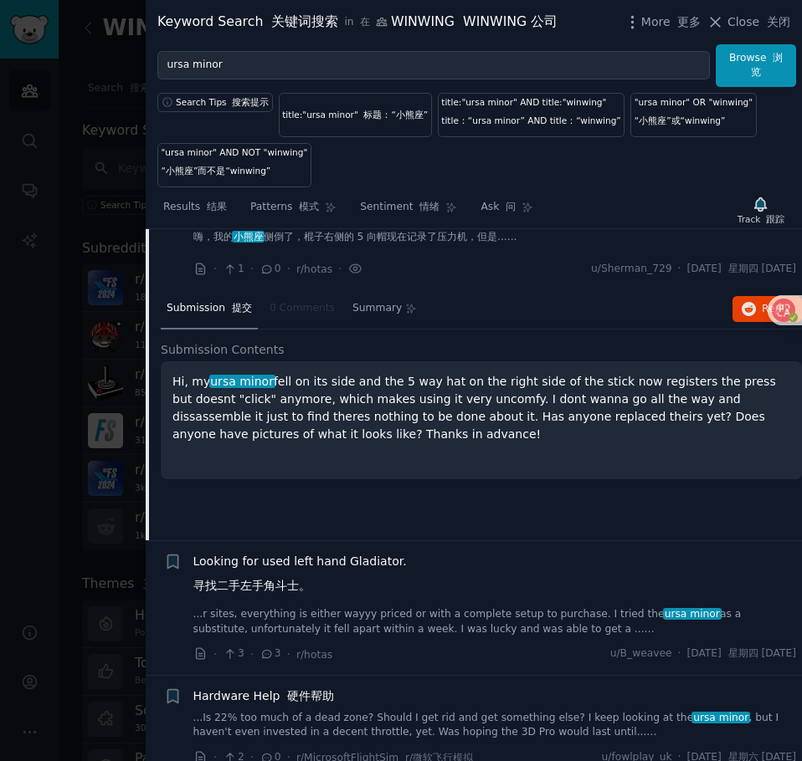
scroll to position [6964, 0]
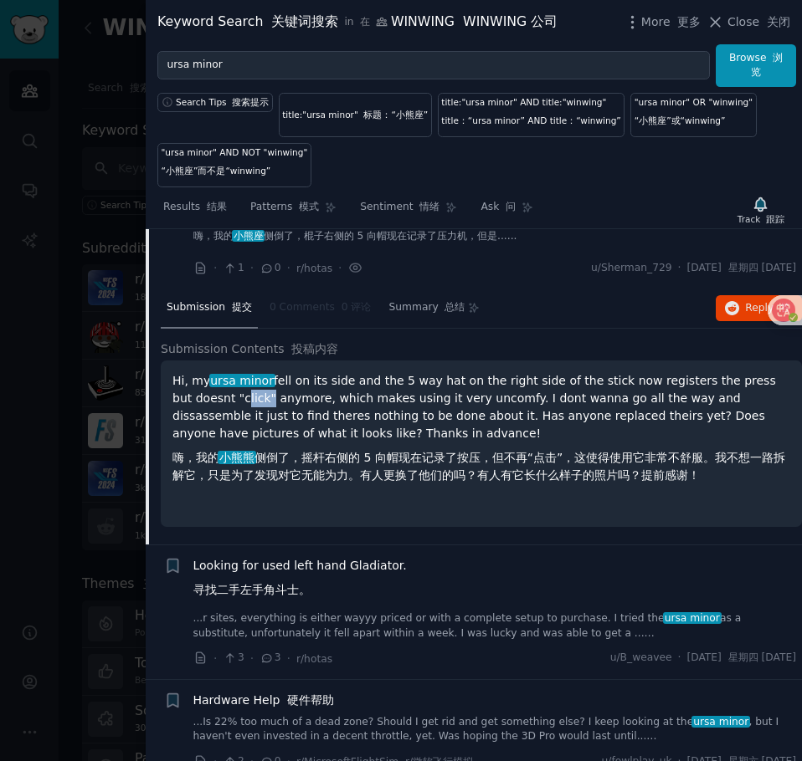
drag, startPoint x: 221, startPoint y: 487, endPoint x: 245, endPoint y: 488, distance: 24.3
click at [245, 488] on p "Hi, my ursa minor fell on its side and the 5 way hat on the right side of the s…" at bounding box center [480, 431] width 617 height 119
drag, startPoint x: 303, startPoint y: 486, endPoint x: 436, endPoint y: 478, distance: 133.3
click at [436, 478] on p "Hi, my ursa minor fell on its side and the 5 way hat on the right side of the s…" at bounding box center [480, 431] width 617 height 119
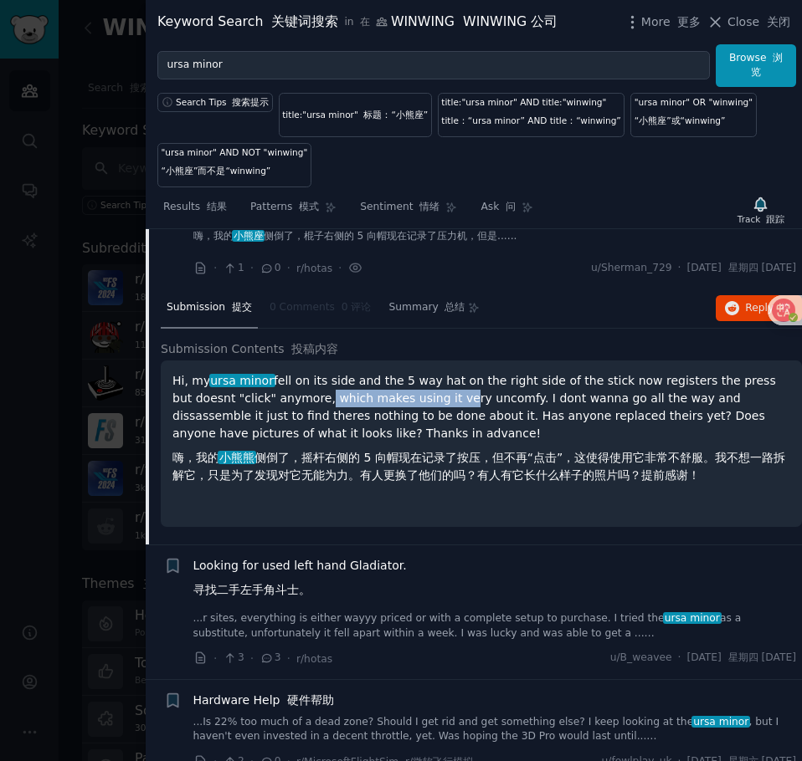
click at [436, 478] on p "Hi, my ursa minor fell on its side and the 5 way hat on the right side of the s…" at bounding box center [480, 431] width 617 height 119
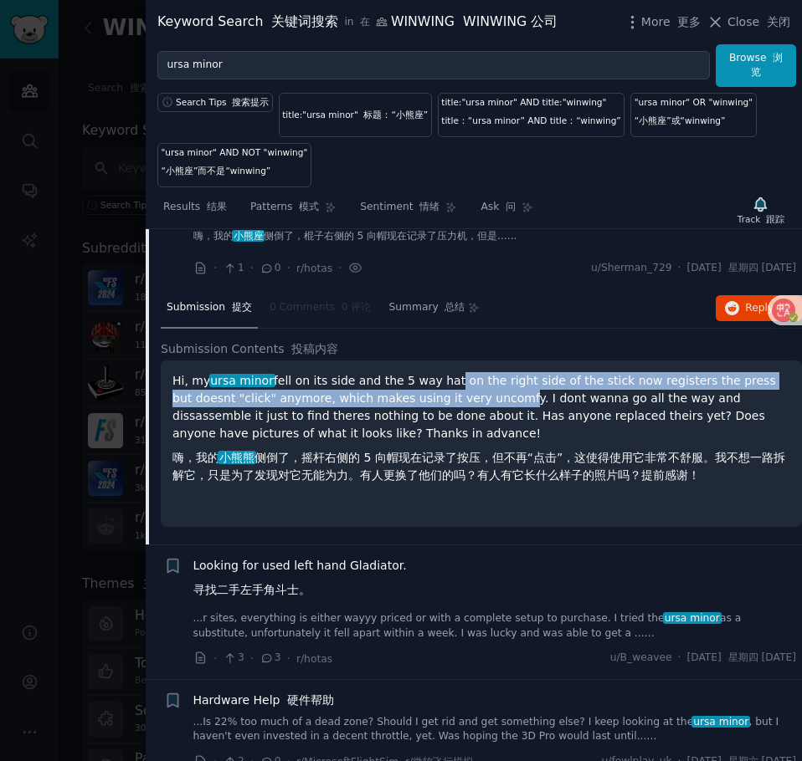
drag, startPoint x: 453, startPoint y: 476, endPoint x: 491, endPoint y: 477, distance: 38.5
click at [491, 477] on p "Hi, my ursa minor fell on its side and the 5 way hat on the right side of the s…" at bounding box center [480, 431] width 617 height 119
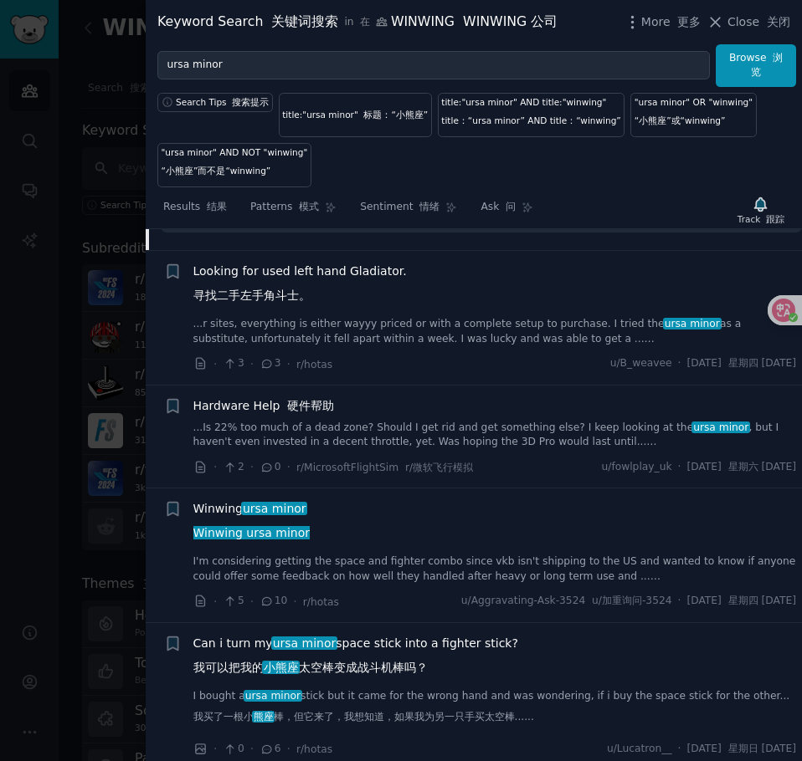
scroll to position [7298, 0]
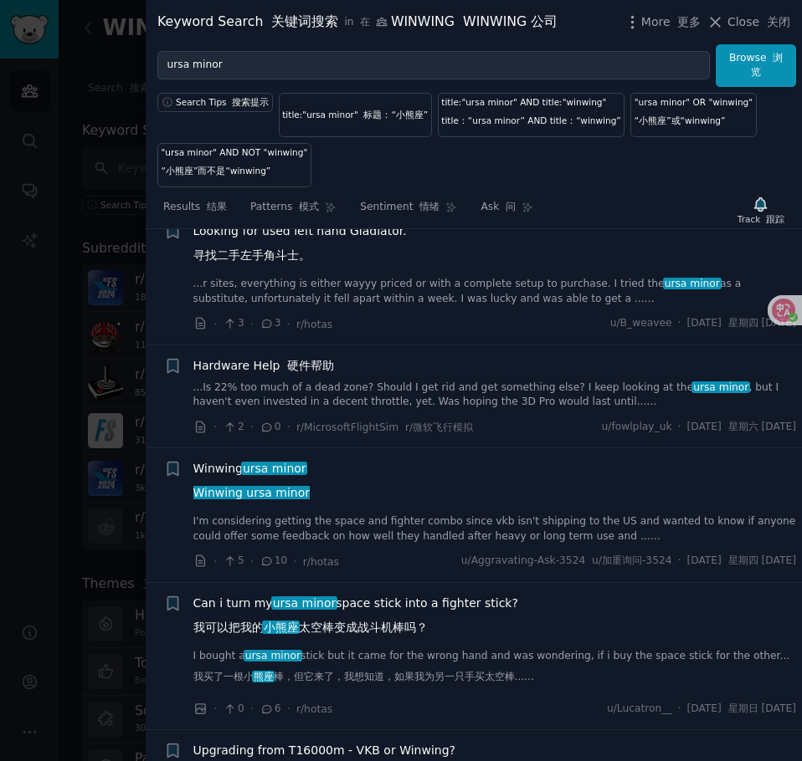
click at [403, 544] on link "I'm considering getting the space and fighter combo since vkb isn't shipping to…" at bounding box center [494, 529] width 603 height 29
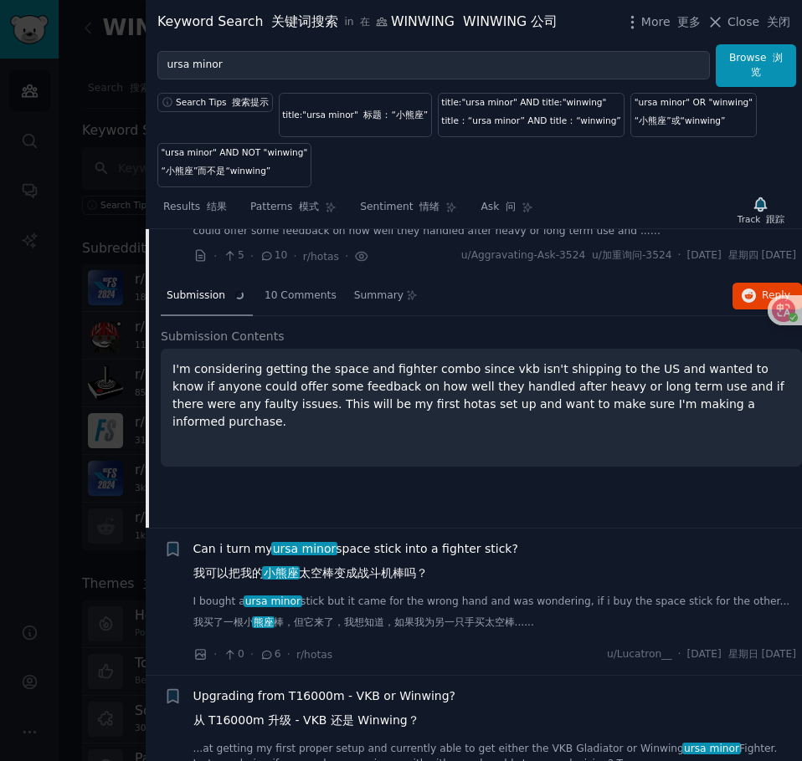
scroll to position [7349, 0]
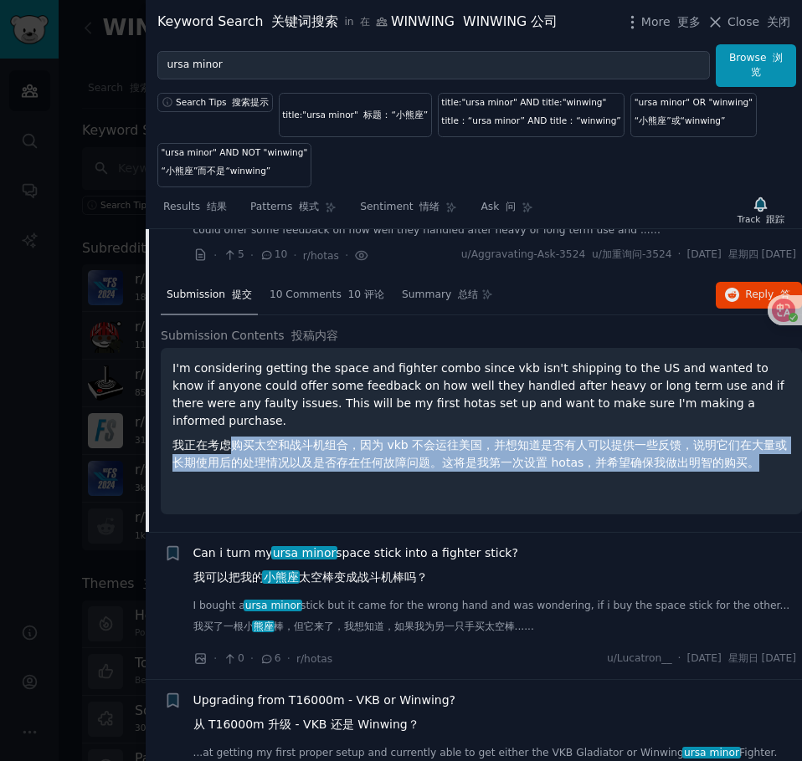
drag, startPoint x: 231, startPoint y: 530, endPoint x: 797, endPoint y: 551, distance: 566.8
click at [797, 551] on div "Submission s 提交 100 Sort 排序 Recent 最近 + Star Citizen Mapping 星际公民地图 Just tossin…" at bounding box center [474, 495] width 656 height 533
click at [666, 469] on font "我正在考虑购买太空和战斗机组合，因为 vkb 不会运往美国，并想知道是否有人可以提供一些反馈，说明它们在大量或长期使用后的处理情况以及是否存在任何故障问题。这…" at bounding box center [479, 453] width 614 height 31
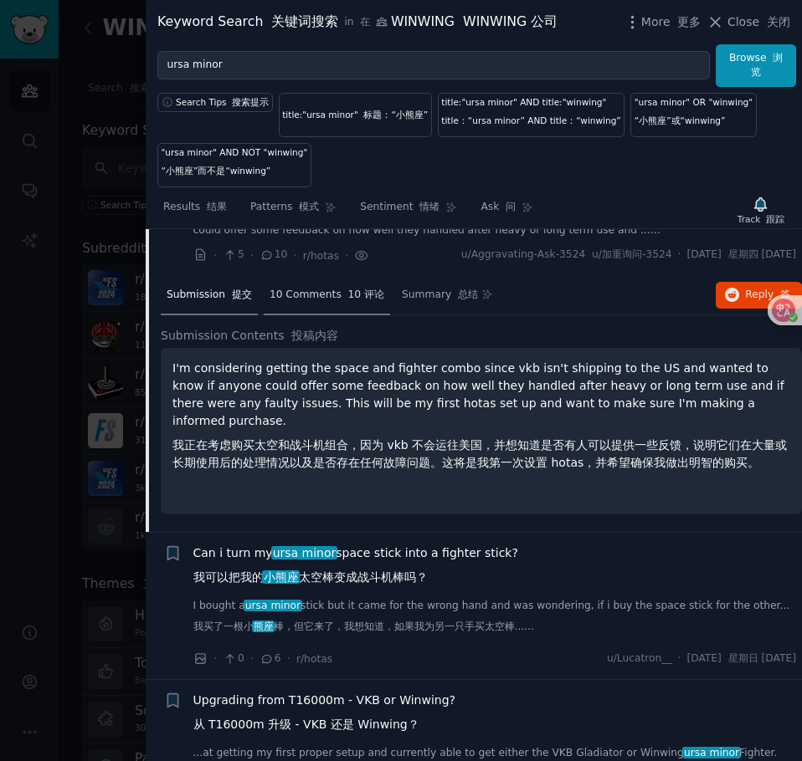
click at [277, 303] on span "10 Comments 10 评论" at bounding box center [326, 295] width 115 height 15
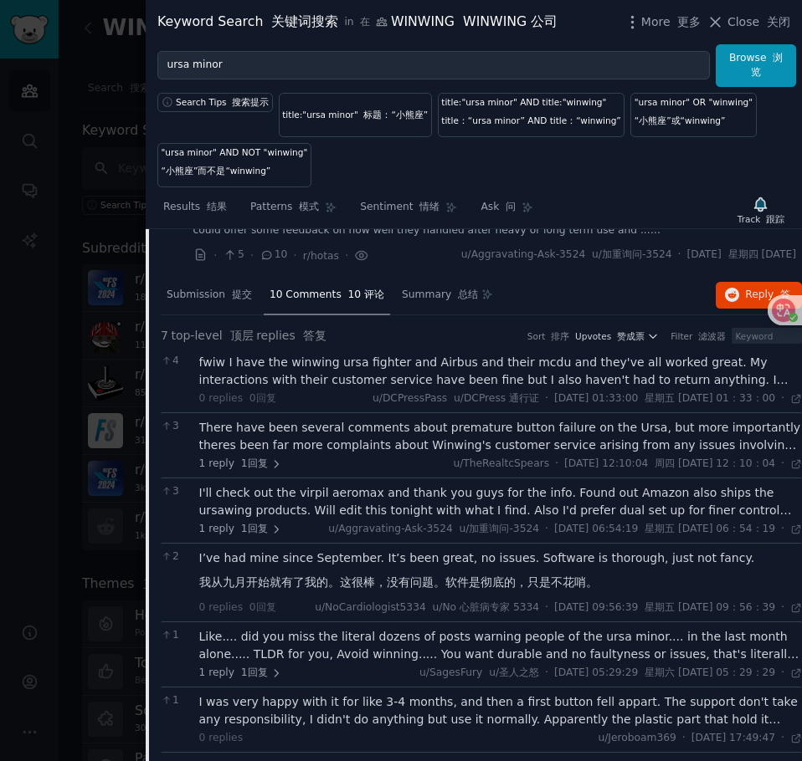
click at [418, 389] on div "fwiw I have the winwing ursa fighter and Airbus and their mcdu and they've all …" at bounding box center [500, 371] width 603 height 35
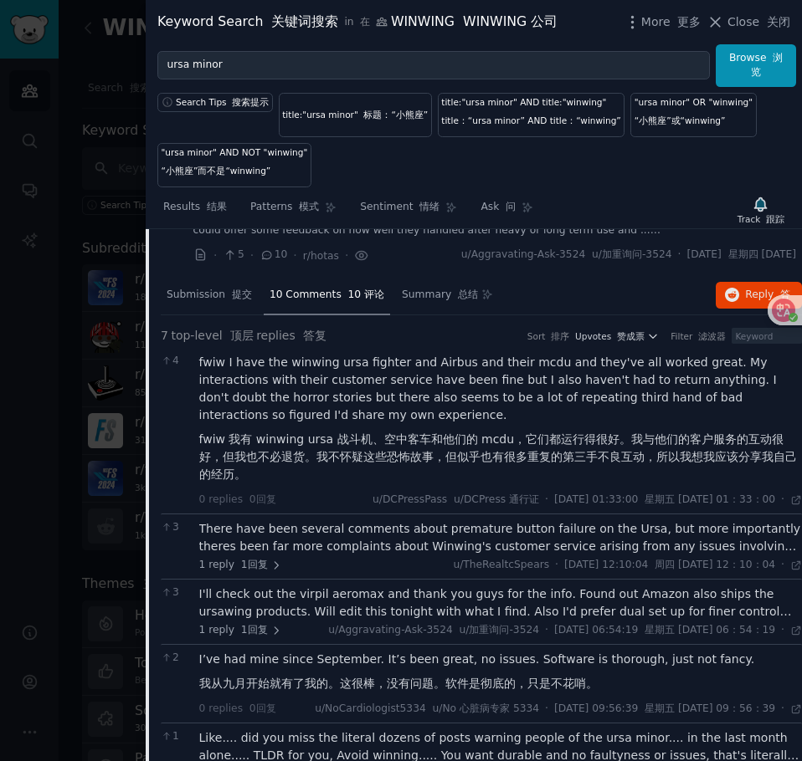
click at [392, 556] on div "There have been several comments about premature button failure on the Ursa, bu…" at bounding box center [500, 537] width 603 height 35
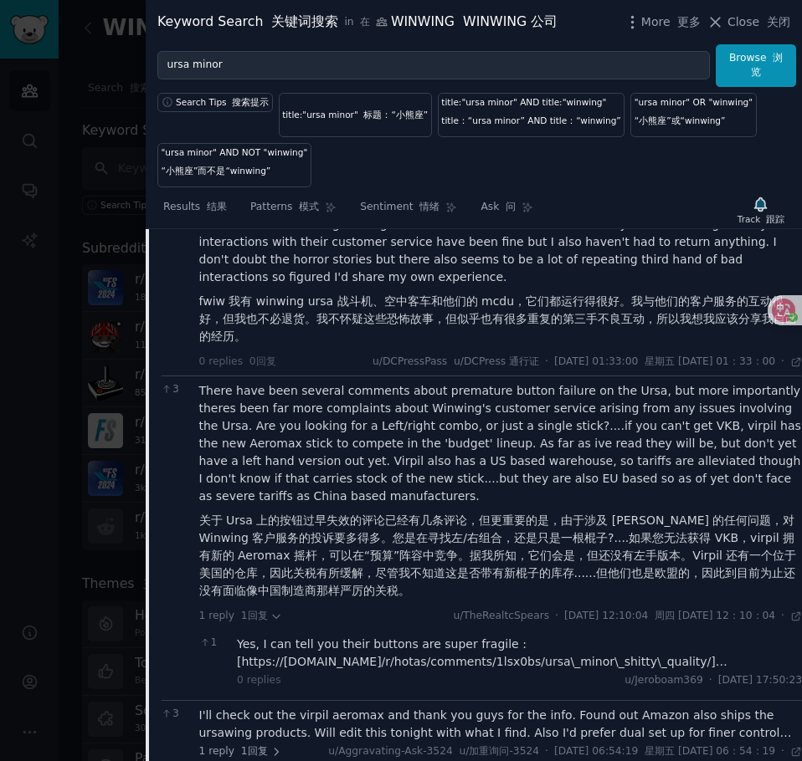
scroll to position [7516, 0]
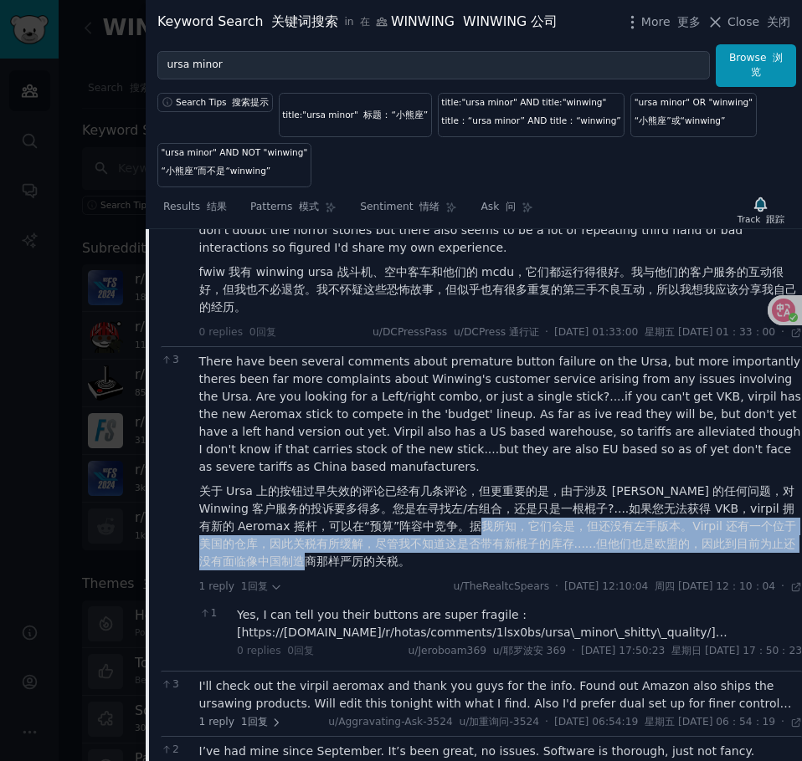
drag, startPoint x: 540, startPoint y: 612, endPoint x: 581, endPoint y: 657, distance: 60.4
click at [581, 577] on div "There have been several comments about premature button failure on the Ursa, bu…" at bounding box center [500, 465] width 603 height 224
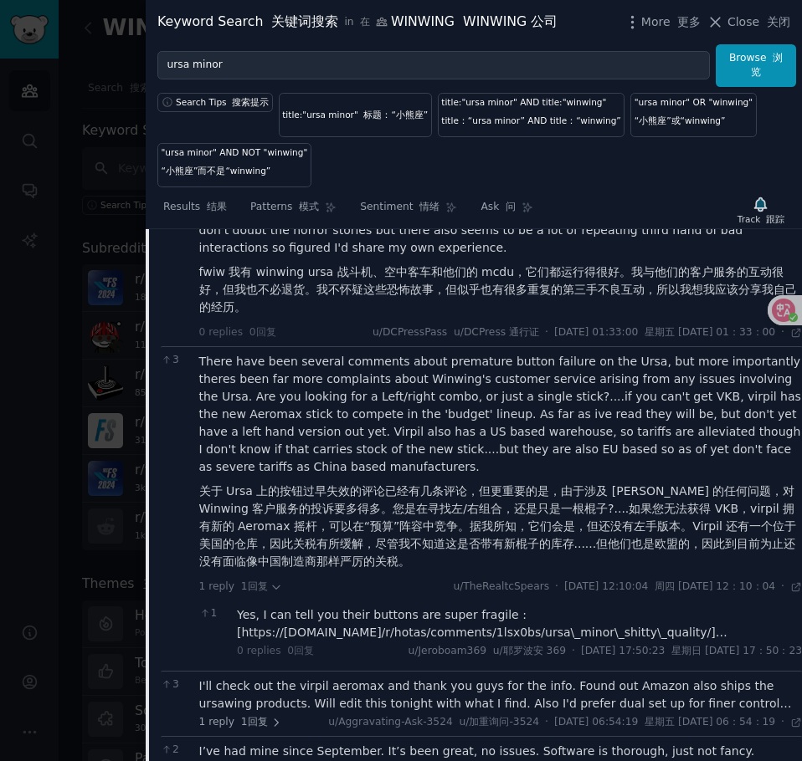
click at [539, 577] on div "There have been several comments about premature button failure on the Ursa, bu…" at bounding box center [500, 465] width 603 height 224
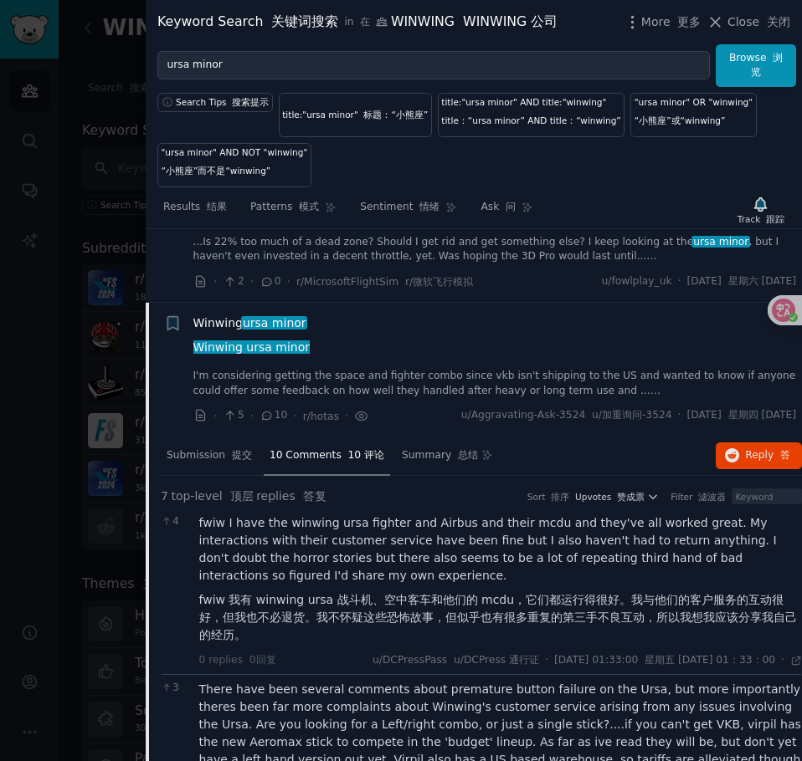
scroll to position [7181, 0]
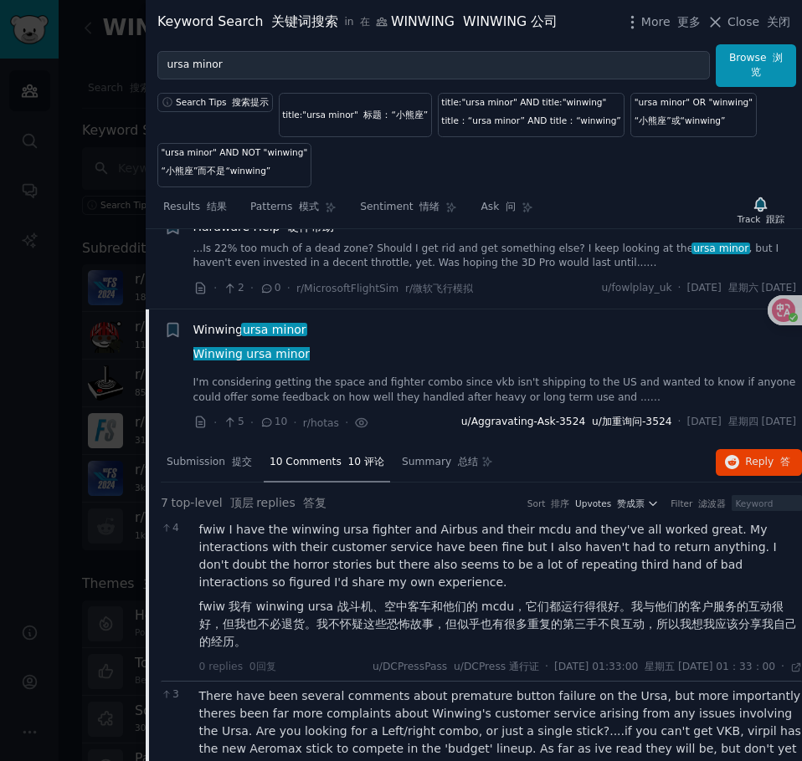
drag, startPoint x: 351, startPoint y: 474, endPoint x: 464, endPoint y: 507, distance: 117.6
click at [351, 405] on link "I'm considering getting the space and fighter combo since vkb isn't shipping to…" at bounding box center [494, 390] width 603 height 29
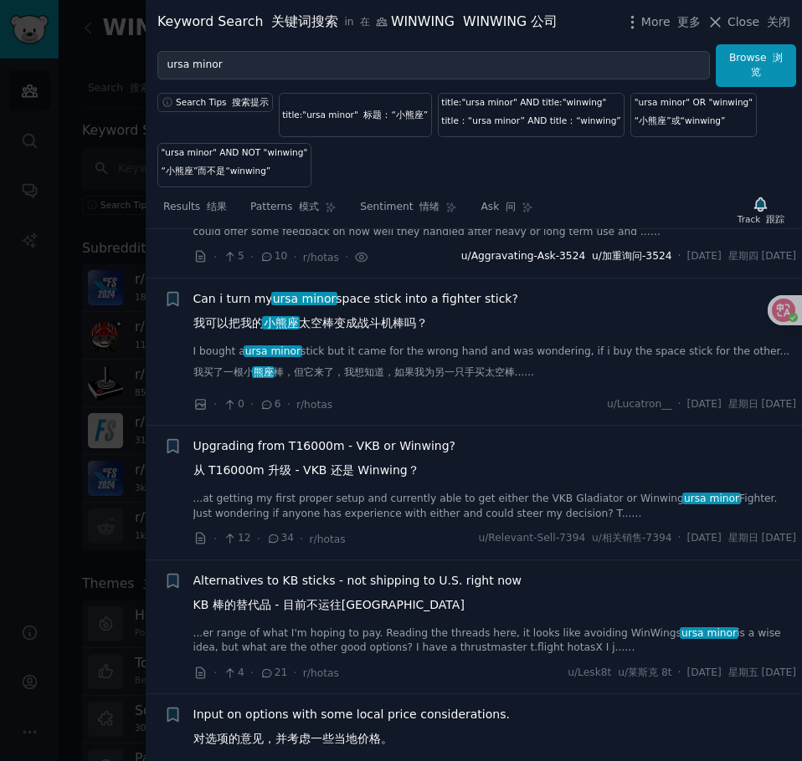
scroll to position [7349, 0]
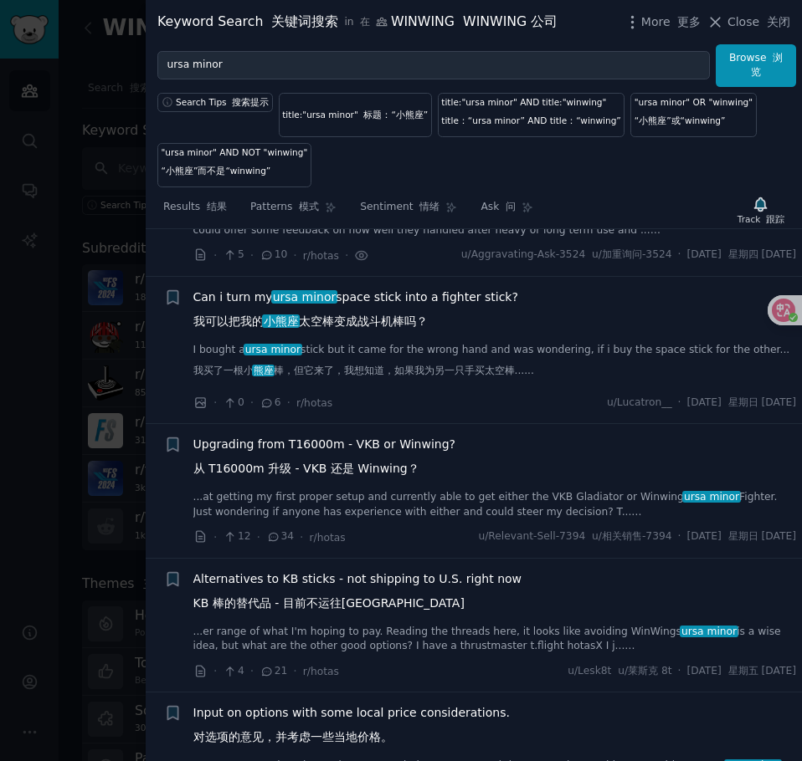
click at [425, 386] on link "I bought a ursa minor stick but it came for the wrong hand and was wondering, i…" at bounding box center [494, 364] width 603 height 43
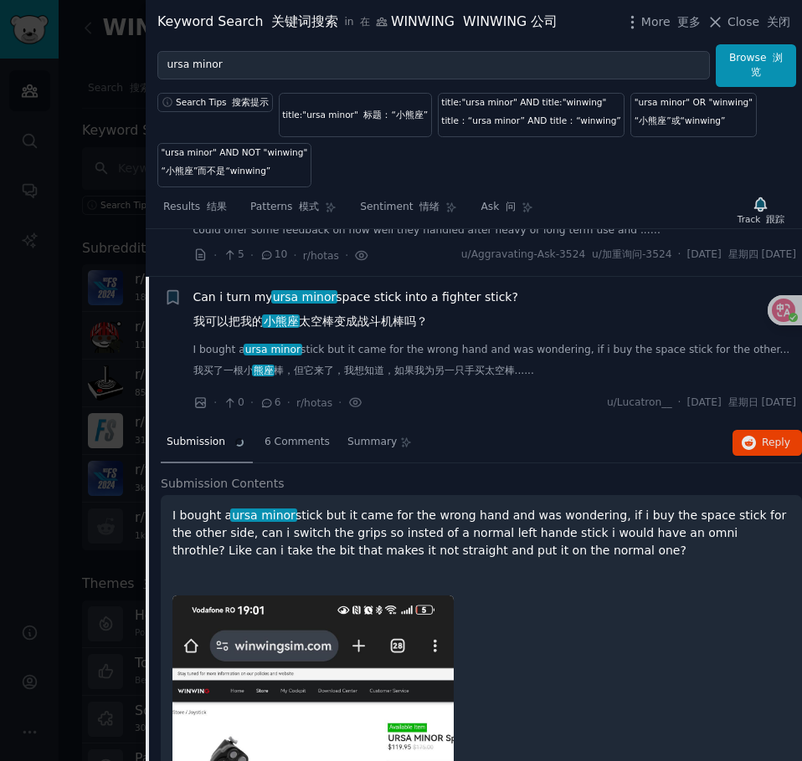
scroll to position [7483, 0]
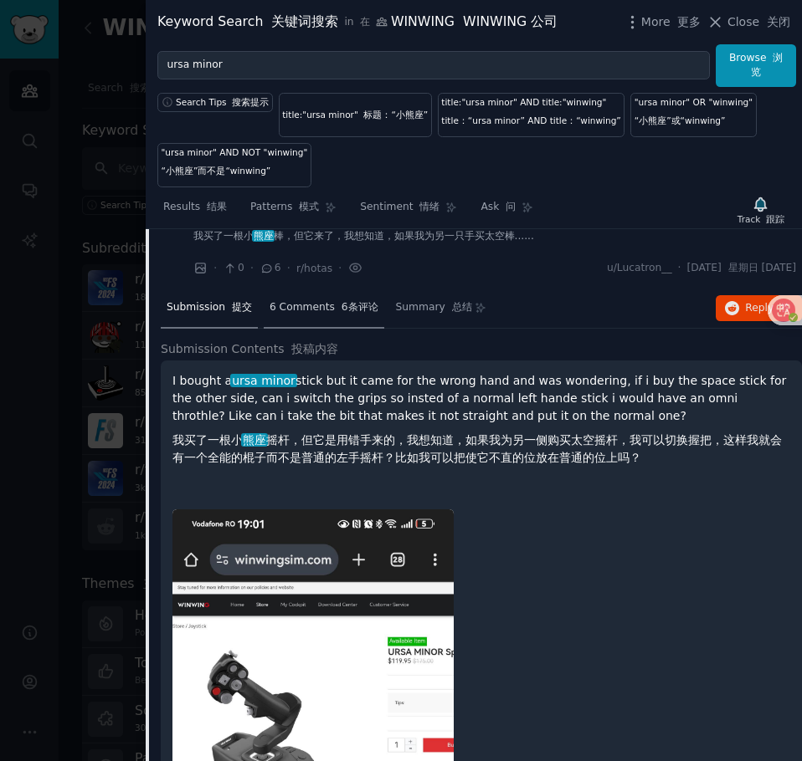
click at [333, 329] on div "6 Comments 6条评论" at bounding box center [324, 309] width 120 height 40
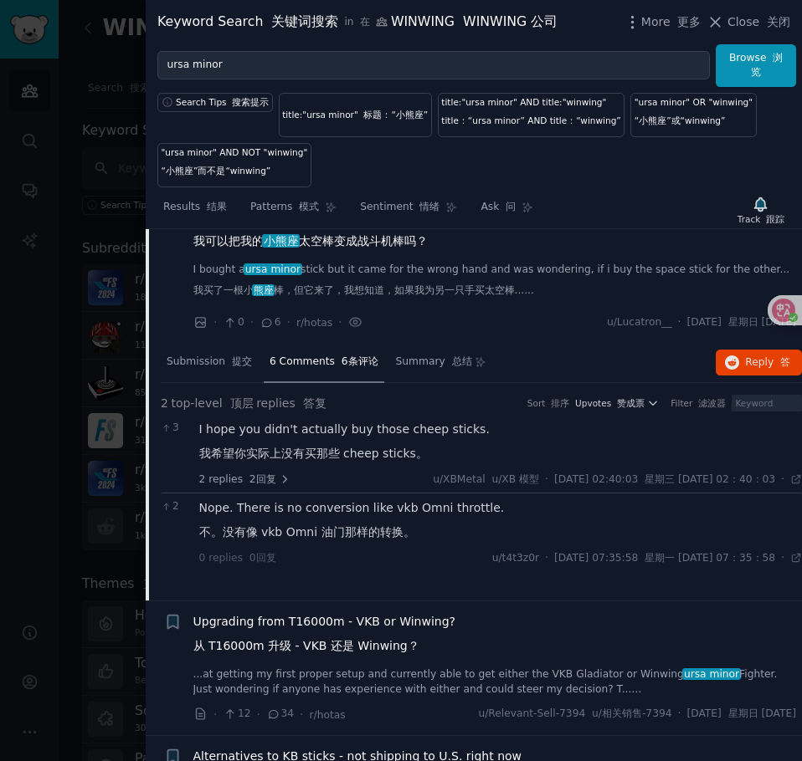
scroll to position [7400, 0]
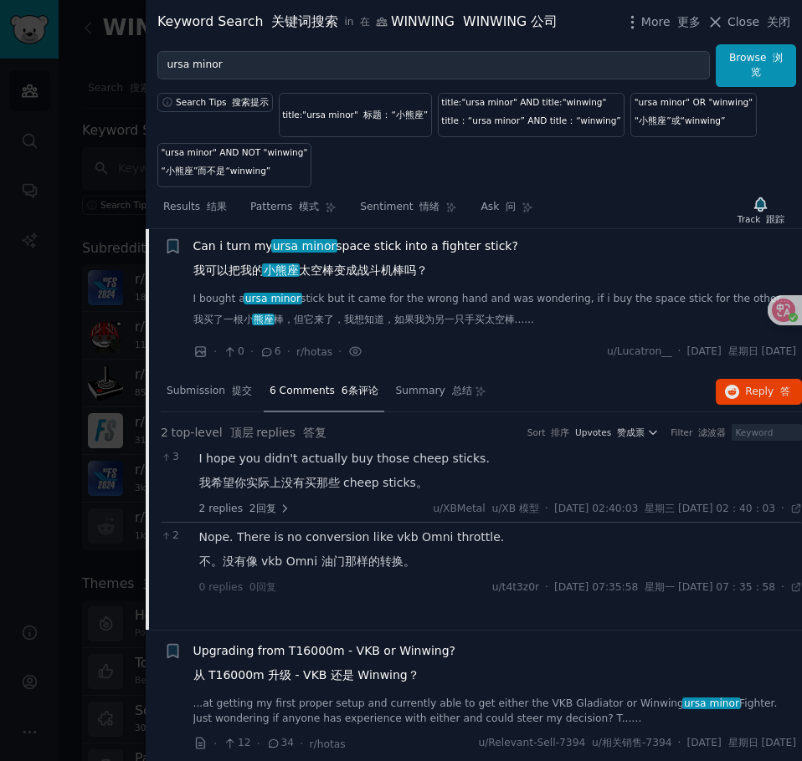
click at [728, 322] on li "Reddit image submission Reddit 图片提交 + Can i turn my ursa minor space stick into…" at bounding box center [474, 299] width 656 height 147
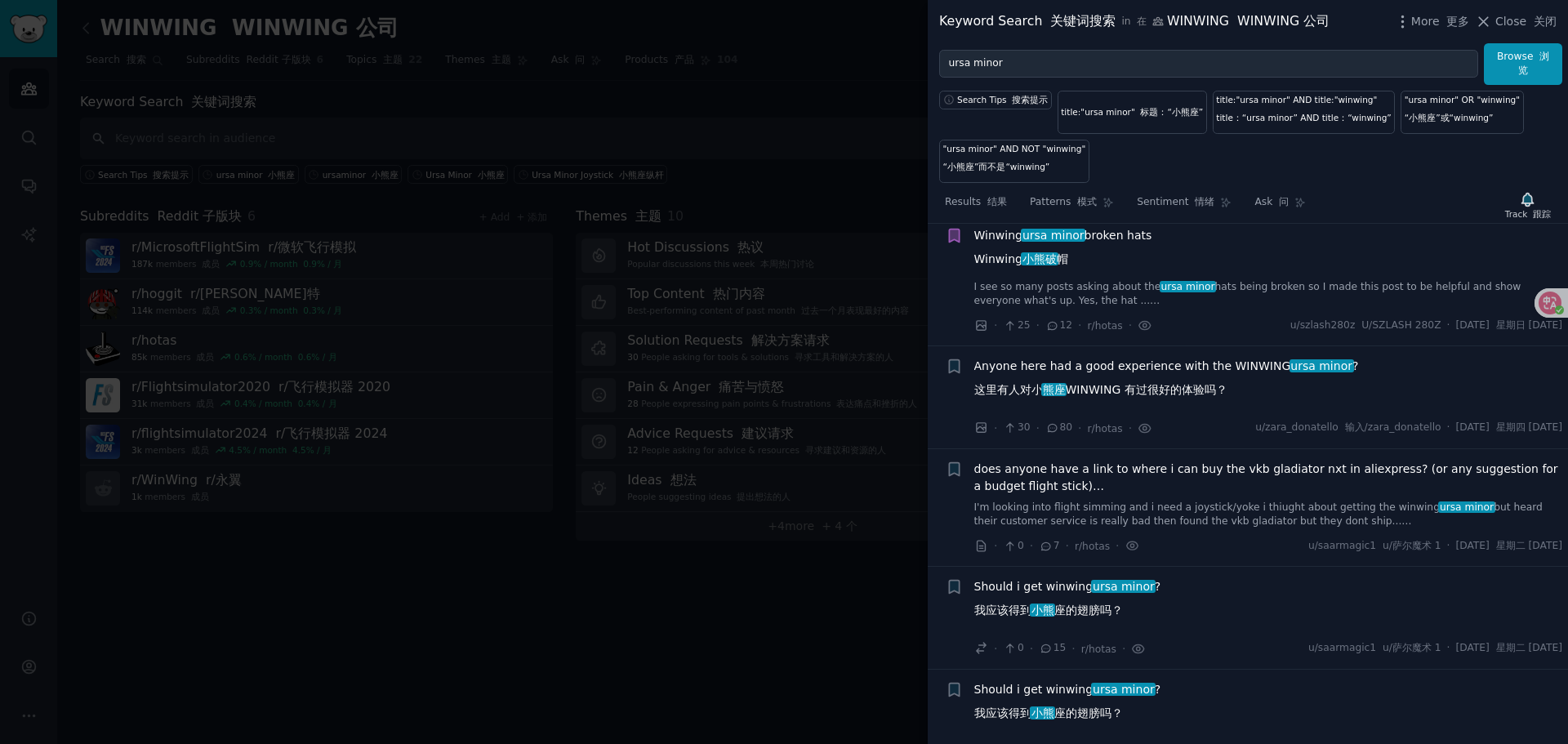
scroll to position [163, 0]
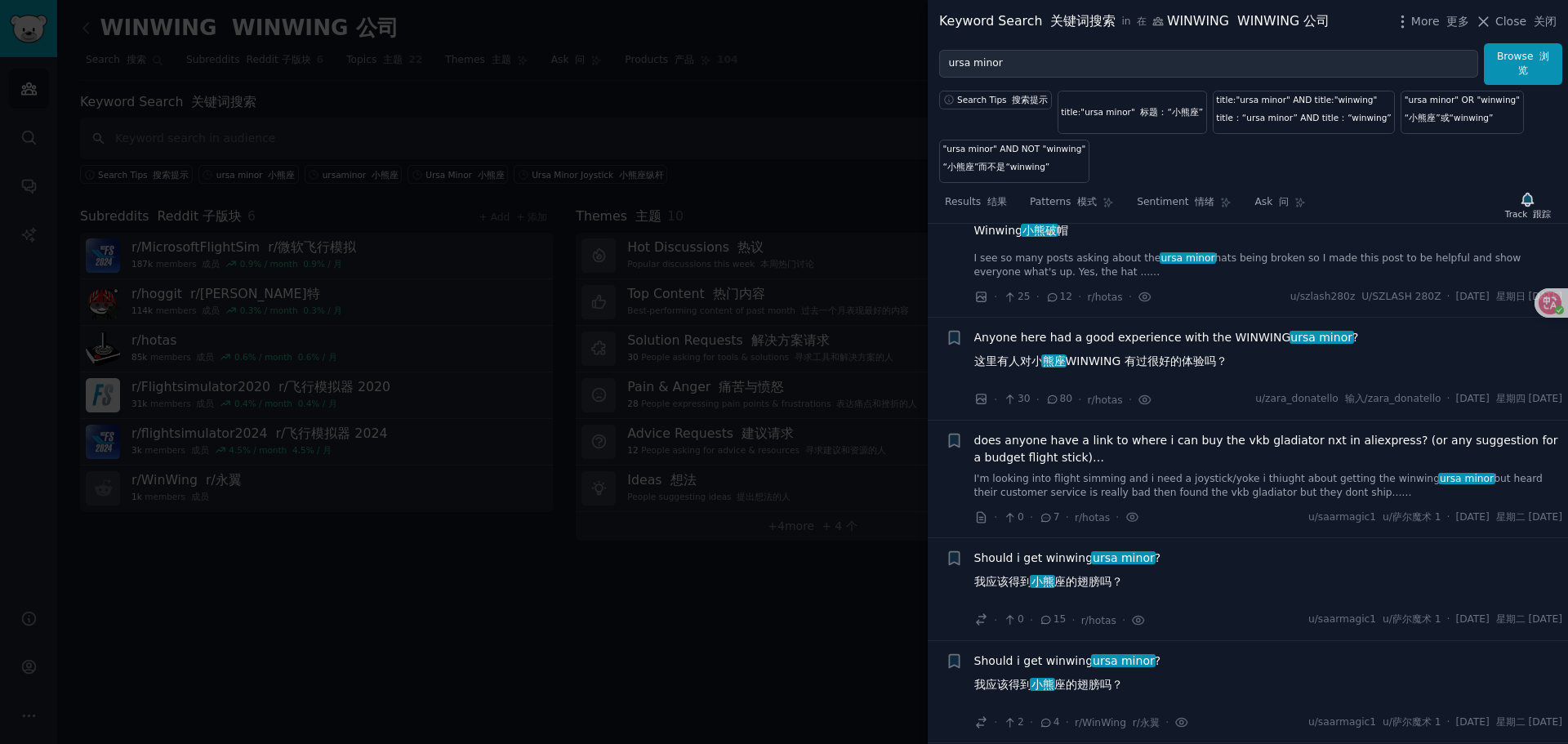
click at [782, 450] on span "does anyone have a link to where i can buy the vkb gladiator nxt in aliexpress?…" at bounding box center [1268, 449] width 589 height 34
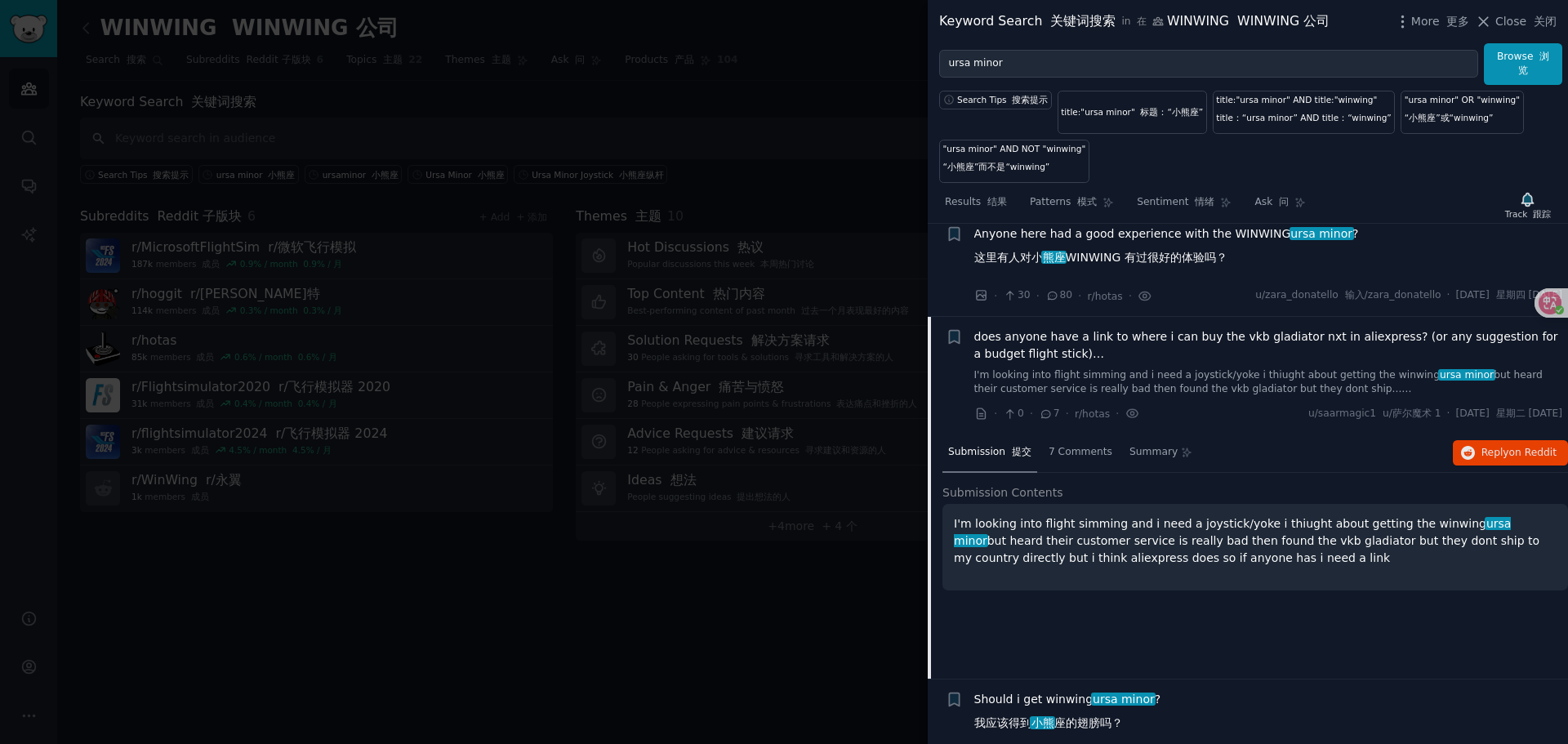
scroll to position [360, 0]
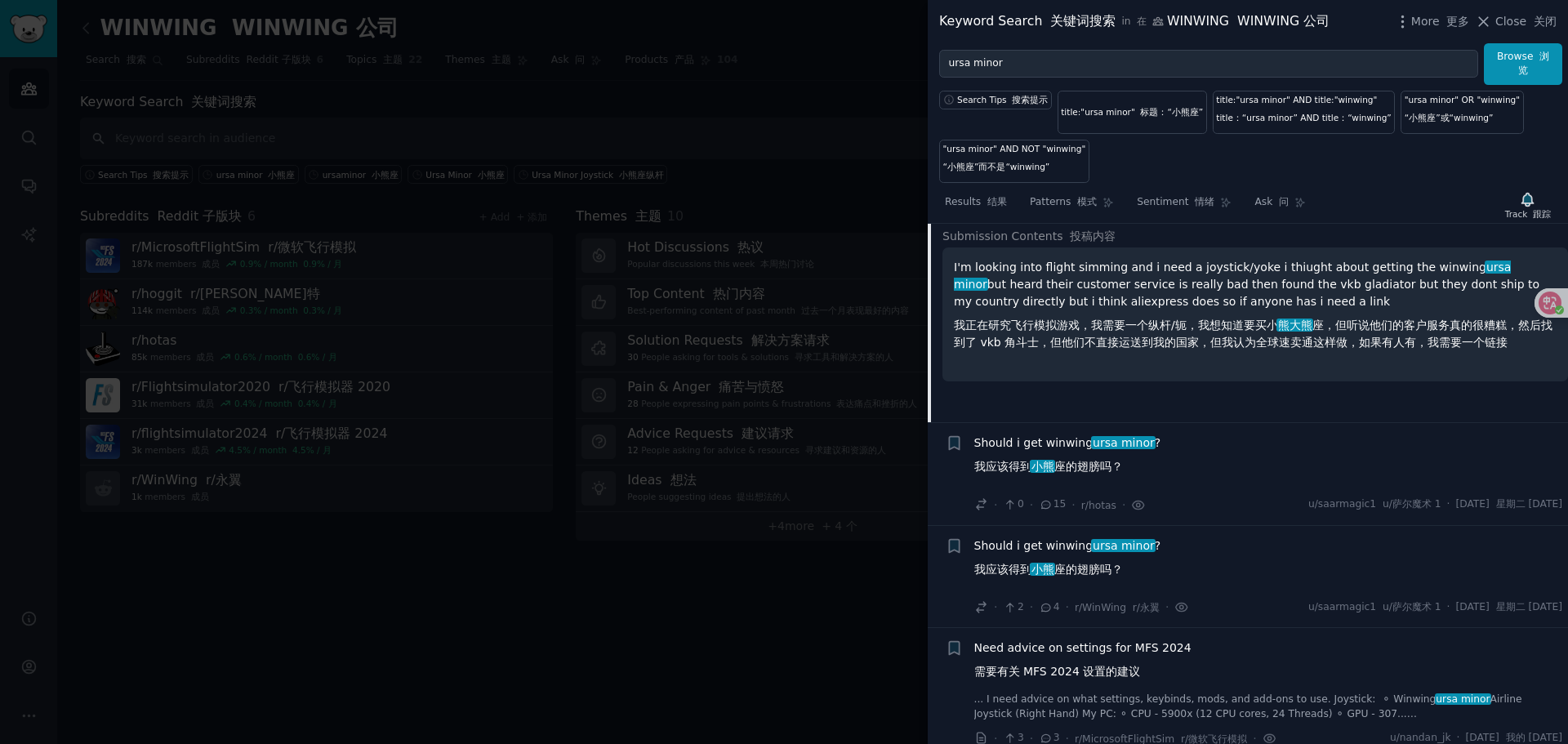
click at [782, 468] on span "Should i get winwing ursa minor ? 我应该得到 小熊 座的翅膀吗？" at bounding box center [1068, 458] width 187 height 48
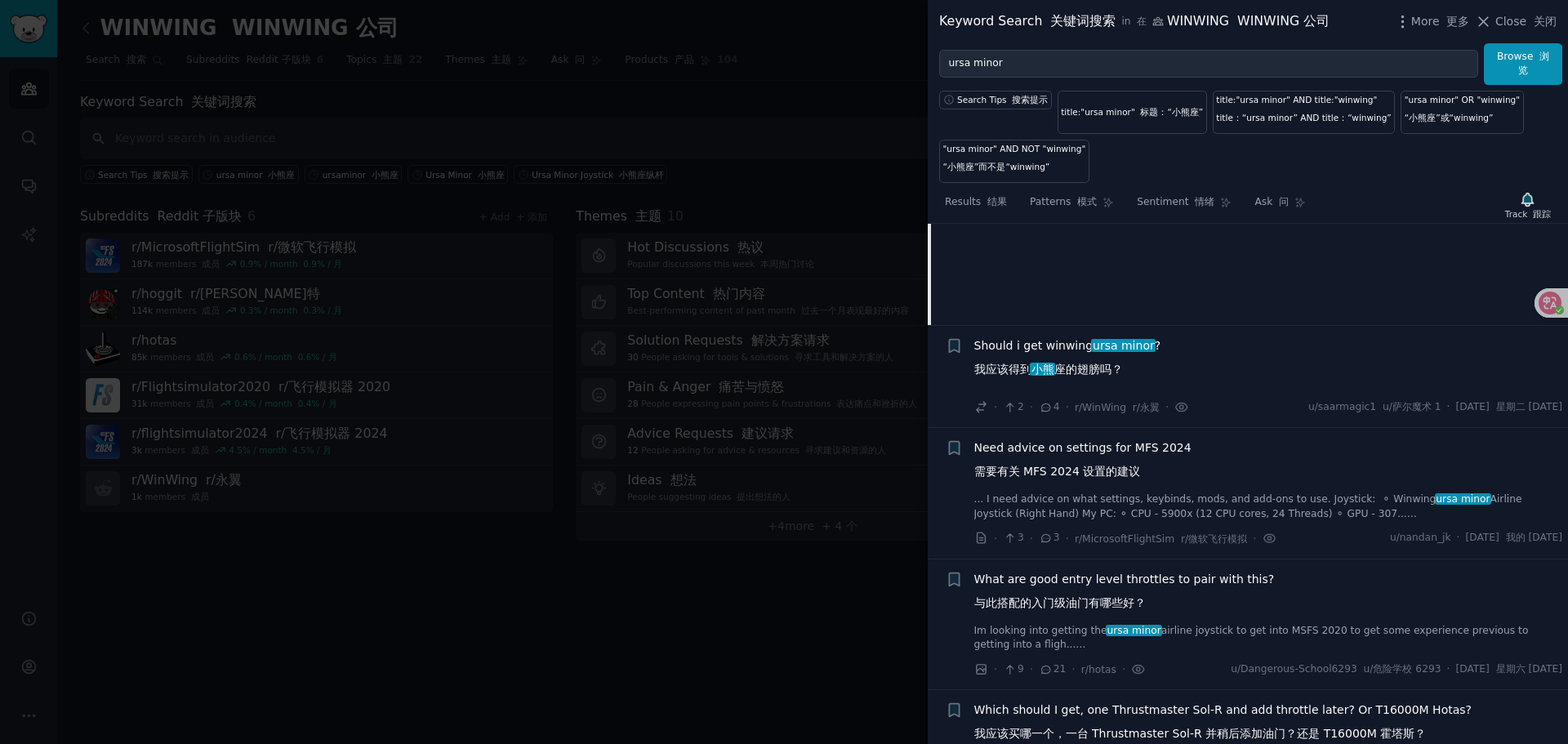
scroll to position [806, 0]
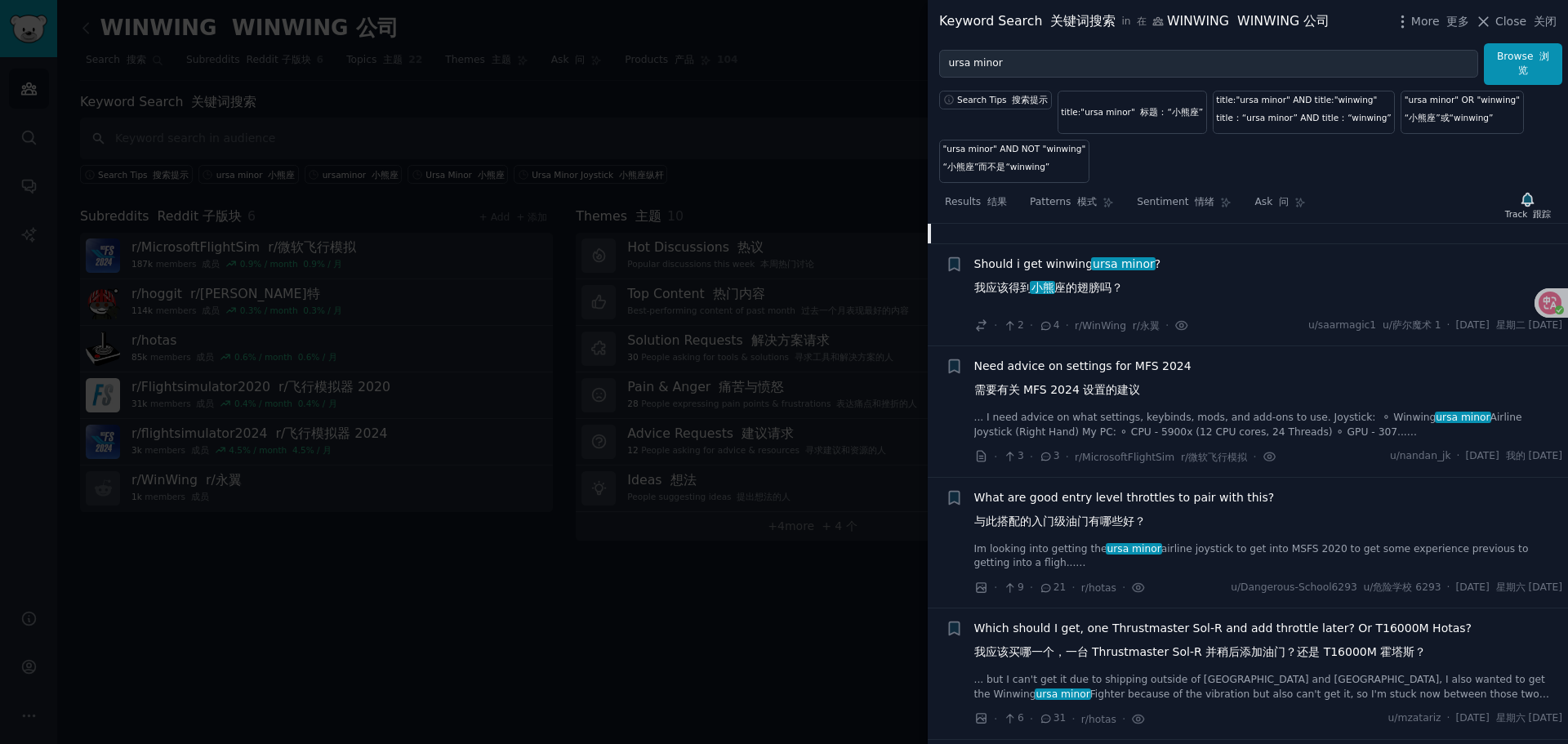
click at [782, 424] on link "... I need advice on what settings, keybinds, mods, and add-ons to use. Joystic…" at bounding box center [1268, 425] width 589 height 28
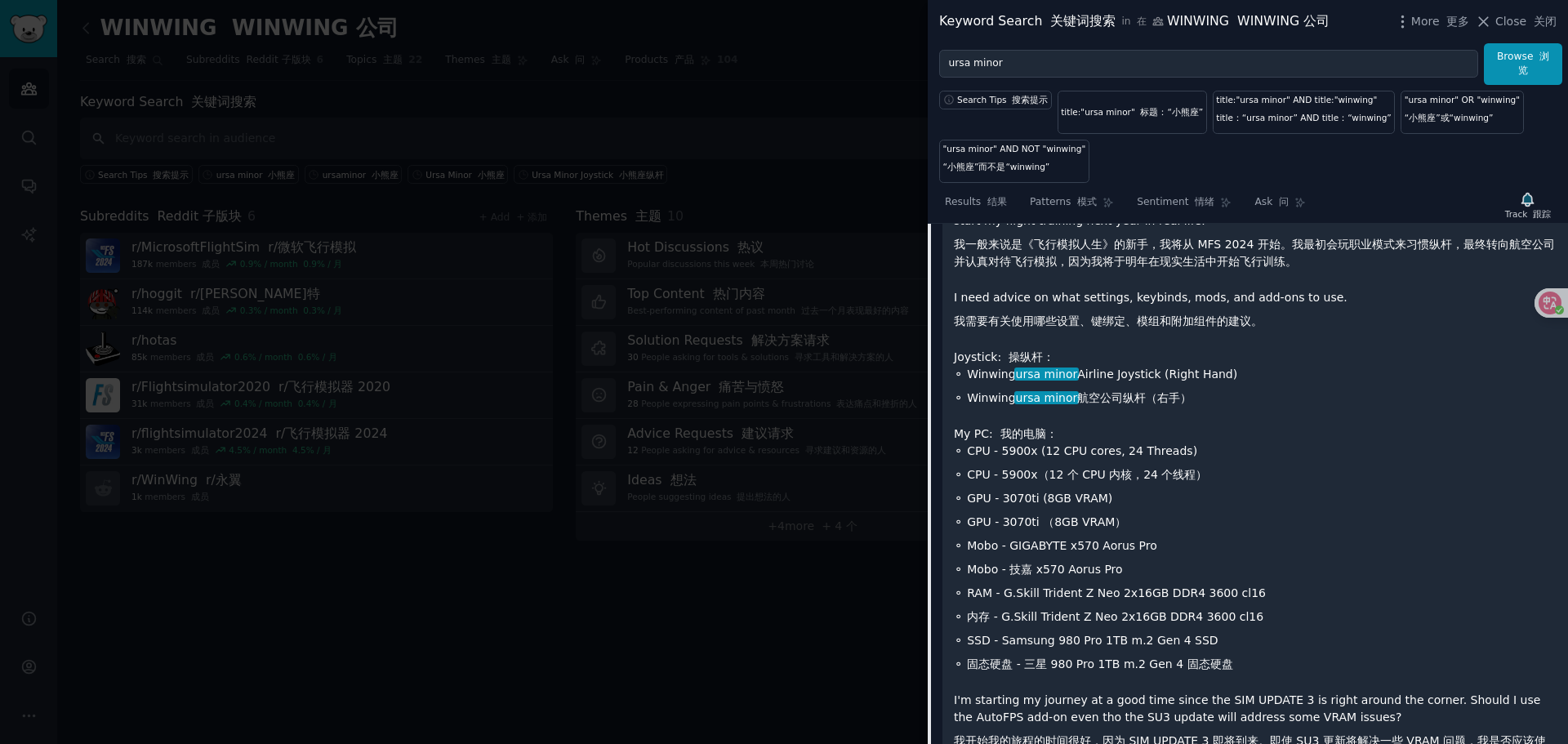
scroll to position [929, 0]
